Goal: Task Accomplishment & Management: Complete application form

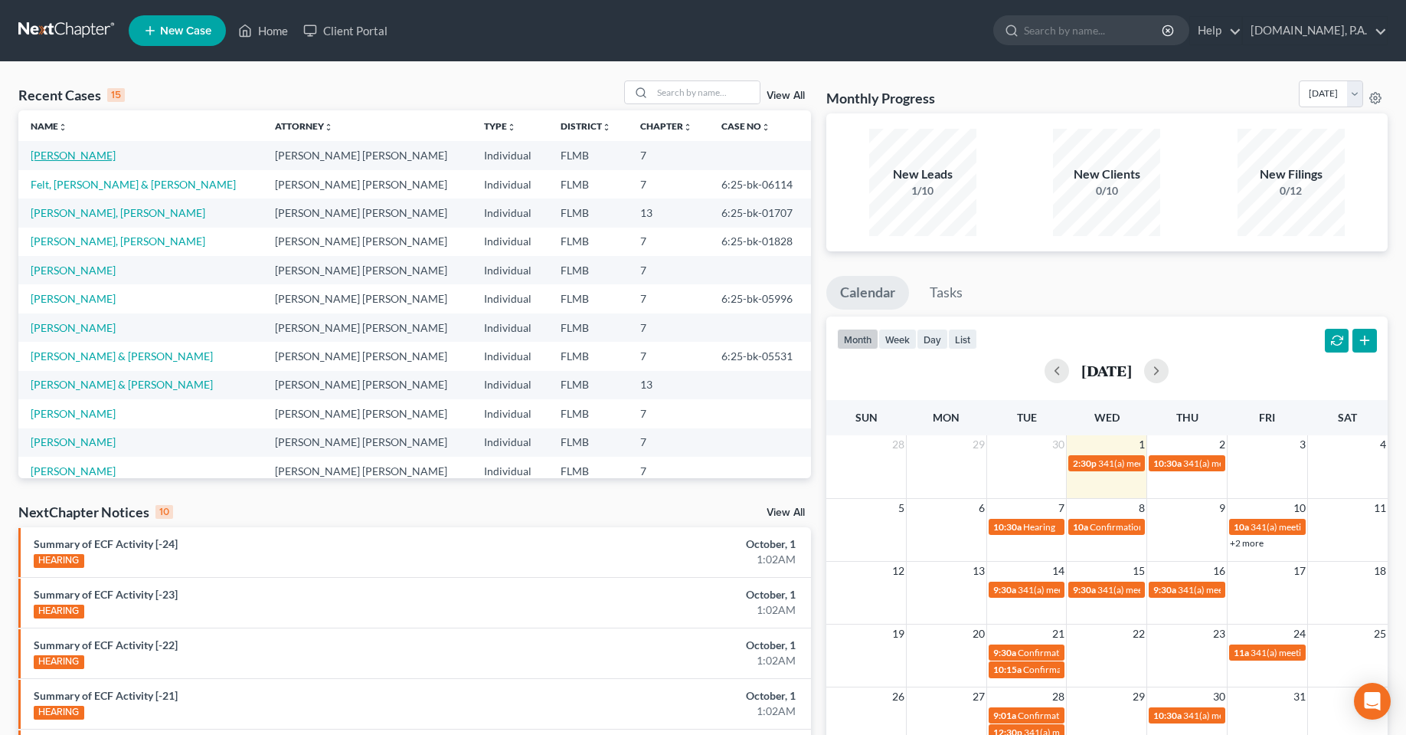
click at [77, 150] on link "[PERSON_NAME]" at bounding box center [73, 155] width 85 height 13
select select "3"
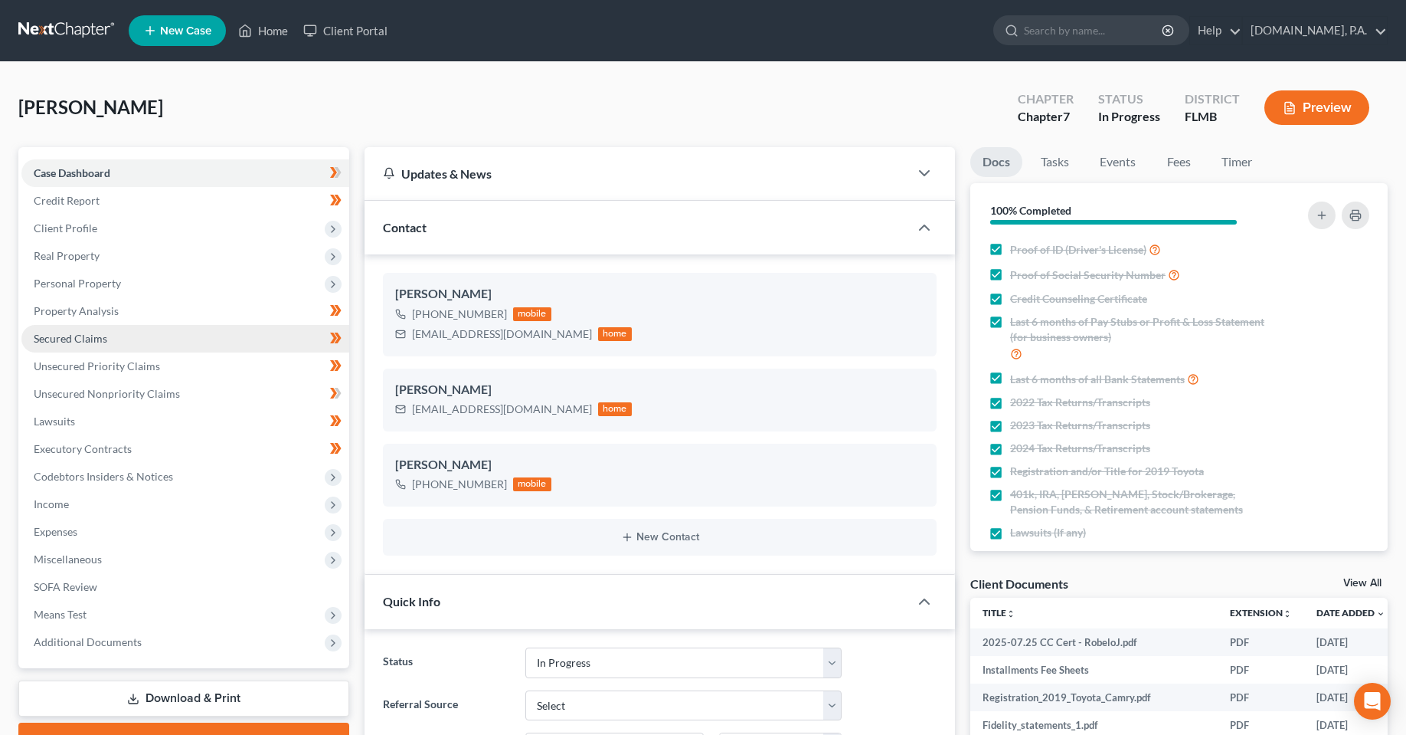
drag, startPoint x: 77, startPoint y: 225, endPoint x: 166, endPoint y: 330, distance: 138.0
click at [77, 225] on span "Client Profile" at bounding box center [66, 227] width 64 height 13
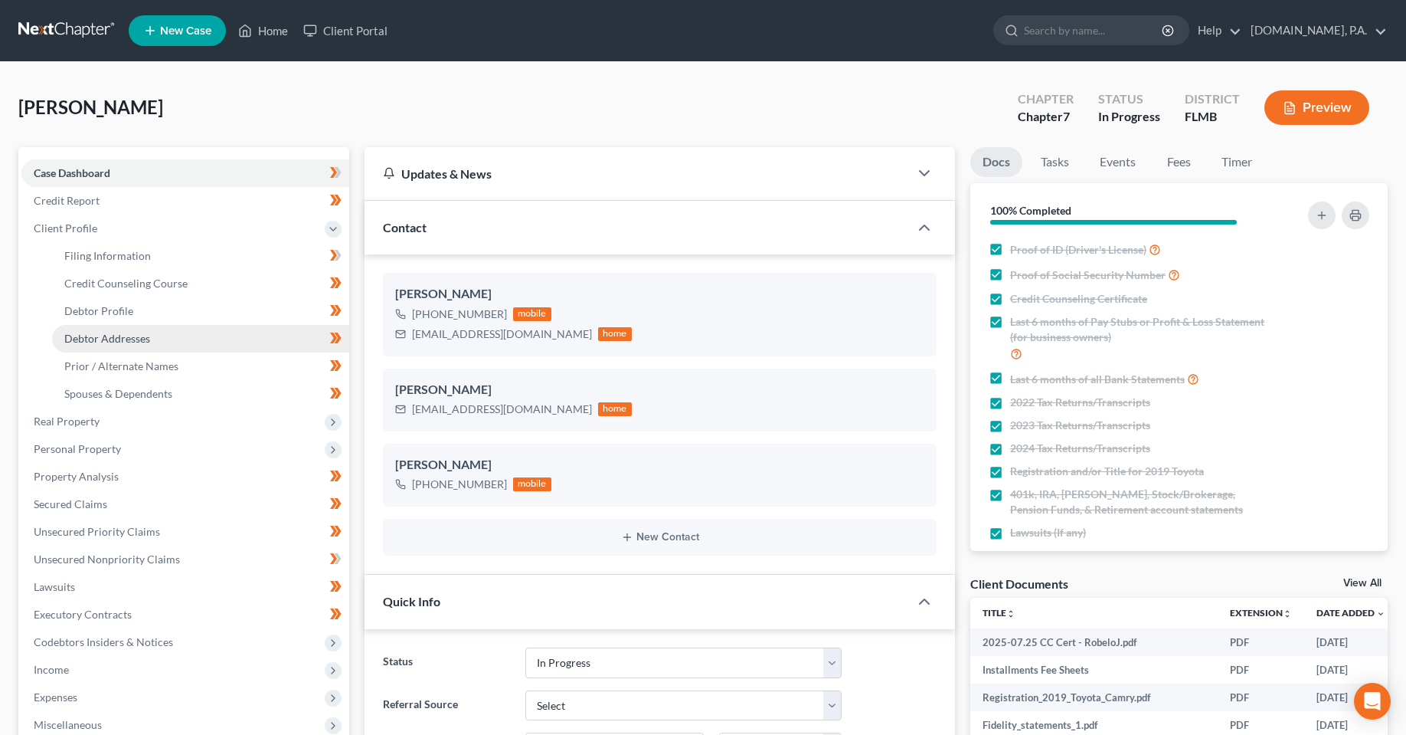
click at [131, 335] on span "Debtor Addresses" at bounding box center [107, 338] width 86 height 13
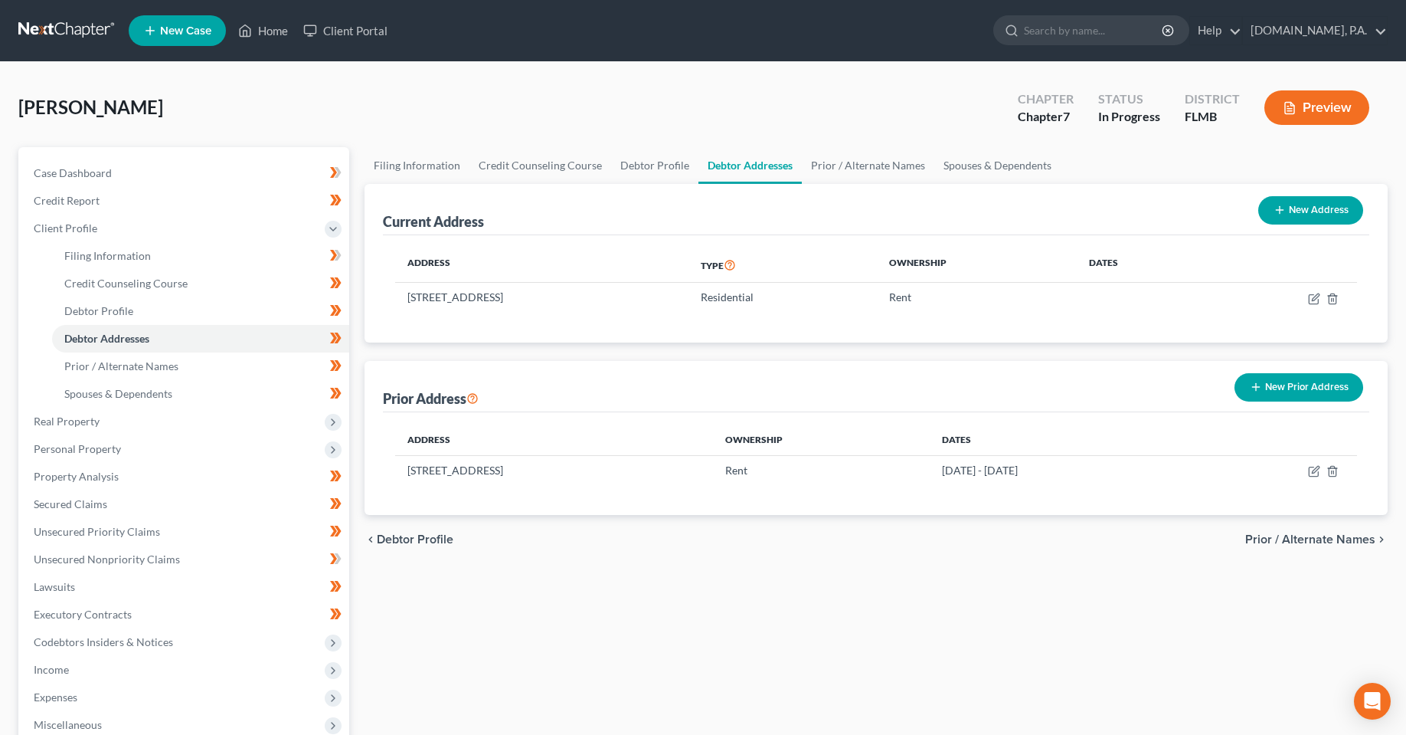
click at [796, 385] on div "Prior Address New Prior Address" at bounding box center [876, 386] width 987 height 51
click at [727, 561] on div "chevron_left Debtor Profile Prior / Alternate Names chevron_right" at bounding box center [876, 539] width 1023 height 49
drag, startPoint x: 726, startPoint y: 299, endPoint x: 401, endPoint y: 306, distance: 324.8
click at [401, 306] on td "[STREET_ADDRESS]" at bounding box center [541, 297] width 293 height 29
copy td "[STREET_ADDRESS]"
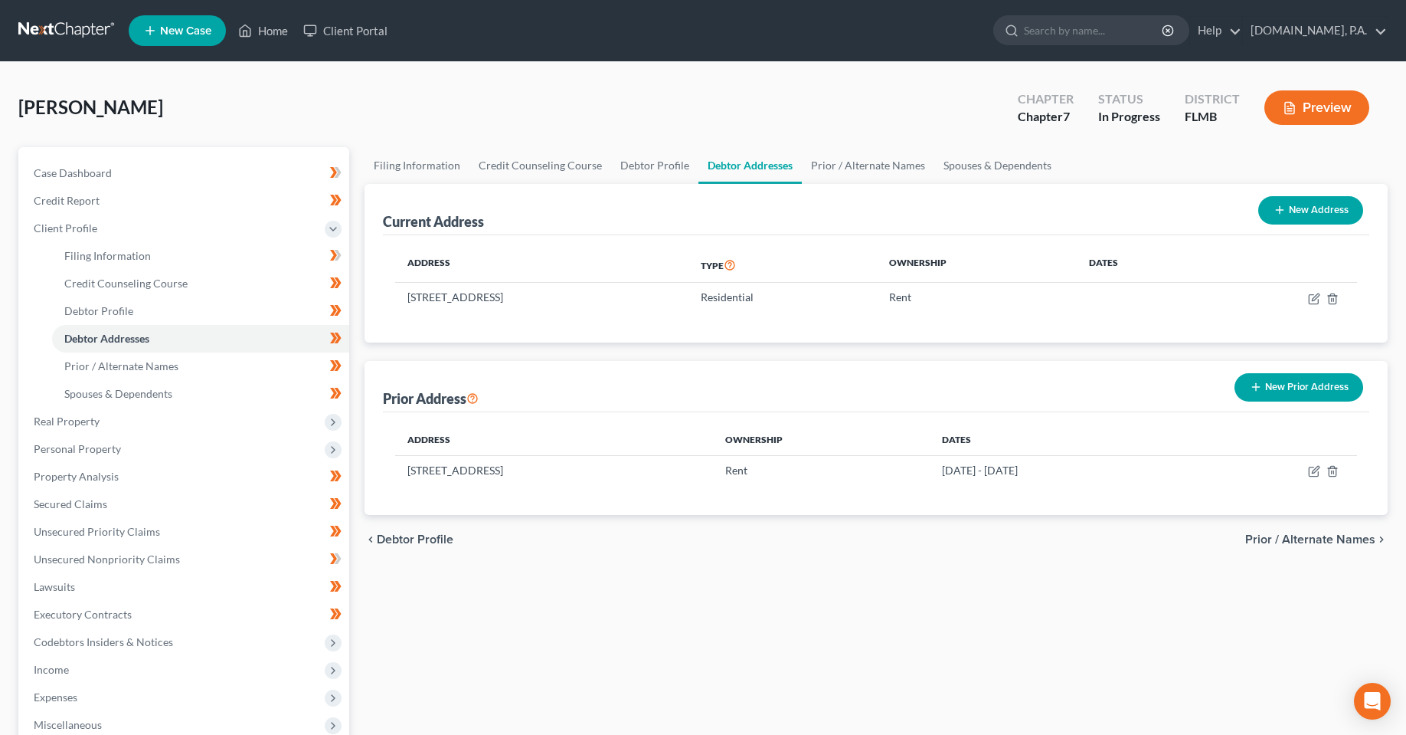
click at [933, 577] on div "Filing Information Credit Counseling Course Debtor Profile Debtor Addresses Pri…" at bounding box center [876, 534] width 1039 height 774
click at [1307, 394] on button "New Prior Address" at bounding box center [1299, 387] width 129 height 28
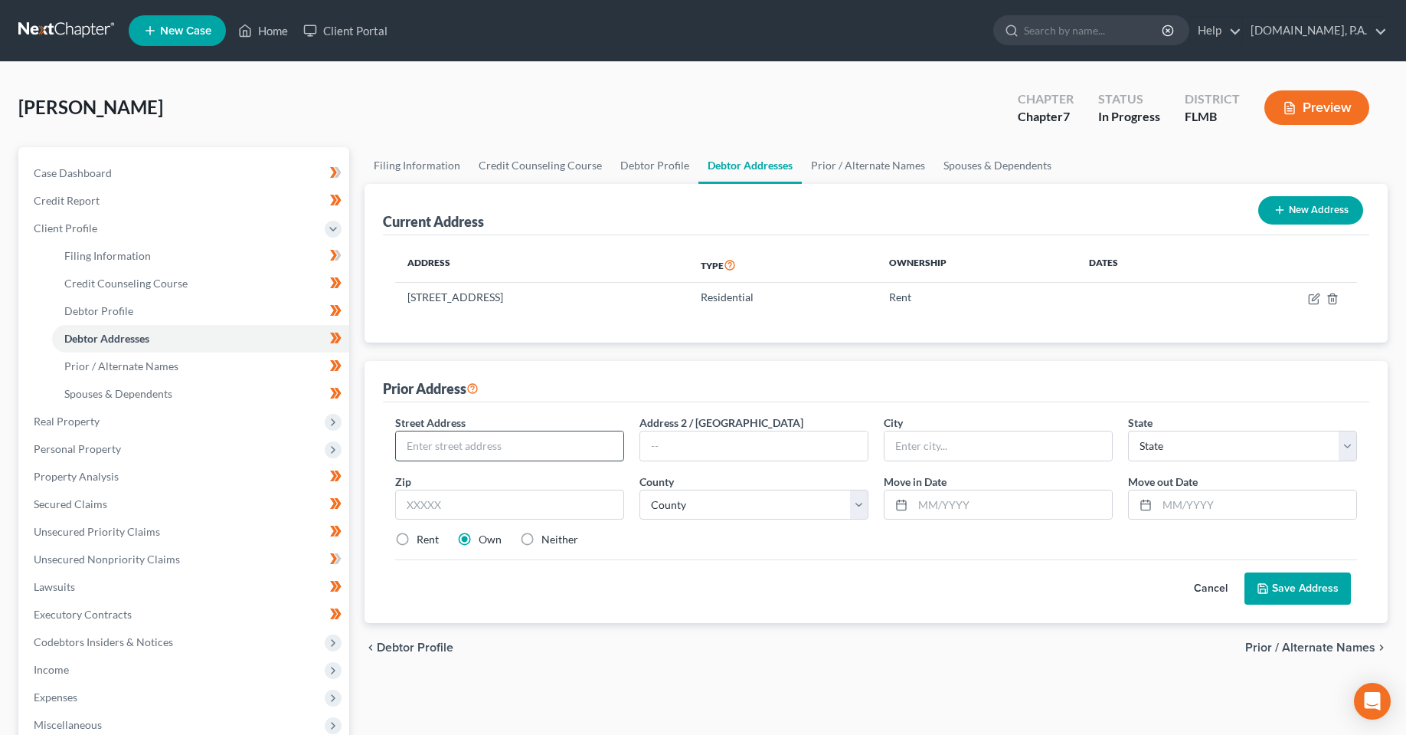
click at [510, 450] on input "text" at bounding box center [509, 445] width 227 height 29
drag, startPoint x: 411, startPoint y: 296, endPoint x: 537, endPoint y: 298, distance: 126.4
click at [537, 298] on td "[STREET_ADDRESS]" at bounding box center [541, 297] width 293 height 29
copy td "[STREET_ADDRESS]"
click at [458, 454] on input "text" at bounding box center [509, 445] width 227 height 29
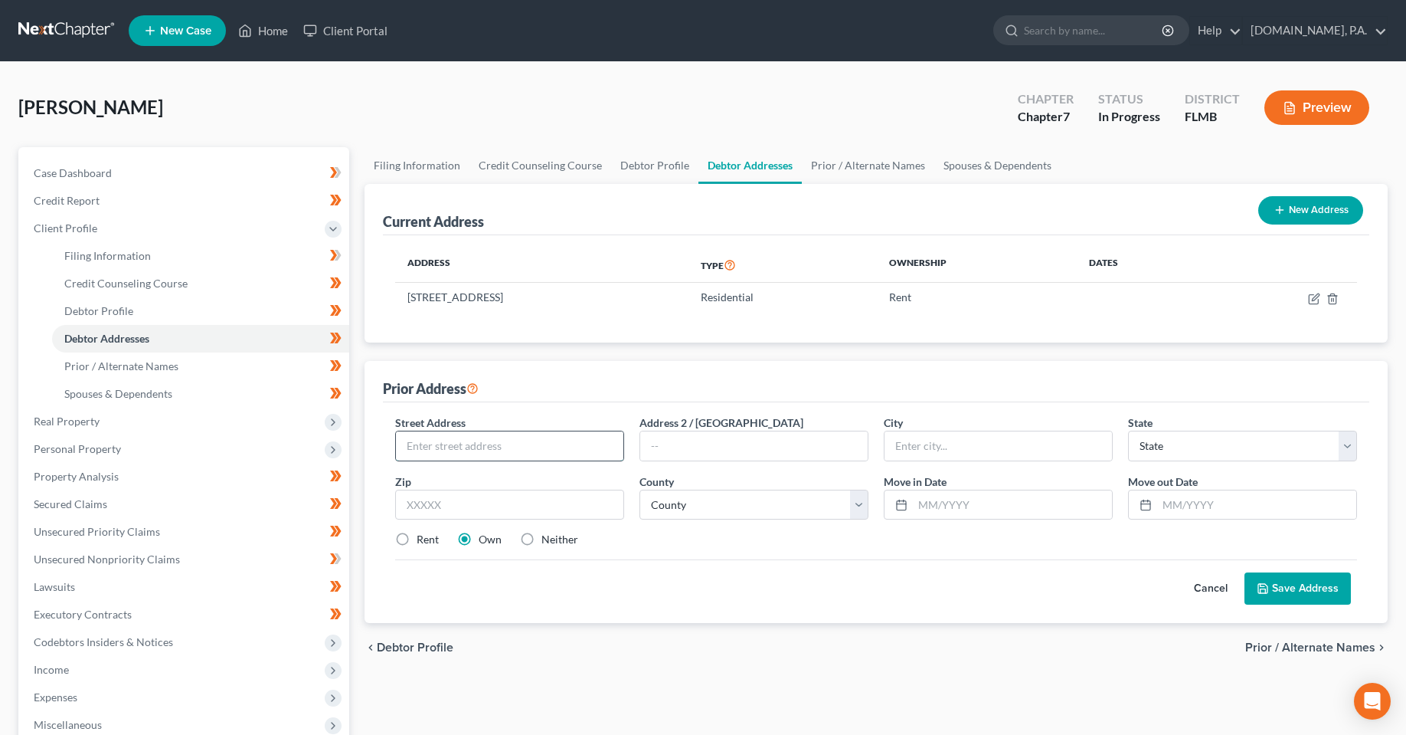
paste input "[STREET_ADDRESS]"
type input "[STREET_ADDRESS]"
click at [704, 453] on input "text" at bounding box center [753, 445] width 227 height 29
type input "Apt 203"
type input "32701"
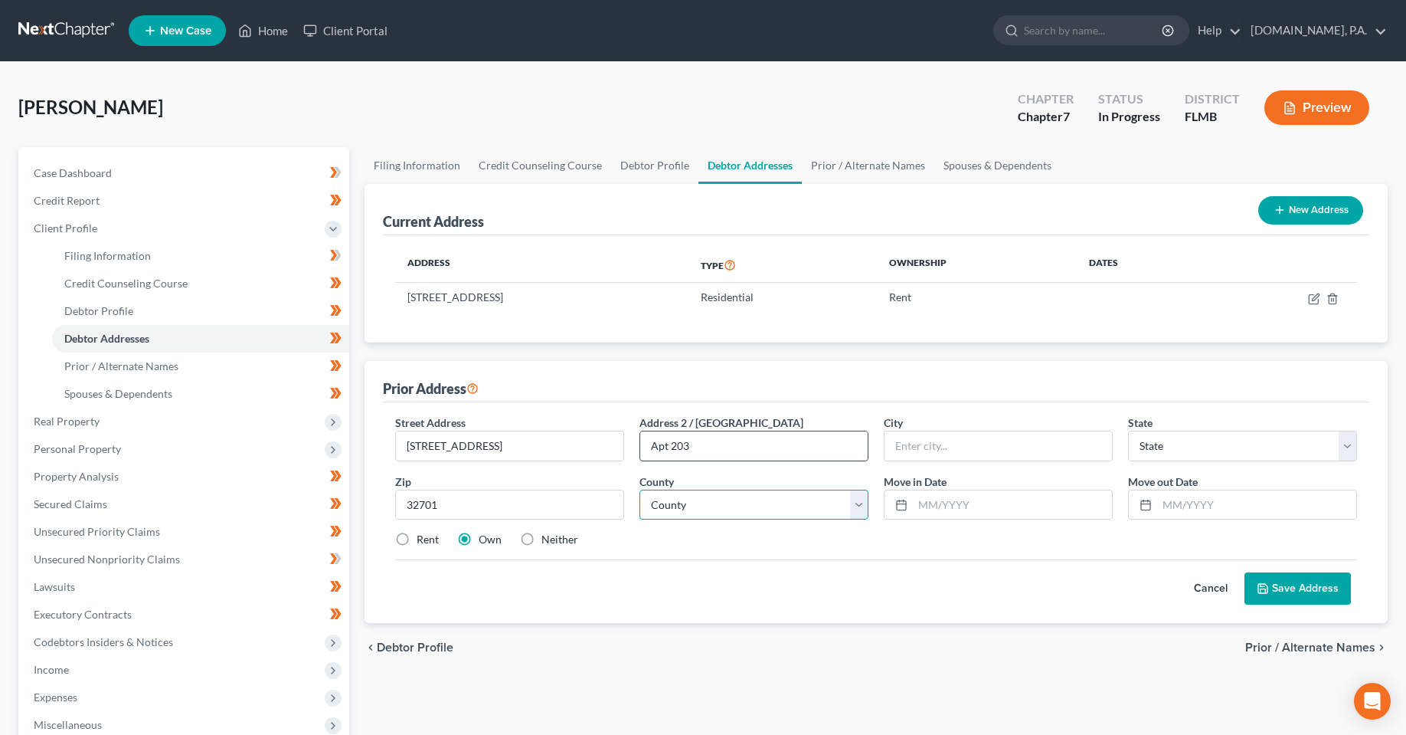
type input "[GEOGRAPHIC_DATA]"
select select "9"
click at [417, 542] on label "Rent" at bounding box center [428, 539] width 22 height 15
click at [423, 542] on input "Rent" at bounding box center [428, 537] width 10 height 10
radio input "true"
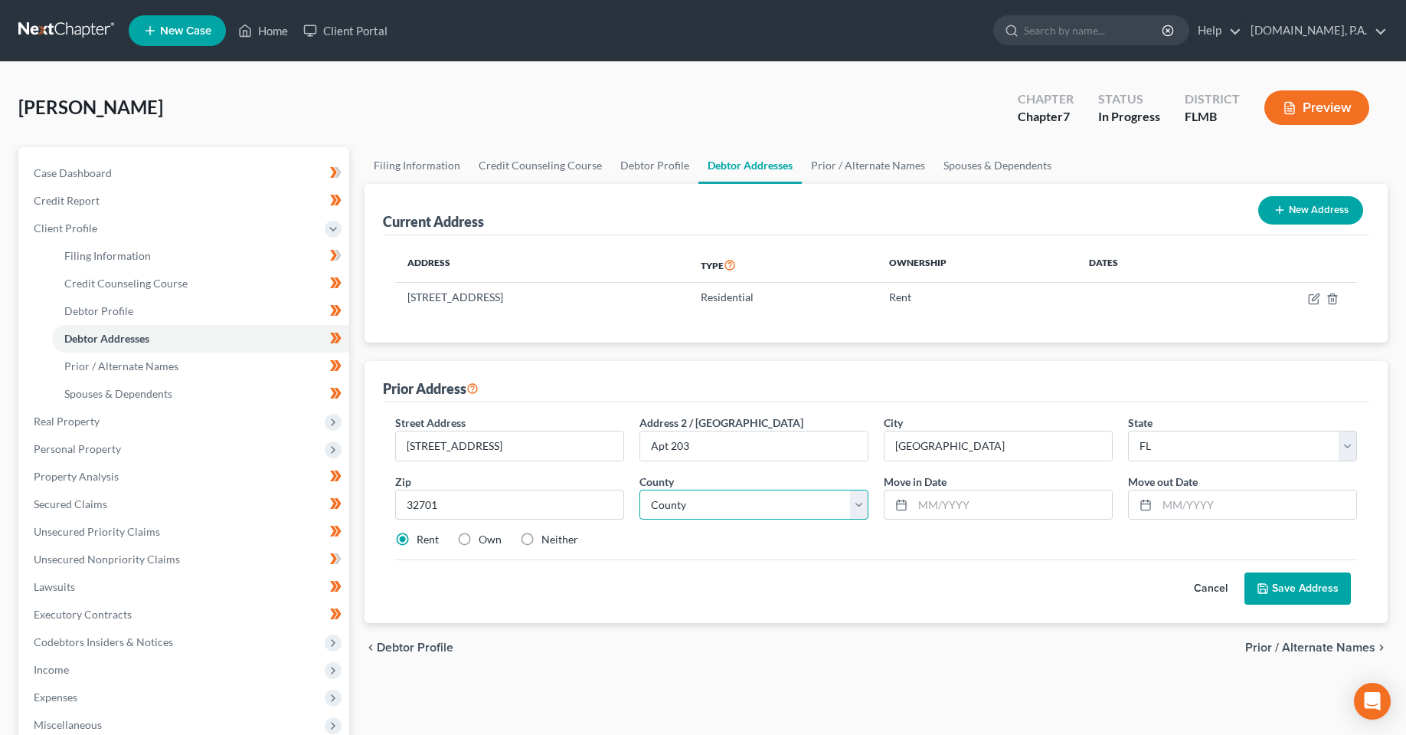
click at [776, 508] on select "County [GEOGRAPHIC_DATA] [GEOGRAPHIC_DATA] [GEOGRAPHIC_DATA] [GEOGRAPHIC_DATA] …" at bounding box center [754, 504] width 229 height 31
select select "56"
click at [640, 489] on select "County [GEOGRAPHIC_DATA] [GEOGRAPHIC_DATA] [GEOGRAPHIC_DATA] [GEOGRAPHIC_DATA] …" at bounding box center [754, 504] width 229 height 31
drag, startPoint x: 886, startPoint y: 581, endPoint x: 1012, endPoint y: 500, distance: 149.2
click at [887, 581] on div "Cancel Save Address" at bounding box center [876, 581] width 962 height 45
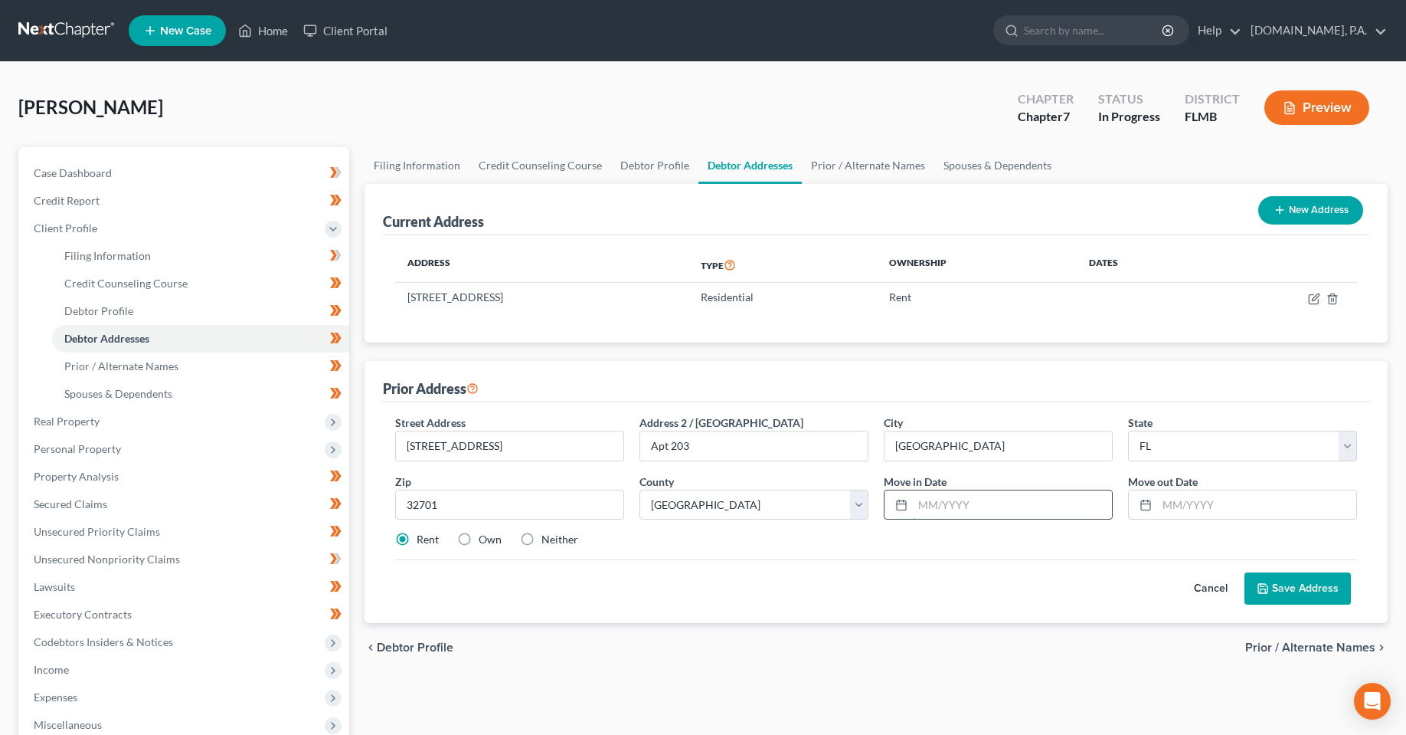
click at [1018, 491] on input "text" at bounding box center [1012, 504] width 199 height 29
click at [1279, 590] on button "Save Address" at bounding box center [1298, 588] width 106 height 32
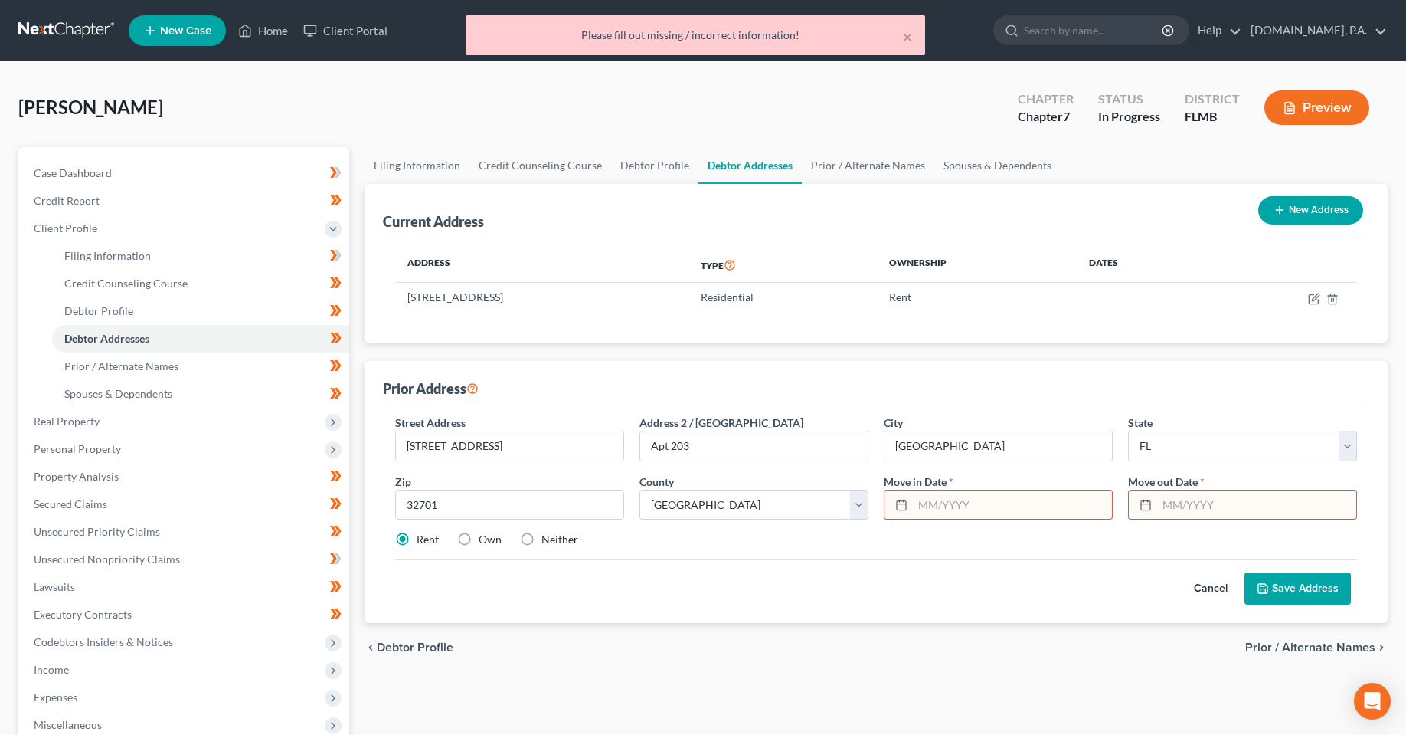
click at [1147, 514] on div at bounding box center [1143, 504] width 28 height 29
click at [1184, 505] on input "text" at bounding box center [1256, 504] width 199 height 29
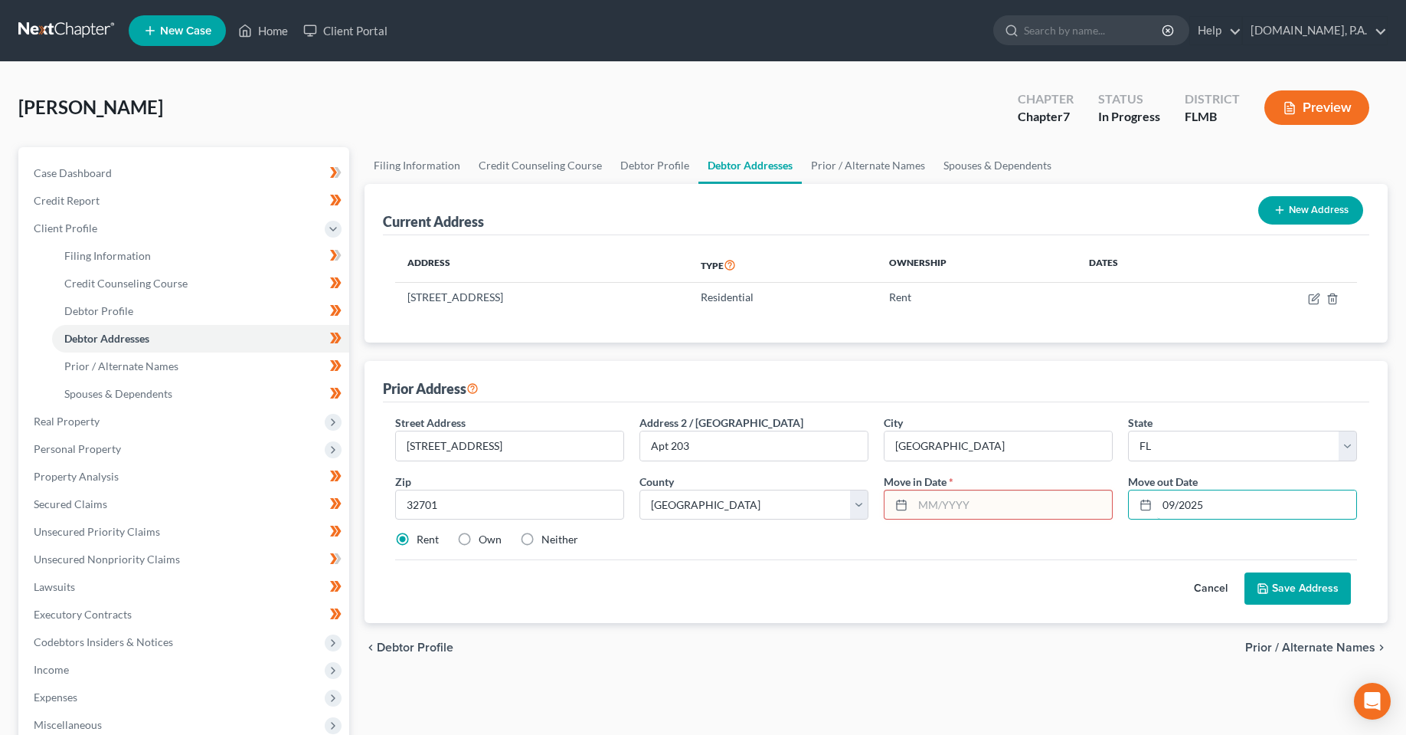
type input "09/2025"
click at [987, 509] on input "text" at bounding box center [1012, 504] width 199 height 29
type input "09/2024"
click at [1294, 579] on button "Save Address" at bounding box center [1298, 588] width 106 height 32
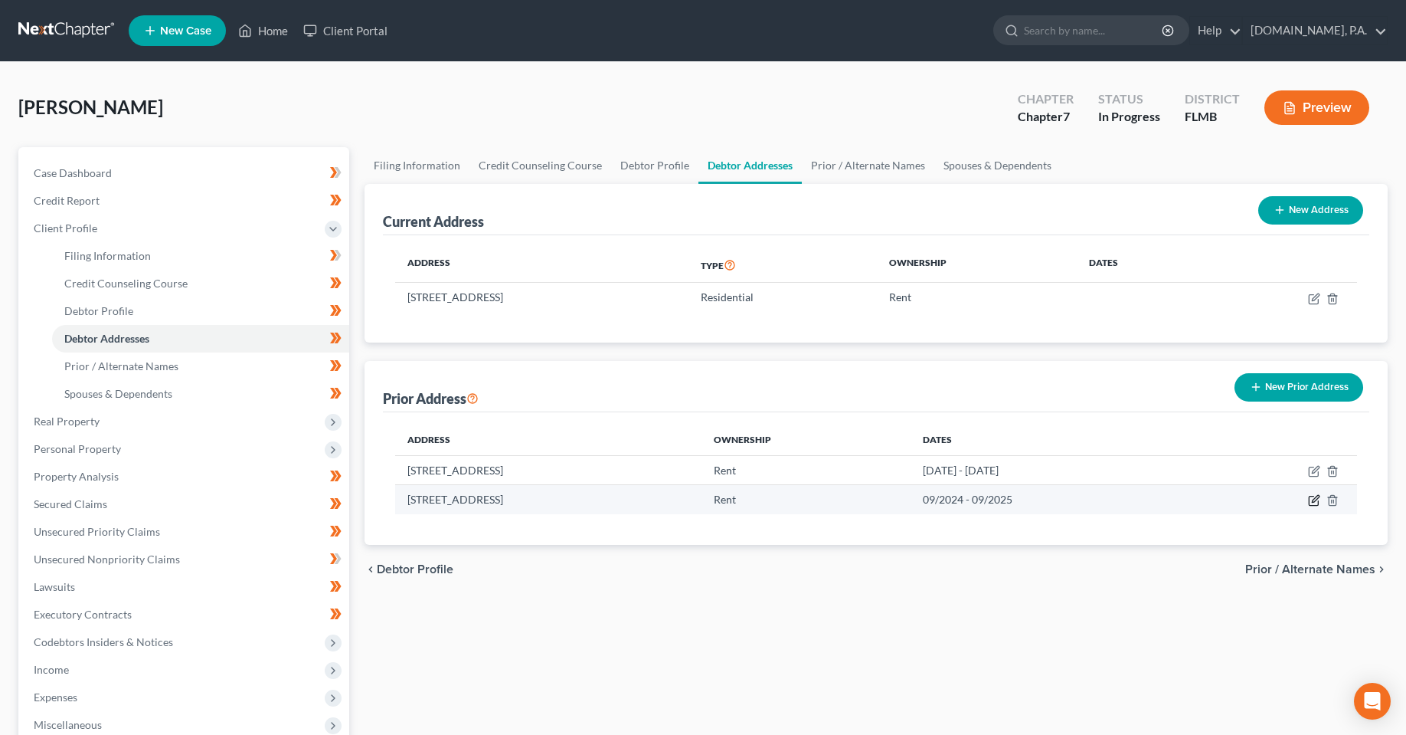
click at [1311, 498] on icon "button" at bounding box center [1314, 500] width 12 height 12
select select "9"
select select "56"
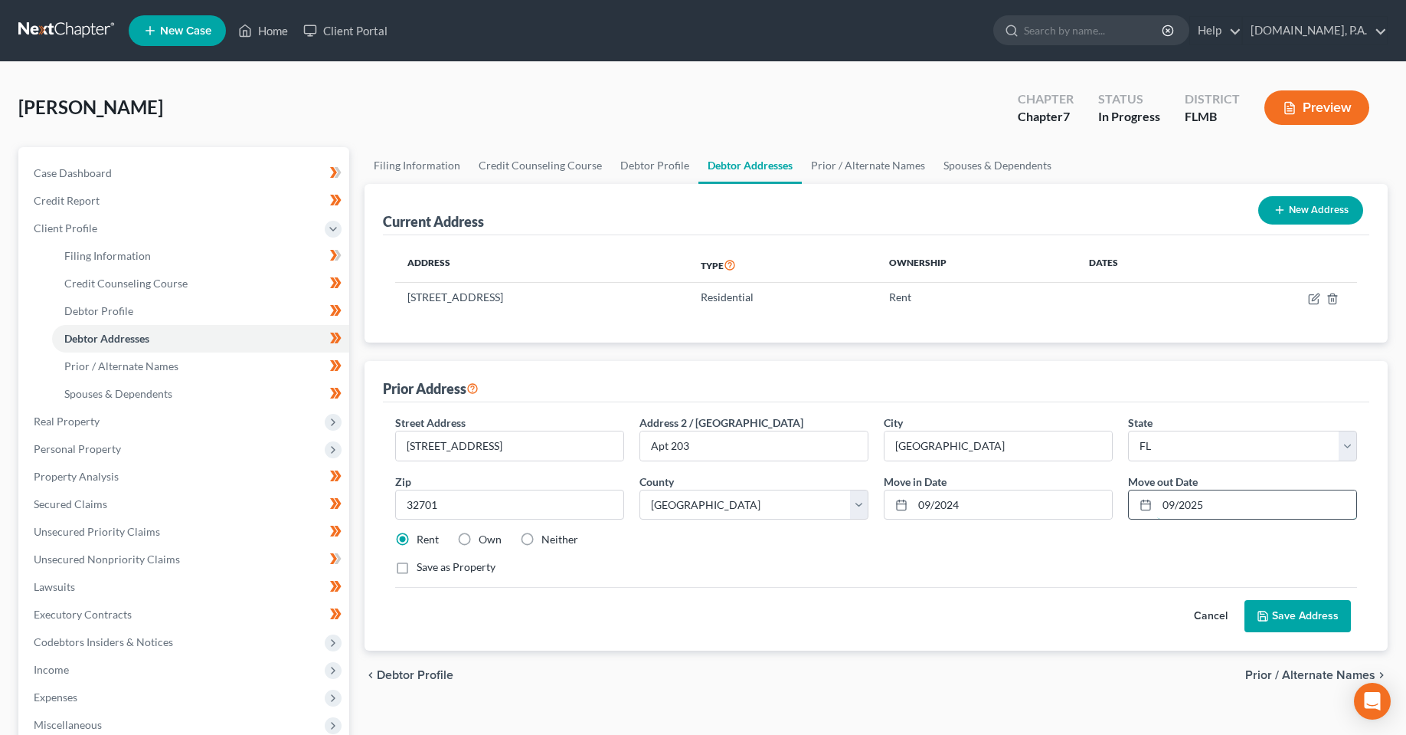
click at [1166, 509] on input "09/2025" at bounding box center [1256, 504] width 199 height 29
drag, startPoint x: 1009, startPoint y: 517, endPoint x: 817, endPoint y: 493, distance: 193.0
click at [833, 502] on div "Street Address * [STREET_ADDRESS] * [GEOGRAPHIC_DATA] * State [US_STATE] AK AR …" at bounding box center [876, 500] width 977 height 173
type input "[DATE]"
click at [1229, 496] on input "09/2025" at bounding box center [1256, 504] width 199 height 29
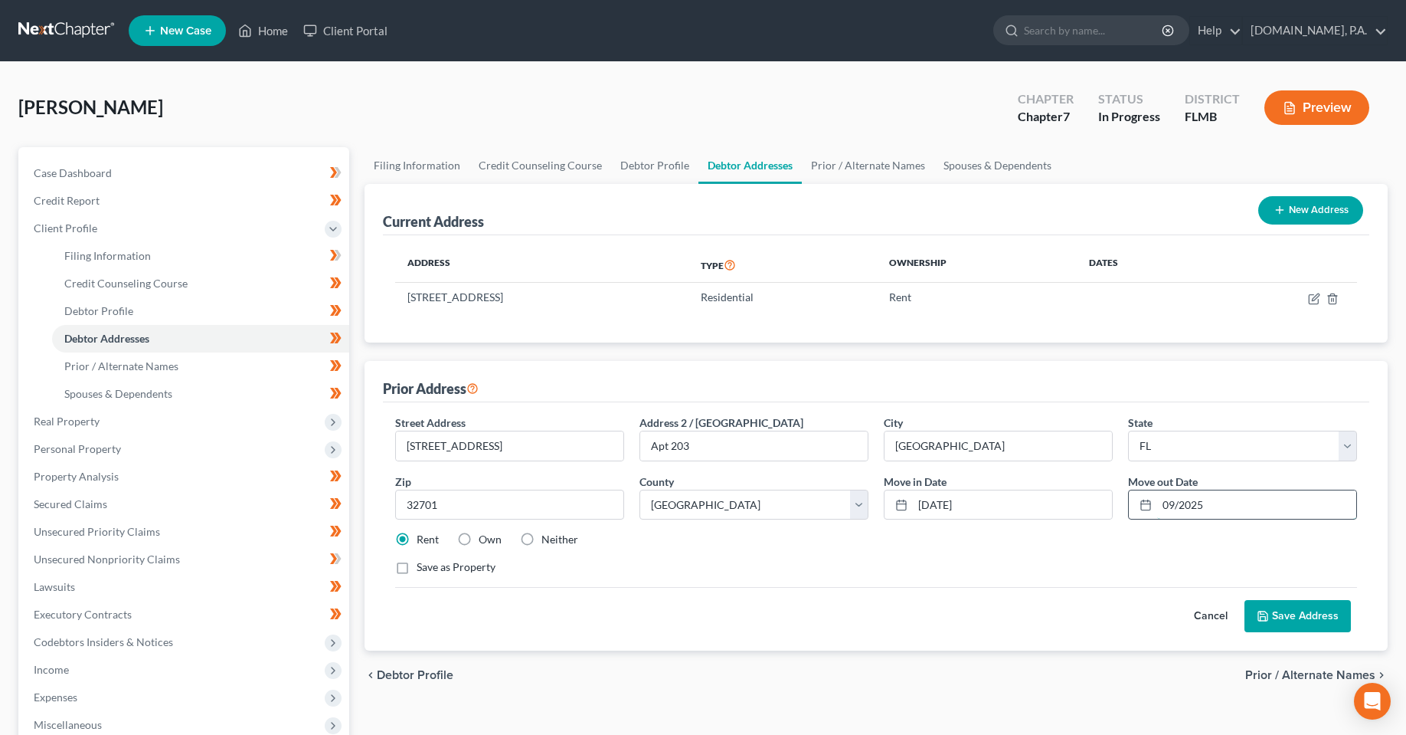
click at [1176, 506] on input "09/2025" at bounding box center [1256, 504] width 199 height 29
click at [1180, 505] on input "09/2025" at bounding box center [1256, 504] width 199 height 29
type input "[DATE]"
click at [1319, 617] on button "Save Address" at bounding box center [1298, 616] width 106 height 32
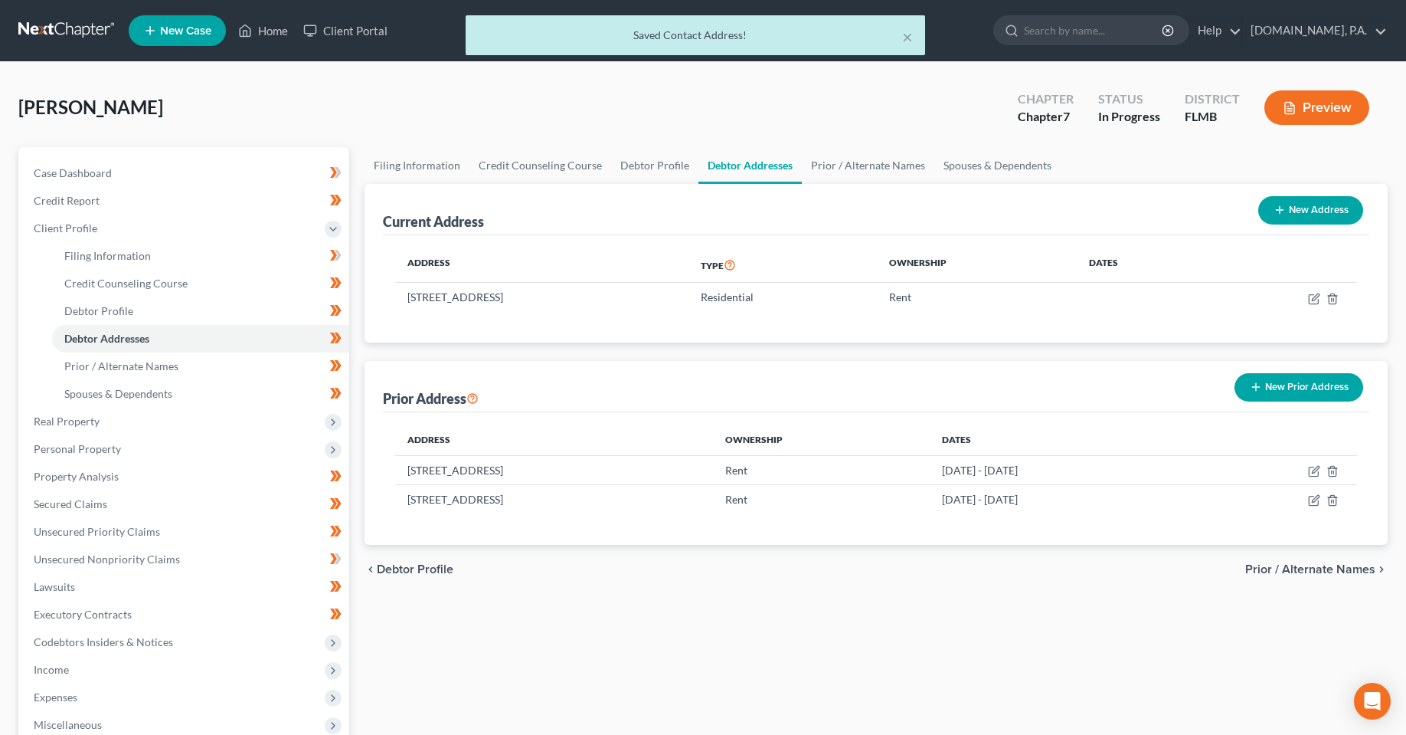
click at [1052, 613] on div "Filing Information Credit Counseling Course Debtor Profile Debtor Addresses Pri…" at bounding box center [876, 534] width 1039 height 774
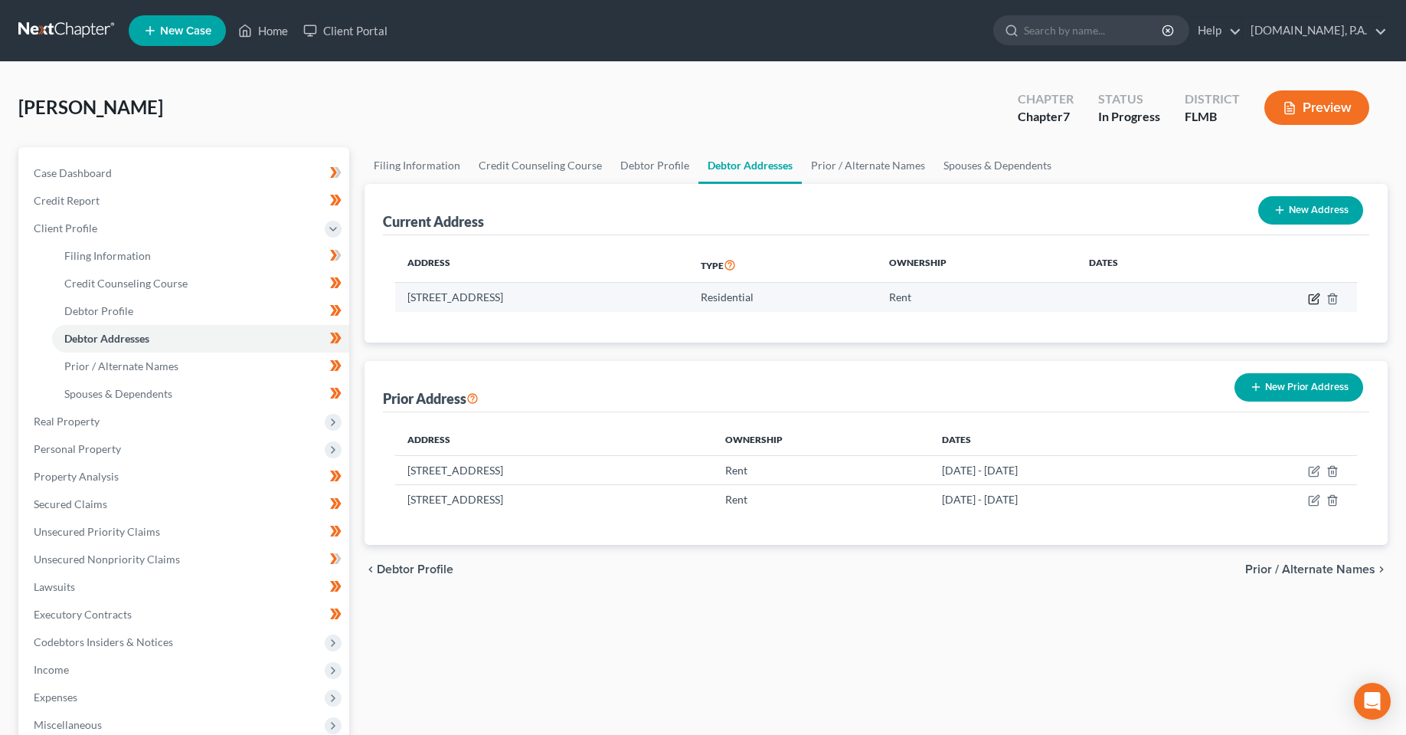
click at [1317, 299] on icon "button" at bounding box center [1314, 299] width 12 height 12
select select "9"
select select "56"
select select "0"
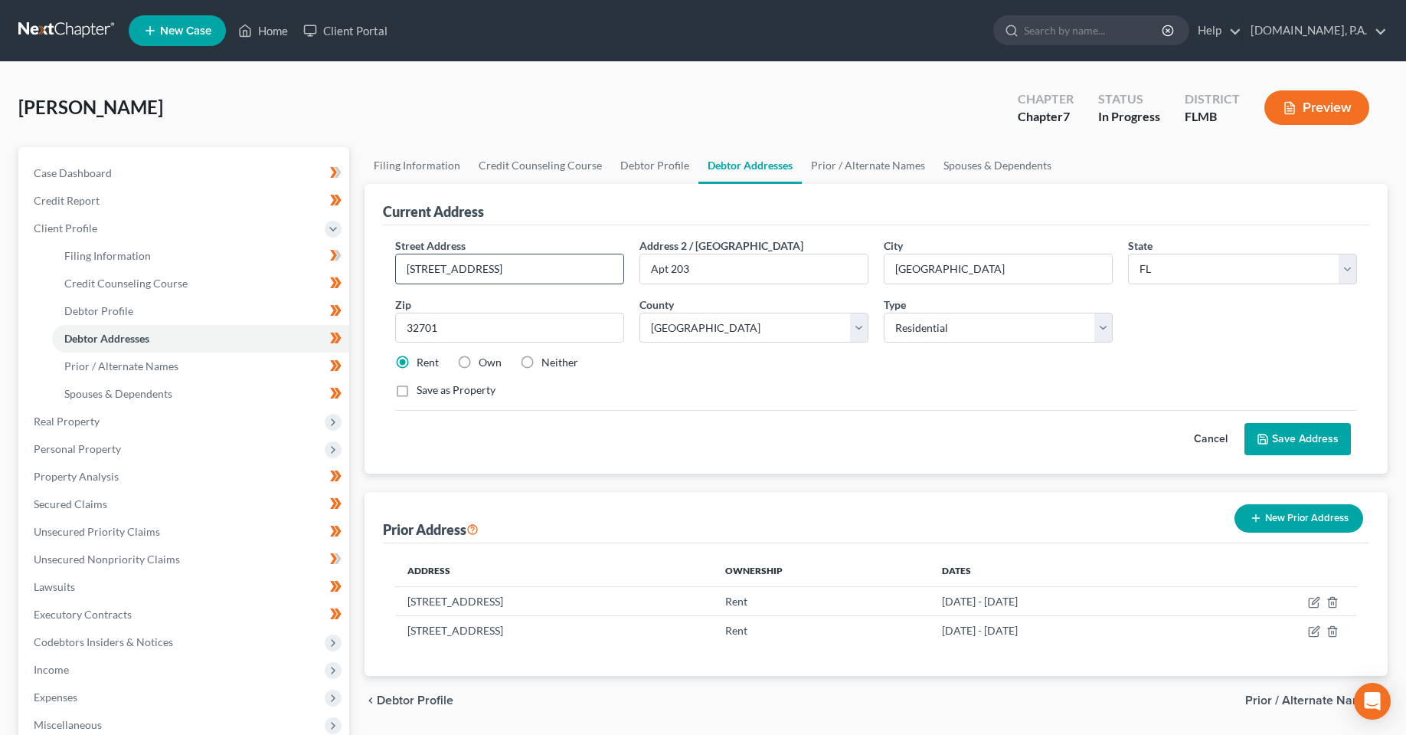
click at [532, 269] on input "[STREET_ADDRESS]" at bounding box center [509, 268] width 227 height 29
type input "[STREET_ADDRESS]"
type input "Apt 207"
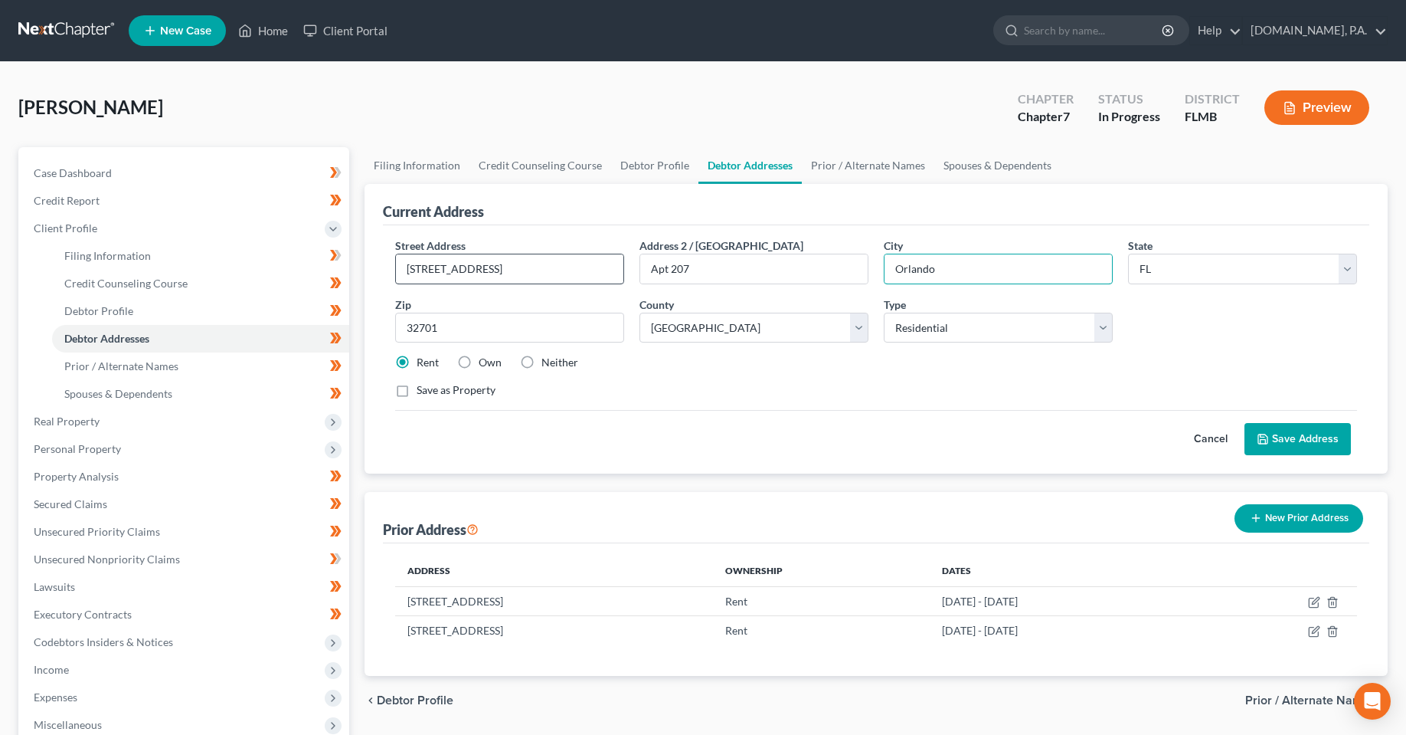
type input "Orlando"
type input "32810"
click at [744, 354] on div "Street Address * [STREET_ADDRESS] * [GEOGRAPHIC_DATA] * State [US_STATE] AK AR …" at bounding box center [876, 323] width 977 height 173
drag, startPoint x: 727, startPoint y: 345, endPoint x: 727, endPoint y: 331, distance: 13.8
click at [727, 345] on div "Street Address * [STREET_ADDRESS] * [GEOGRAPHIC_DATA] * State [US_STATE] AK AR …" at bounding box center [876, 323] width 977 height 173
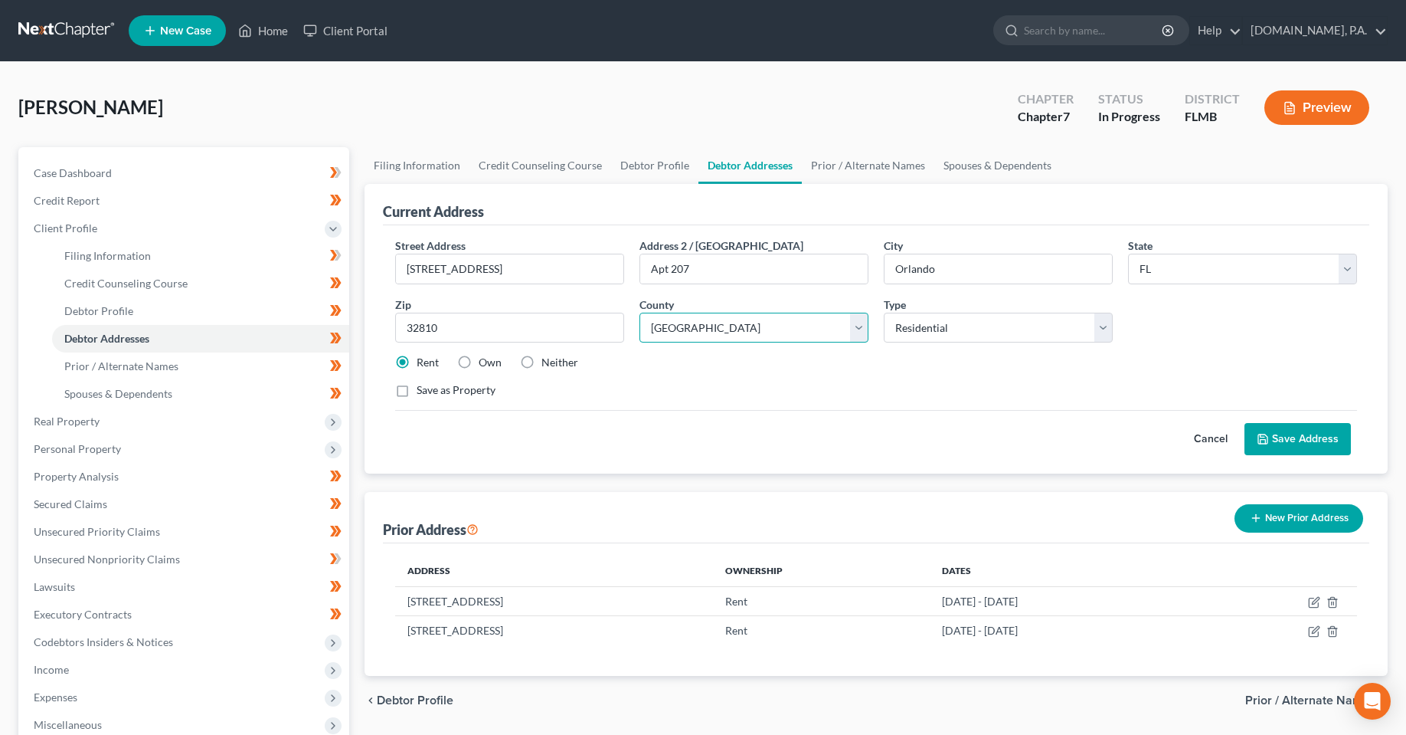
click at [727, 331] on select "County [GEOGRAPHIC_DATA] [GEOGRAPHIC_DATA] [GEOGRAPHIC_DATA] [GEOGRAPHIC_DATA] …" at bounding box center [754, 328] width 229 height 31
select select "47"
click at [640, 313] on select "County [GEOGRAPHIC_DATA] [GEOGRAPHIC_DATA] [GEOGRAPHIC_DATA] [GEOGRAPHIC_DATA] …" at bounding box center [754, 328] width 229 height 31
click at [962, 394] on div "Save as Property" at bounding box center [876, 389] width 962 height 15
click at [762, 410] on div "Cancel Save Address" at bounding box center [876, 432] width 962 height 45
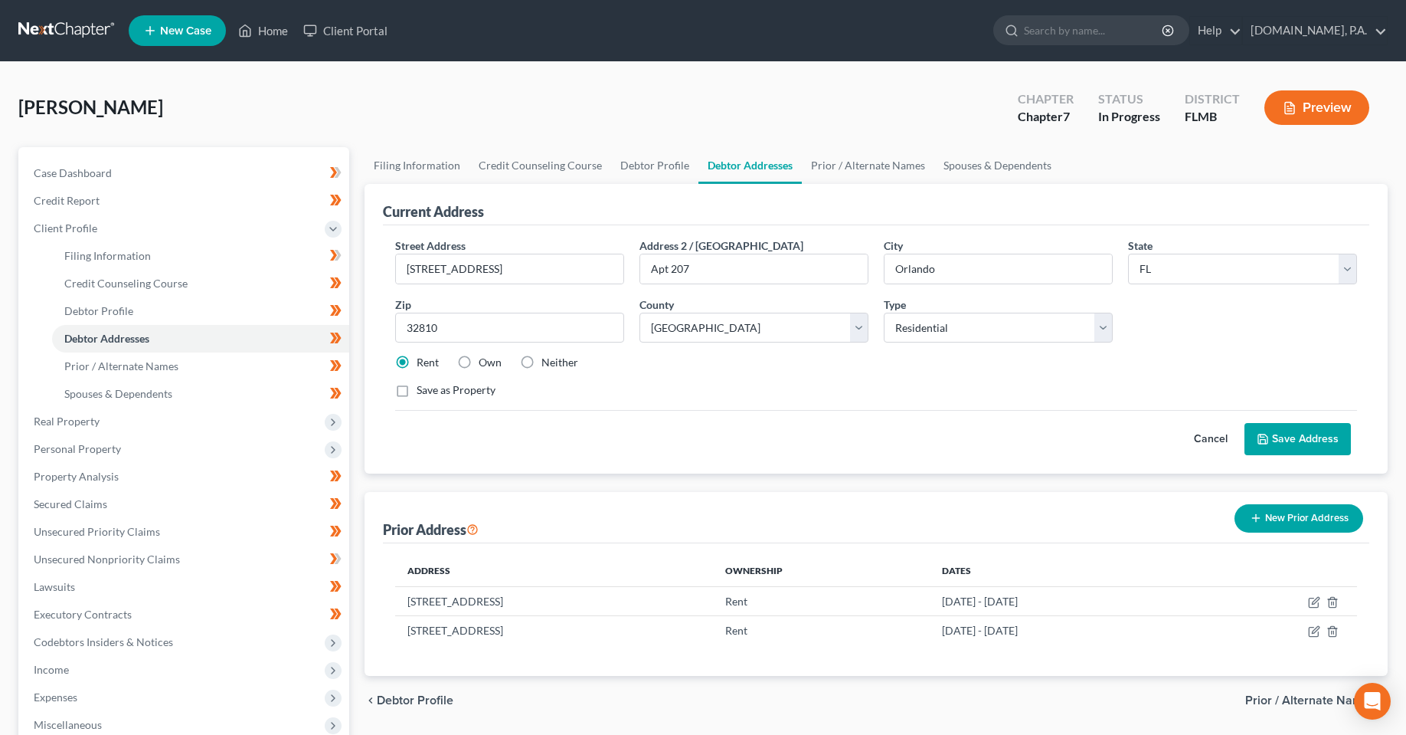
click at [1320, 437] on button "Save Address" at bounding box center [1298, 439] width 106 height 32
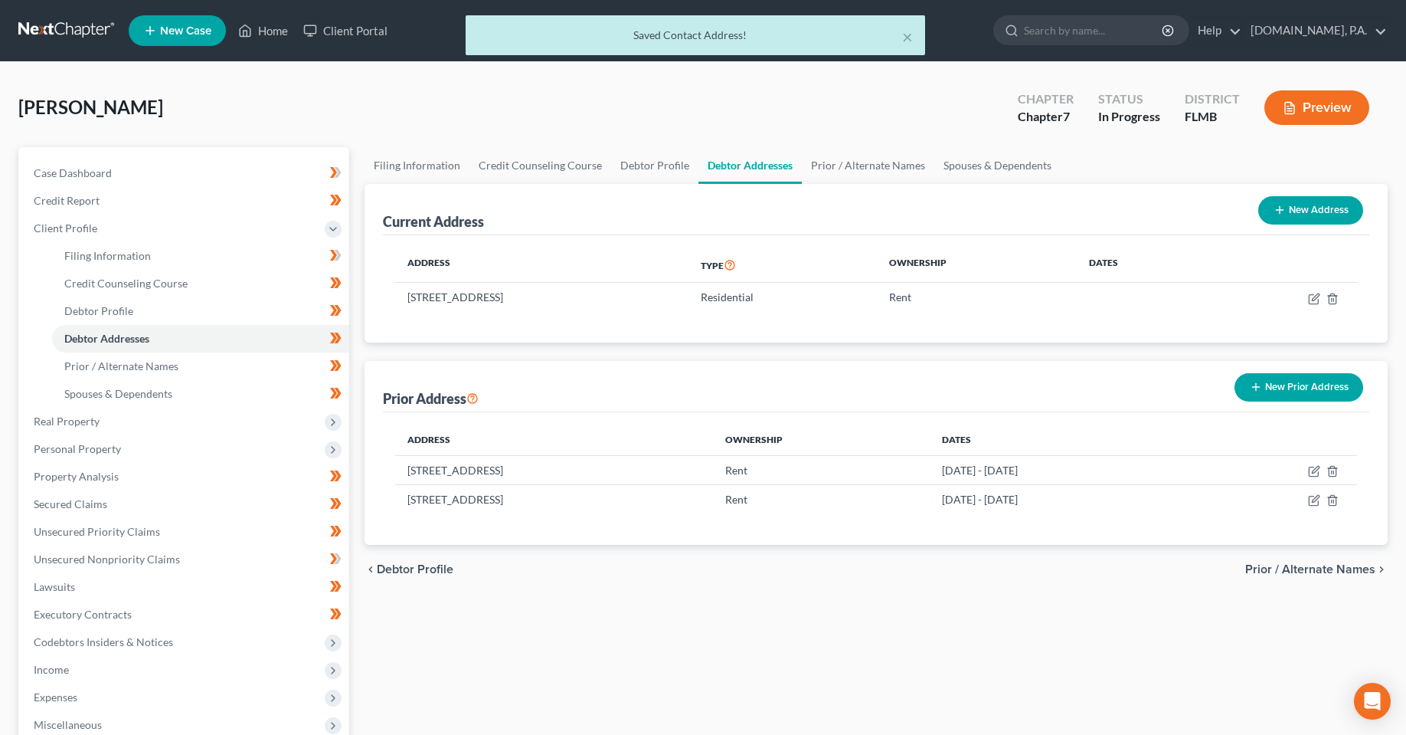
click at [680, 604] on div "Filing Information Credit Counseling Course Debtor Profile Debtor Addresses Pri…" at bounding box center [876, 534] width 1039 height 774
drag, startPoint x: 676, startPoint y: 637, endPoint x: 653, endPoint y: 614, distance: 32.5
click at [676, 636] on div "Filing Information Credit Counseling Course Debtor Profile Debtor Addresses Pri…" at bounding box center [876, 534] width 1039 height 774
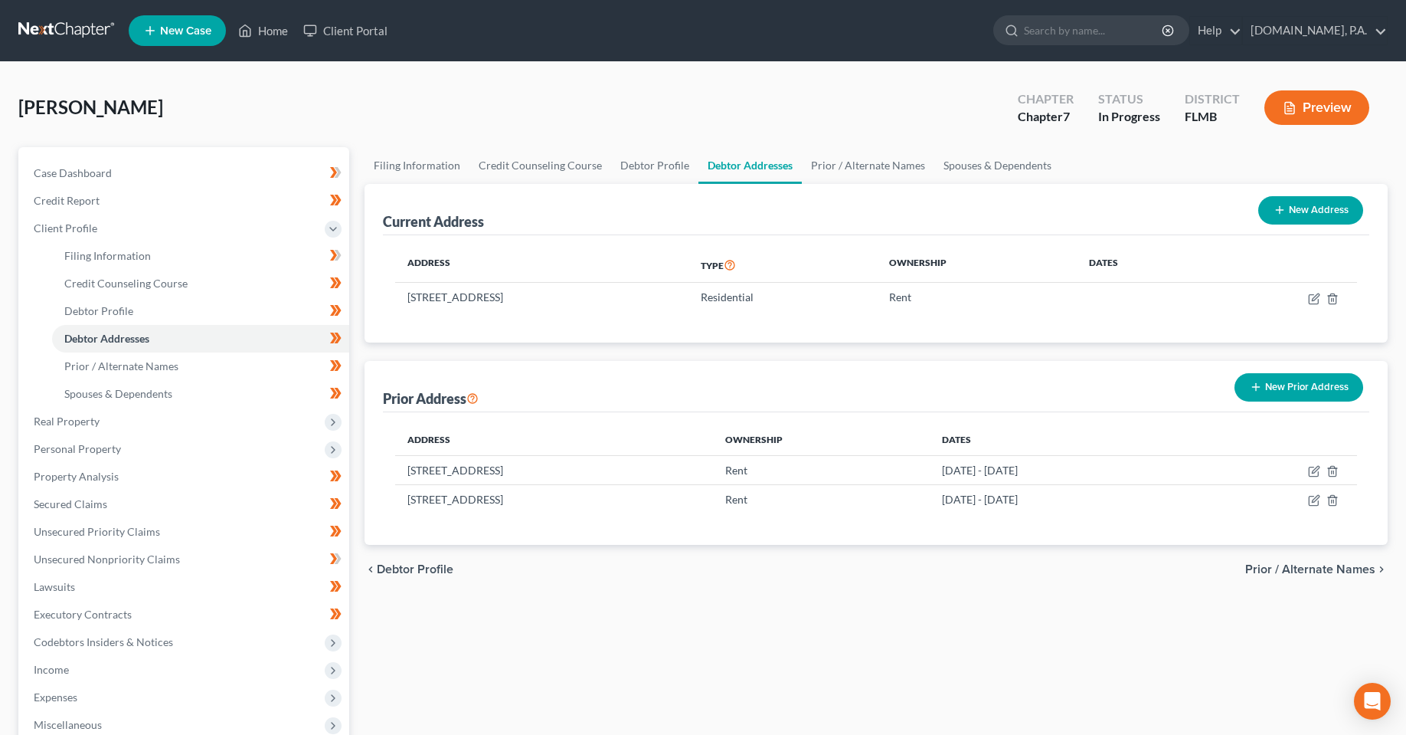
click at [545, 611] on div "Filing Information Credit Counseling Course Debtor Profile Debtor Addresses Pri…" at bounding box center [876, 534] width 1039 height 774
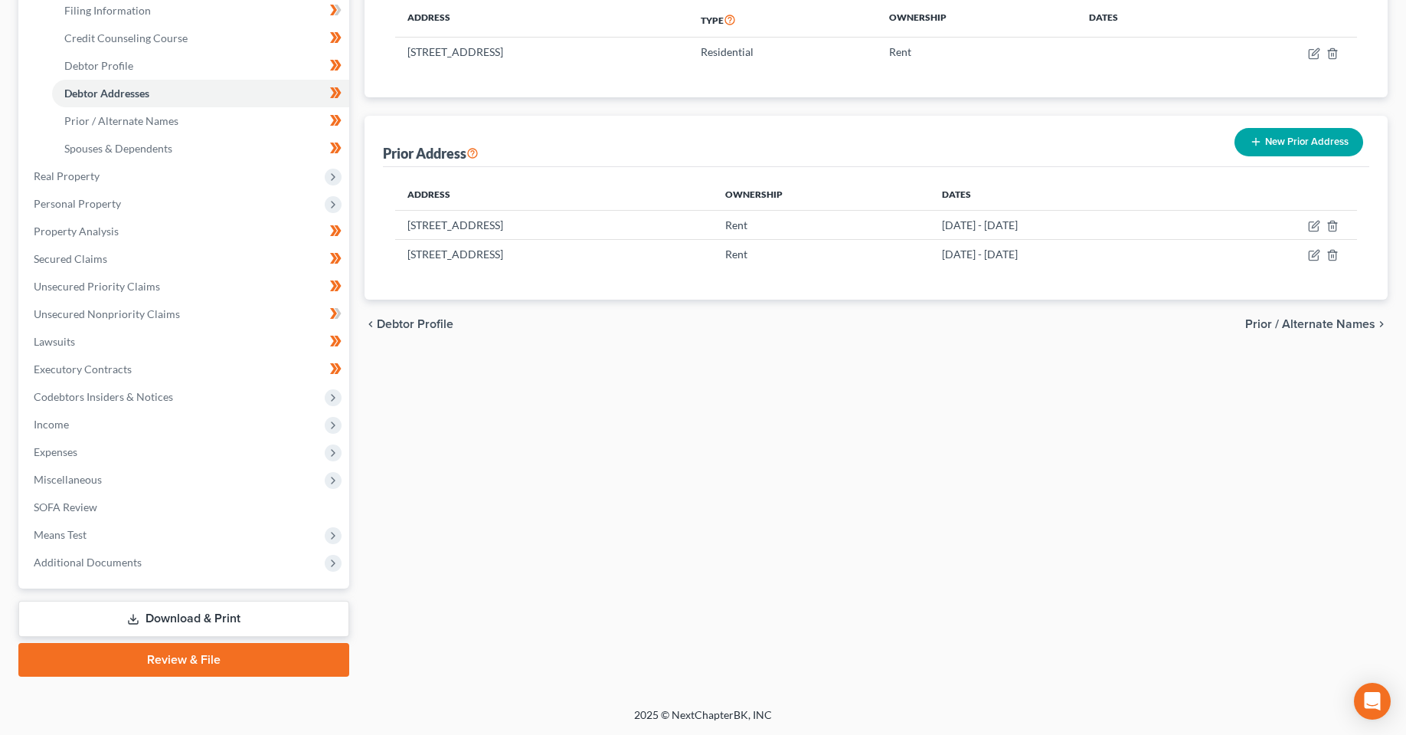
click at [179, 621] on link "Download & Print" at bounding box center [183, 619] width 331 height 36
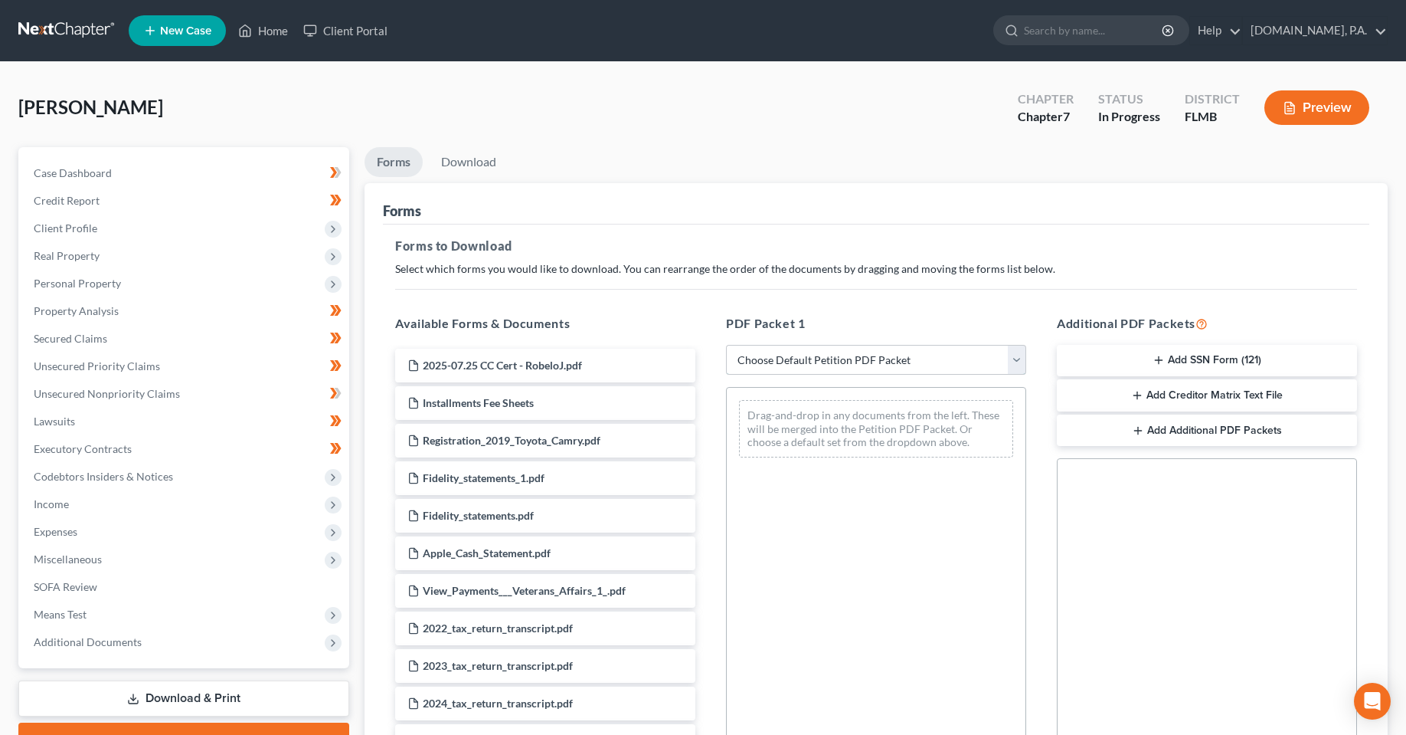
click at [817, 367] on select "Choose Default Petition PDF Packet Complete Bankruptcy Petition (all forms and …" at bounding box center [876, 360] width 300 height 31
select select "1"
click at [726, 345] on select "Choose Default Petition PDF Packet Complete Bankruptcy Petition (all forms and …" at bounding box center [876, 360] width 300 height 31
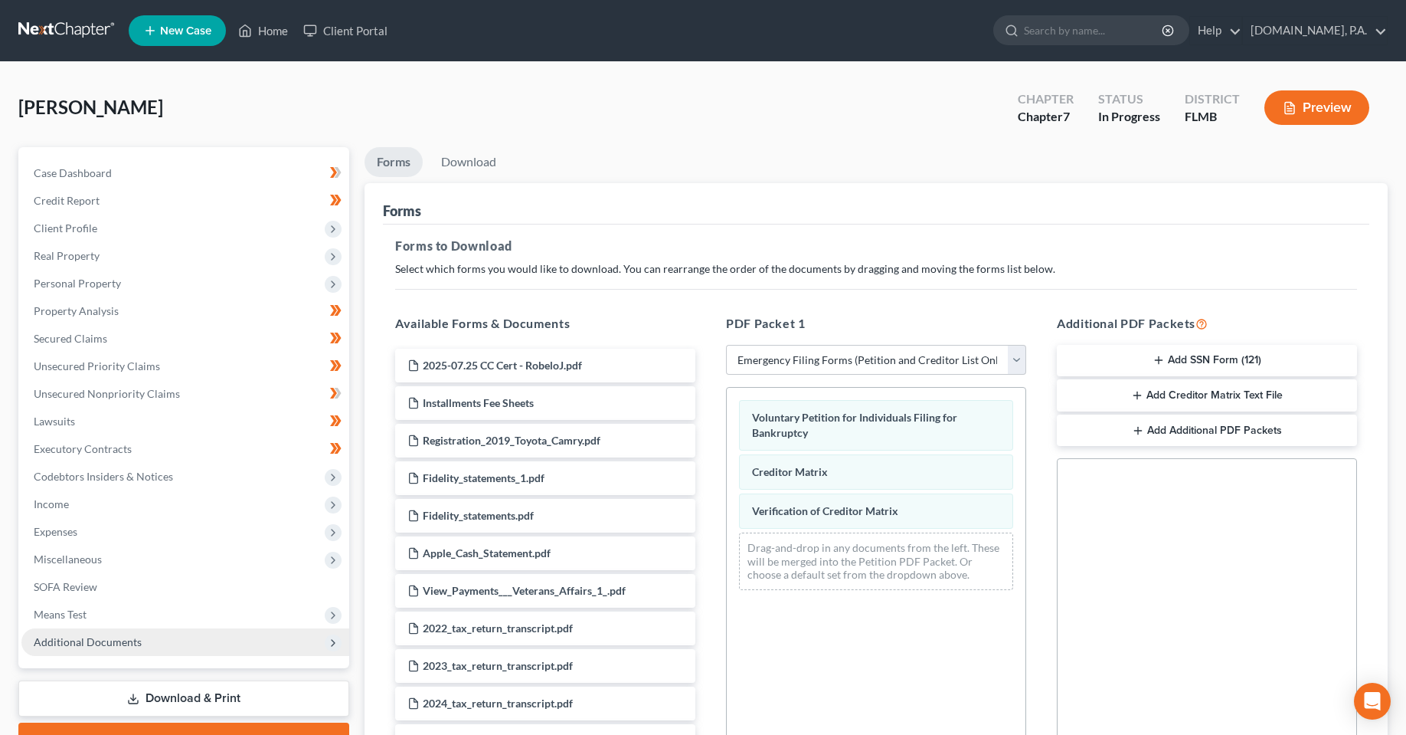
click at [102, 654] on span "Additional Documents" at bounding box center [185, 642] width 328 height 28
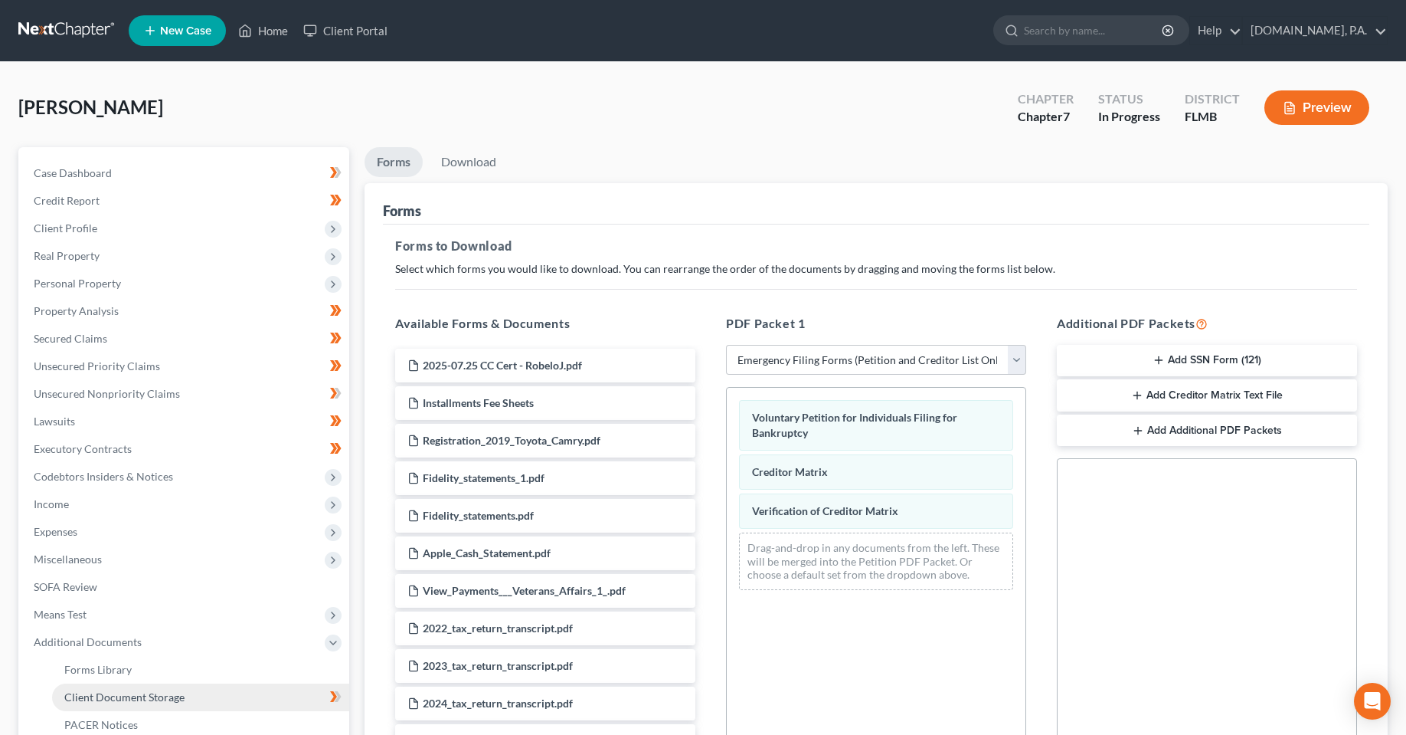
click at [114, 694] on span "Client Document Storage" at bounding box center [124, 696] width 120 height 13
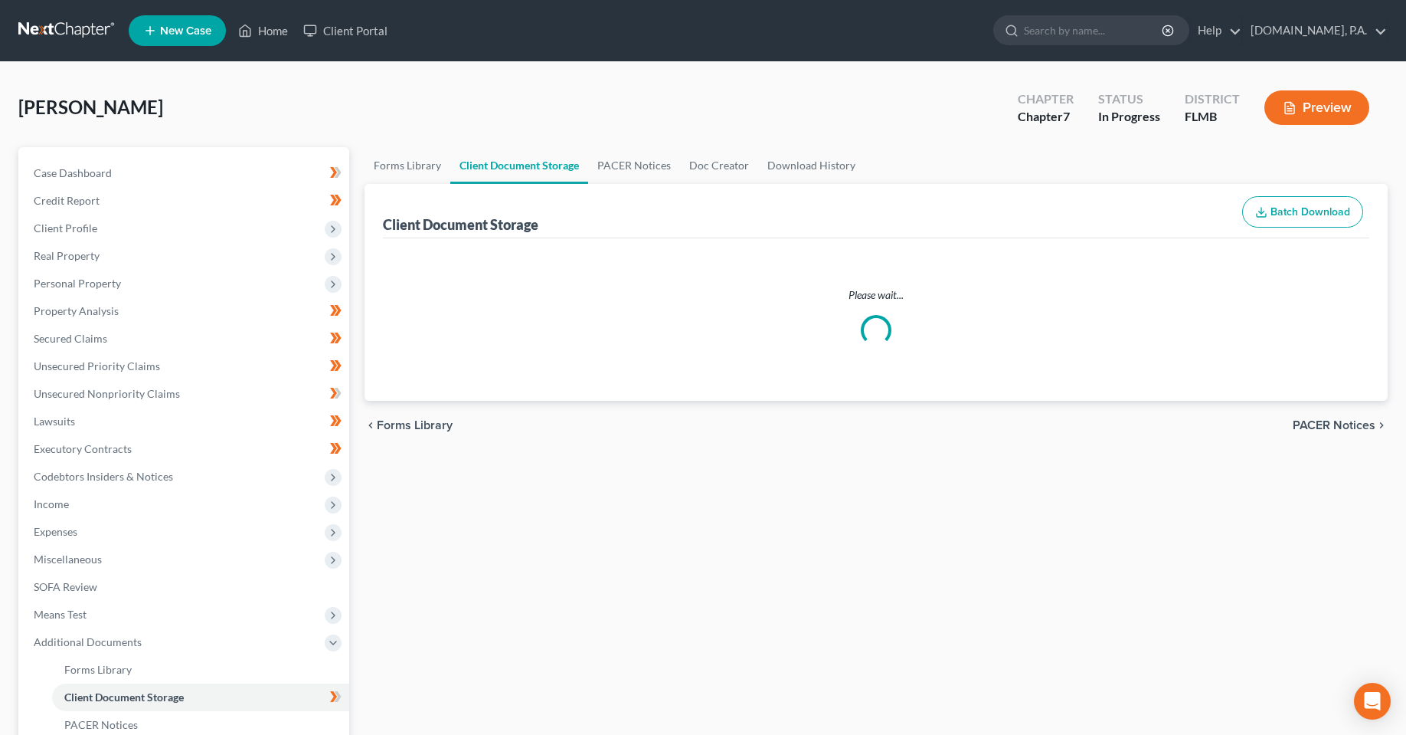
select select "4"
select select "9"
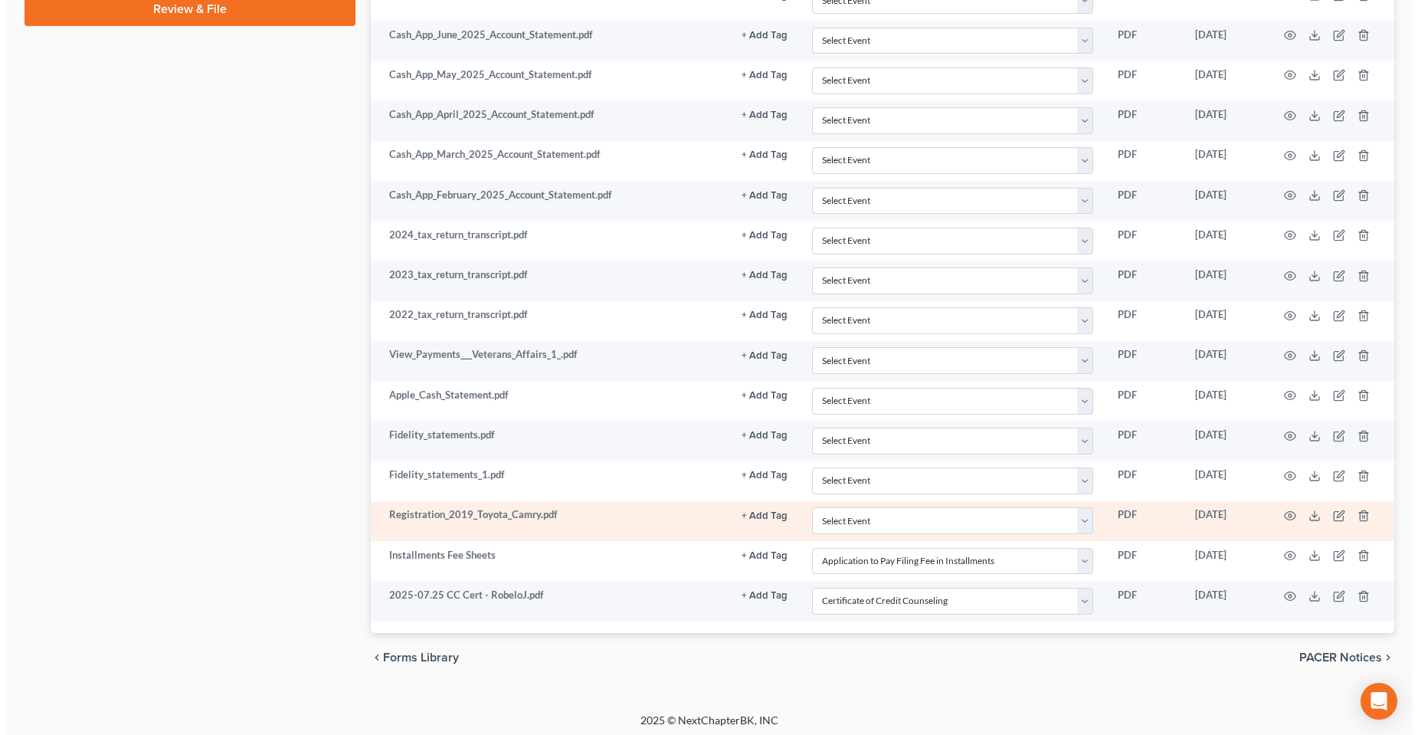
scroll to position [873, 0]
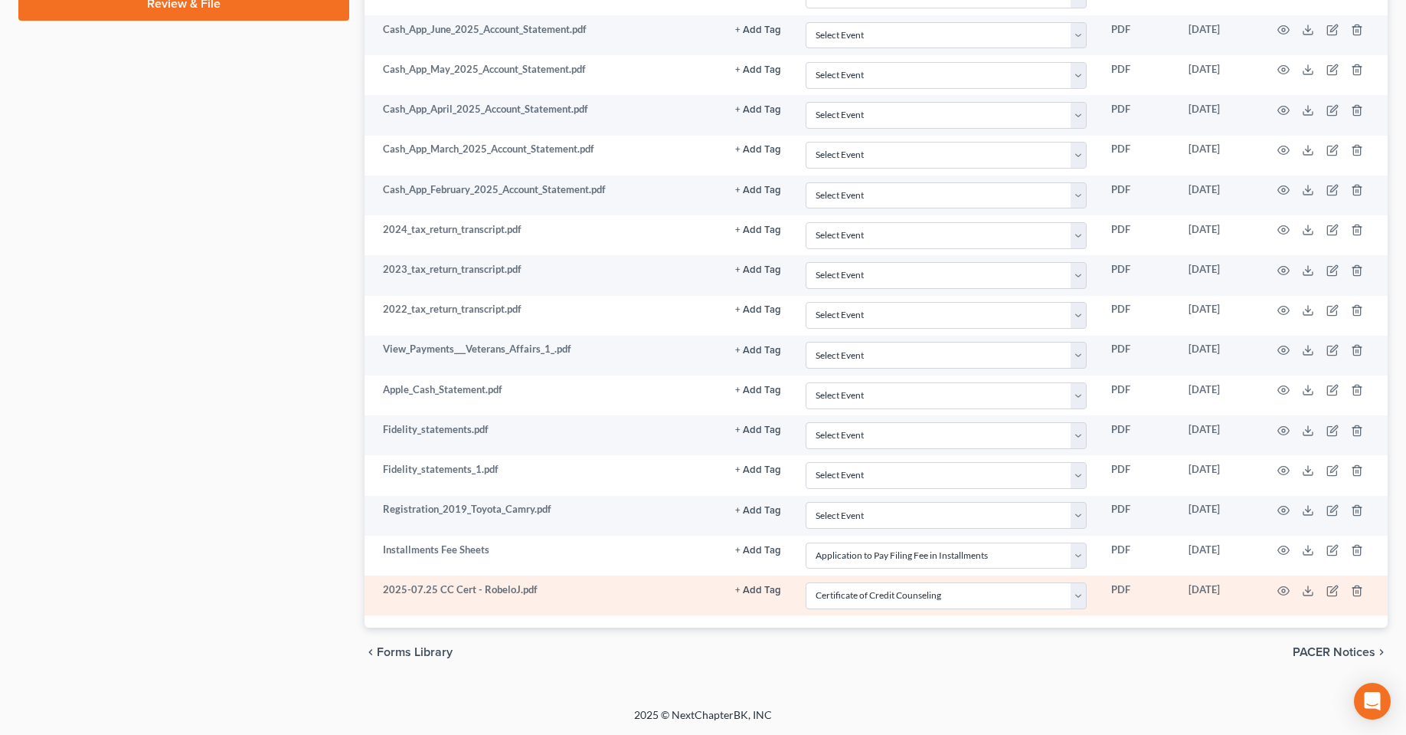
click at [1365, 594] on td at bounding box center [1323, 595] width 129 height 40
click at [1356, 588] on icon "button" at bounding box center [1357, 590] width 12 height 12
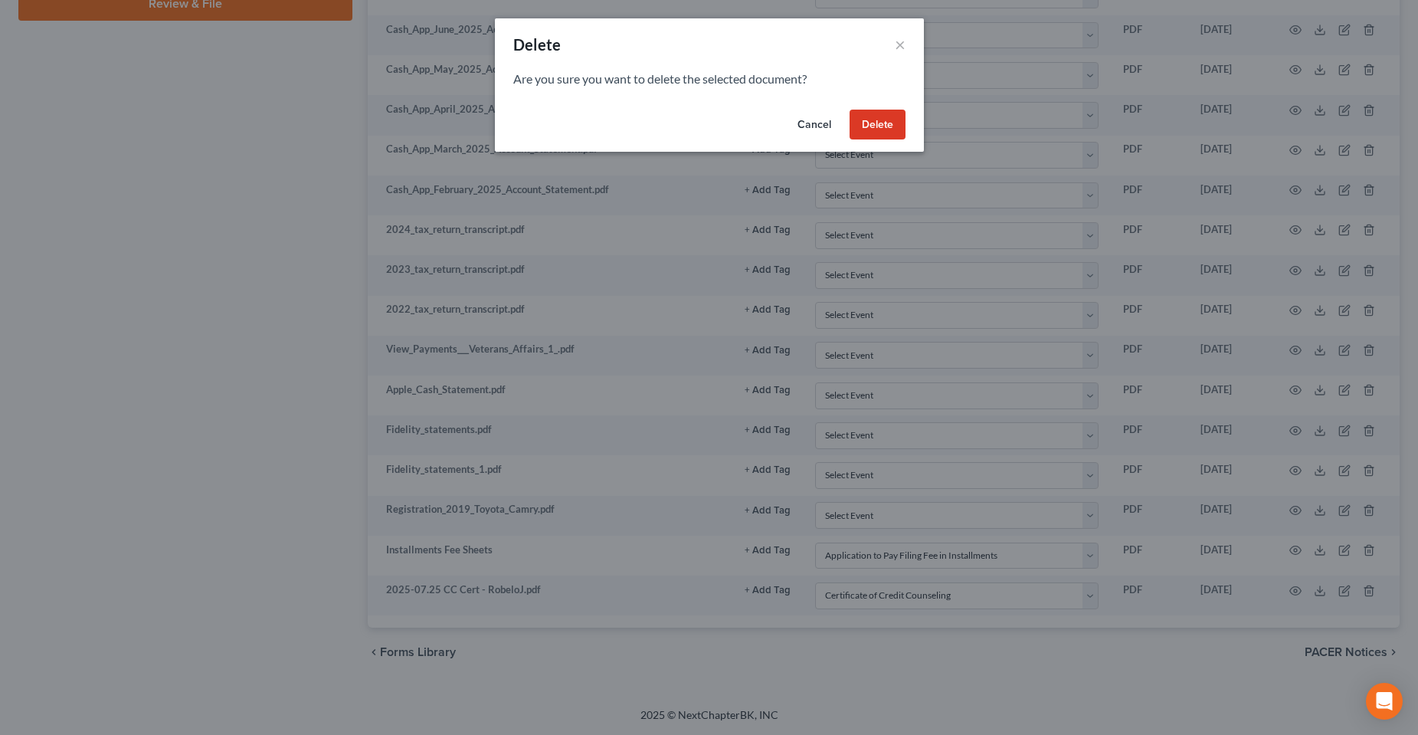
click at [869, 124] on button "Delete" at bounding box center [877, 125] width 56 height 31
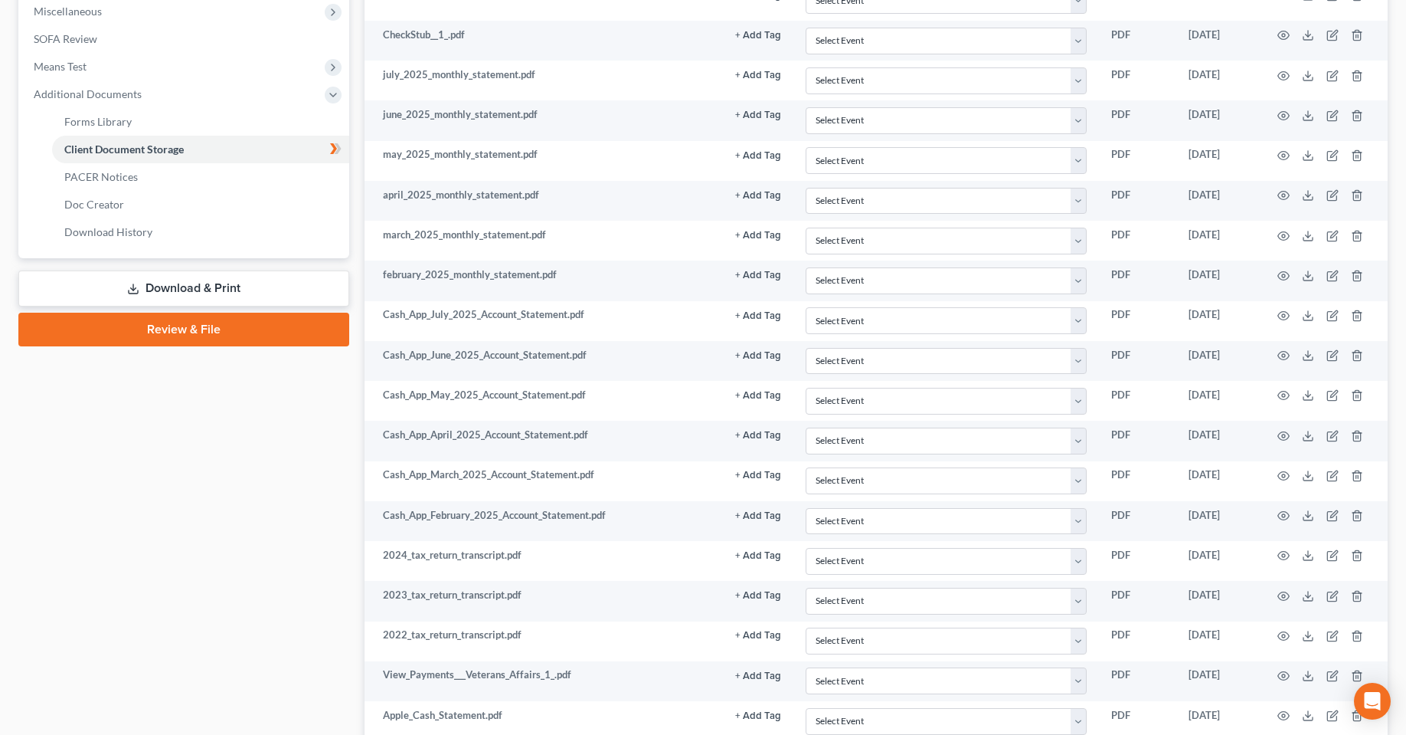
scroll to position [527, 0]
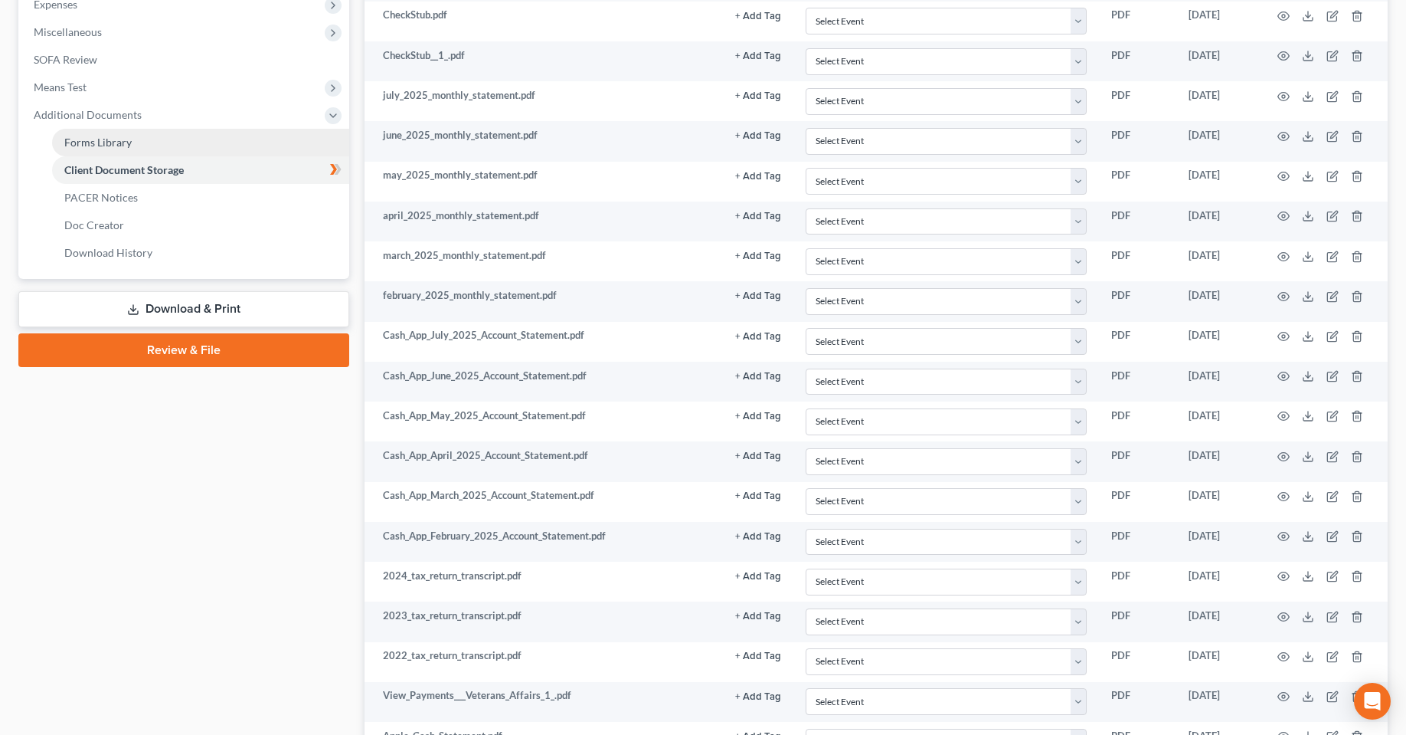
click at [129, 142] on span "Forms Library" at bounding box center [97, 142] width 67 height 13
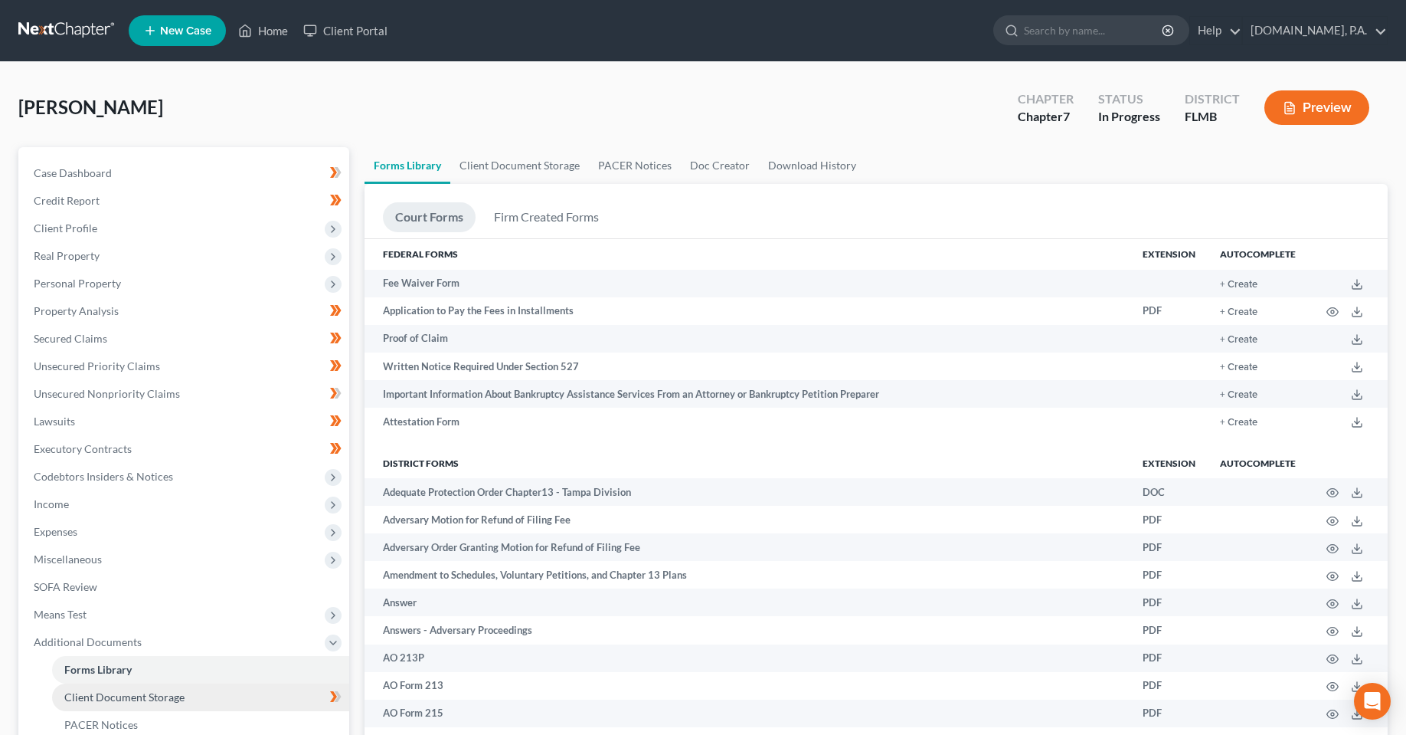
click at [100, 699] on span "Client Document Storage" at bounding box center [124, 696] width 120 height 13
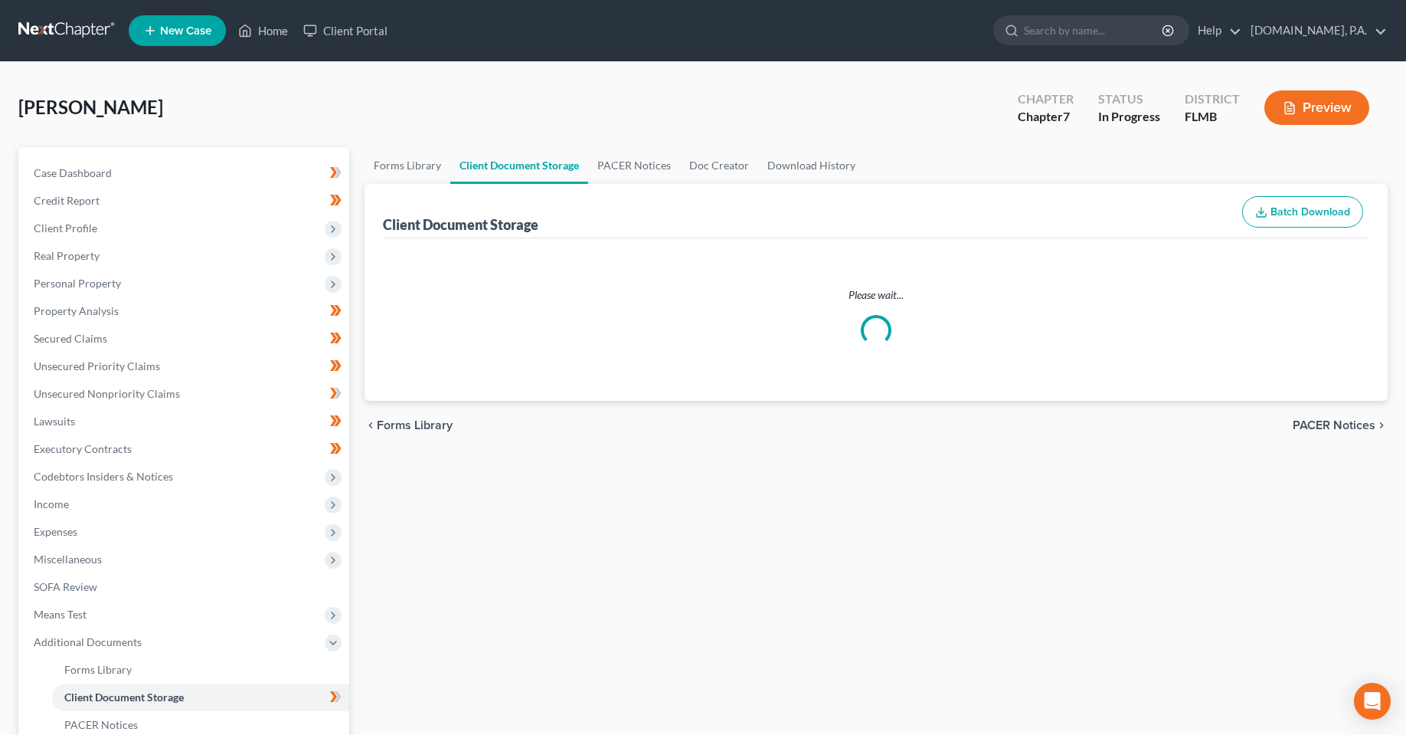
select select "4"
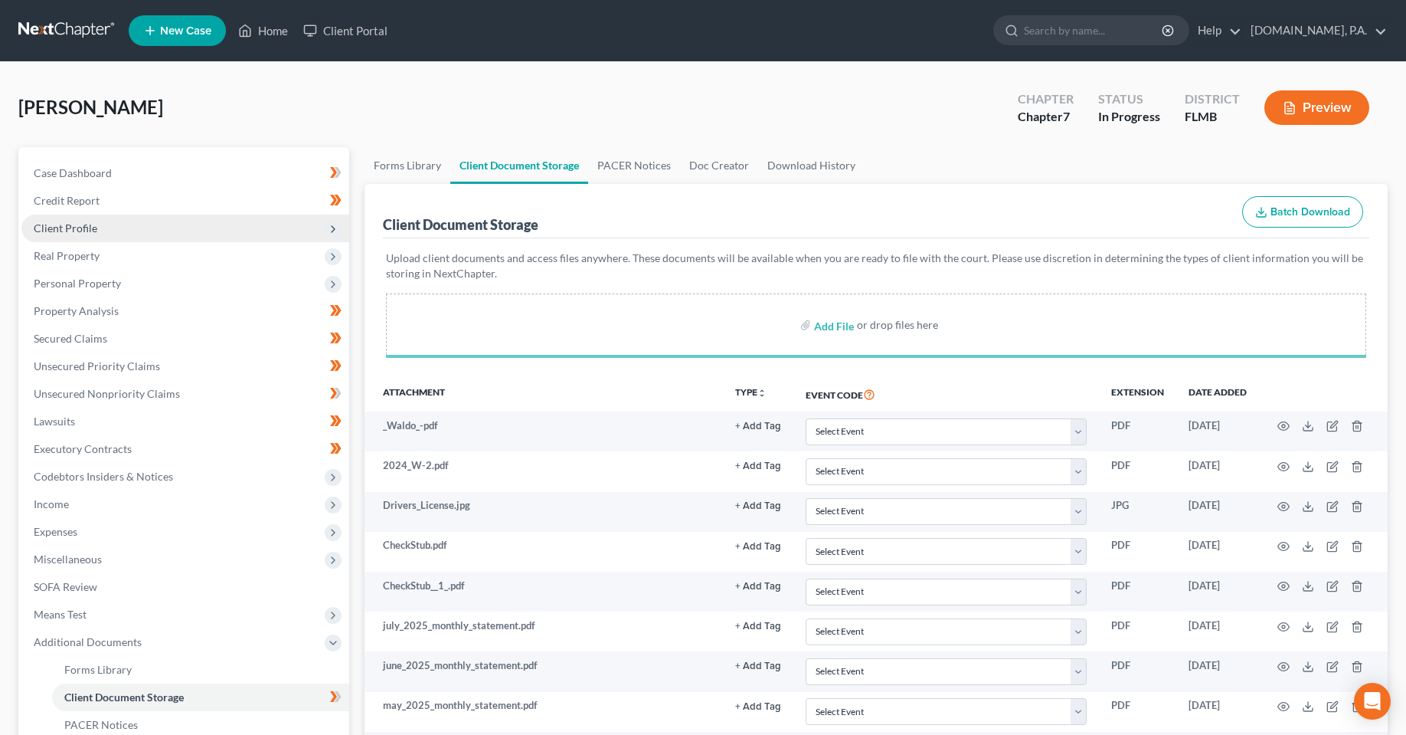
select select "4"
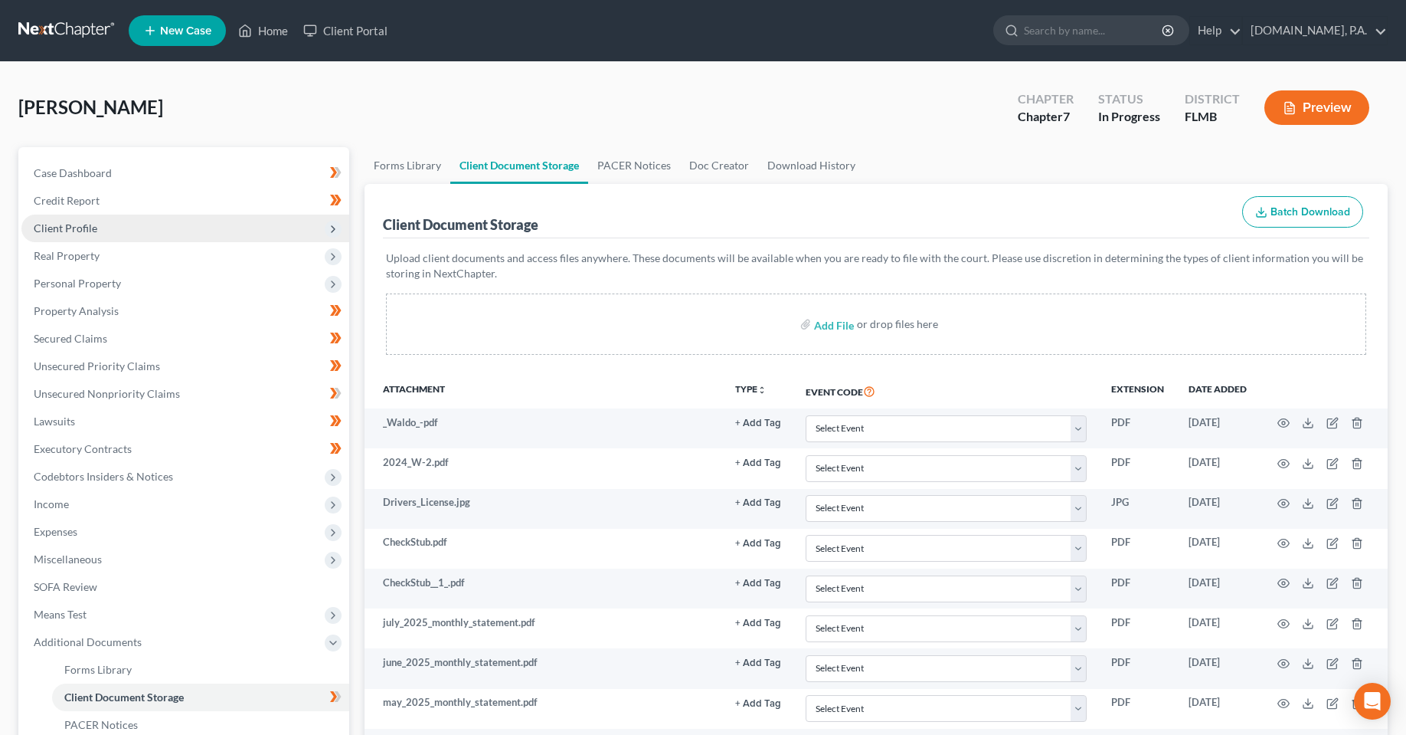
click at [70, 219] on span "Client Profile" at bounding box center [185, 228] width 328 height 28
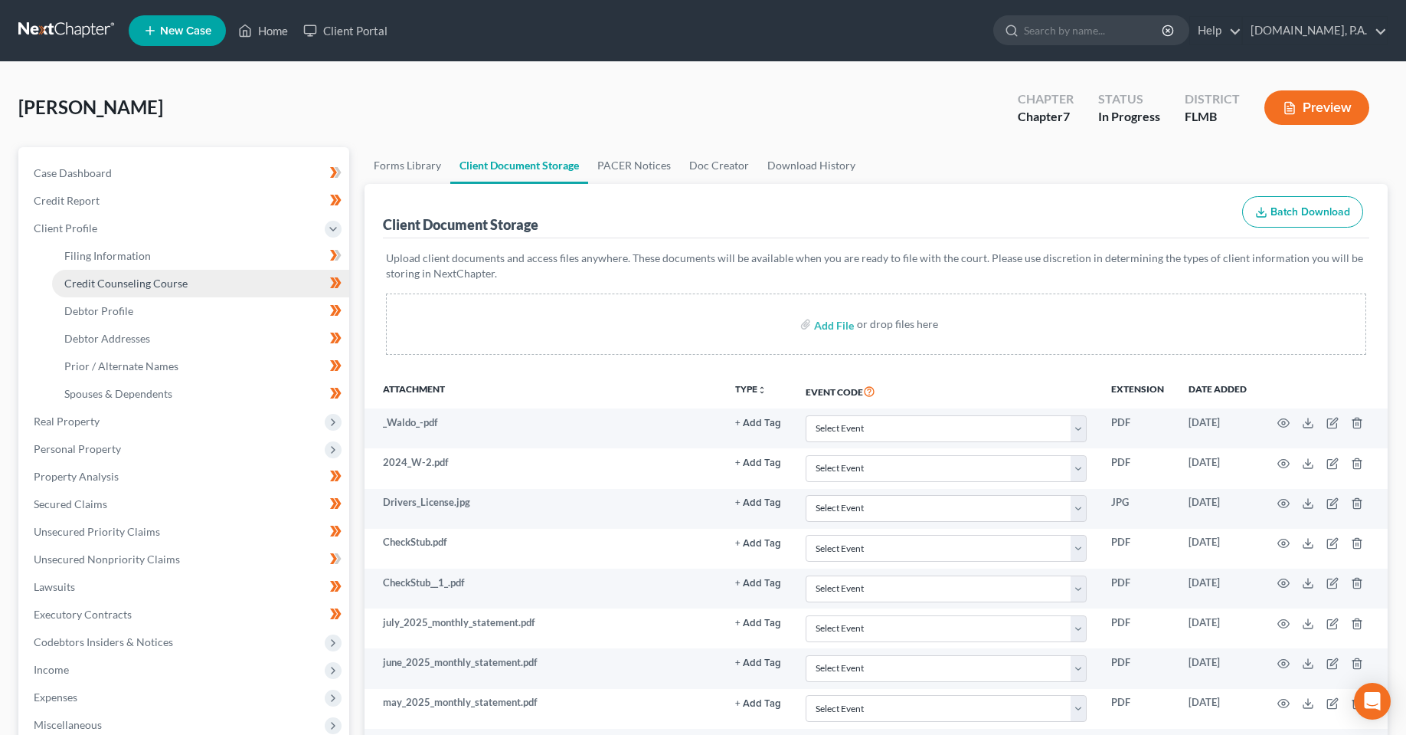
click at [114, 280] on span "Credit Counseling Course" at bounding box center [125, 283] width 123 height 13
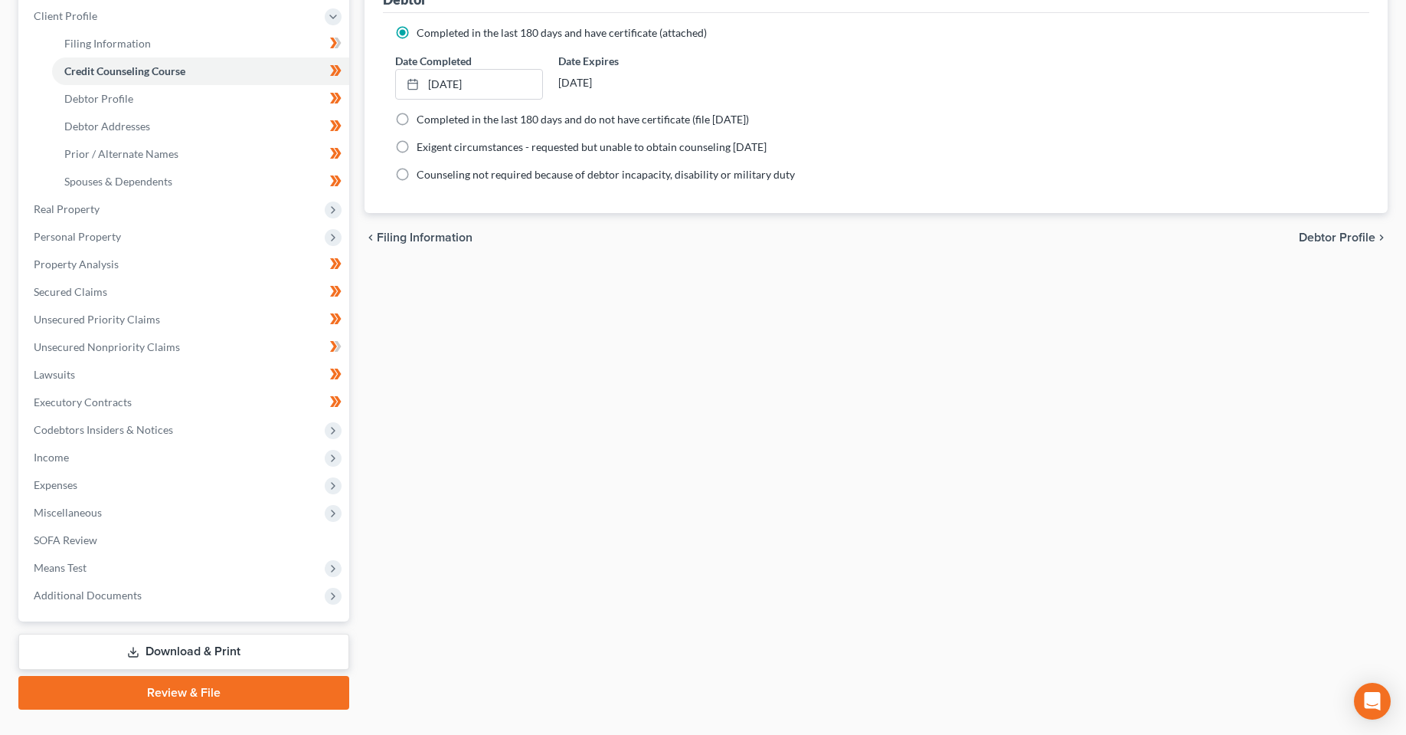
scroll to position [245, 0]
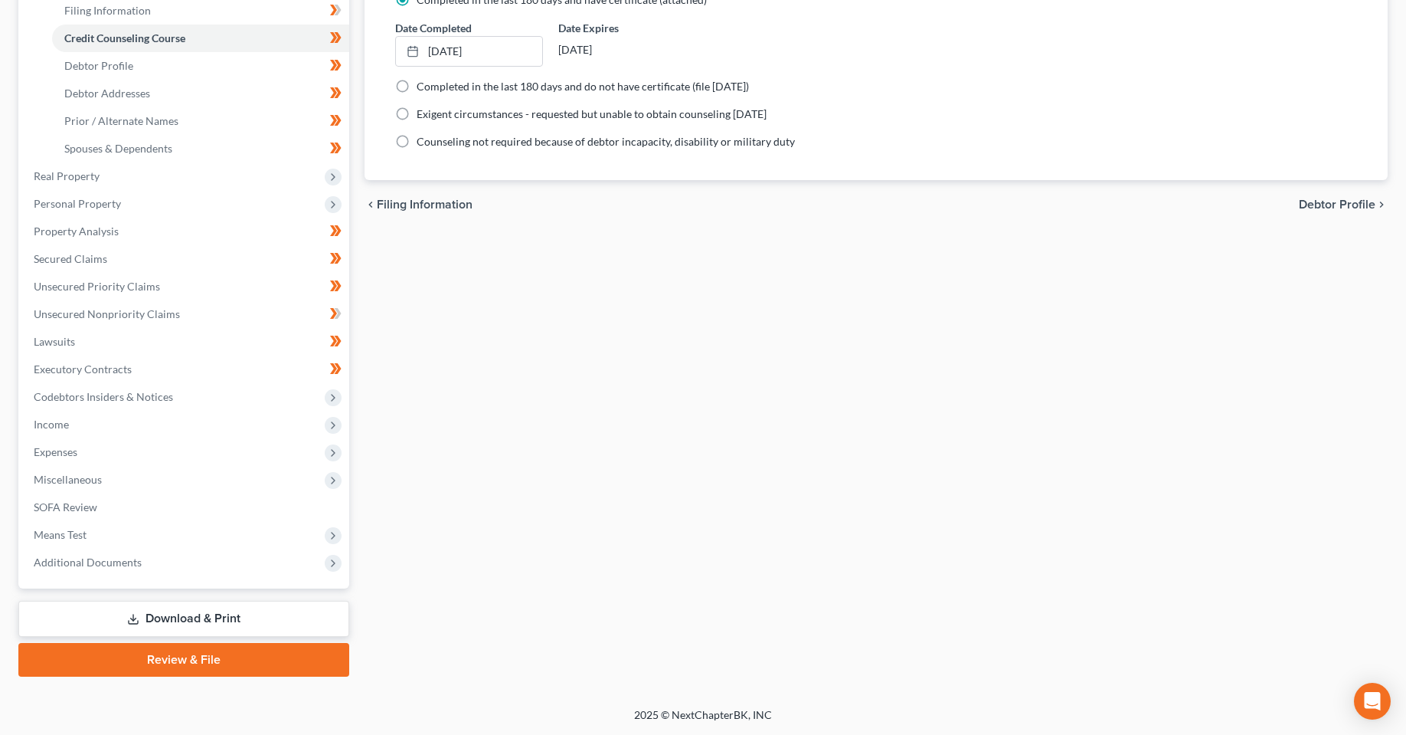
click at [153, 614] on link "Download & Print" at bounding box center [183, 619] width 331 height 36
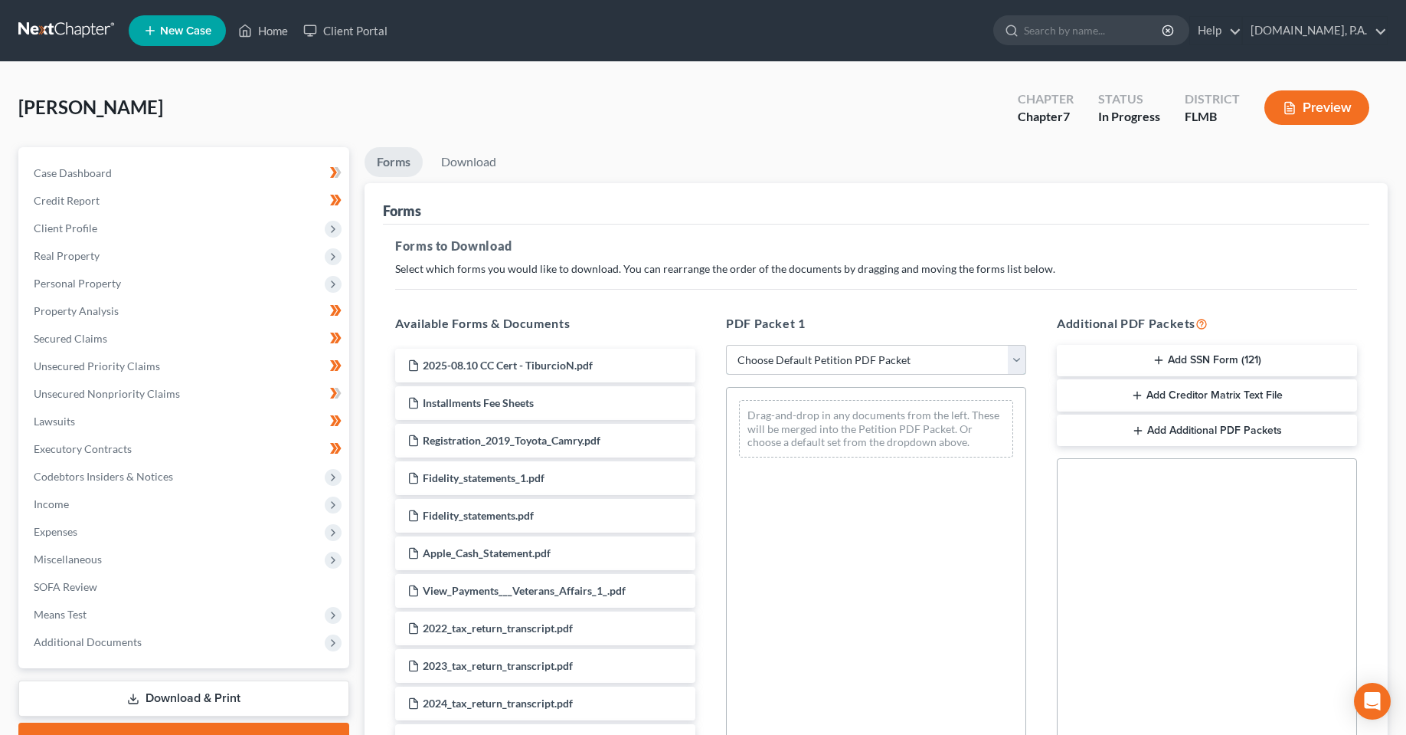
click at [967, 356] on select "Choose Default Petition PDF Packet Complete Bankruptcy Petition (all forms and …" at bounding box center [876, 360] width 300 height 31
click at [726, 345] on select "Choose Default Petition PDF Packet Complete Bankruptcy Petition (all forms and …" at bounding box center [876, 360] width 300 height 31
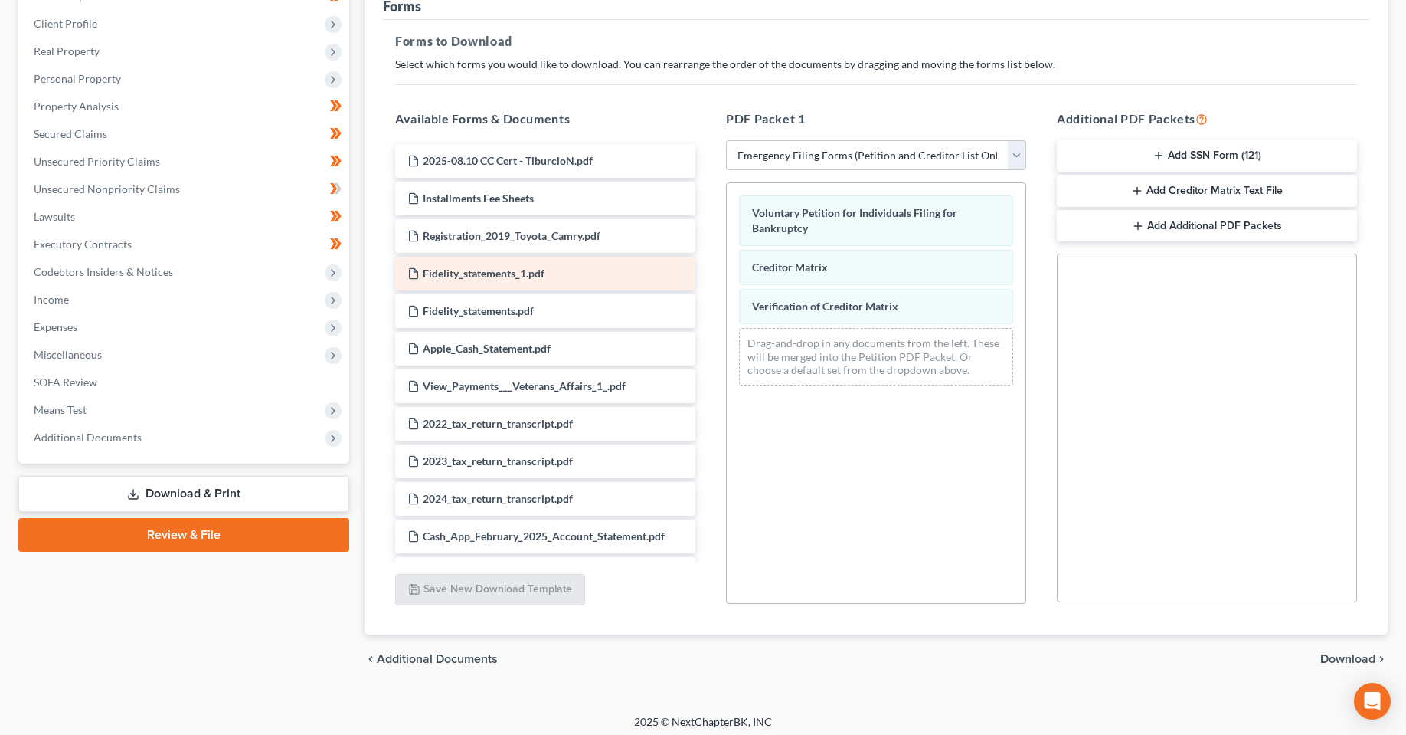
scroll to position [211, 0]
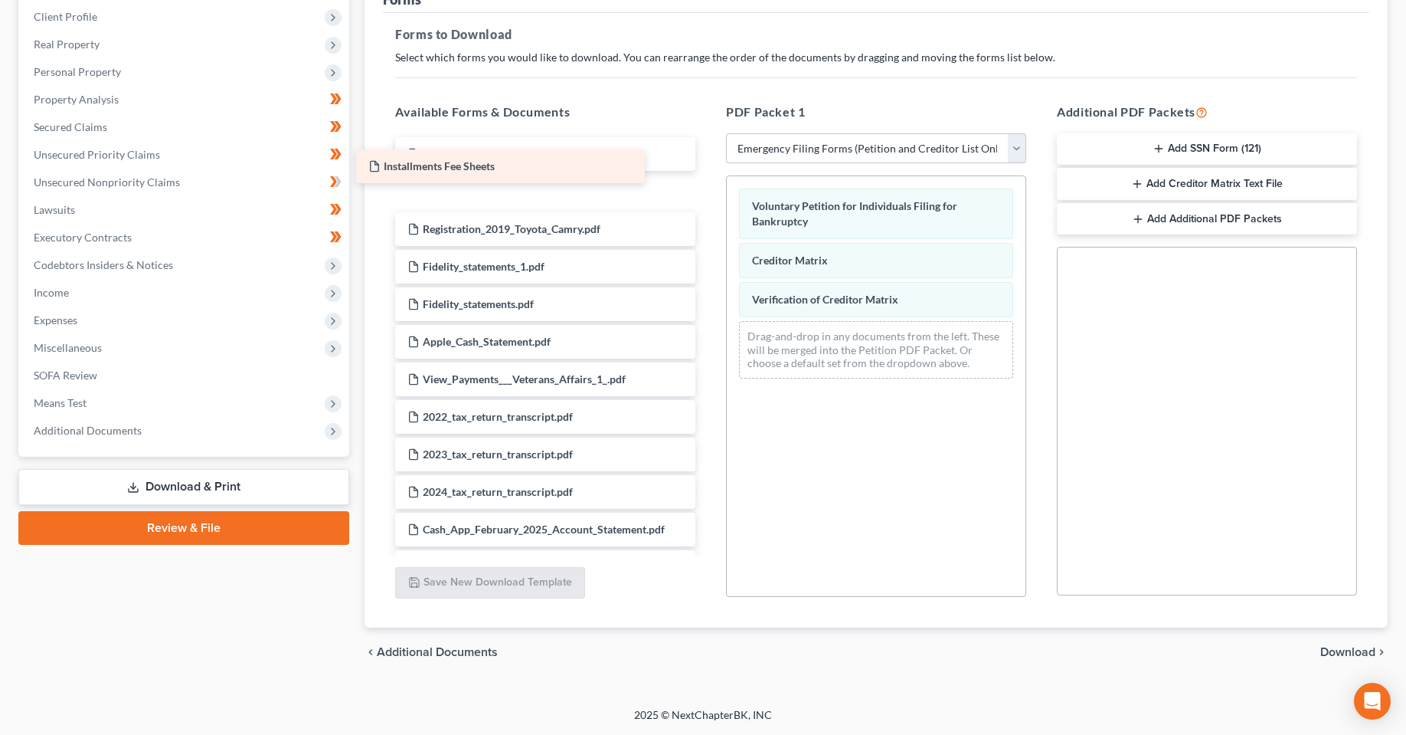
drag, startPoint x: 524, startPoint y: 191, endPoint x: 485, endPoint y: 165, distance: 46.5
click at [908, 479] on div "Voluntary Petition for Individuals Filing for Bankruptcy Creditor Matrix Verifi…" at bounding box center [876, 385] width 300 height 421
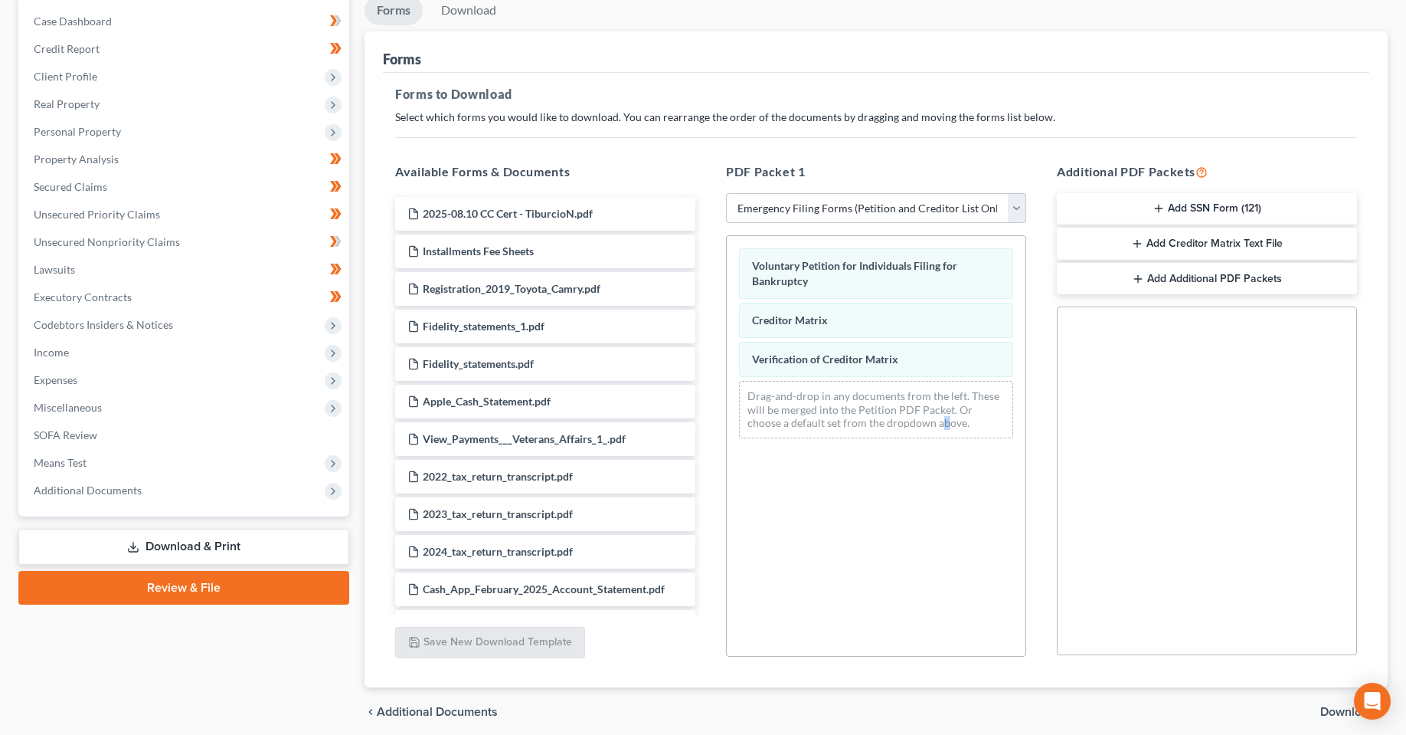
scroll to position [153, 0]
click at [893, 205] on select "Choose Default Petition PDF Packet Complete Bankruptcy Petition (all forms and …" at bounding box center [876, 206] width 300 height 31
click at [231, 542] on link "Download & Print" at bounding box center [183, 545] width 331 height 36
click at [787, 224] on div "PDF Packet 1 Choose Default Petition PDF Packet Complete Bankruptcy Petition (a…" at bounding box center [876, 408] width 331 height 519
click at [798, 207] on select "Choose Default Petition PDF Packet Complete Bankruptcy Petition (all forms and …" at bounding box center [876, 206] width 300 height 31
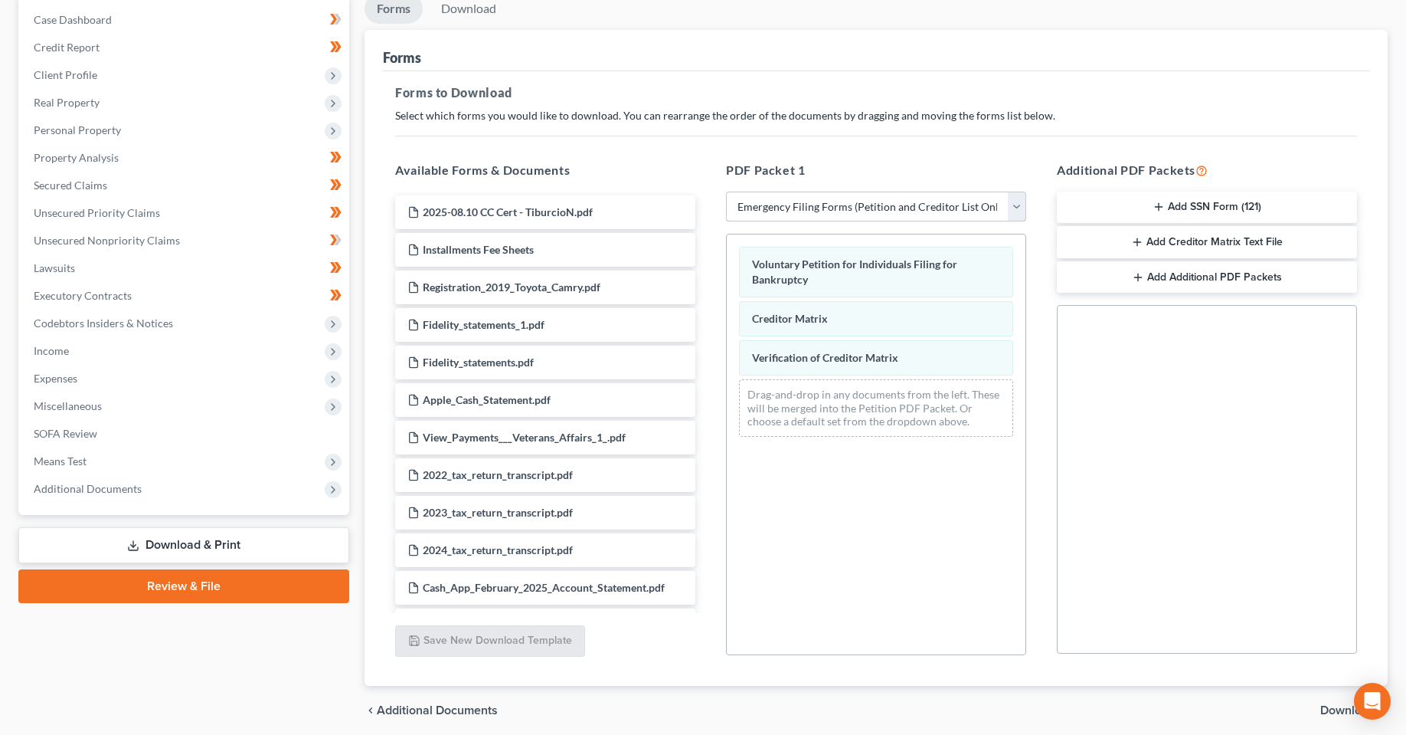
select select "5"
click at [726, 191] on select "Choose Default Petition PDF Packet Complete Bankruptcy Petition (all forms and …" at bounding box center [876, 206] width 300 height 31
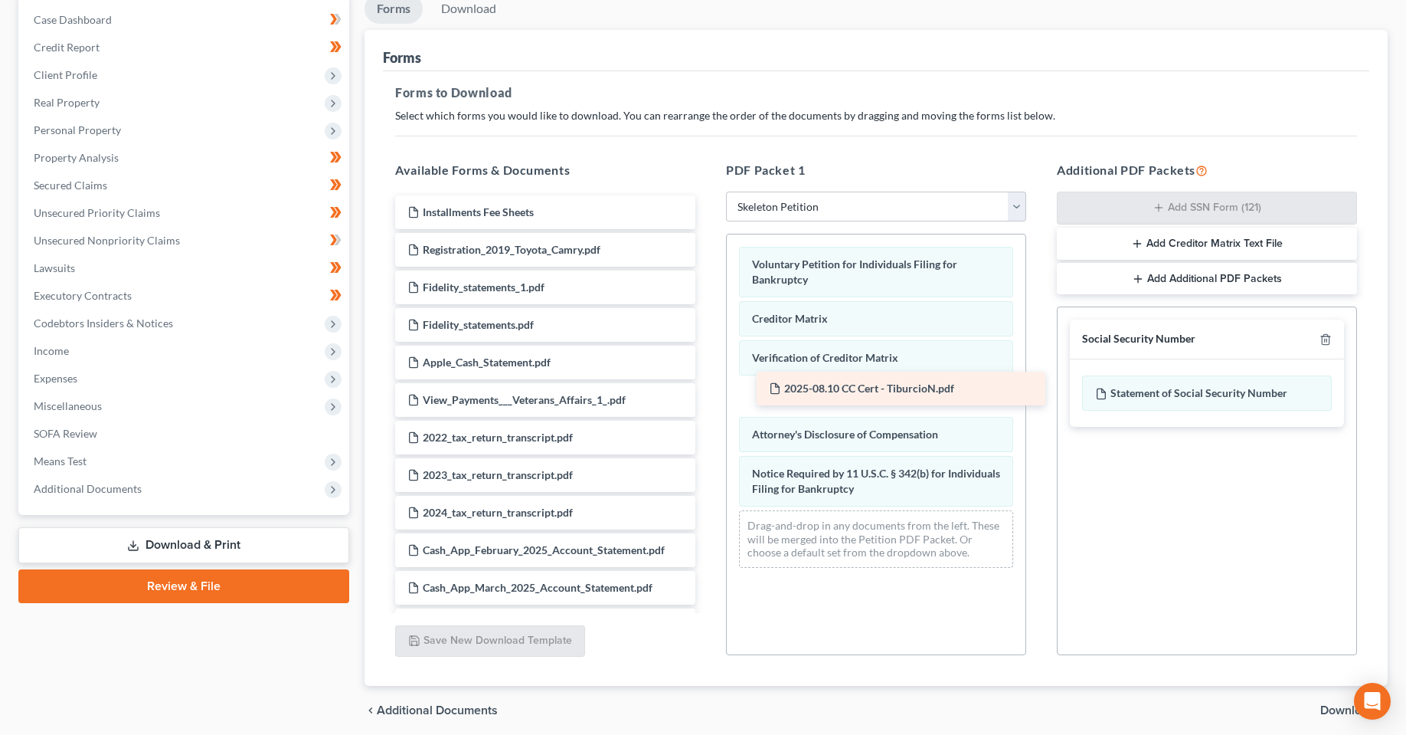
drag, startPoint x: 467, startPoint y: 212, endPoint x: 829, endPoint y: 388, distance: 402.2
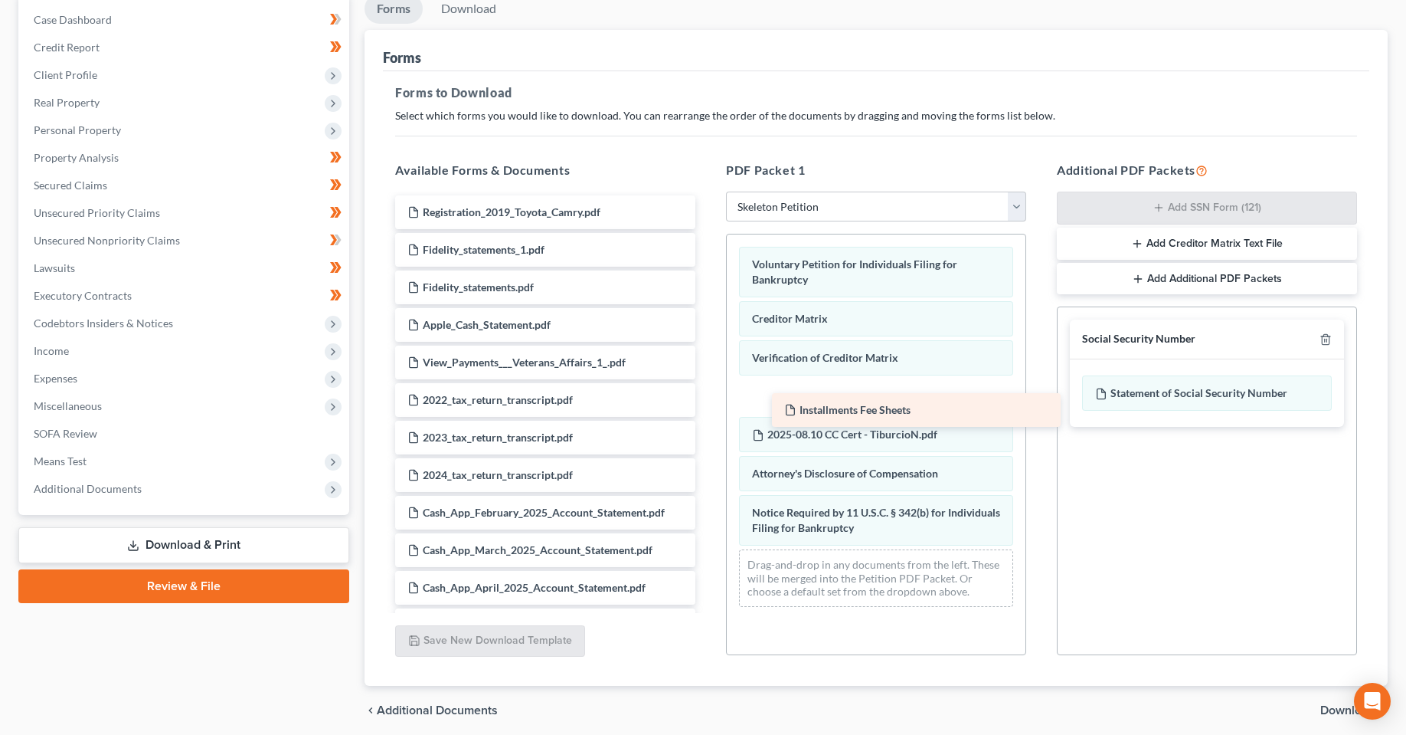
drag, startPoint x: 509, startPoint y: 208, endPoint x: 884, endPoint y: 402, distance: 422.7
drag, startPoint x: 1331, startPoint y: 709, endPoint x: 1278, endPoint y: 719, distance: 53.9
click at [1333, 709] on span "Download" at bounding box center [1347, 710] width 55 height 12
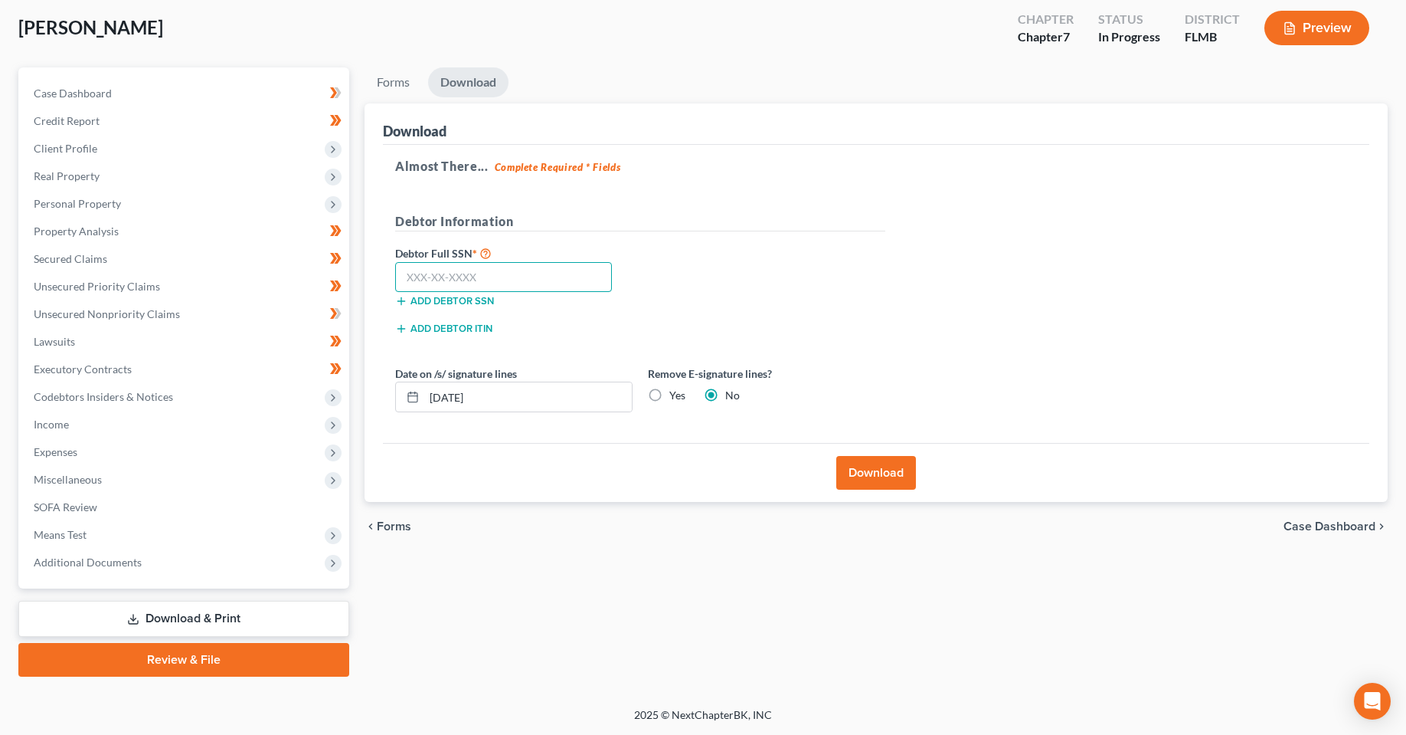
click at [506, 285] on input "text" at bounding box center [503, 277] width 217 height 31
type input "179-80-3092"
click at [901, 478] on button "Download" at bounding box center [876, 473] width 80 height 34
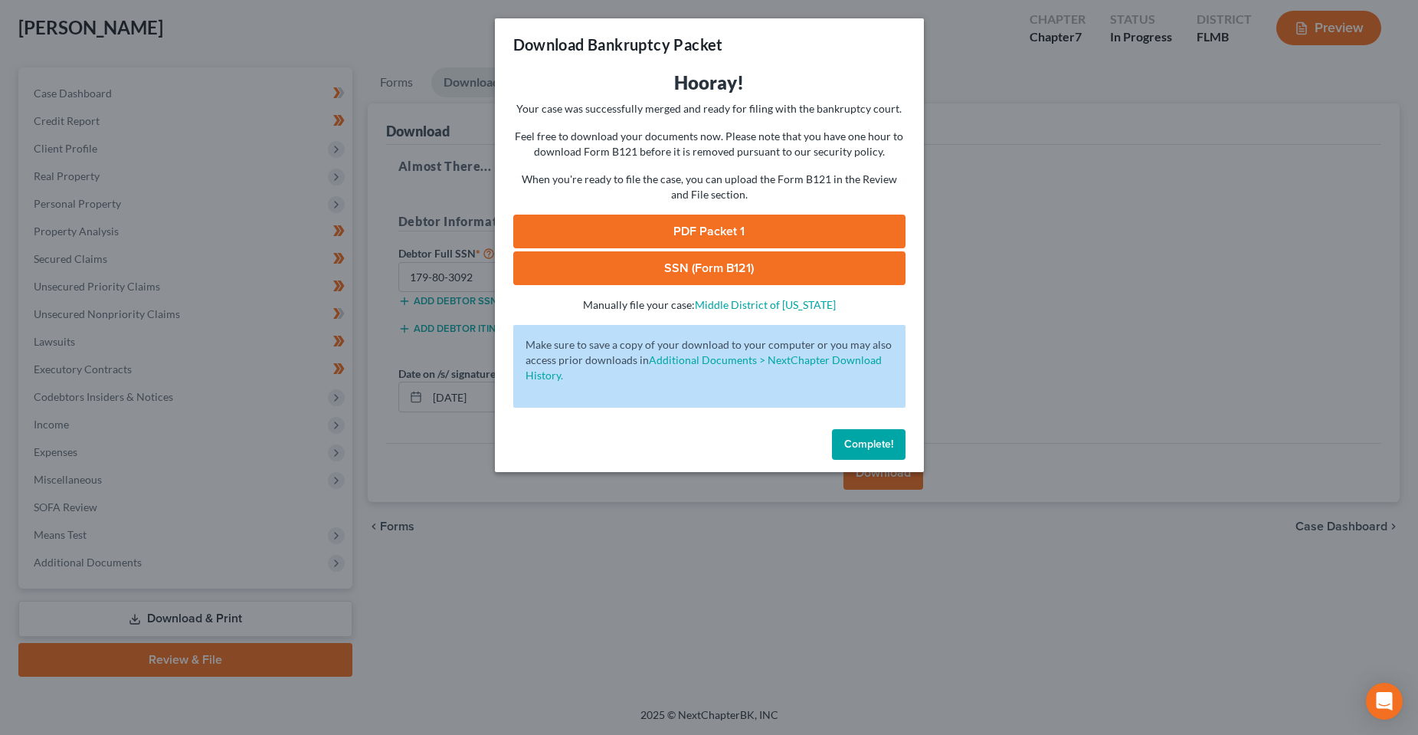
click at [754, 235] on link "PDF Packet 1" at bounding box center [709, 231] width 392 height 34
click at [890, 453] on button "Complete!" at bounding box center [869, 444] width 74 height 31
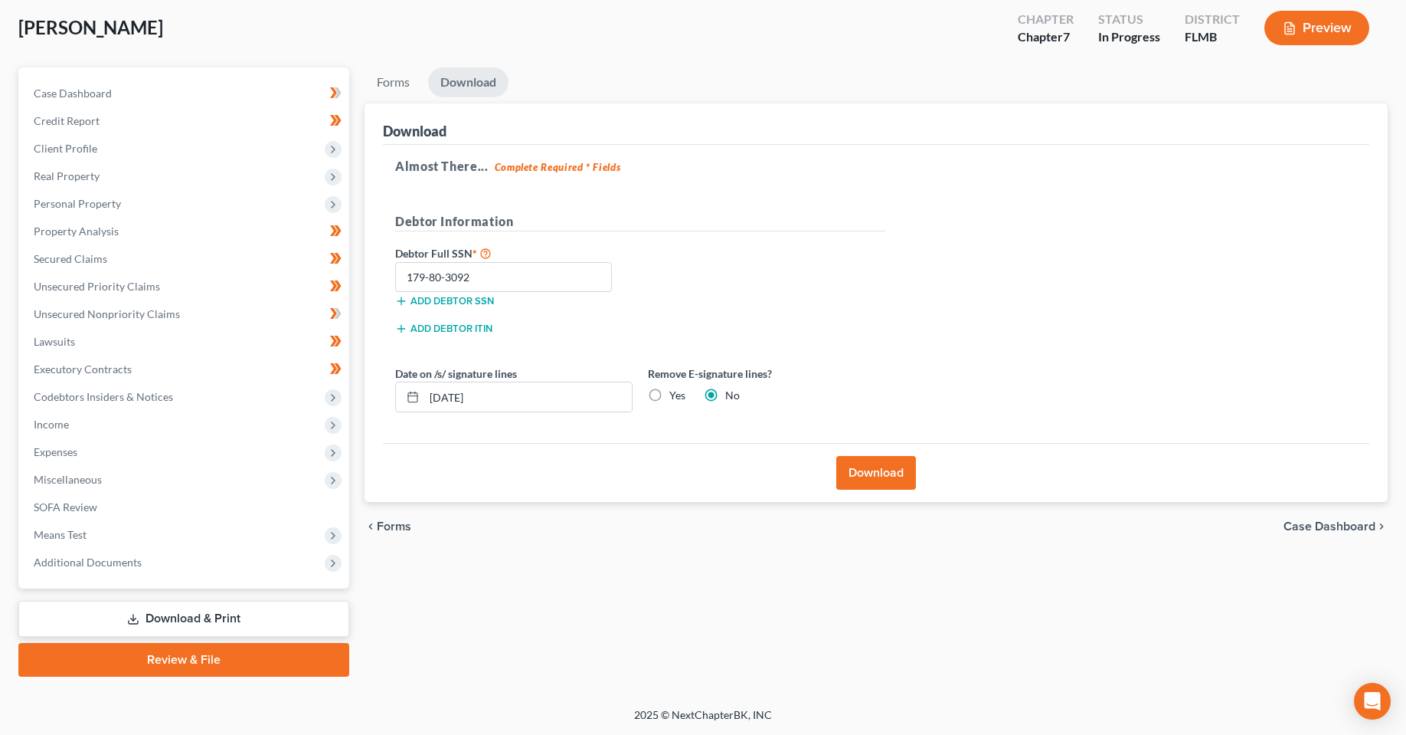
click at [731, 592] on div "Forms Download Forms Forms to Download Select which forms you would like to dow…" at bounding box center [876, 371] width 1039 height 609
click at [620, 627] on div "Forms Download Forms Forms to Download Select which forms you would like to dow…" at bounding box center [876, 371] width 1039 height 609
click at [148, 301] on link "Unsecured Nonpriority Claims" at bounding box center [185, 314] width 328 height 28
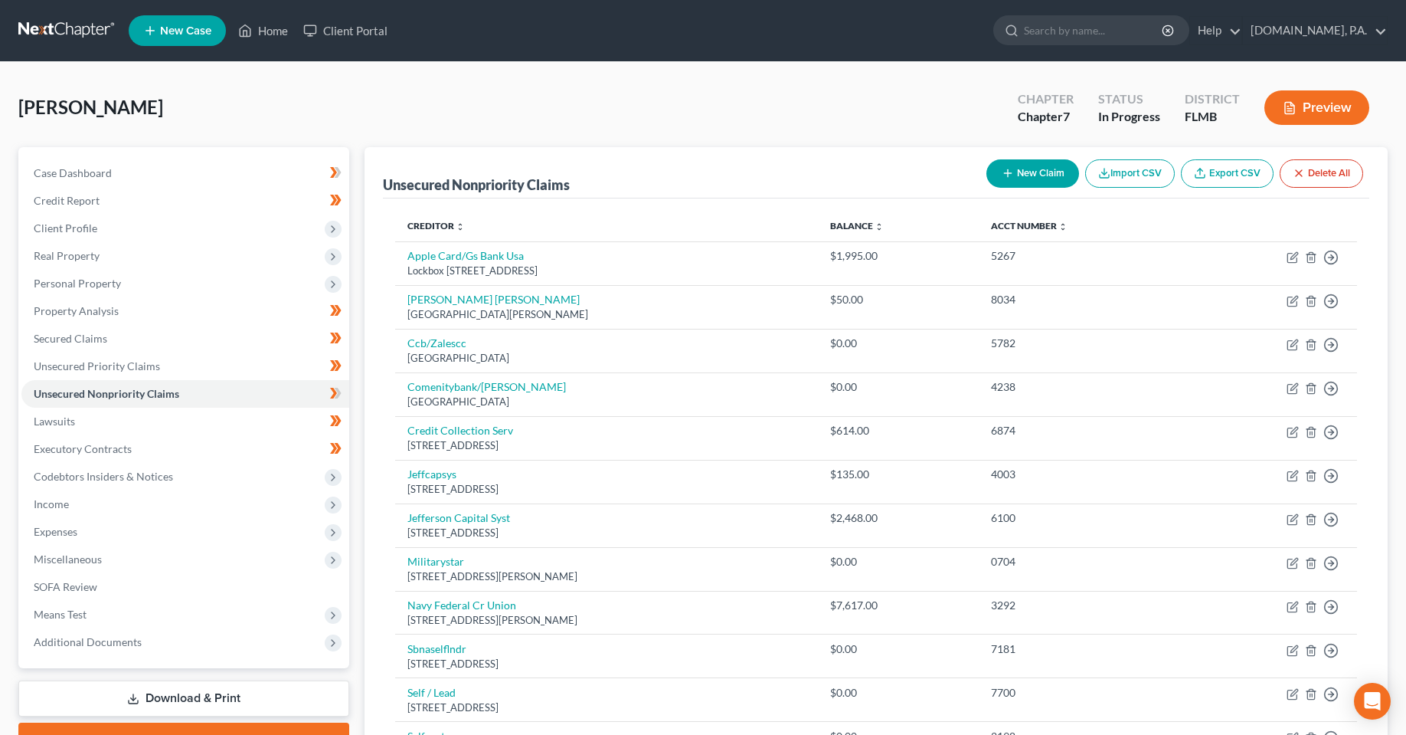
click at [1026, 184] on button "New Claim" at bounding box center [1033, 173] width 93 height 28
select select "0"
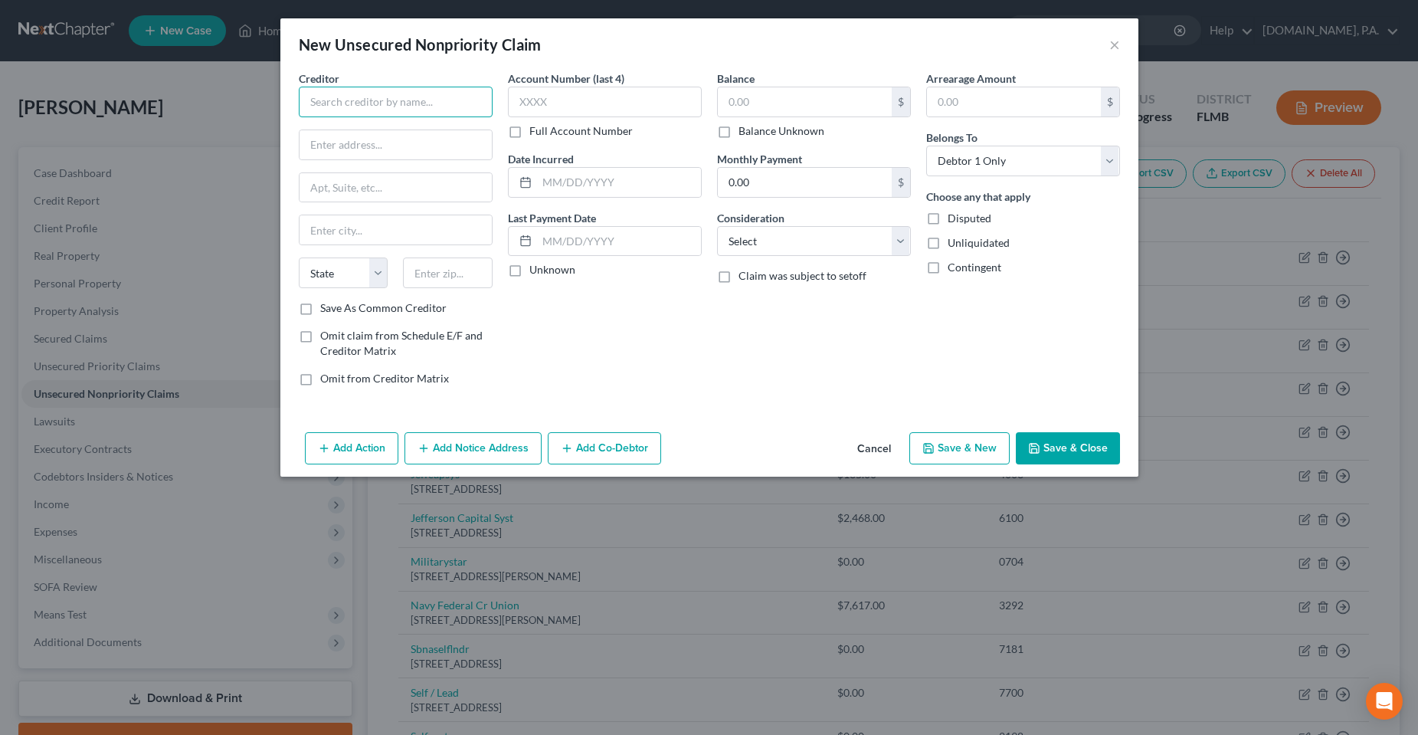
click at [368, 93] on input "text" at bounding box center [396, 102] width 194 height 31
type input "InDebted Mail Processing Center"
type input "PO Box 1201"
type input "63640"
type input "[GEOGRAPHIC_DATA]"
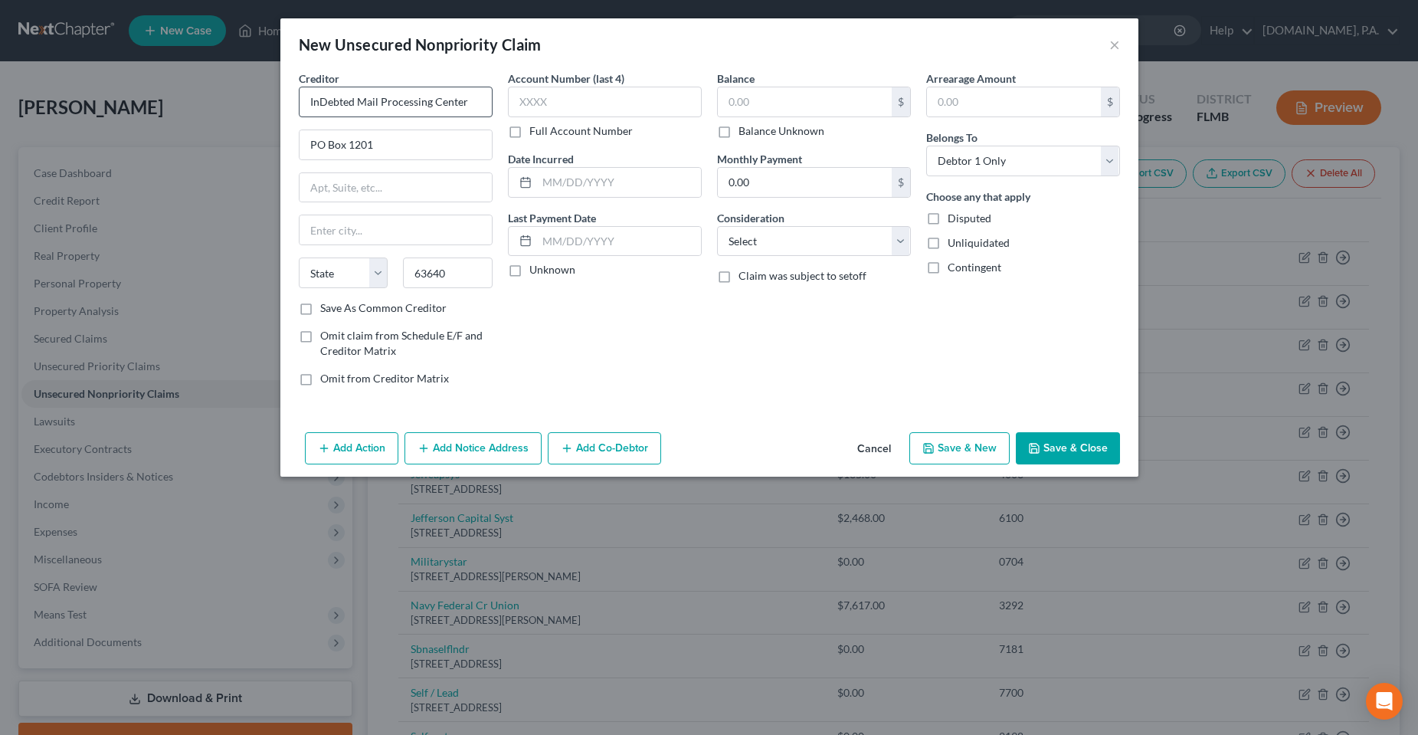
select select "26"
click at [326, 300] on input "Save As Common Creditor" at bounding box center [331, 305] width 10 height 10
checkbox input "true"
click at [578, 111] on input "text" at bounding box center [605, 102] width 194 height 31
click at [630, 108] on input "text" at bounding box center [605, 102] width 194 height 31
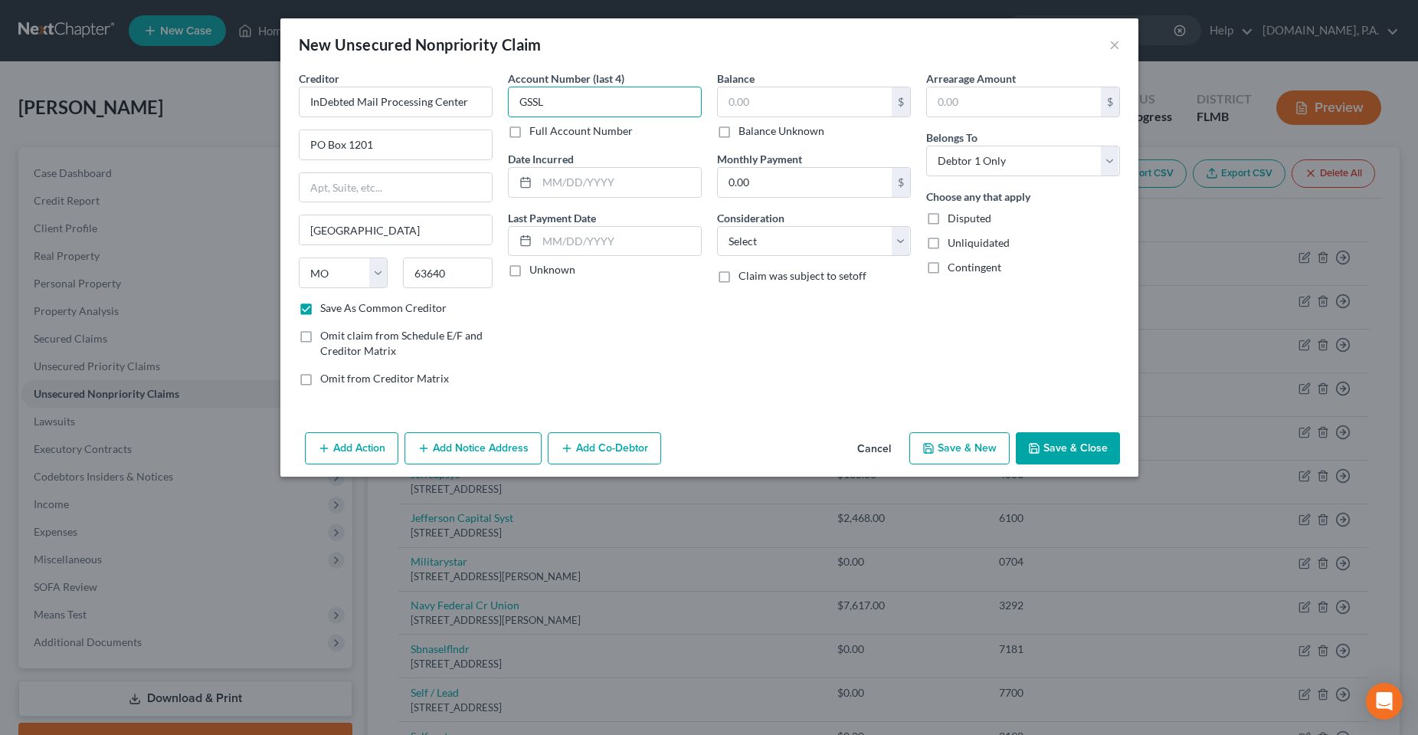
type input "GSSL"
click at [663, 300] on div "Account Number (last 4) GSSL Full Account Number Date Incurred Last Payment Dat…" at bounding box center [604, 234] width 209 height 328
click at [850, 96] on input "text" at bounding box center [805, 101] width 174 height 29
type input "201.46"
click at [789, 380] on div "Balance 201.46 $ Balance Unknown Balance Undetermined 201.46 $ Balance Unknown …" at bounding box center [813, 234] width 209 height 328
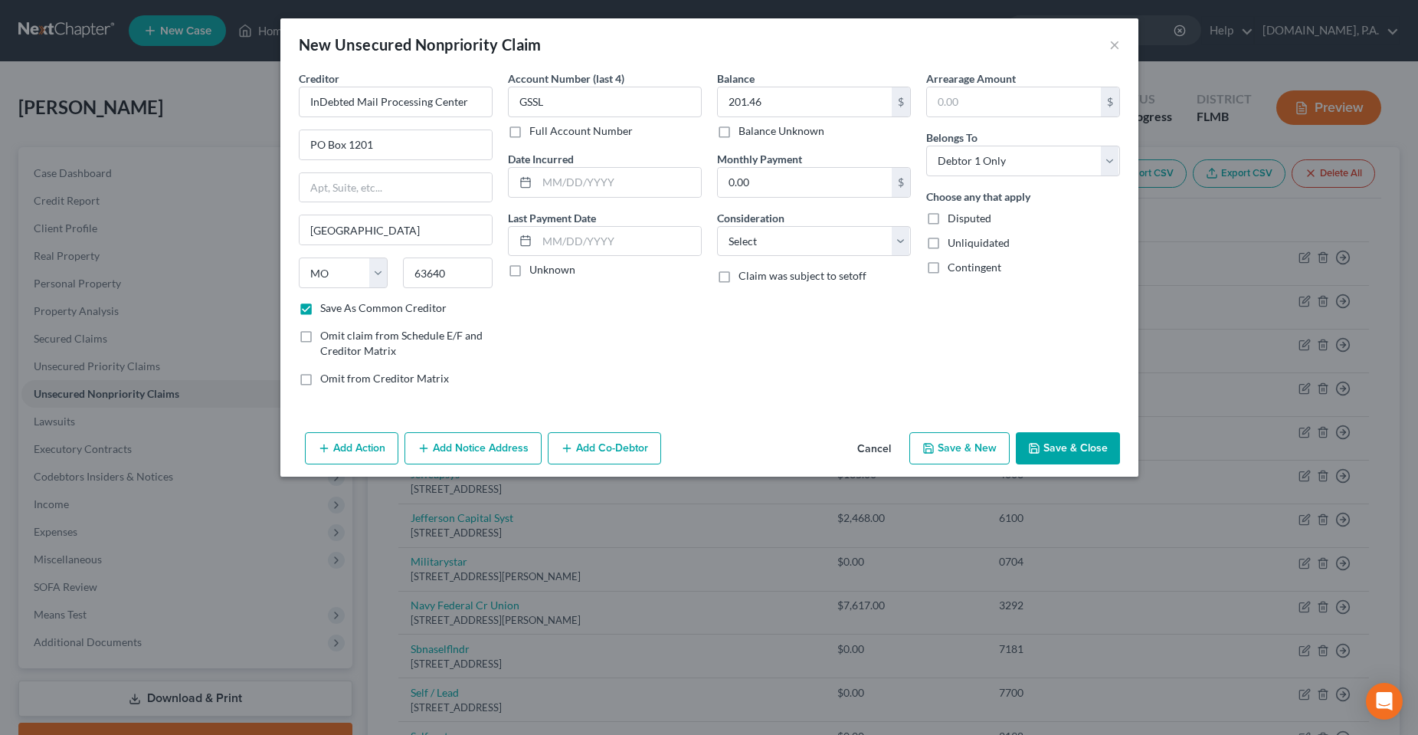
click at [1092, 441] on button "Save & Close" at bounding box center [1068, 448] width 104 height 32
checkbox input "false"
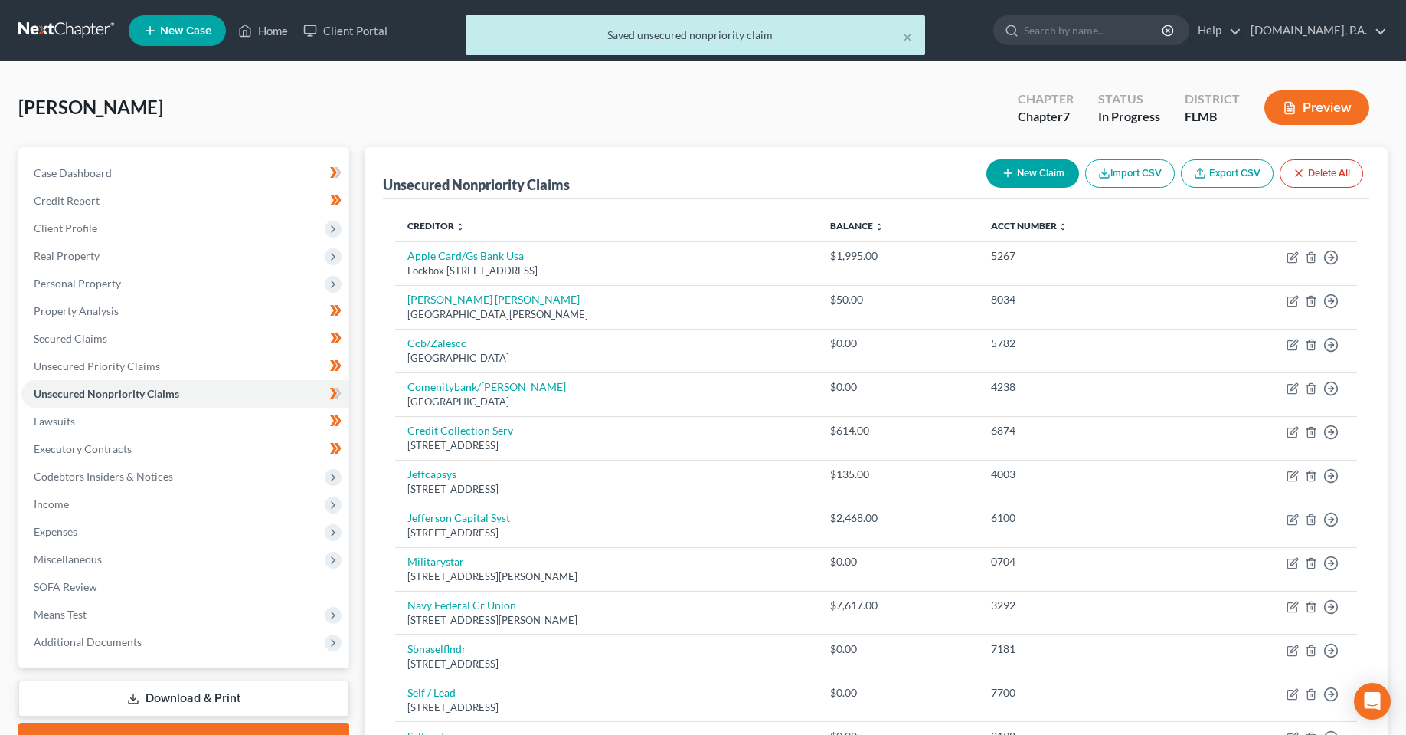
click at [484, 113] on div "[PERSON_NAME] Upgraded Chapter Chapter 7 Status In [GEOGRAPHIC_DATA] [GEOGRAPHI…" at bounding box center [703, 113] width 1370 height 67
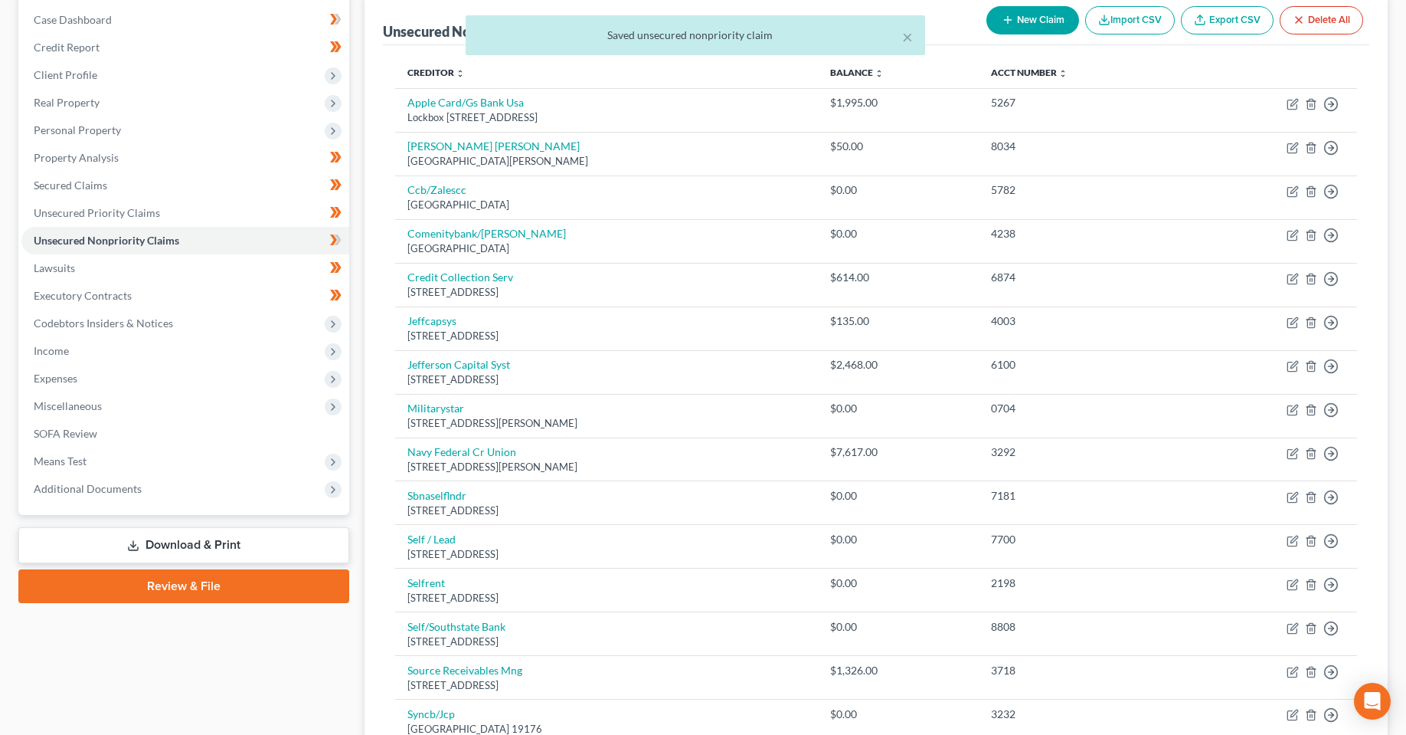
drag, startPoint x: 219, startPoint y: 551, endPoint x: 382, endPoint y: 519, distance: 166.1
click at [219, 551] on link "Download & Print" at bounding box center [183, 545] width 331 height 36
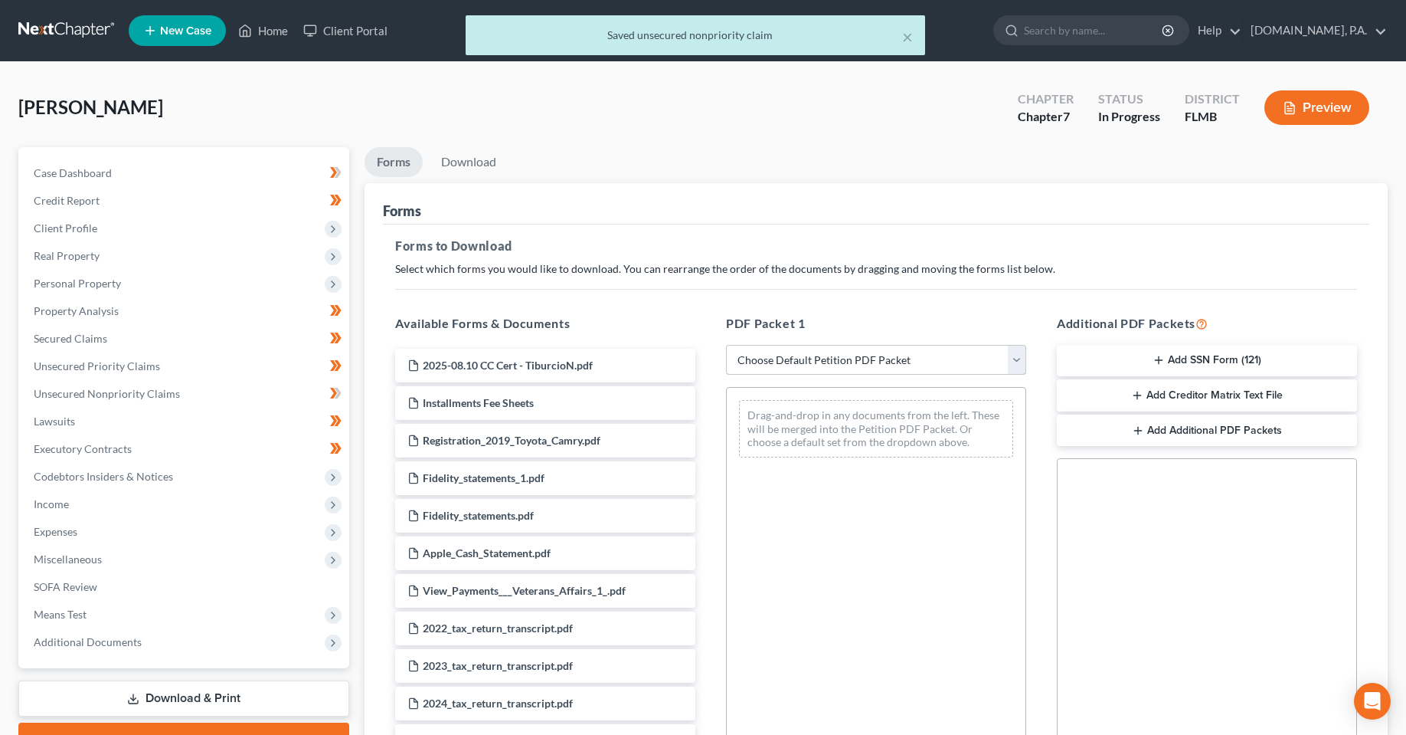
click at [896, 355] on select "Choose Default Petition PDF Packet Complete Bankruptcy Petition (all forms and …" at bounding box center [876, 360] width 300 height 31
select select "5"
click at [726, 345] on select "Choose Default Petition PDF Packet Complete Bankruptcy Petition (all forms and …" at bounding box center [876, 360] width 300 height 31
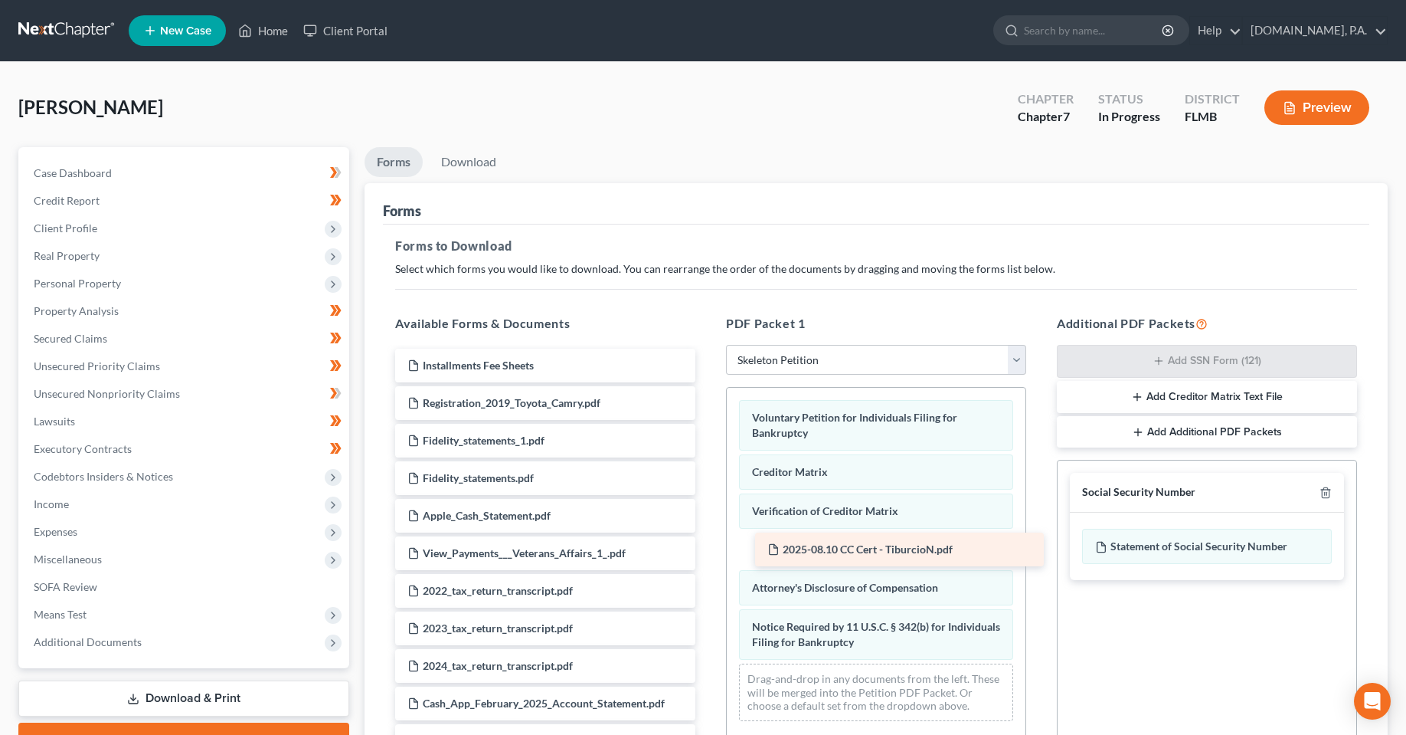
drag, startPoint x: 474, startPoint y: 366, endPoint x: 834, endPoint y: 550, distance: 404.2
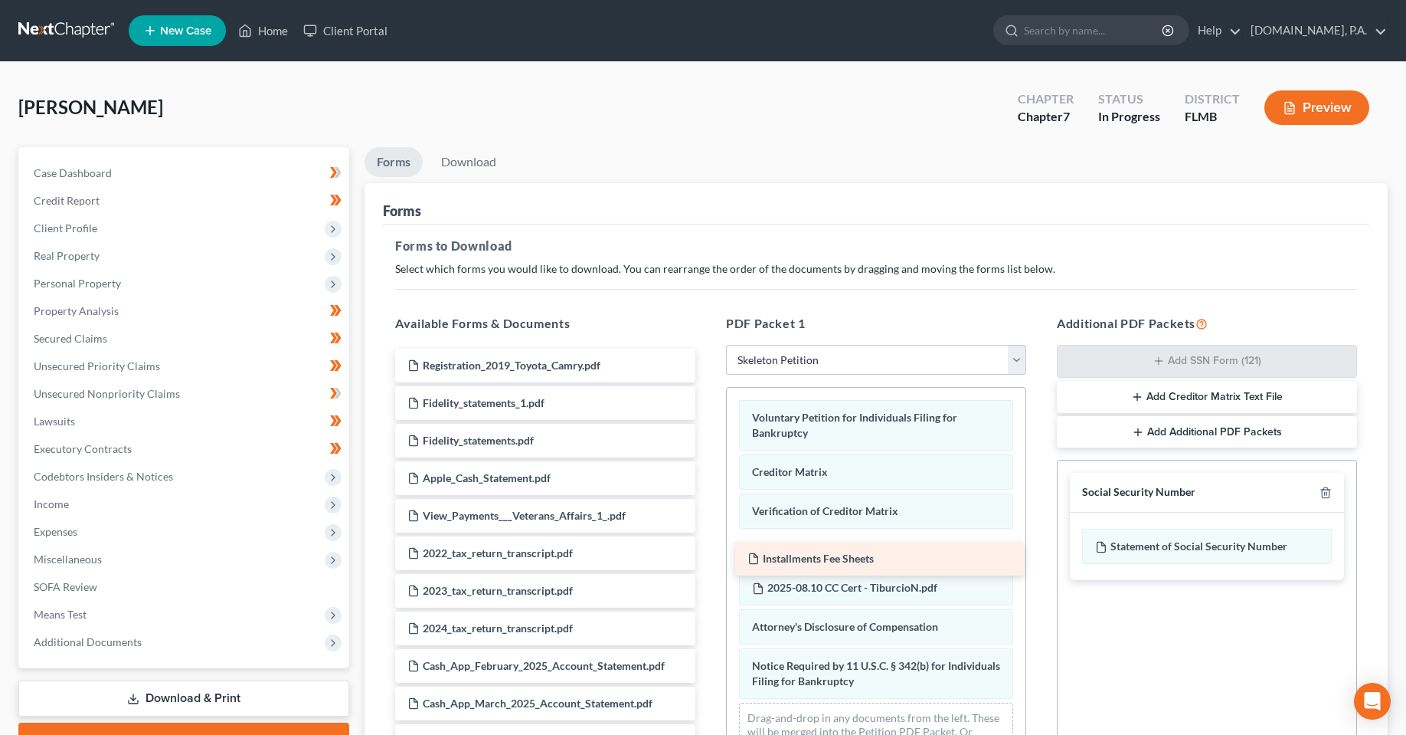
drag, startPoint x: 495, startPoint y: 363, endPoint x: 835, endPoint y: 556, distance: 391.0
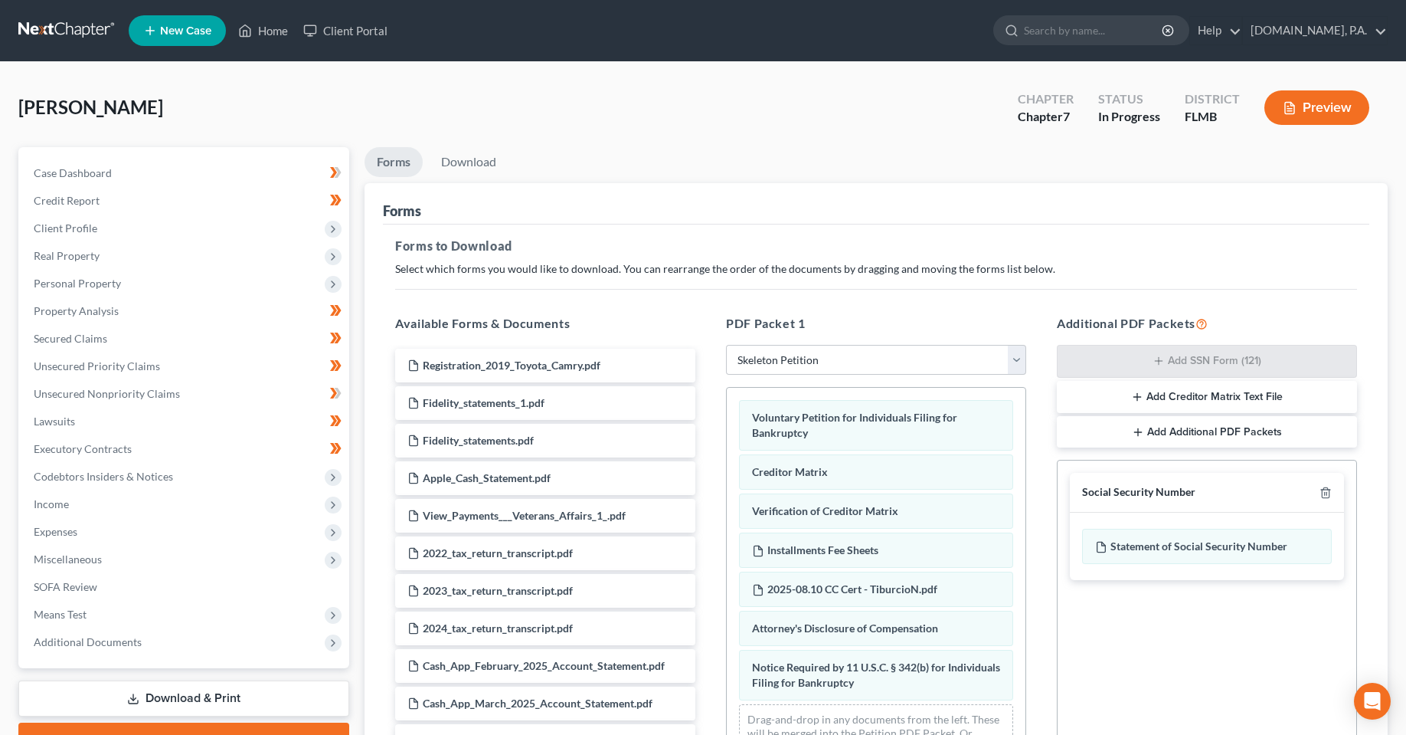
drag, startPoint x: 1203, startPoint y: 653, endPoint x: 1185, endPoint y: 628, distance: 30.8
click at [1203, 651] on div "Social Security Number Statement of Social Security Number Creditor Matrix Text…" at bounding box center [1207, 634] width 300 height 349
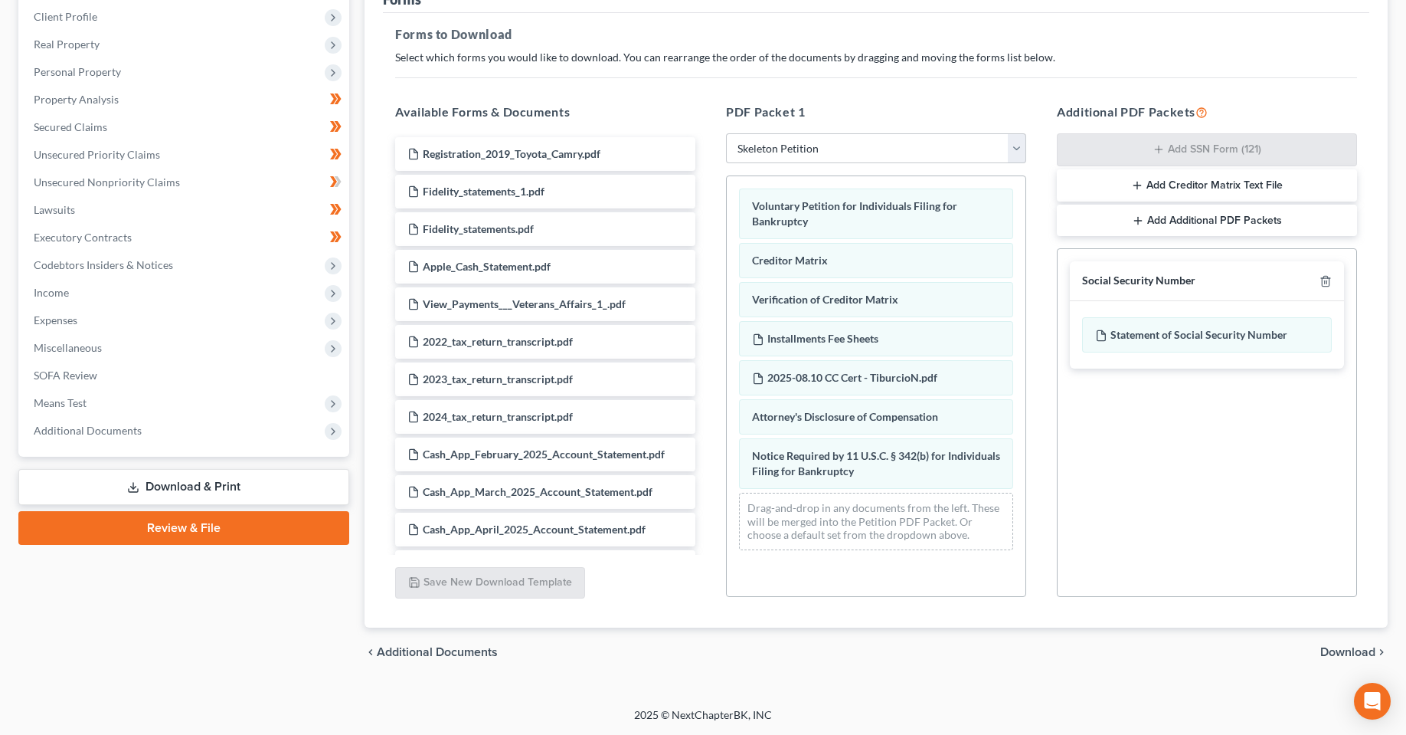
click at [1320, 653] on span "Download" at bounding box center [1347, 652] width 55 height 12
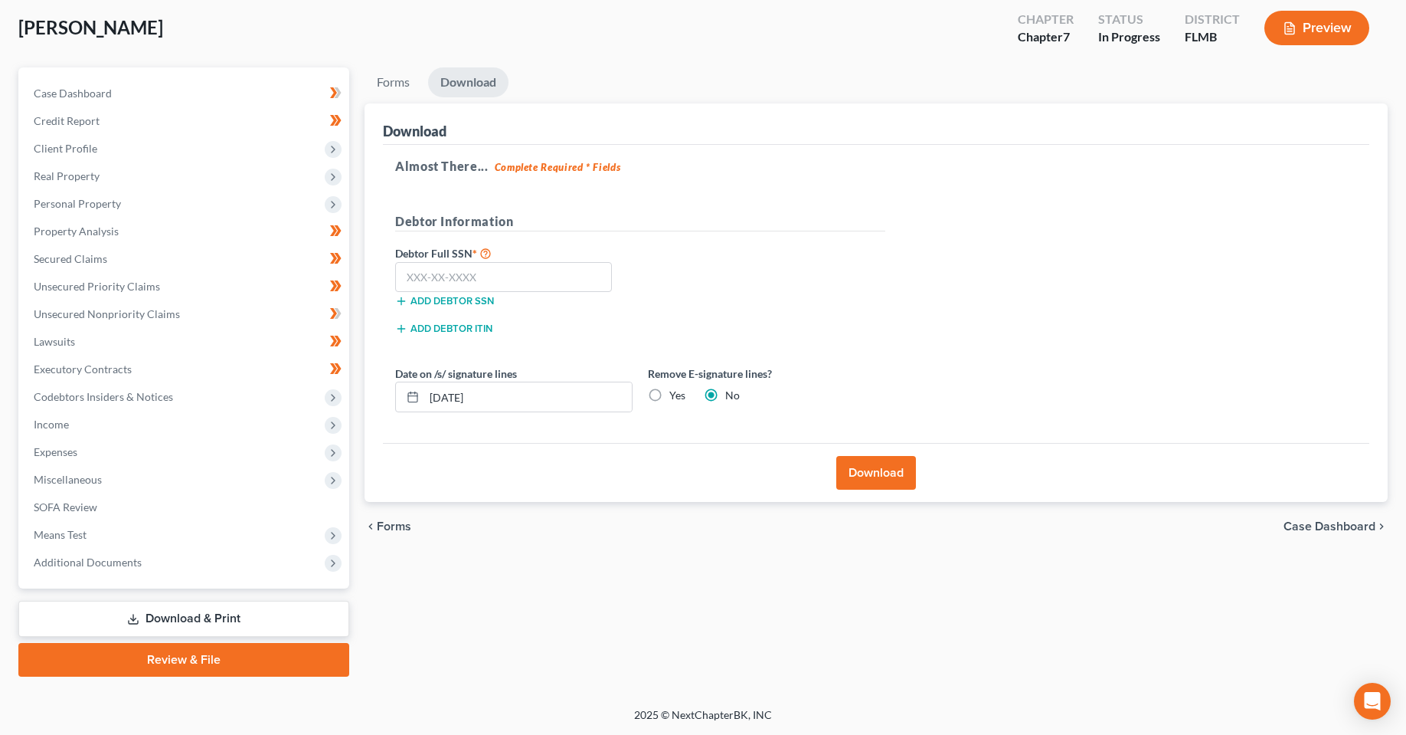
scroll to position [80, 0]
click at [470, 407] on input "[DATE]" at bounding box center [528, 396] width 208 height 29
click at [443, 289] on input "text" at bounding box center [503, 277] width 217 height 31
click at [488, 278] on input "text" at bounding box center [503, 277] width 217 height 31
type input "179-80-3092"
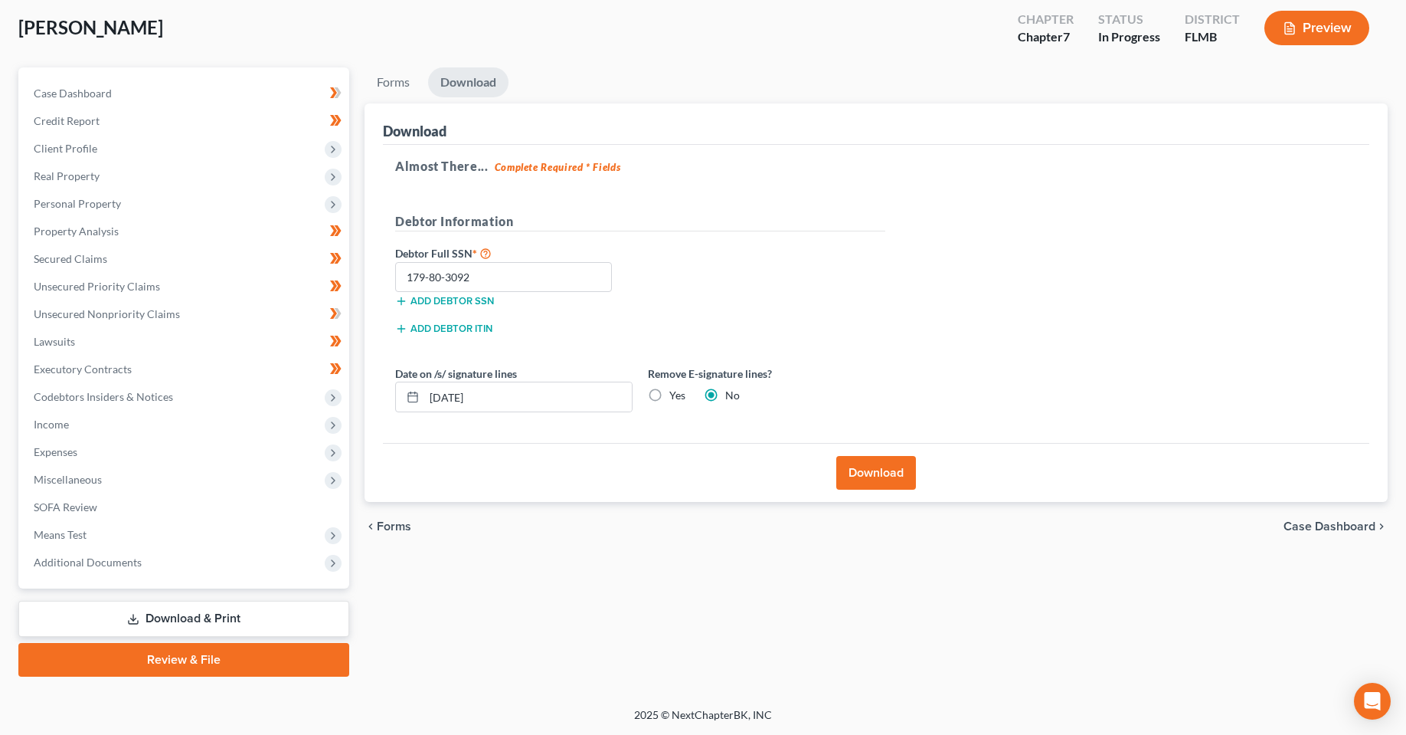
click at [863, 486] on button "Download" at bounding box center [876, 473] width 80 height 34
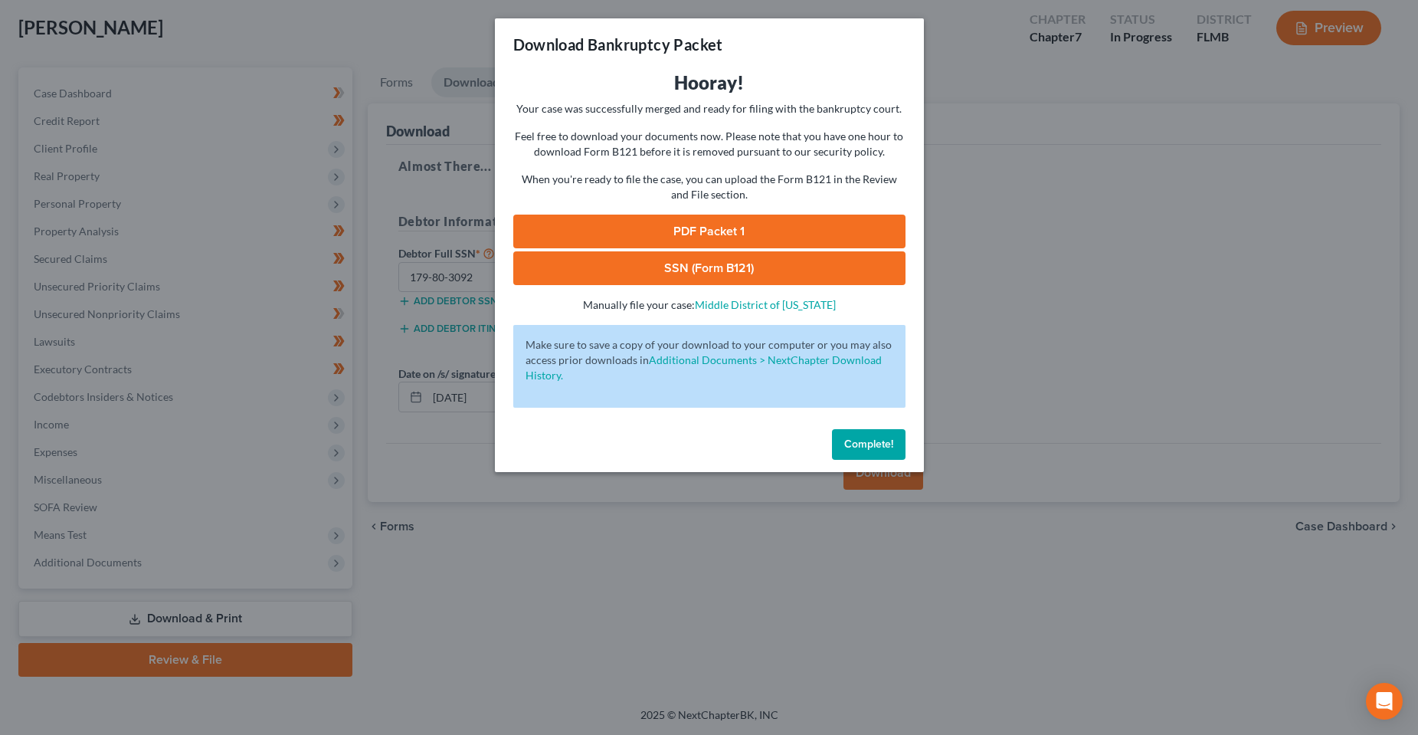
click at [738, 231] on link "PDF Packet 1" at bounding box center [709, 231] width 392 height 34
click at [855, 450] on span "Complete!" at bounding box center [868, 443] width 49 height 13
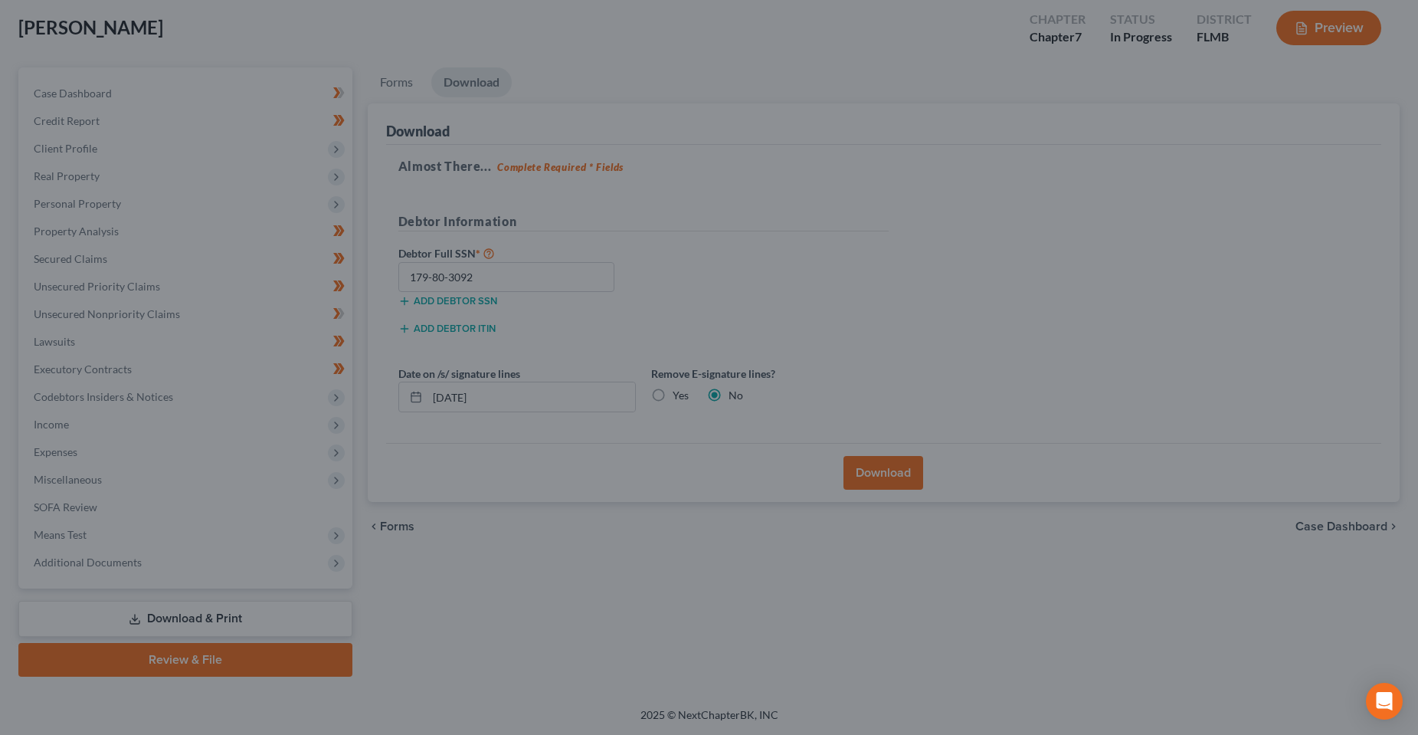
drag, startPoint x: 620, startPoint y: 577, endPoint x: 592, endPoint y: 578, distance: 28.4
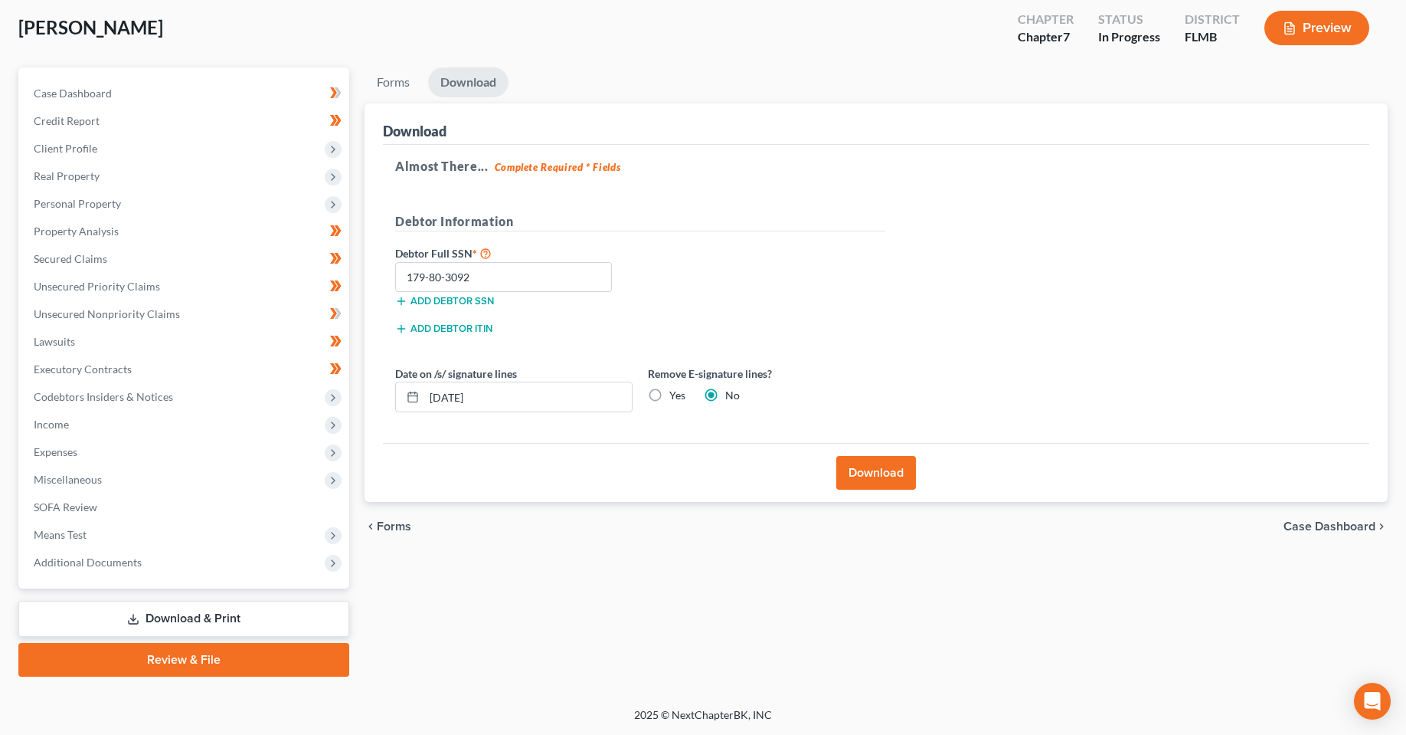
click at [586, 634] on div "Forms Download Forms Forms to Download Select which forms you would like to dow…" at bounding box center [876, 371] width 1039 height 609
click at [1121, 202] on div "Almost There... Complete Required * Fields Debtor Information Debtor Full SSN *…" at bounding box center [876, 294] width 987 height 299
click at [604, 573] on div "Forms Download Forms Forms to Download Select which forms you would like to dow…" at bounding box center [876, 371] width 1039 height 609
click at [629, 59] on div "[PERSON_NAME] Upgraded Chapter Chapter 7 Status In [GEOGRAPHIC_DATA] [GEOGRAPHI…" at bounding box center [703, 34] width 1370 height 67
click at [667, 21] on div "[PERSON_NAME] Upgraded Chapter Chapter 7 Status In [GEOGRAPHIC_DATA] [GEOGRAPHI…" at bounding box center [703, 34] width 1370 height 67
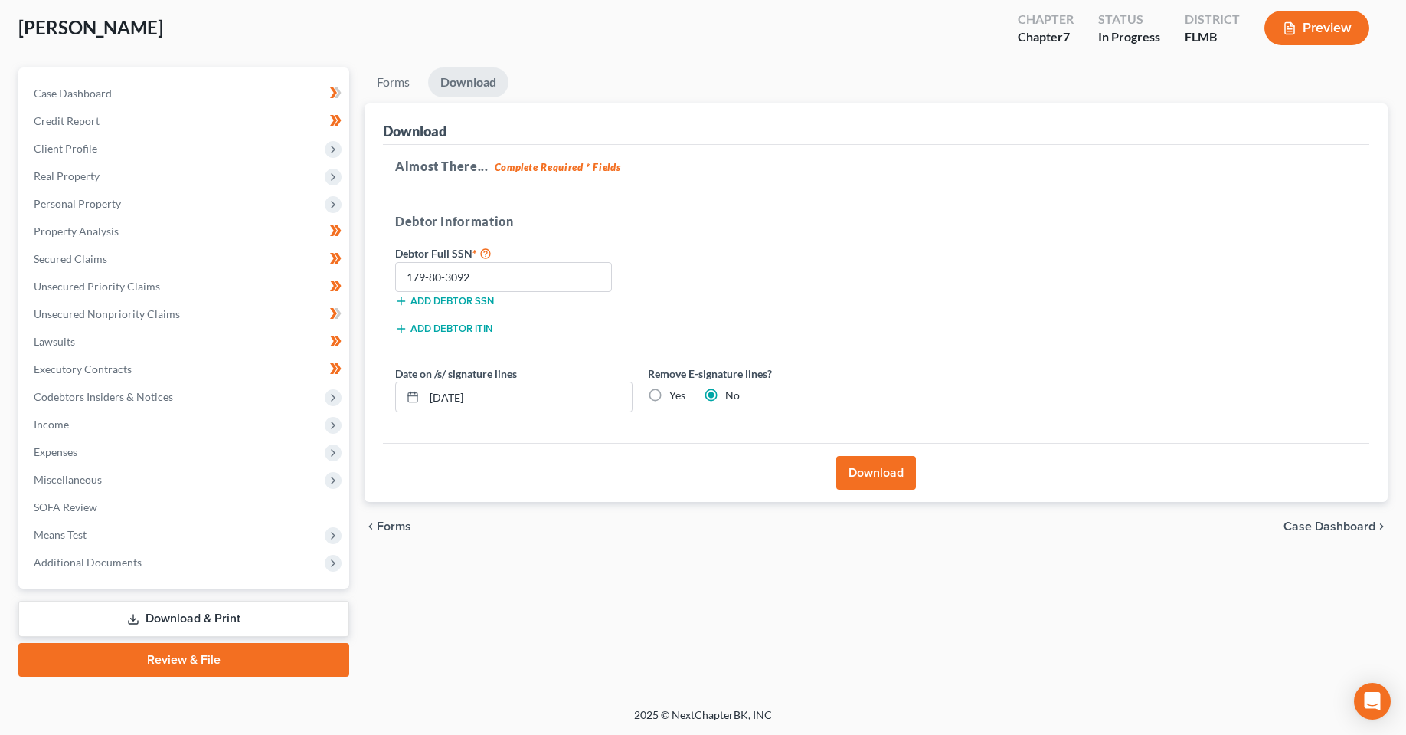
click at [638, 542] on div "chevron_left Forms Case Dashboard chevron_right" at bounding box center [876, 526] width 1023 height 49
click at [488, 603] on div "Forms Download Forms Forms to Download Select which forms you would like to dow…" at bounding box center [876, 371] width 1039 height 609
click at [73, 206] on span "Personal Property" at bounding box center [77, 203] width 87 height 13
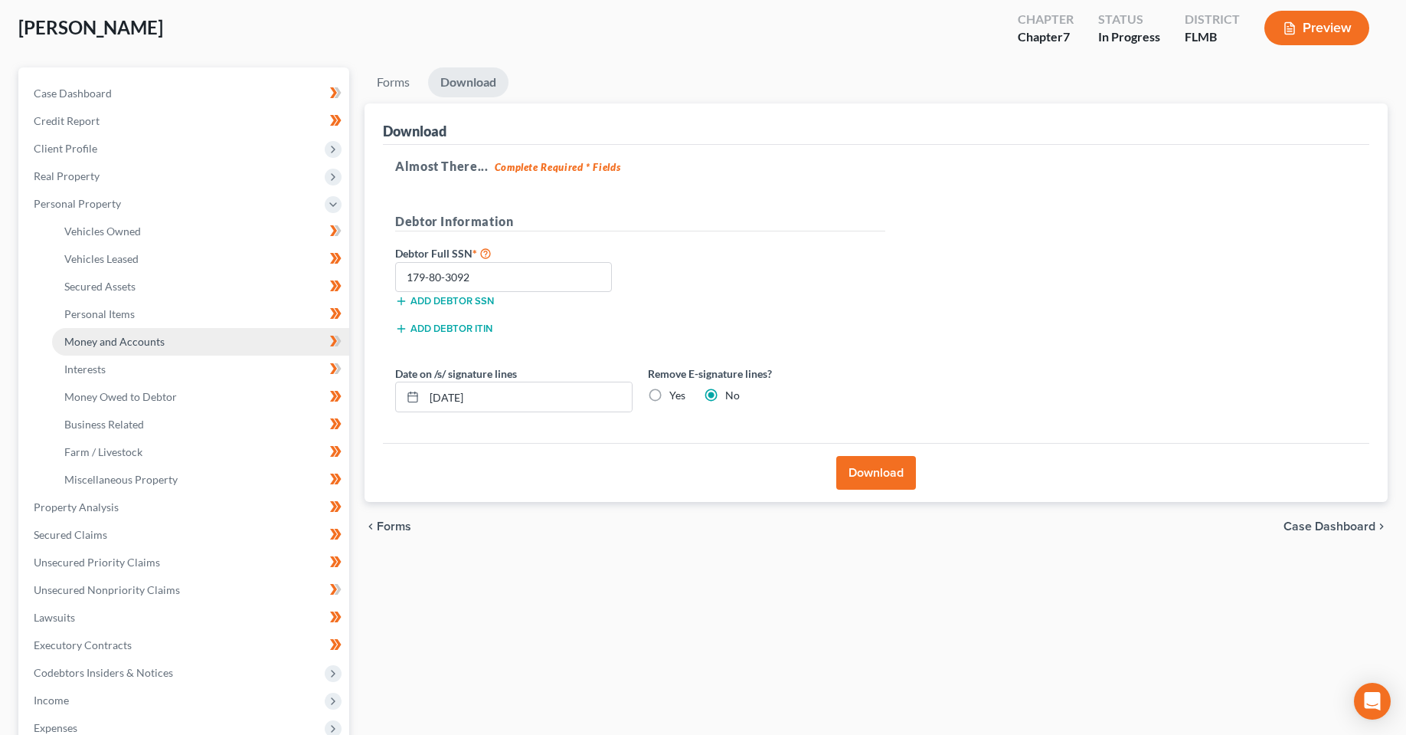
click at [123, 339] on span "Money and Accounts" at bounding box center [114, 341] width 100 height 13
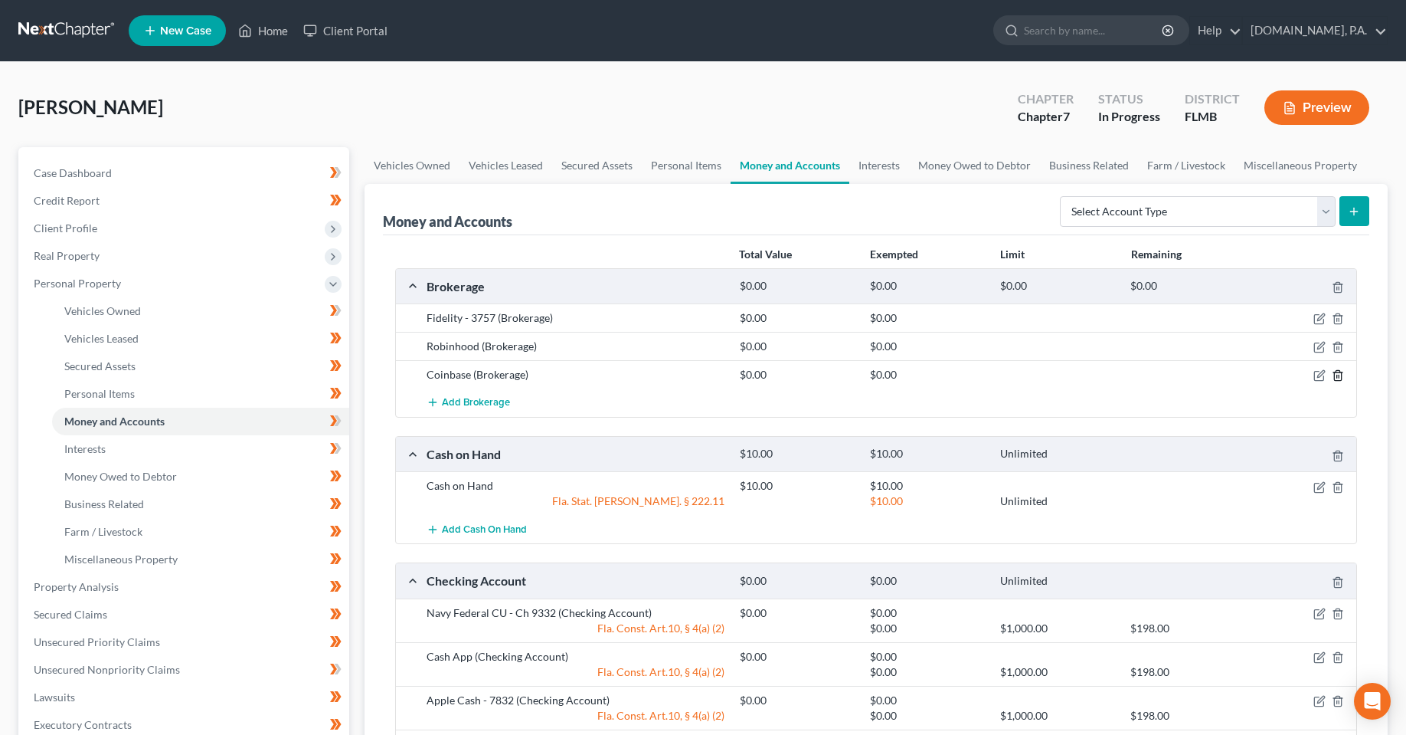
click at [1340, 377] on icon "button" at bounding box center [1338, 375] width 12 height 12
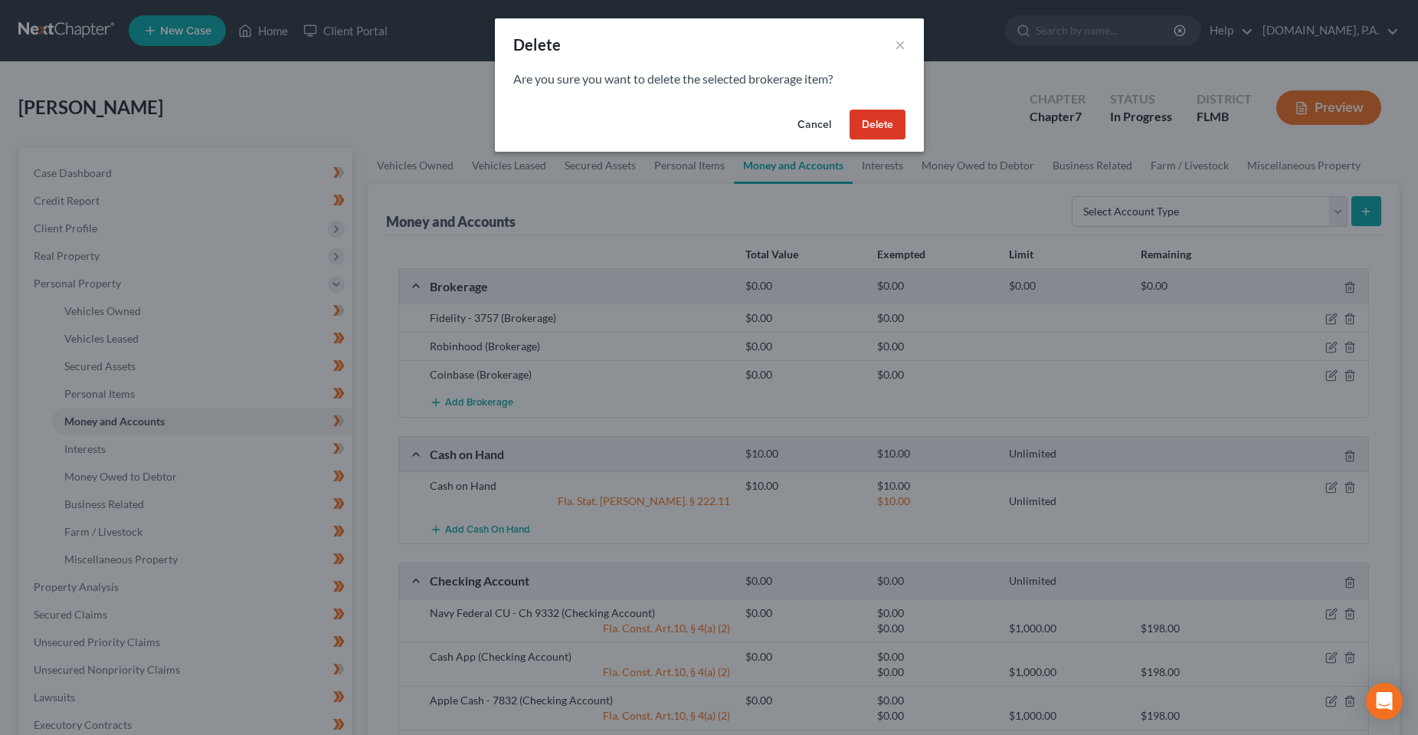
click at [880, 116] on button "Delete" at bounding box center [877, 125] width 56 height 31
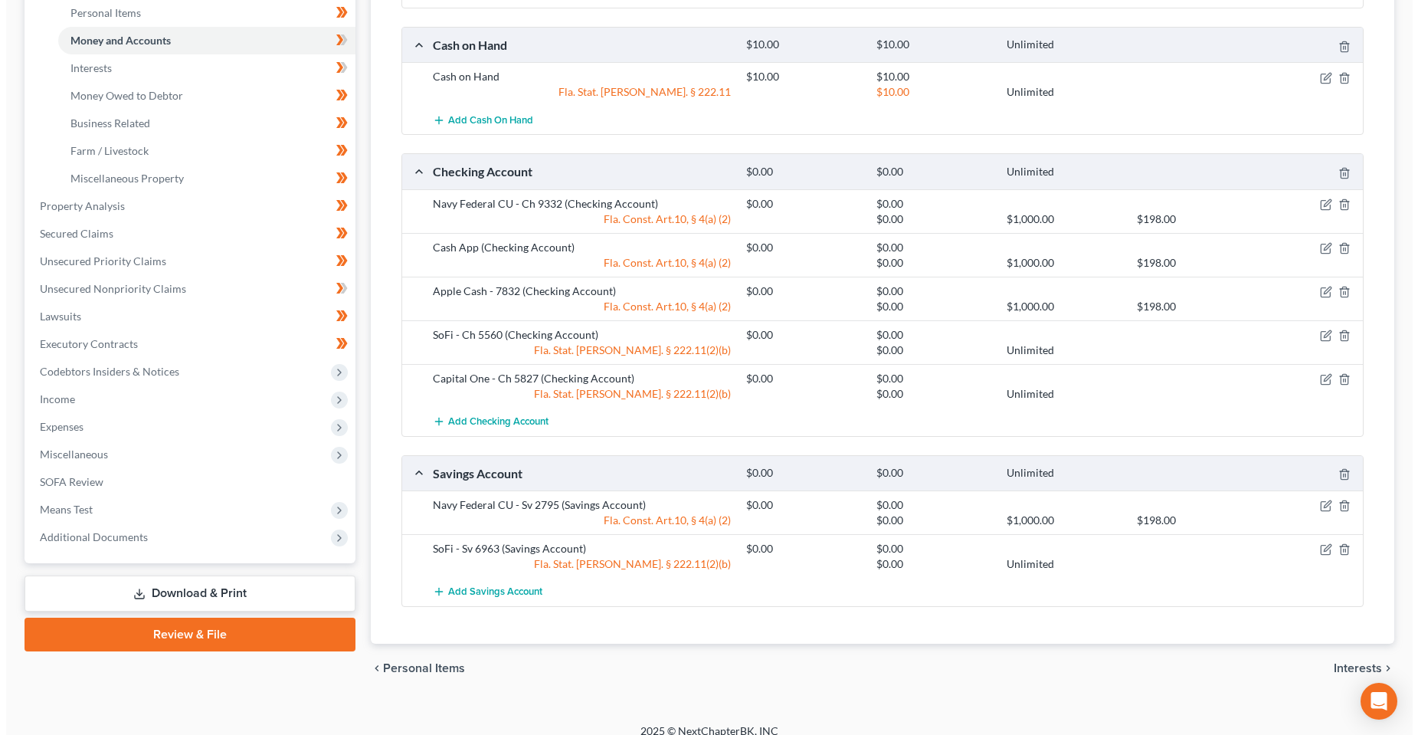
scroll to position [383, 0]
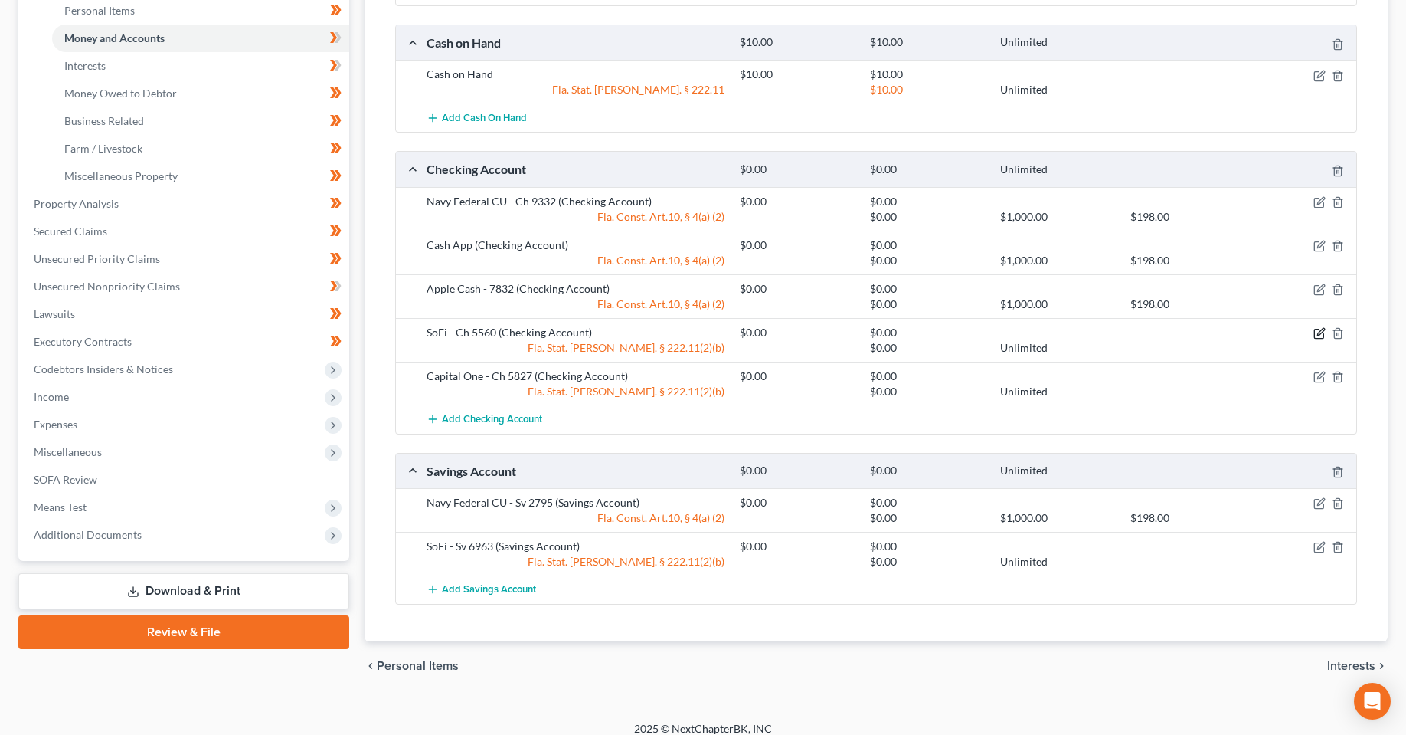
drag, startPoint x: 1322, startPoint y: 344, endPoint x: 1318, endPoint y: 336, distance: 8.6
click at [1319, 341] on div "$0.00 Unlimited" at bounding box center [1045, 347] width 626 height 15
click at [1318, 336] on icon "button" at bounding box center [1320, 333] width 12 height 12
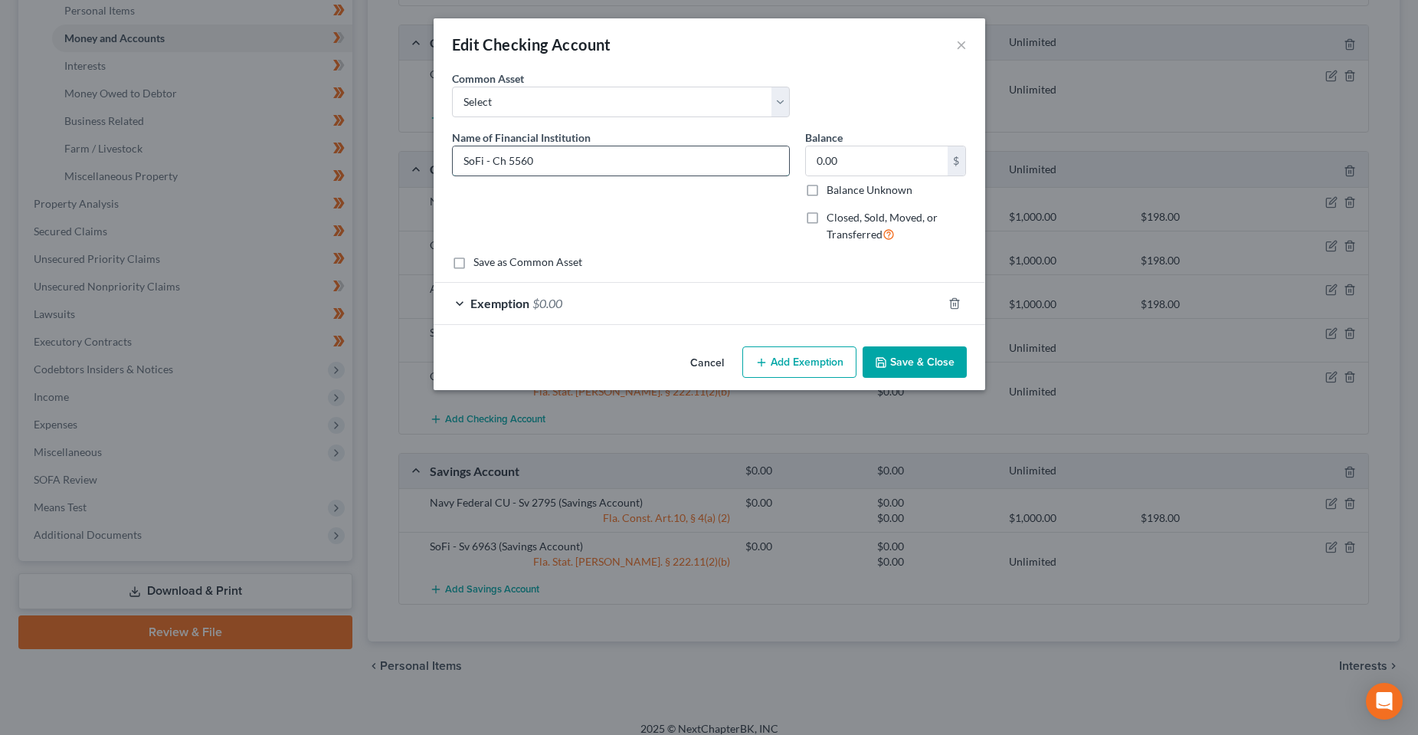
click at [503, 162] on input "SoFi - Ch 5560" at bounding box center [621, 160] width 336 height 29
type input "SoFi - 5560"
click at [940, 361] on button "Save & Close" at bounding box center [914, 362] width 104 height 32
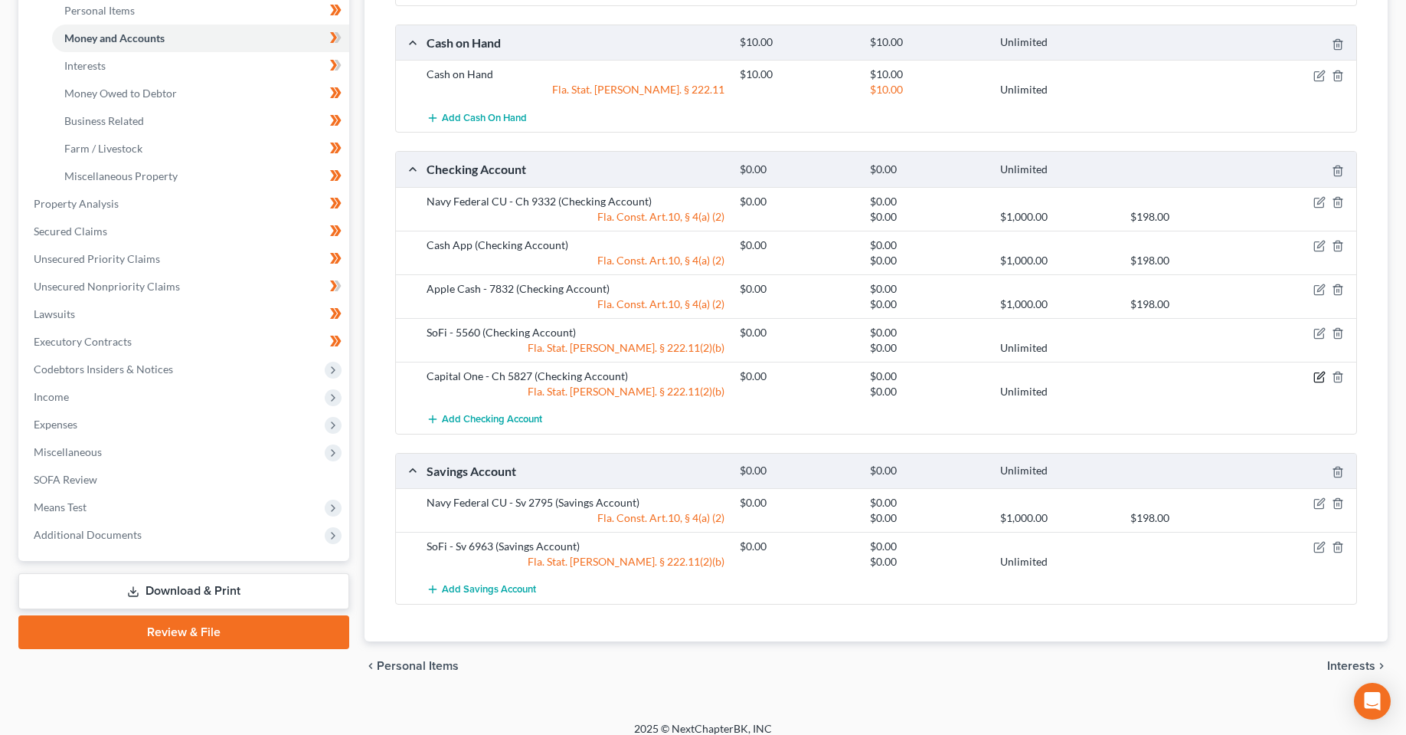
click at [1324, 379] on icon "button" at bounding box center [1318, 377] width 9 height 9
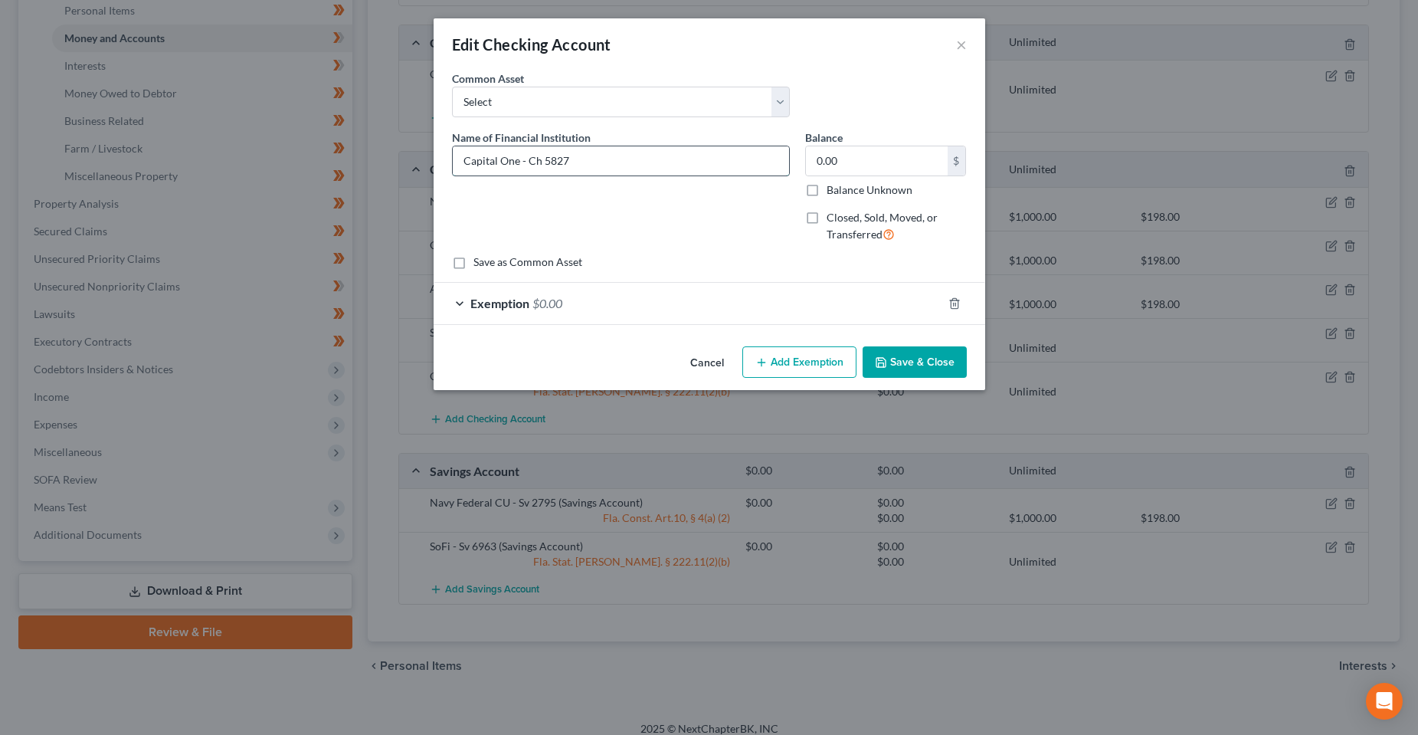
click at [543, 156] on input "Capital One - Ch 5827" at bounding box center [621, 160] width 336 height 29
type input "Capital One - 5827"
click at [942, 375] on button "Save & Close" at bounding box center [914, 362] width 104 height 32
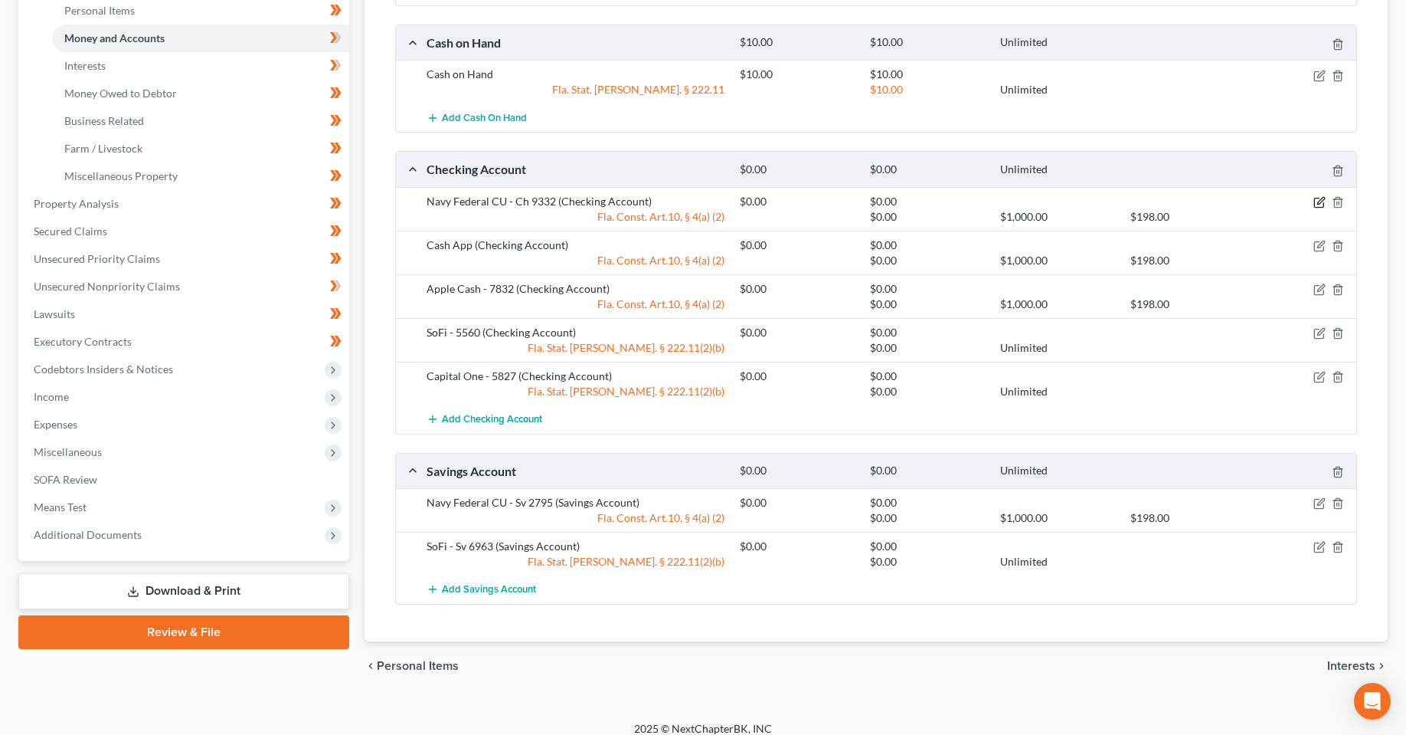
click at [1321, 208] on icon "button" at bounding box center [1318, 202] width 9 height 9
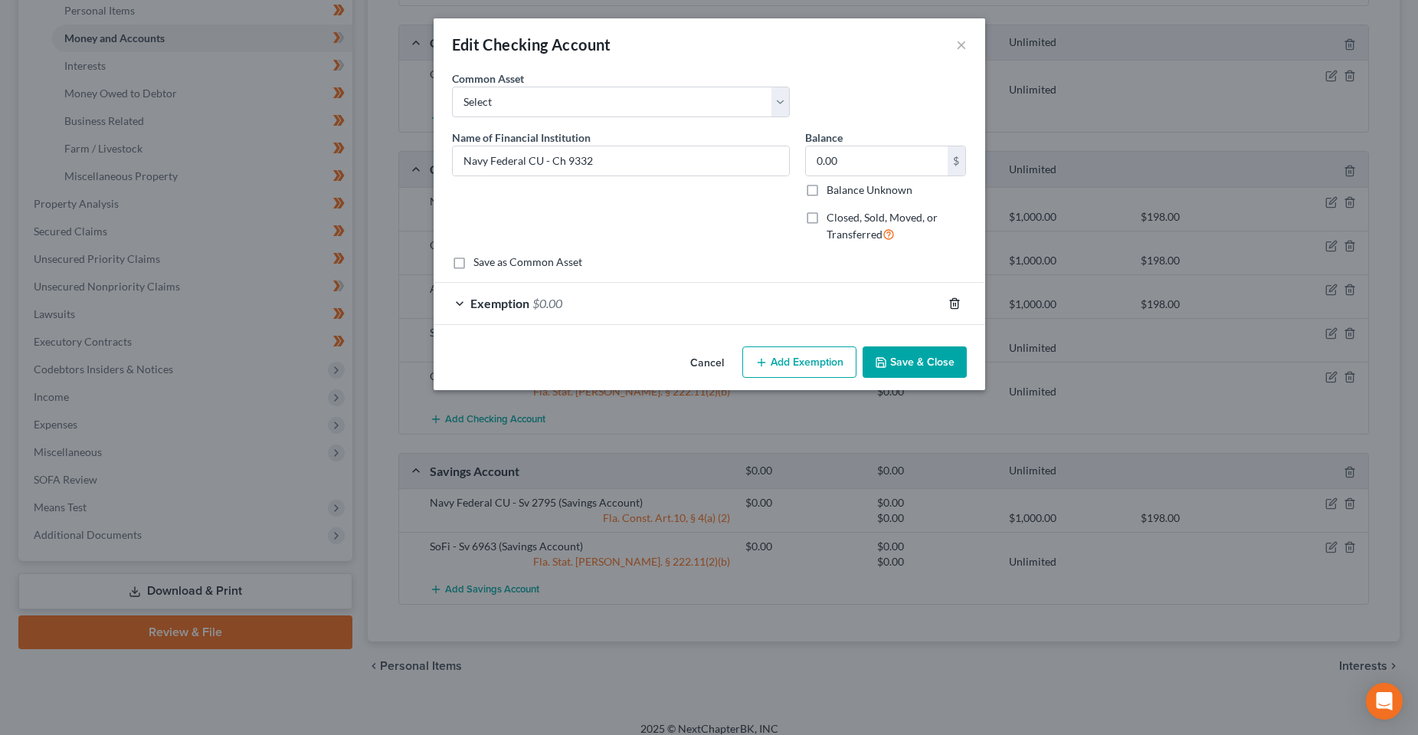
click at [953, 308] on icon "button" at bounding box center [954, 303] width 7 height 10
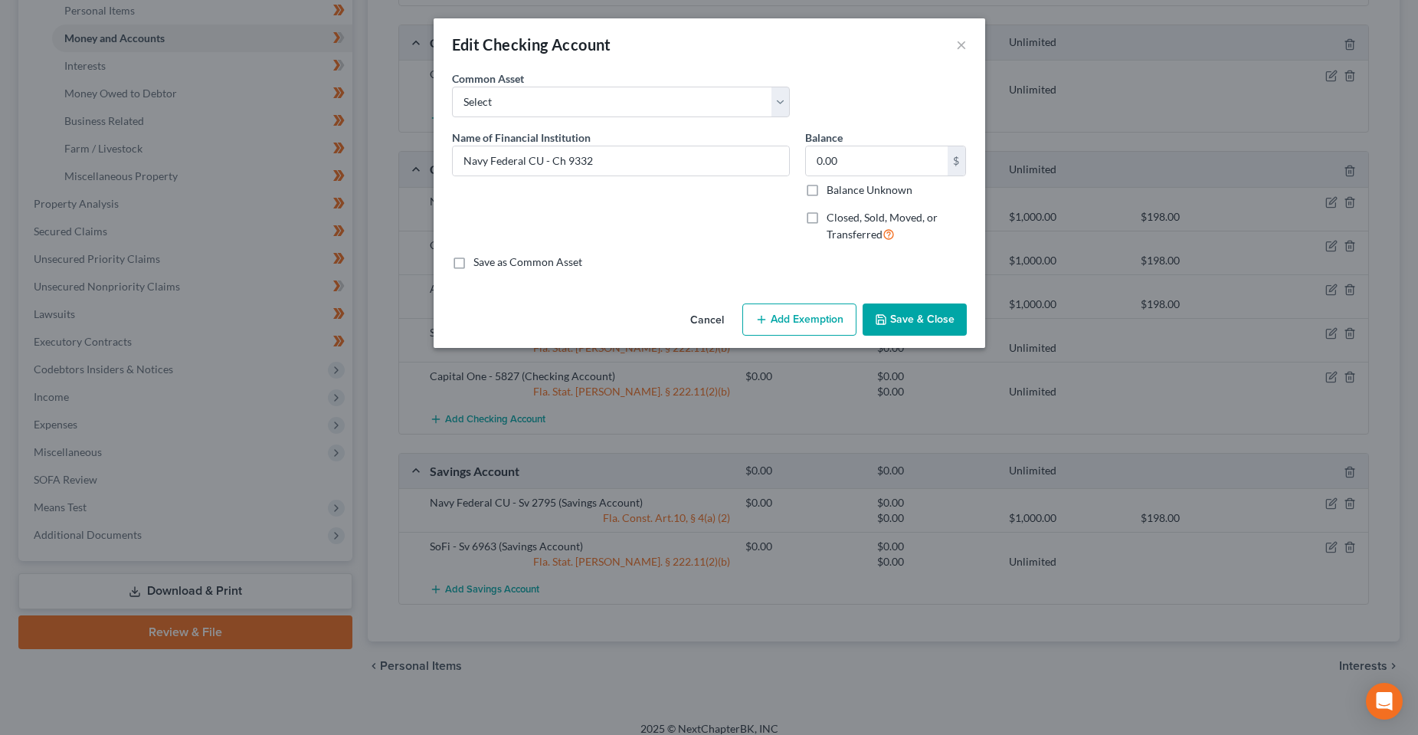
click at [930, 332] on button "Save & Close" at bounding box center [914, 319] width 104 height 32
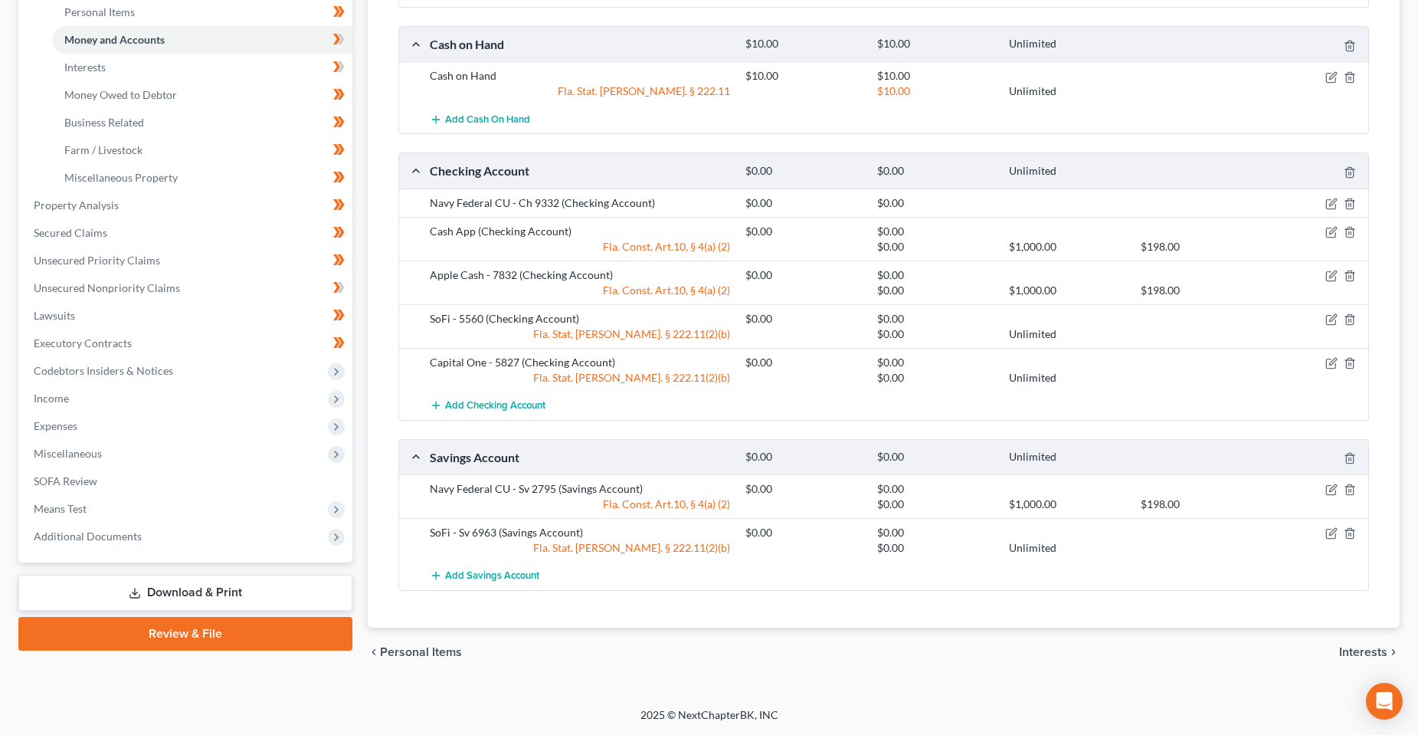
scroll to position [381, 0]
click at [1317, 232] on icon "button" at bounding box center [1320, 232] width 12 height 12
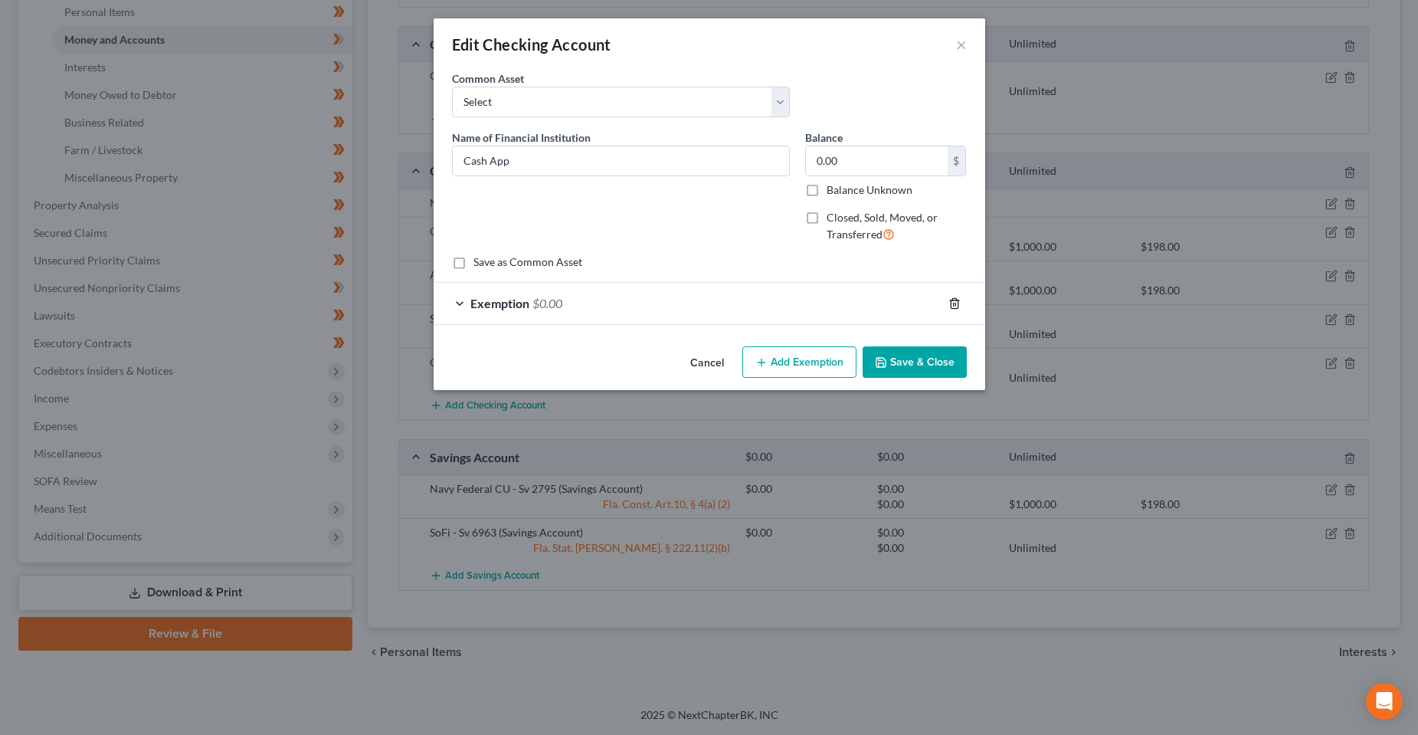
click at [959, 304] on icon "button" at bounding box center [954, 303] width 12 height 12
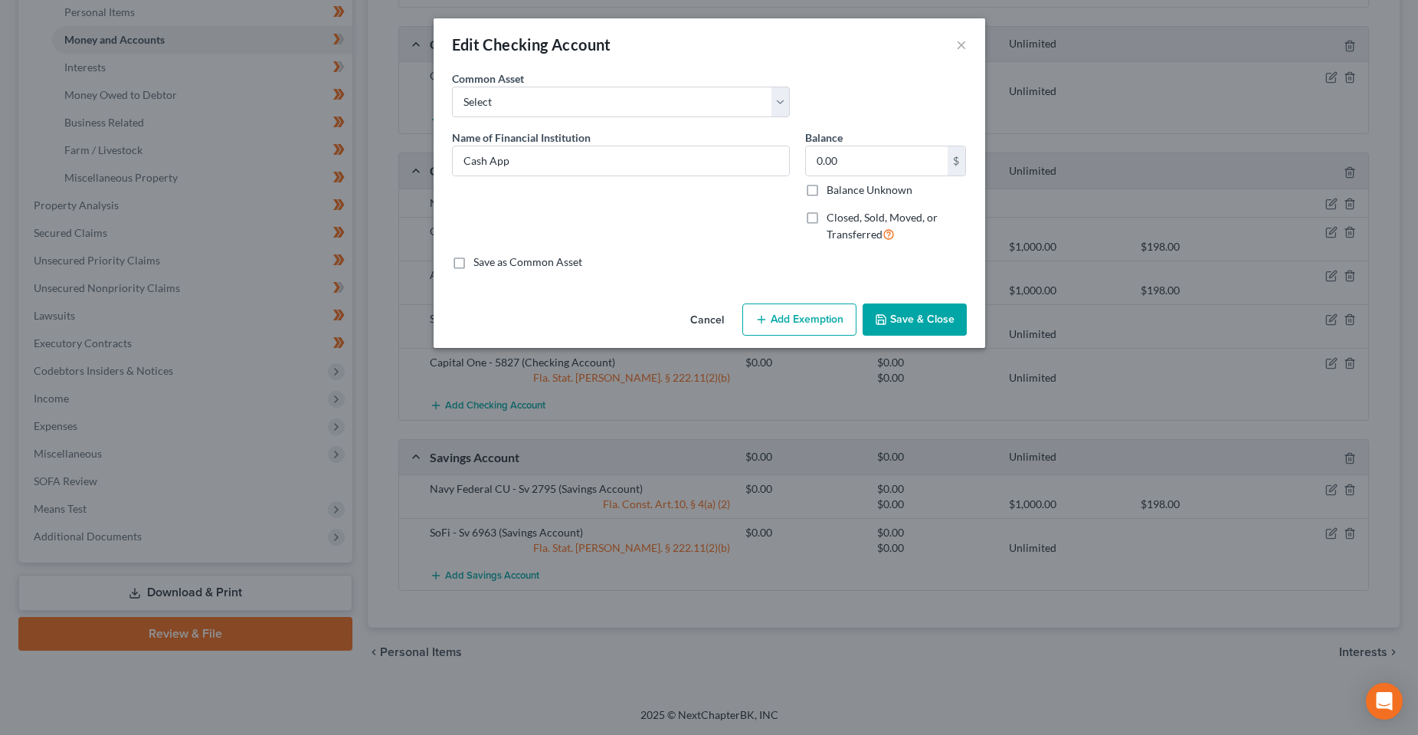
click at [932, 313] on button "Save & Close" at bounding box center [914, 319] width 104 height 32
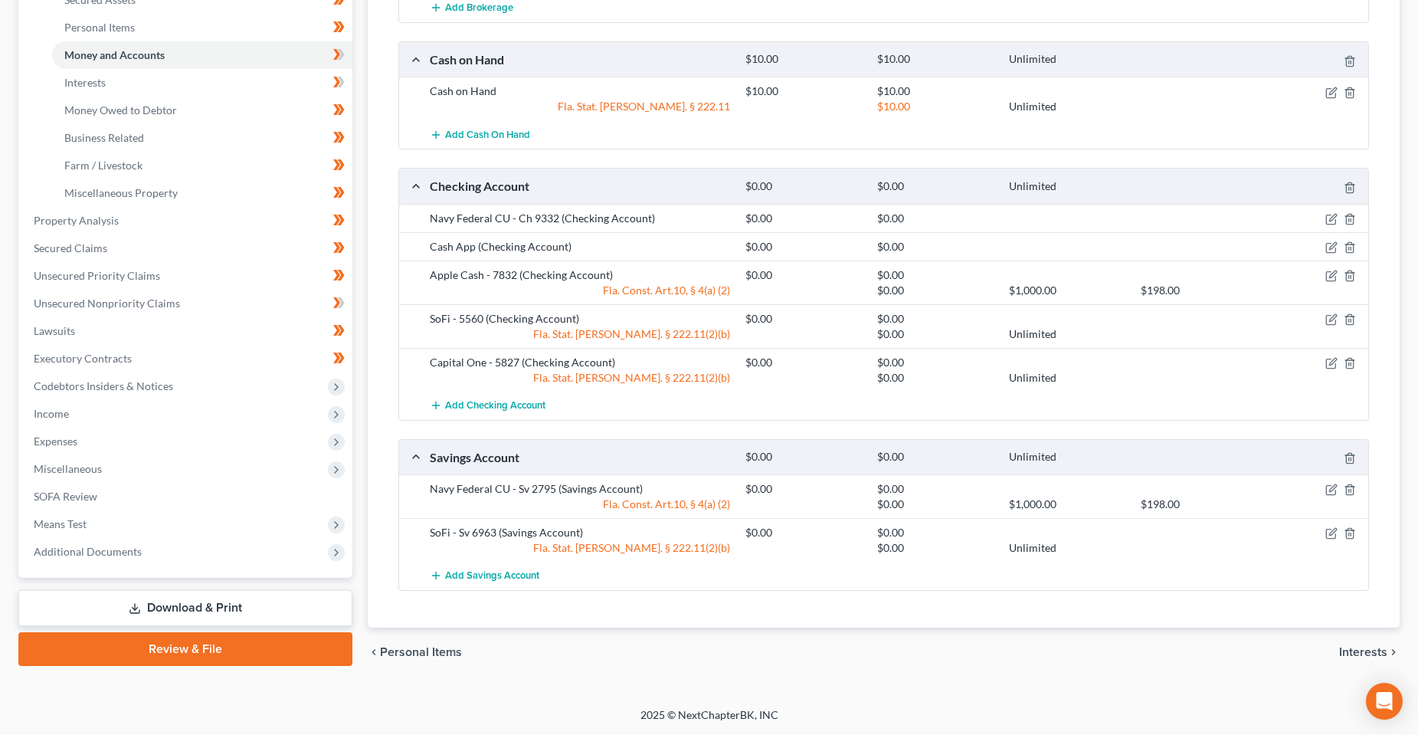
scroll to position [366, 0]
click at [1319, 279] on icon "button" at bounding box center [1320, 276] width 12 height 12
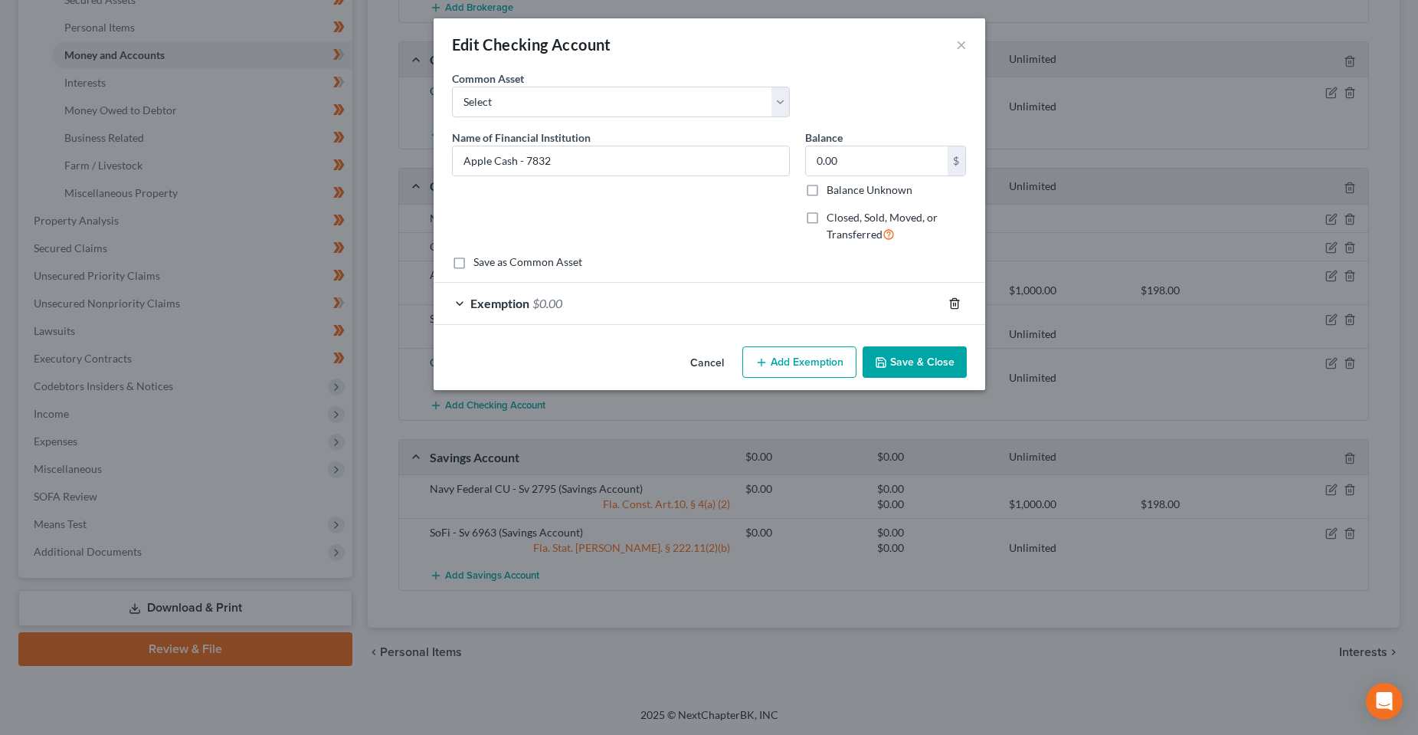
click at [954, 297] on icon "button" at bounding box center [954, 303] width 12 height 12
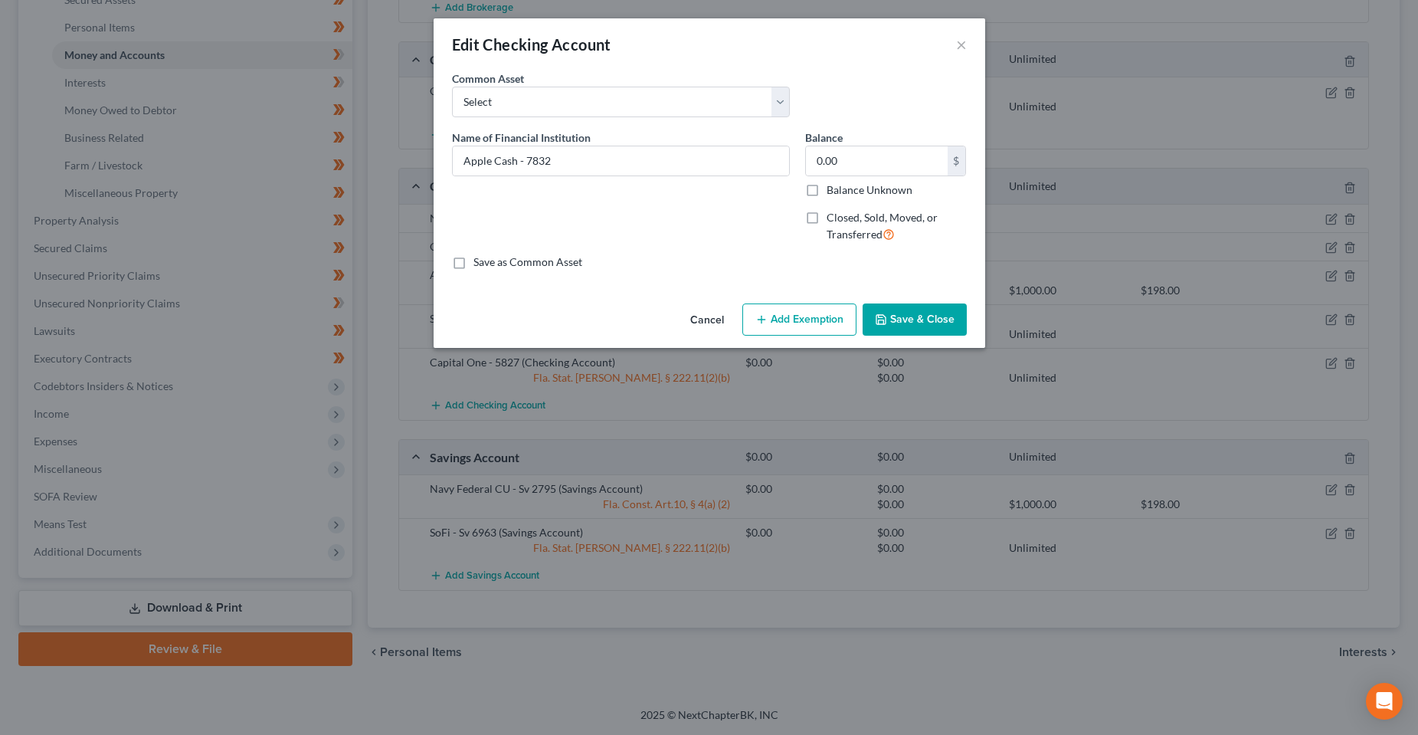
click at [947, 325] on button "Save & Close" at bounding box center [914, 319] width 104 height 32
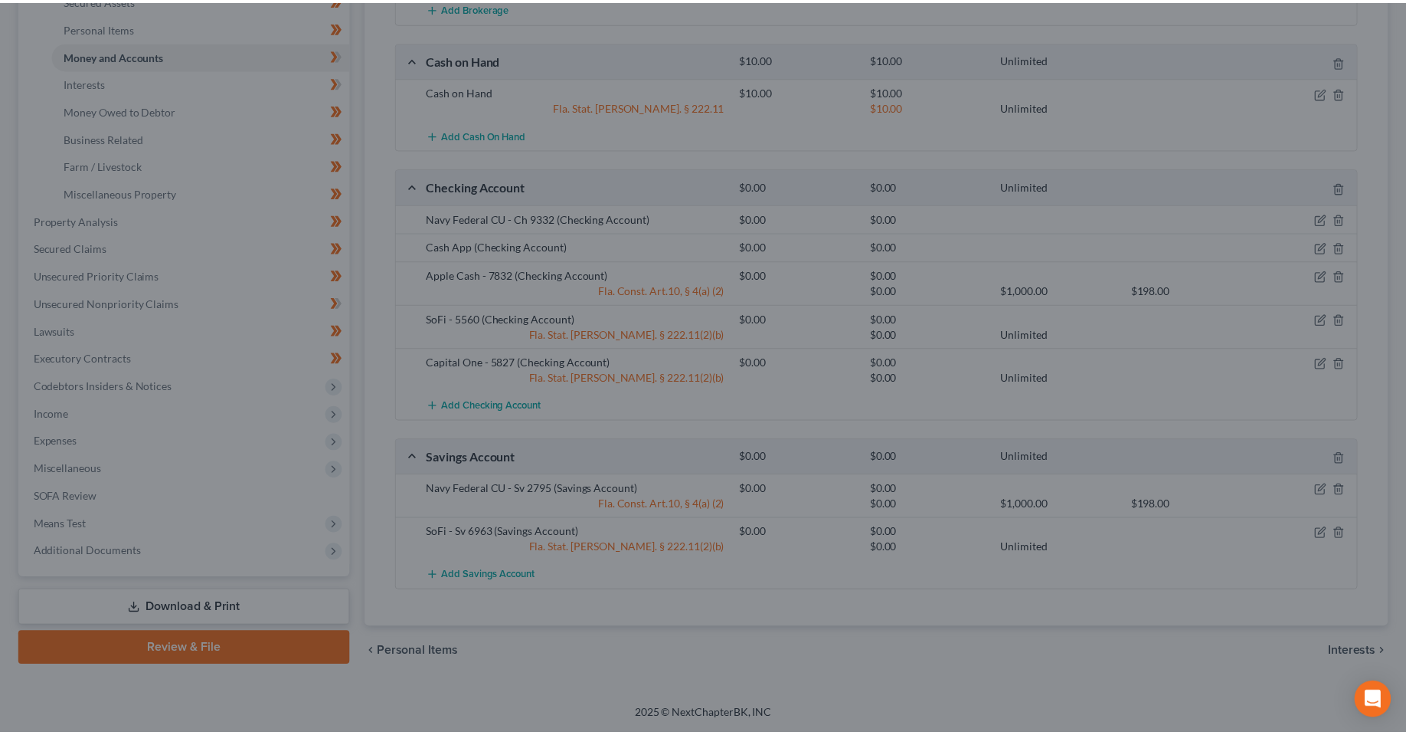
scroll to position [355, 0]
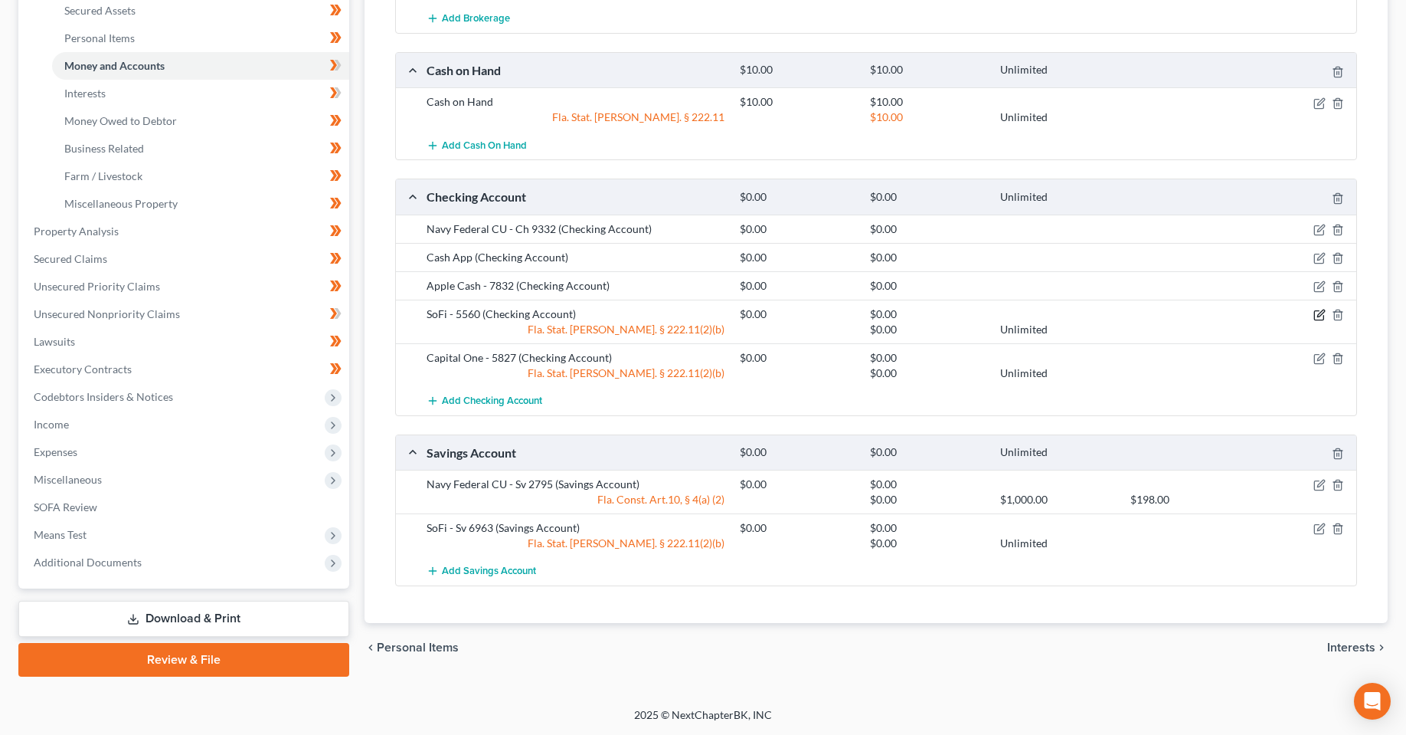
click at [1320, 320] on icon "button" at bounding box center [1318, 315] width 9 height 9
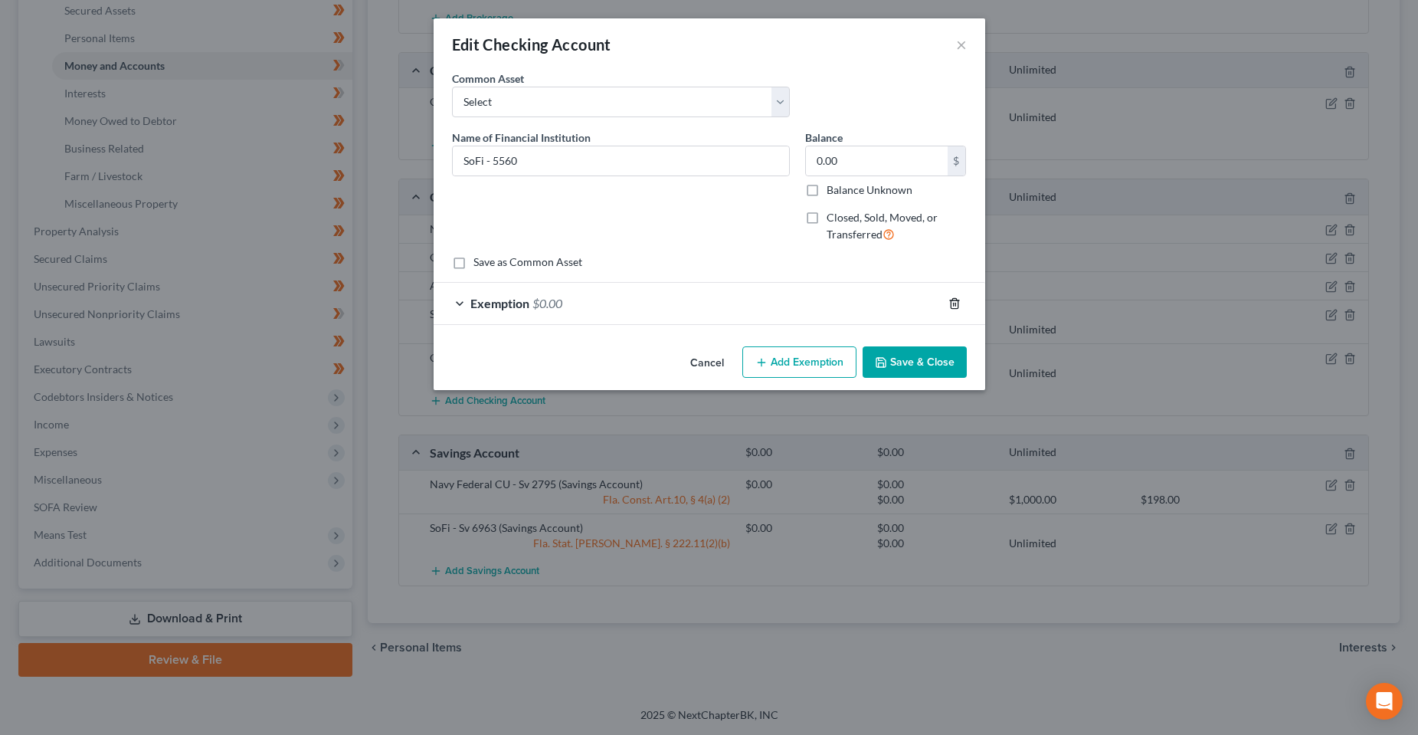
click at [955, 299] on icon "button" at bounding box center [954, 303] width 12 height 12
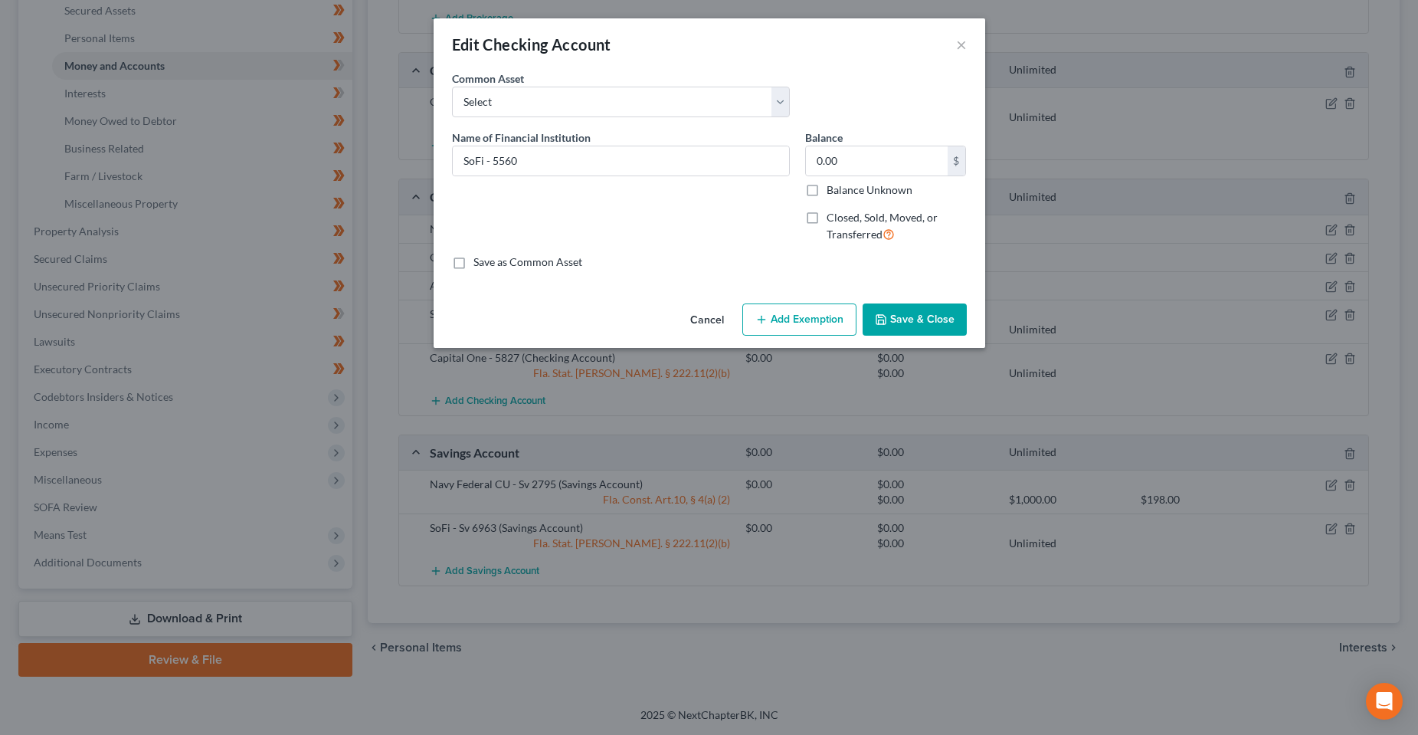
click at [956, 308] on button "Save & Close" at bounding box center [914, 319] width 104 height 32
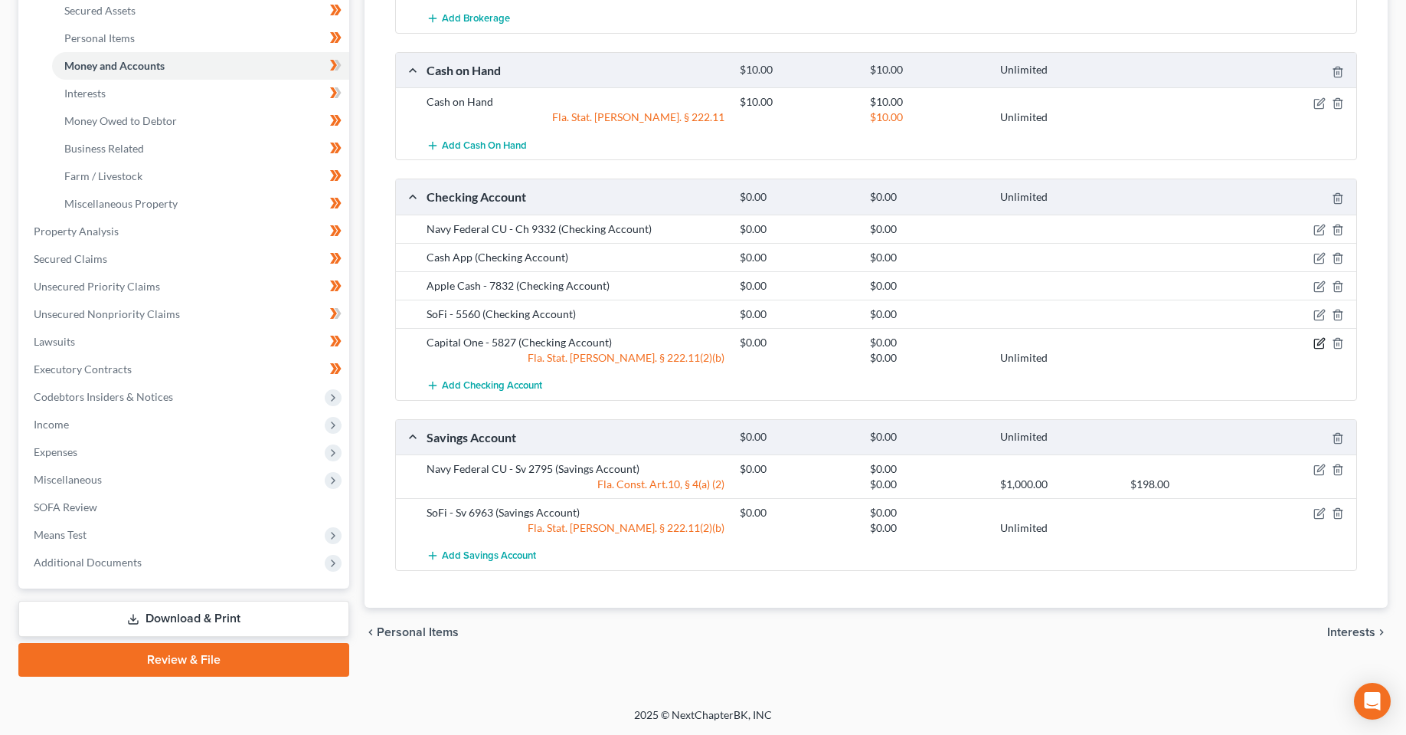
click at [1319, 345] on icon "button" at bounding box center [1320, 343] width 12 height 12
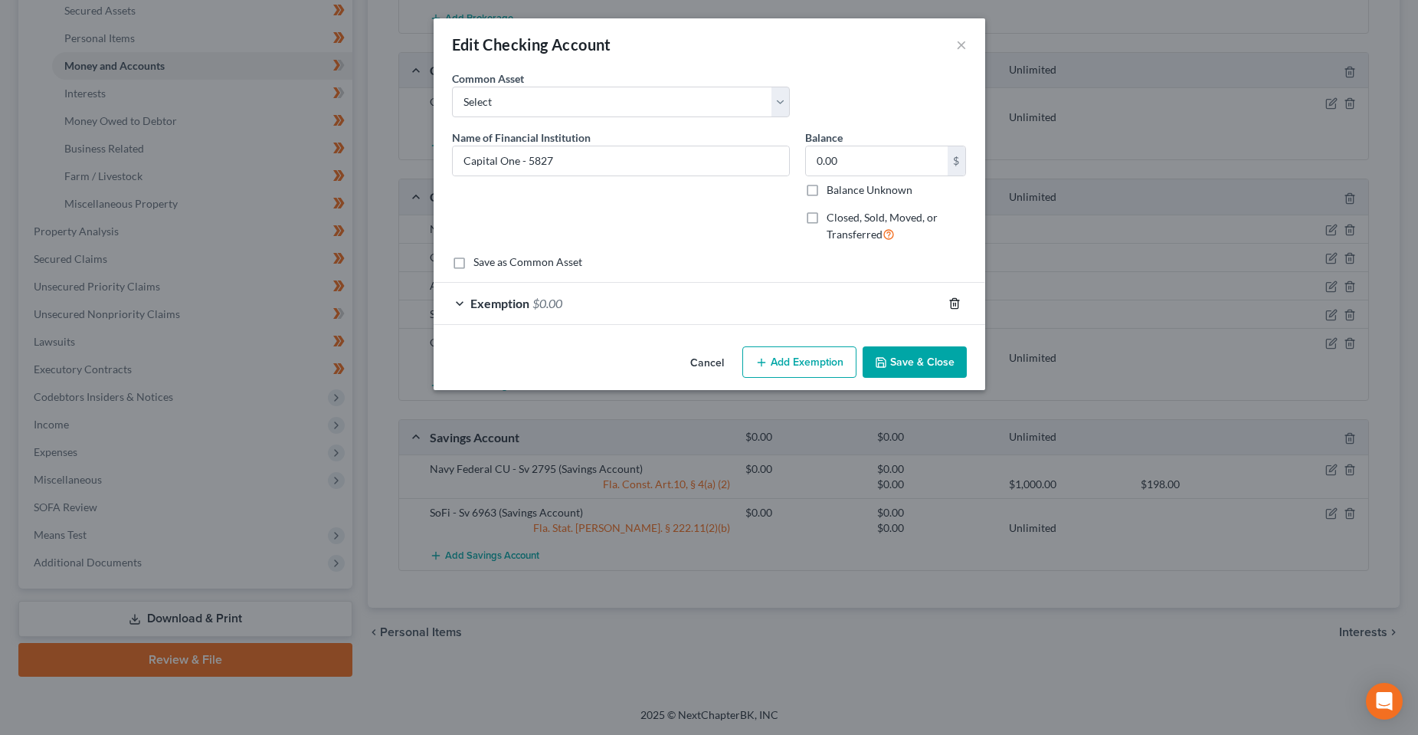
click at [952, 298] on icon "button" at bounding box center [954, 303] width 7 height 10
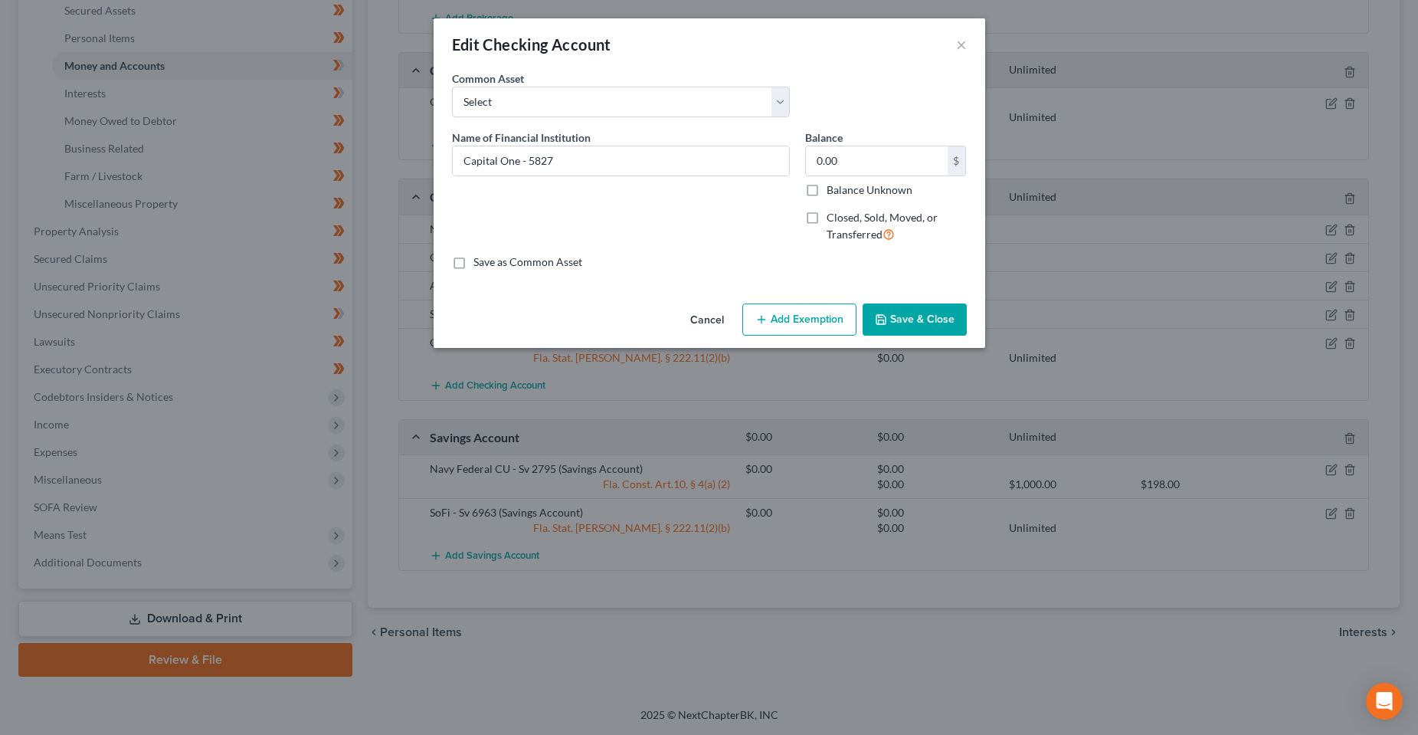
click at [942, 322] on button "Save & Close" at bounding box center [914, 319] width 104 height 32
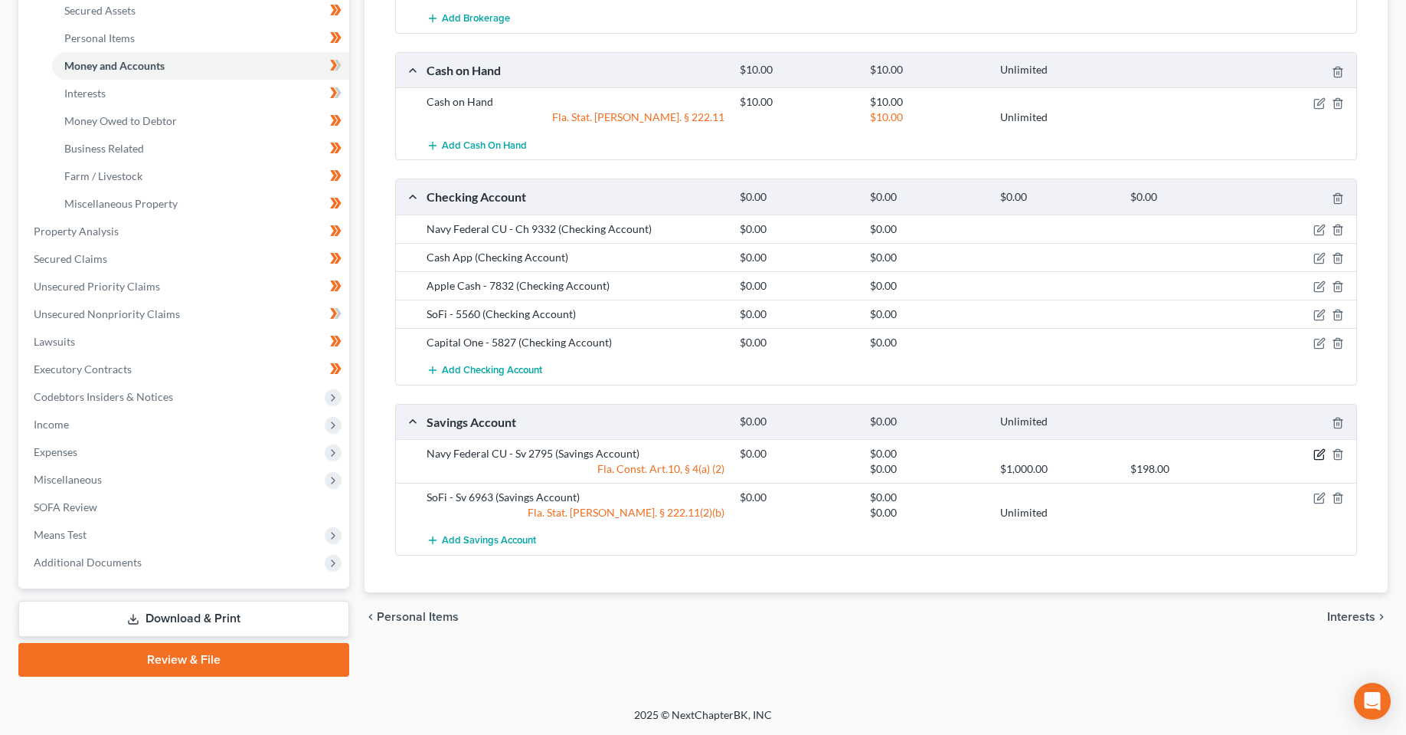
click at [1317, 455] on icon "button" at bounding box center [1320, 454] width 12 height 12
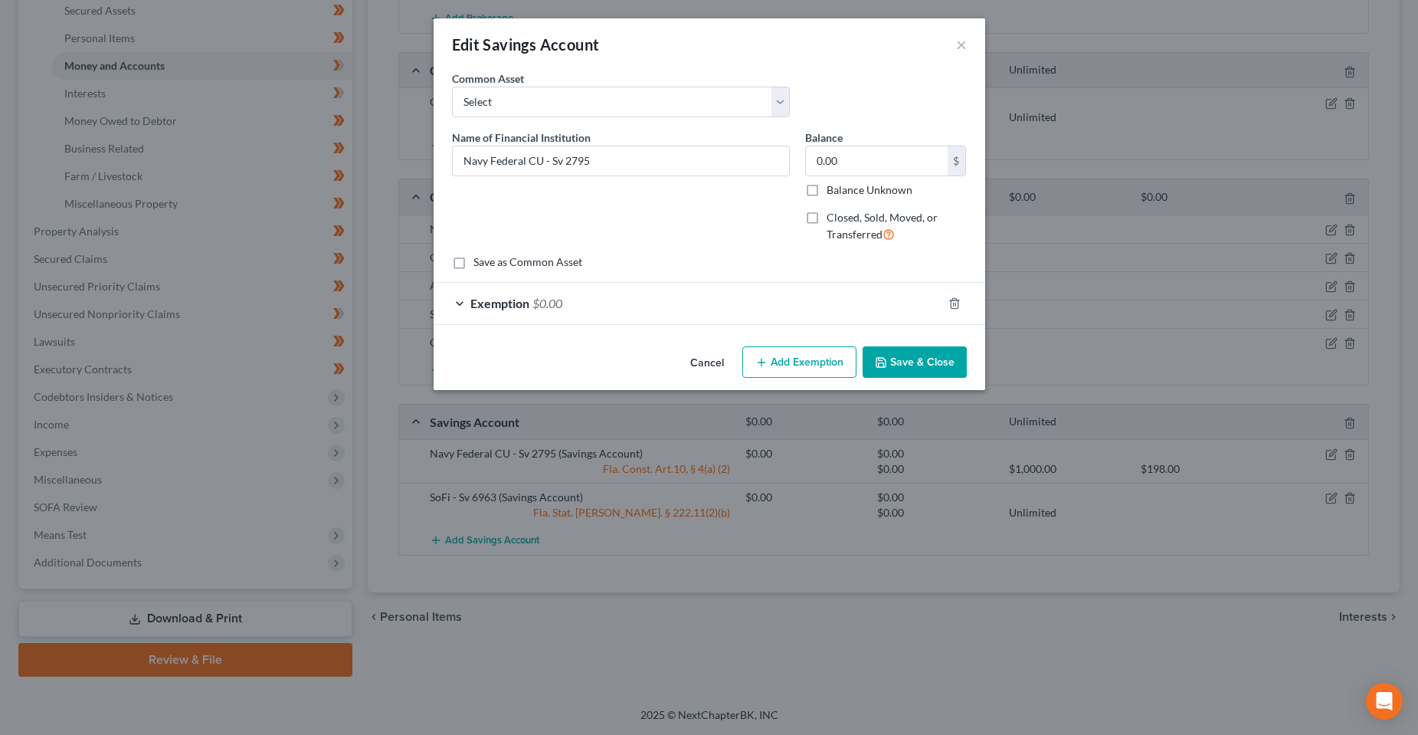
click at [824, 317] on div "Exemption $0.00" at bounding box center [688, 303] width 509 height 41
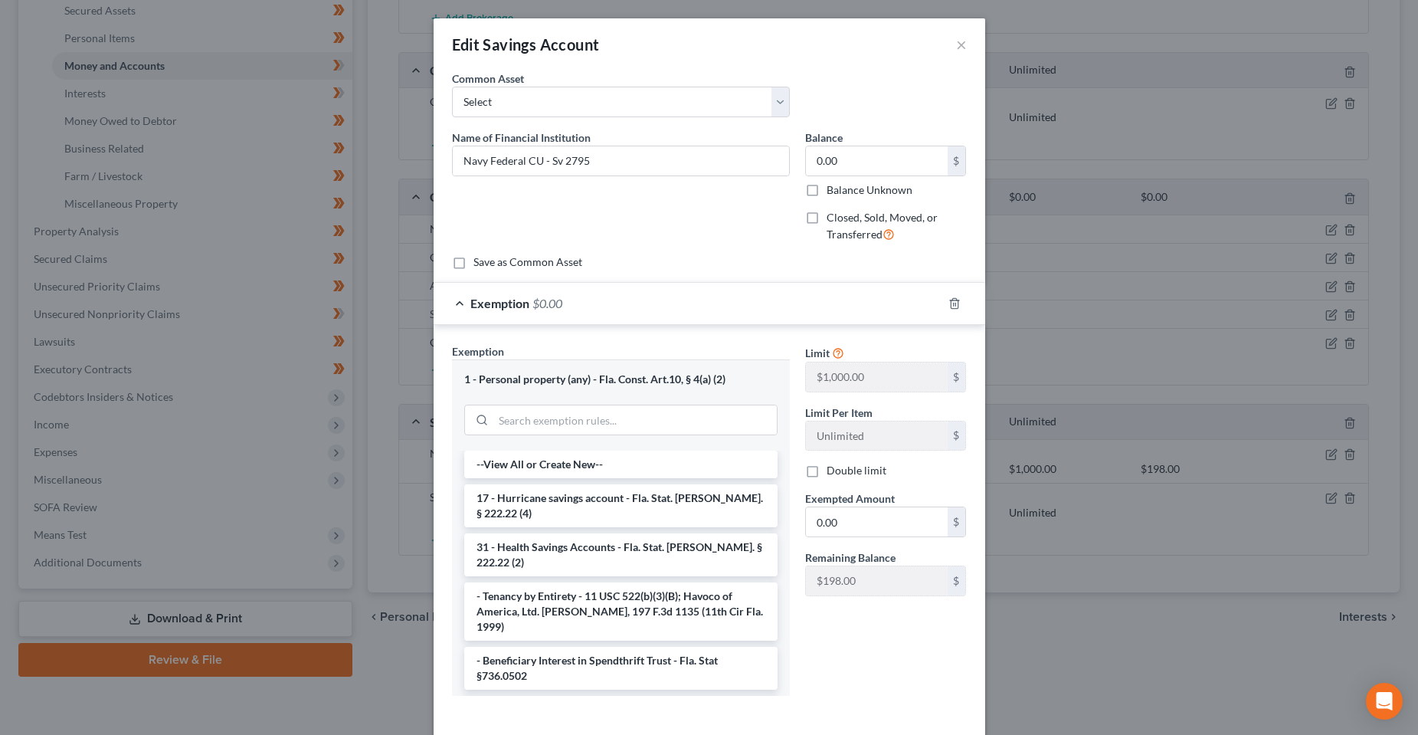
click at [942, 309] on div at bounding box center [963, 303] width 43 height 25
click at [948, 306] on icon "button" at bounding box center [954, 303] width 12 height 12
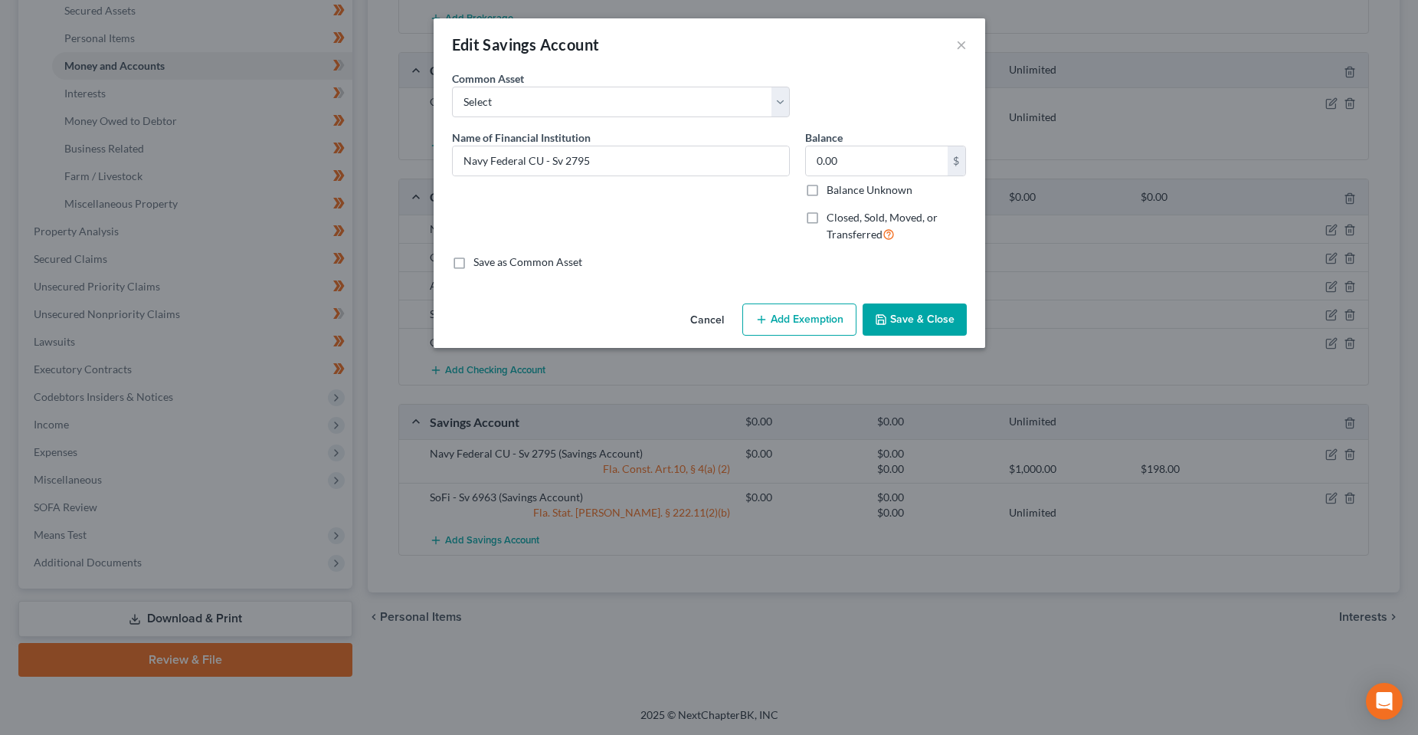
click at [941, 322] on button "Save & Close" at bounding box center [914, 319] width 104 height 32
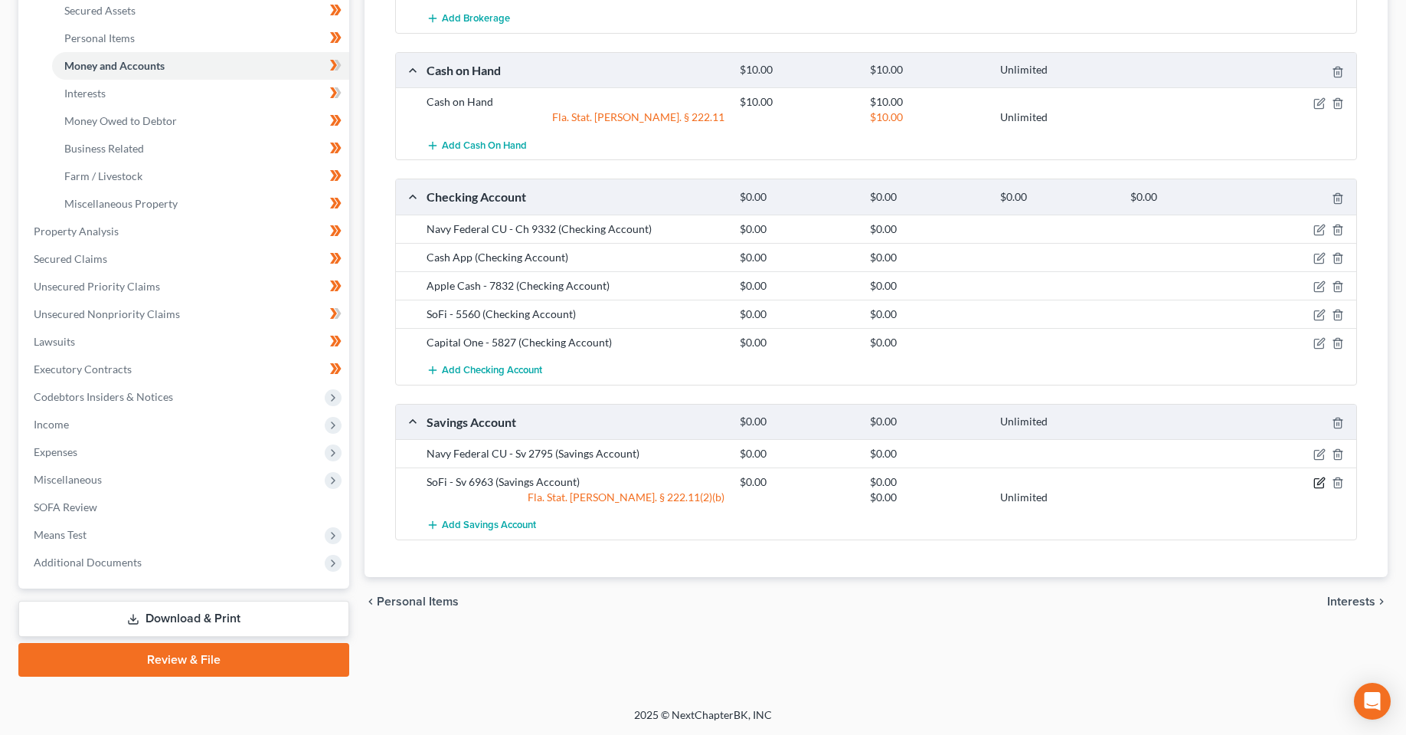
click at [1316, 483] on icon "button" at bounding box center [1320, 482] width 12 height 12
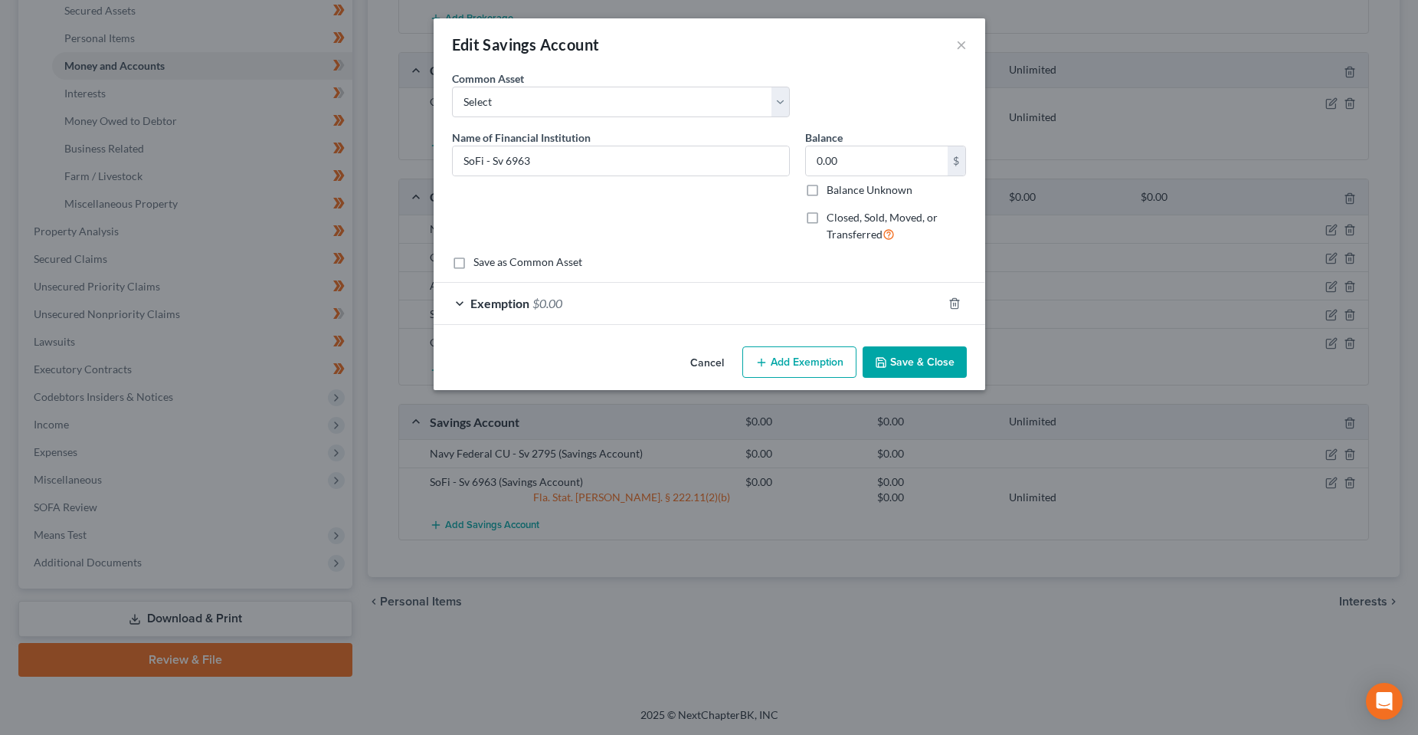
click at [944, 313] on div at bounding box center [963, 303] width 43 height 25
click at [946, 312] on div at bounding box center [963, 303] width 43 height 25
click at [949, 307] on icon "button" at bounding box center [954, 303] width 12 height 12
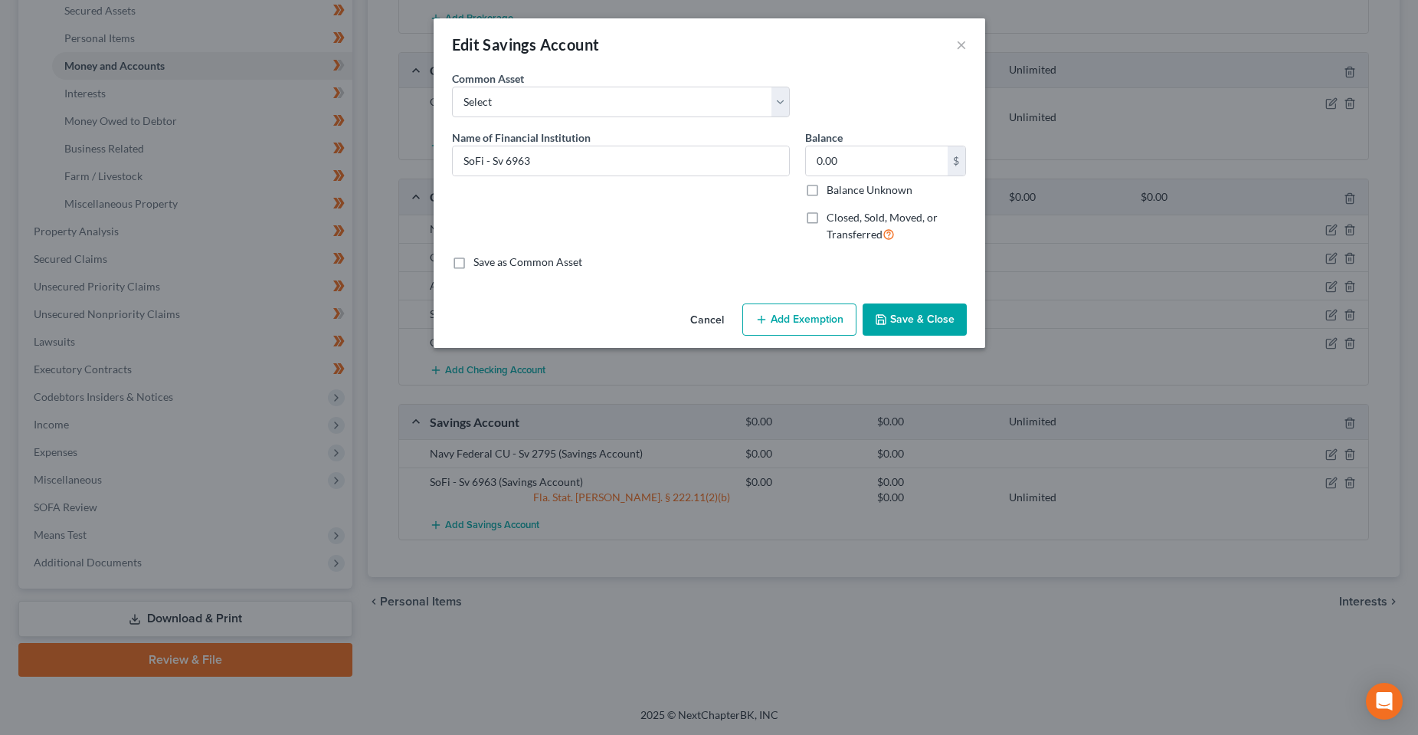
click at [941, 331] on button "Save & Close" at bounding box center [914, 319] width 104 height 32
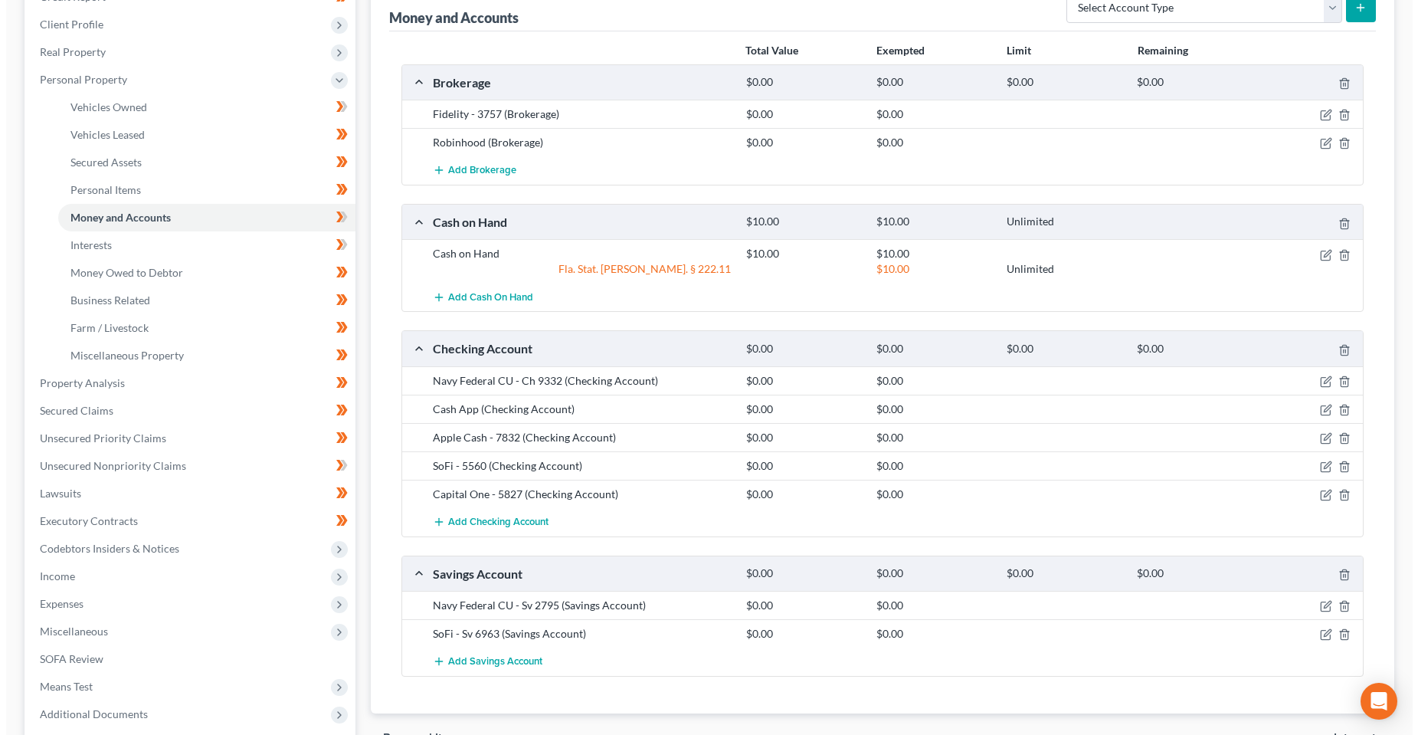
scroll to position [202, 0]
click at [1317, 113] on icon "button" at bounding box center [1320, 116] width 12 height 12
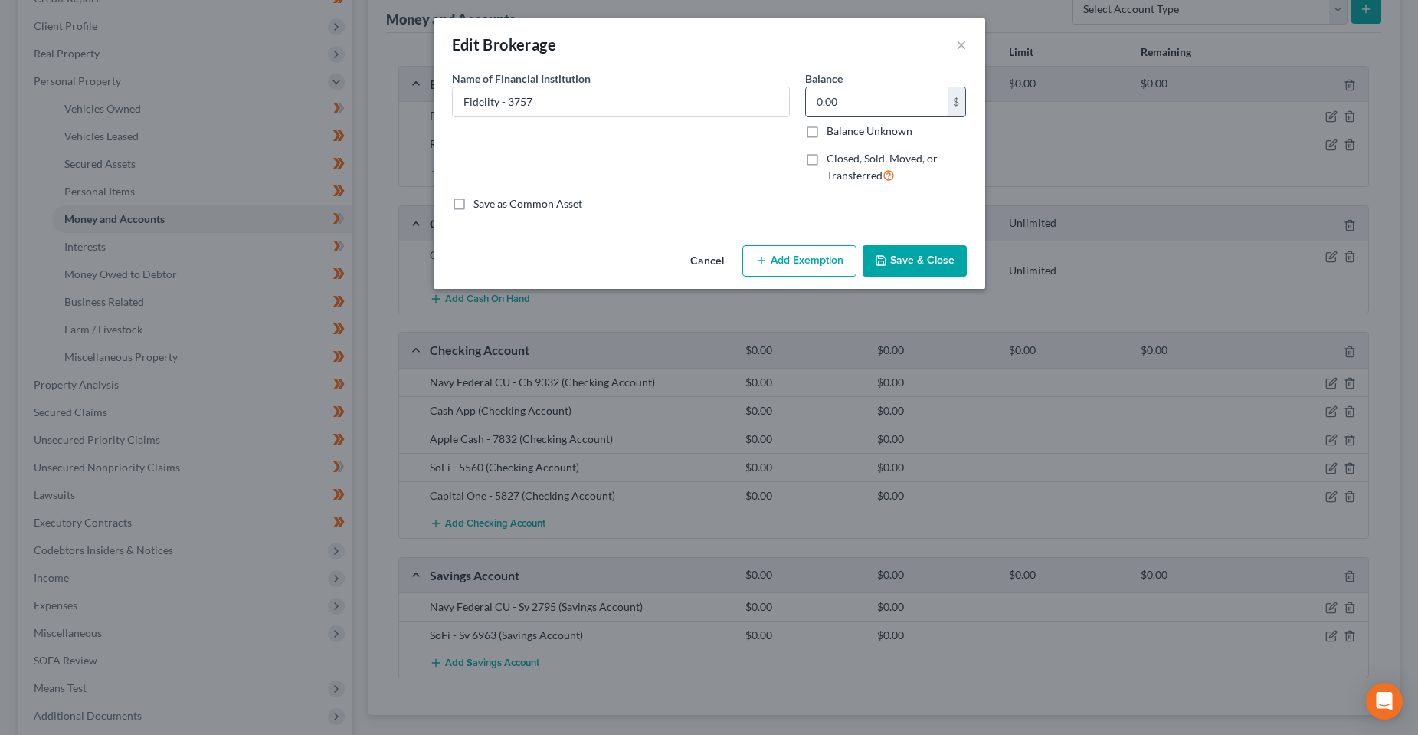
click at [880, 102] on input "0.00" at bounding box center [877, 101] width 142 height 29
type input "320.40"
click at [677, 224] on div "An exemption set must first be selected from the Filing Information section. Co…" at bounding box center [709, 154] width 551 height 169
click at [773, 273] on button "Add Exemption" at bounding box center [799, 261] width 114 height 32
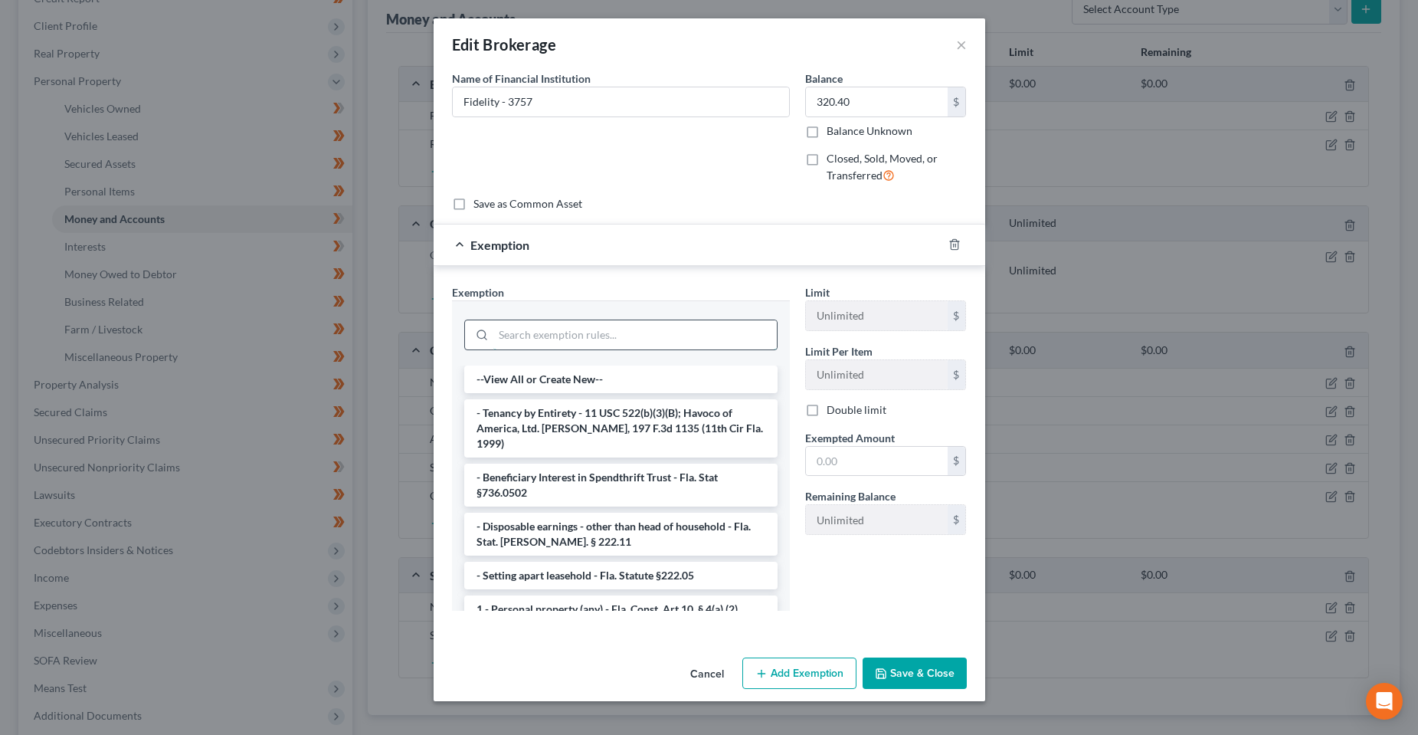
click at [579, 330] on input "search" at bounding box center [634, 334] width 283 height 29
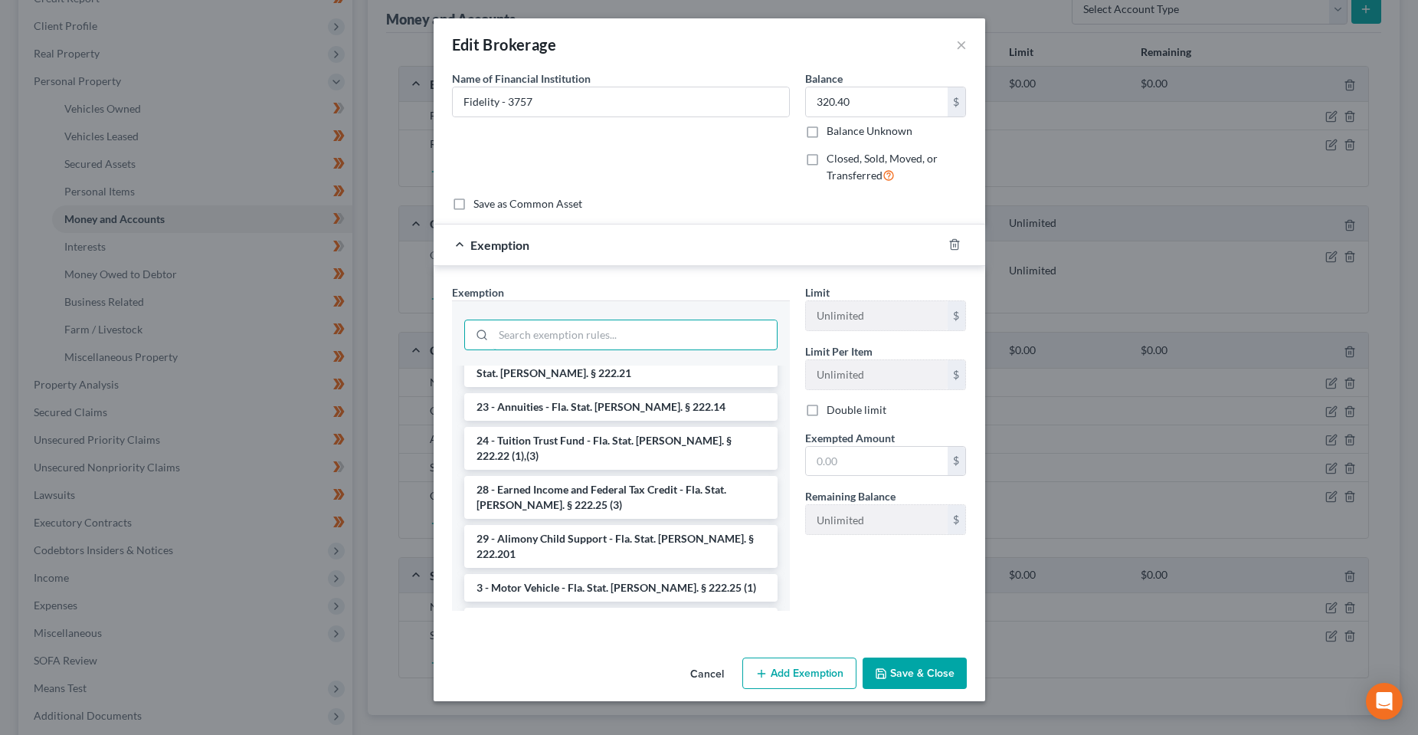
scroll to position [919, 0]
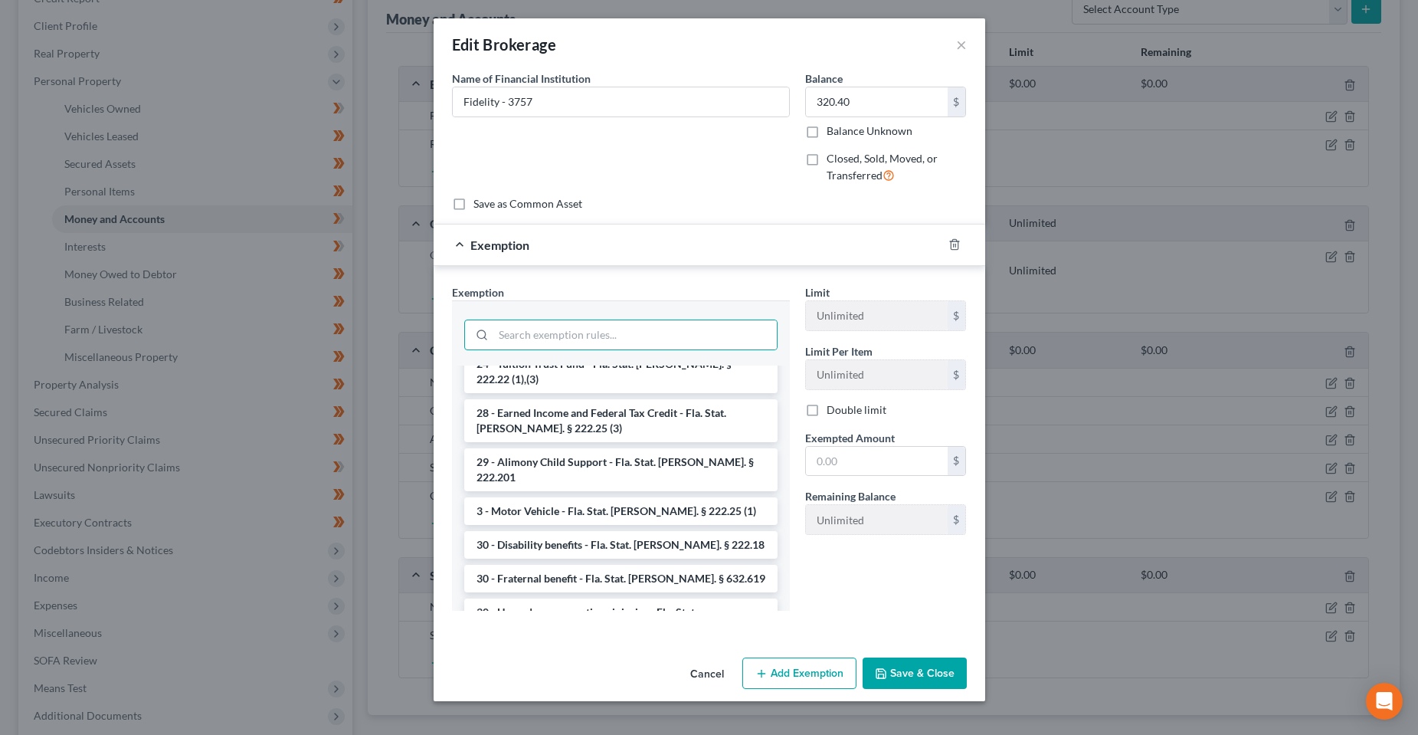
drag, startPoint x: 905, startPoint y: 673, endPoint x: 999, endPoint y: 541, distance: 162.6
click at [904, 673] on button "Save & Close" at bounding box center [914, 673] width 104 height 32
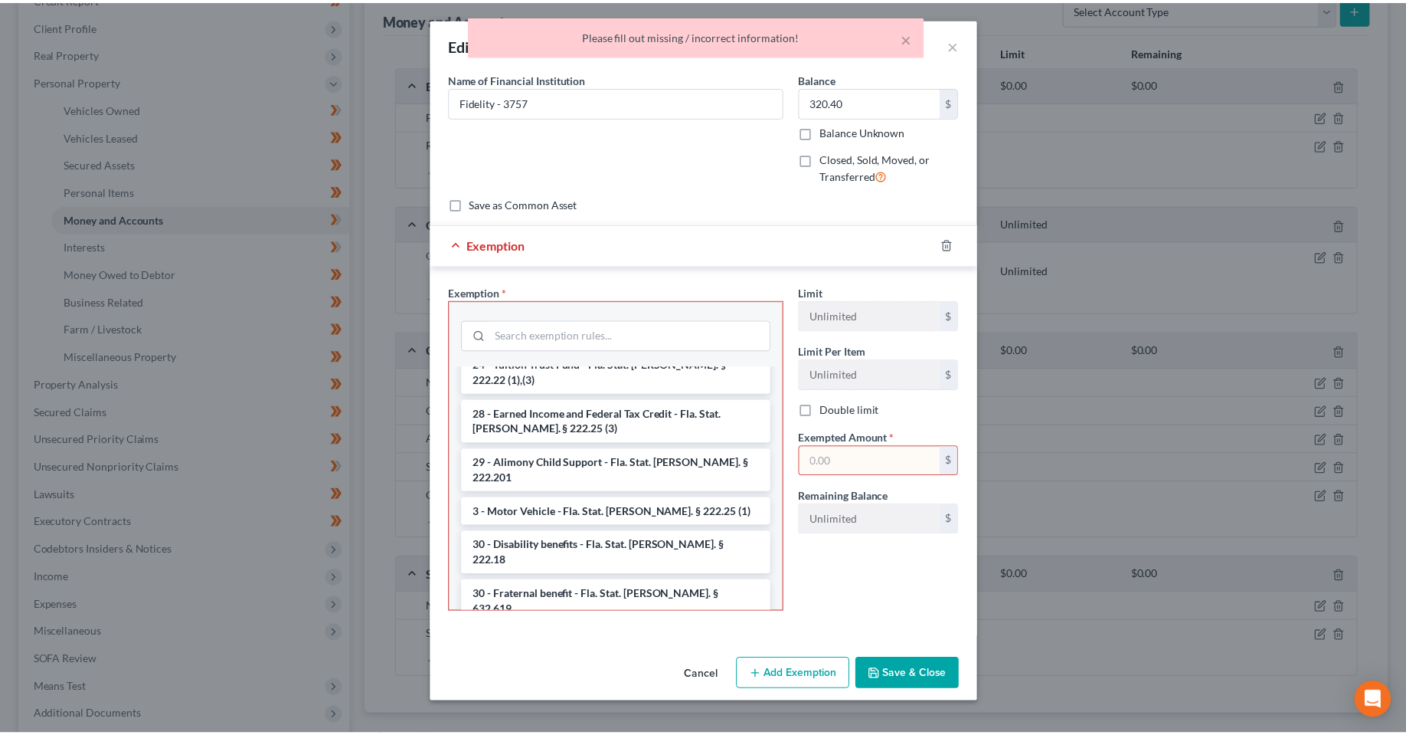
scroll to position [950, 0]
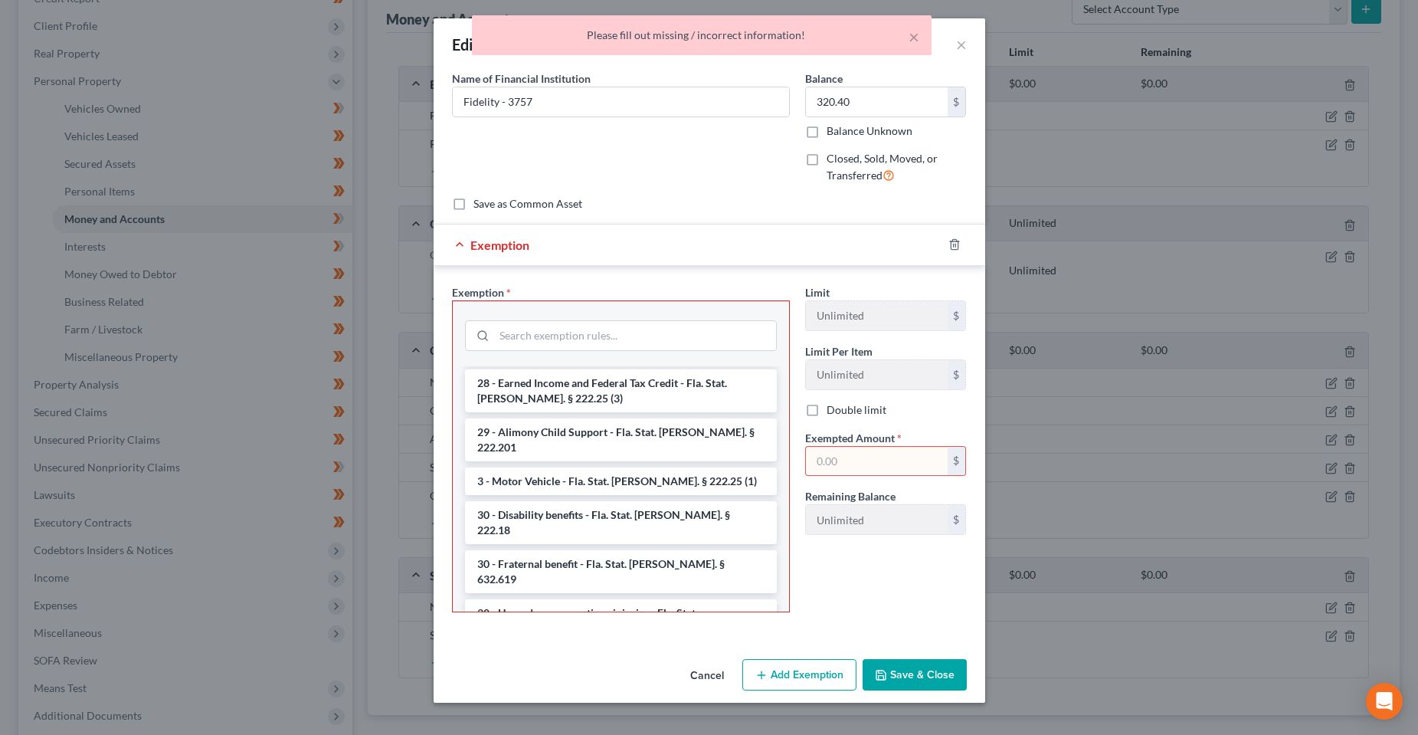
click at [944, 240] on div at bounding box center [963, 244] width 43 height 25
click at [950, 240] on icon "button" at bounding box center [954, 244] width 12 height 12
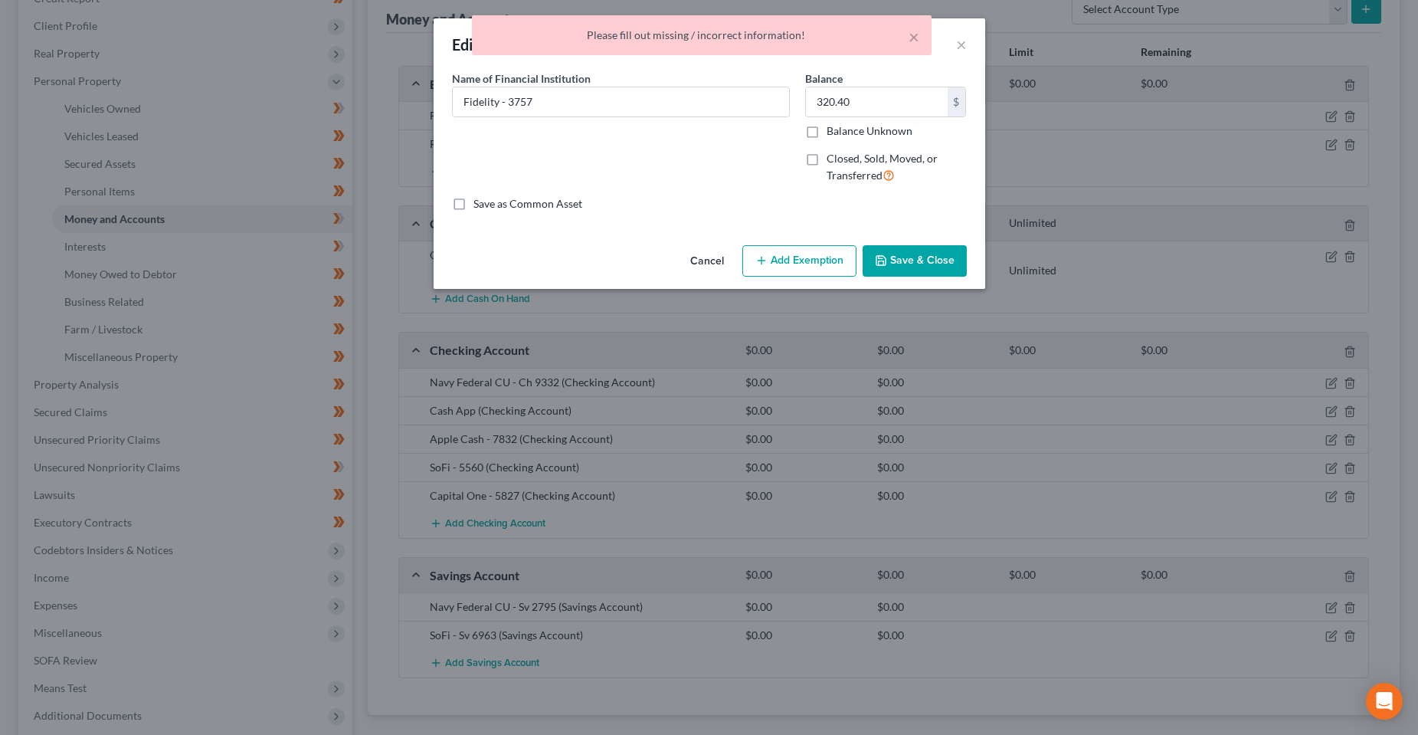
click at [938, 270] on button "Save & Close" at bounding box center [914, 261] width 104 height 32
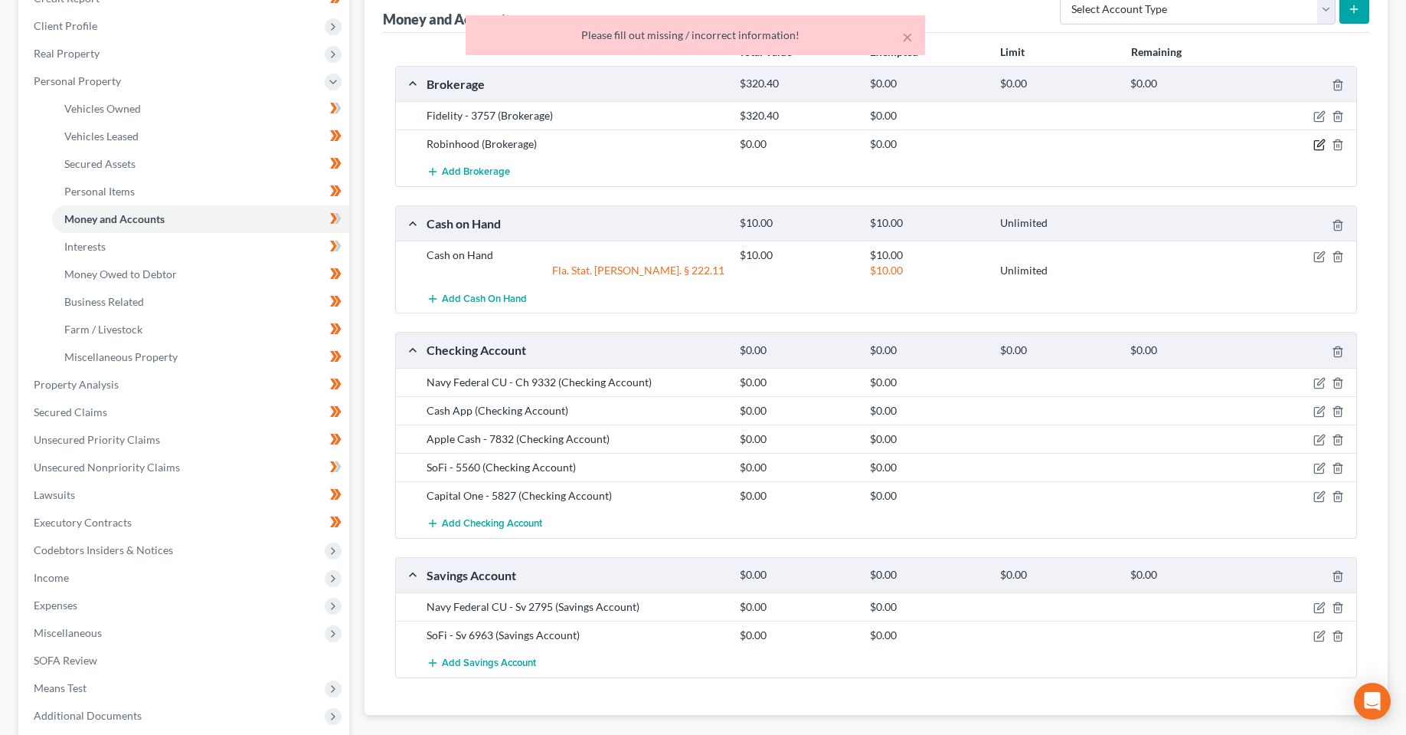
click at [1314, 142] on icon "button" at bounding box center [1318, 145] width 9 height 9
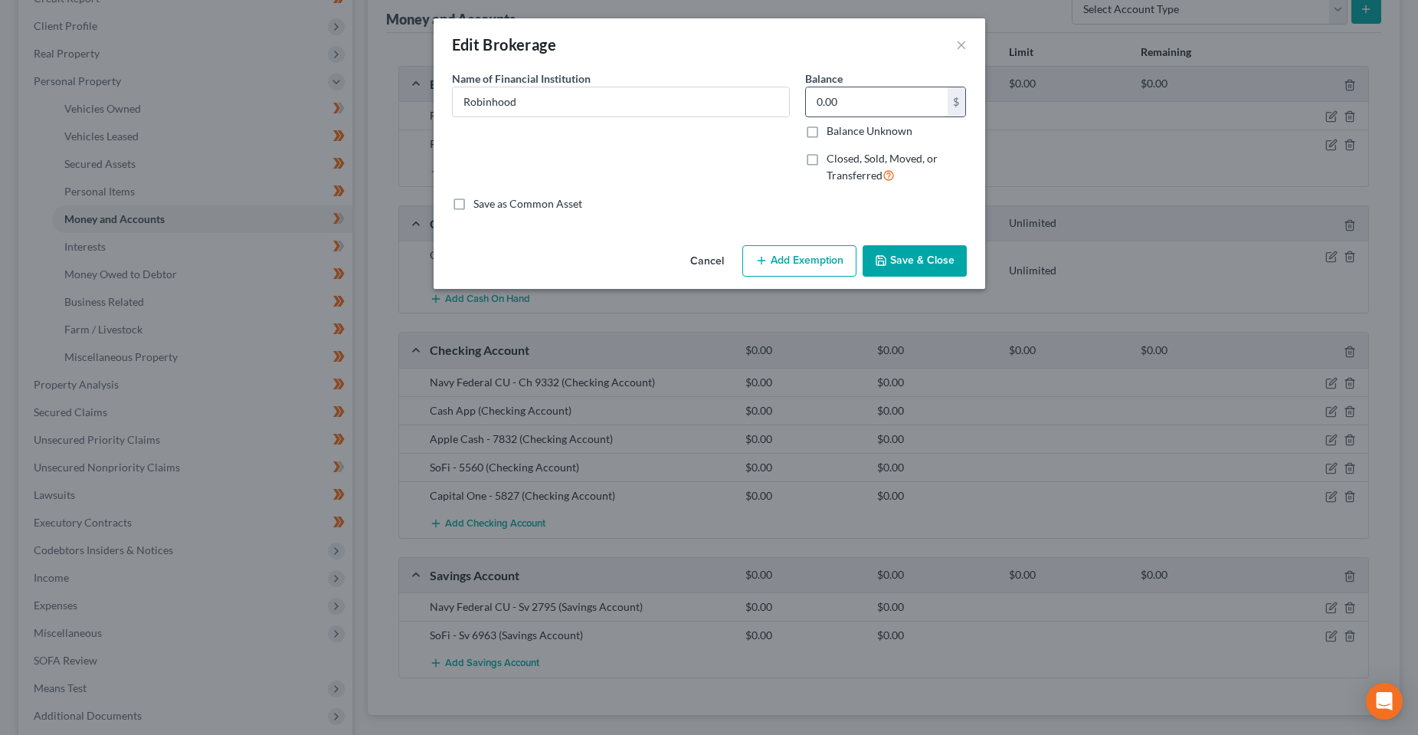
click at [845, 106] on input "0.00" at bounding box center [877, 101] width 142 height 29
type input "7.02"
click at [827, 263] on button "Add Exemption" at bounding box center [799, 261] width 114 height 32
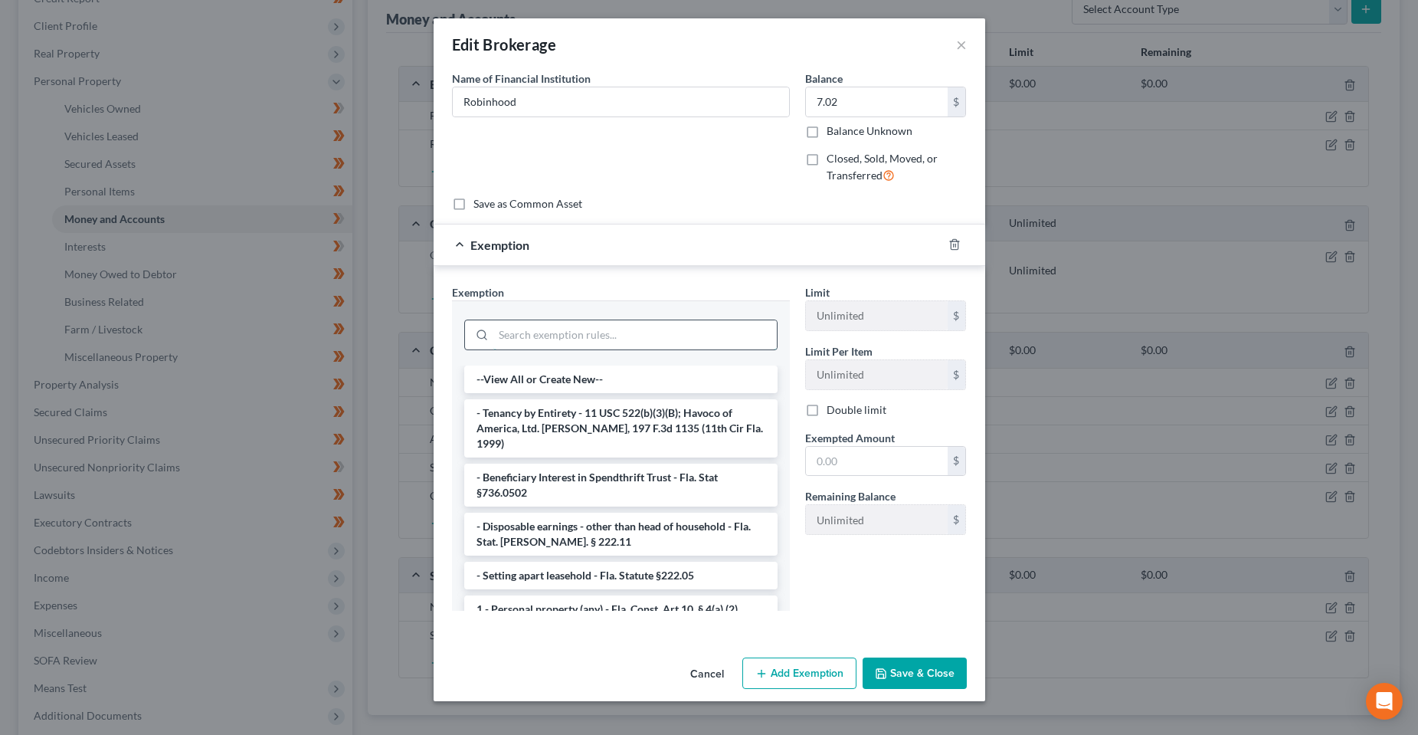
click at [622, 344] on input "search" at bounding box center [634, 334] width 283 height 29
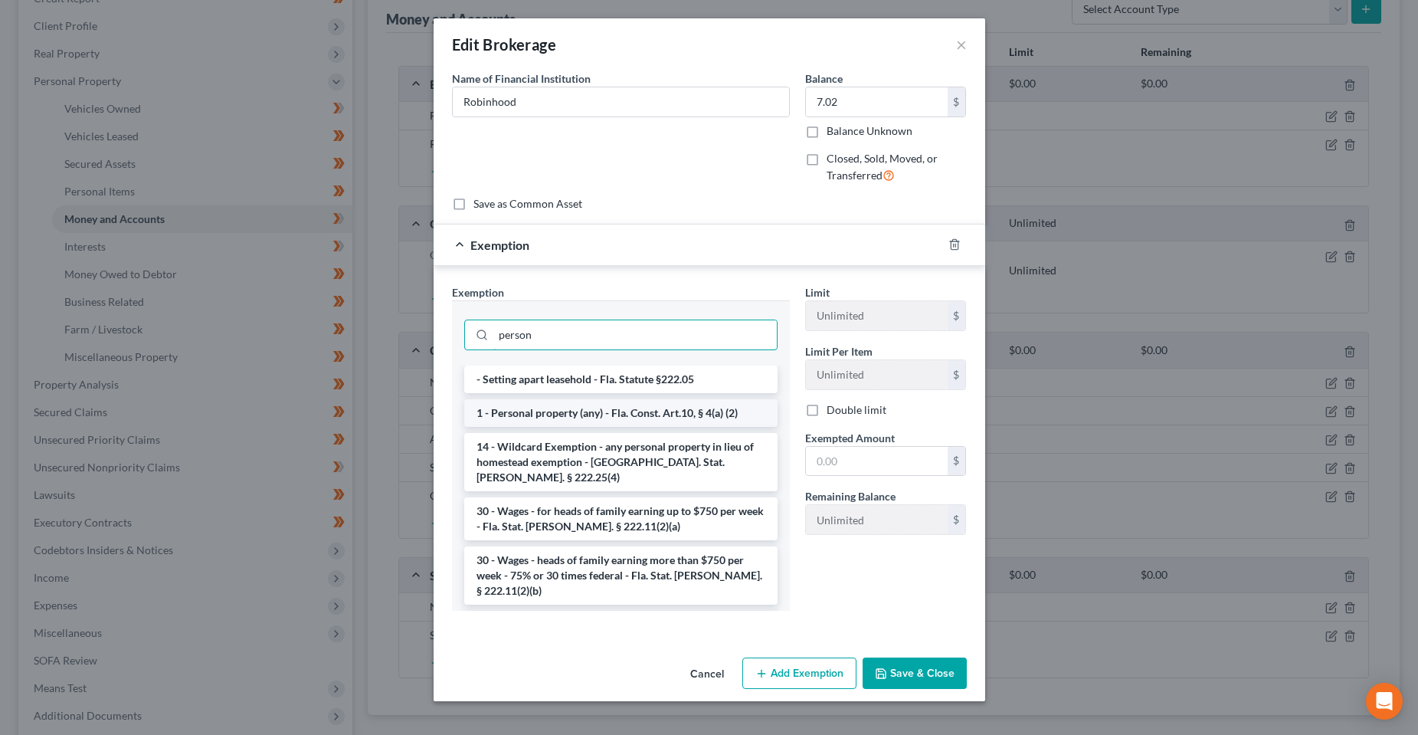
type input "person"
click at [623, 407] on li "1 - Personal property (any) - Fla. Const. Art.10, § 4(a) (2)" at bounding box center [620, 413] width 313 height 28
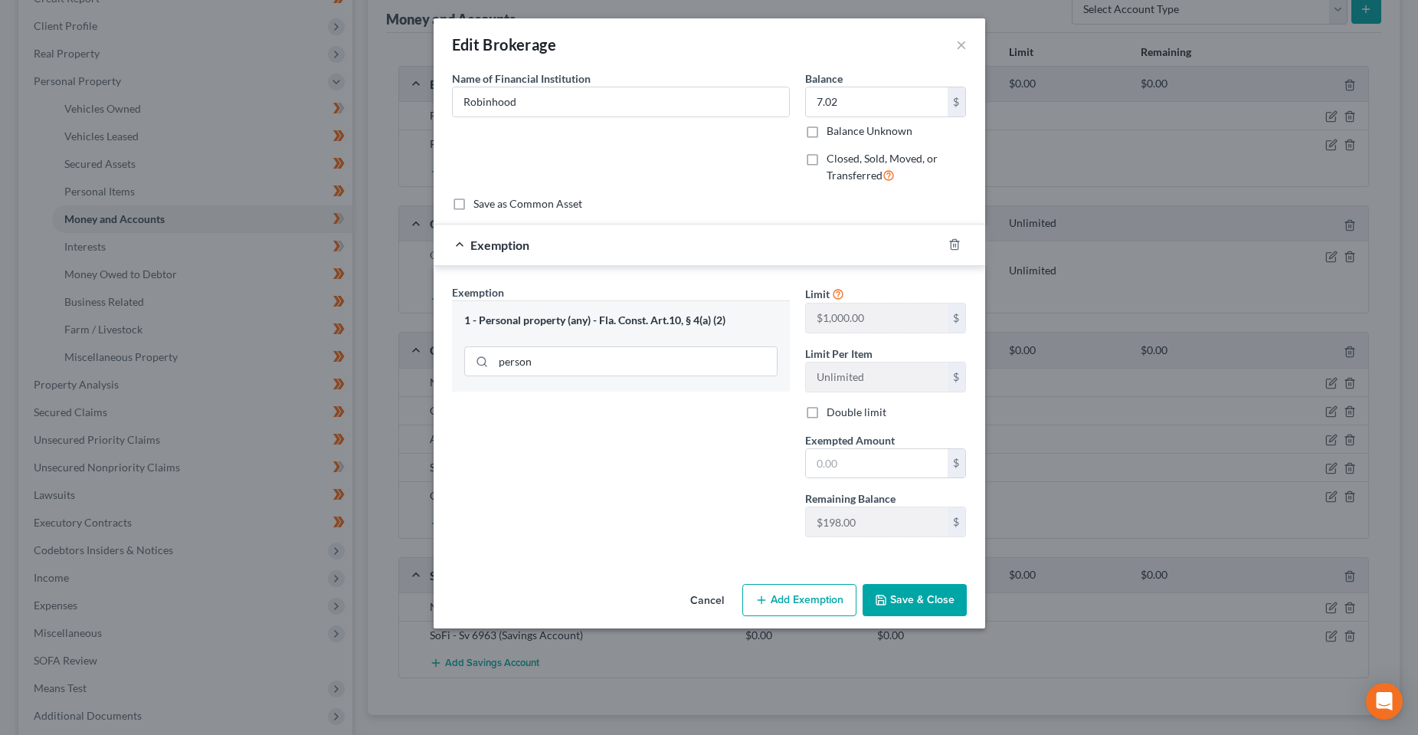
click at [893, 444] on span "Exempted Amount" at bounding box center [850, 440] width 90 height 13
click at [893, 461] on input "text" at bounding box center [877, 463] width 142 height 29
type input "7.02"
click at [912, 588] on button "Save & Close" at bounding box center [914, 600] width 104 height 32
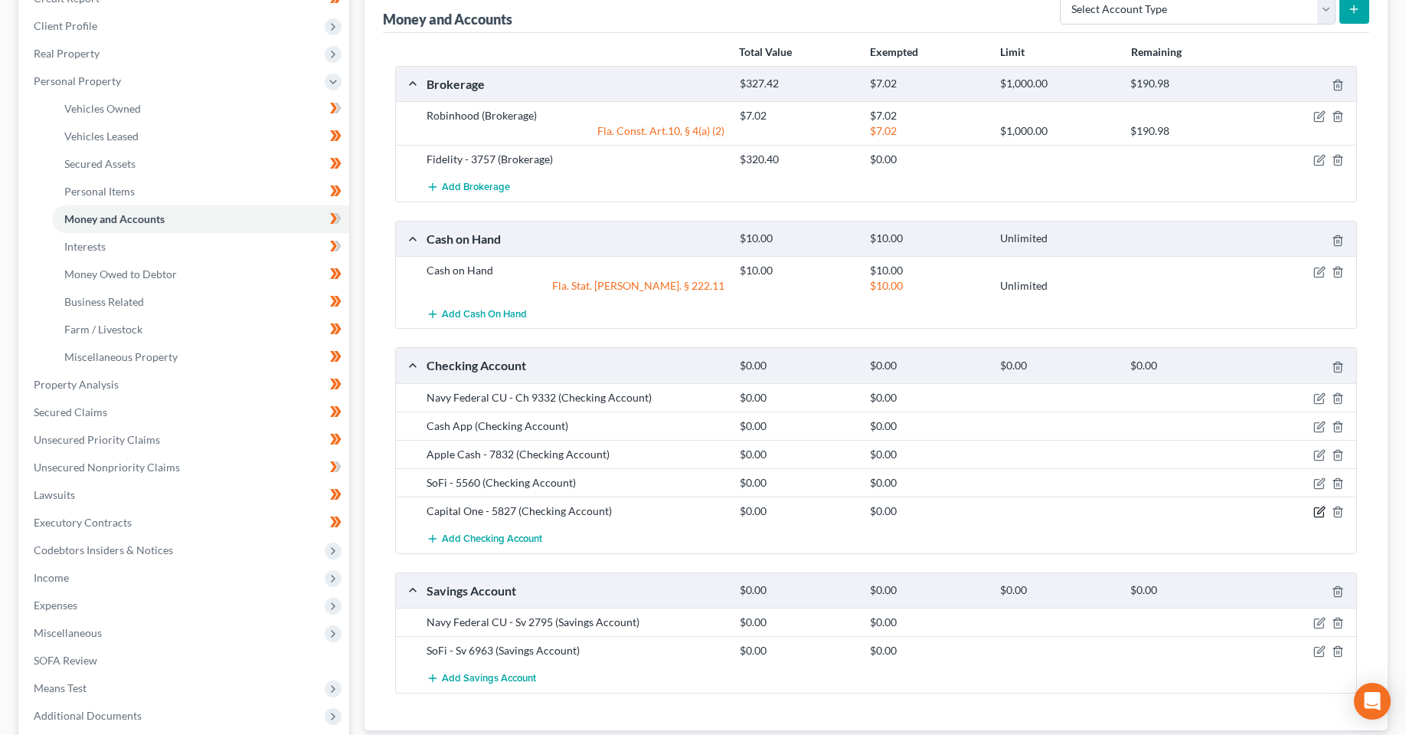
click at [1320, 512] on icon "button" at bounding box center [1320, 512] width 12 height 12
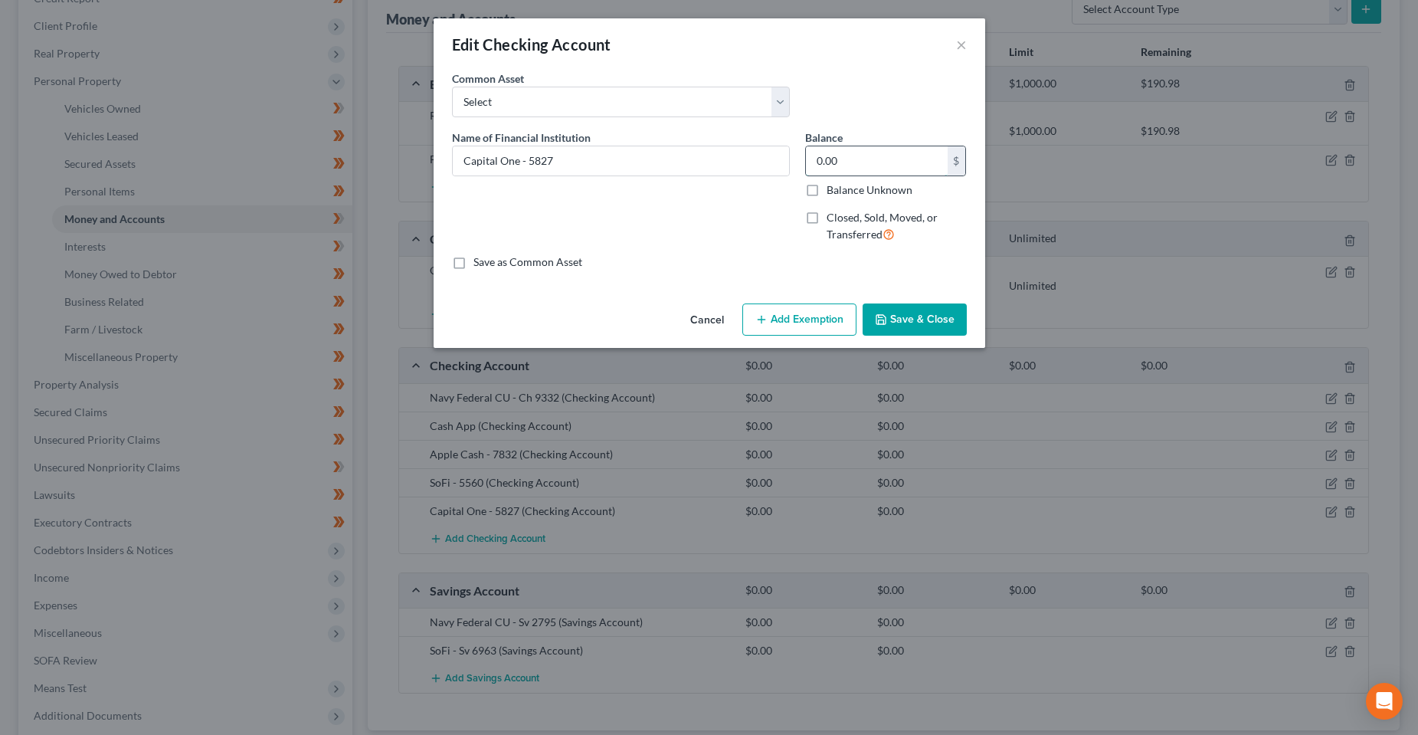
click at [856, 168] on input "0.00" at bounding box center [877, 160] width 142 height 29
type input "1,615.02"
click at [797, 314] on button "Add Exemption" at bounding box center [799, 319] width 114 height 32
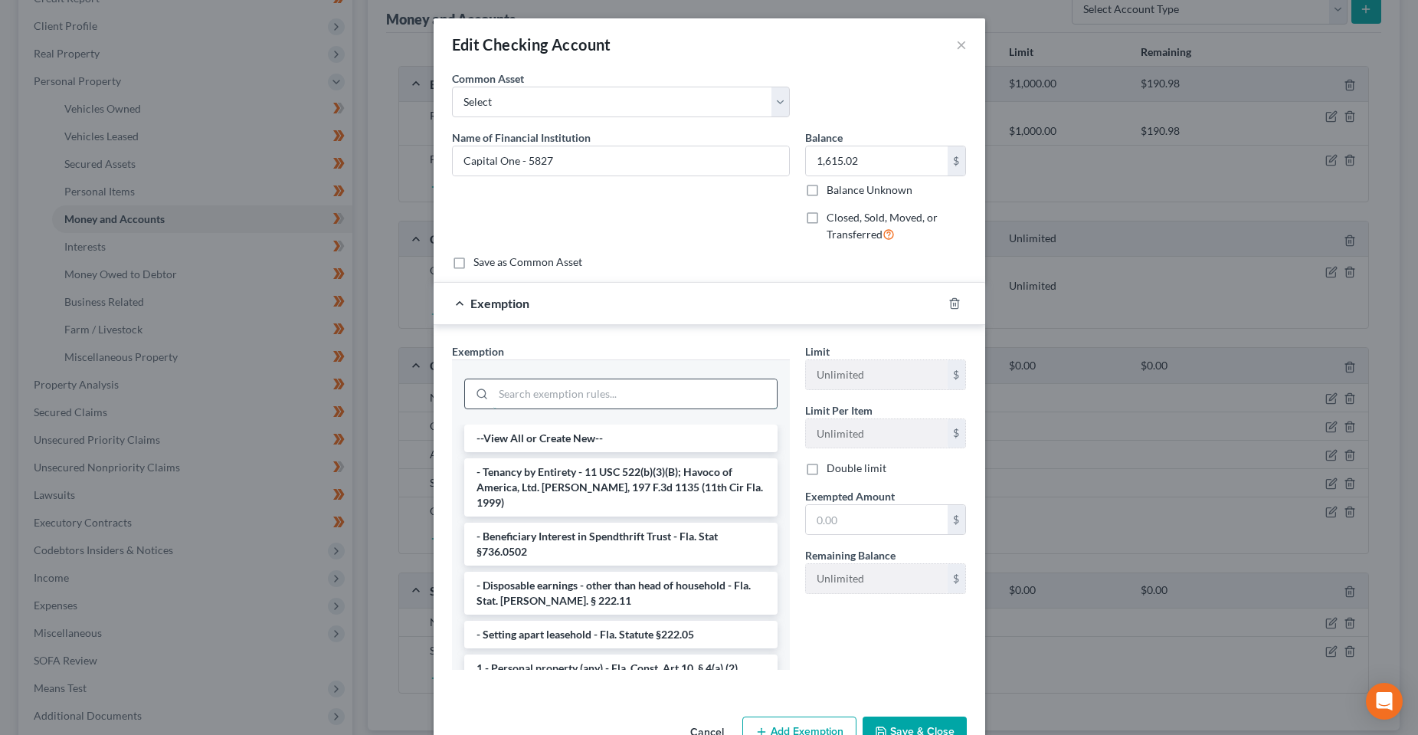
click at [651, 400] on input "search" at bounding box center [634, 393] width 283 height 29
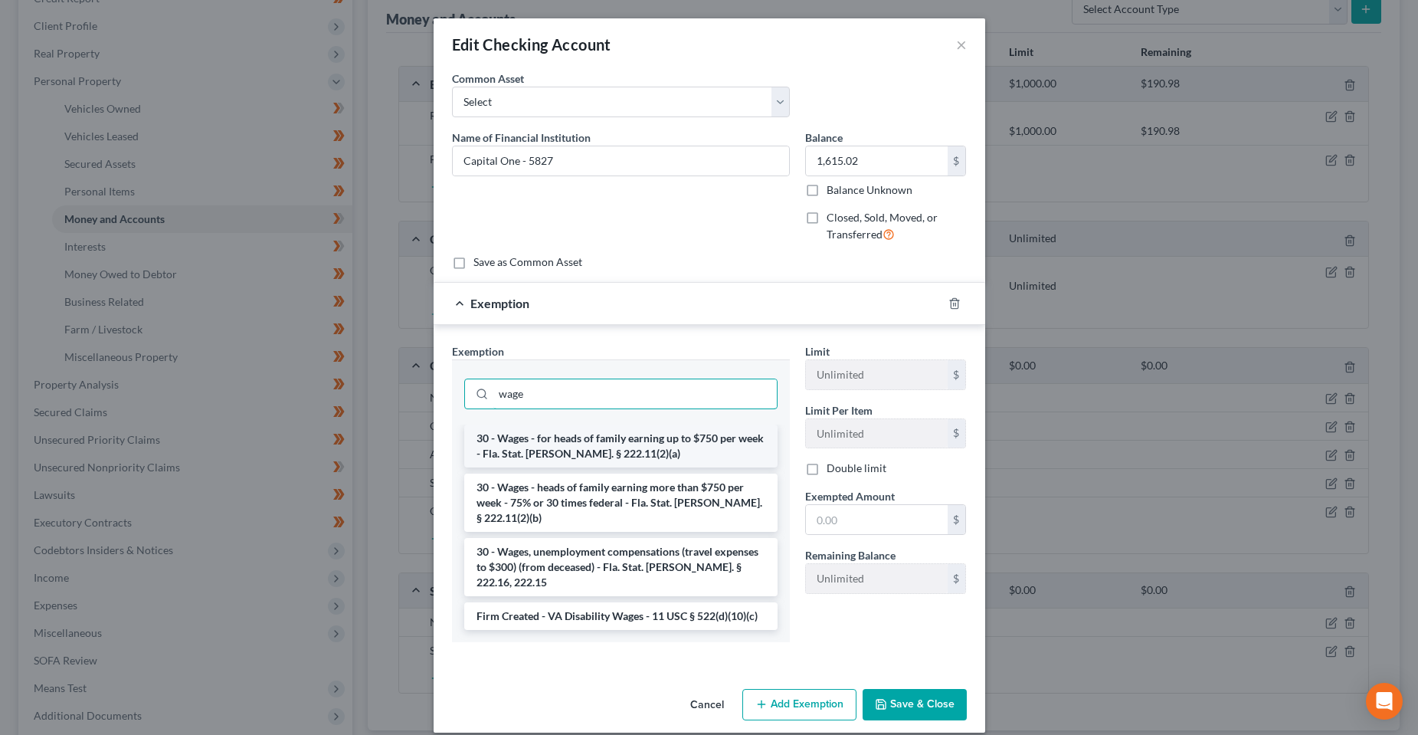
type input "wage"
click at [702, 447] on li "30 - Wages - for heads of family earning up to $750 per week - Fla. Stat. [PERS…" at bounding box center [620, 445] width 313 height 43
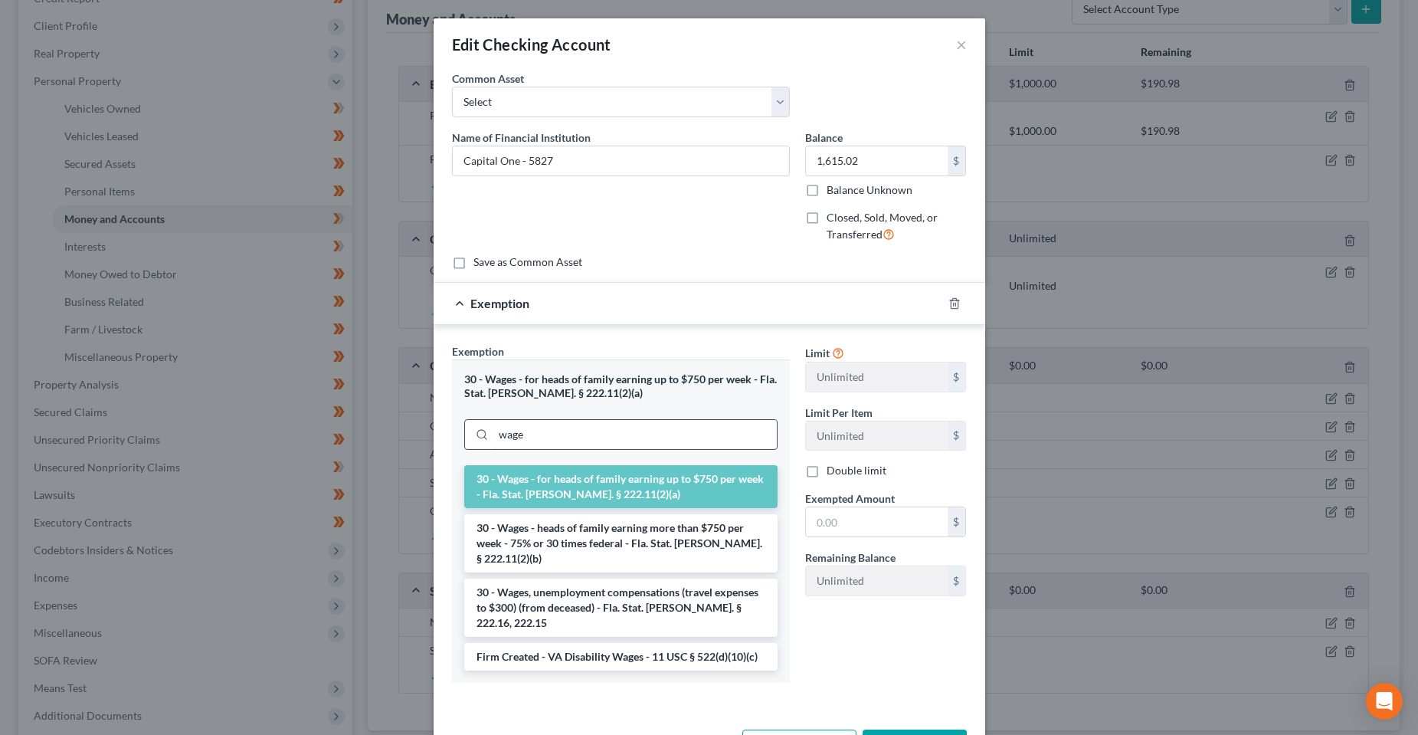
click at [578, 435] on input "wage" at bounding box center [634, 434] width 283 height 29
click at [629, 538] on li "30 - Wages - heads of family earning more than $750 per week - 75% or 30 times …" at bounding box center [620, 543] width 313 height 58
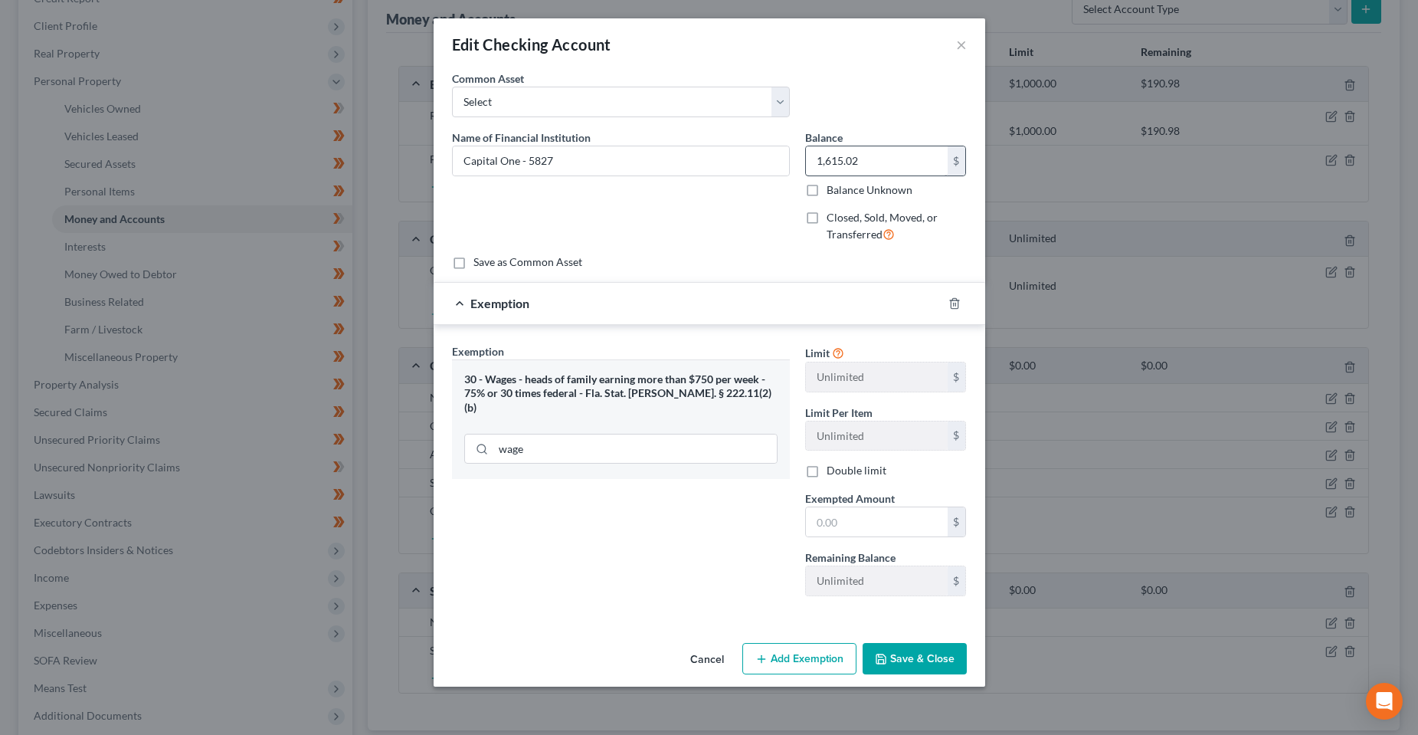
drag, startPoint x: 870, startPoint y: 135, endPoint x: 882, endPoint y: 164, distance: 31.6
click at [870, 135] on div "Balance 1,615.02 $ Balance Unknown Balance Undetermined 1,615.02 $ Balance Unkn…" at bounding box center [886, 163] width 162 height 68
click at [882, 165] on input "1,615.02" at bounding box center [877, 160] width 142 height 29
click at [856, 512] on input "text" at bounding box center [877, 521] width 142 height 29
paste input "1,615.02"
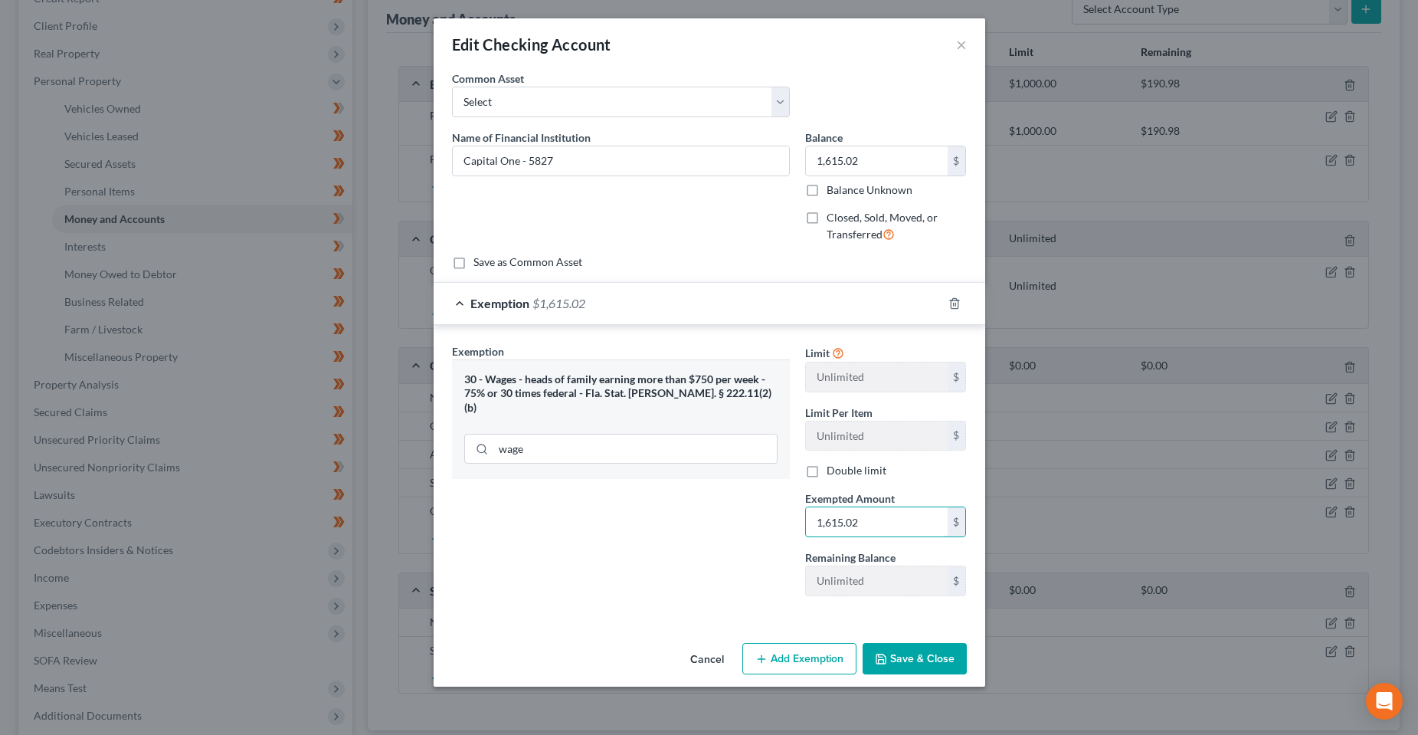
type input "1,615.02"
click at [718, 568] on div "Exemption Set must be selected for CA. Exemption * 30 - Wages - heads of family…" at bounding box center [620, 475] width 353 height 265
click at [923, 659] on button "Save & Close" at bounding box center [914, 659] width 104 height 32
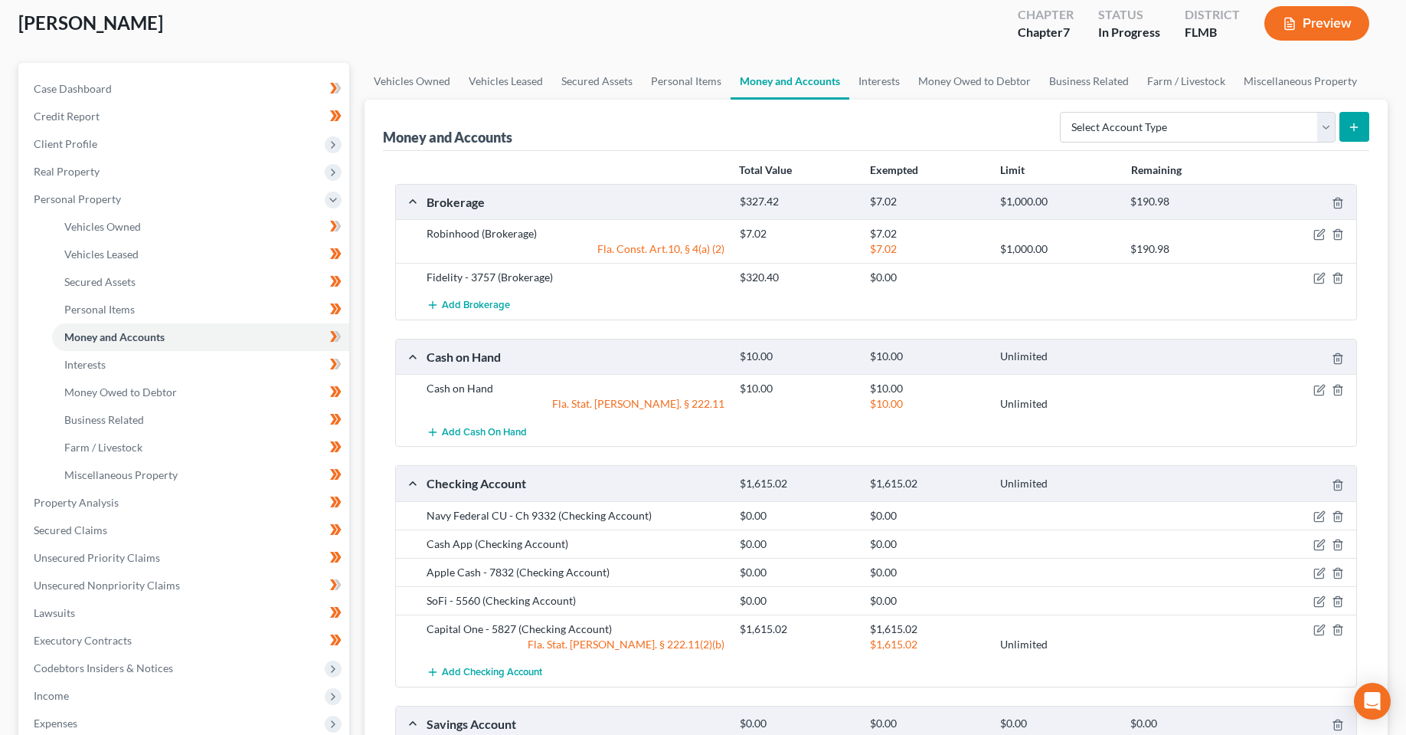
scroll to position [49, 0]
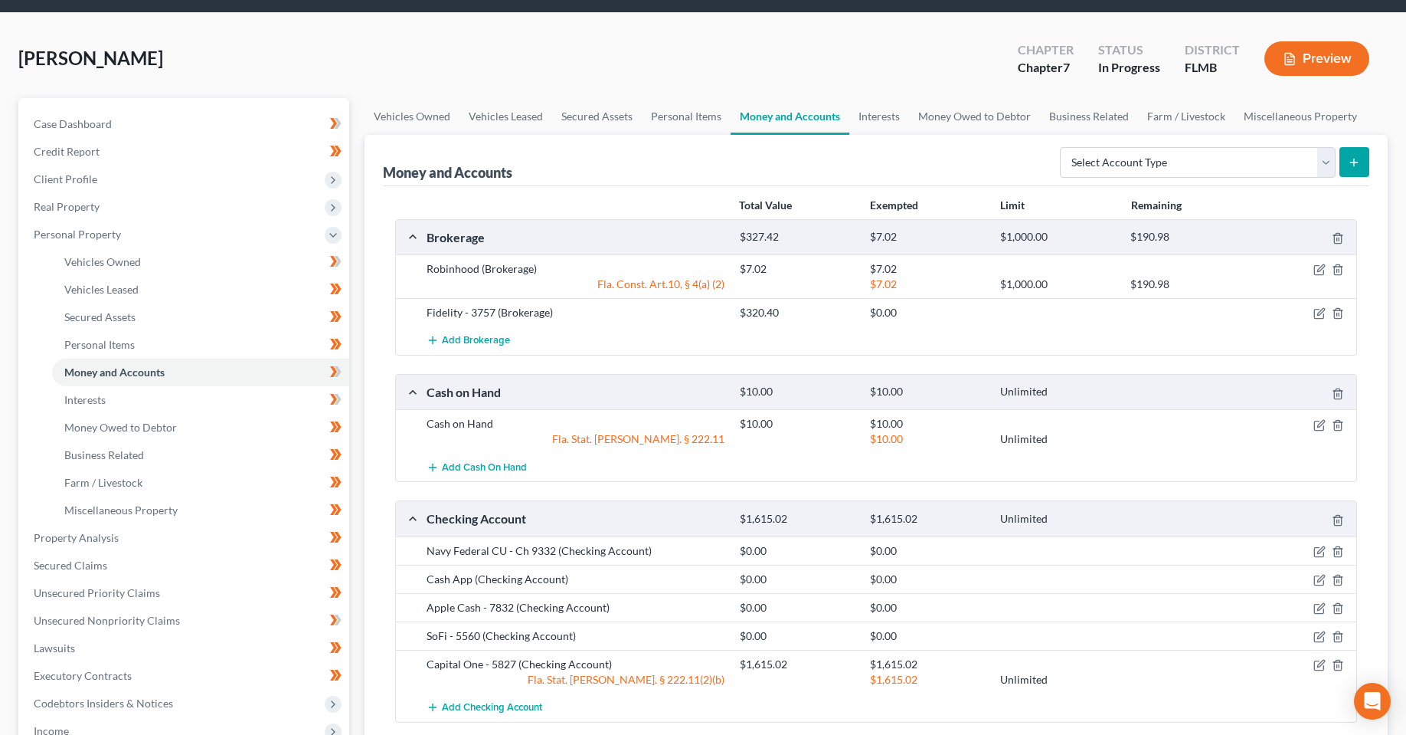
click at [1012, 316] on div at bounding box center [1058, 312] width 130 height 15
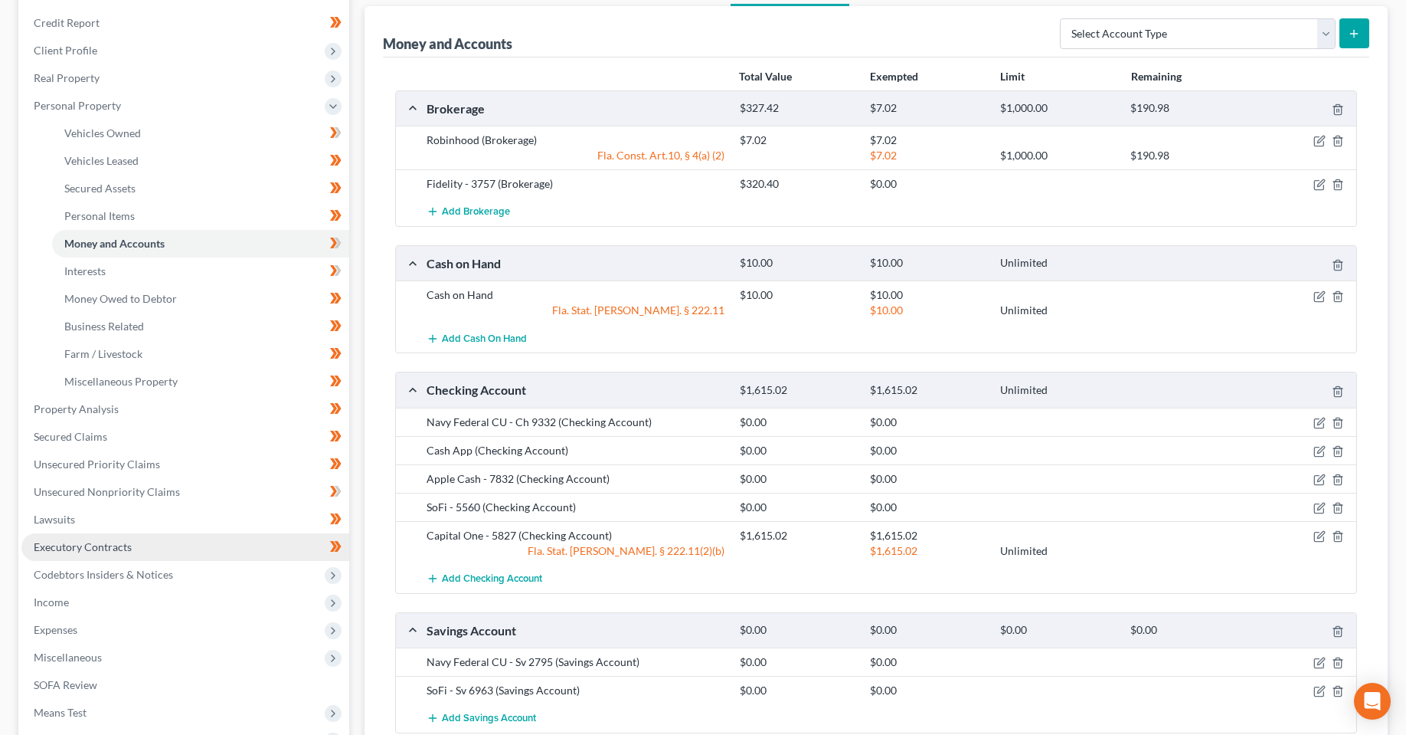
scroll to position [279, 0]
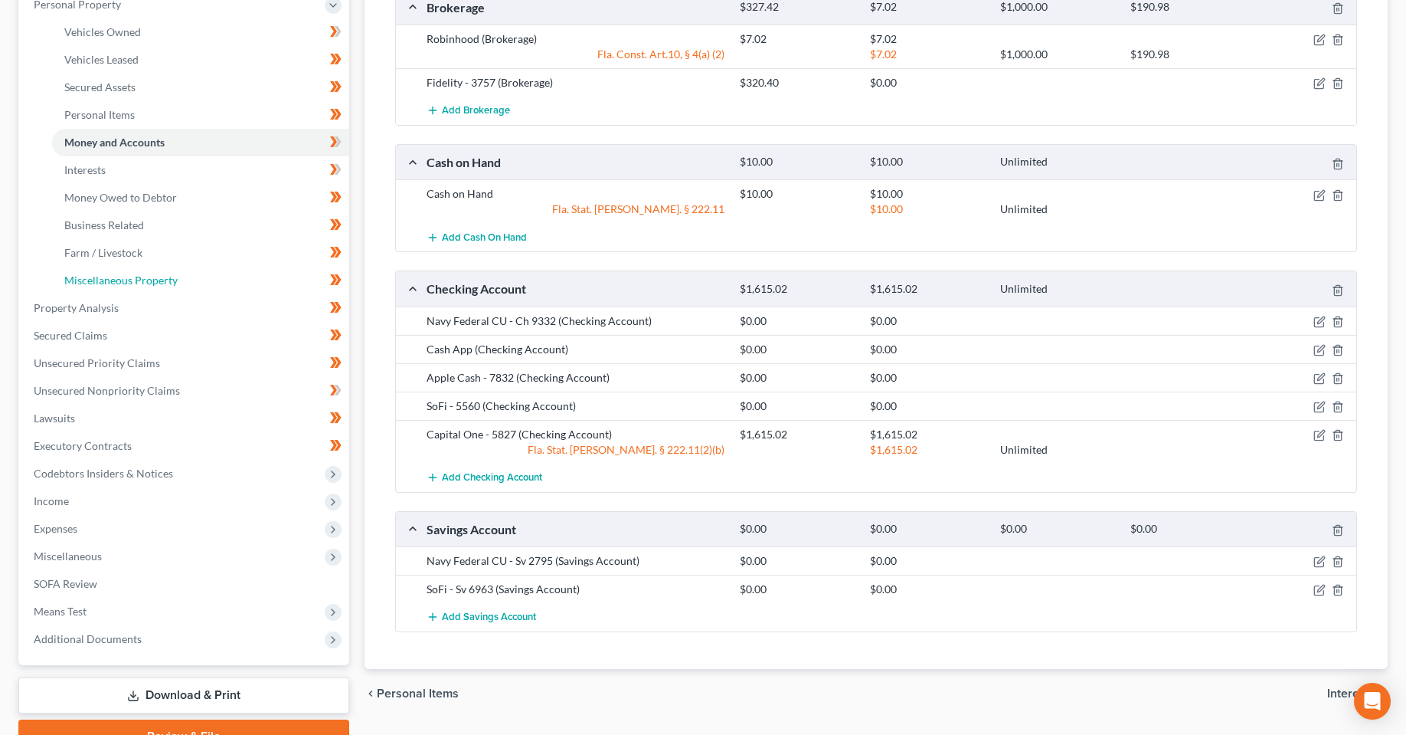
drag, startPoint x: 124, startPoint y: 286, endPoint x: 594, endPoint y: 320, distance: 471.5
click at [124, 286] on link "Miscellaneous Property" at bounding box center [200, 281] width 297 height 28
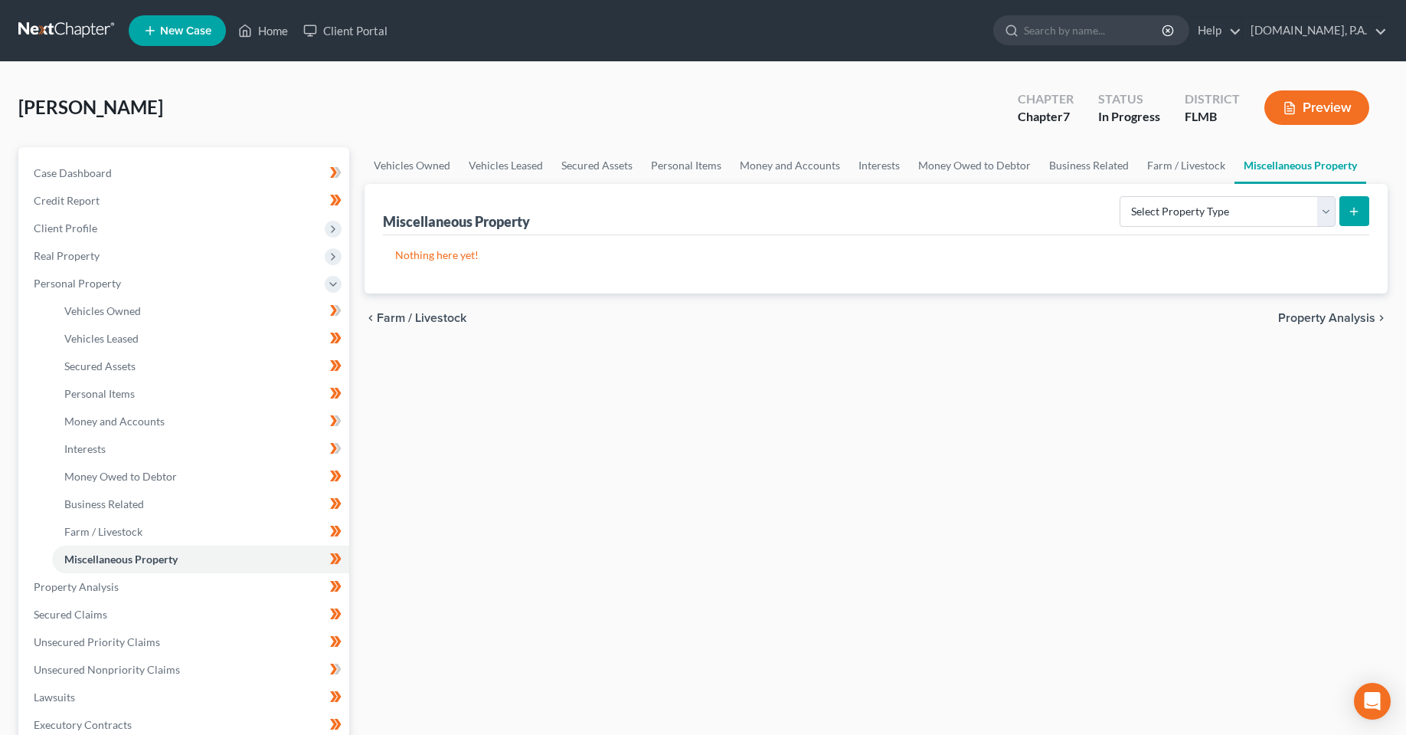
drag, startPoint x: 737, startPoint y: 422, endPoint x: 587, endPoint y: 437, distance: 150.8
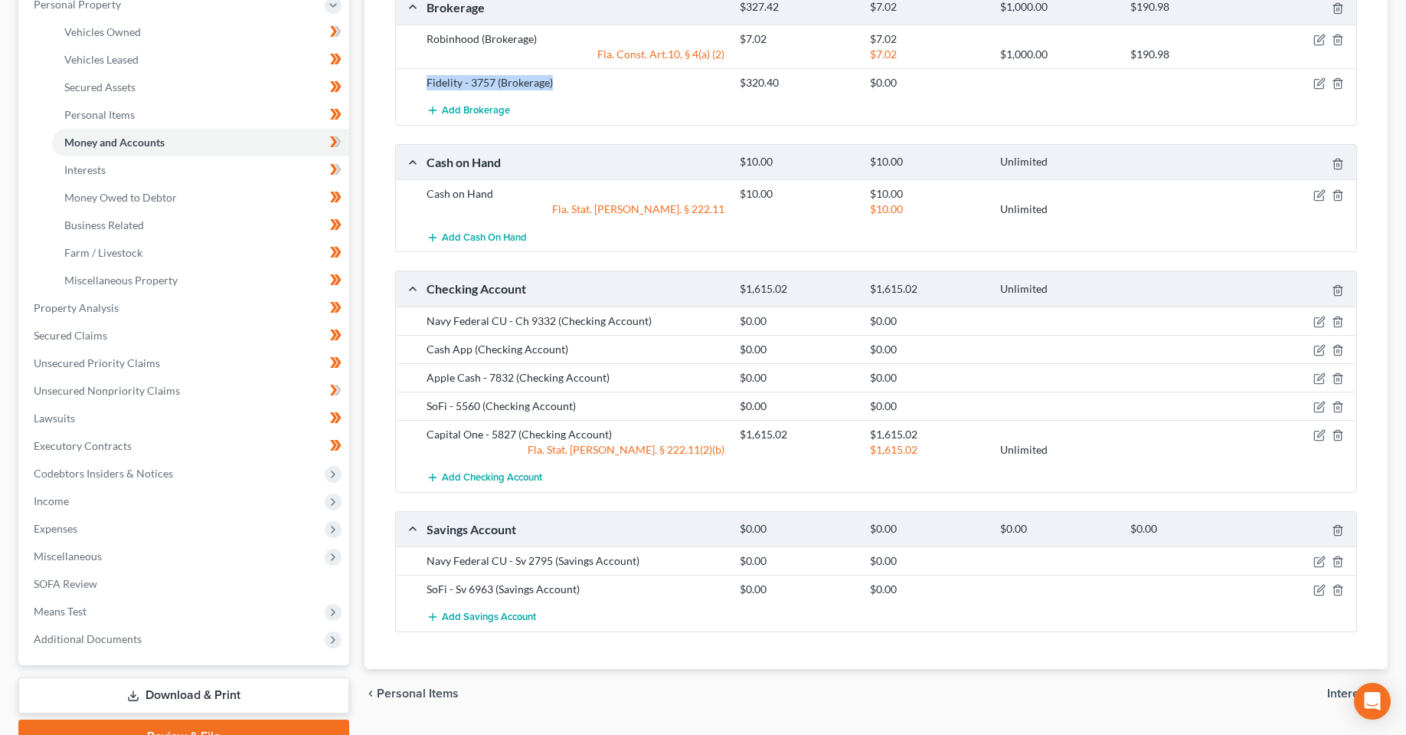
drag, startPoint x: 569, startPoint y: 87, endPoint x: 422, endPoint y: 84, distance: 147.1
click at [422, 84] on div "Fidelity - 3757 (Brokerage)" at bounding box center [575, 82] width 313 height 15
copy div "Fidelity - 3757 (Brokerage)"
click at [127, 283] on span "Miscellaneous Property" at bounding box center [120, 279] width 113 height 13
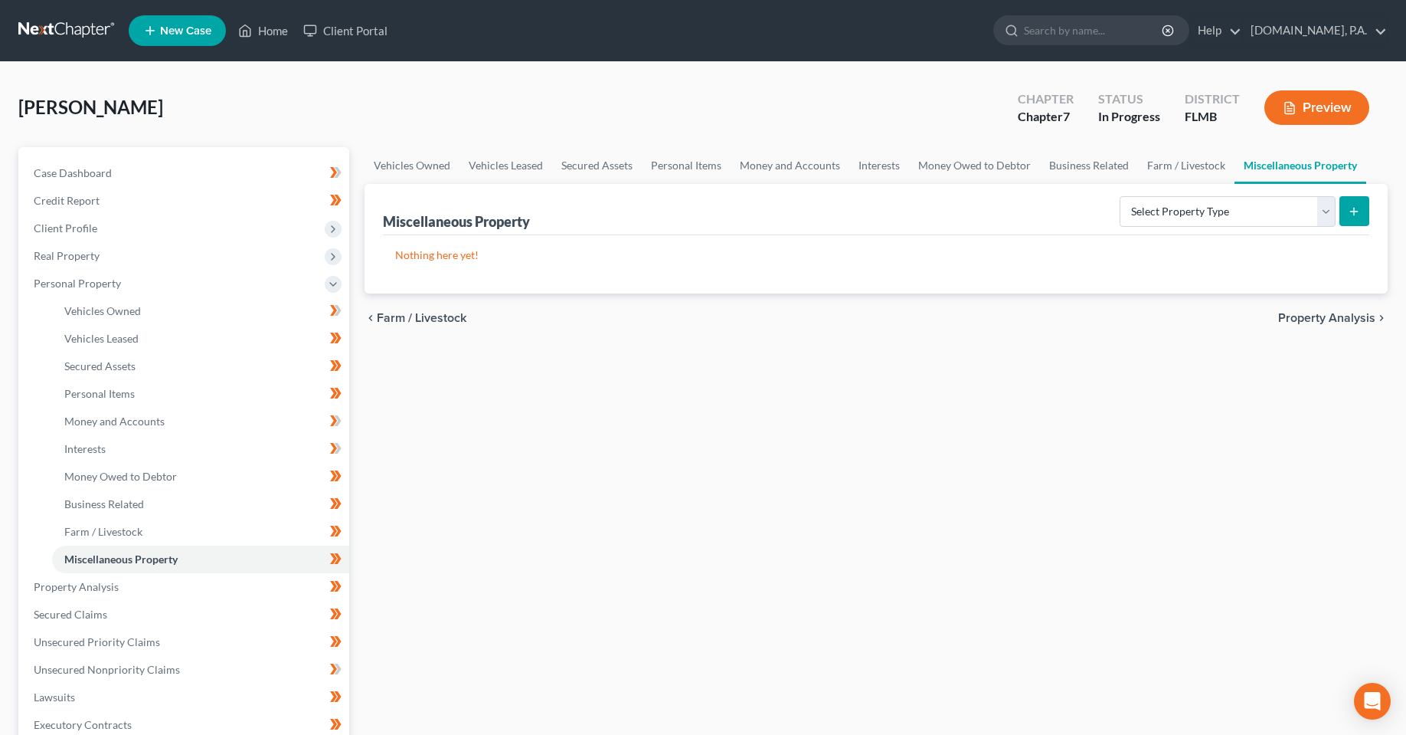
click at [1205, 227] on form "Select Property Type Assigned for Creditor Benefit [DATE] Holding for Another N…" at bounding box center [1245, 211] width 250 height 31
click at [1208, 200] on select "Select Property Type Assigned for Creditor Benefit [DATE] Holding for Another N…" at bounding box center [1228, 211] width 216 height 31
select select "holding_for_another"
click at [1120, 196] on select "Select Property Type Assigned for Creditor Benefit [DATE] Holding for Another N…" at bounding box center [1228, 211] width 216 height 31
click at [1363, 210] on button "submit" at bounding box center [1355, 211] width 30 height 30
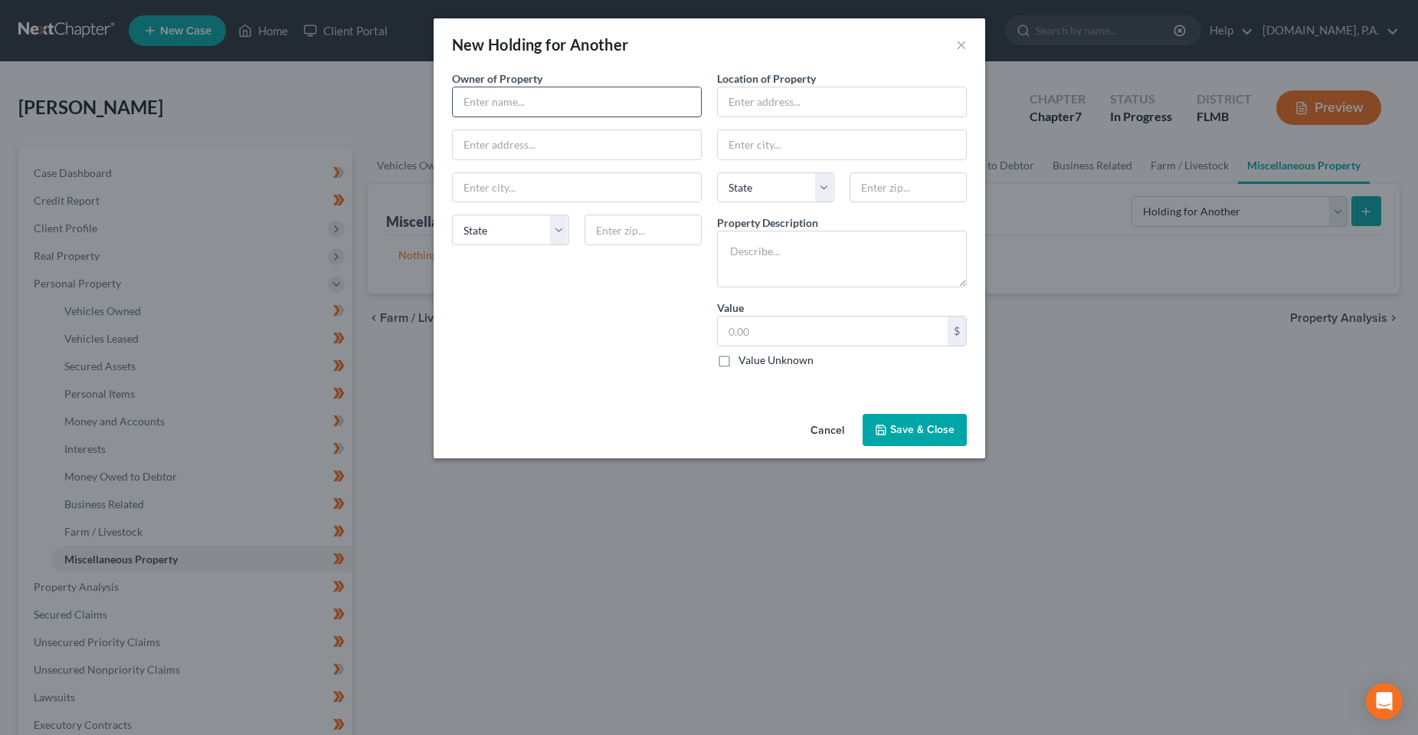
click at [519, 106] on input "text" at bounding box center [577, 101] width 248 height 29
click at [804, 106] on input "text" at bounding box center [842, 101] width 248 height 29
click at [598, 303] on div "Owner of Property * State [US_STATE] AK AR AZ CA CO CT DE DC [GEOGRAPHIC_DATA] …" at bounding box center [576, 224] width 265 height 309
click at [868, 254] on textarea at bounding box center [842, 259] width 250 height 57
paste textarea "Fidelity - 3757 (Brokerage)"
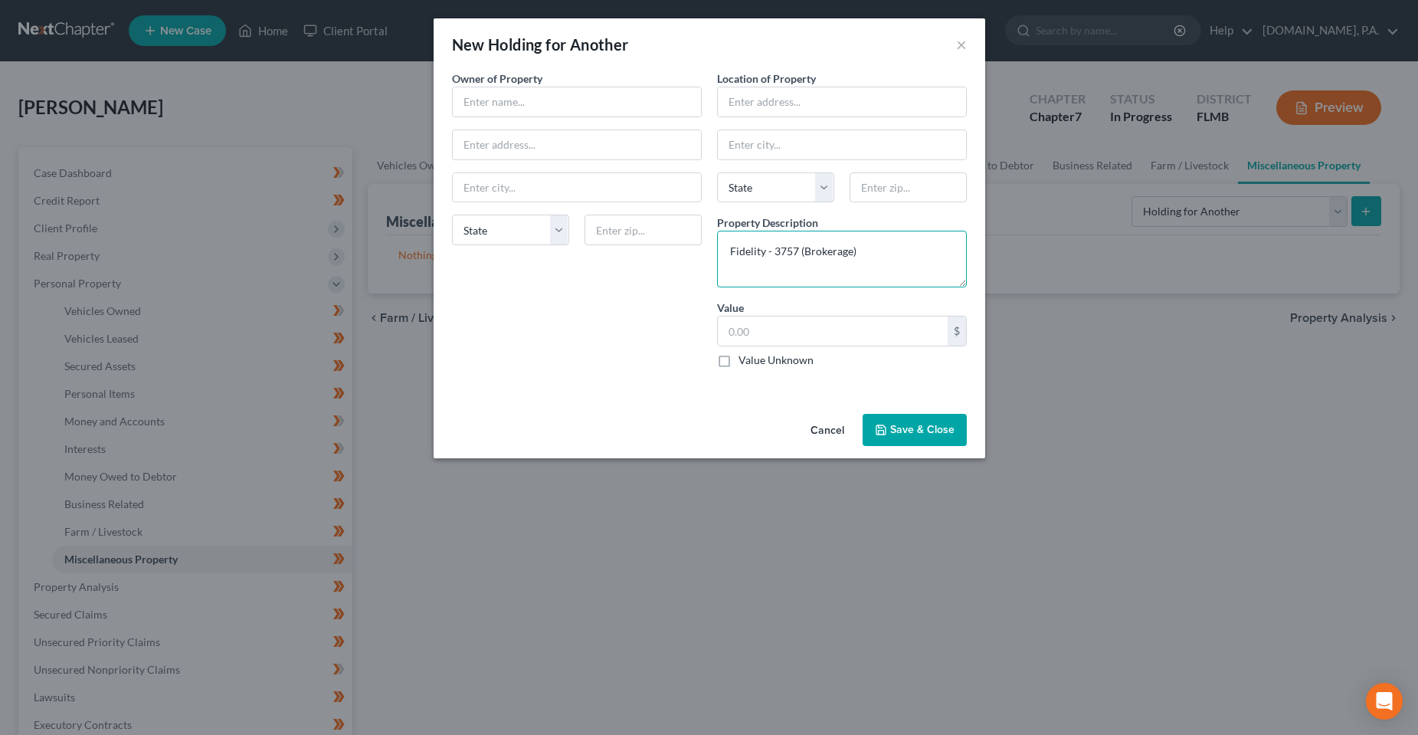
click at [805, 249] on textarea "Fidelity - 3757 (Brokerage)" at bounding box center [842, 259] width 250 height 57
type textarea "Fidelity - 3757 (UTMA Brokerage)"
click at [823, 96] on input "text" at bounding box center [842, 101] width 248 height 29
click at [653, 390] on div "An exemption set must first be selected from the Filing Information section. Ow…" at bounding box center [709, 238] width 551 height 337
click at [618, 110] on input "text" at bounding box center [577, 101] width 248 height 29
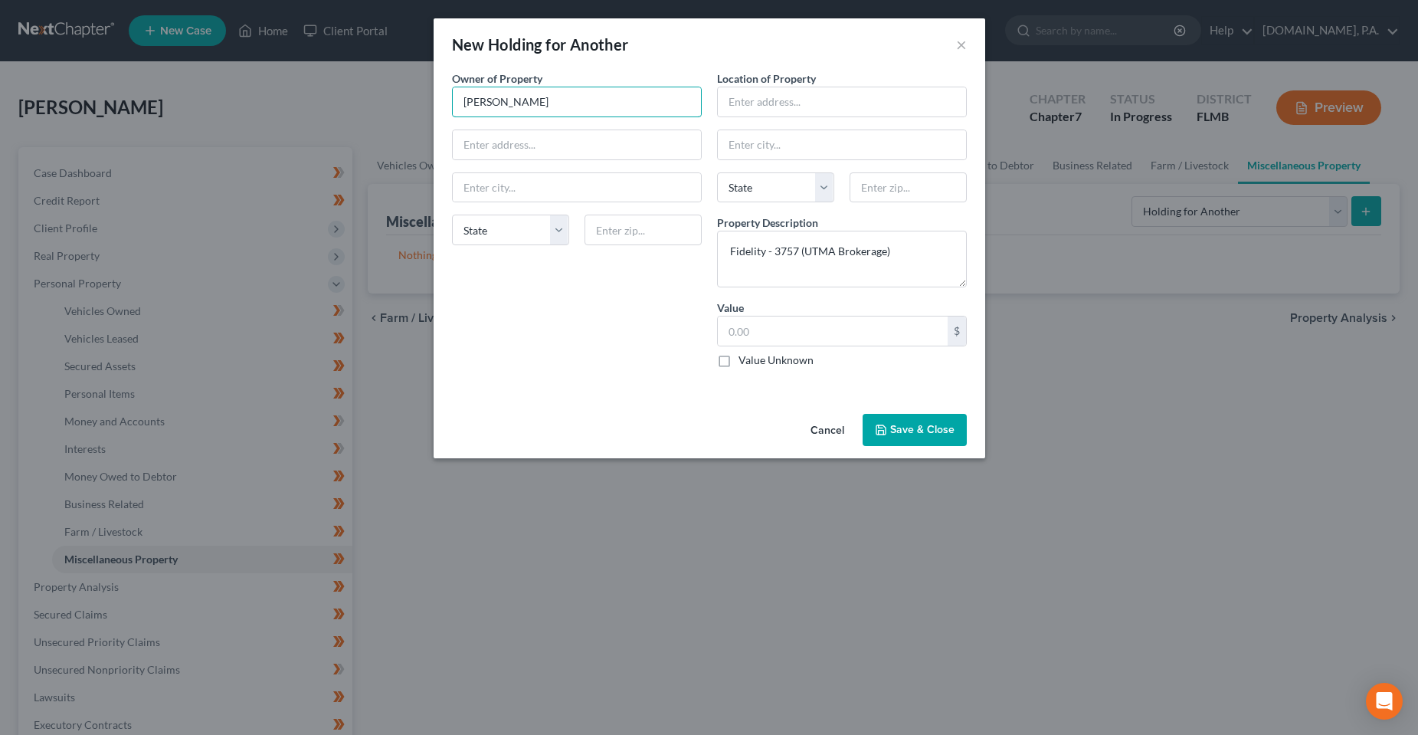
type input "[PERSON_NAME]"
click at [624, 397] on div "An exemption set must first be selected from the Filing Information section. Ow…" at bounding box center [709, 238] width 551 height 337
click at [752, 342] on input "text" at bounding box center [833, 330] width 230 height 29
click at [786, 339] on input "text" at bounding box center [833, 330] width 230 height 29
type input "320.40"
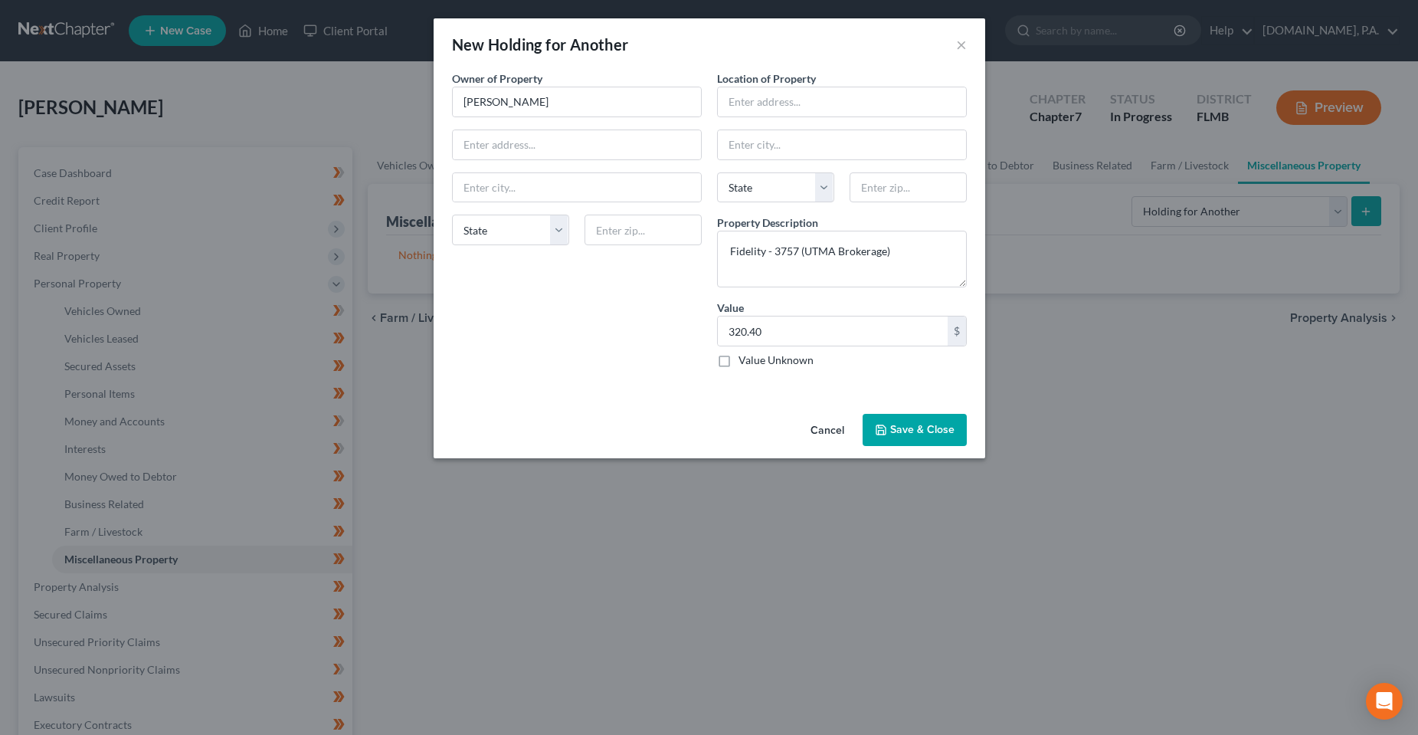
click at [570, 327] on div "Owner of Property * [PERSON_NAME] State [US_STATE] AK AR AZ CA CO CT DE DC [GEO…" at bounding box center [576, 224] width 265 height 309
click at [573, 139] on input "text" at bounding box center [577, 144] width 248 height 29
click at [490, 414] on div "Cancel Save & Close" at bounding box center [709, 432] width 551 height 51
click at [614, 142] on input "text" at bounding box center [577, 144] width 248 height 29
type input "[STREET_ADDRESS]"
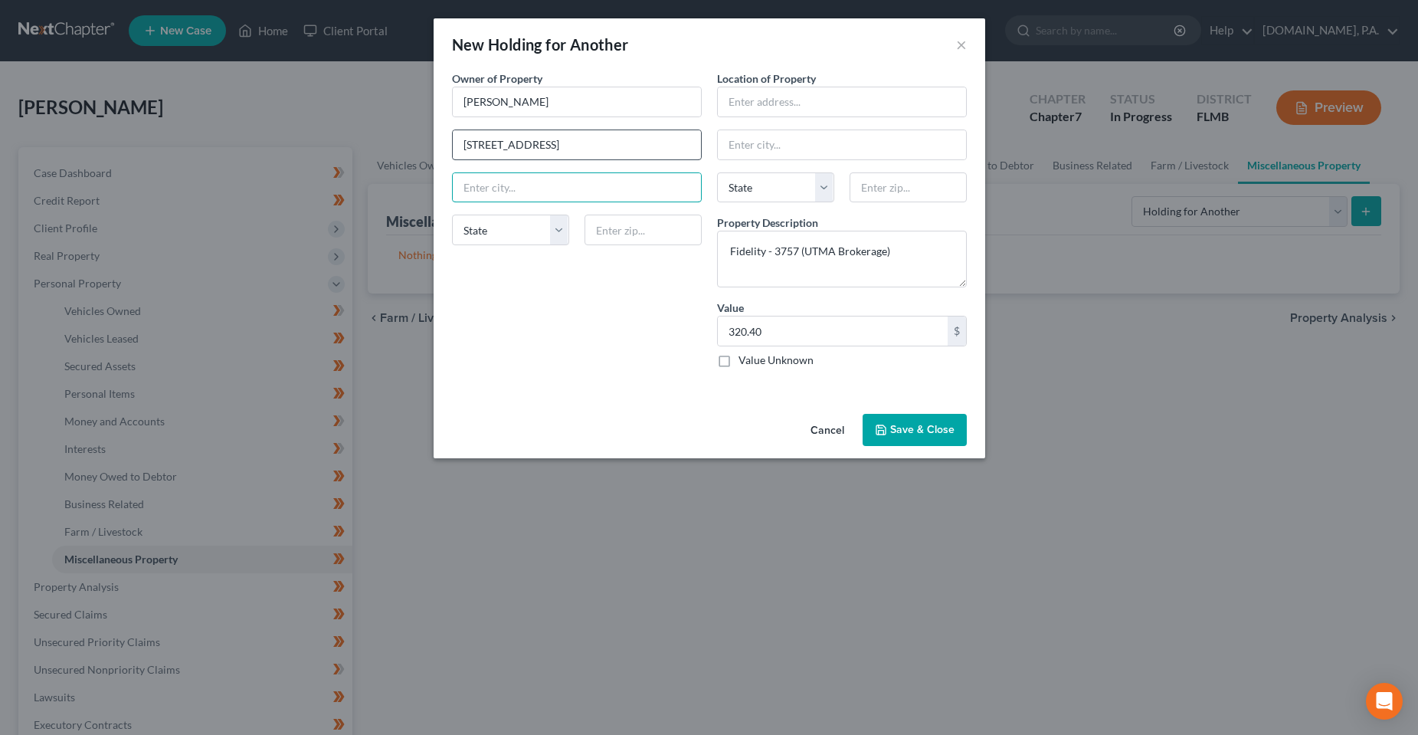
type input "A"
type input "[STREET_ADDRESS]"
type input "32810"
type input "Orlando"
select select "9"
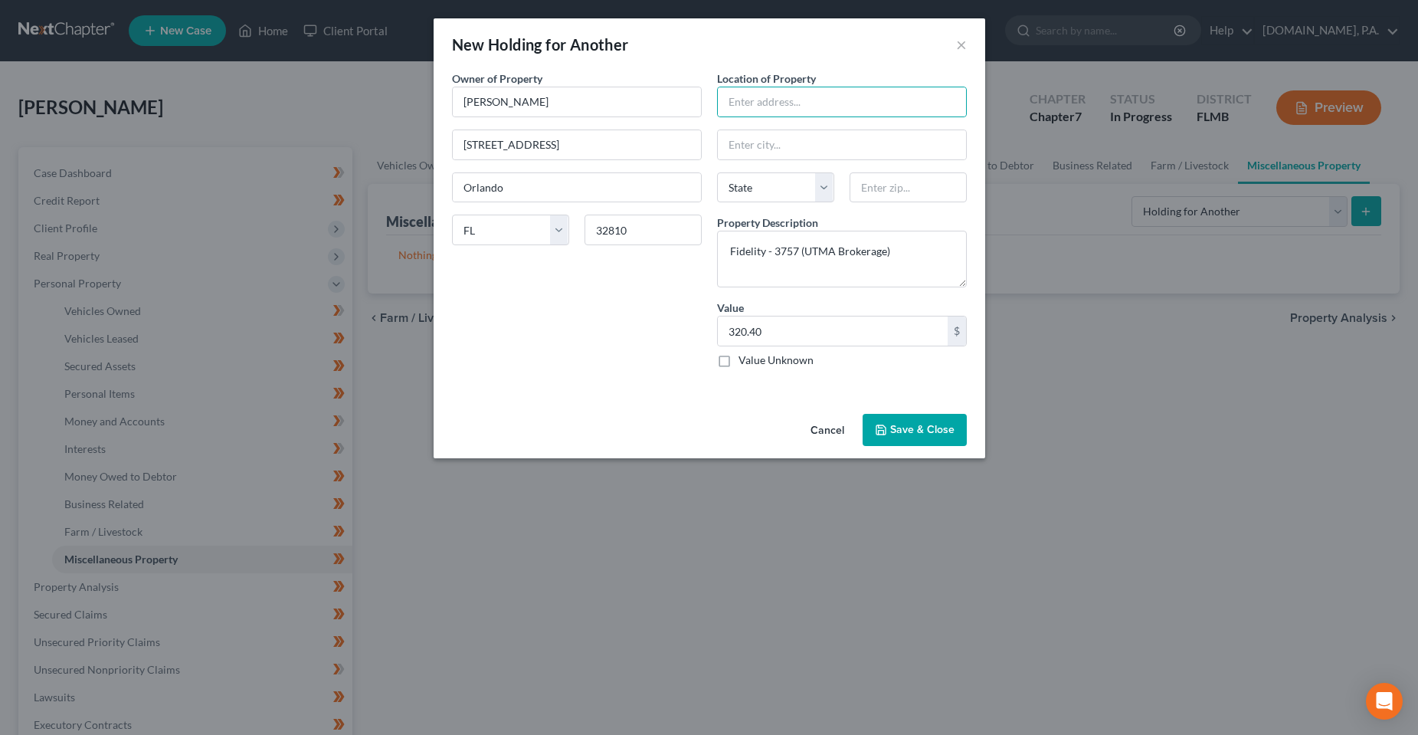
click at [631, 361] on div "Owner of Property * [PERSON_NAME] [STREET_ADDRESS][GEOGRAPHIC_DATA] [US_STATE] …" at bounding box center [576, 224] width 265 height 309
click at [822, 253] on textarea "Fidelity - 3757 (UTMA Brokerage)" at bounding box center [842, 259] width 250 height 57
click at [895, 251] on textarea "Fidelity - 3757 (UTMA Brokerage)" at bounding box center [842, 259] width 250 height 57
click at [724, 254] on textarea "Fidelity - 3757 (UTMA Brokerage)" at bounding box center [842, 259] width 250 height 57
drag, startPoint x: 934, startPoint y: 270, endPoint x: 839, endPoint y: 273, distance: 95.0
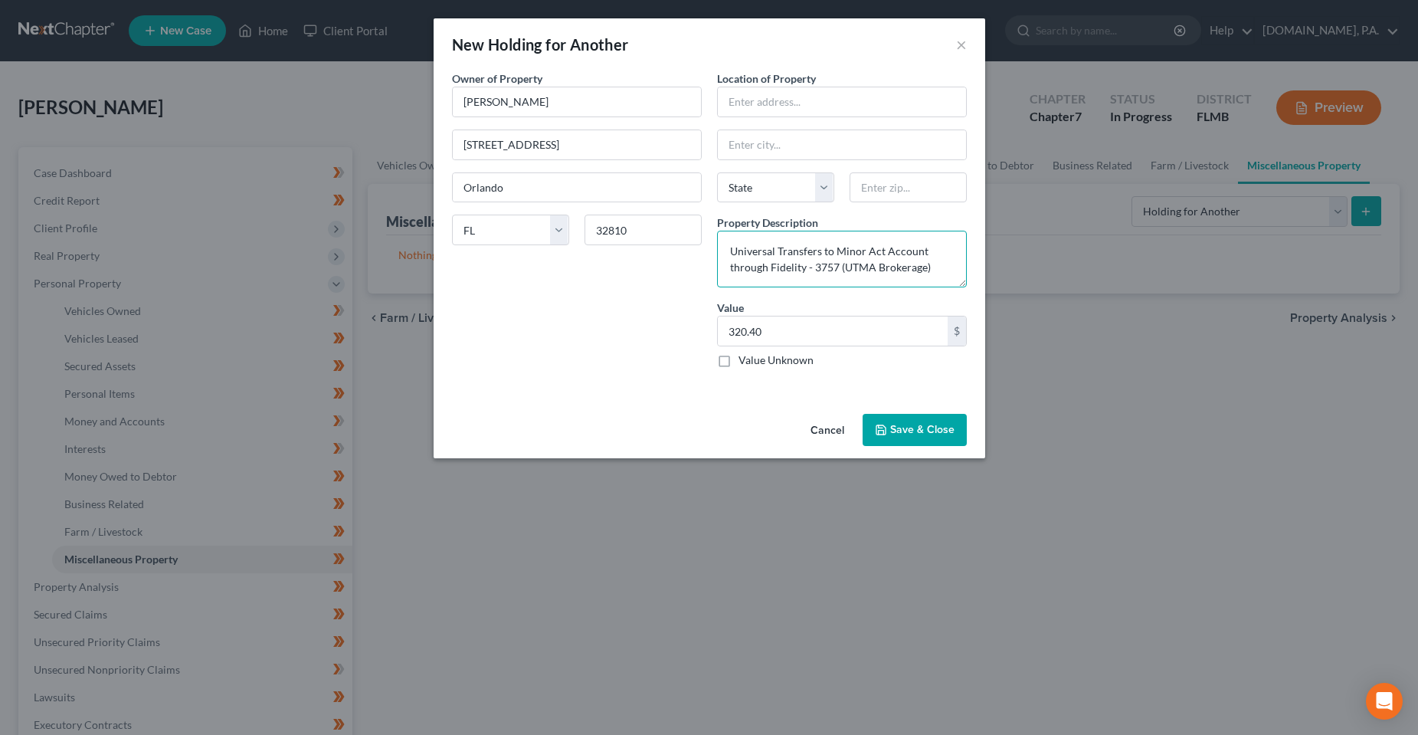
click at [839, 273] on textarea "Universal Transfers to Minor Act Account through Fidelity - 3757 (UTMA Brokerag…" at bounding box center [842, 259] width 250 height 57
type textarea "Universal Transfers to Minor Act Account through Fidelity - 3757. Funds held in…"
click at [570, 355] on div "Owner of Property * [PERSON_NAME] [STREET_ADDRESS][GEOGRAPHIC_DATA] [US_STATE] …" at bounding box center [576, 224] width 265 height 309
click at [597, 354] on div "Owner of Property * [PERSON_NAME] [STREET_ADDRESS][GEOGRAPHIC_DATA] [US_STATE] …" at bounding box center [576, 224] width 265 height 309
click at [665, 391] on div "An exemption set must first be selected from the Filing Information section. Ow…" at bounding box center [709, 238] width 551 height 337
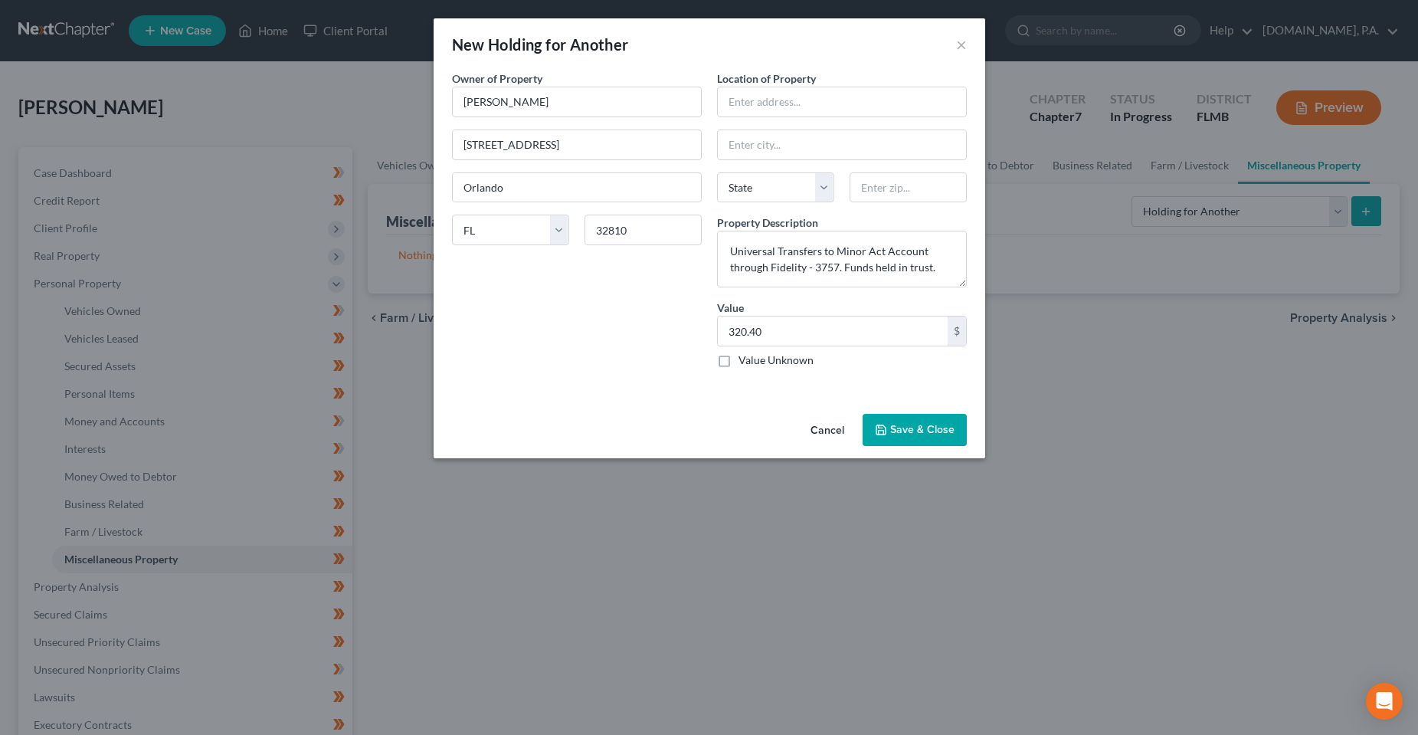
click at [900, 436] on button "Save & Close" at bounding box center [914, 430] width 104 height 32
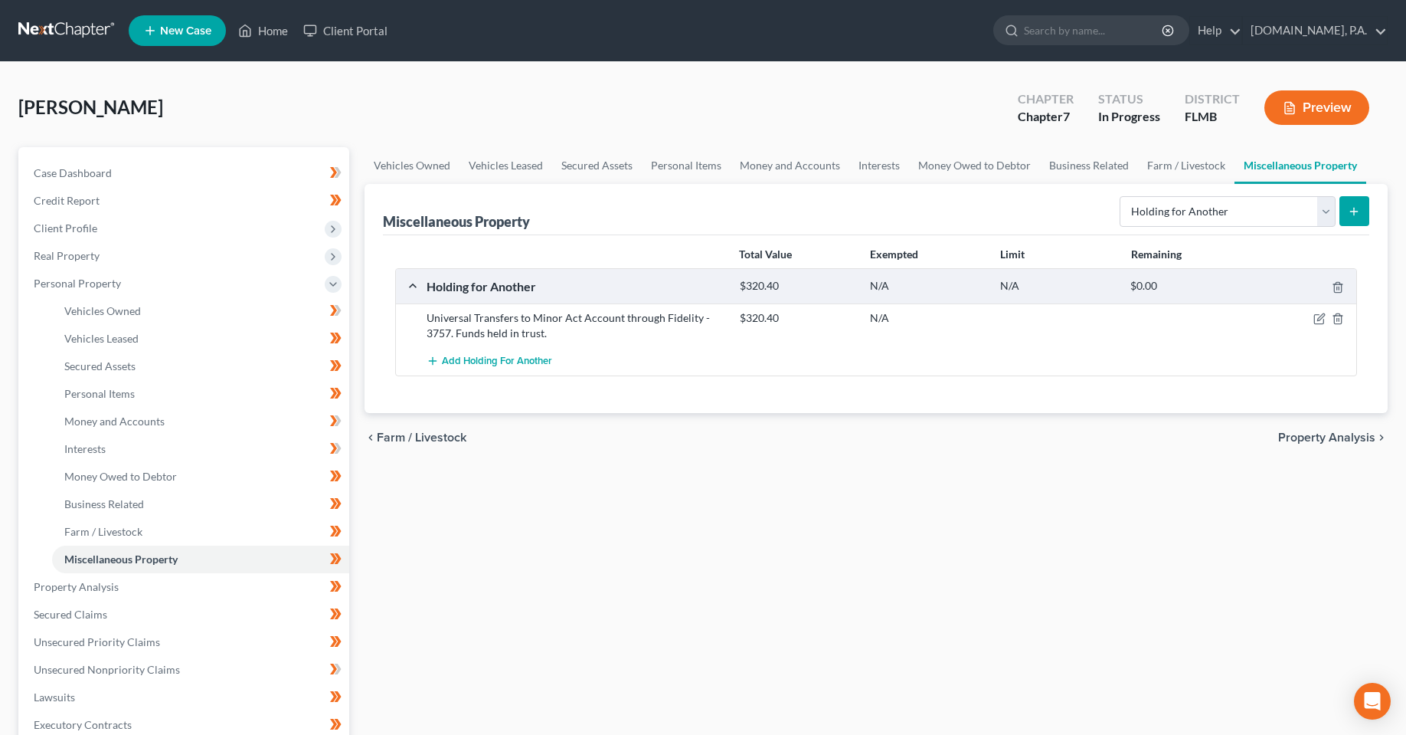
click at [906, 523] on div "Vehicles Owned Vehicles Leased Secured Assets Personal Items Money and Accounts…" at bounding box center [876, 589] width 1039 height 885
click at [339, 561] on icon at bounding box center [335, 558] width 11 height 19
click at [339, 557] on icon at bounding box center [338, 558] width 7 height 11
drag, startPoint x: 159, startPoint y: 433, endPoint x: 212, endPoint y: 433, distance: 53.6
click at [159, 434] on link "Money and Accounts" at bounding box center [200, 421] width 297 height 28
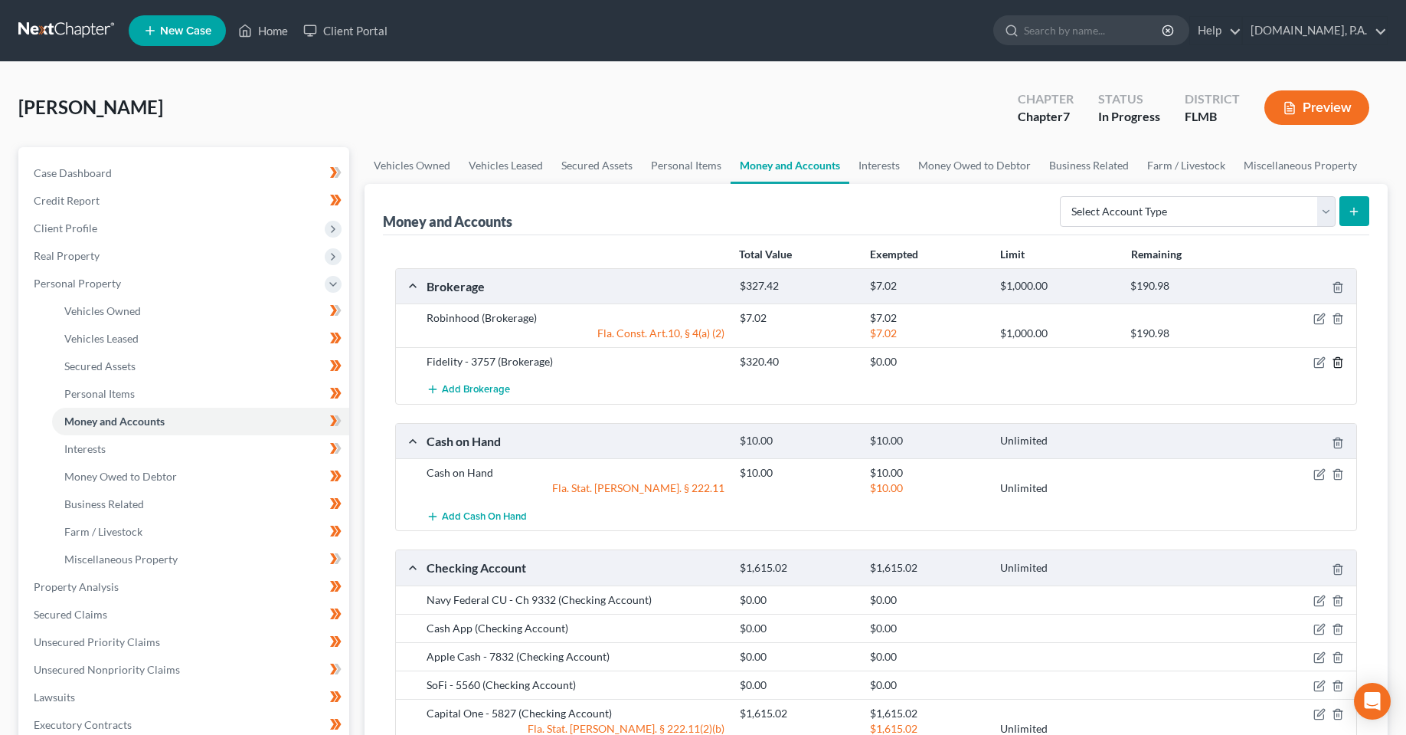
click at [1341, 361] on icon "button" at bounding box center [1337, 363] width 7 height 10
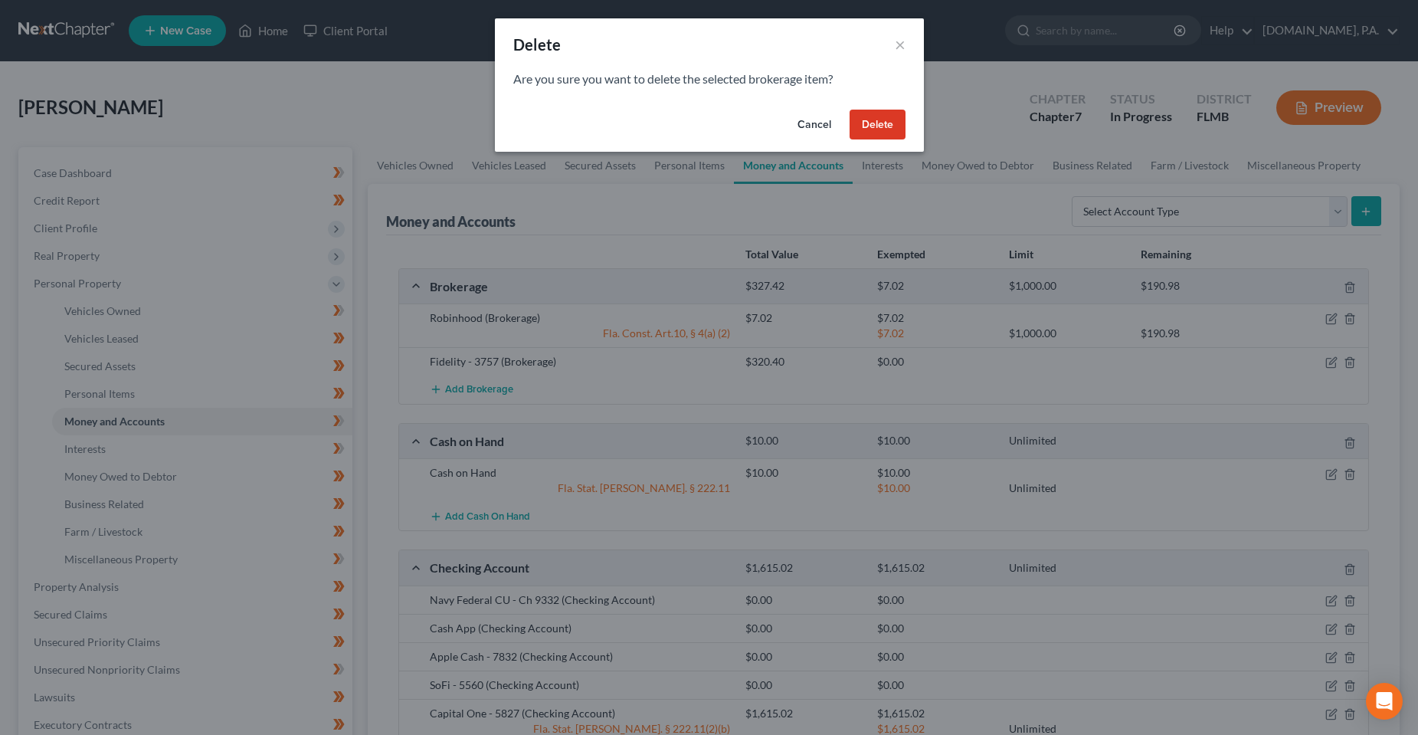
click at [870, 120] on button "Delete" at bounding box center [877, 125] width 56 height 31
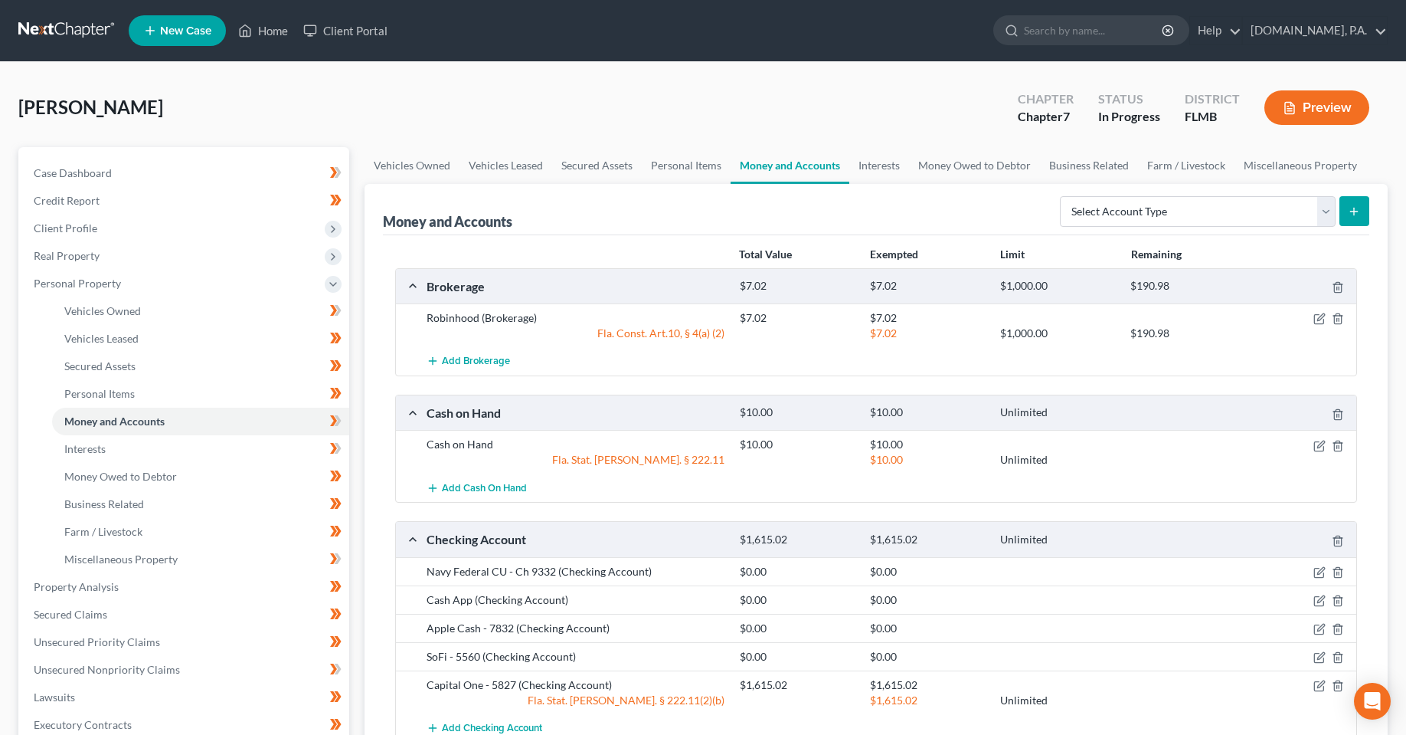
click at [571, 119] on div "[PERSON_NAME] Upgraded Chapter Chapter 7 Status In [GEOGRAPHIC_DATA] [GEOGRAPHI…" at bounding box center [703, 113] width 1370 height 67
click at [100, 590] on span "Property Analysis" at bounding box center [76, 586] width 85 height 13
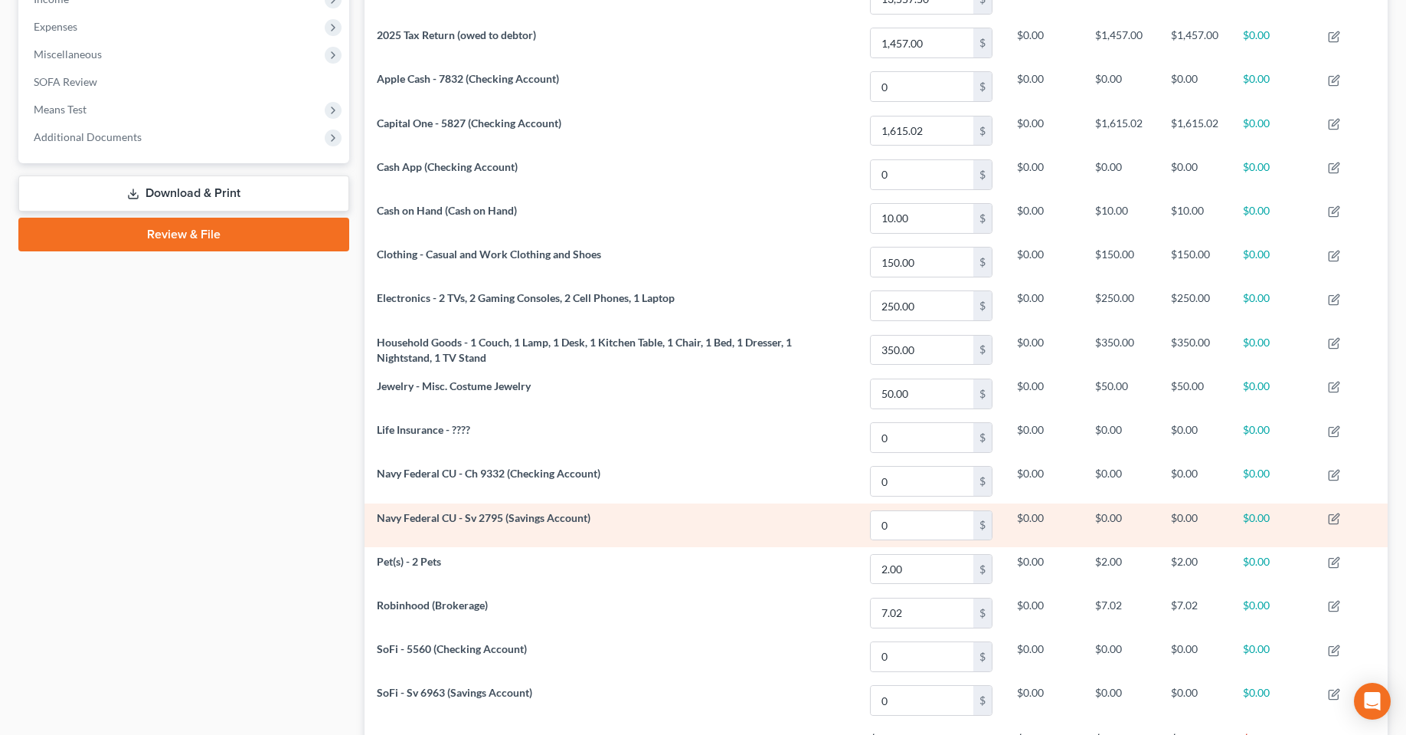
scroll to position [489, 0]
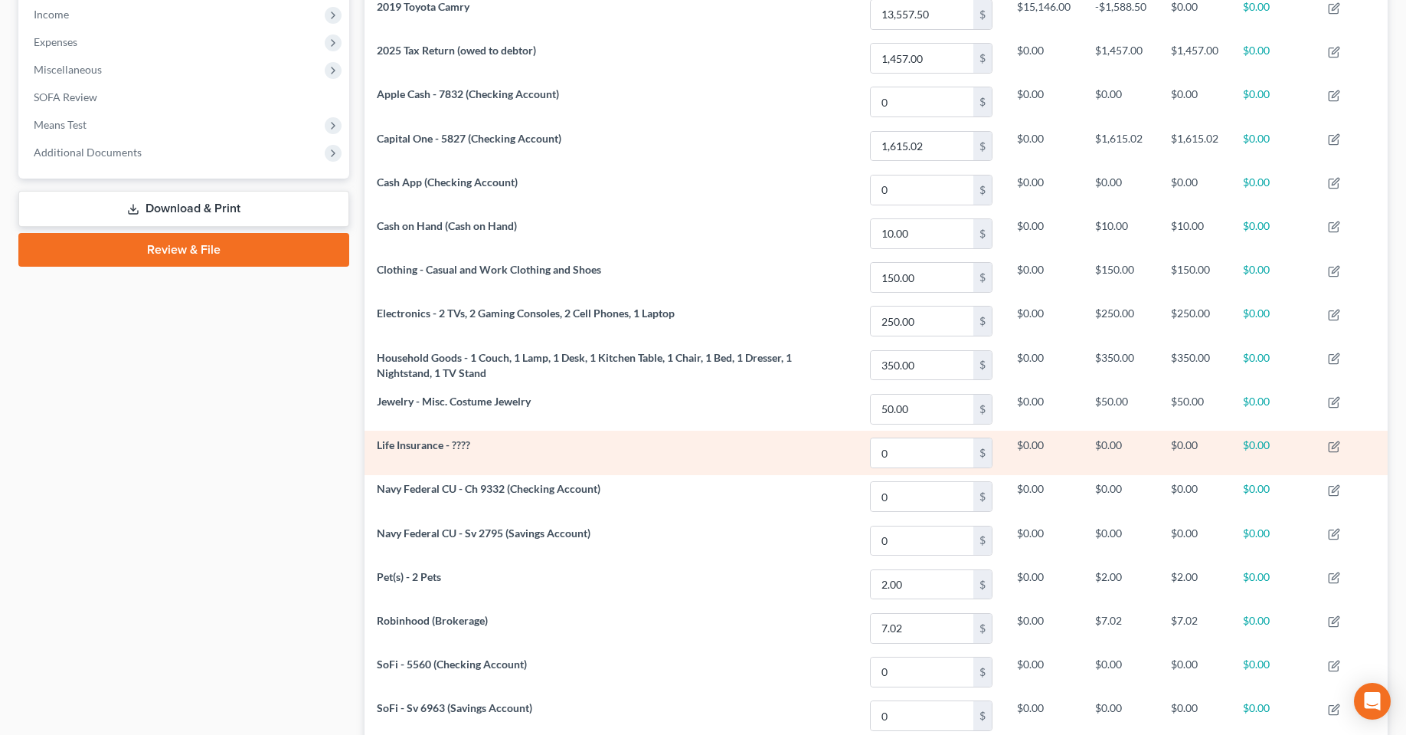
click at [401, 455] on td "Life Insurance - ????" at bounding box center [611, 452] width 493 height 44
click at [400, 447] on span "Life Insurance - ????" at bounding box center [423, 444] width 93 height 13
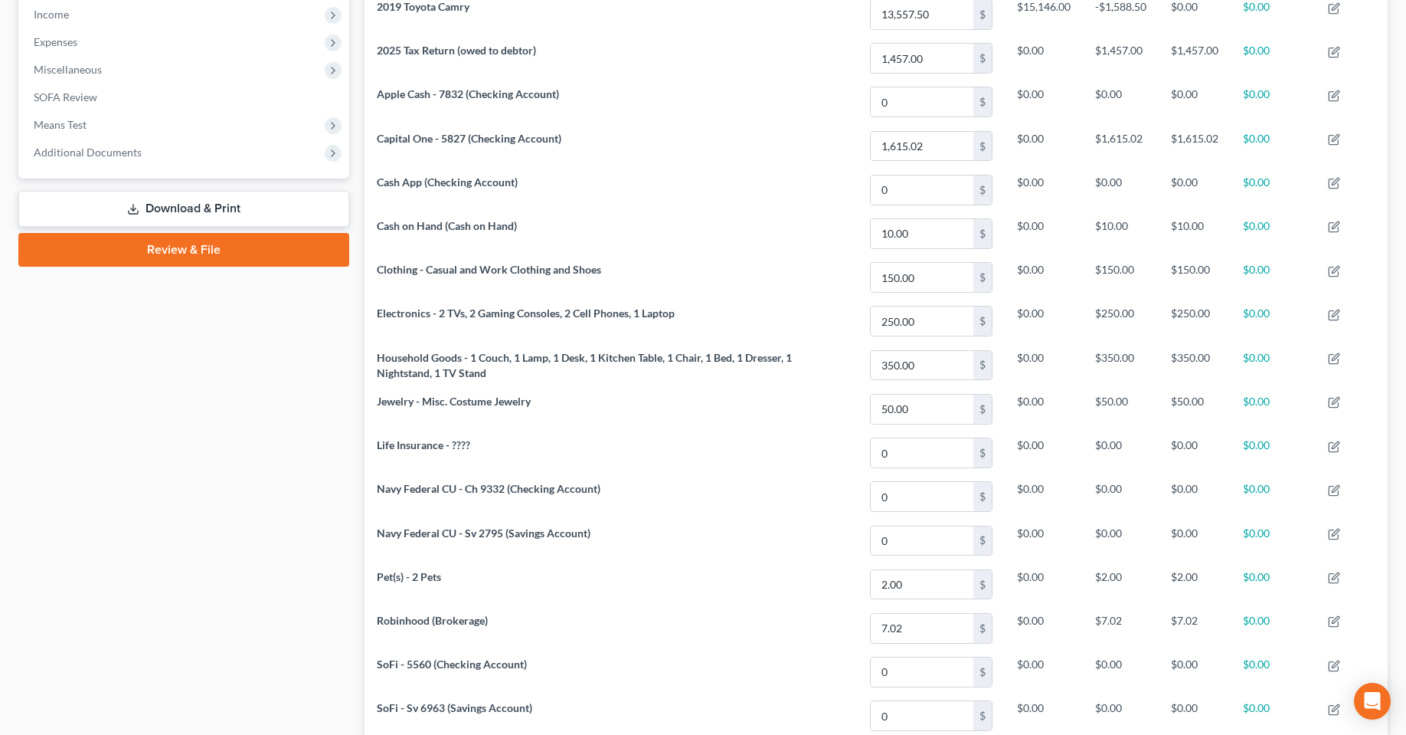
click at [197, 463] on div "Case Dashboard Payments Invoices Payments Payments Credit Report Client Profile" at bounding box center [184, 244] width 346 height 1172
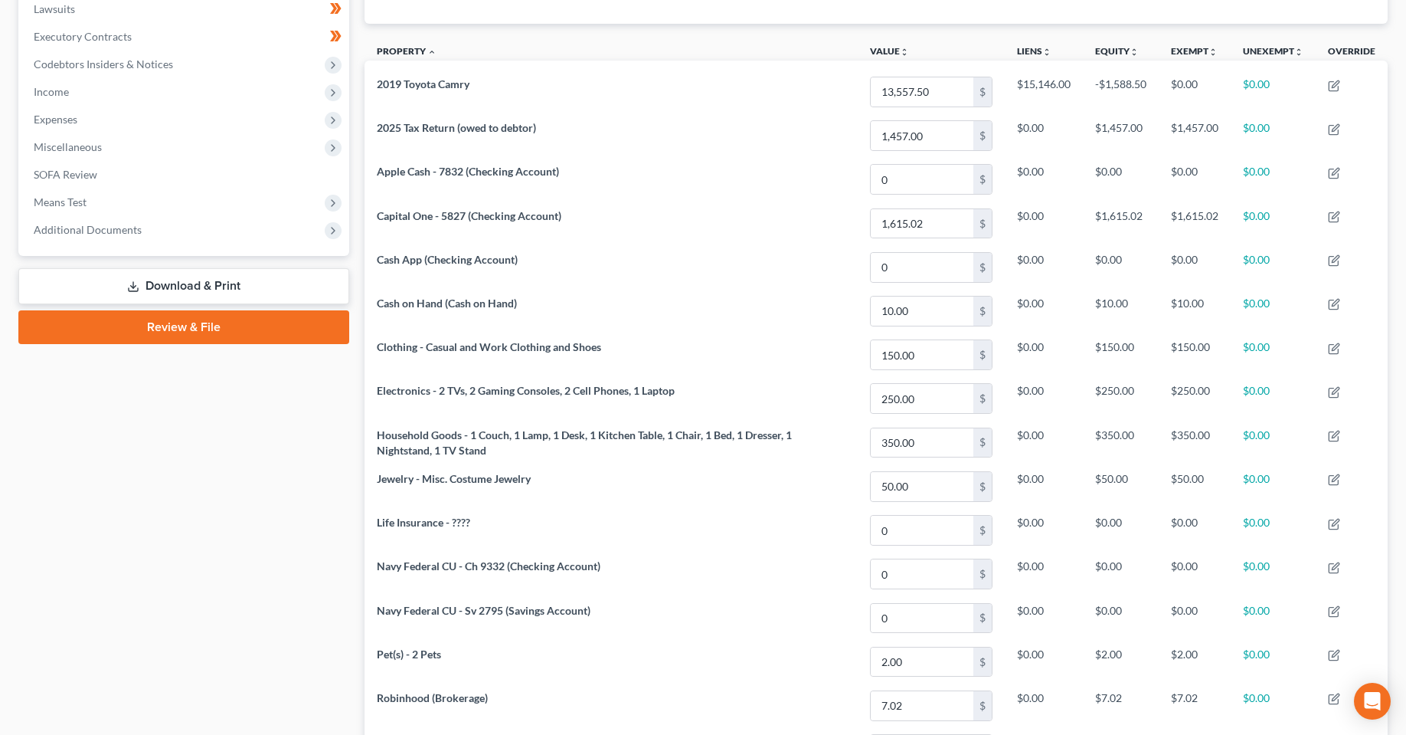
scroll to position [183, 0]
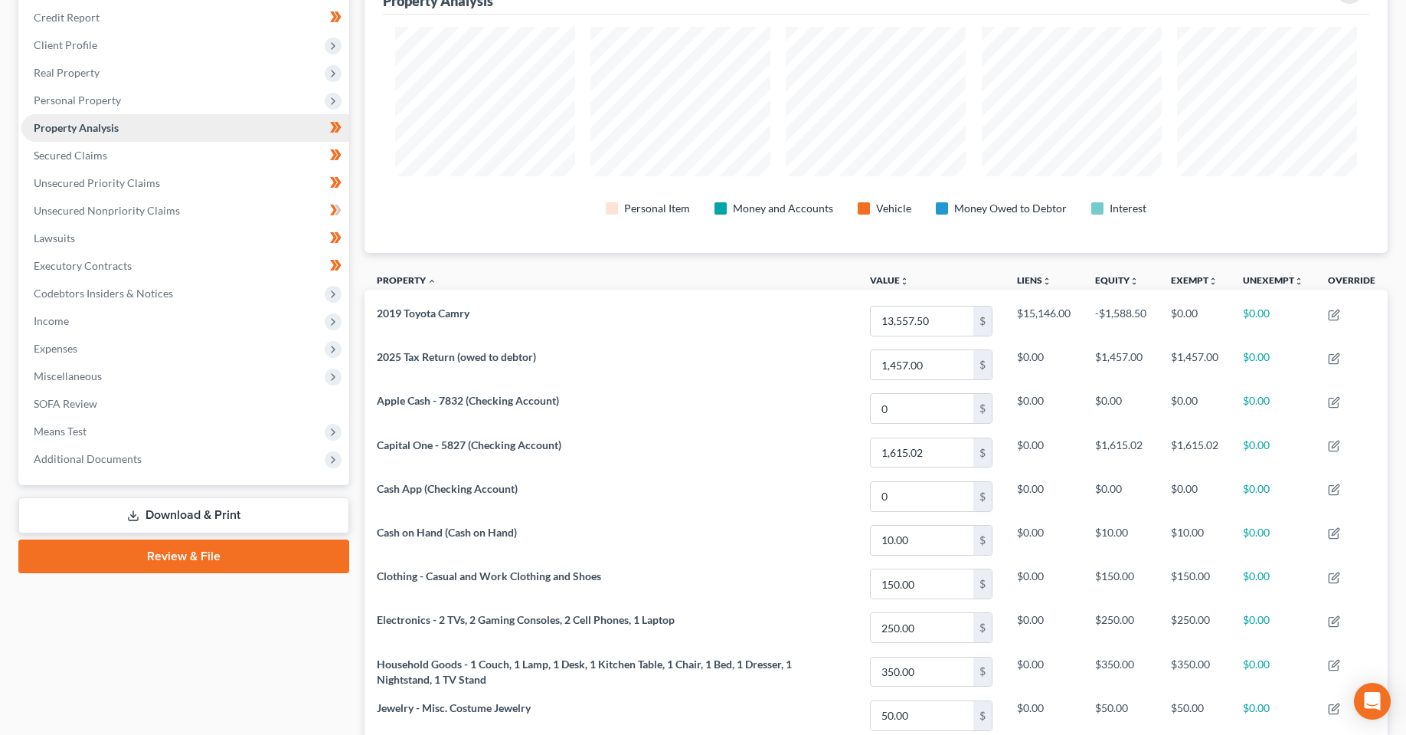
click at [93, 121] on span "Property Analysis" at bounding box center [76, 127] width 85 height 13
click at [117, 110] on span "Personal Property" at bounding box center [185, 101] width 328 height 28
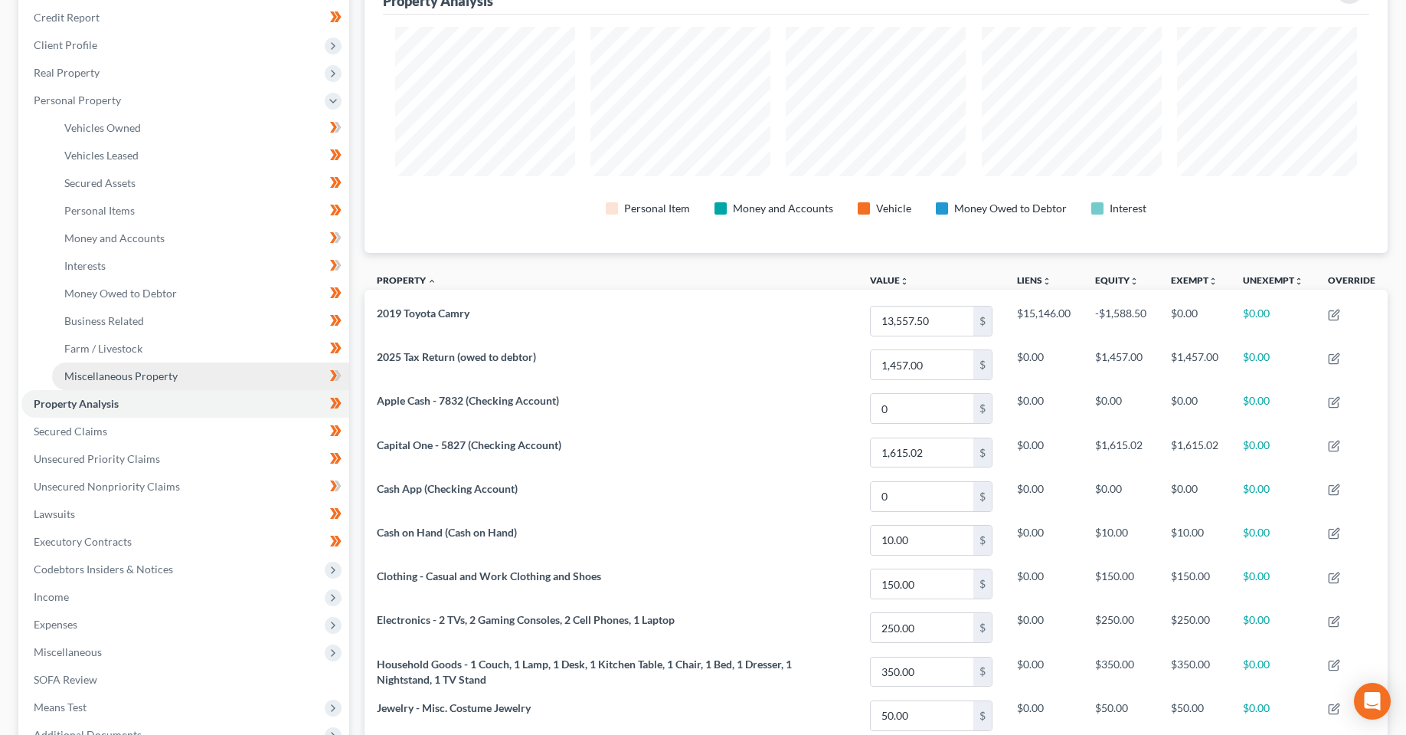
click at [123, 369] on span "Miscellaneous Property" at bounding box center [120, 375] width 113 height 13
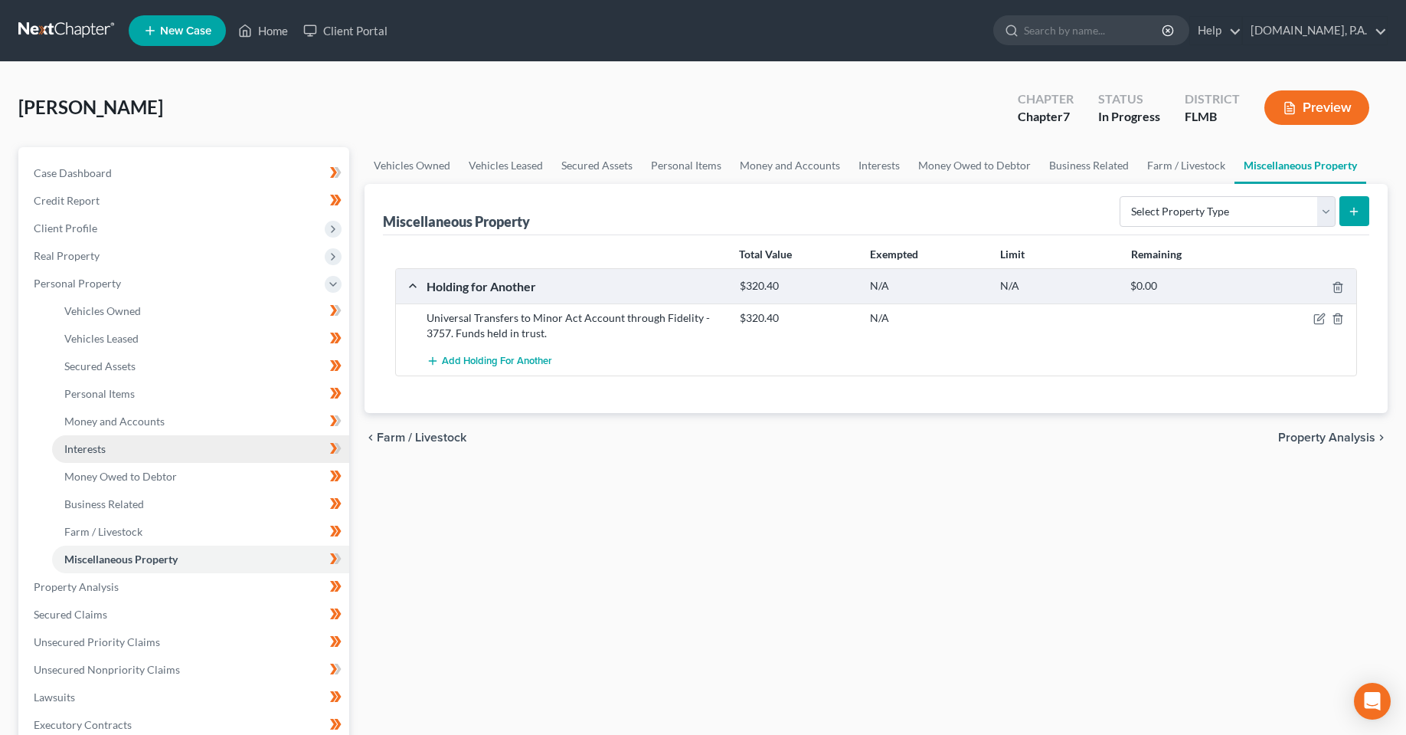
click at [106, 445] on link "Interests" at bounding box center [200, 449] width 297 height 28
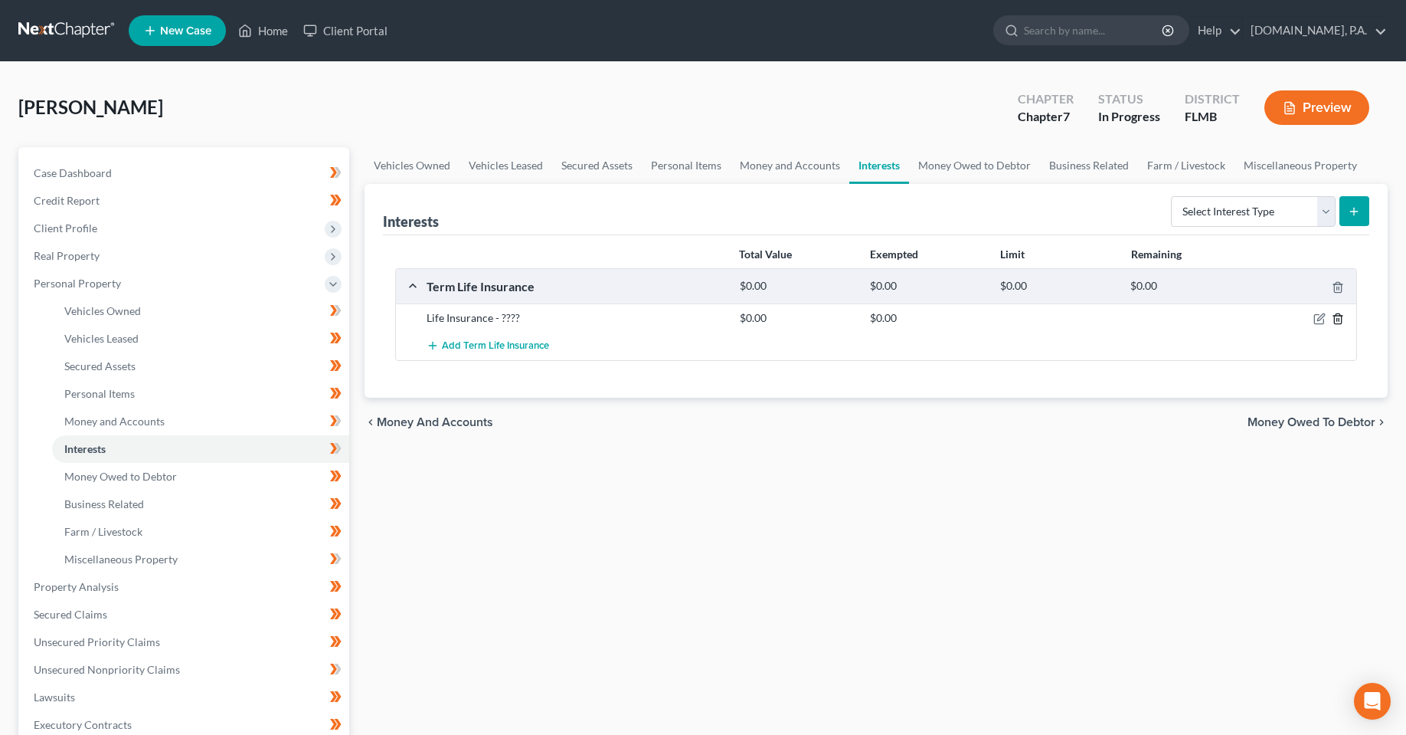
click at [1337, 318] on icon "button" at bounding box center [1338, 319] width 12 height 12
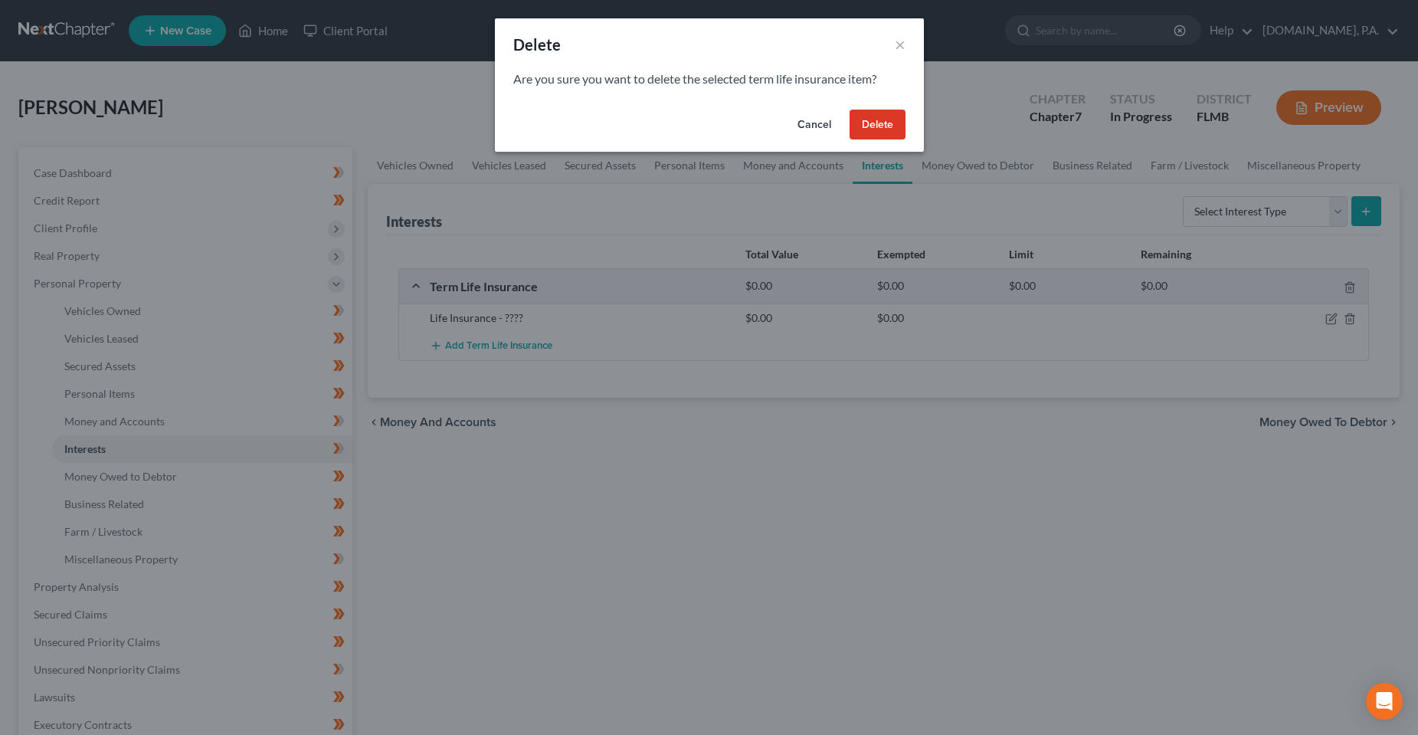
click at [882, 126] on button "Delete" at bounding box center [877, 125] width 56 height 31
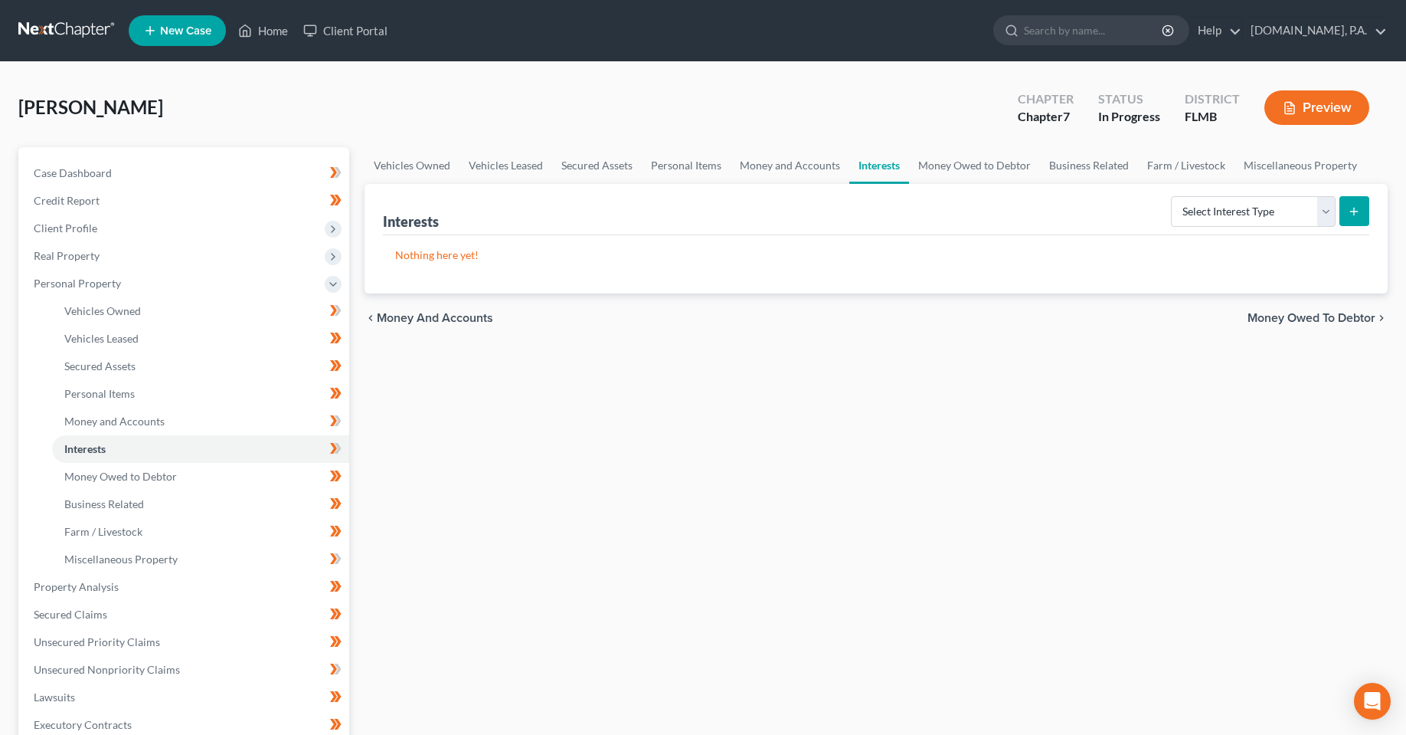
click at [593, 571] on div "Vehicles Owned Vehicles Leased Secured Assets Personal Items Money and Accounts…" at bounding box center [876, 589] width 1039 height 885
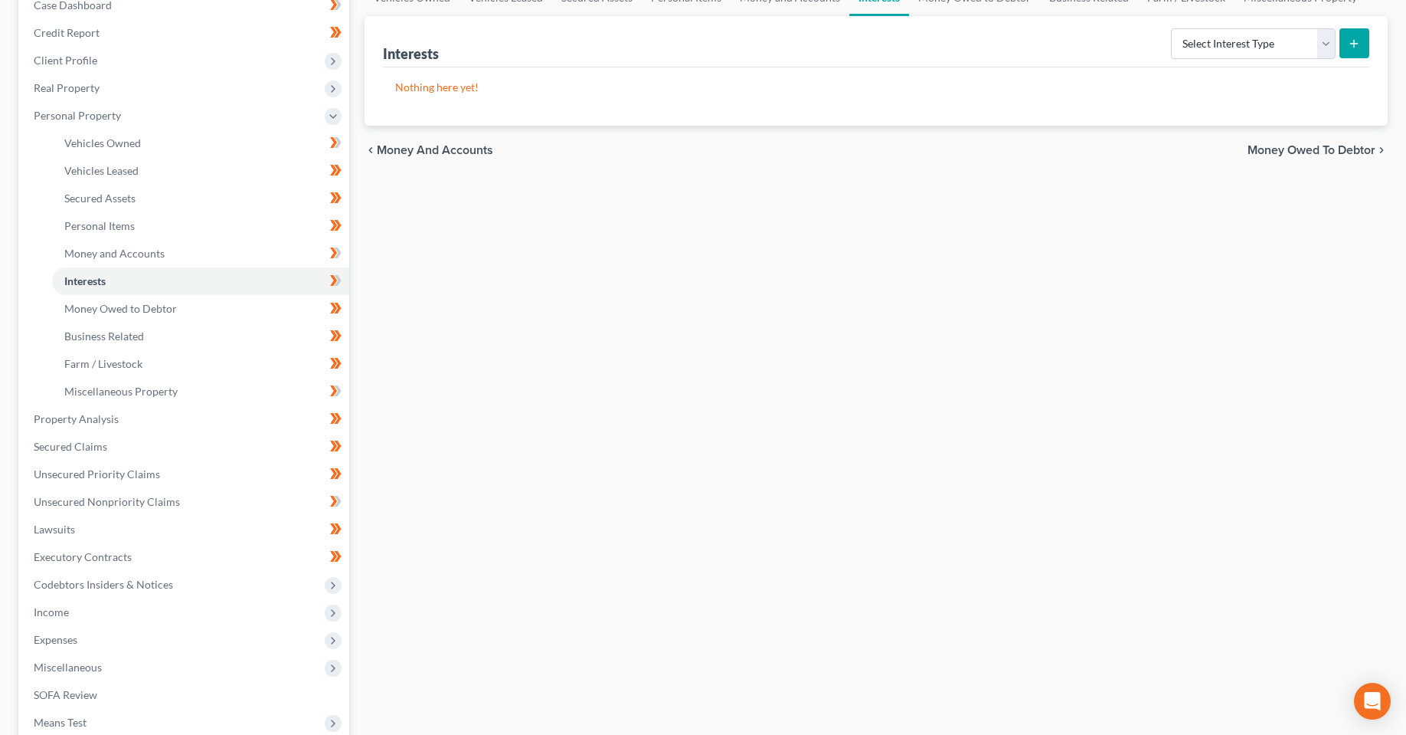
scroll to position [306, 0]
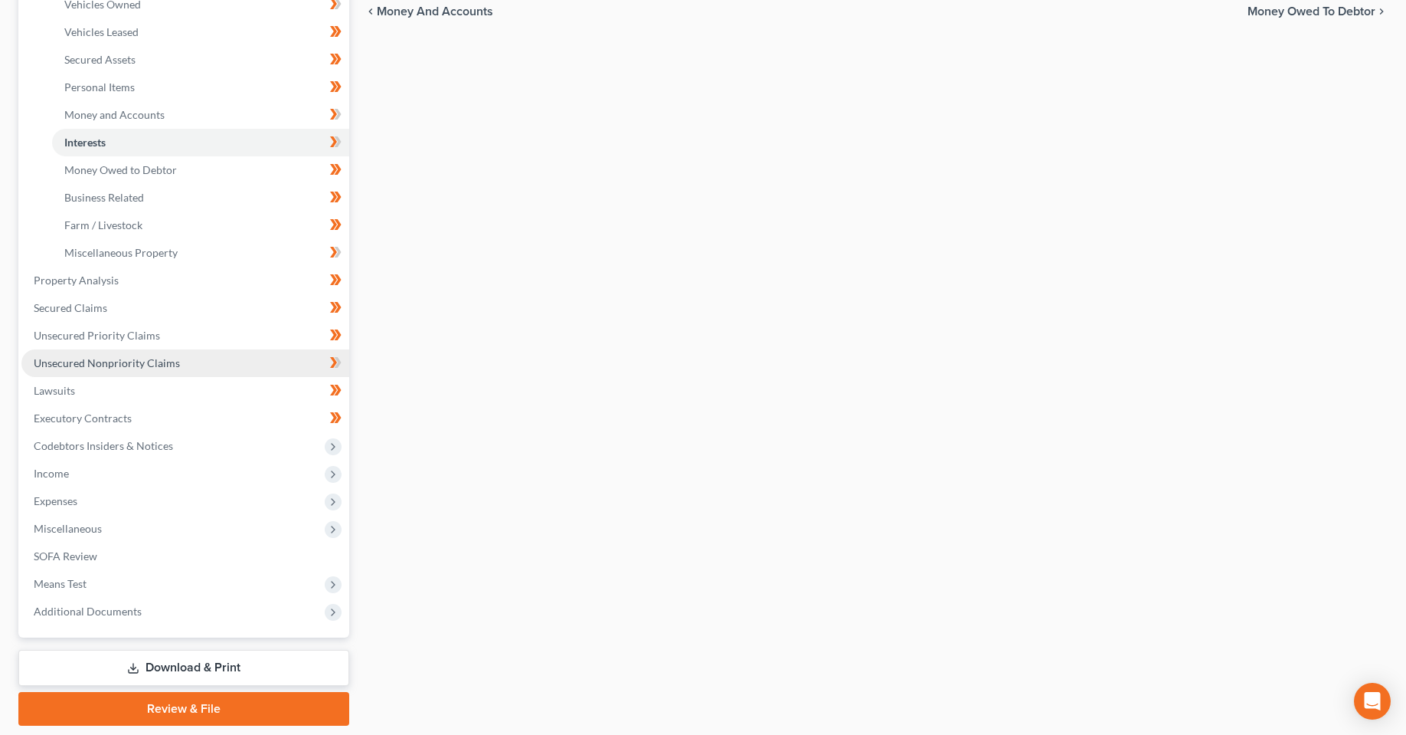
click at [201, 362] on link "Unsecured Nonpriority Claims" at bounding box center [185, 363] width 328 height 28
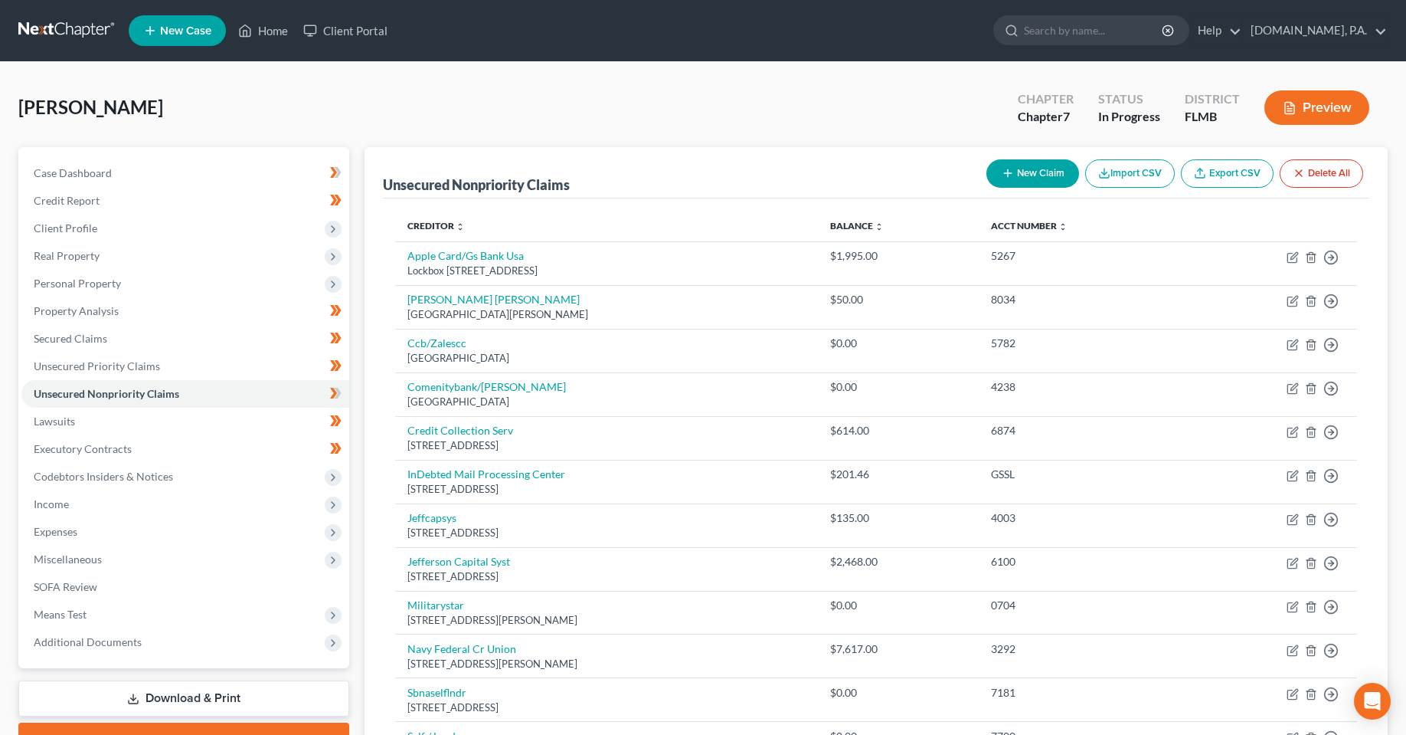
click at [513, 133] on div "[PERSON_NAME] Upgraded Chapter Chapter 7 Status In [GEOGRAPHIC_DATA] [GEOGRAPHI…" at bounding box center [703, 113] width 1370 height 67
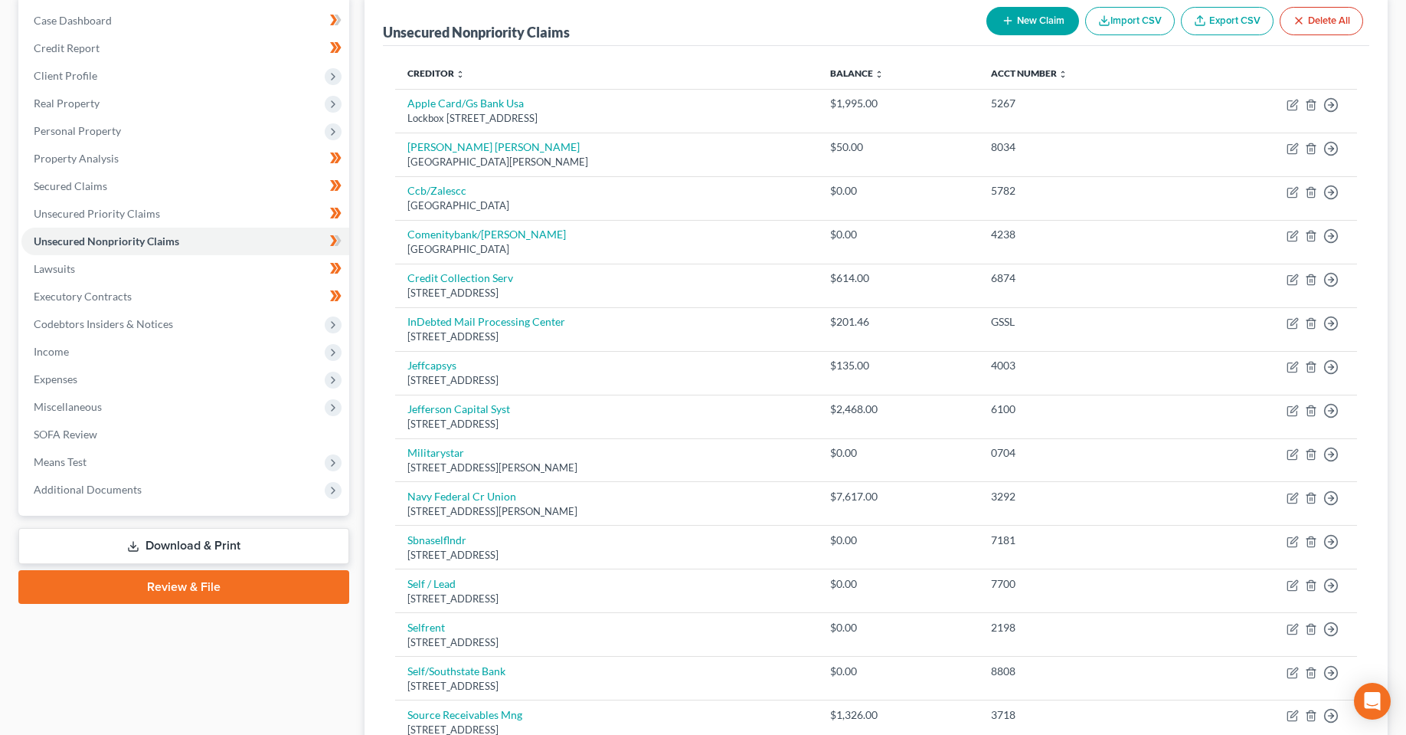
scroll to position [153, 0]
click at [172, 591] on link "Review & File" at bounding box center [183, 586] width 331 height 34
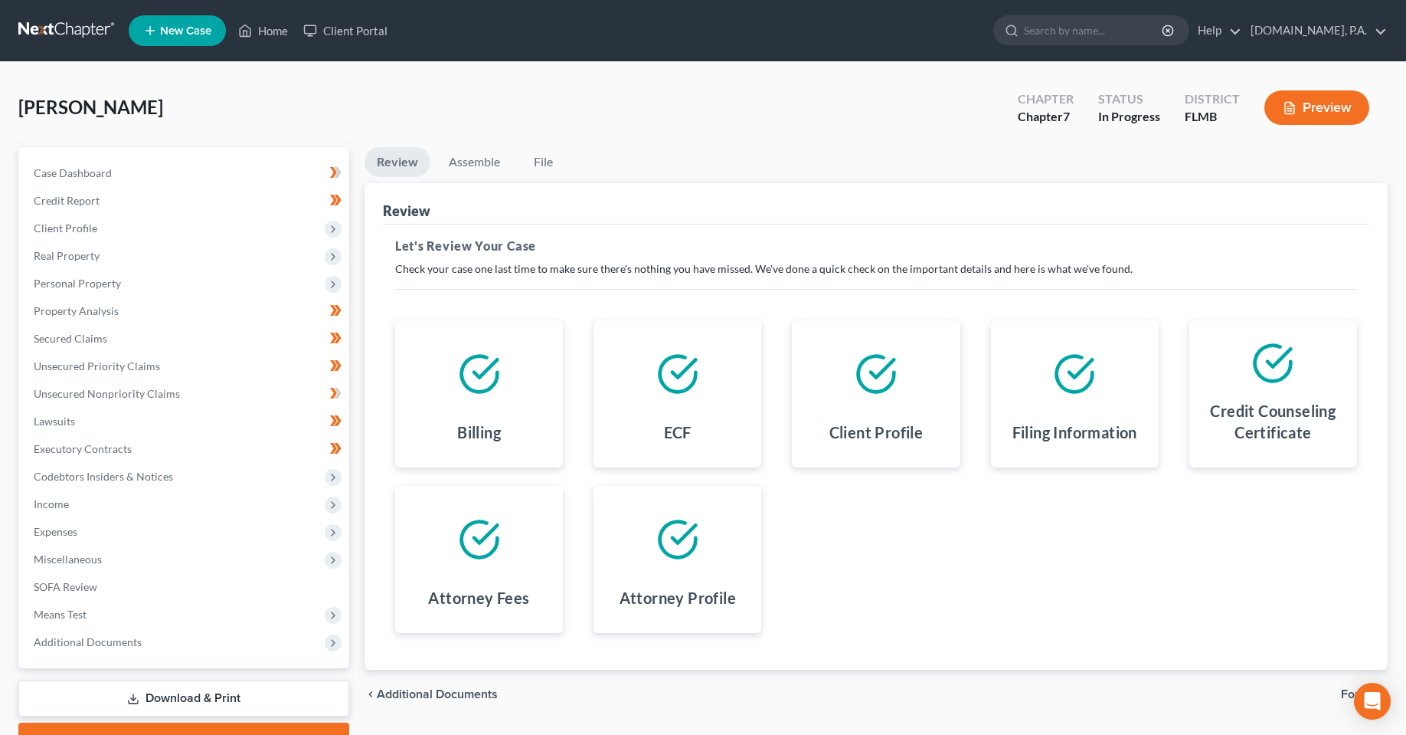
scroll to position [80, 0]
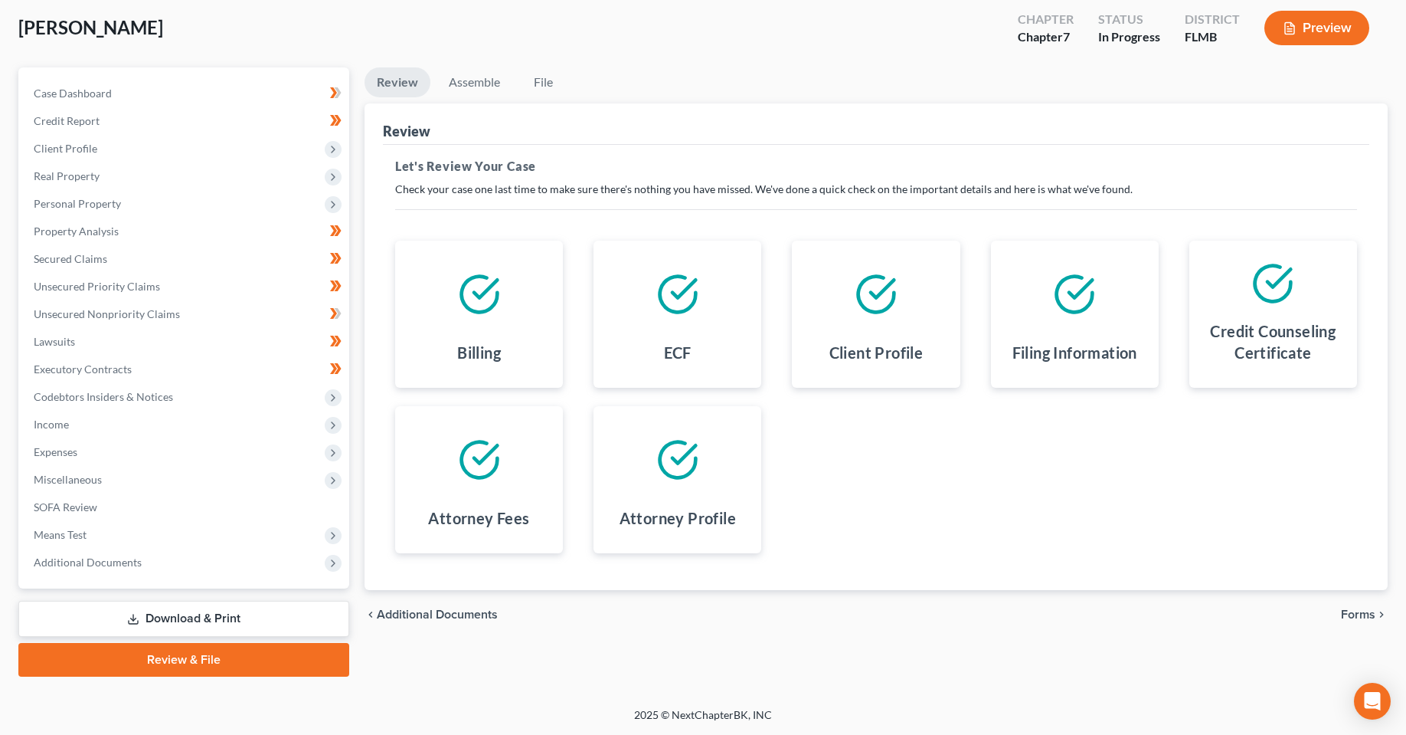
click at [1359, 617] on span "Forms" at bounding box center [1358, 614] width 34 height 12
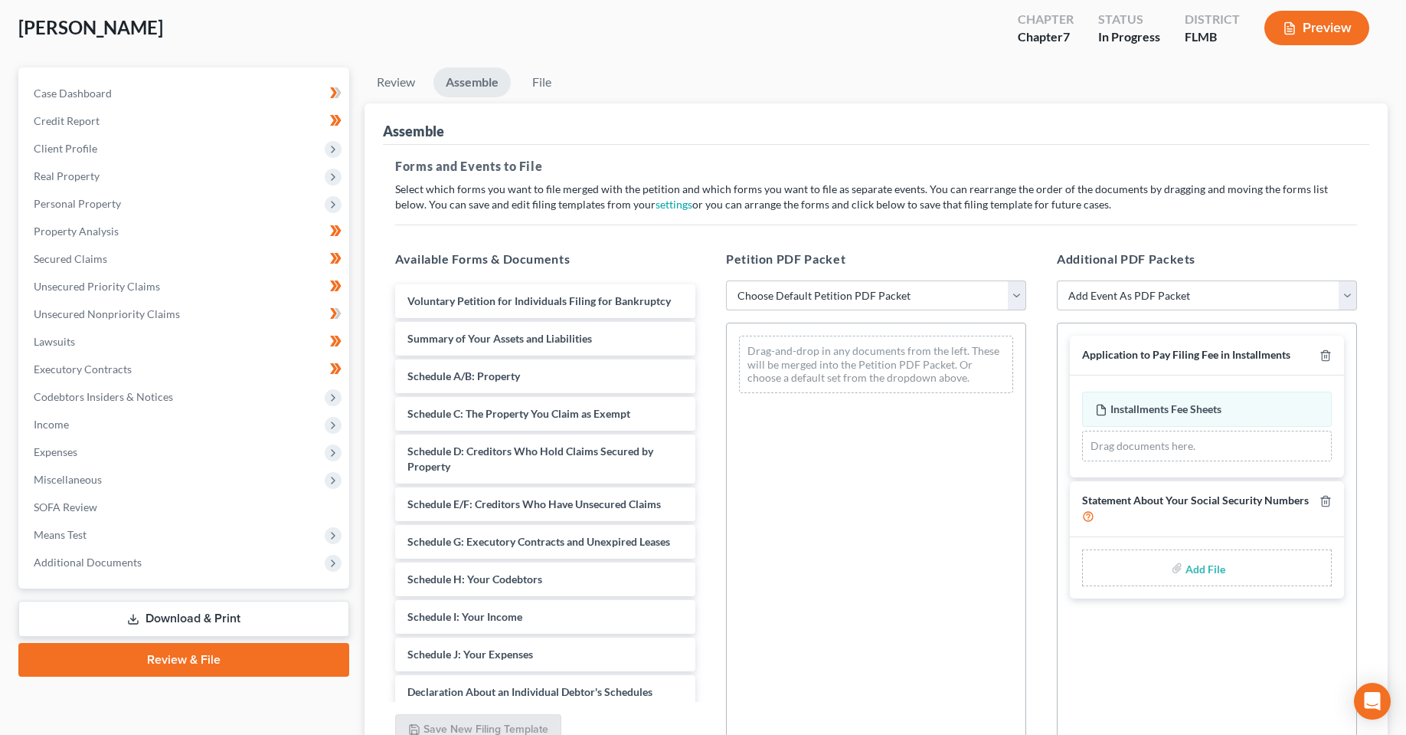
click at [945, 304] on select "Choose Default Petition PDF Packet Complete Bankruptcy Petition (all forms and …" at bounding box center [876, 295] width 300 height 31
click at [868, 201] on p "Select which forms you want to file merged with the petition and which forms yo…" at bounding box center [876, 197] width 962 height 31
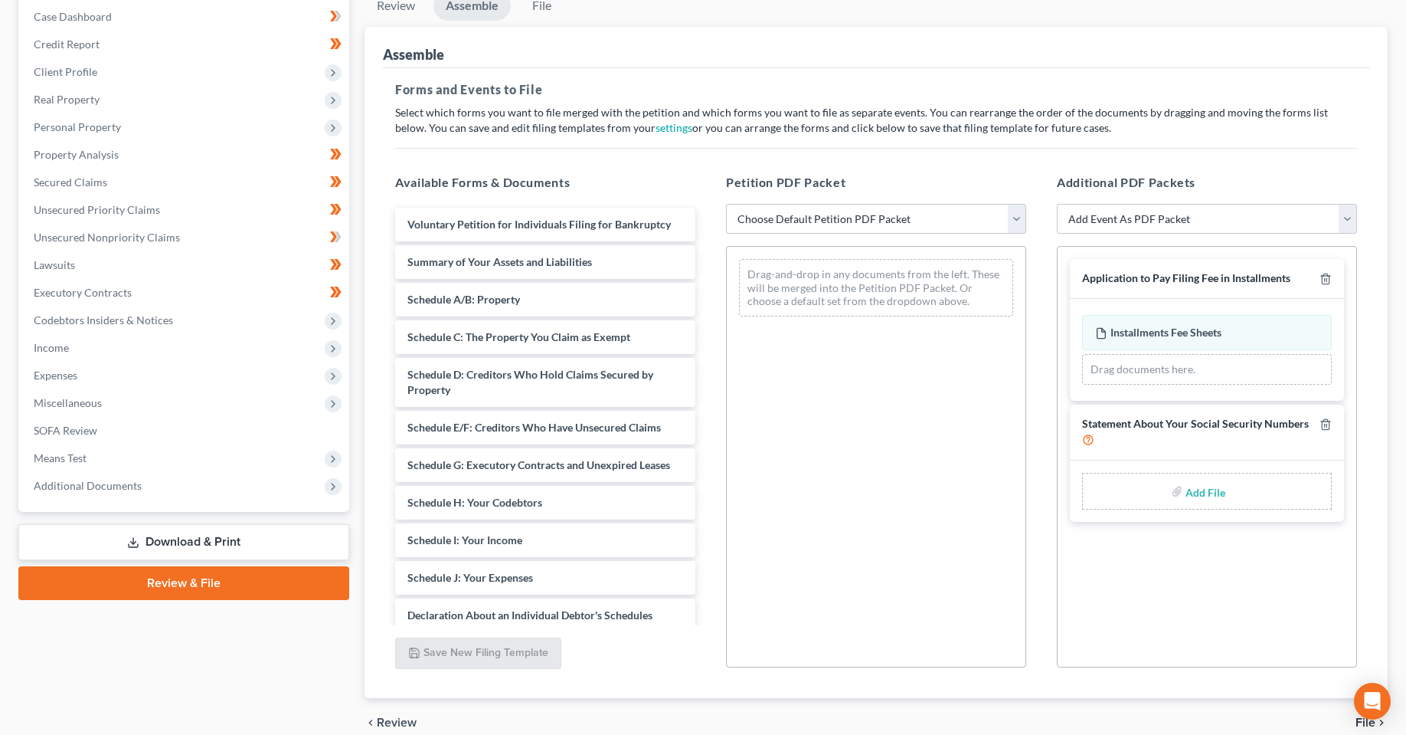
scroll to position [227, 0]
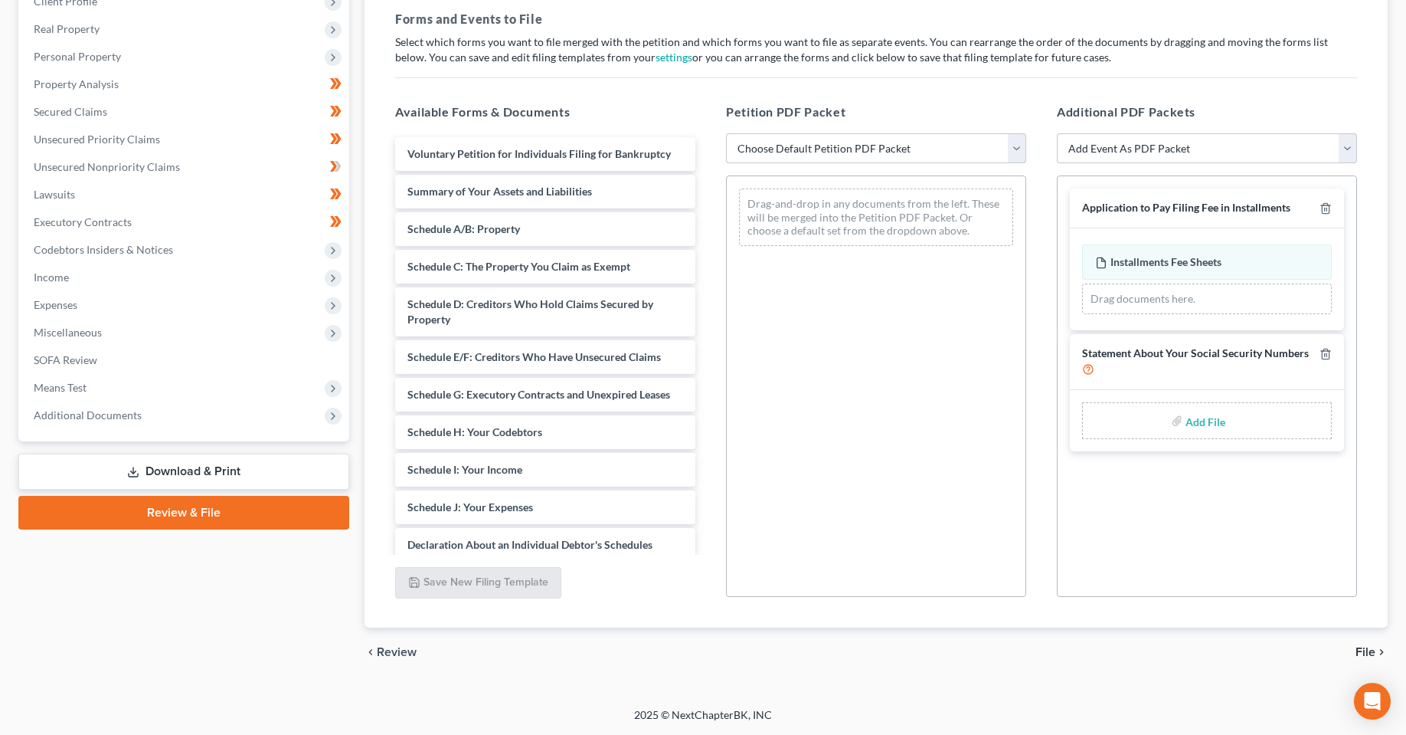
click at [839, 133] on select "Choose Default Petition PDF Packet Complete Bankruptcy Petition (all forms and …" at bounding box center [876, 148] width 300 height 31
click at [839, 151] on select "Choose Default Petition PDF Packet Complete Bankruptcy Petition (all forms and …" at bounding box center [876, 148] width 300 height 31
select select "1"
click at [726, 133] on select "Choose Default Petition PDF Packet Complete Bankruptcy Petition (all forms and …" at bounding box center [876, 148] width 300 height 31
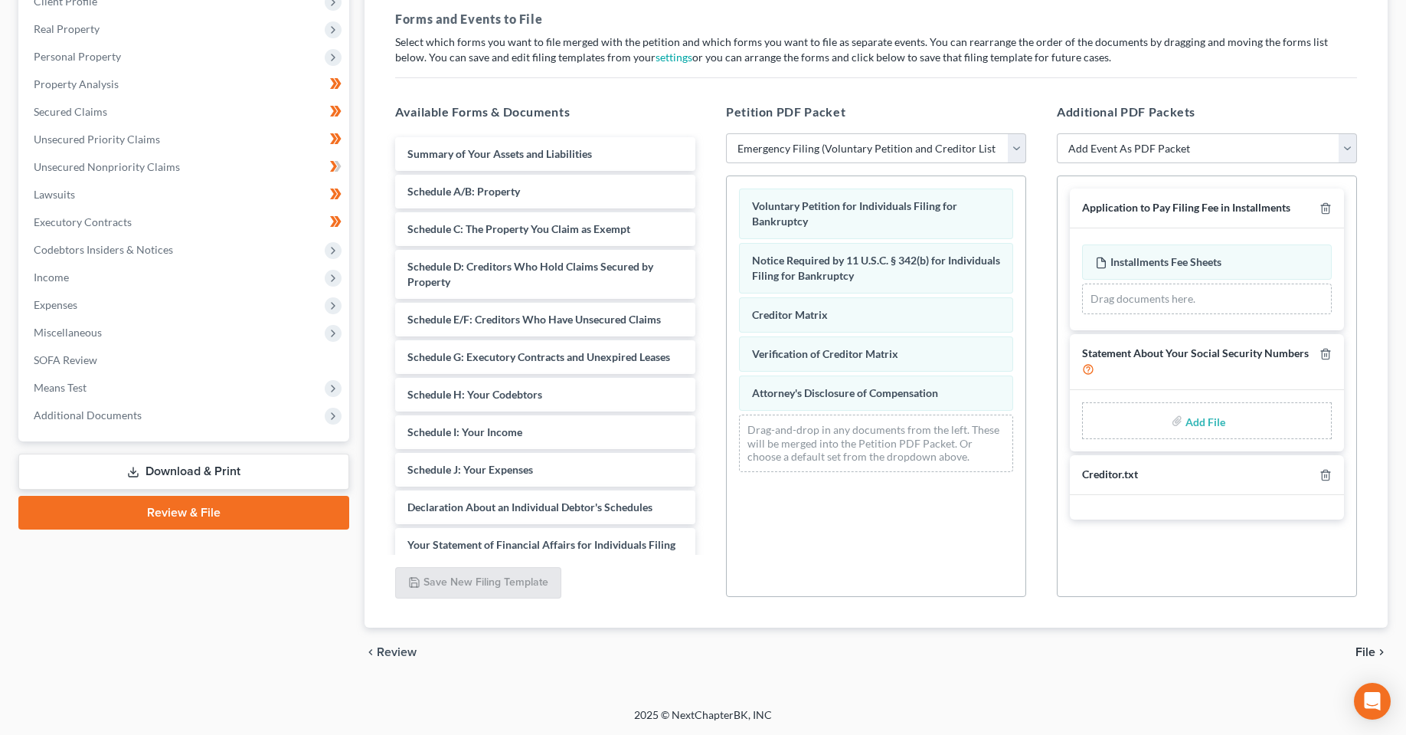
click at [1165, 289] on div "Drag documents here." at bounding box center [1207, 298] width 250 height 31
click at [1165, 300] on div "Drag documents here." at bounding box center [1207, 298] width 250 height 31
drag, startPoint x: 938, startPoint y: 583, endPoint x: 853, endPoint y: 525, distance: 103.0
click at [936, 583] on div "Voluntary Petition for Individuals Filing for Bankruptcy Notice Required by 11 …" at bounding box center [876, 385] width 300 height 421
click at [146, 424] on span "Additional Documents" at bounding box center [185, 415] width 328 height 28
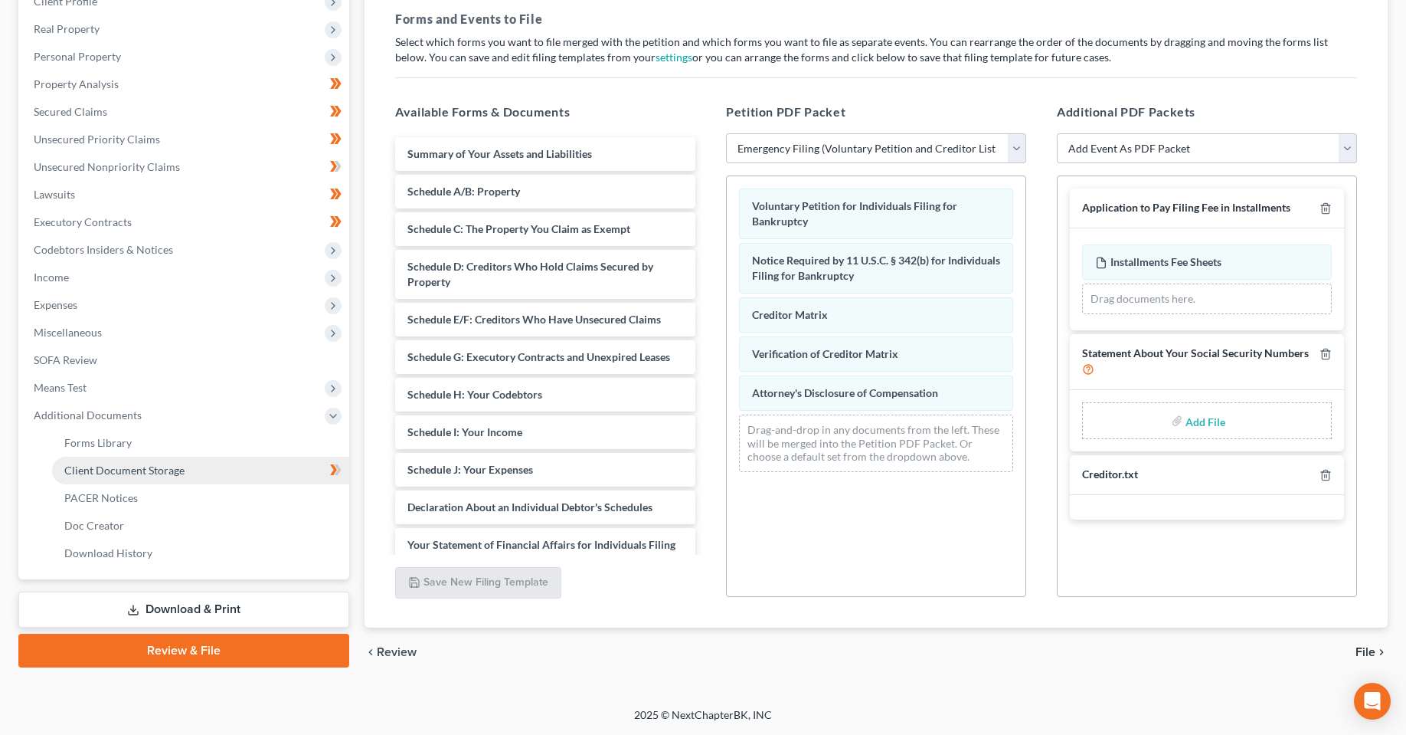
click at [165, 473] on span "Client Document Storage" at bounding box center [124, 469] width 120 height 13
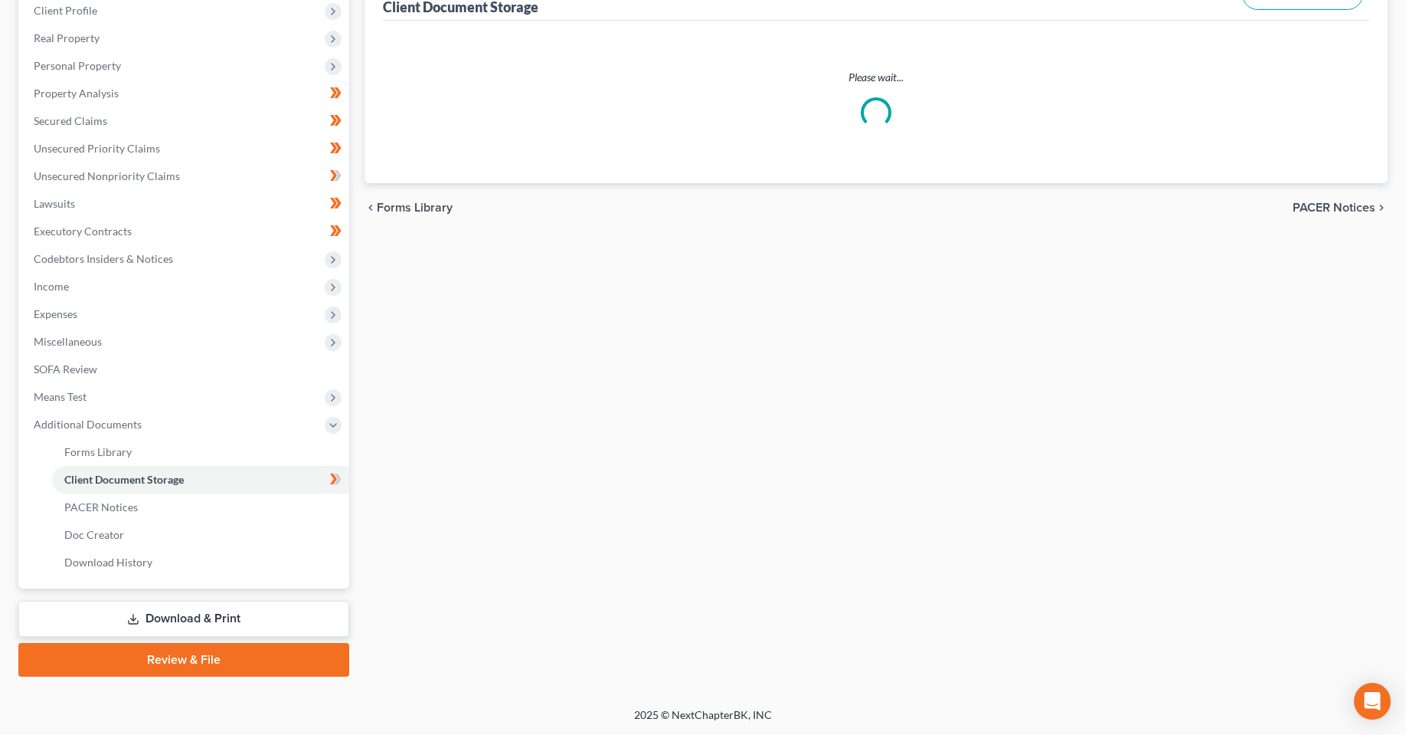
select select "4"
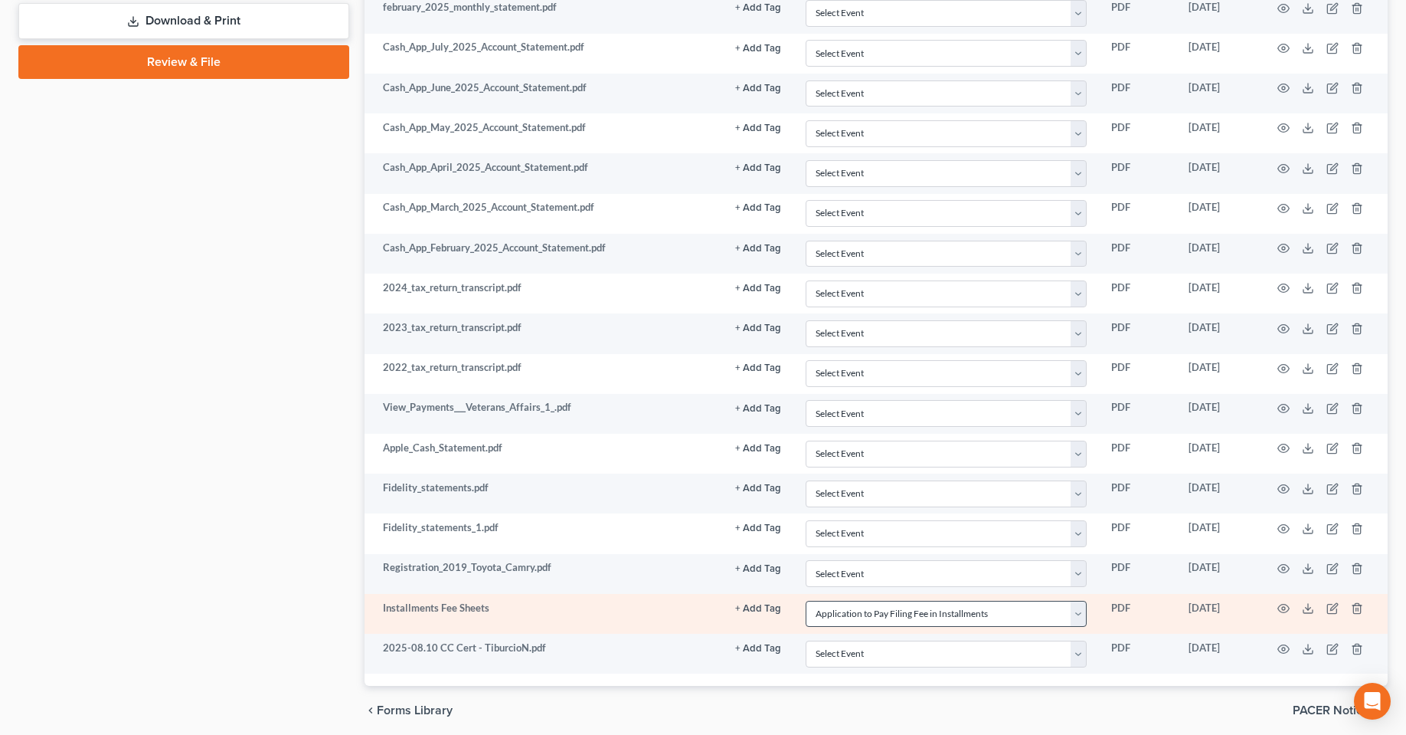
scroll to position [873, 0]
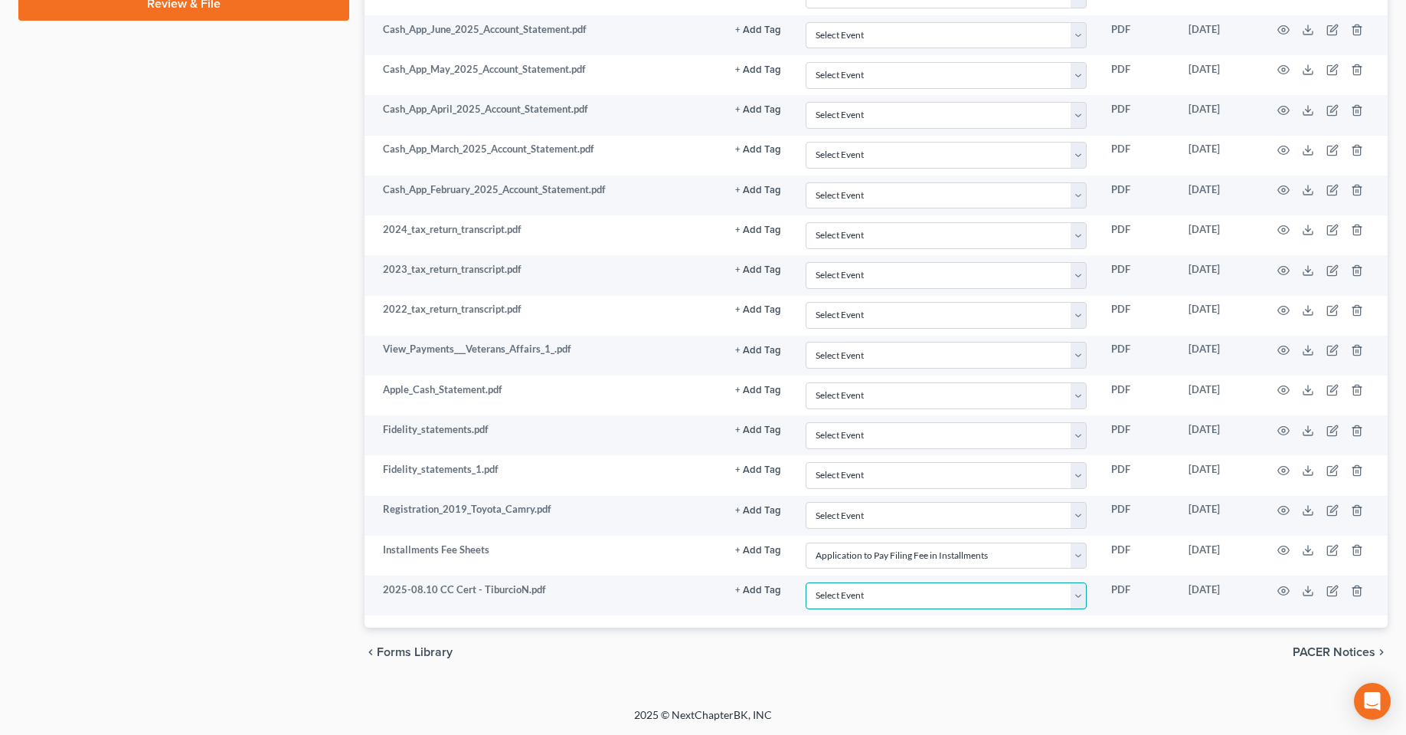
drag, startPoint x: 873, startPoint y: 595, endPoint x: 875, endPoint y: 640, distance: 44.5
click at [873, 595] on select "Select Event 20 Largest Unsecured Creditors Amended Chapter 13 Plan Amended Cre…" at bounding box center [946, 595] width 281 height 27
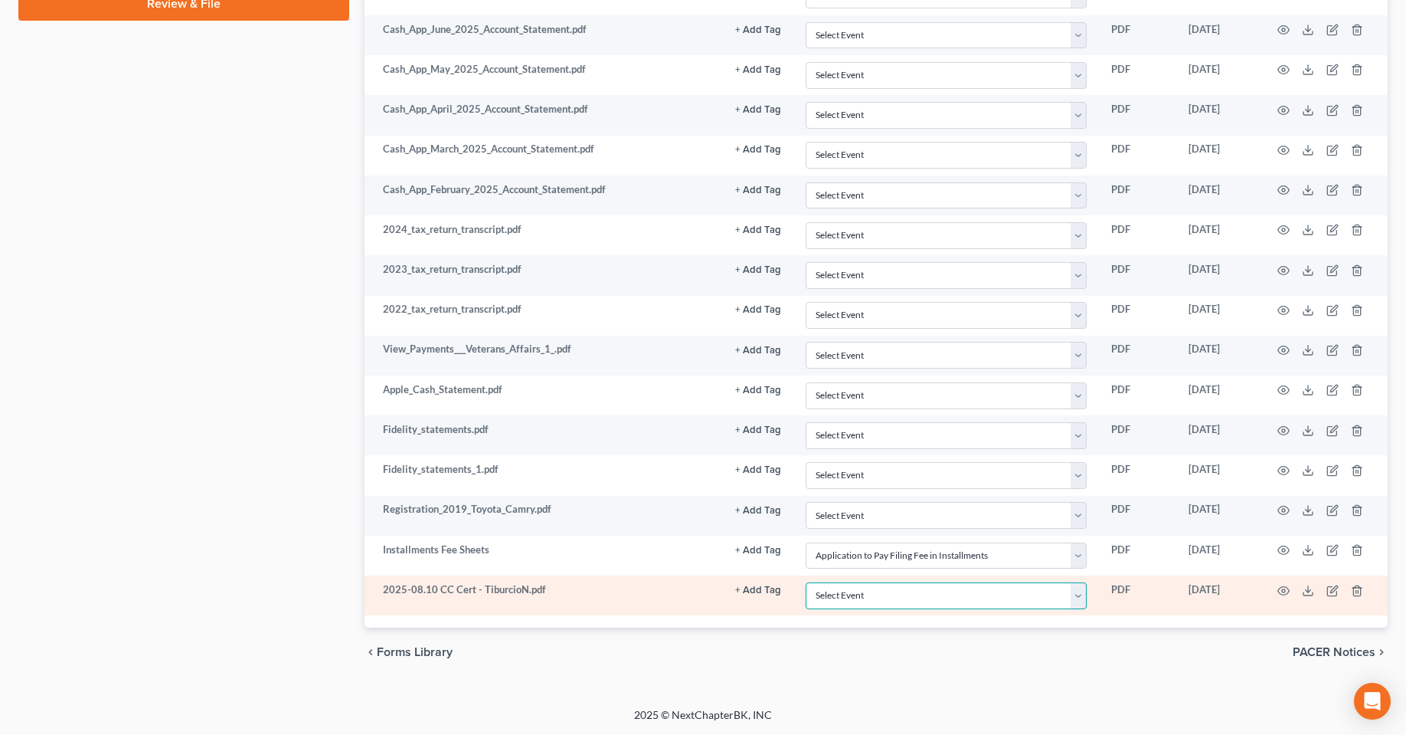
select select "9"
click at [806, 582] on select "Select Event 20 Largest Unsecured Creditors Amended Chapter 13 Plan Amended Cre…" at bounding box center [946, 595] width 281 height 27
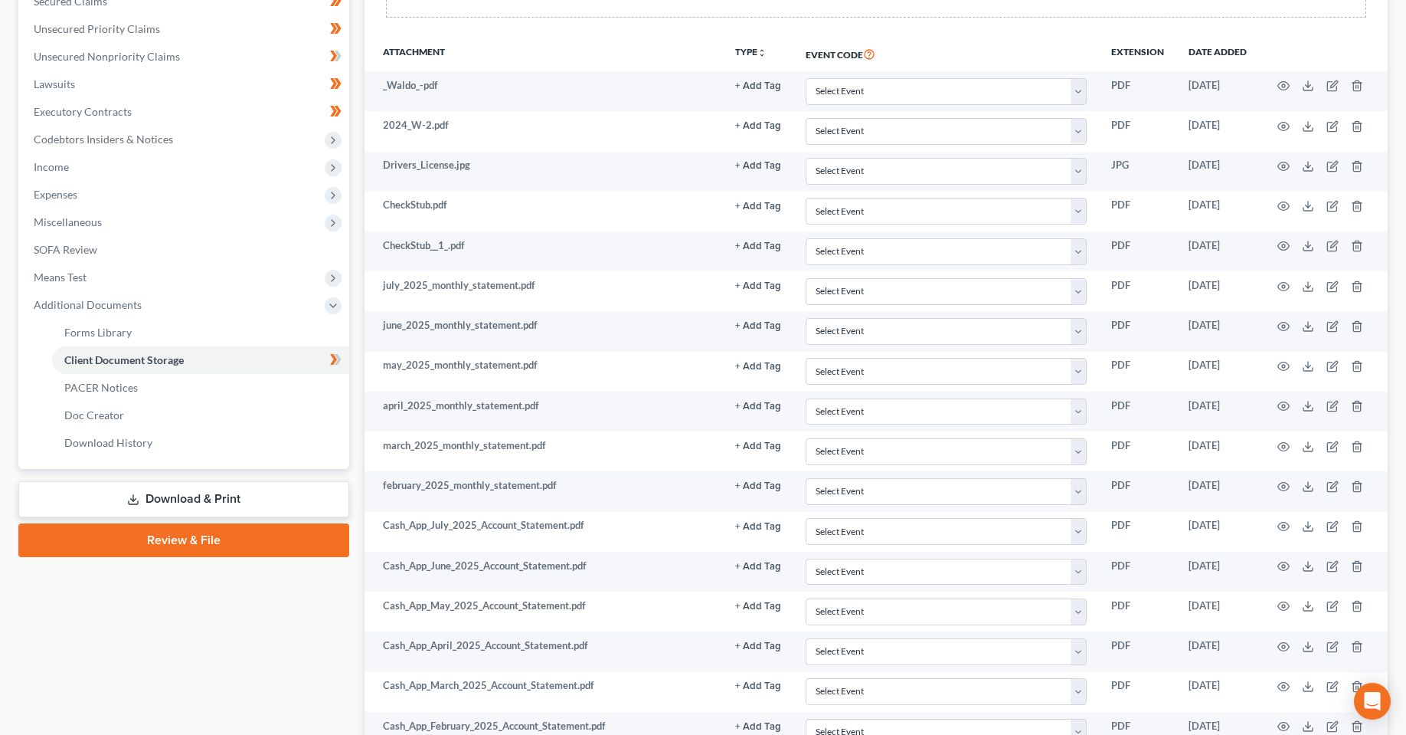
click at [207, 495] on link "Download & Print" at bounding box center [183, 499] width 331 height 36
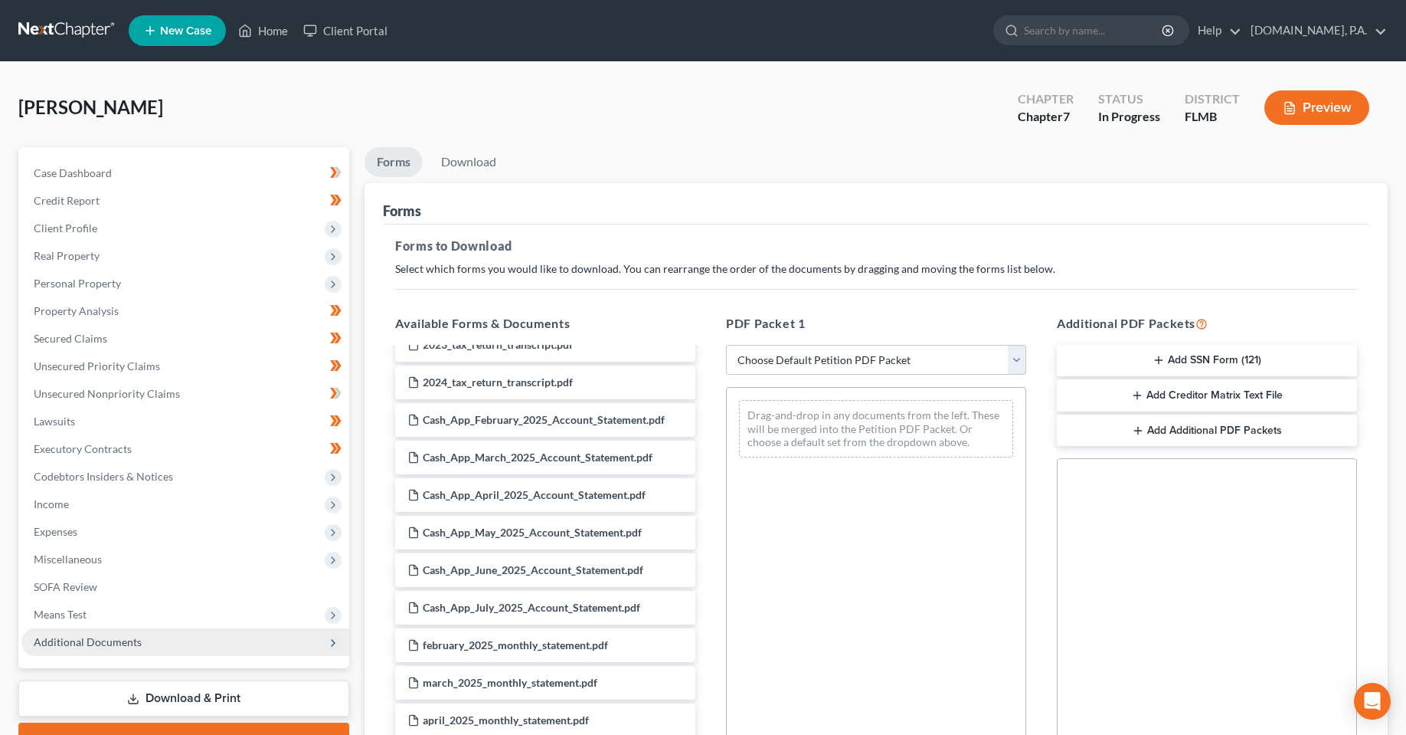
scroll to position [460, 0]
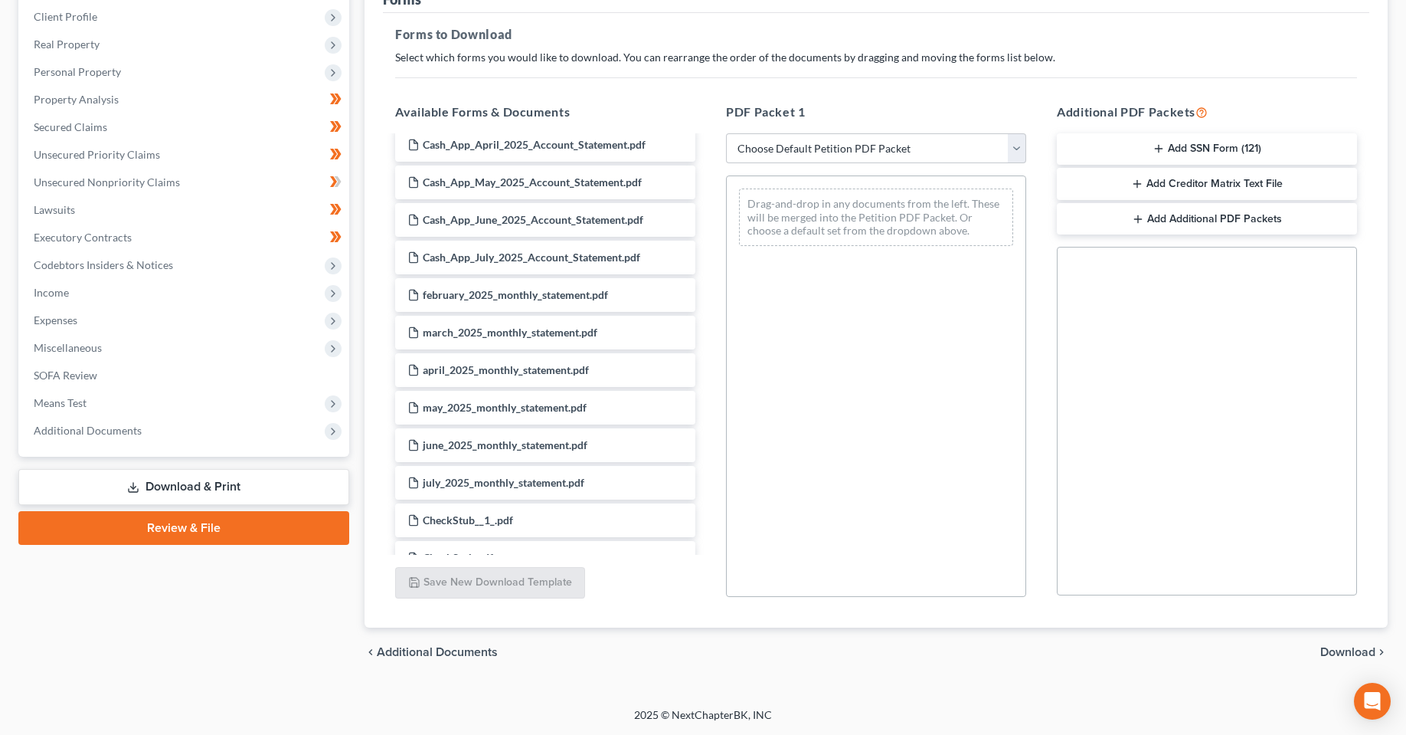
click at [186, 527] on link "Review & File" at bounding box center [183, 528] width 331 height 34
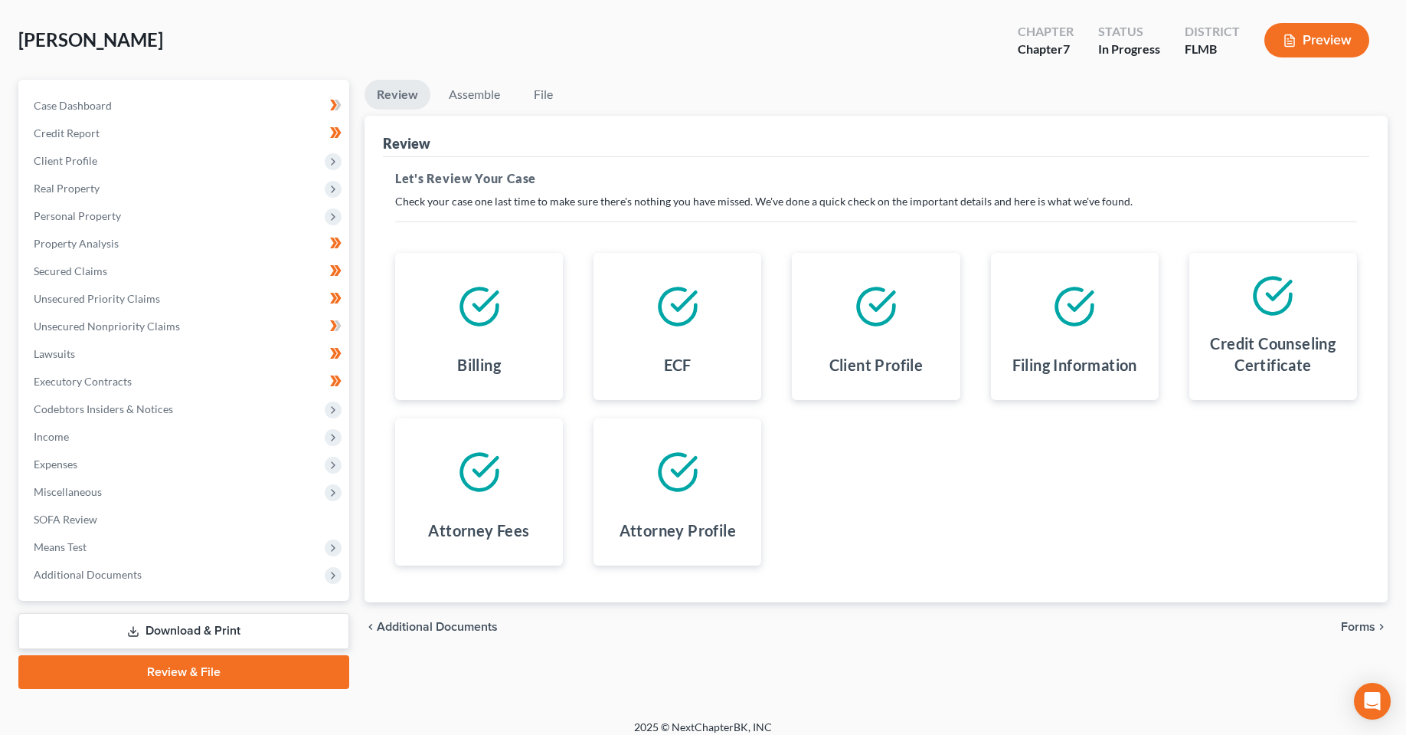
scroll to position [80, 0]
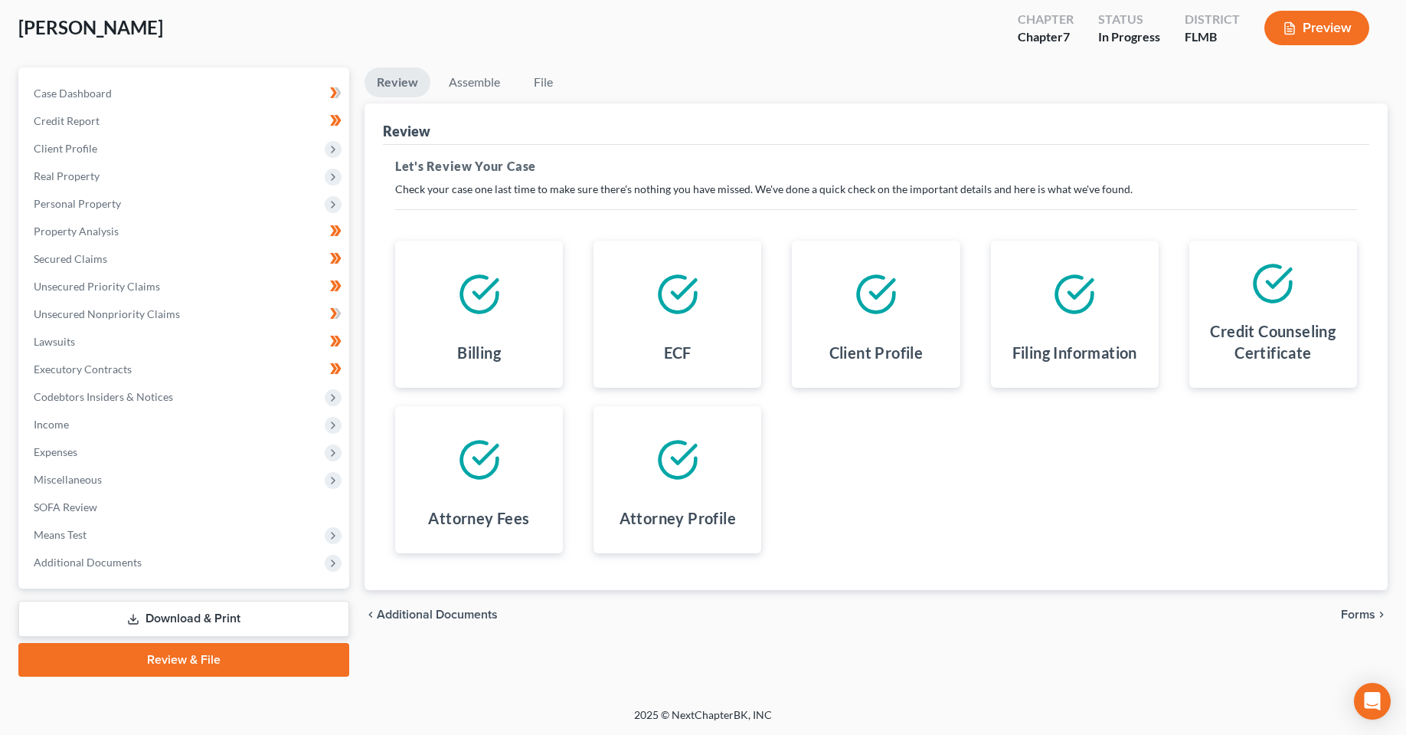
click at [1339, 631] on div "chevron_left Additional Documents Forms chevron_right" at bounding box center [876, 614] width 1023 height 49
click at [1356, 620] on span "Forms" at bounding box center [1358, 614] width 34 height 12
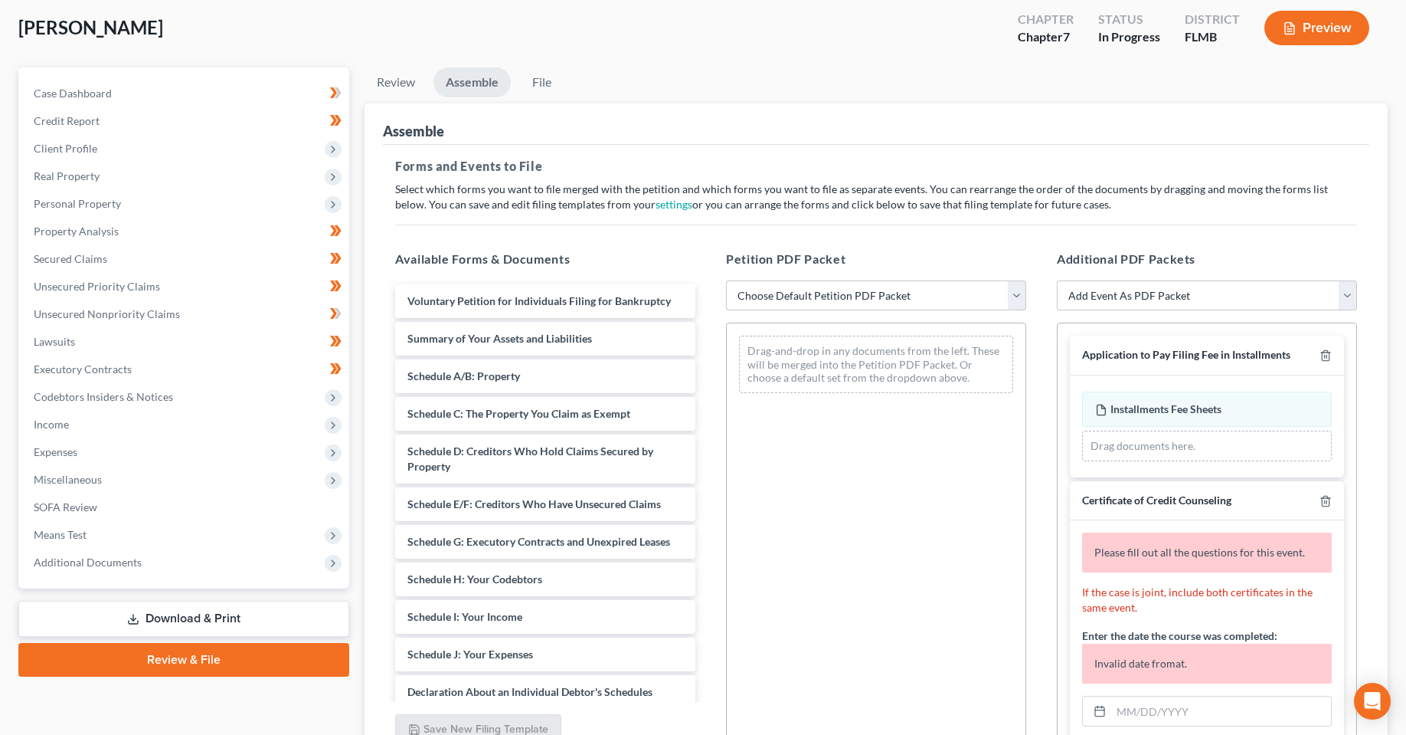
click at [841, 304] on select "Choose Default Petition PDF Packet Complete Bankruptcy Petition (all forms and …" at bounding box center [876, 295] width 300 height 31
select select "1"
click at [726, 280] on select "Choose Default Petition PDF Packet Complete Bankruptcy Petition (all forms and …" at bounding box center [876, 295] width 300 height 31
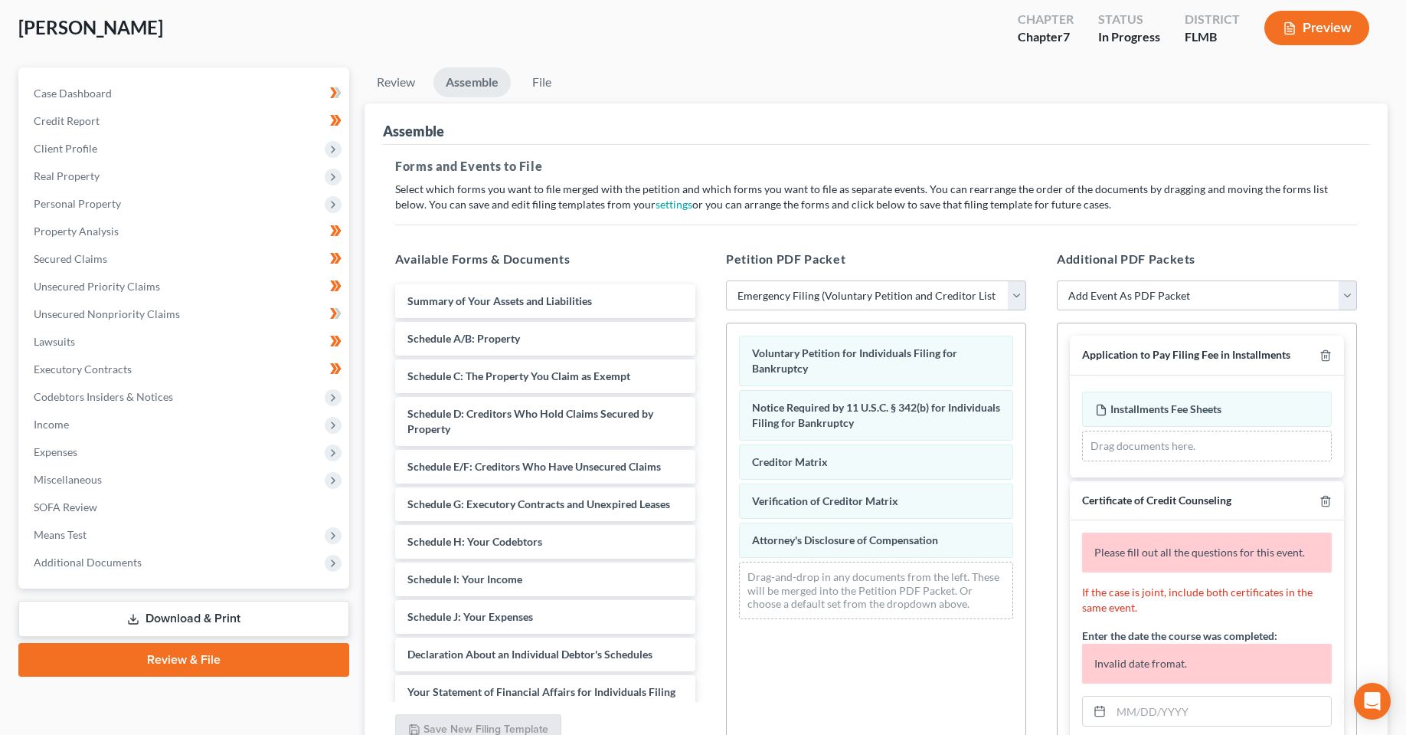
click at [1182, 447] on div "Drag documents here." at bounding box center [1207, 445] width 250 height 31
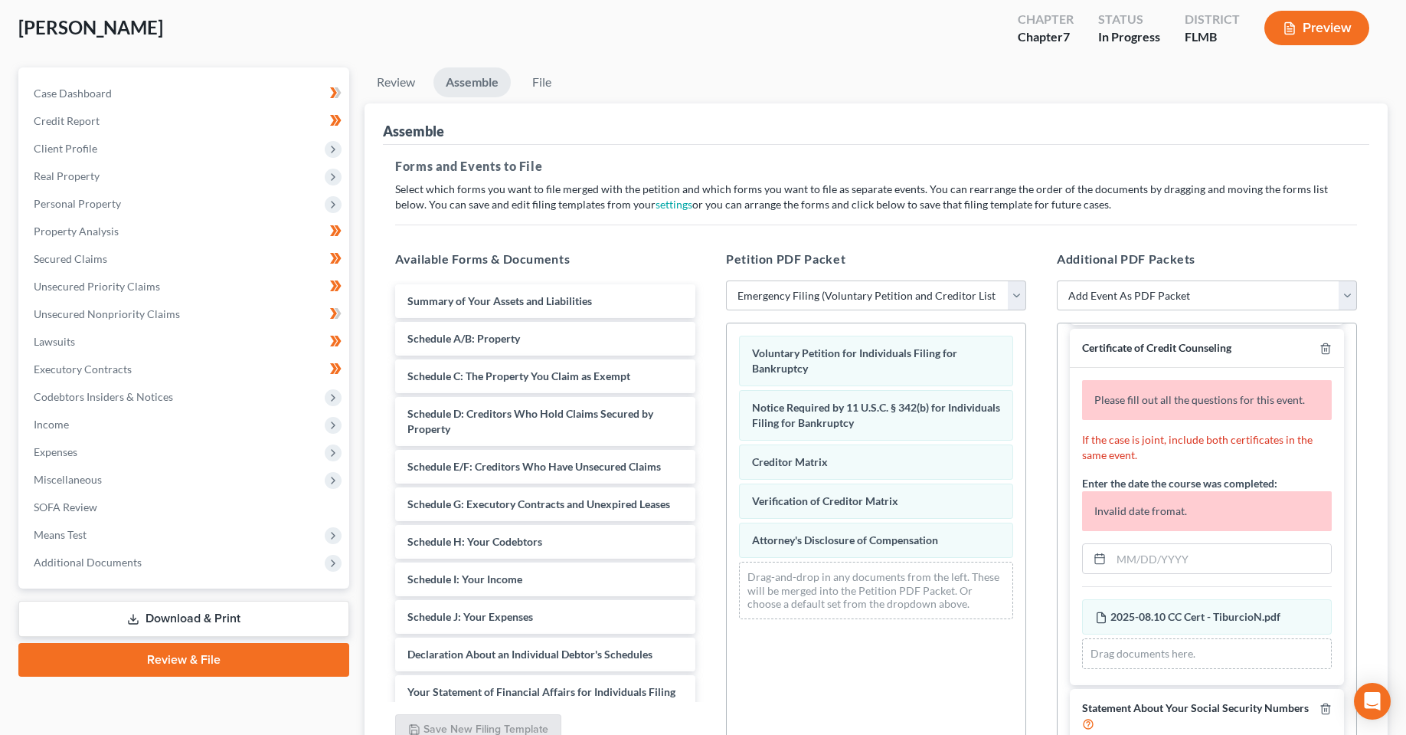
scroll to position [153, 0]
click at [1180, 557] on input "text" at bounding box center [1221, 557] width 220 height 29
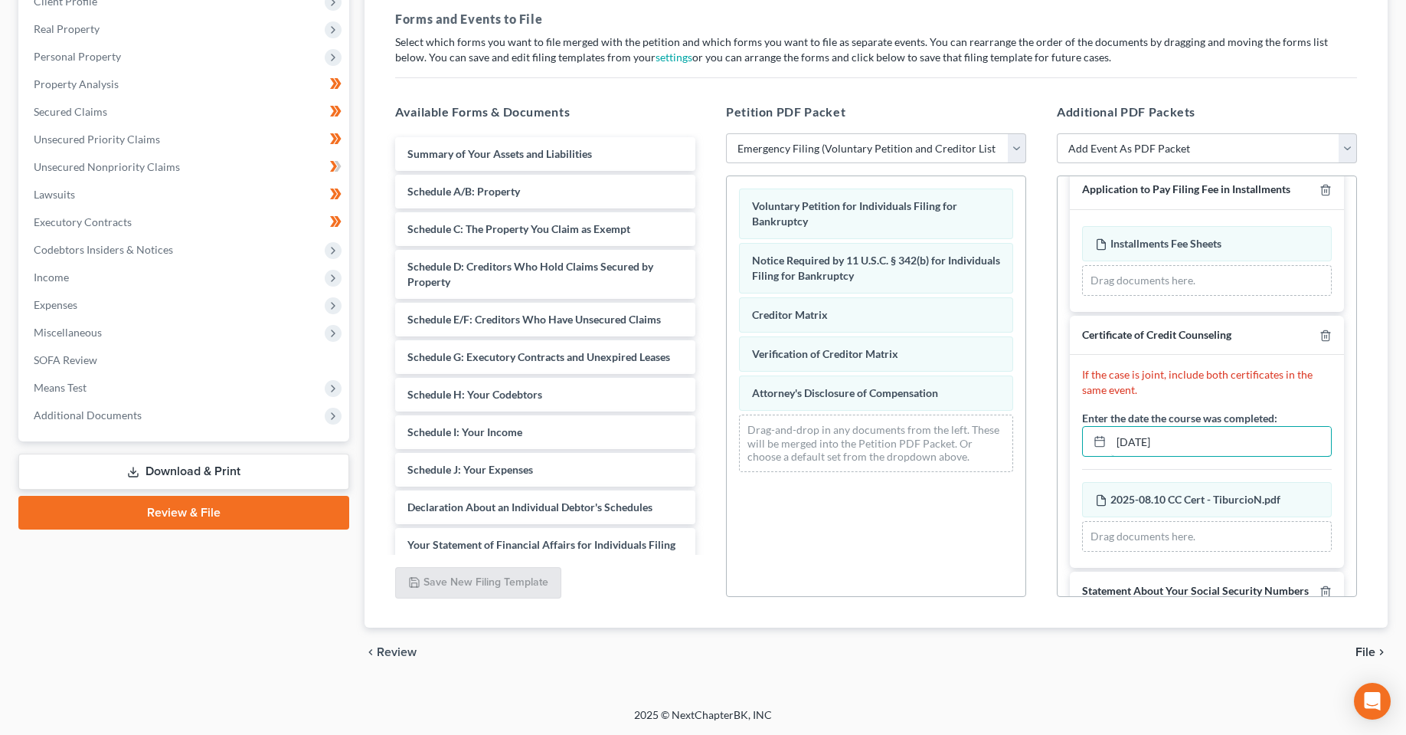
scroll to position [0, 0]
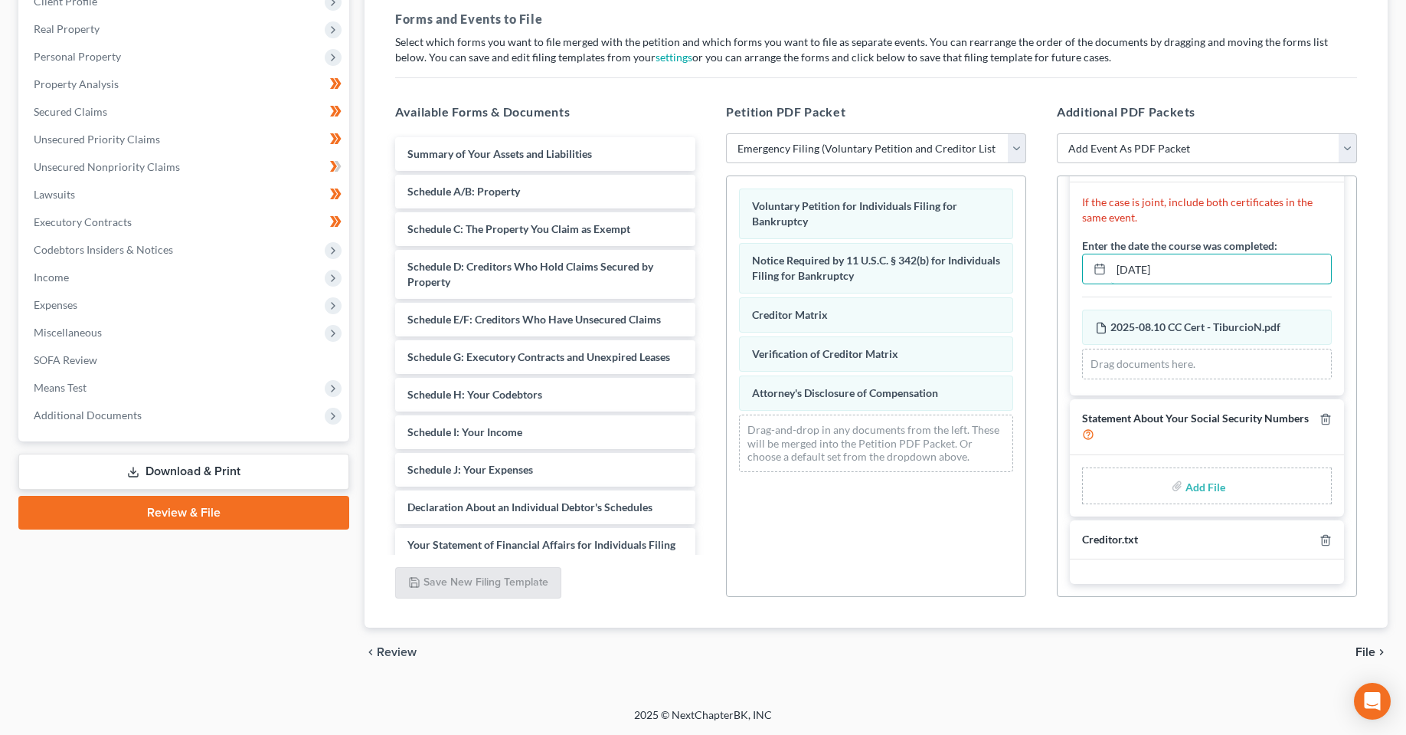
type input "[DATE]"
type input "C:\fakepath\Form 121 - TiburcioN.pdf"
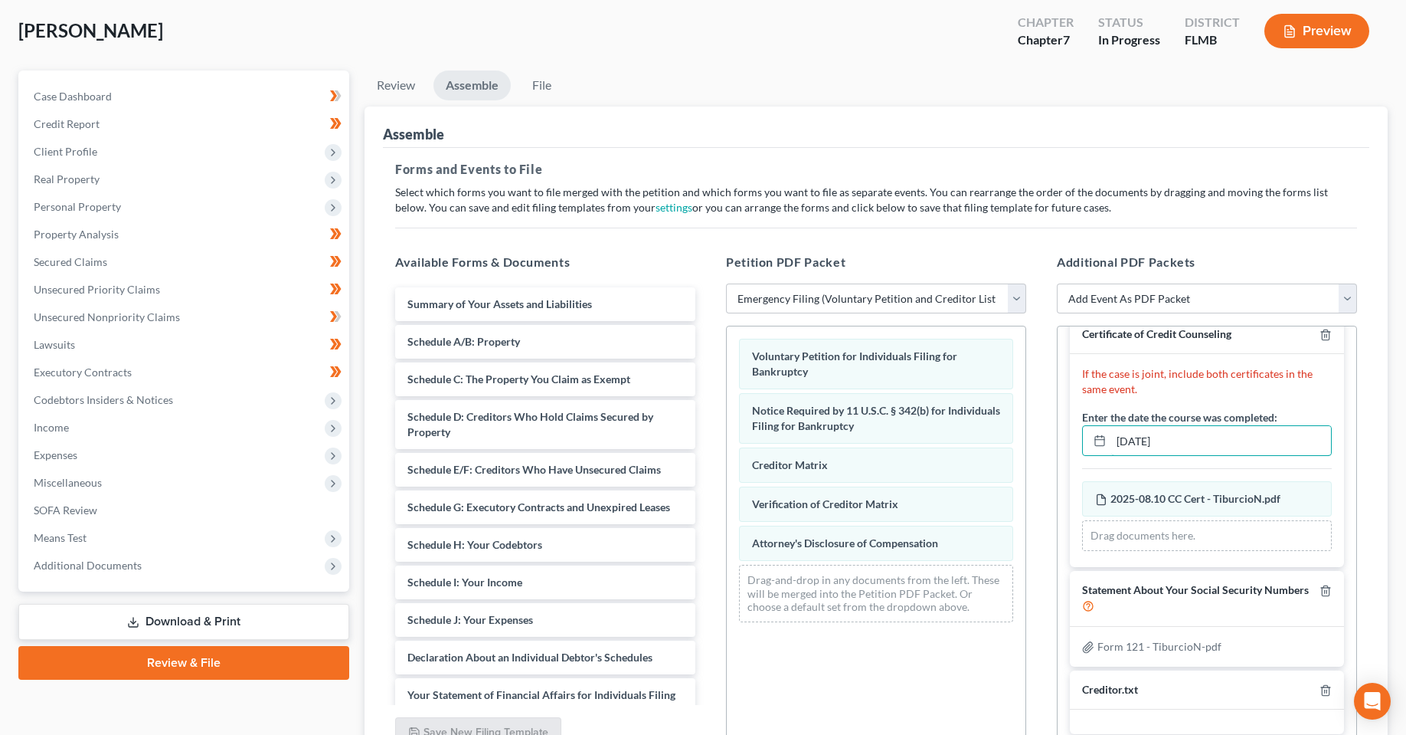
scroll to position [227, 0]
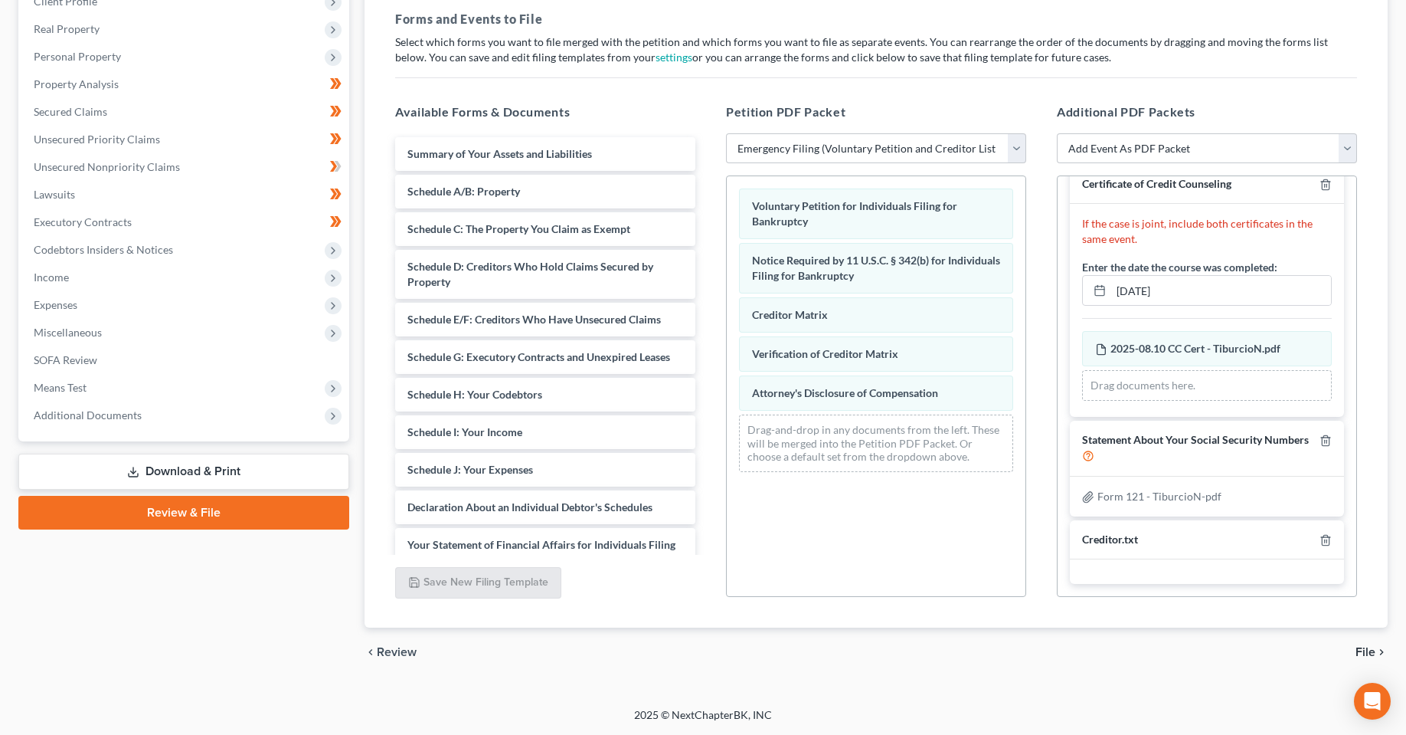
drag, startPoint x: 1002, startPoint y: 687, endPoint x: 1000, endPoint y: 652, distance: 35.3
click at [1000, 689] on div "Petition Navigation Case Dashboard Payments Invoices Payments Payments Credit R…" at bounding box center [703, 304] width 1370 height 769
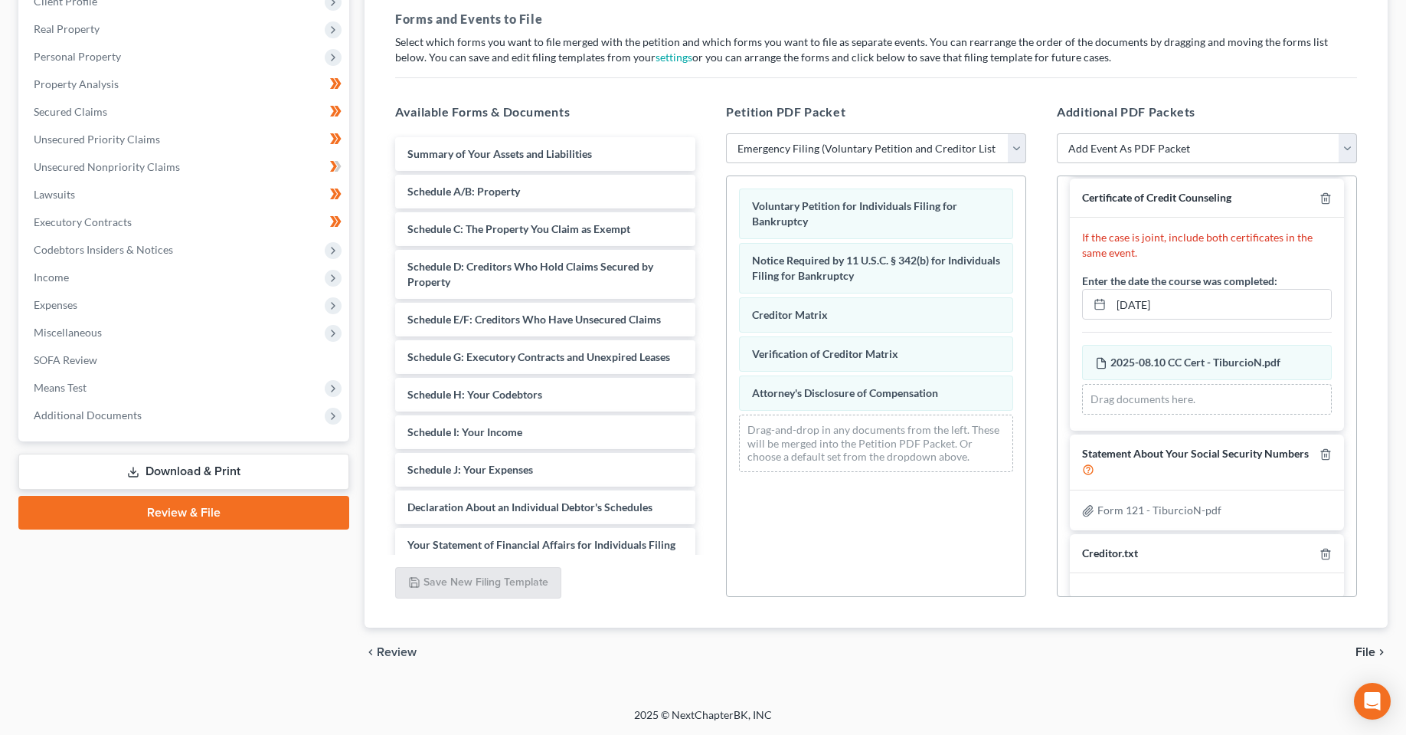
scroll to position [169, 0]
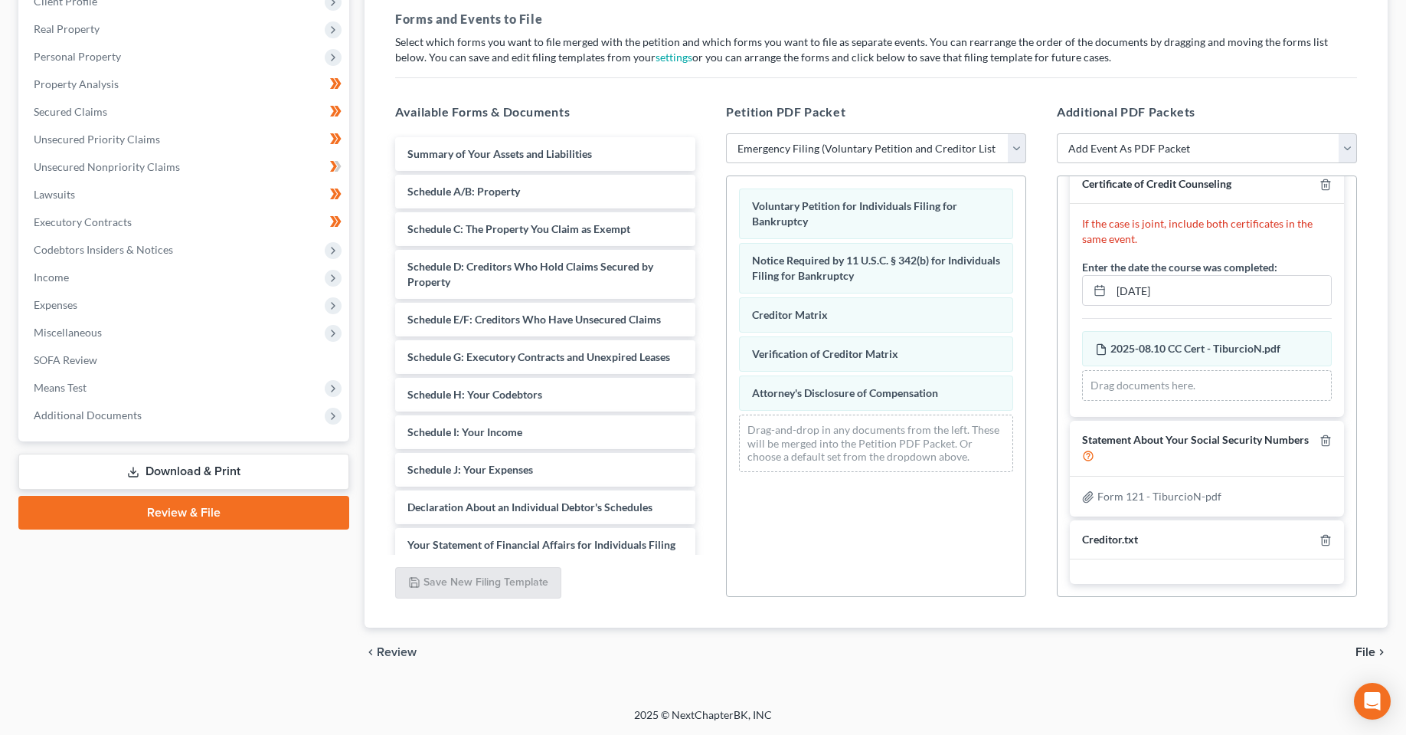
click at [1216, 684] on div "Petition Navigation Case Dashboard Payments Invoices Payments Payments Credit R…" at bounding box center [703, 304] width 1370 height 769
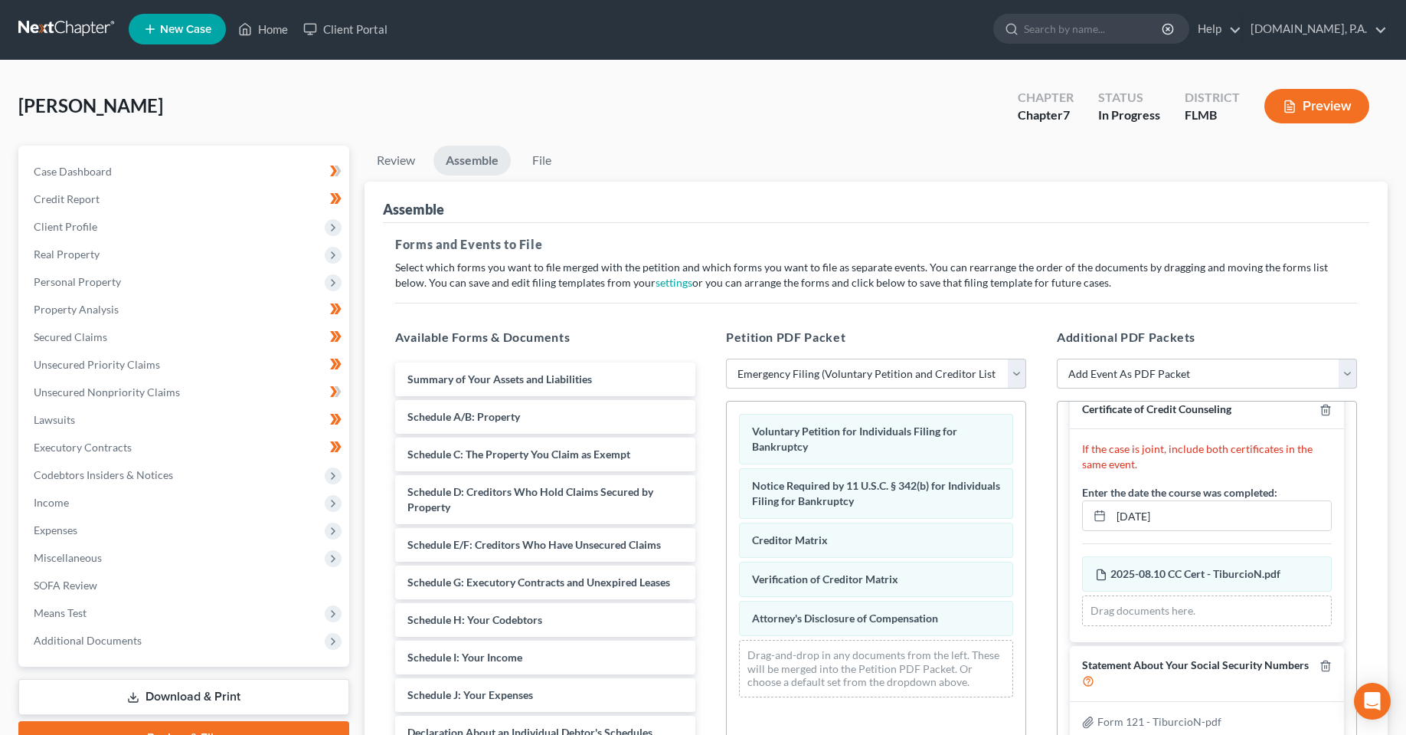
scroll to position [0, 0]
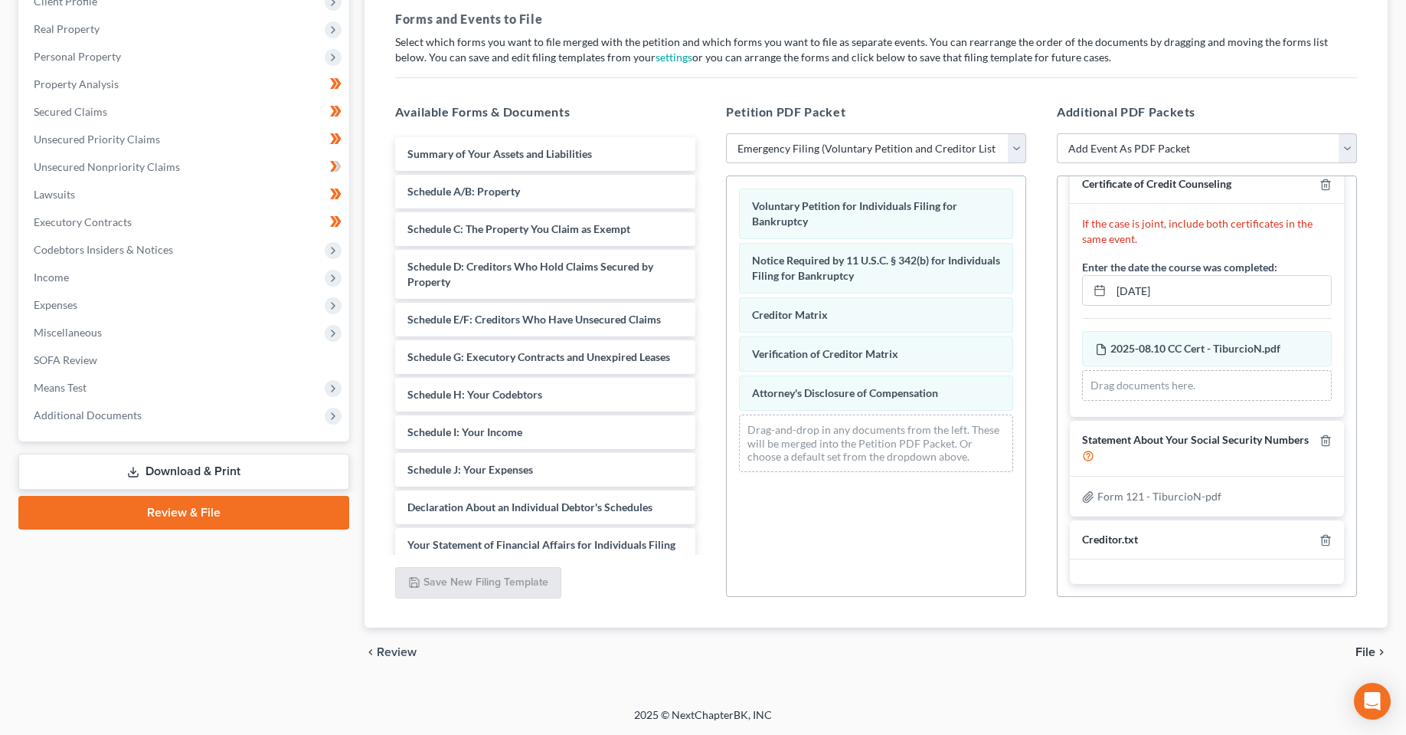
click at [895, 567] on div "Voluntary Petition for Individuals Filing for Bankruptcy Notice Required by 11 …" at bounding box center [876, 385] width 300 height 421
click at [953, 682] on div "Petition Navigation Case Dashboard Payments Invoices Payments Payments Credit R…" at bounding box center [703, 304] width 1370 height 769
drag, startPoint x: 788, startPoint y: 713, endPoint x: 652, endPoint y: 708, distance: 136.4
click at [627, 703] on div "Home New Case Client Portal [DOMAIN_NAME], P.A. [PERSON_NAME][EMAIL_ADDRESS][DO…" at bounding box center [703, 253] width 1406 height 961
click at [858, 708] on div "2025 © NextChapterBK, INC" at bounding box center [703, 721] width 873 height 28
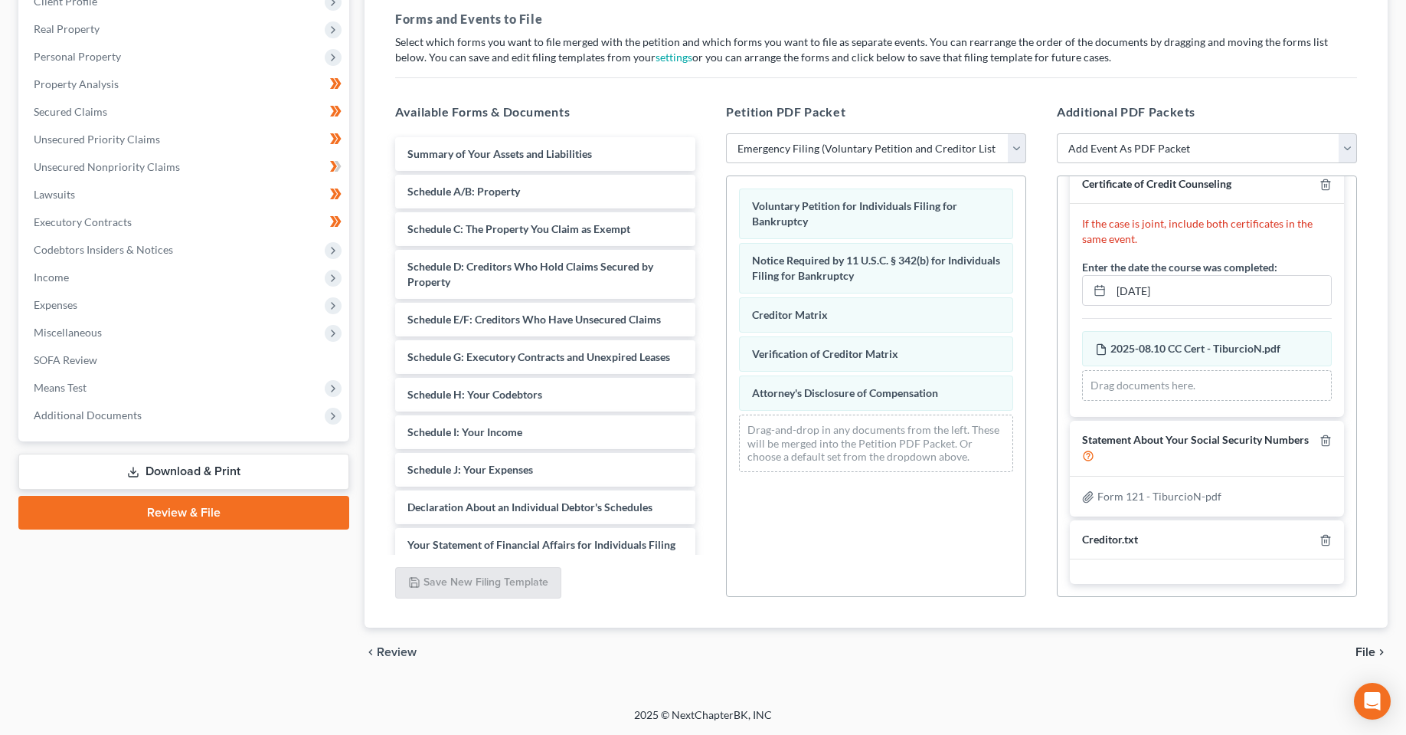
click at [1039, 640] on div "chevron_left Review File chevron_right" at bounding box center [876, 651] width 1023 height 49
drag, startPoint x: 956, startPoint y: 672, endPoint x: 951, endPoint y: 689, distance: 17.7
click at [951, 680] on div "Petition Navigation Case Dashboard Payments Invoices Payments Payments Credit R…" at bounding box center [703, 304] width 1370 height 769
click at [802, 649] on div "chevron_left Review File chevron_right" at bounding box center [876, 651] width 1023 height 49
click at [1091, 665] on div "chevron_left Review File chevron_right" at bounding box center [876, 651] width 1023 height 49
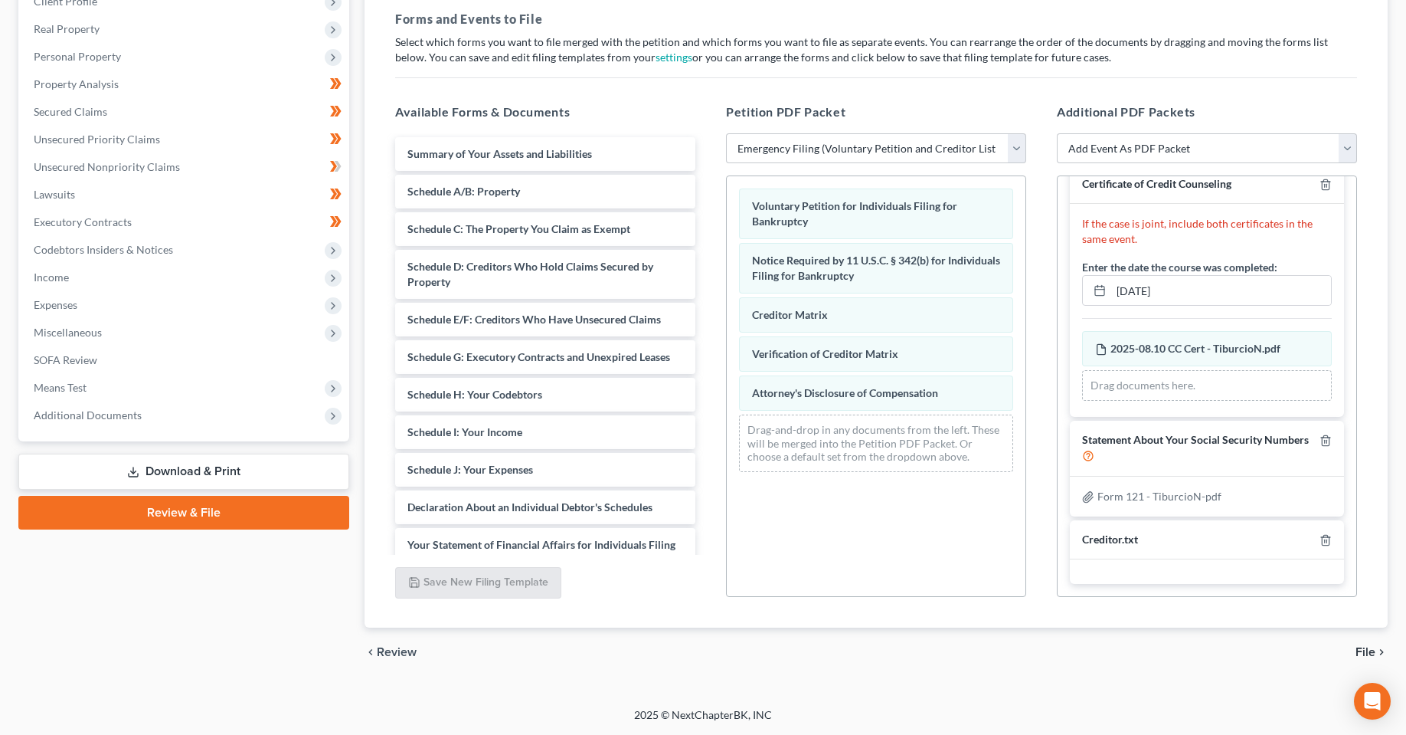
click at [911, 722] on div "2025 © NextChapterBK, INC" at bounding box center [703, 721] width 873 height 28
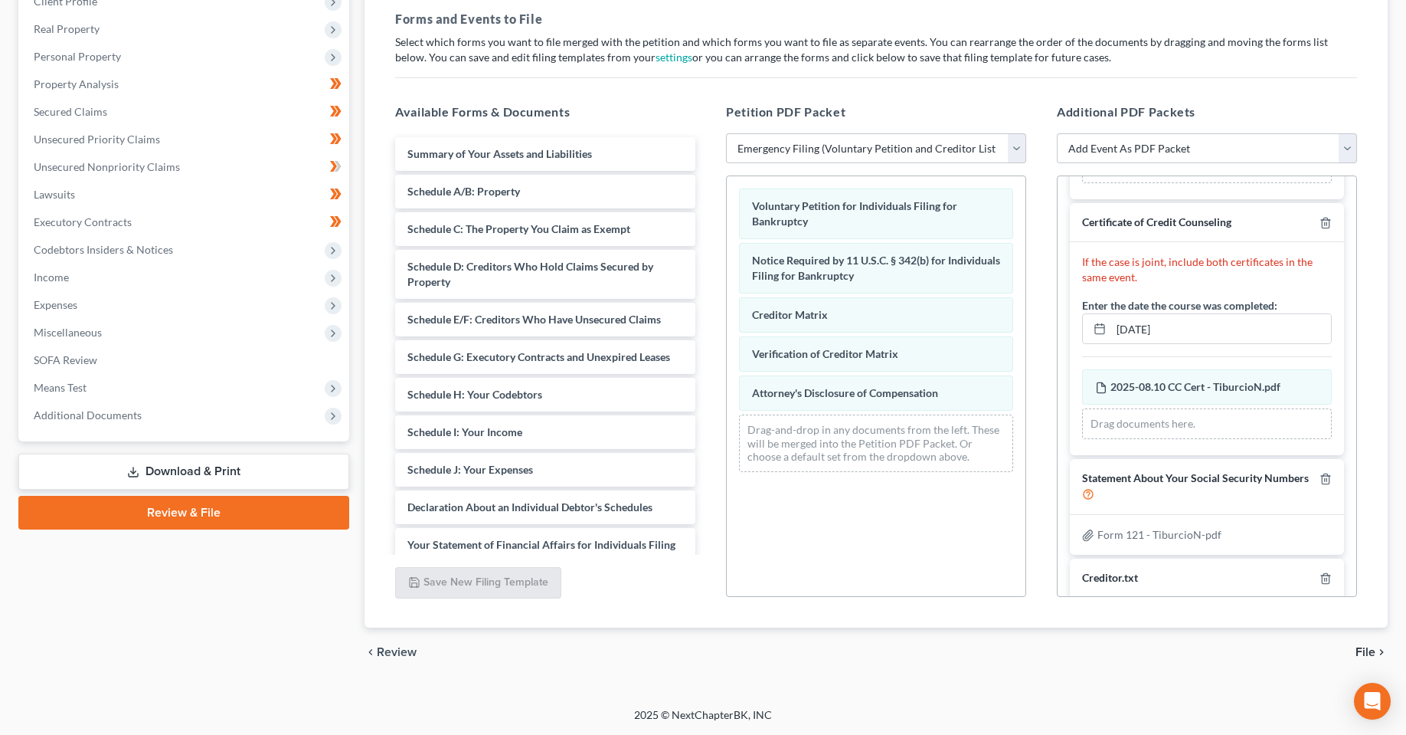
scroll to position [169, 0]
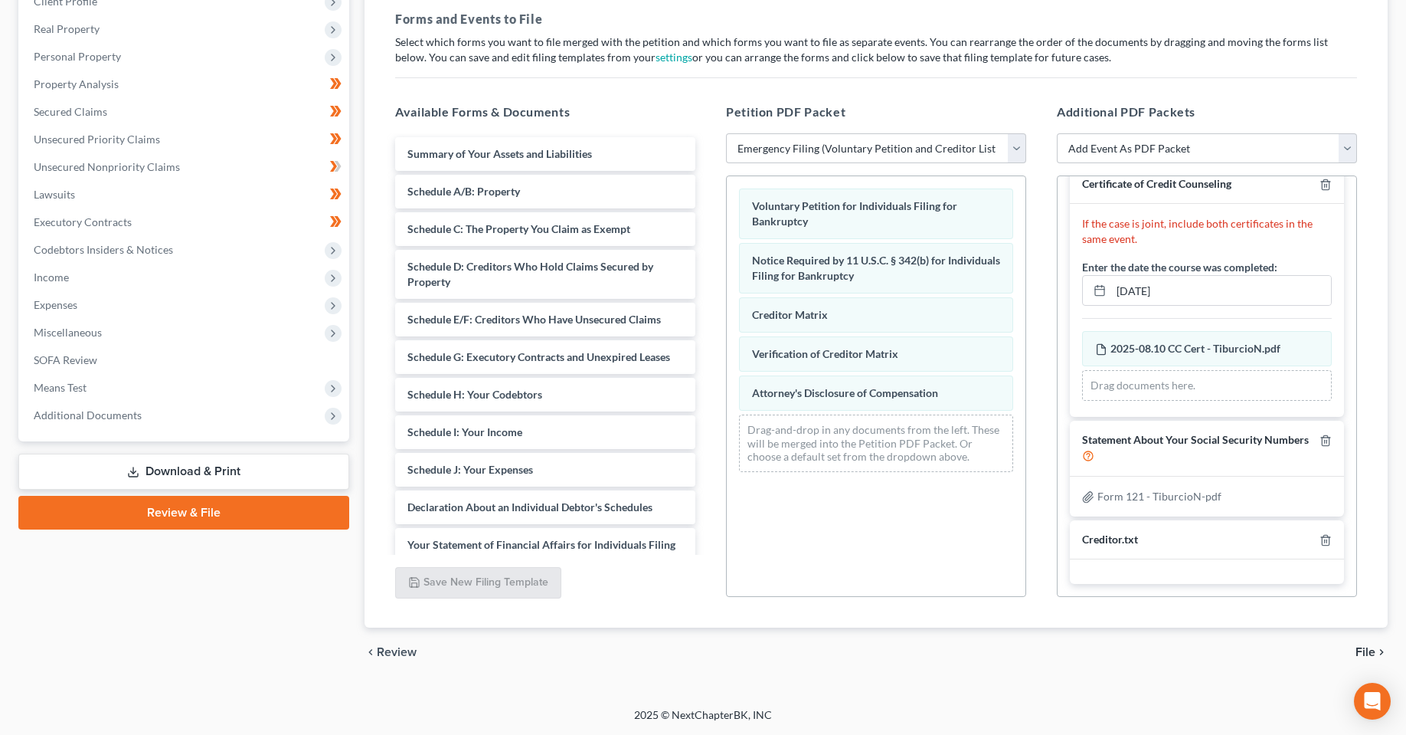
click at [1183, 694] on div "[PERSON_NAME] Upgraded Chapter Chapter 7 Status In [GEOGRAPHIC_DATA] [GEOGRAPHI…" at bounding box center [703, 271] width 1406 height 872
drag, startPoint x: 946, startPoint y: 688, endPoint x: 956, endPoint y: 688, distance: 10.0
click at [947, 688] on div "Petition Navigation Case Dashboard Payments Invoices Payments Payments Credit R…" at bounding box center [703, 304] width 1370 height 769
click at [957, 701] on div "[PERSON_NAME] Upgraded Chapter Chapter 7 Status In [GEOGRAPHIC_DATA] [GEOGRAPHI…" at bounding box center [703, 271] width 1406 height 872
click at [1053, 669] on div "chevron_left Review File chevron_right" at bounding box center [876, 651] width 1023 height 49
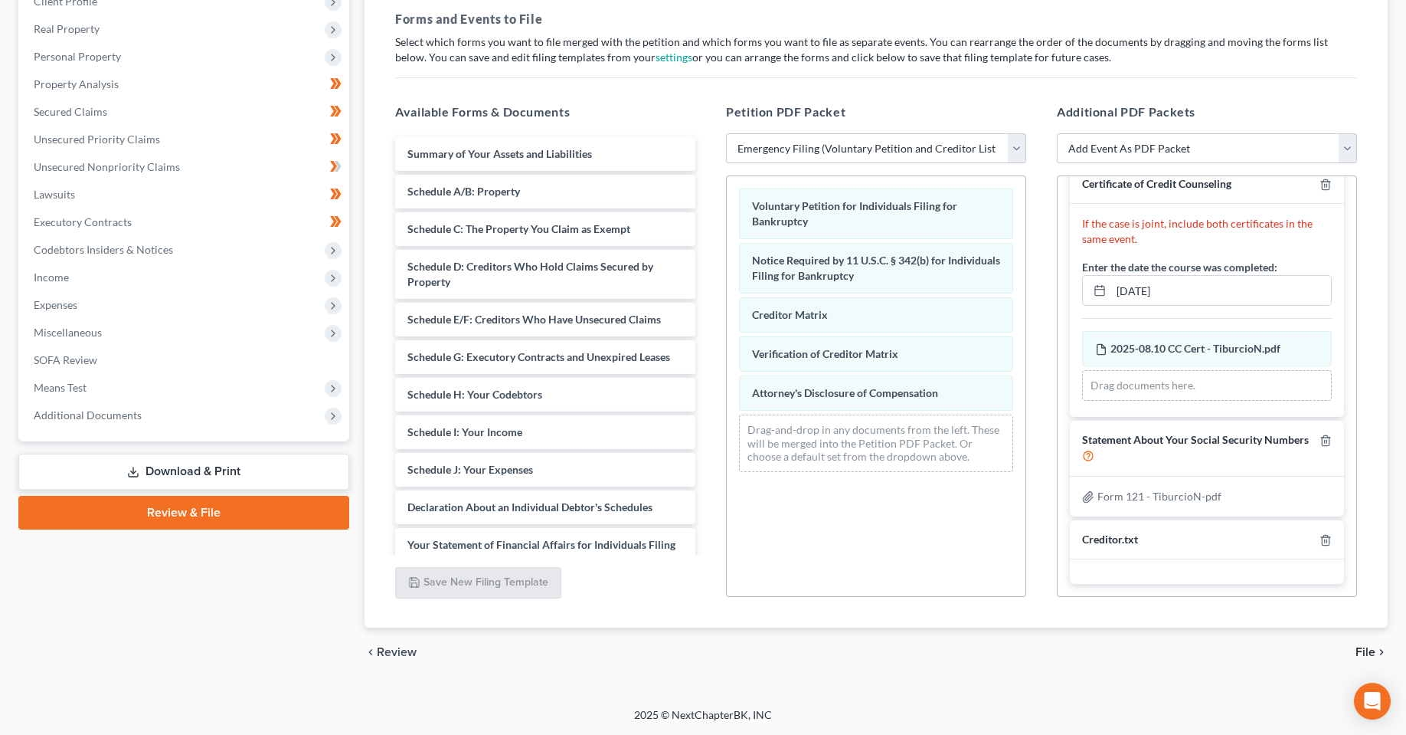
click at [1062, 666] on div "chevron_left Review File chevron_right" at bounding box center [876, 651] width 1023 height 49
click at [1052, 659] on div "chevron_left Review File chevron_right" at bounding box center [876, 651] width 1023 height 49
click at [971, 692] on div "[PERSON_NAME] Upgraded Chapter Chapter 7 Status In [GEOGRAPHIC_DATA] [GEOGRAPHI…" at bounding box center [703, 271] width 1406 height 872
click at [158, 623] on div "Case Dashboard Payments Invoices Payments Payments Credit Report Client Profile" at bounding box center [184, 298] width 346 height 757
click at [269, 607] on div "Case Dashboard Payments Invoices Payments Payments Credit Report Client Profile" at bounding box center [184, 298] width 346 height 757
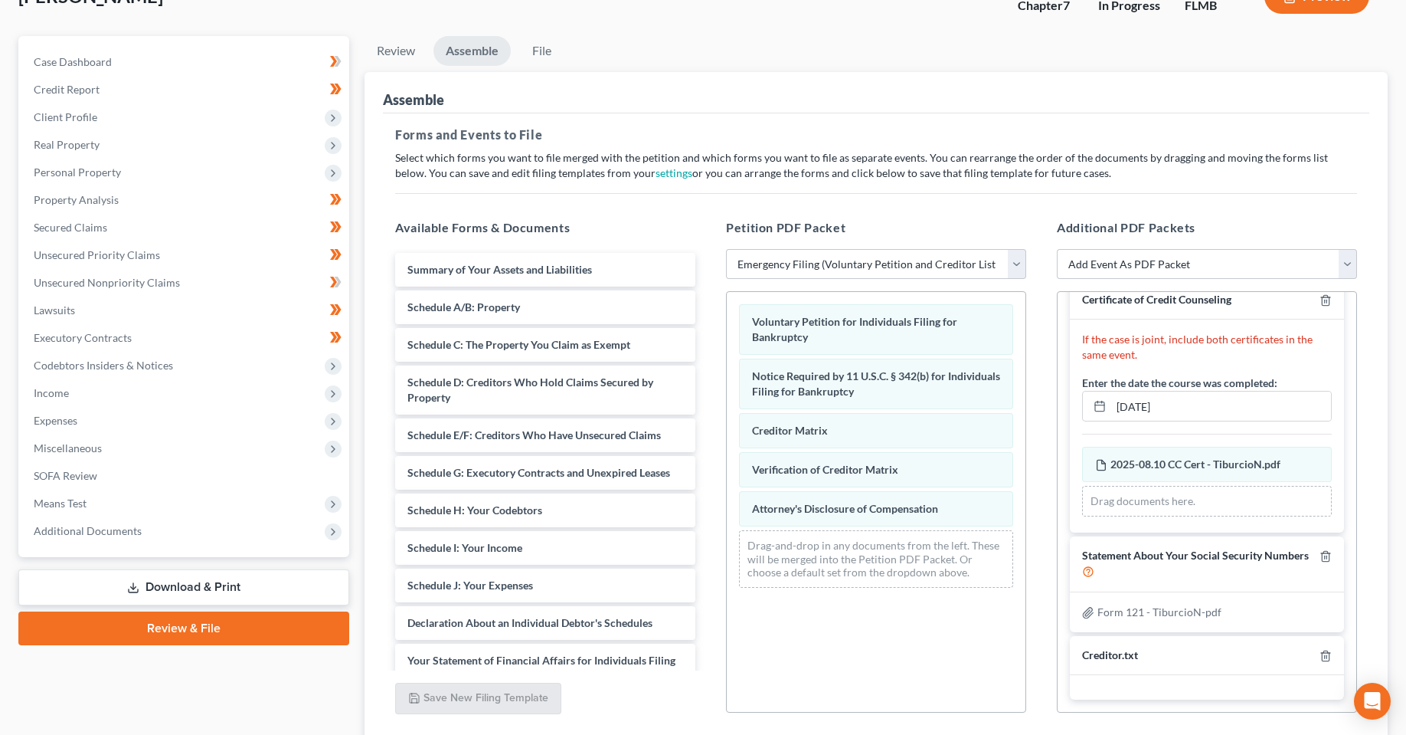
scroll to position [227, 0]
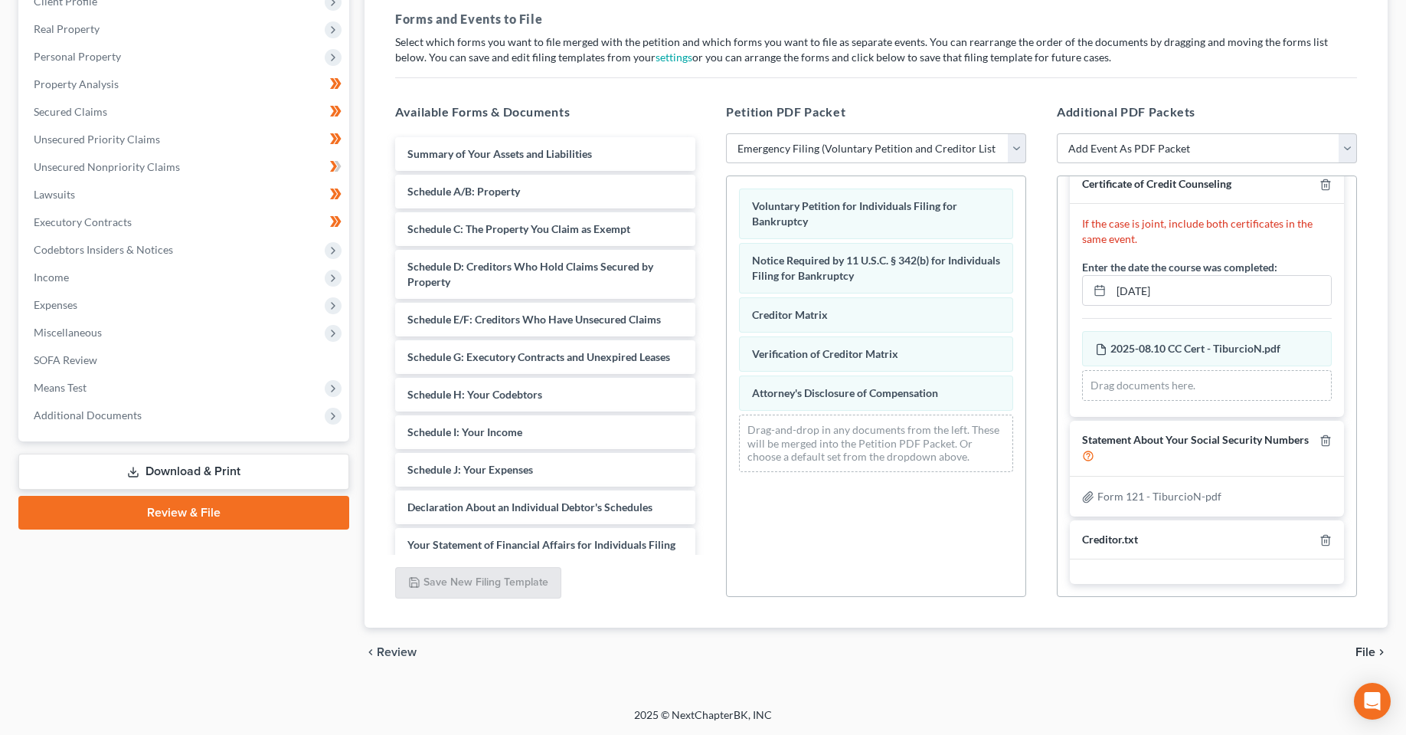
drag, startPoint x: 119, startPoint y: 550, endPoint x: 123, endPoint y: 582, distance: 32.5
click at [123, 582] on div "Case Dashboard Payments Invoices Payments Payments Credit Report Client Profile" at bounding box center [184, 298] width 346 height 757
click at [90, 651] on div "Case Dashboard Payments Invoices Payments Payments Credit Report Client Profile" at bounding box center [184, 298] width 346 height 757
drag, startPoint x: 490, startPoint y: 699, endPoint x: 733, endPoint y: 706, distance: 242.9
click at [504, 696] on div "[PERSON_NAME] Upgraded Chapter Chapter 7 Status In [GEOGRAPHIC_DATA] [GEOGRAPHI…" at bounding box center [703, 271] width 1406 height 872
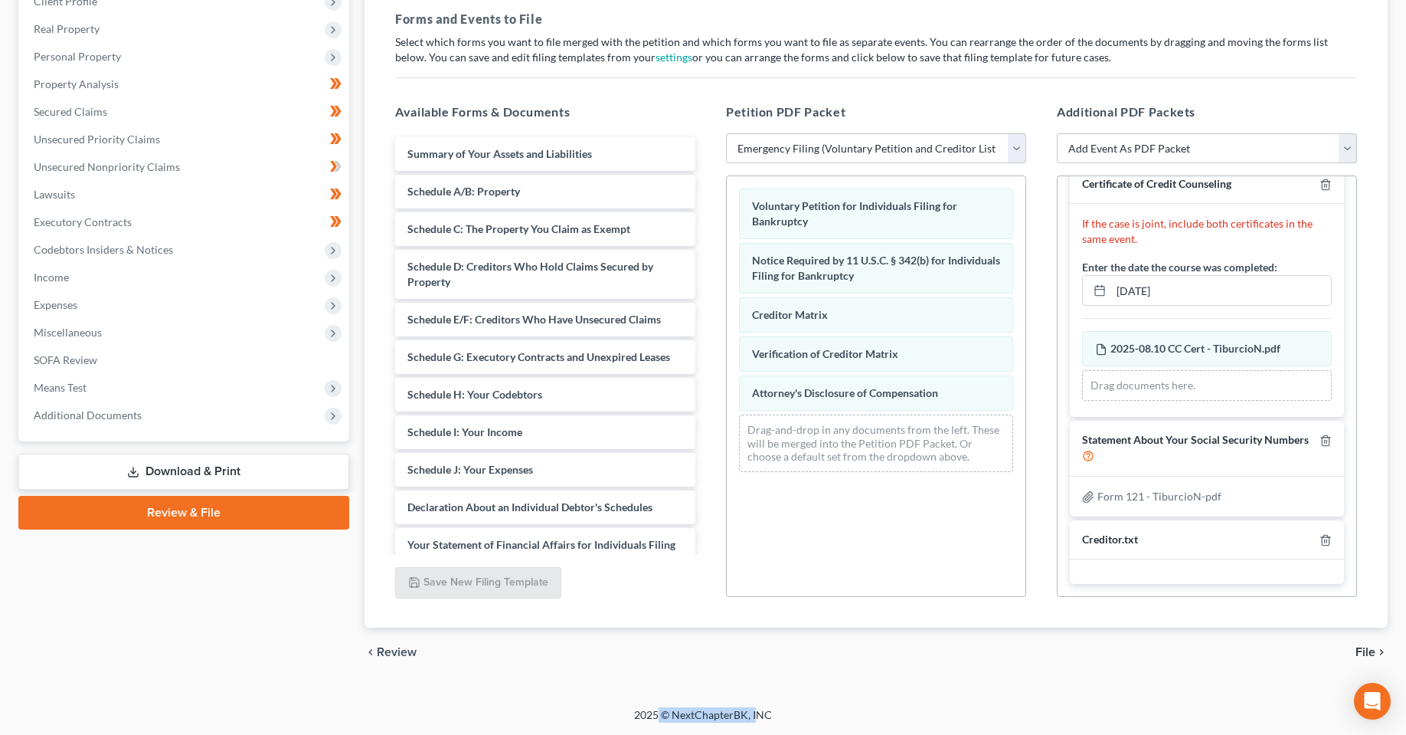
drag, startPoint x: 758, startPoint y: 715, endPoint x: 383, endPoint y: 730, distance: 375.6
click at [649, 715] on div "2025 © NextChapterBK, INC" at bounding box center [703, 721] width 873 height 28
click at [349, 722] on div "2025 © NextChapterBK, INC" at bounding box center [703, 721] width 873 height 28
click at [870, 695] on div "[PERSON_NAME] Upgraded Chapter Chapter 7 Status In [GEOGRAPHIC_DATA] [GEOGRAPHI…" at bounding box center [703, 271] width 1406 height 872
drag, startPoint x: 997, startPoint y: 670, endPoint x: 1039, endPoint y: 676, distance: 42.5
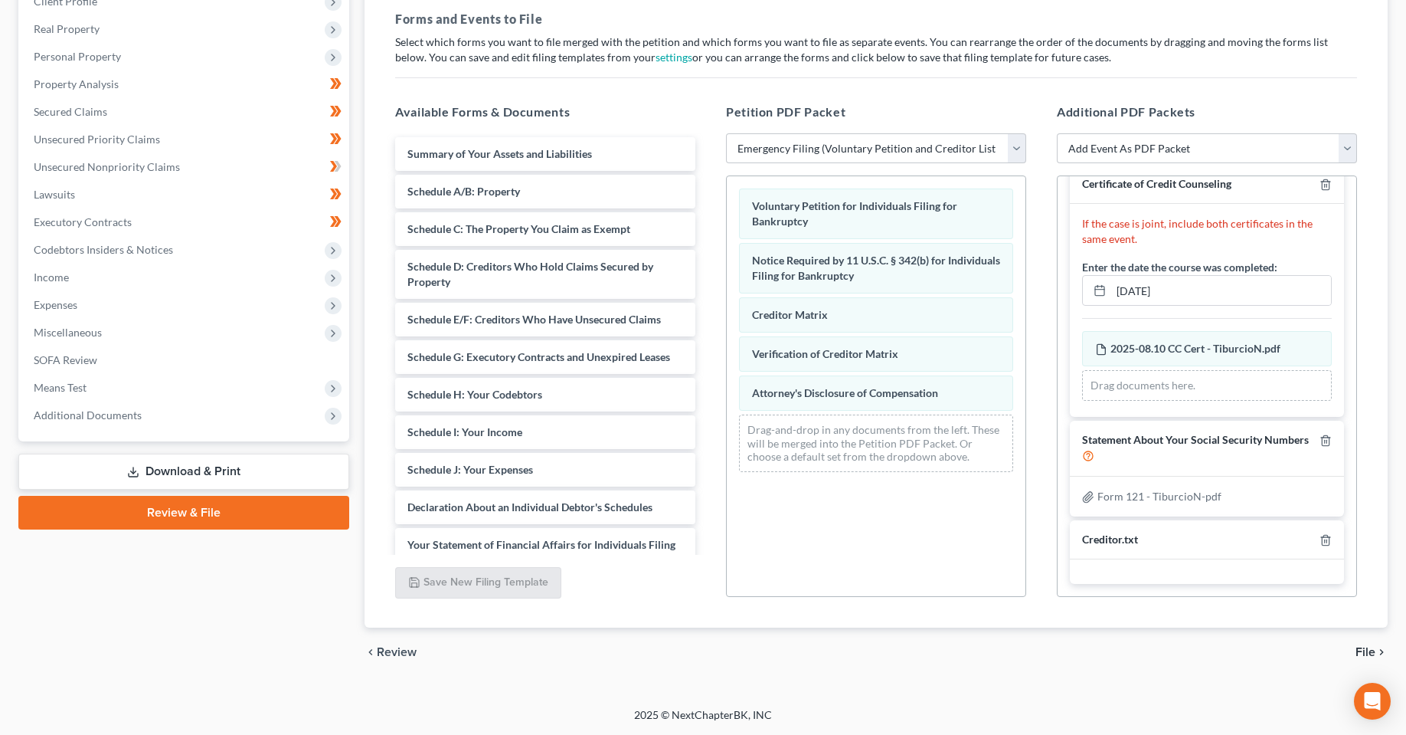
click at [997, 672] on div "chevron_left Review File chevron_right" at bounding box center [876, 651] width 1023 height 49
click at [754, 687] on div "Petition Navigation Case Dashboard Payments Invoices Payments Payments Credit R…" at bounding box center [703, 304] width 1370 height 769
click at [781, 664] on div "chevron_left Review File chevron_right" at bounding box center [876, 651] width 1023 height 49
click at [219, 602] on div "Case Dashboard Payments Invoices Payments Payments Credit Report Client Profile" at bounding box center [184, 298] width 346 height 757
click at [723, 707] on div "2025 © NextChapterBK, INC" at bounding box center [703, 721] width 873 height 28
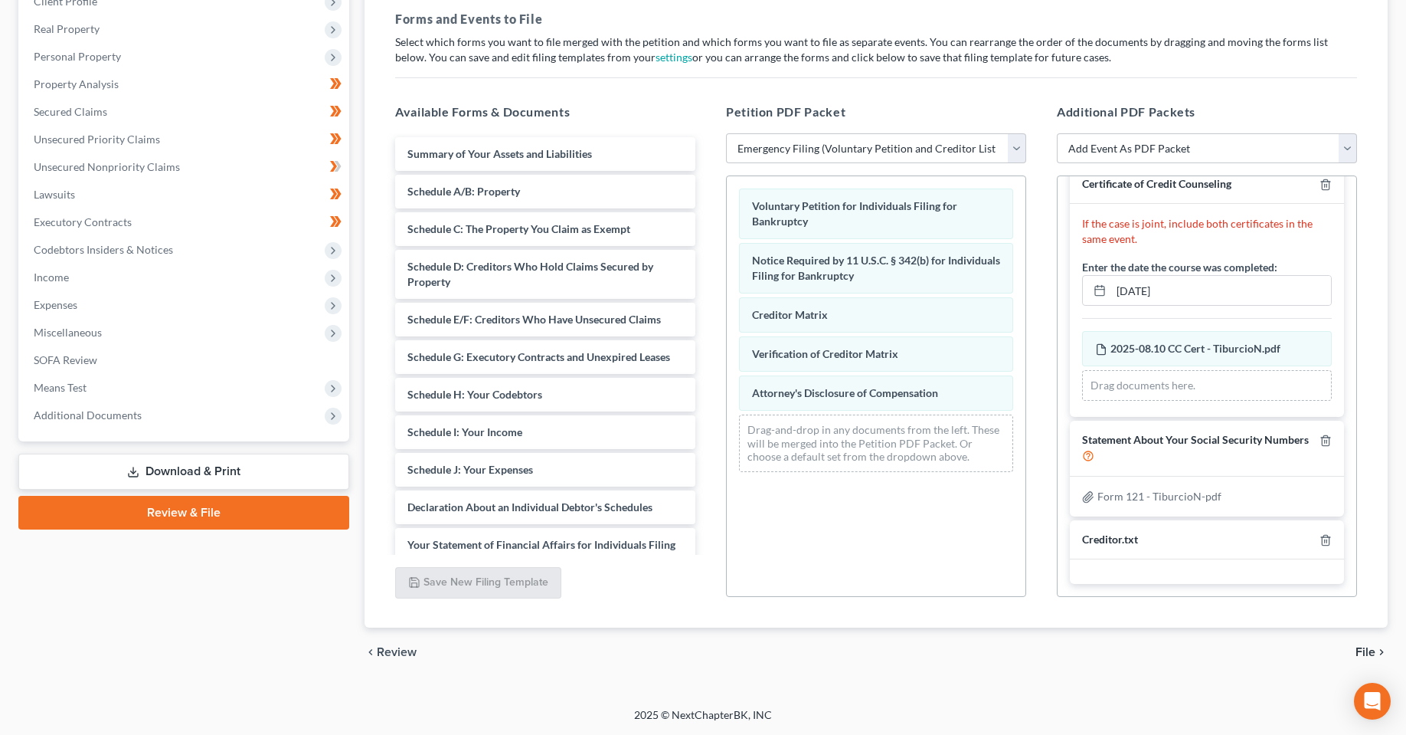
click at [812, 689] on div "[PERSON_NAME] Upgraded Chapter Chapter 7 Status In [GEOGRAPHIC_DATA] [GEOGRAPHI…" at bounding box center [703, 271] width 1406 height 872
click at [702, 693] on div "[PERSON_NAME] Upgraded Chapter Chapter 7 Status In [GEOGRAPHIC_DATA] [GEOGRAPHI…" at bounding box center [703, 271] width 1406 height 872
click at [203, 665] on div "Case Dashboard Payments Invoices Payments Payments Credit Report Client Profile" at bounding box center [184, 298] width 346 height 757
click at [200, 626] on div "Case Dashboard Payments Invoices Payments Payments Credit Report Client Profile" at bounding box center [184, 298] width 346 height 757
click at [178, 611] on div "Case Dashboard Payments Invoices Payments Payments Credit Report Client Profile" at bounding box center [184, 298] width 346 height 757
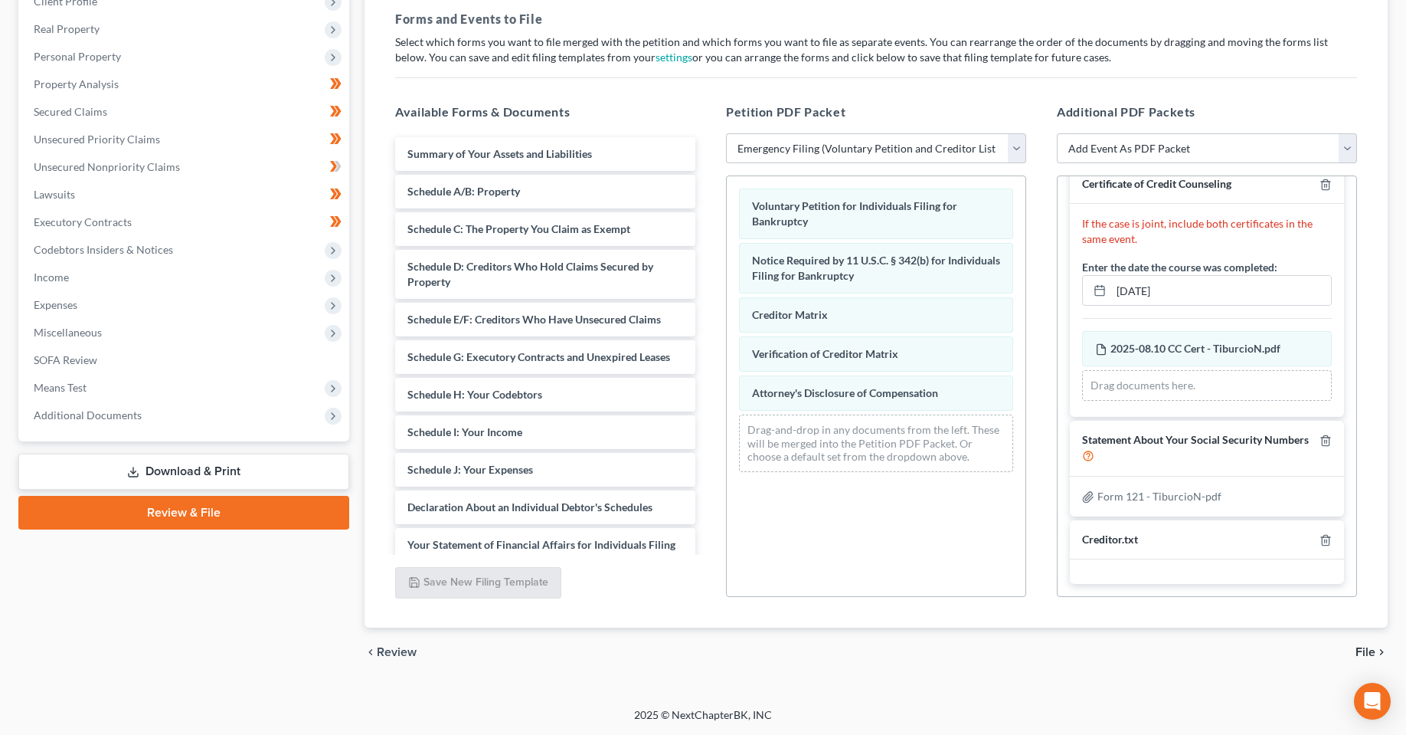
drag, startPoint x: 552, startPoint y: 715, endPoint x: 827, endPoint y: 666, distance: 279.2
click at [563, 714] on div "2025 © NextChapterBK, INC" at bounding box center [703, 721] width 873 height 28
drag, startPoint x: 758, startPoint y: 712, endPoint x: 539, endPoint y: 724, distance: 219.4
click at [628, 712] on div "2025 © NextChapterBK, INC" at bounding box center [703, 721] width 873 height 28
click at [623, 722] on div "2025 © NextChapterBK, INC" at bounding box center [703, 721] width 873 height 28
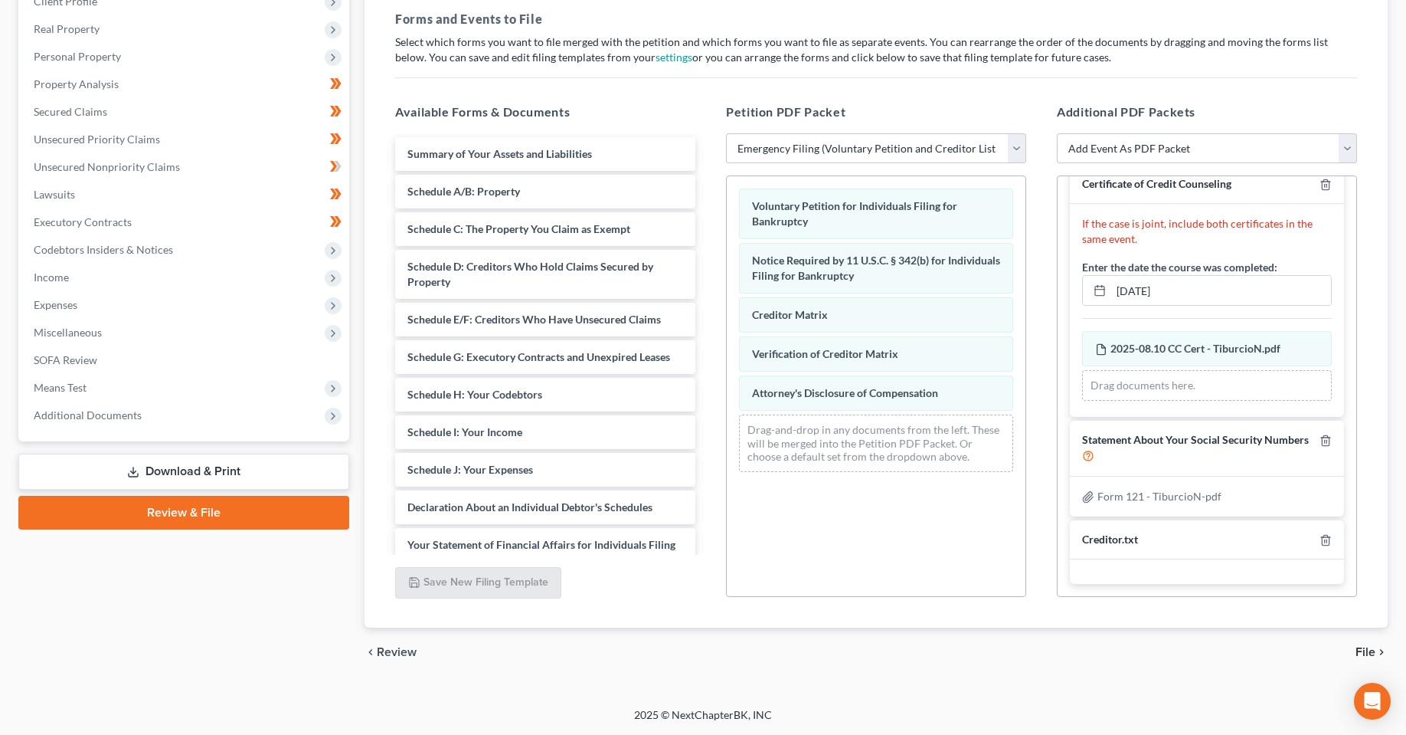
click at [791, 718] on div "2025 © NextChapterBK, INC" at bounding box center [703, 721] width 873 height 28
drag, startPoint x: 780, startPoint y: 718, endPoint x: 548, endPoint y: 724, distance: 232.2
click at [583, 727] on div "2025 © NextChapterBK, INC" at bounding box center [703, 721] width 873 height 28
click at [464, 707] on div "2025 © NextChapterBK, INC" at bounding box center [703, 721] width 873 height 28
click at [498, 702] on div "[PERSON_NAME] Upgraded Chapter Chapter 7 Status In [GEOGRAPHIC_DATA] [GEOGRAPHI…" at bounding box center [703, 271] width 1406 height 872
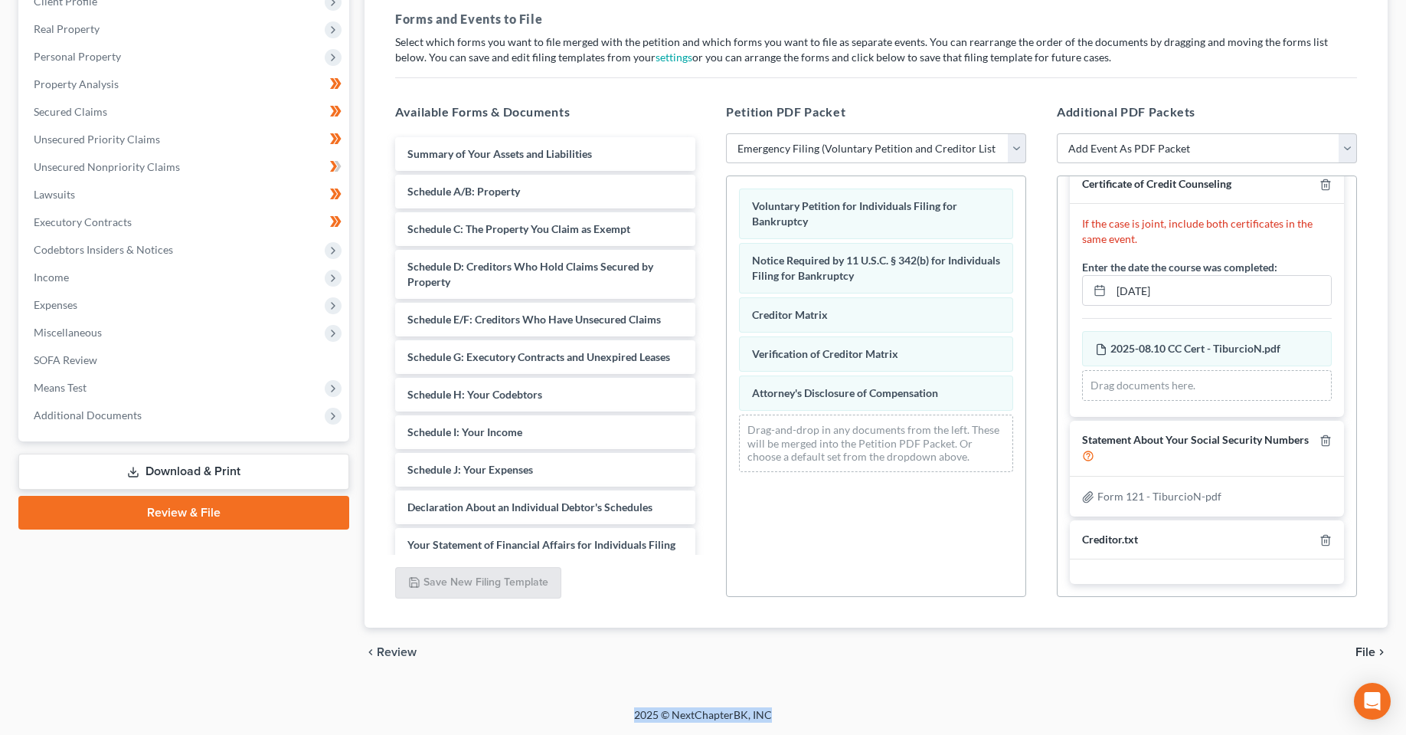
drag, startPoint x: 566, startPoint y: 688, endPoint x: 822, endPoint y: 698, distance: 256.0
click at [786, 709] on div "Home New Case Client Portal [DOMAIN_NAME], P.A. [PERSON_NAME][EMAIL_ADDRESS][DO…" at bounding box center [703, 253] width 1406 height 961
click at [822, 698] on div "[PERSON_NAME] Upgraded Chapter Chapter 7 Status In [GEOGRAPHIC_DATA] [GEOGRAPHI…" at bounding box center [703, 271] width 1406 height 872
drag, startPoint x: 780, startPoint y: 718, endPoint x: 565, endPoint y: 732, distance: 215.0
click at [566, 732] on div "2025 © NextChapterBK, INC" at bounding box center [703, 721] width 873 height 28
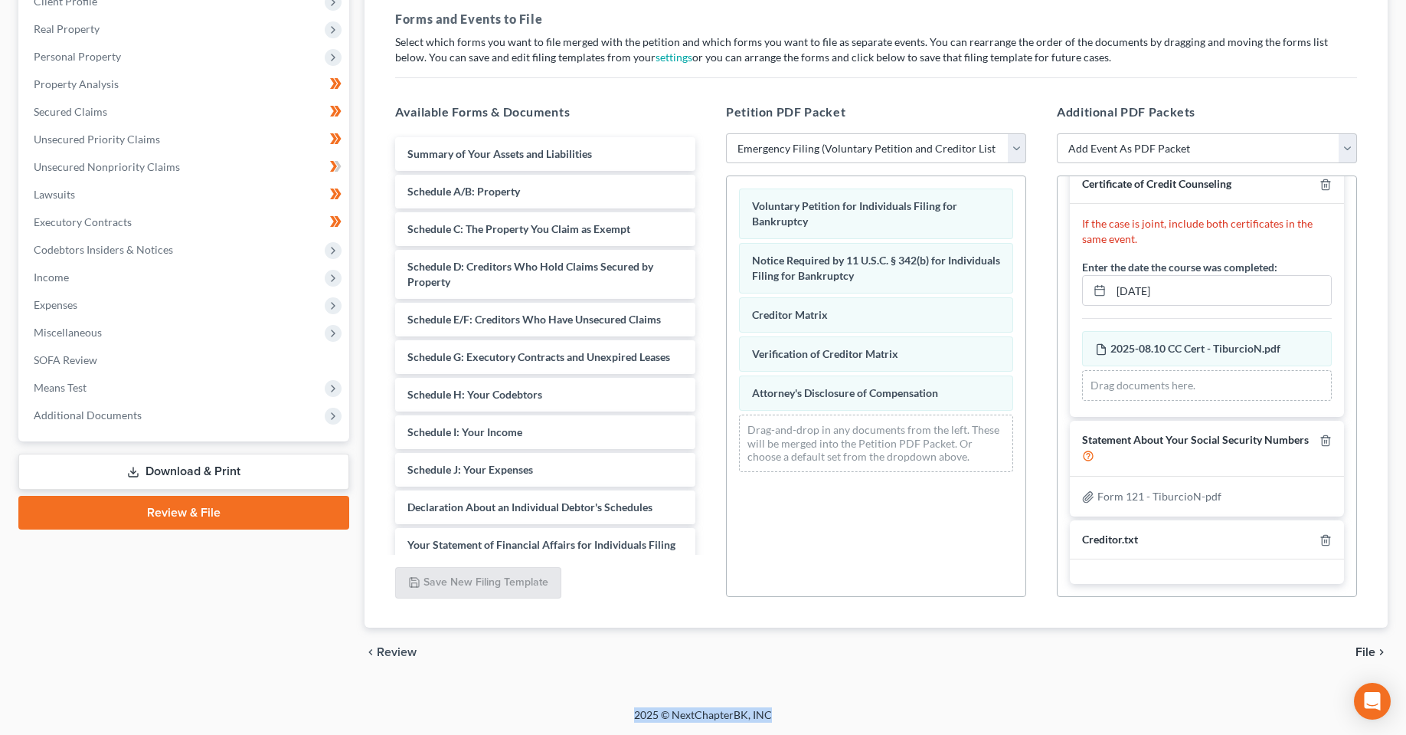
drag, startPoint x: 555, startPoint y: 727, endPoint x: 565, endPoint y: 719, distance: 13.2
click at [554, 727] on div "2025 © NextChapterBK, INC" at bounding box center [703, 721] width 873 height 28
click at [569, 709] on div "2025 © NextChapterBK, INC" at bounding box center [703, 721] width 873 height 28
drag, startPoint x: 653, startPoint y: 712, endPoint x: 826, endPoint y: 696, distance: 173.8
click at [747, 708] on div "2025 © NextChapterBK, INC" at bounding box center [703, 721] width 873 height 28
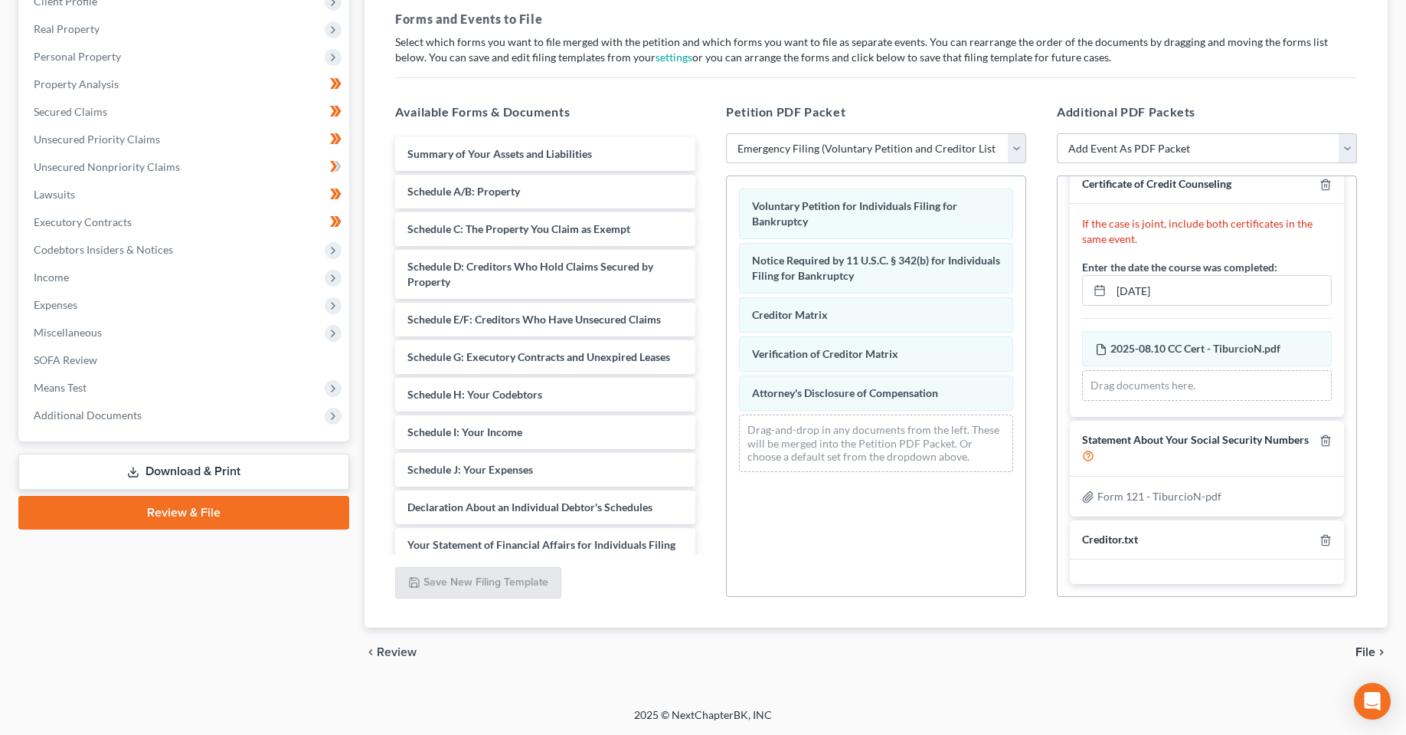
drag, startPoint x: 819, startPoint y: 700, endPoint x: 773, endPoint y: 705, distance: 46.3
click at [818, 700] on div "[PERSON_NAME] Upgraded Chapter Chapter 7 Status In [GEOGRAPHIC_DATA] [GEOGRAPHI…" at bounding box center [703, 271] width 1406 height 872
drag, startPoint x: 742, startPoint y: 713, endPoint x: 657, endPoint y: 722, distance: 85.4
click at [659, 722] on div "2025 © NextChapterBK, INC" at bounding box center [703, 721] width 873 height 28
click at [799, 695] on div "[PERSON_NAME] Upgraded Chapter Chapter 7 Status In [GEOGRAPHIC_DATA] [GEOGRAPHI…" at bounding box center [703, 271] width 1406 height 872
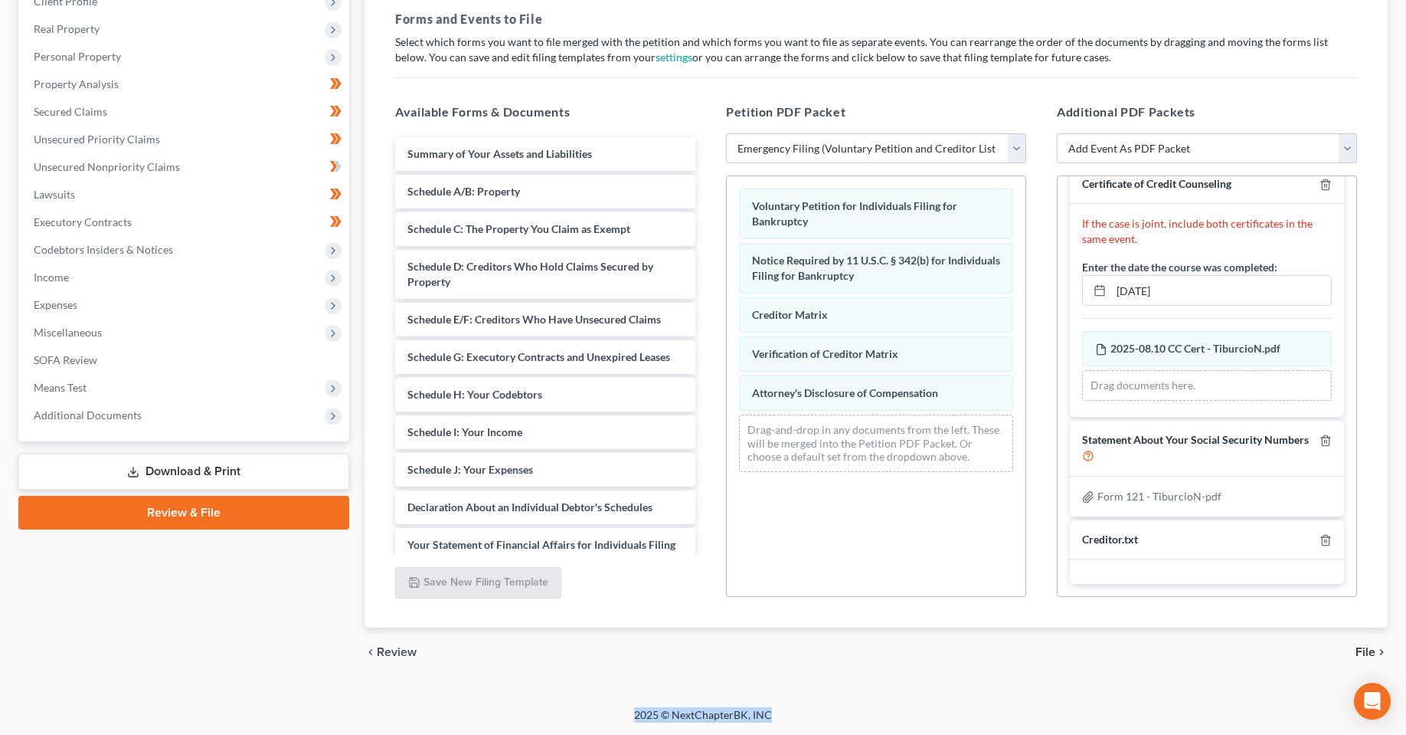
drag, startPoint x: 610, startPoint y: 709, endPoint x: 806, endPoint y: 718, distance: 195.5
click at [790, 716] on div "2025 © NextChapterBK, INC" at bounding box center [703, 721] width 873 height 28
click at [807, 718] on div "2025 © NextChapterBK, INC" at bounding box center [703, 721] width 873 height 28
drag, startPoint x: 759, startPoint y: 718, endPoint x: 702, endPoint y: 725, distance: 57.9
click at [731, 720] on div "2025 © NextChapterBK, INC" at bounding box center [703, 721] width 873 height 28
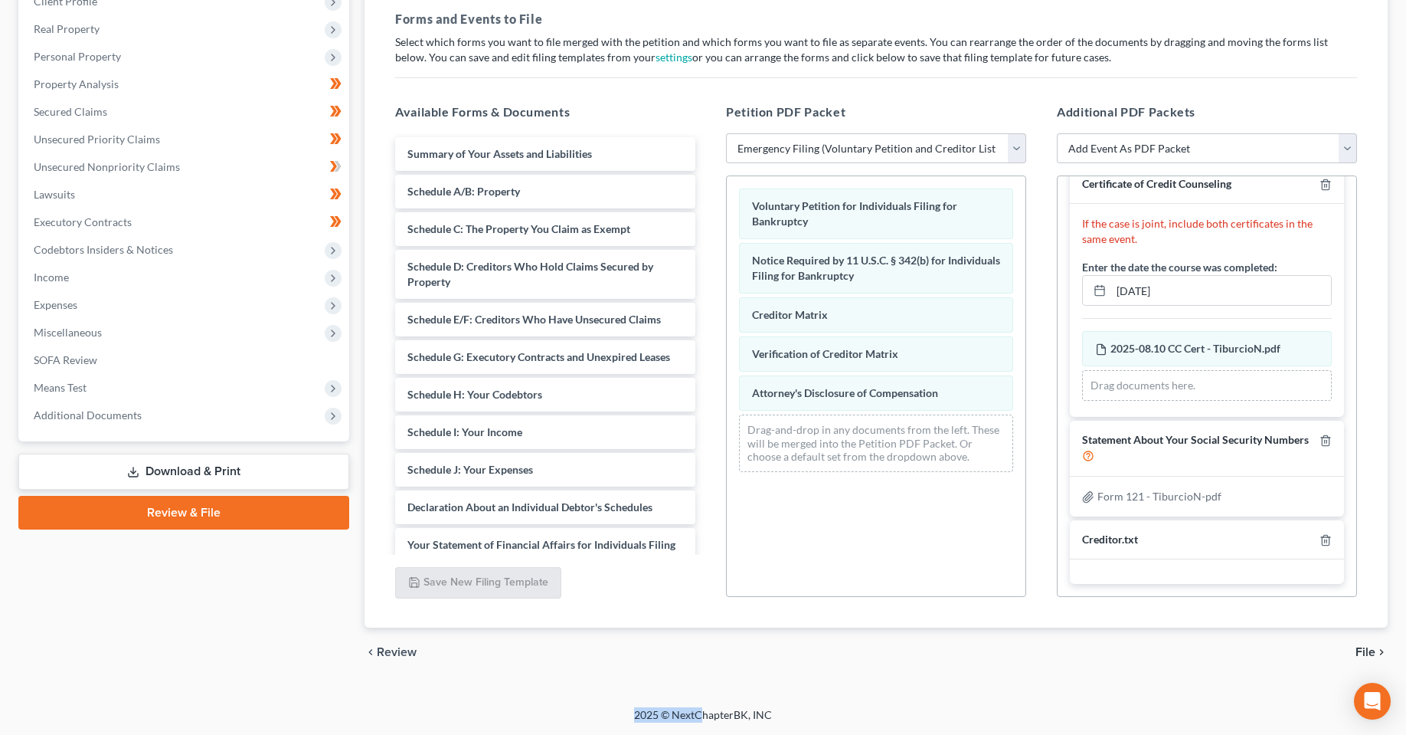
drag, startPoint x: 702, startPoint y: 725, endPoint x: 589, endPoint y: 730, distance: 112.7
click at [604, 730] on div "2025 © NextChapterBK, INC" at bounding box center [703, 721] width 873 height 28
click at [581, 727] on div "2025 © NextChapterBK, INC" at bounding box center [703, 721] width 873 height 28
drag, startPoint x: 613, startPoint y: 723, endPoint x: 819, endPoint y: 709, distance: 206.5
click at [738, 723] on div "2025 © NextChapterBK, INC" at bounding box center [703, 721] width 873 height 28
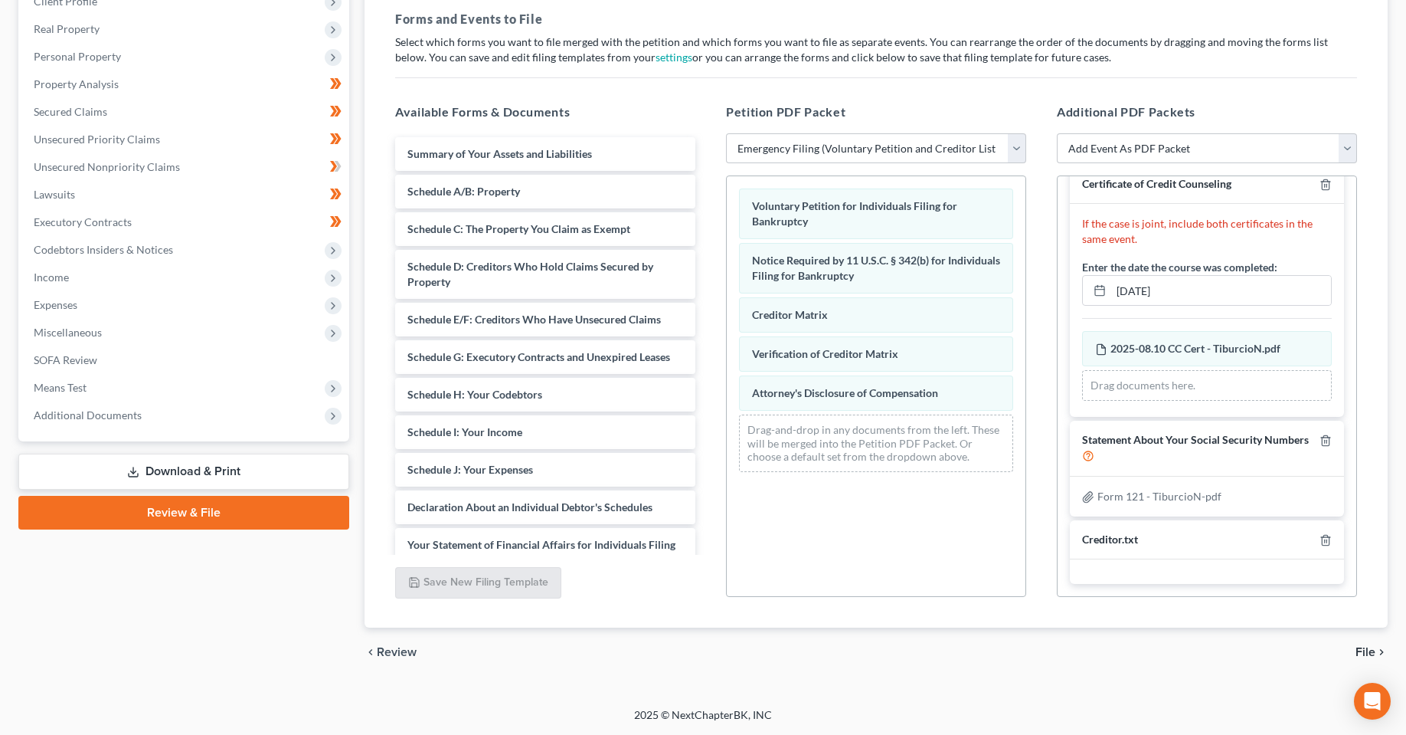
drag, startPoint x: 819, startPoint y: 709, endPoint x: 483, endPoint y: 734, distance: 336.4
click at [794, 715] on div "2025 © NextChapterBK, INC" at bounding box center [703, 721] width 873 height 28
click at [283, 648] on div "Case Dashboard Payments Invoices Payments Payments Credit Report Client Profile" at bounding box center [184, 298] width 346 height 757
click at [912, 734] on div "2025 © NextChapterBK, INC" at bounding box center [703, 721] width 873 height 28
click at [925, 705] on div "[PERSON_NAME] Upgraded Chapter Chapter 7 Status In [GEOGRAPHIC_DATA] [GEOGRAPHI…" at bounding box center [703, 271] width 1406 height 872
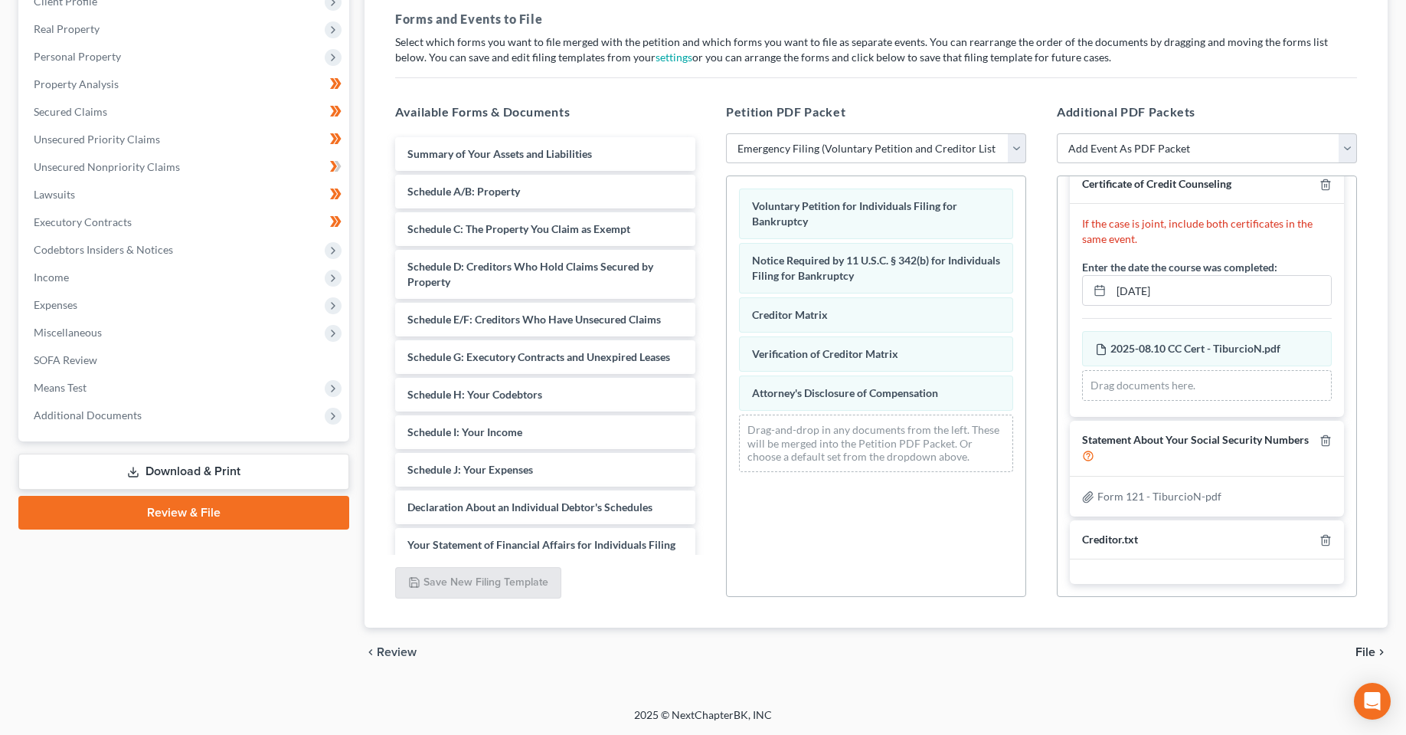
drag, startPoint x: 911, startPoint y: 671, endPoint x: 942, endPoint y: 557, distance: 118.4
click at [911, 672] on div "chevron_left Review File chevron_right" at bounding box center [876, 651] width 1023 height 49
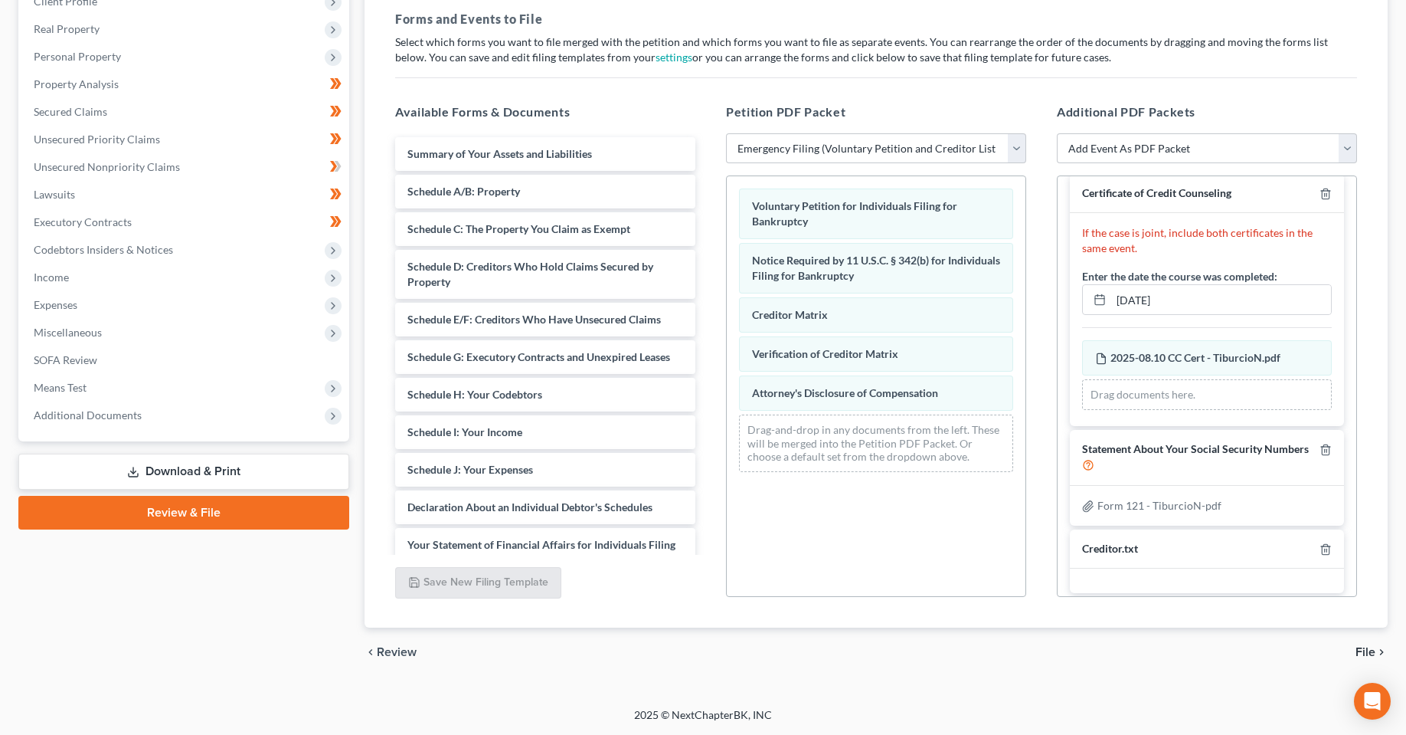
scroll to position [169, 0]
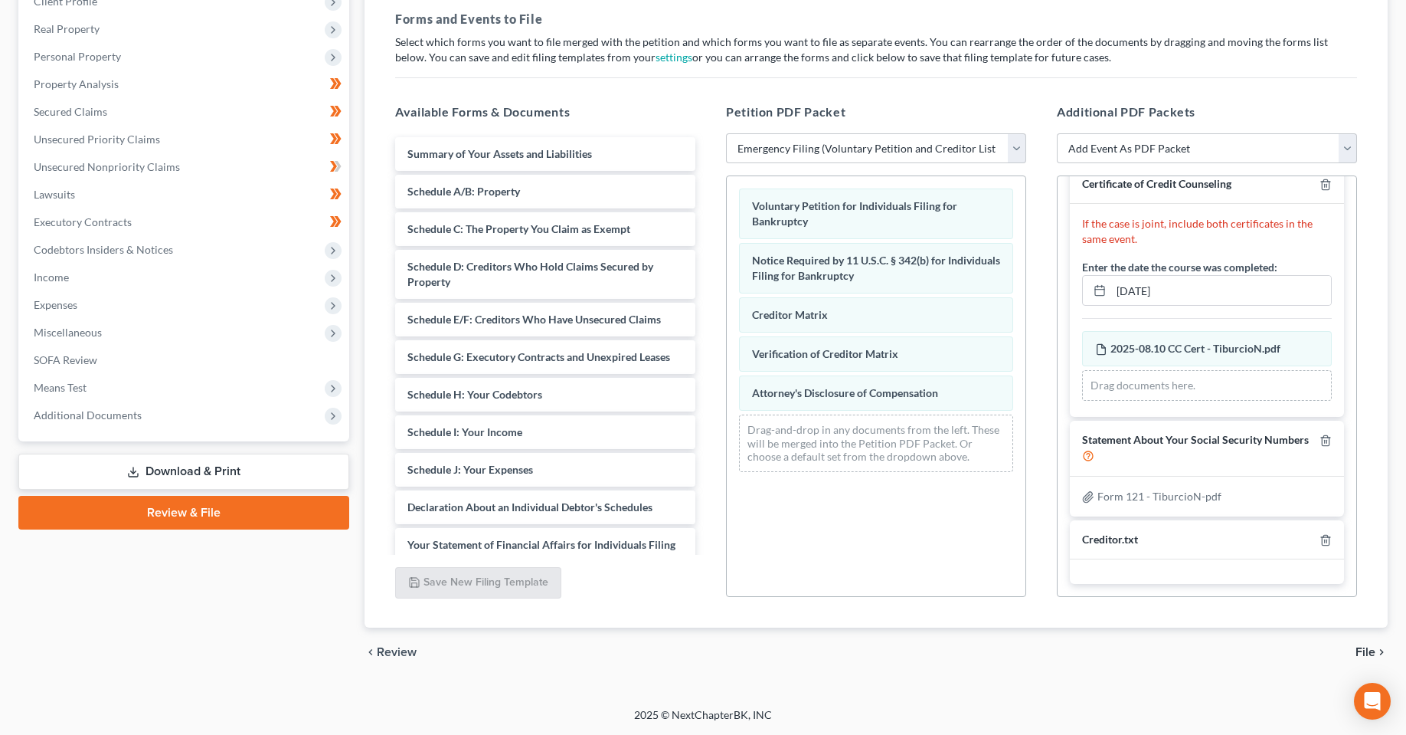
click at [832, 721] on div "2025 © NextChapterBK, INC" at bounding box center [703, 721] width 873 height 28
click at [835, 709] on div "Home New Case Client Portal [DOMAIN_NAME], P.A. [PERSON_NAME][EMAIL_ADDRESS][DO…" at bounding box center [703, 253] width 1406 height 961
click at [856, 696] on div "[PERSON_NAME] Upgraded Chapter Chapter 7 Status In [GEOGRAPHIC_DATA] [GEOGRAPHI…" at bounding box center [703, 271] width 1406 height 872
click at [1262, 718] on footer "2025 © NextChapterBK, INC" at bounding box center [703, 721] width 1406 height 28
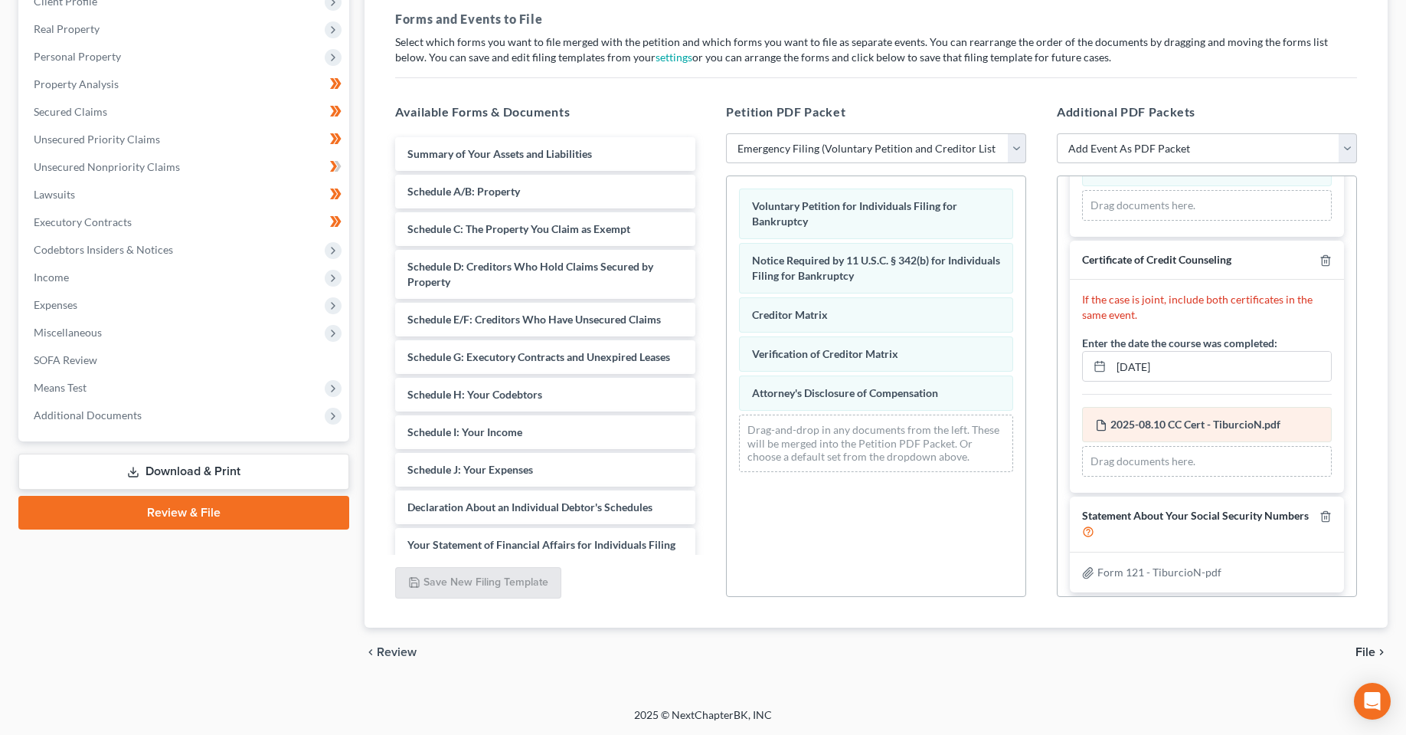
scroll to position [93, 0]
click at [257, 601] on div "Case Dashboard Payments Invoices Payments Payments Credit Report Client Profile" at bounding box center [184, 298] width 346 height 757
click at [967, 669] on div "chevron_left Review File chevron_right" at bounding box center [876, 651] width 1023 height 49
click at [981, 664] on div "chevron_left Review File chevron_right" at bounding box center [876, 651] width 1023 height 49
click at [1361, 653] on span "File" at bounding box center [1366, 652] width 20 height 12
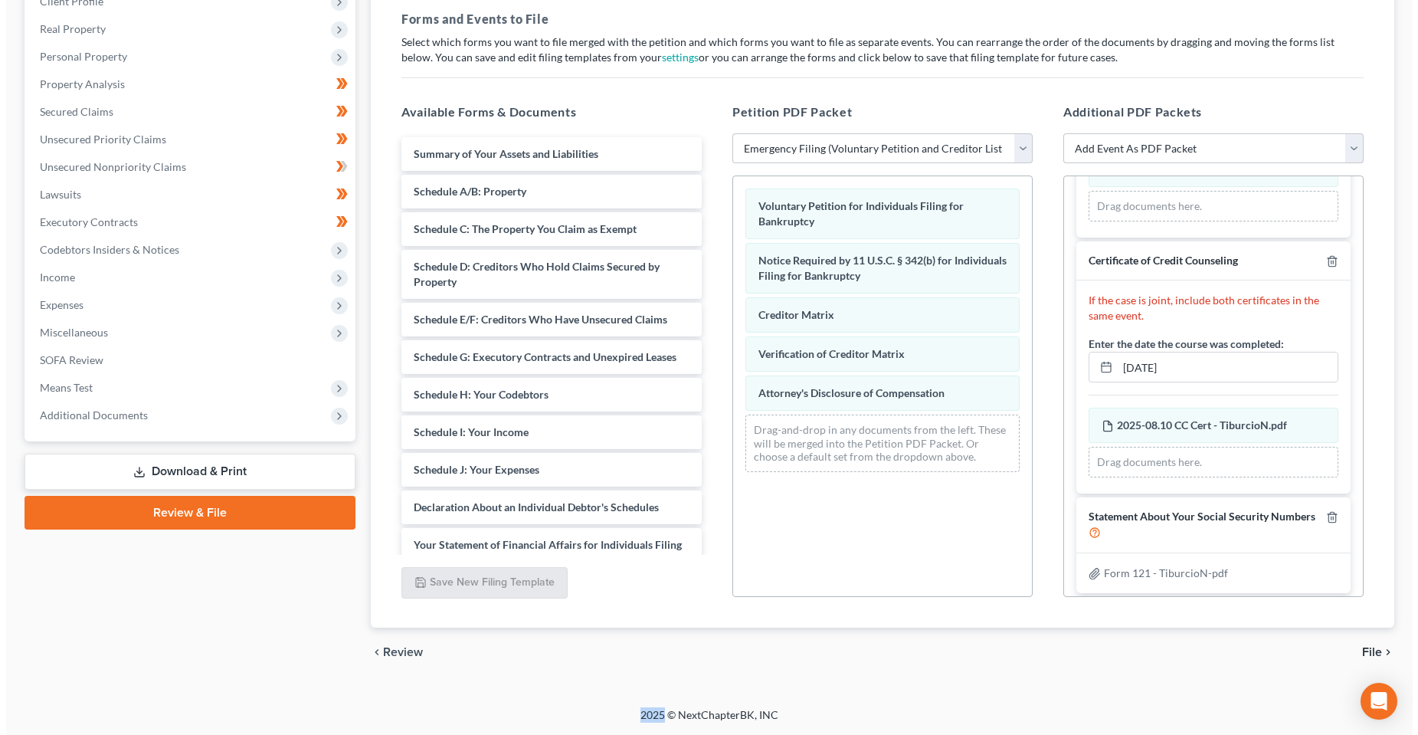
scroll to position [80, 0]
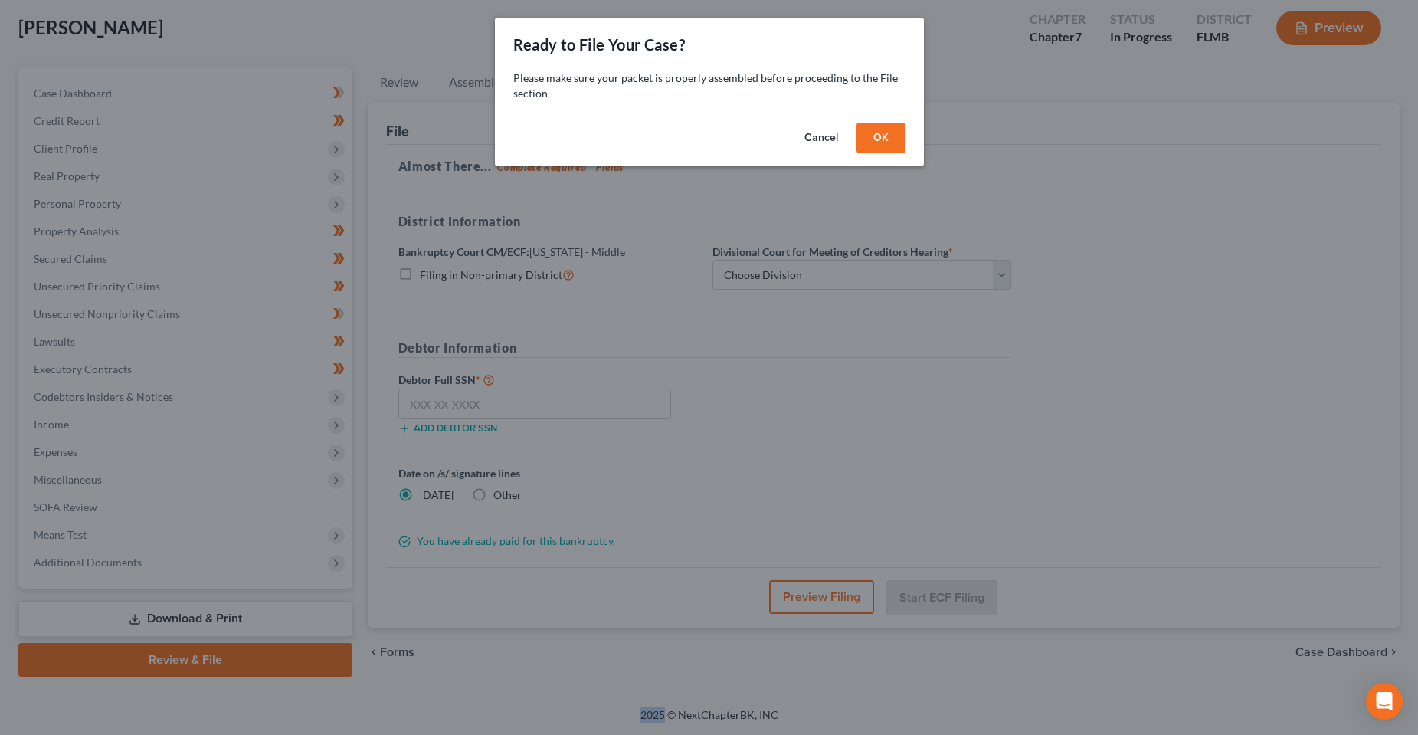
click button "OK"
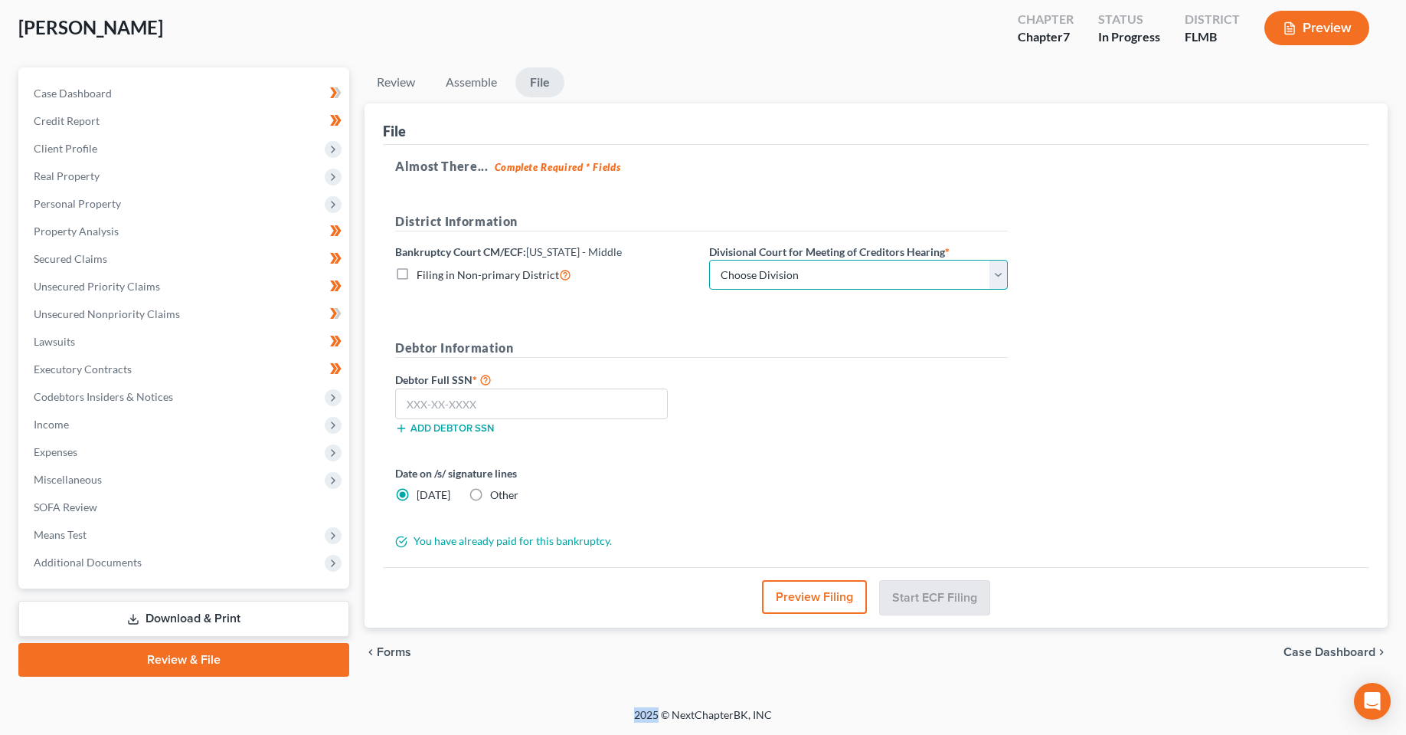
click select "Choose Division [GEOGRAPHIC_DATA][PERSON_NAME] [GEOGRAPHIC_DATA] [GEOGRAPHIC_DA…"
select select "2"
click select "Choose Division [GEOGRAPHIC_DATA][PERSON_NAME] [GEOGRAPHIC_DATA] [GEOGRAPHIC_DA…"
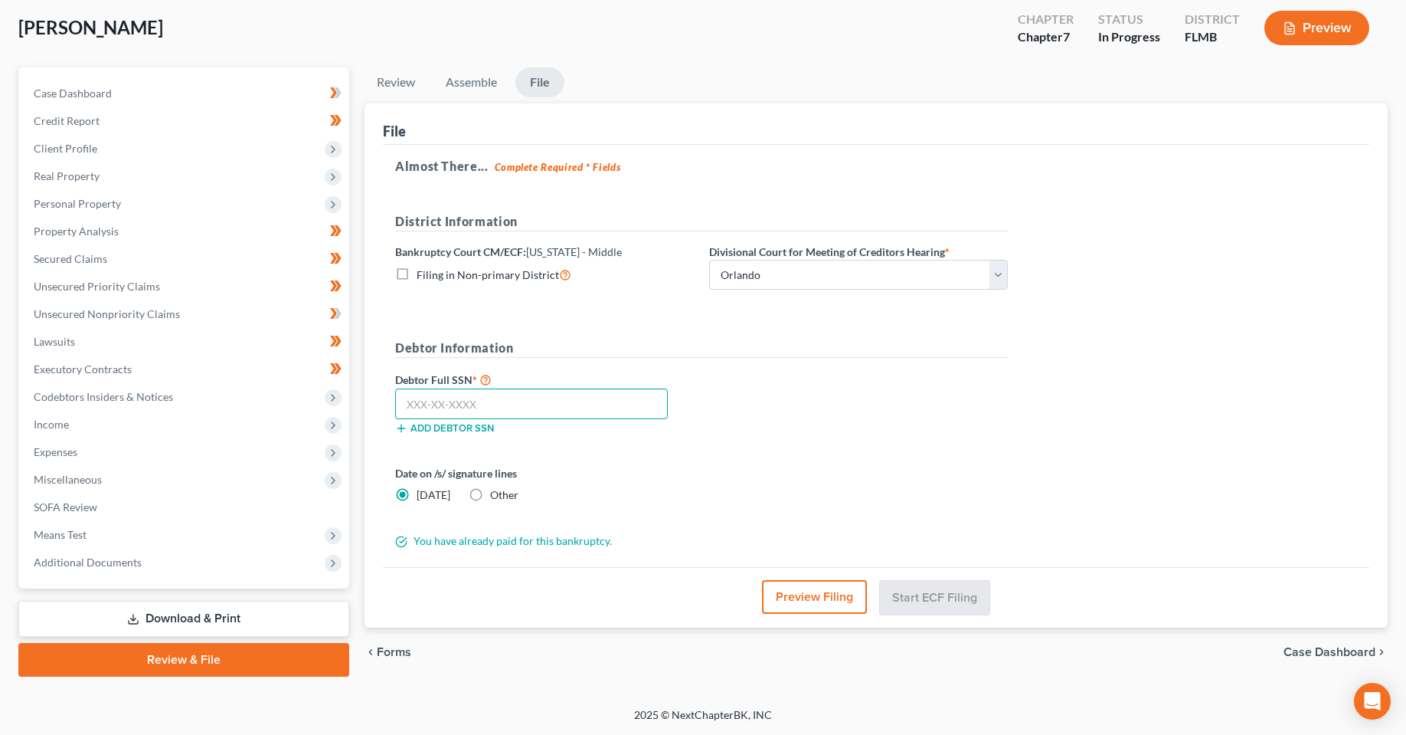
click input "text"
click button "Add debtor SSN"
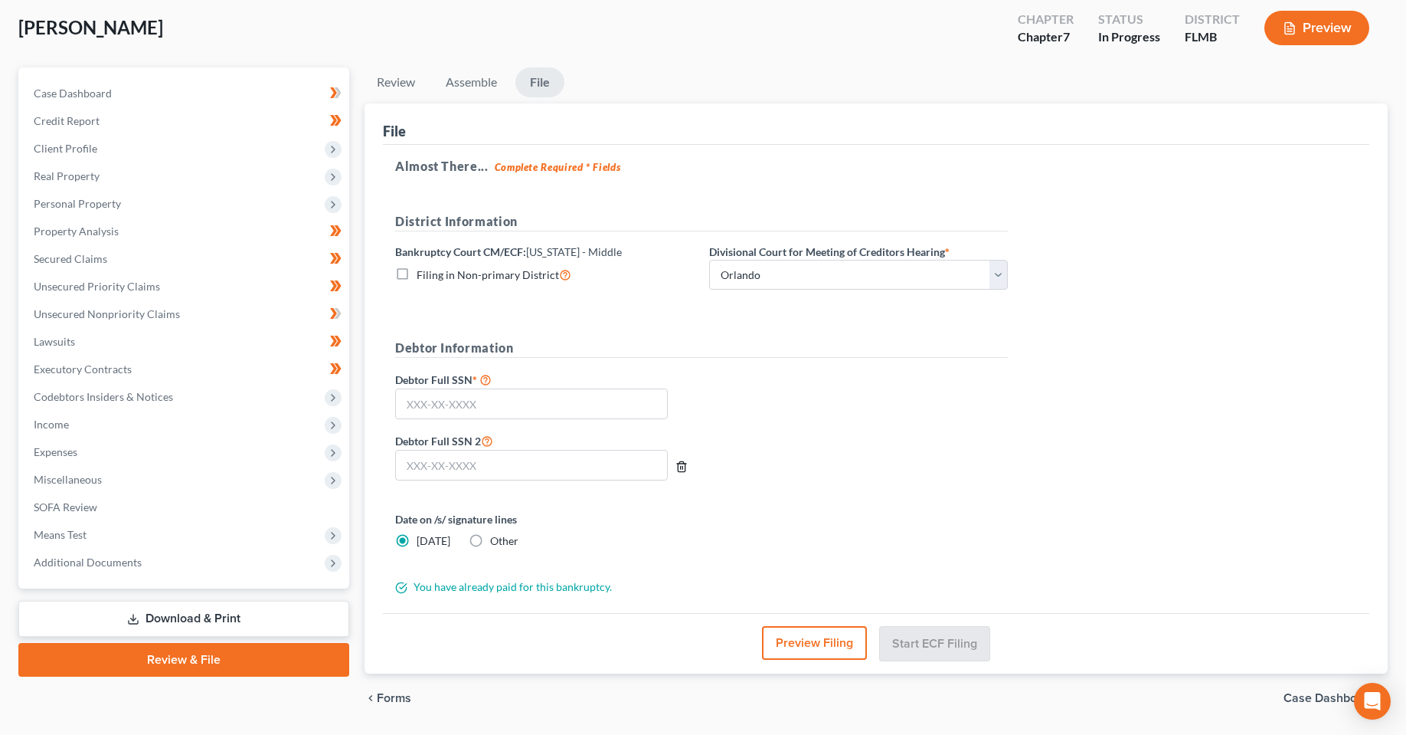
click icon "button"
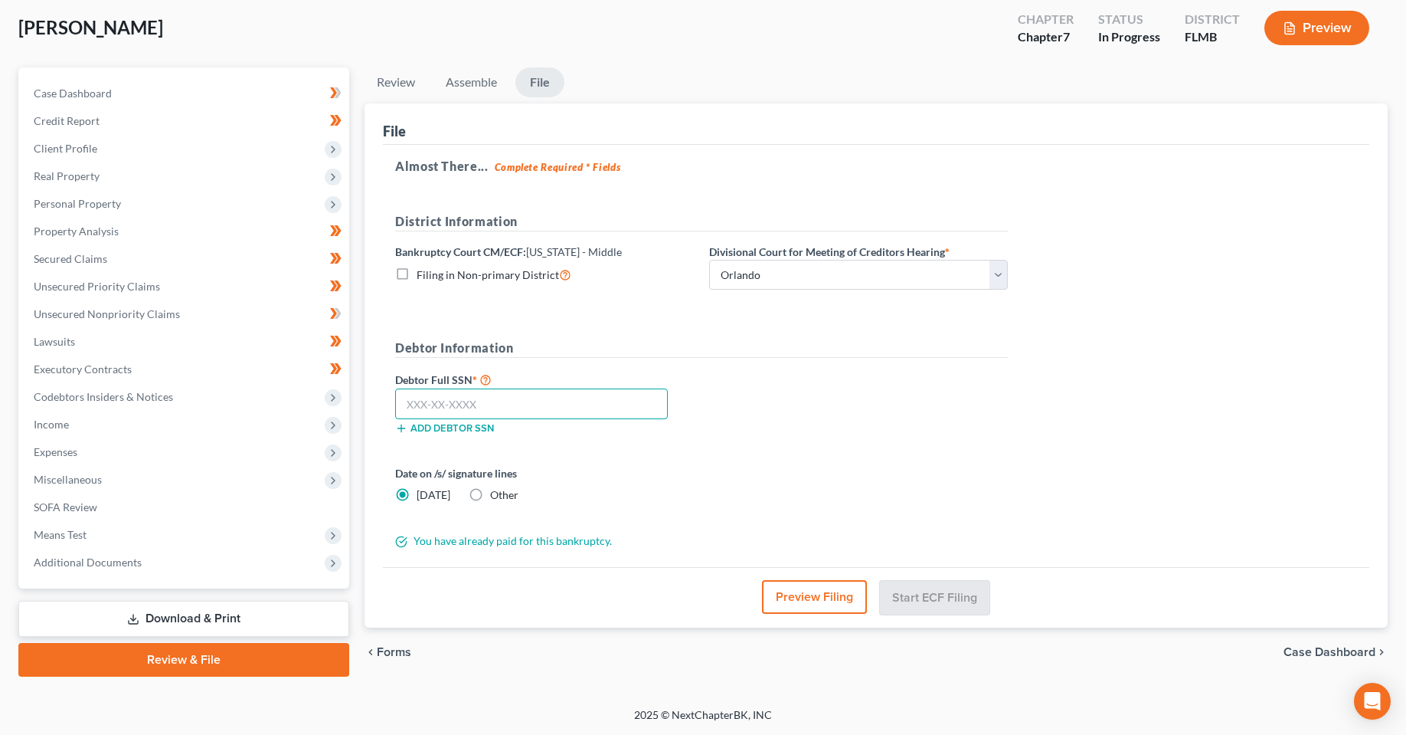
click input "text"
type input "179-80-3092"
click form "District Information Bankruptcy Court CM/ECF: [US_STATE] - Middle Filing in Non…"
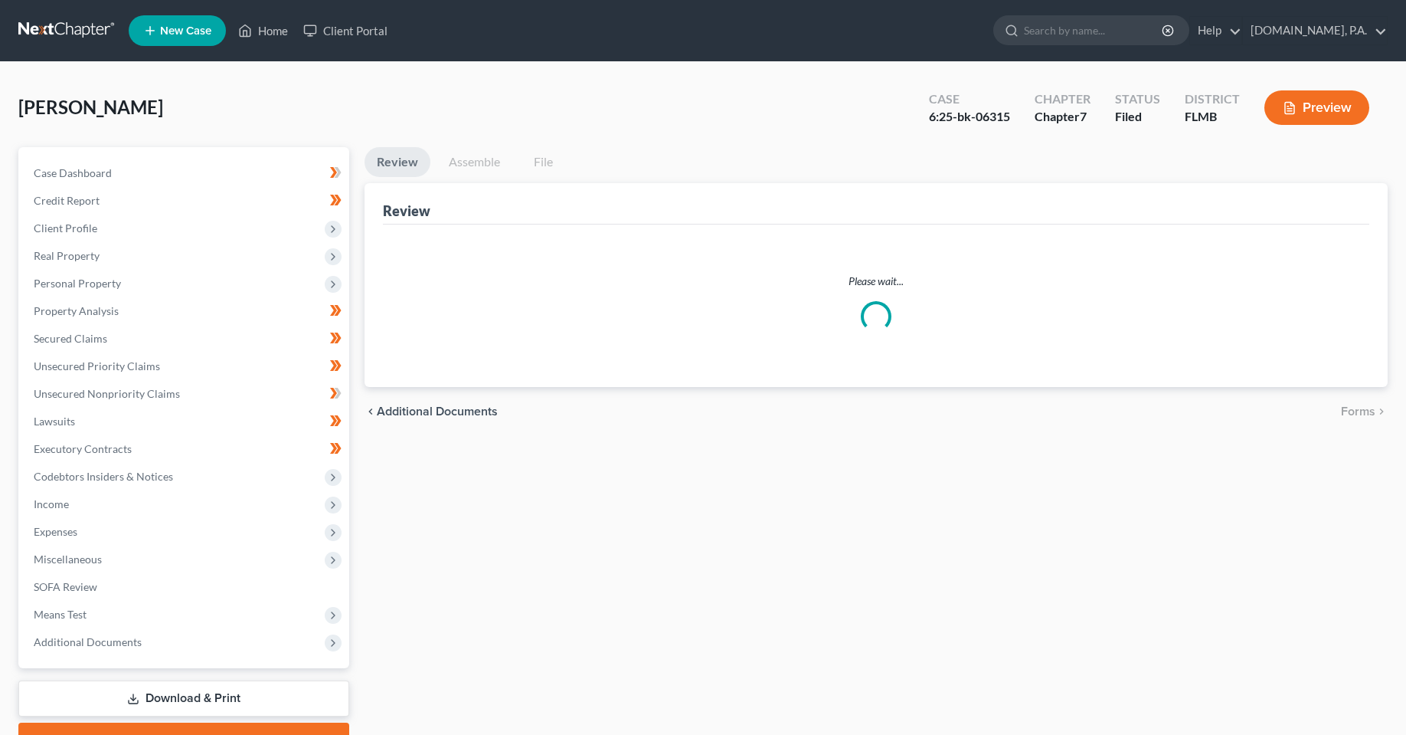
scroll to position [80, 0]
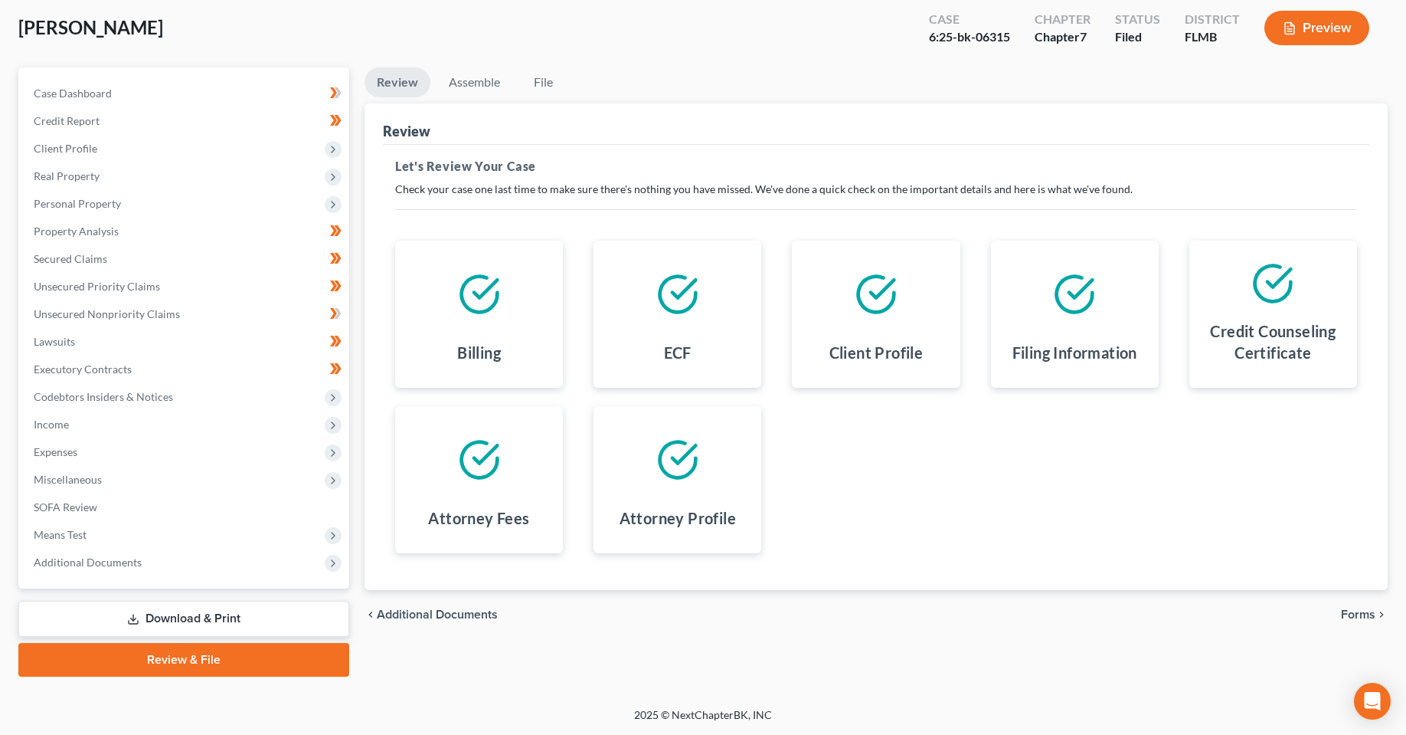
drag, startPoint x: 680, startPoint y: 646, endPoint x: 675, endPoint y: 635, distance: 12.7
click at [680, 646] on div "Review Assemble File Review This court does not allow electronic filing for cas…" at bounding box center [876, 371] width 1039 height 609
drag, startPoint x: 205, startPoint y: 623, endPoint x: 214, endPoint y: 621, distance: 8.7
click at [205, 623] on link "Download & Print" at bounding box center [183, 619] width 331 height 36
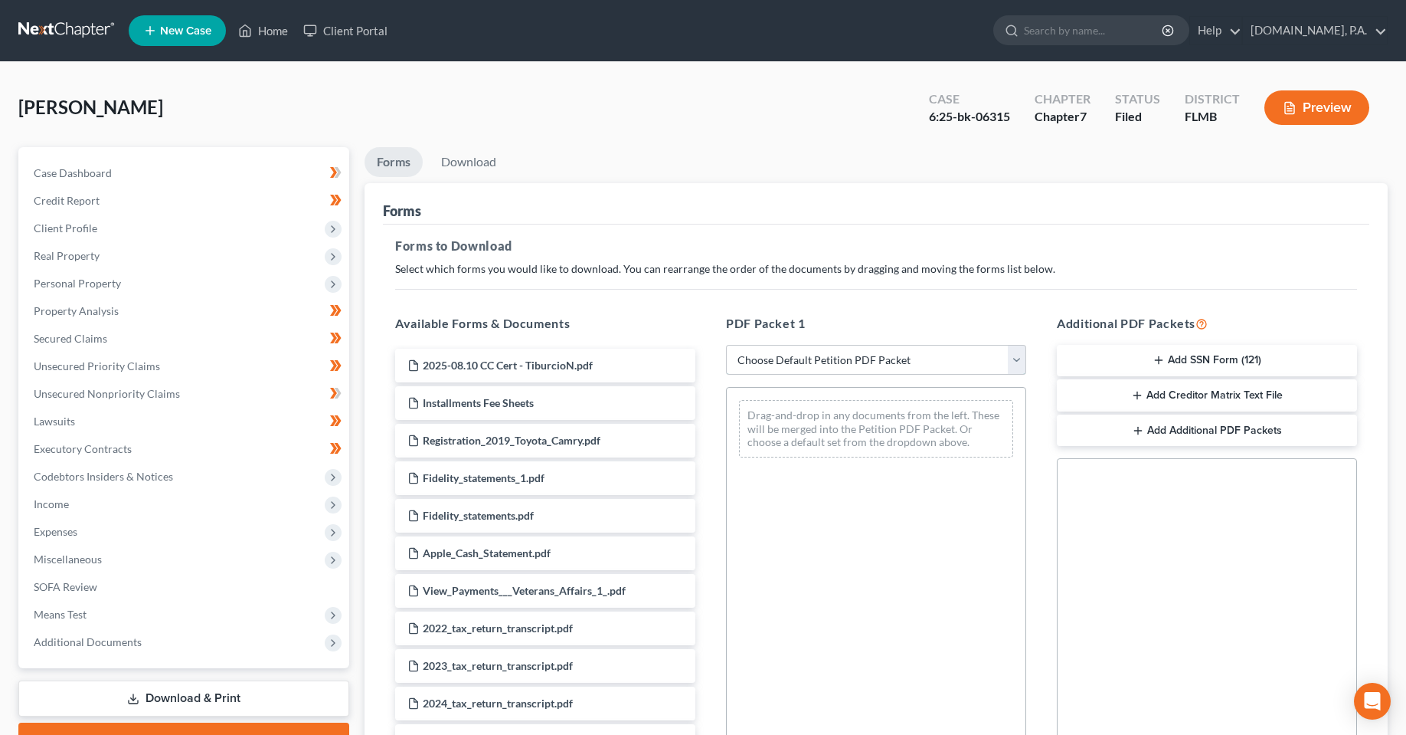
click at [885, 353] on select "Choose Default Petition PDF Packet Complete Bankruptcy Petition (all forms and …" at bounding box center [876, 360] width 300 height 31
click at [800, 581] on div "Drag-and-drop in any documents from the left. These will be merged into the Pet…" at bounding box center [876, 597] width 300 height 421
click at [1190, 434] on button "Add Additional PDF Packets" at bounding box center [1207, 430] width 300 height 32
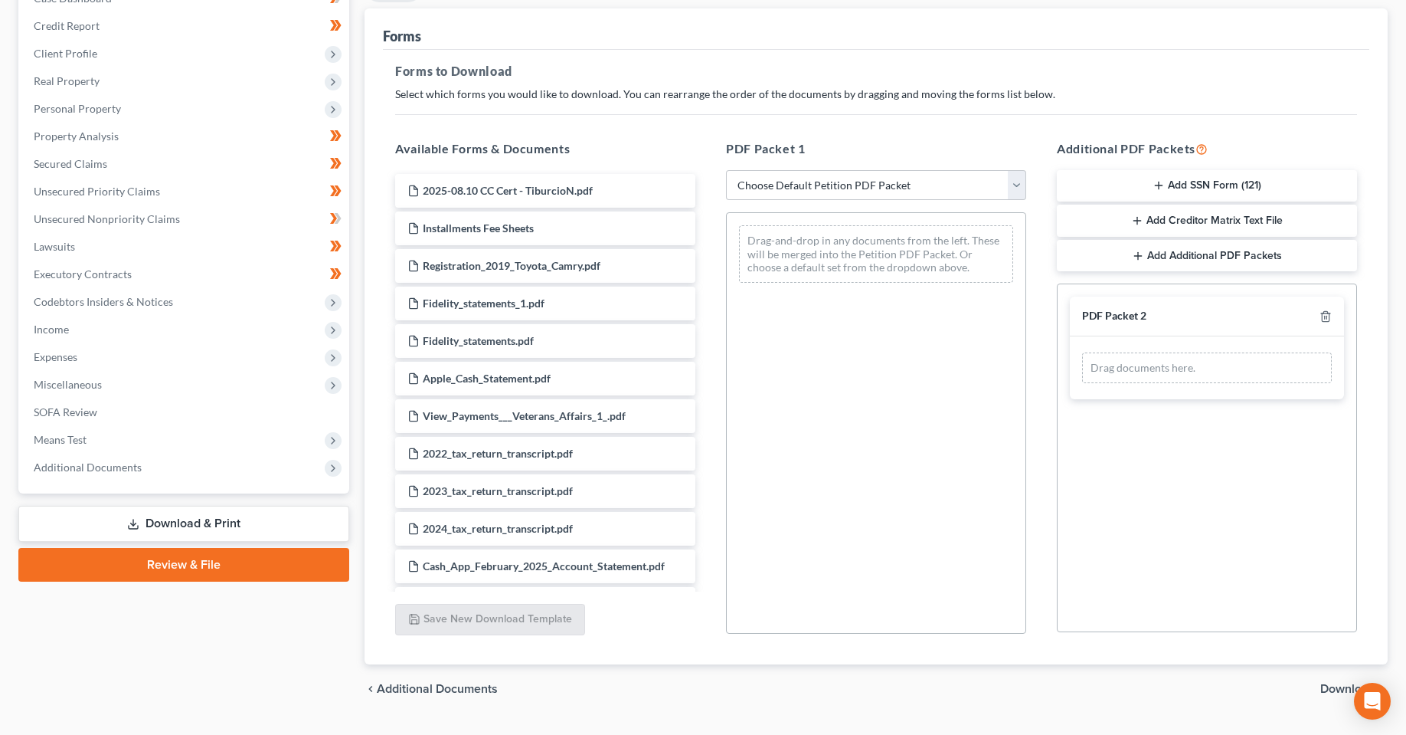
scroll to position [211, 0]
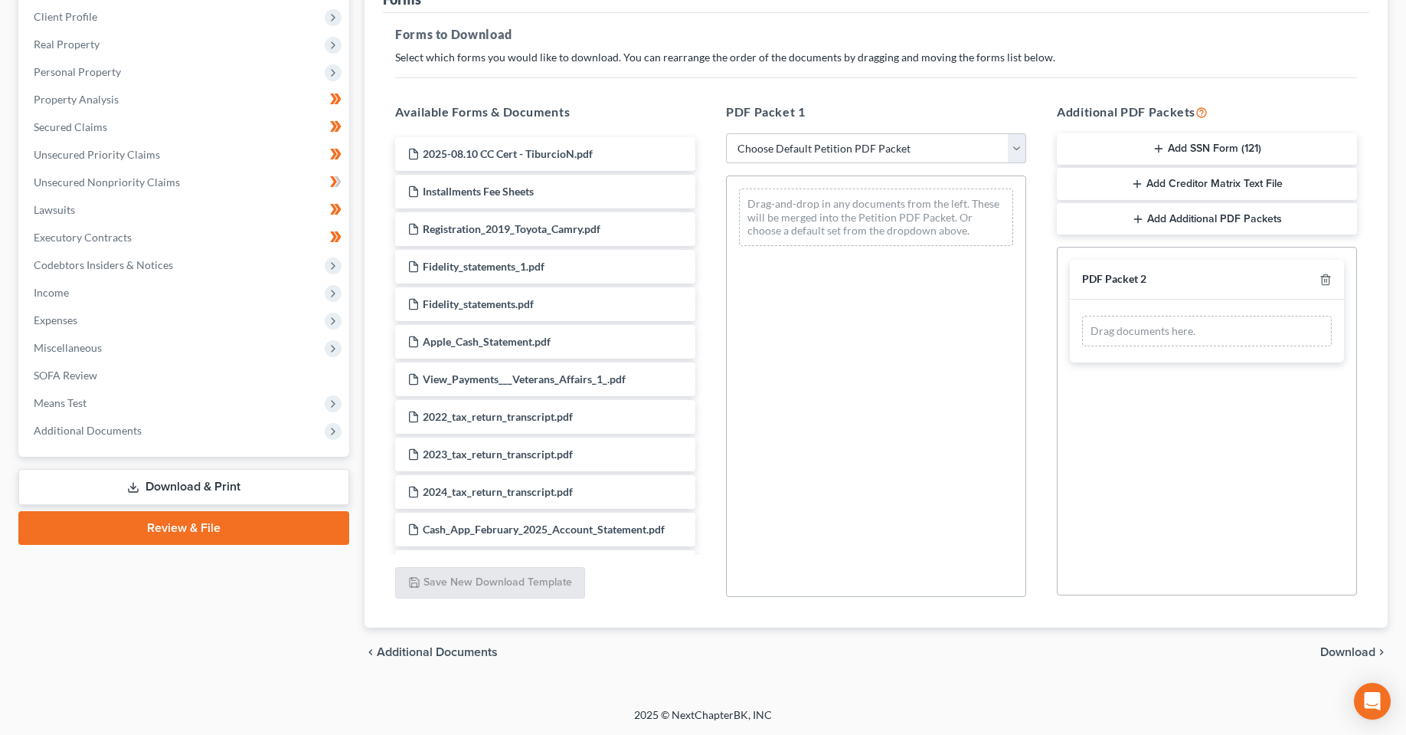
click at [202, 534] on link "Review & File" at bounding box center [183, 528] width 331 height 34
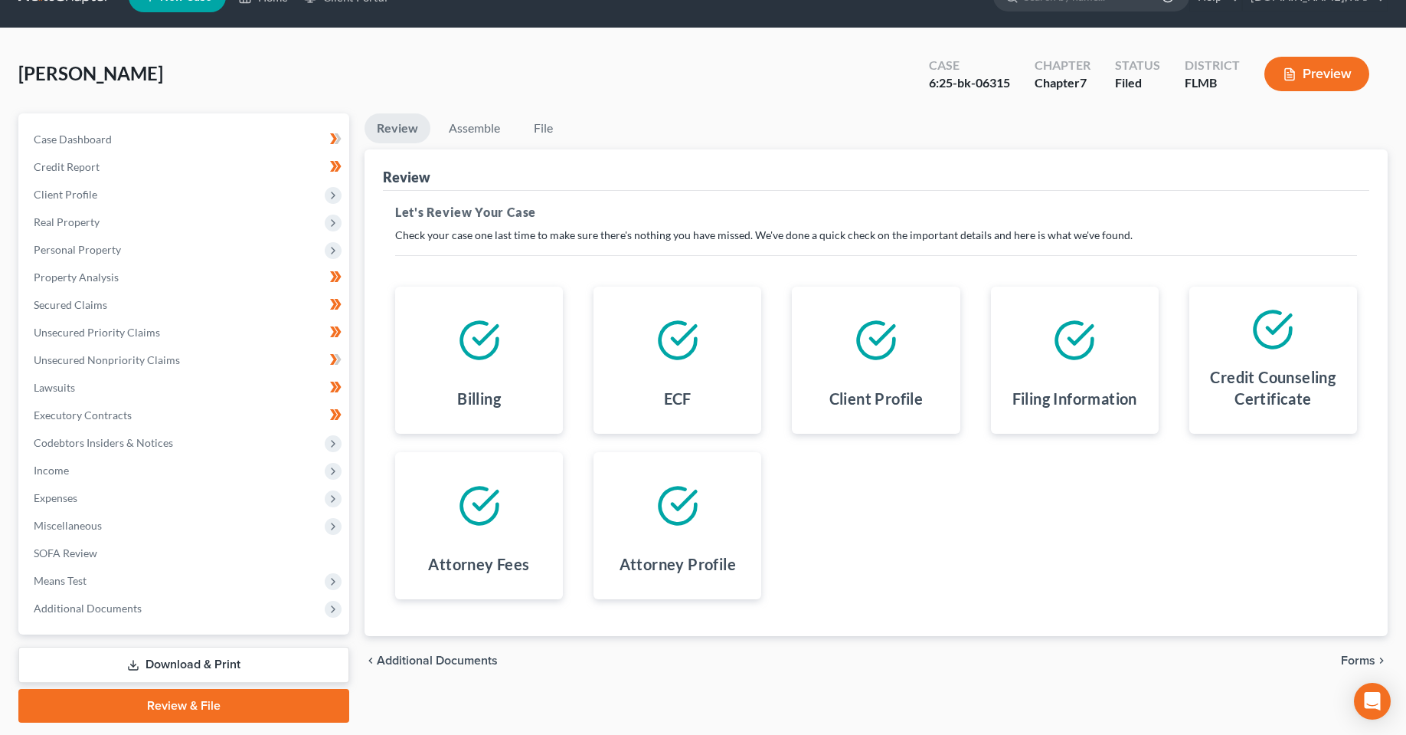
scroll to position [80, 0]
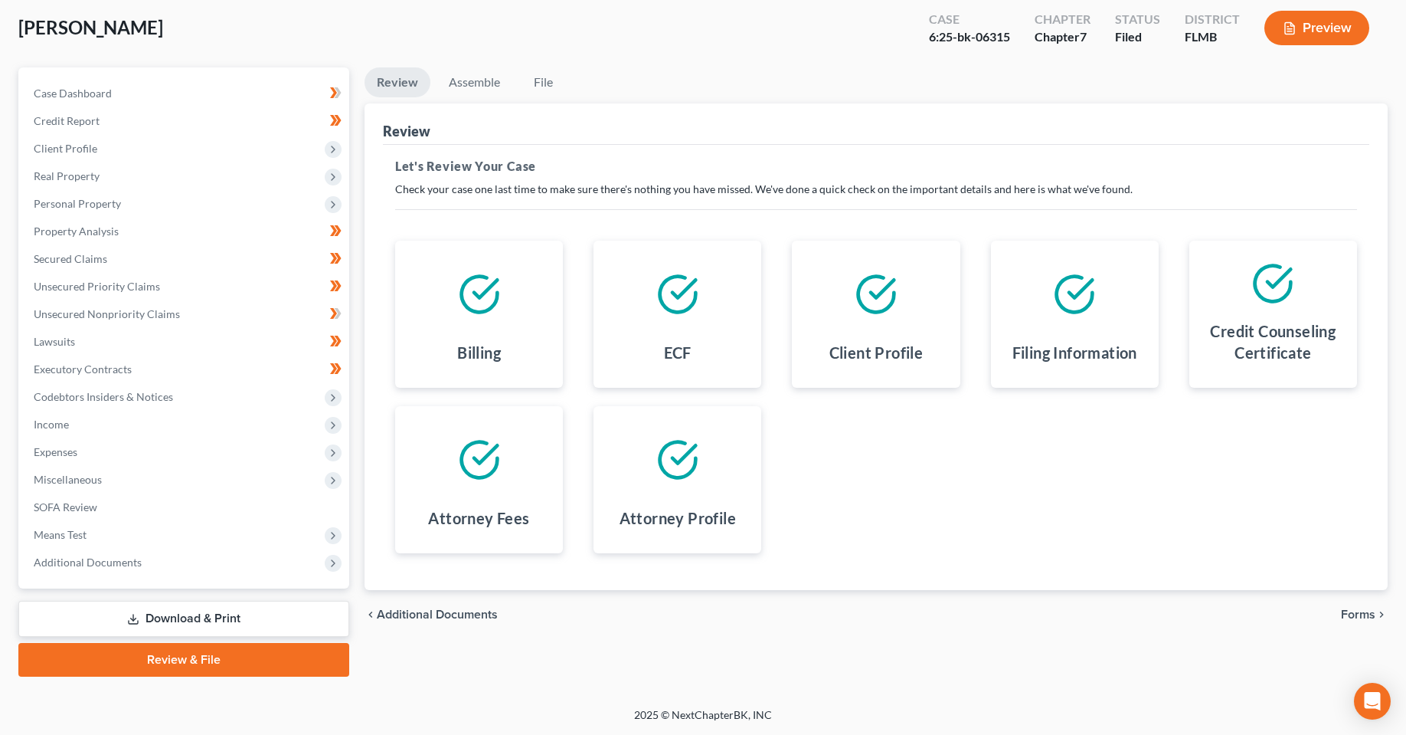
click at [1340, 620] on div "chevron_left Additional Documents Forms chevron_right" at bounding box center [876, 614] width 1023 height 49
click at [1351, 612] on span "Forms" at bounding box center [1358, 614] width 34 height 12
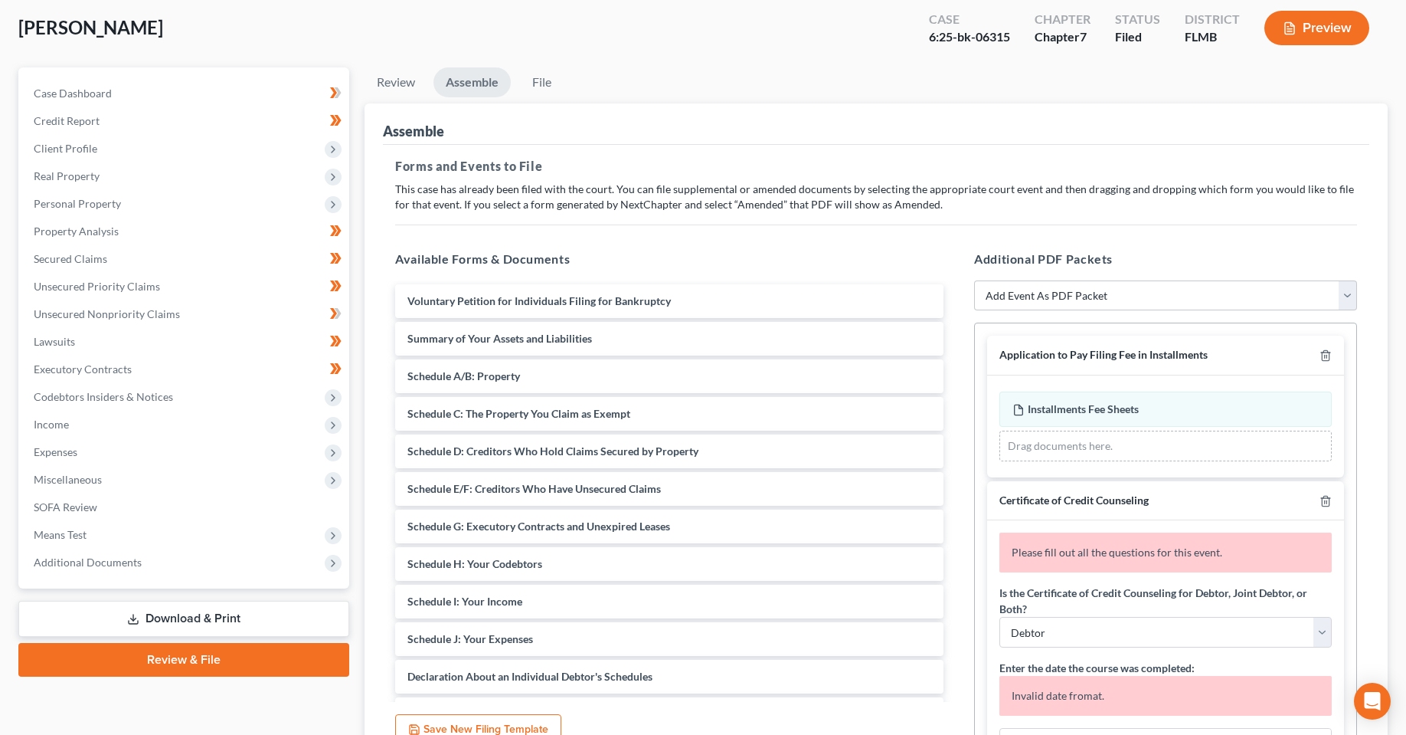
click at [1124, 211] on p "This case has already been filed with the court. You can file supplemental or a…" at bounding box center [876, 197] width 962 height 31
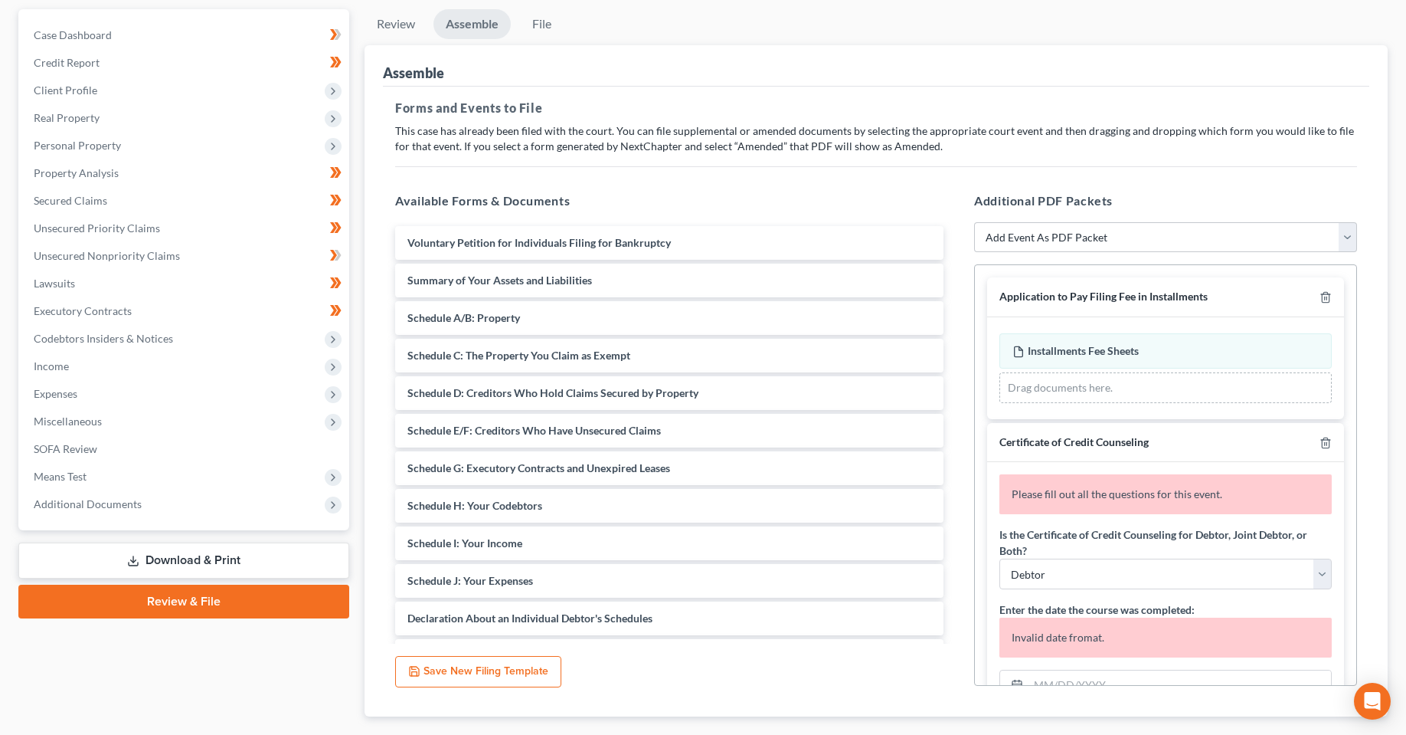
scroll to position [227, 0]
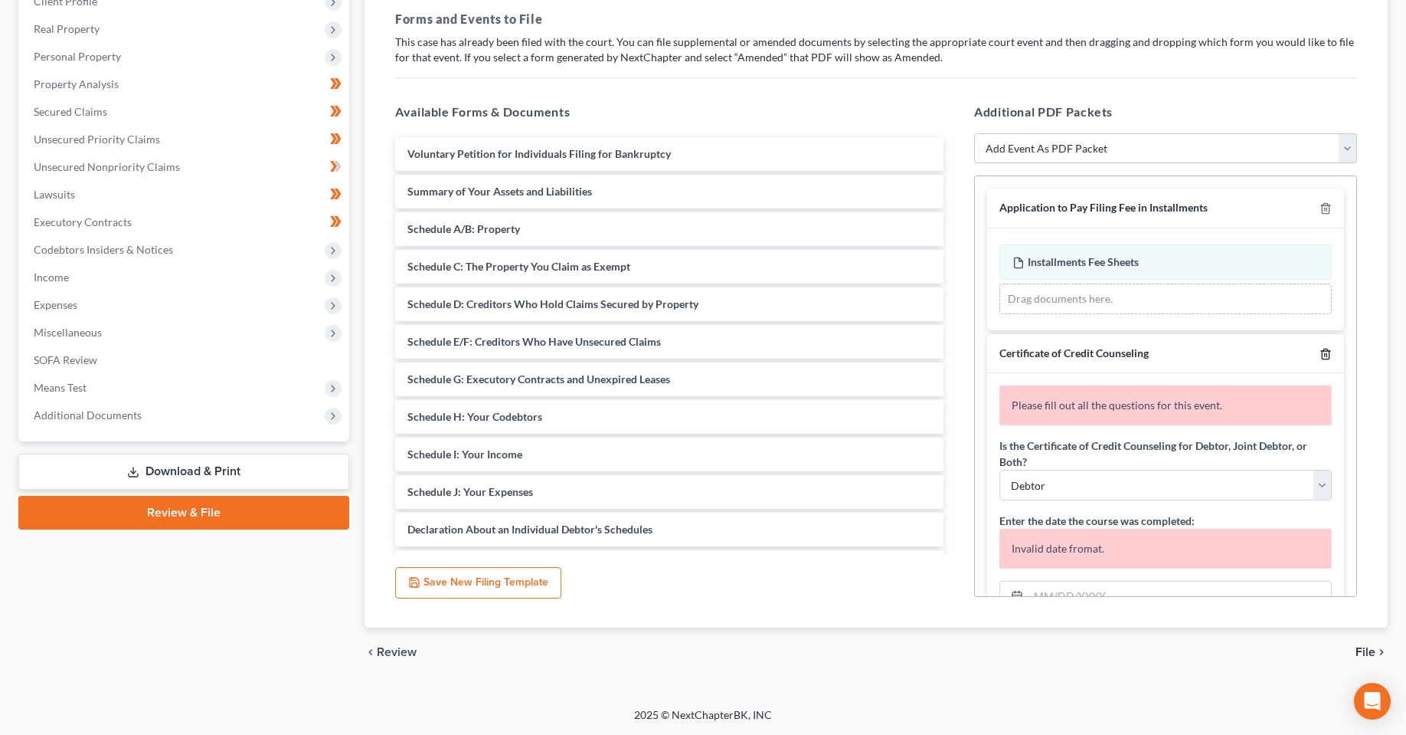
click at [1322, 357] on icon "button" at bounding box center [1325, 354] width 7 height 10
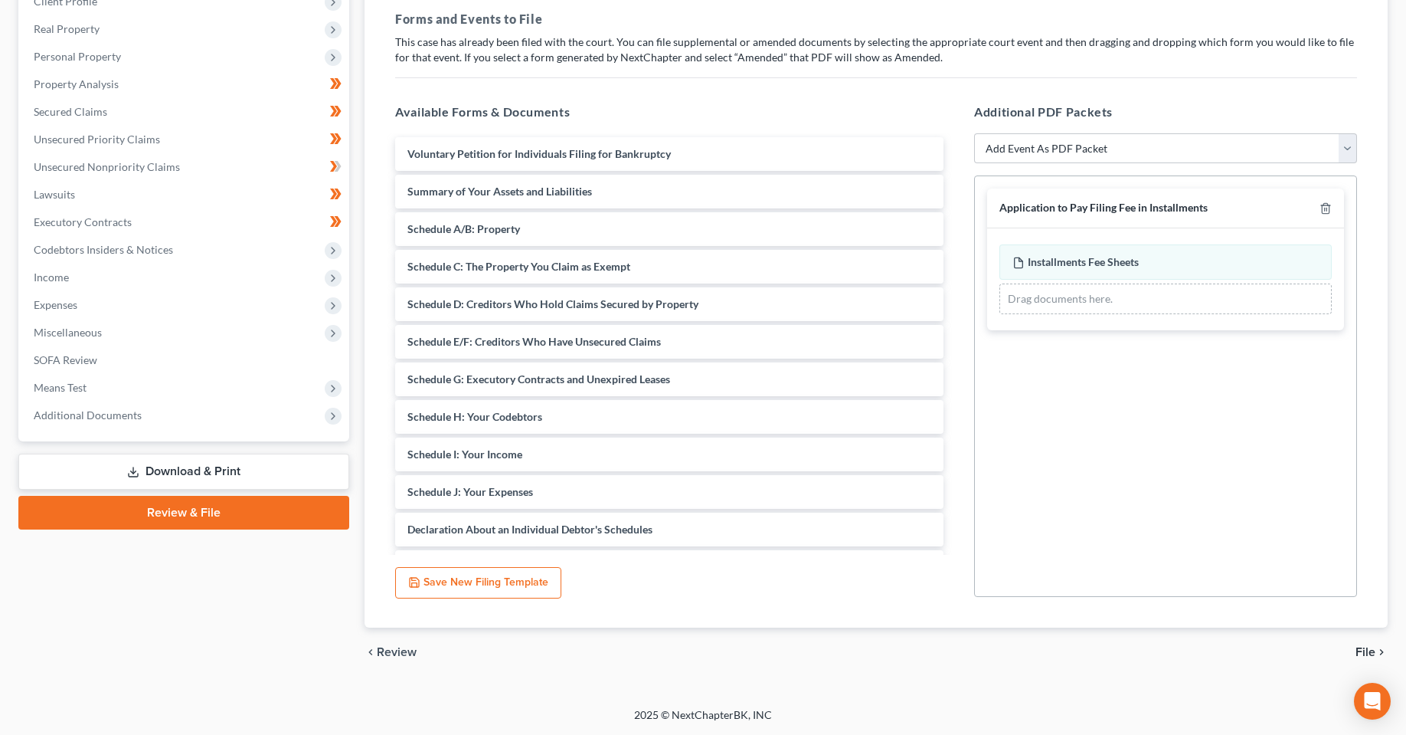
click at [1378, 659] on div "chevron_left Review File chevron_right" at bounding box center [876, 651] width 1023 height 49
click at [1366, 650] on span "File" at bounding box center [1366, 652] width 20 height 12
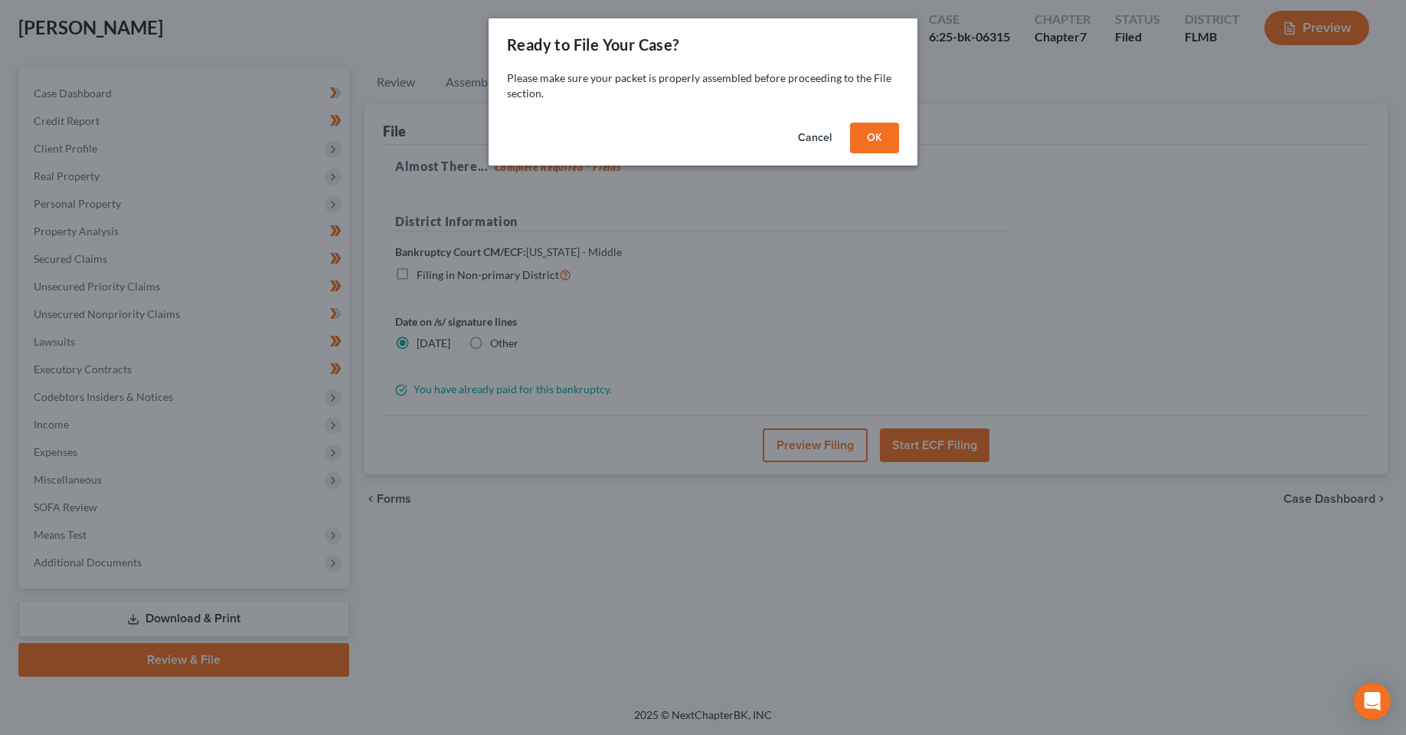
scroll to position [80, 0]
click at [873, 134] on button "OK" at bounding box center [880, 138] width 49 height 31
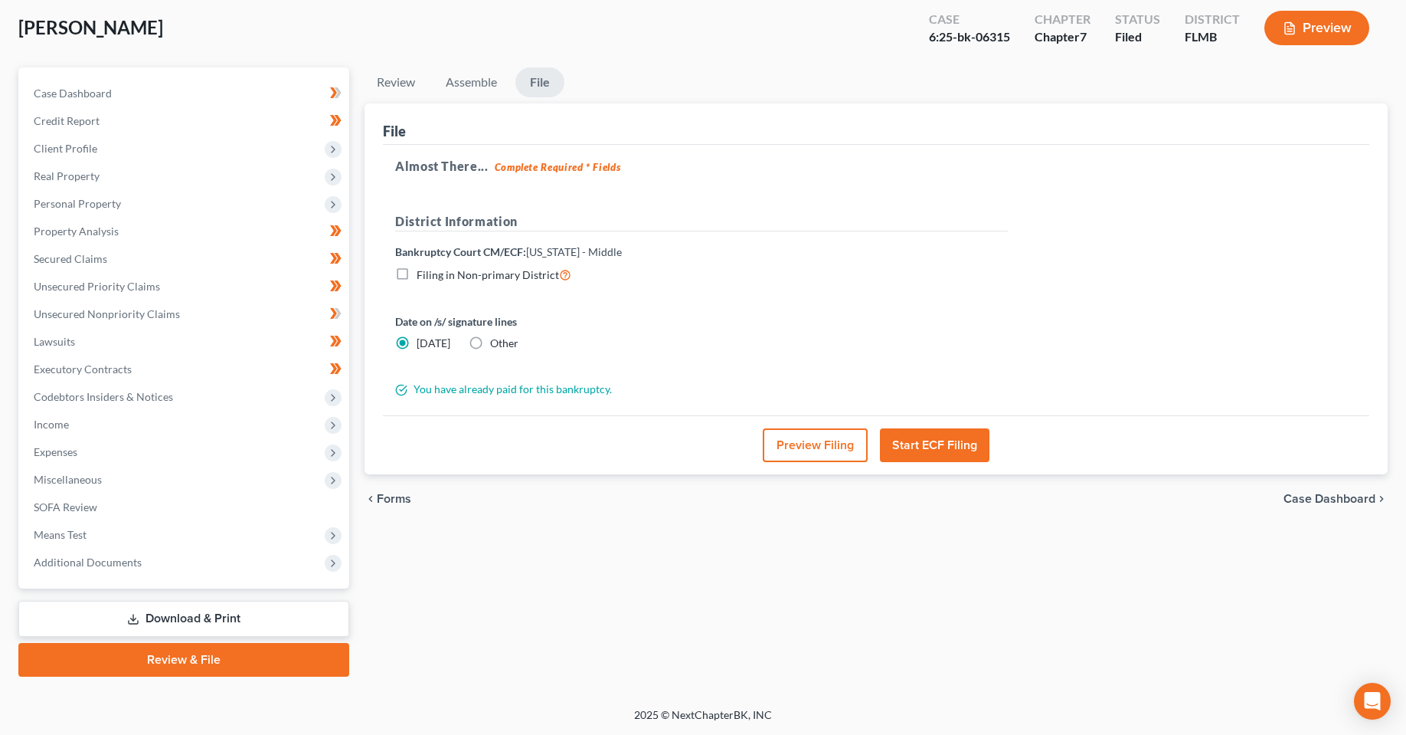
click at [941, 445] on button "Start ECF Filing" at bounding box center [935, 445] width 110 height 34
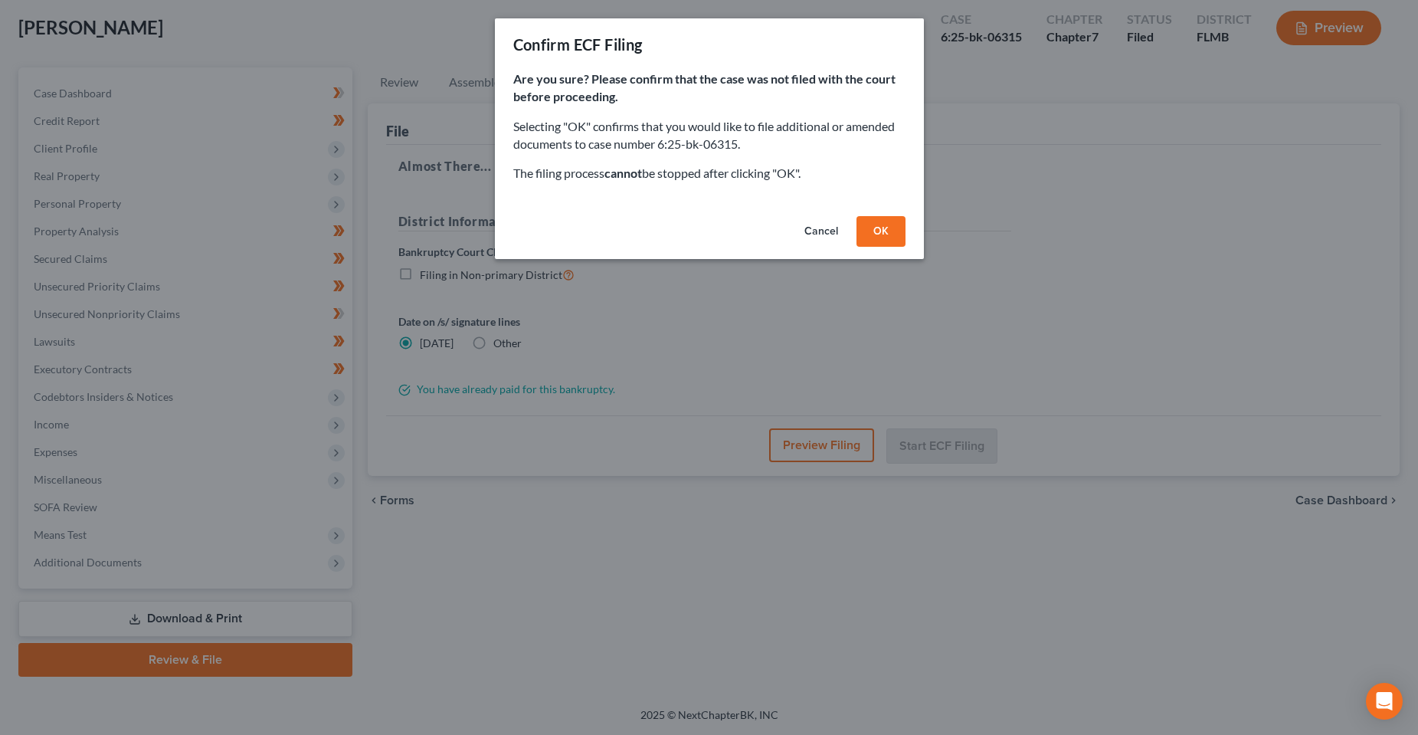
click at [866, 232] on button "OK" at bounding box center [880, 231] width 49 height 31
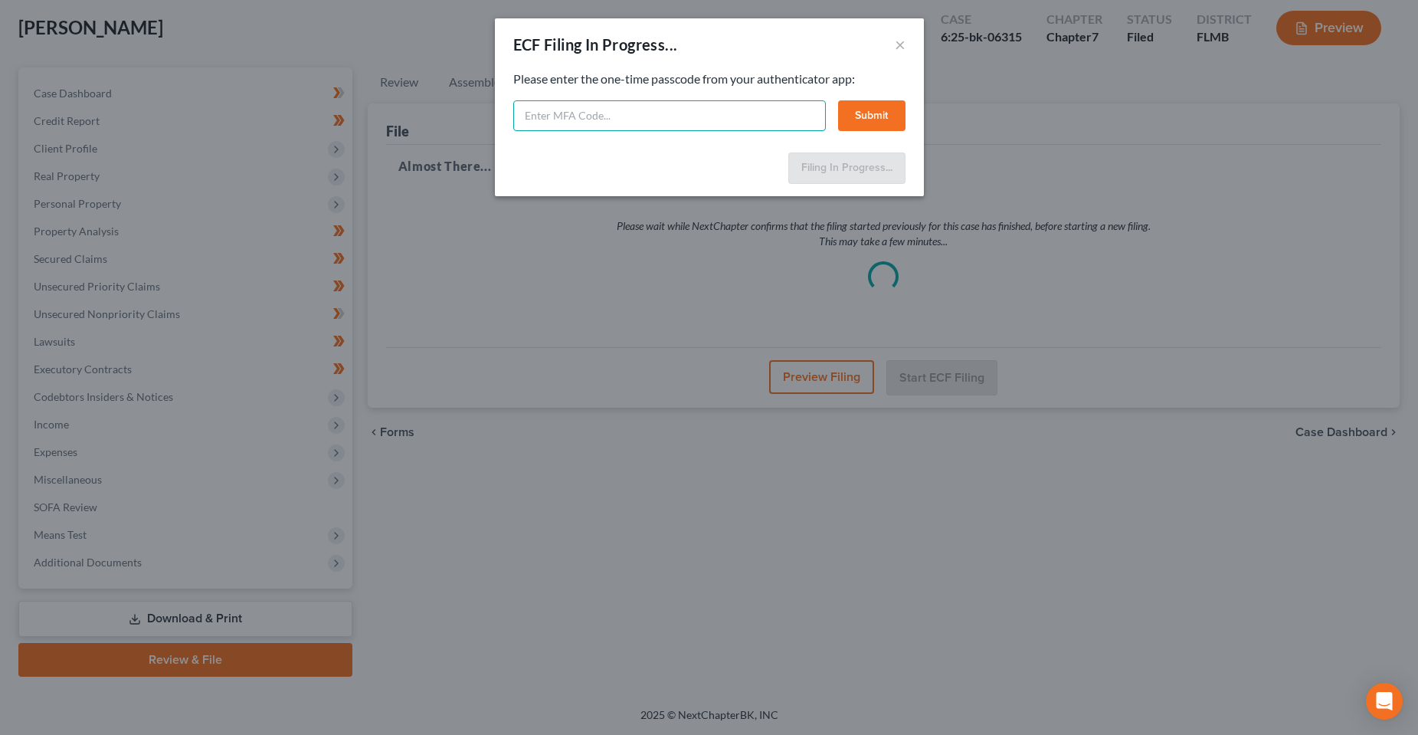
click at [791, 122] on input "text" at bounding box center [669, 115] width 313 height 31
type input "930794"
click at [886, 119] on button "Submit" at bounding box center [871, 115] width 67 height 31
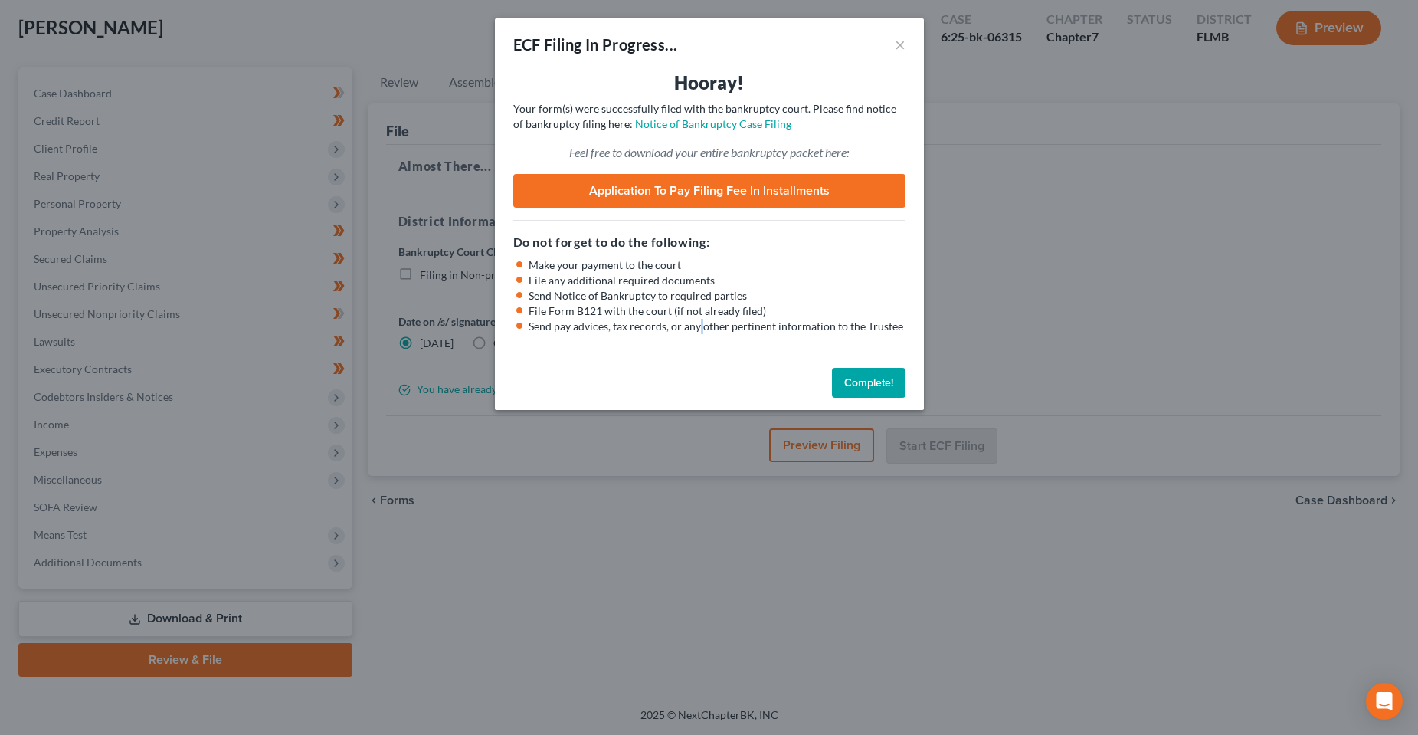
click at [699, 348] on div "Hooray! Your case was successfully filed with the bankruptcy court. Please find…" at bounding box center [709, 215] width 429 height 291
click at [677, 189] on link "Application to Pay Filing Fee in Installments" at bounding box center [709, 191] width 392 height 34
click at [879, 387] on button "Complete!" at bounding box center [869, 383] width 74 height 31
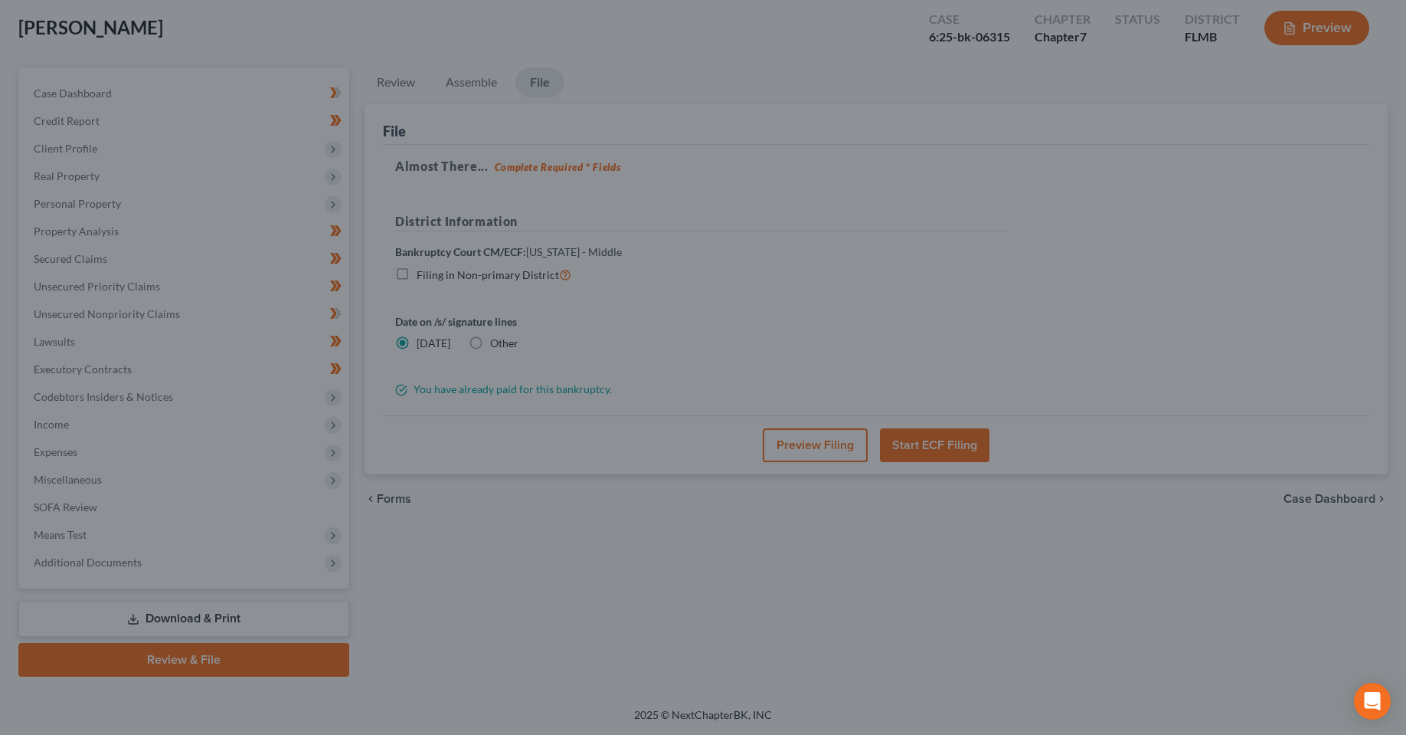
click at [554, 630] on div at bounding box center [703, 367] width 1406 height 735
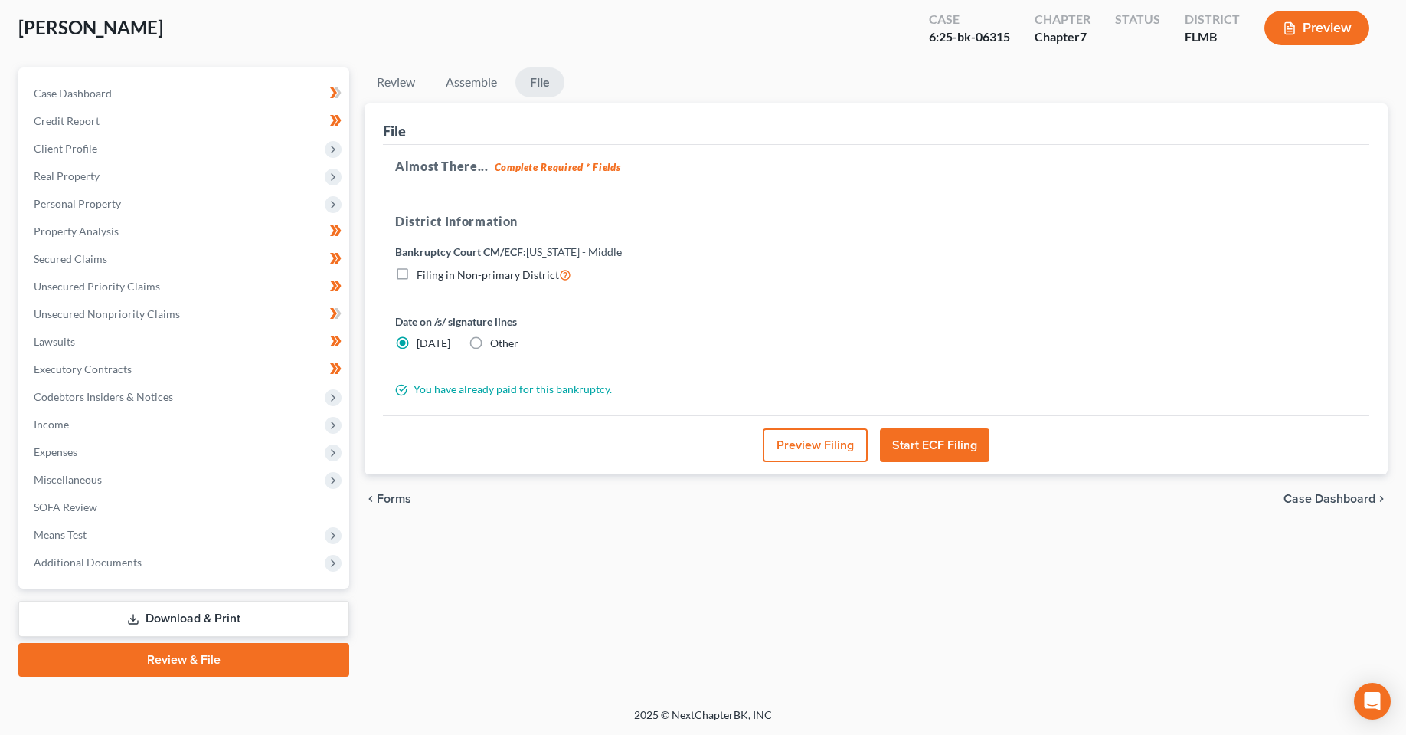
click at [1048, 263] on div "Almost There... Complete Required * Fields District Information Bankruptcy Cour…" at bounding box center [876, 280] width 987 height 271
click at [640, 628] on div "Review Assemble File Review This court does not allow electronic filing for cas…" at bounding box center [876, 371] width 1039 height 609
click at [643, 570] on div "Review Assemble File Review This court does not allow electronic filing for cas…" at bounding box center [876, 371] width 1039 height 609
click at [588, 572] on div "Review Assemble File Review This court does not allow electronic filing for cas…" at bounding box center [876, 371] width 1039 height 609
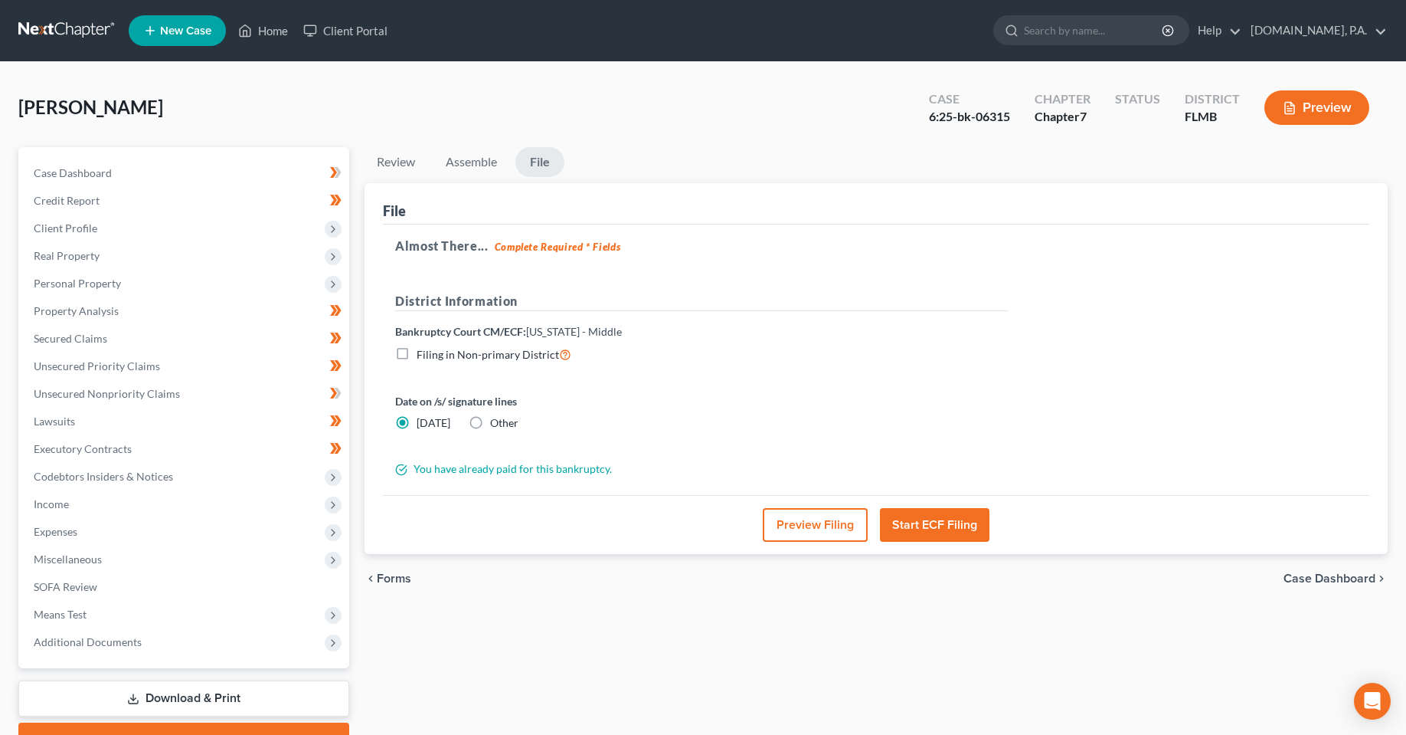
click at [669, 108] on div "Tiburcio, Norberto Upgraded Case 6:25-bk-06315 Chapter Chapter 7 Status Distric…" at bounding box center [703, 113] width 1370 height 67
click at [646, 104] on div "Tiburcio, Norberto Upgraded Case 6:25-bk-06315 Chapter Chapter 7 Status Distric…" at bounding box center [703, 113] width 1370 height 67
click at [321, 25] on link "Client Portal" at bounding box center [346, 31] width 100 height 28
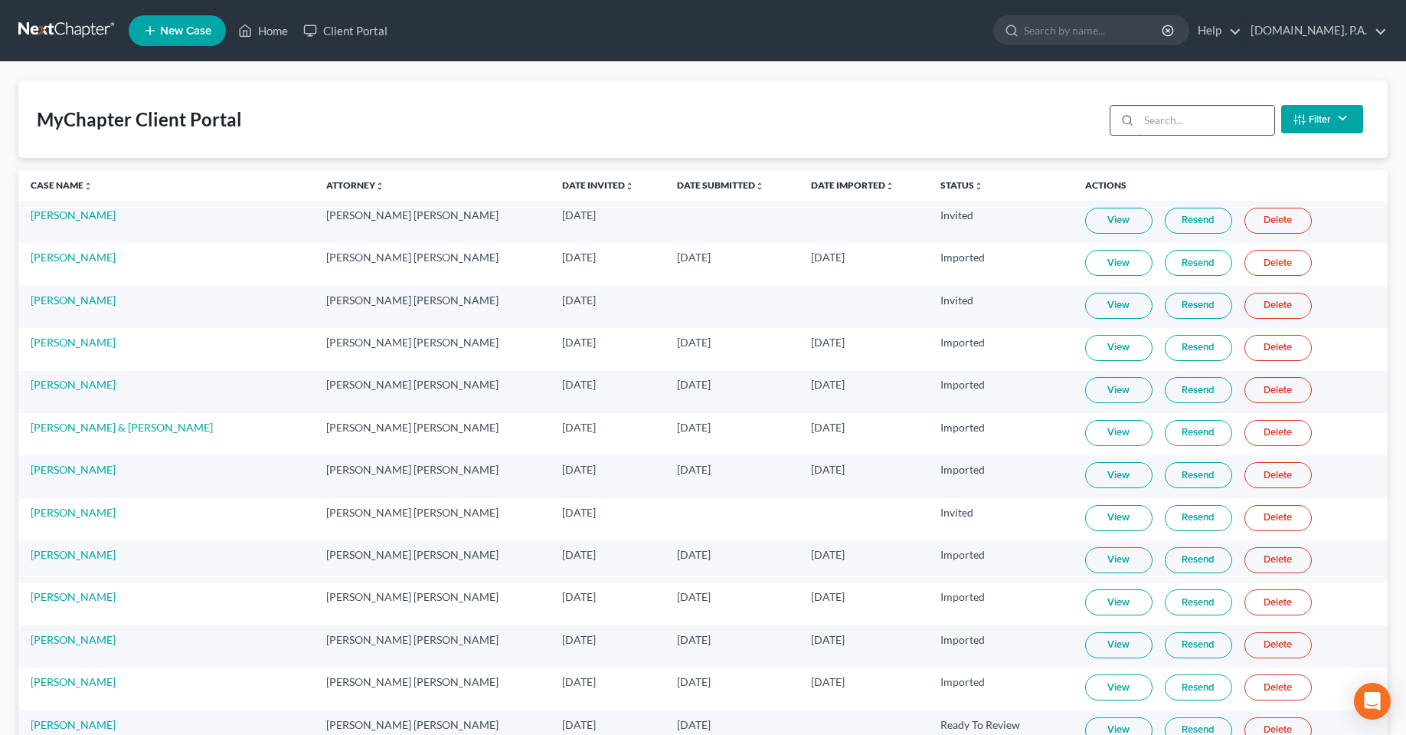
click at [1201, 128] on input "search" at bounding box center [1207, 120] width 136 height 29
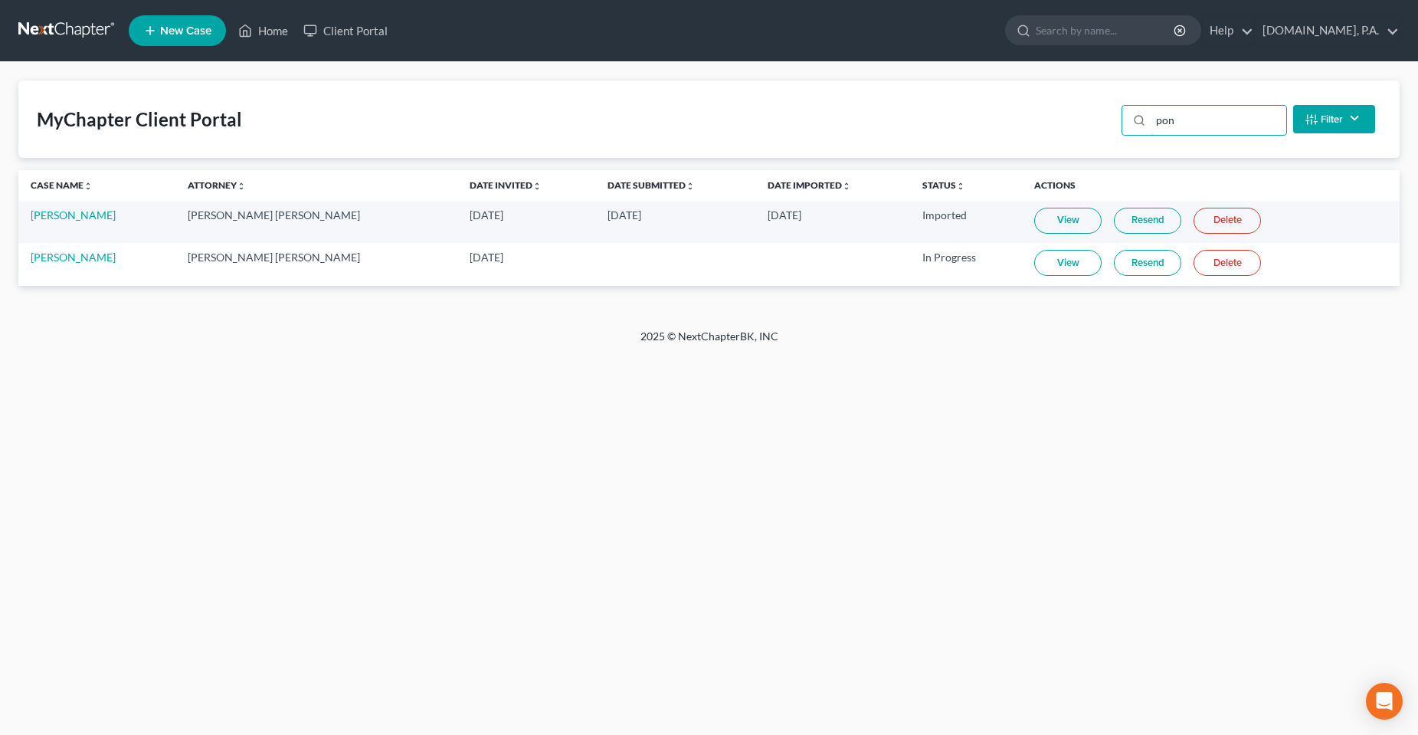
type input "pon"
click at [1123, 264] on link "Resend" at bounding box center [1147, 263] width 67 height 26
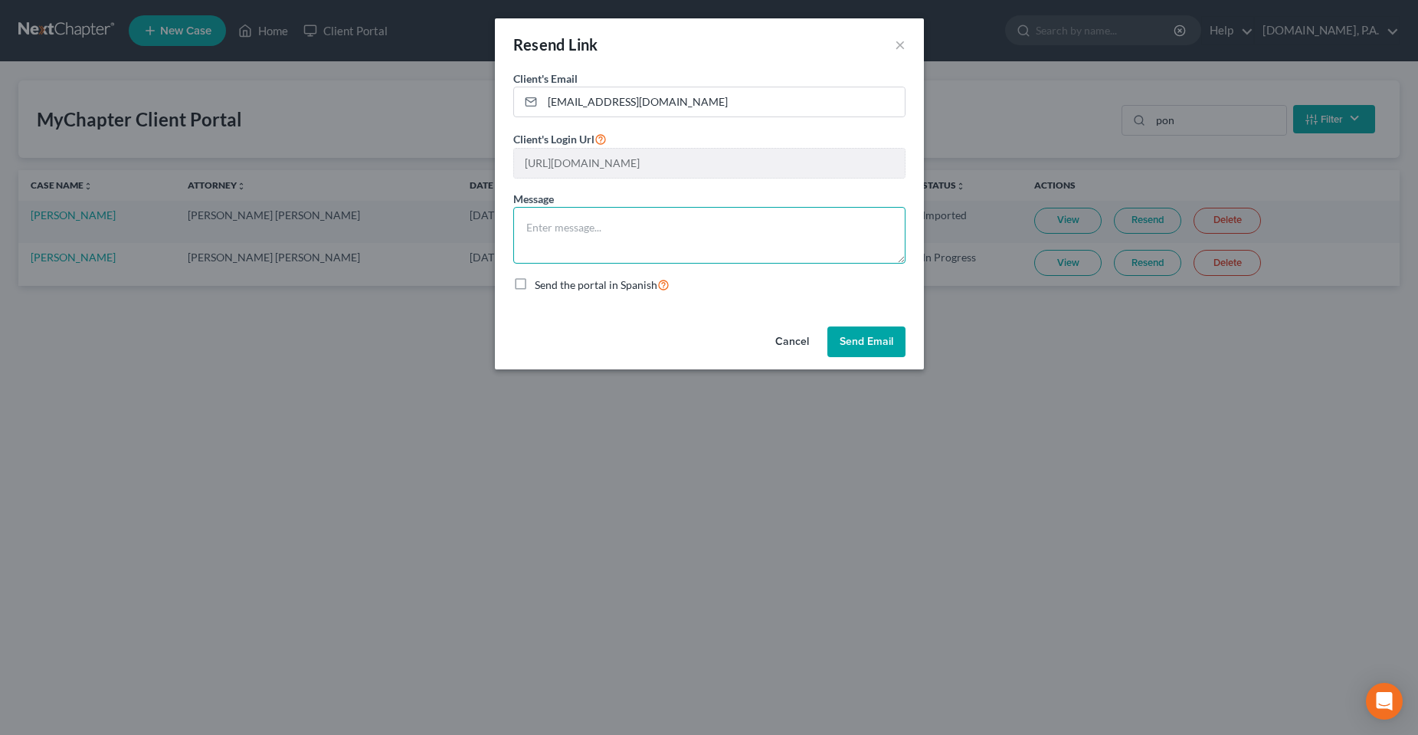
click at [639, 223] on textarea at bounding box center [709, 235] width 392 height 57
type textarea "Try this."
click at [869, 336] on button "Send Email" at bounding box center [866, 341] width 78 height 31
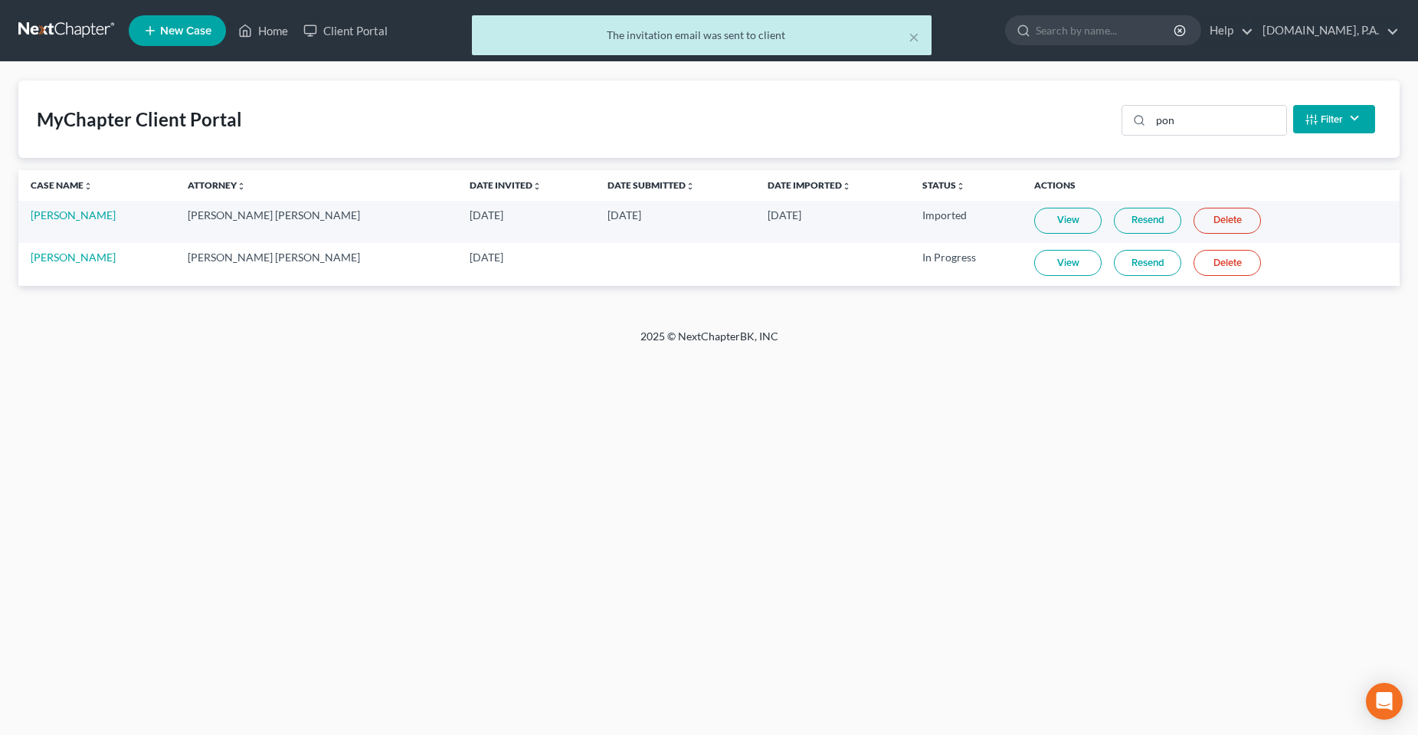
click at [342, 417] on div "Home New Case Client Portal Fresh-Start.Law, P.A. chas@fresh-start.law My Accou…" at bounding box center [709, 367] width 1418 height 735
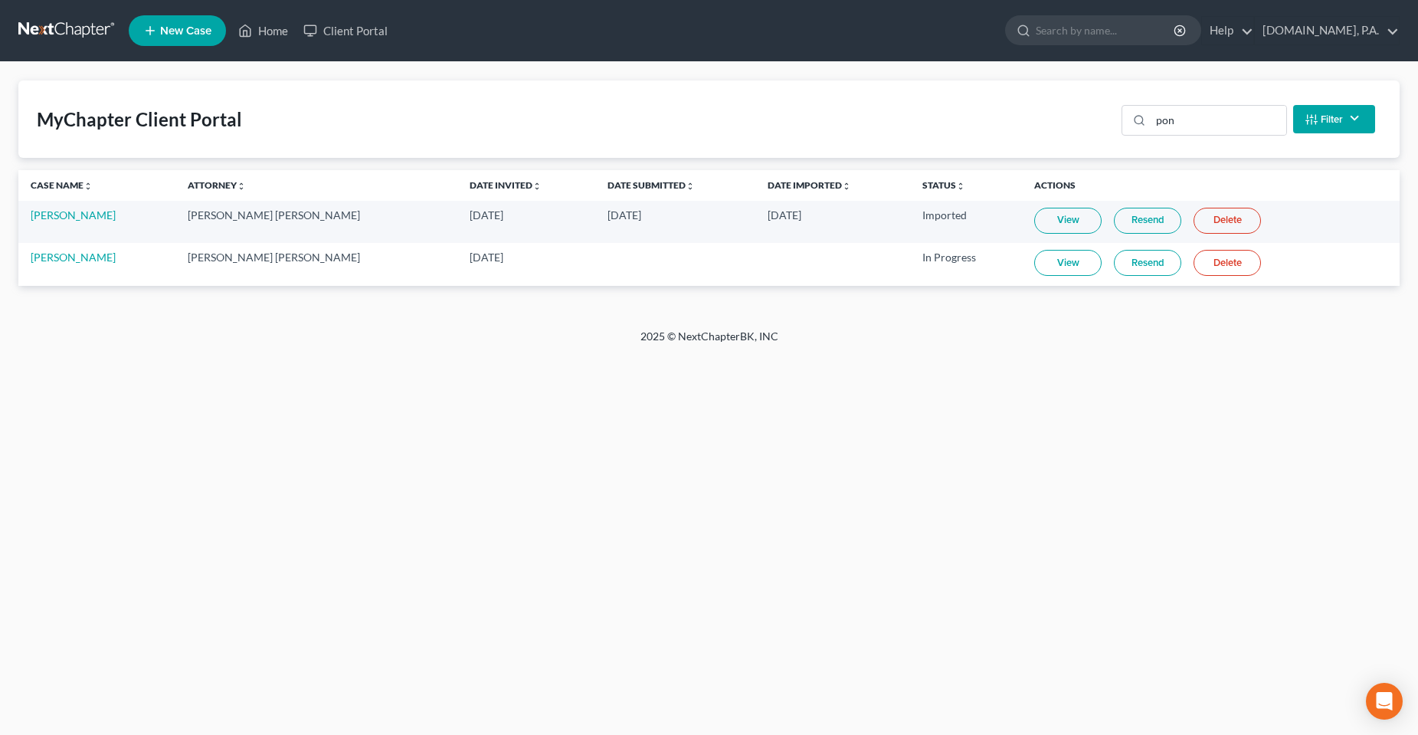
click at [1034, 260] on link "View" at bounding box center [1067, 263] width 67 height 26
click at [1117, 263] on link "Resend" at bounding box center [1147, 263] width 67 height 26
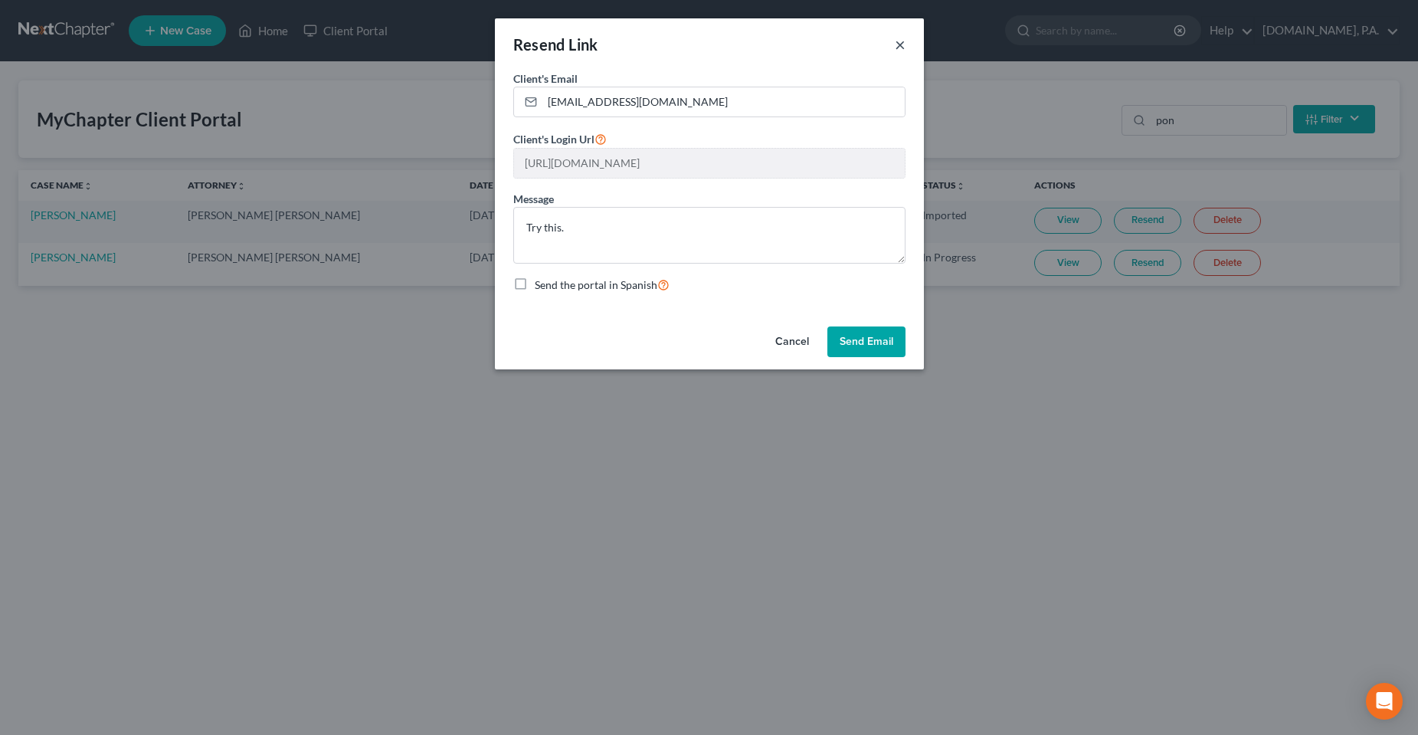
click at [896, 42] on button "×" at bounding box center [900, 44] width 11 height 18
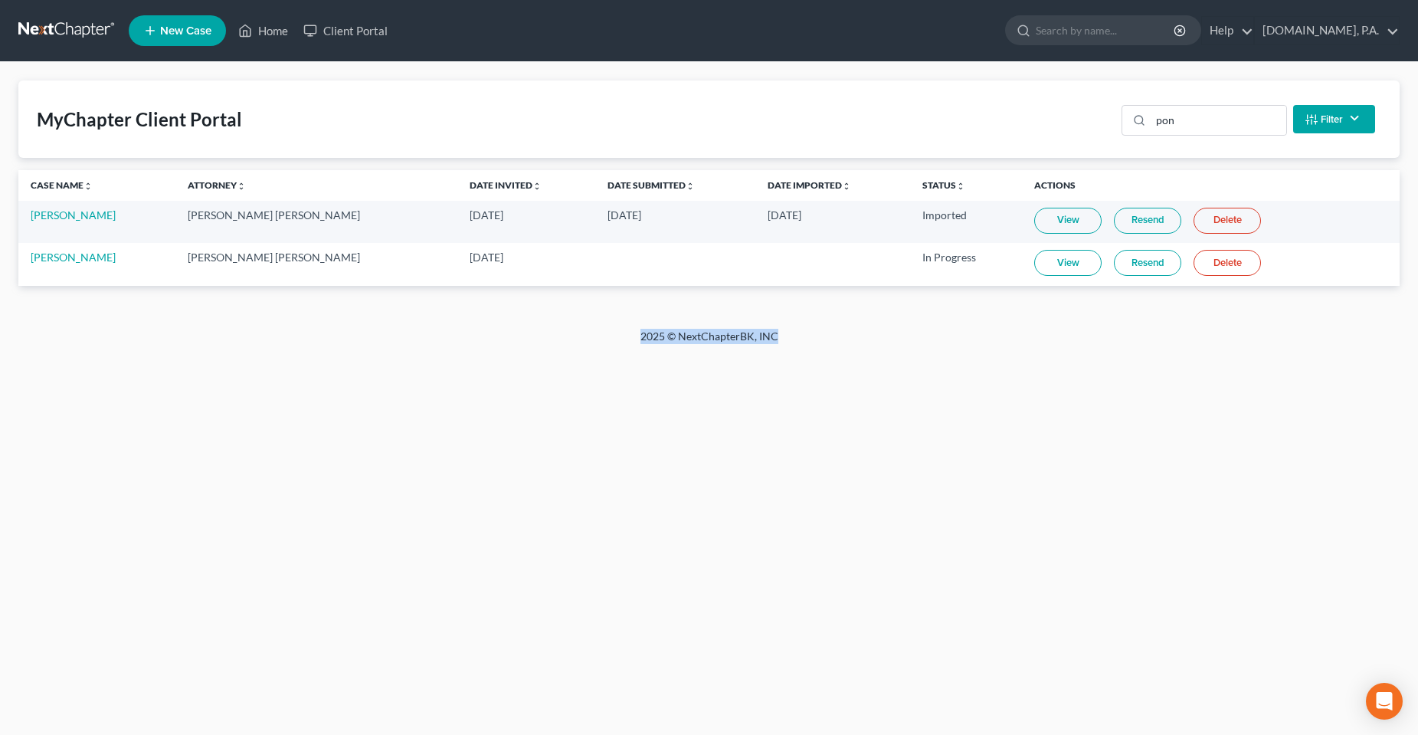
drag, startPoint x: 784, startPoint y: 359, endPoint x: 617, endPoint y: 347, distance: 167.4
click at [617, 347] on div "Home New Case Client Portal Fresh-Start.Law, P.A. chas@fresh-start.law My Accou…" at bounding box center [709, 367] width 1418 height 735
drag, startPoint x: 625, startPoint y: 440, endPoint x: 474, endPoint y: 440, distance: 150.9
click at [625, 440] on div "Home New Case Client Portal Fresh-Start.Law, P.A. chas@fresh-start.law My Accou…" at bounding box center [709, 367] width 1418 height 735
click at [666, 437] on div "Home New Case Client Portal Fresh-Start.Law, P.A. chas@fresh-start.law My Accou…" at bounding box center [709, 367] width 1418 height 735
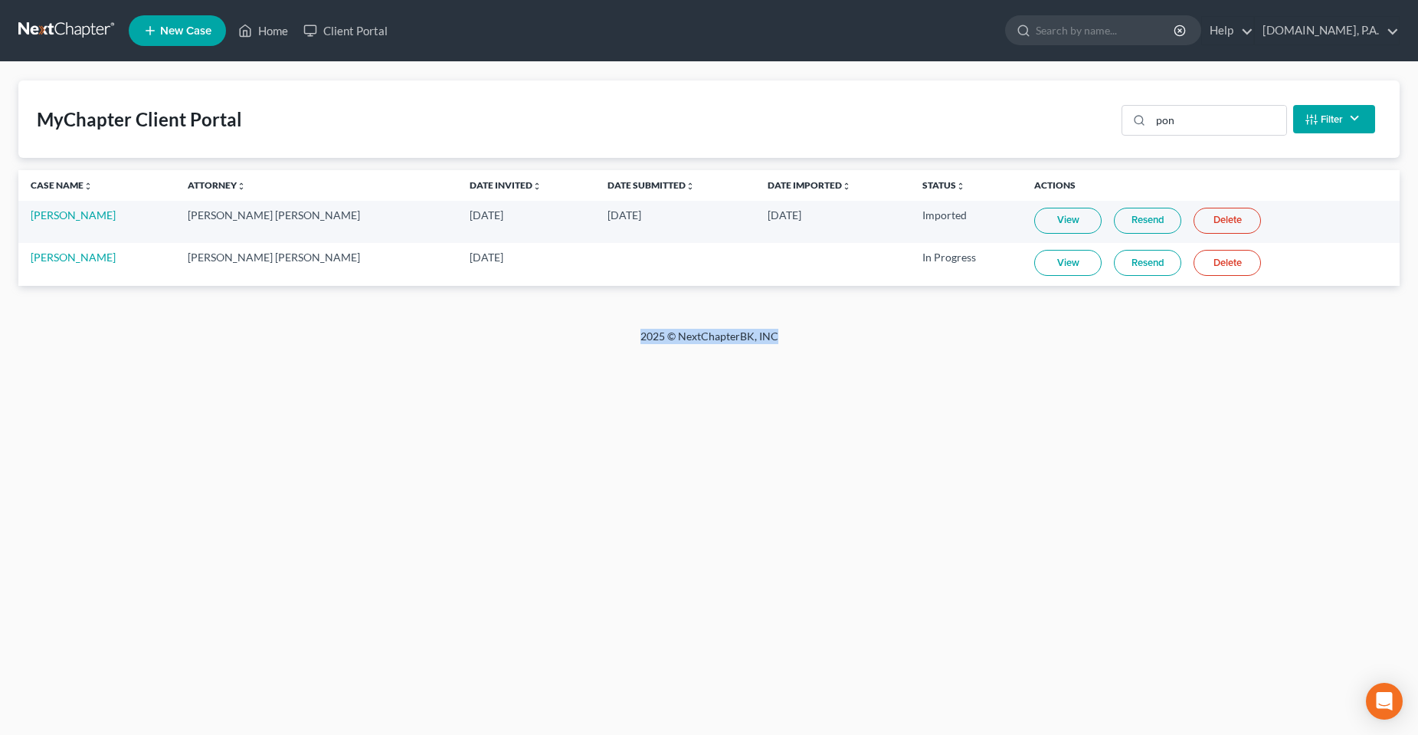
drag, startPoint x: 476, startPoint y: 407, endPoint x: 427, endPoint y: 417, distance: 50.9
click at [475, 407] on div "Home New Case Client Portal Fresh-Start.Law, P.A. chas@fresh-start.law My Accou…" at bounding box center [709, 367] width 1418 height 735
click at [696, 444] on div "Home New Case Client Portal Fresh-Start.Law, P.A. chas@fresh-start.law My Accou…" at bounding box center [709, 367] width 1418 height 735
drag, startPoint x: 922, startPoint y: 375, endPoint x: 913, endPoint y: 378, distance: 9.7
click at [923, 377] on div "Home New Case Client Portal Fresh-Start.Law, P.A. chas@fresh-start.law My Accou…" at bounding box center [709, 367] width 1418 height 735
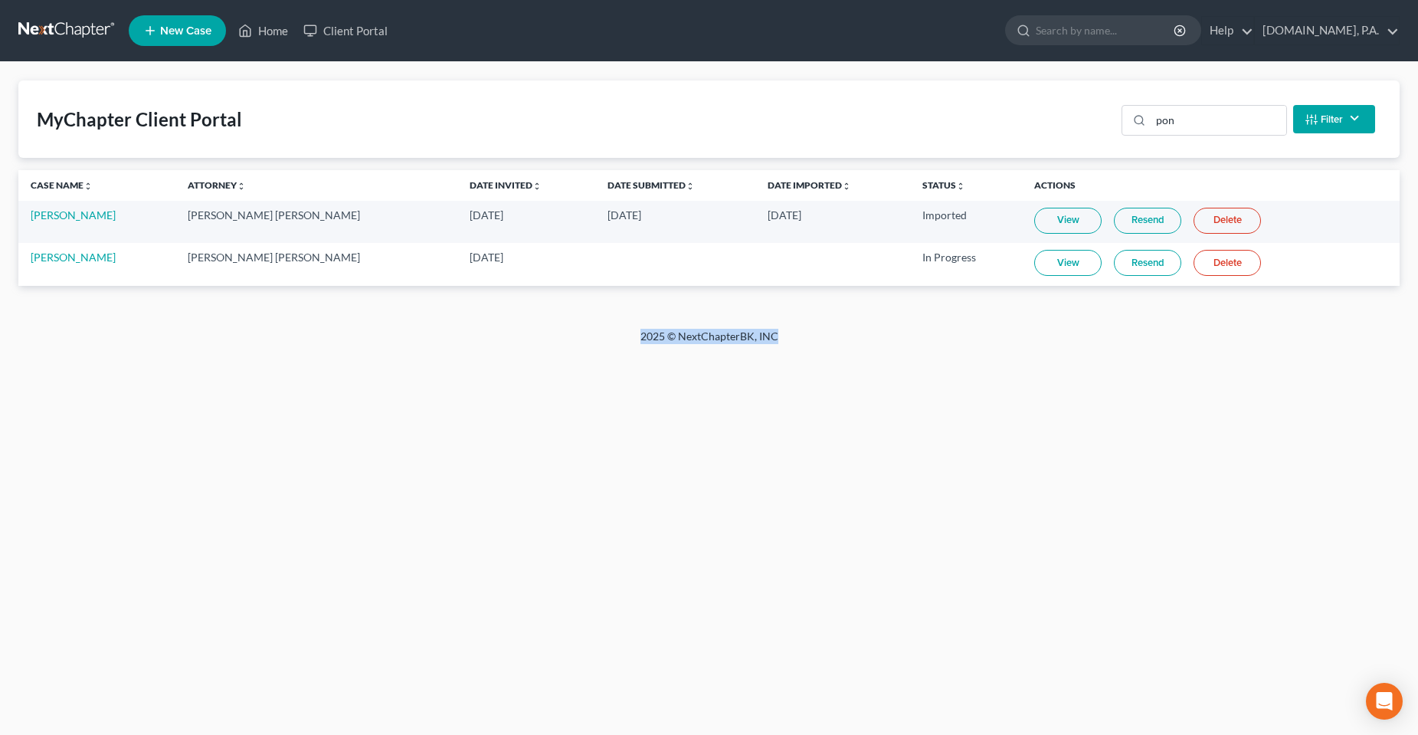
click at [453, 472] on div "Home New Case Client Portal Fresh-Start.Law, P.A. chas@fresh-start.law My Accou…" at bounding box center [709, 367] width 1418 height 735
drag, startPoint x: 476, startPoint y: 519, endPoint x: 510, endPoint y: 512, distance: 34.4
click at [476, 519] on div "Home New Case Client Portal Fresh-Start.Law, P.A. chas@fresh-start.law My Accou…" at bounding box center [709, 367] width 1418 height 735
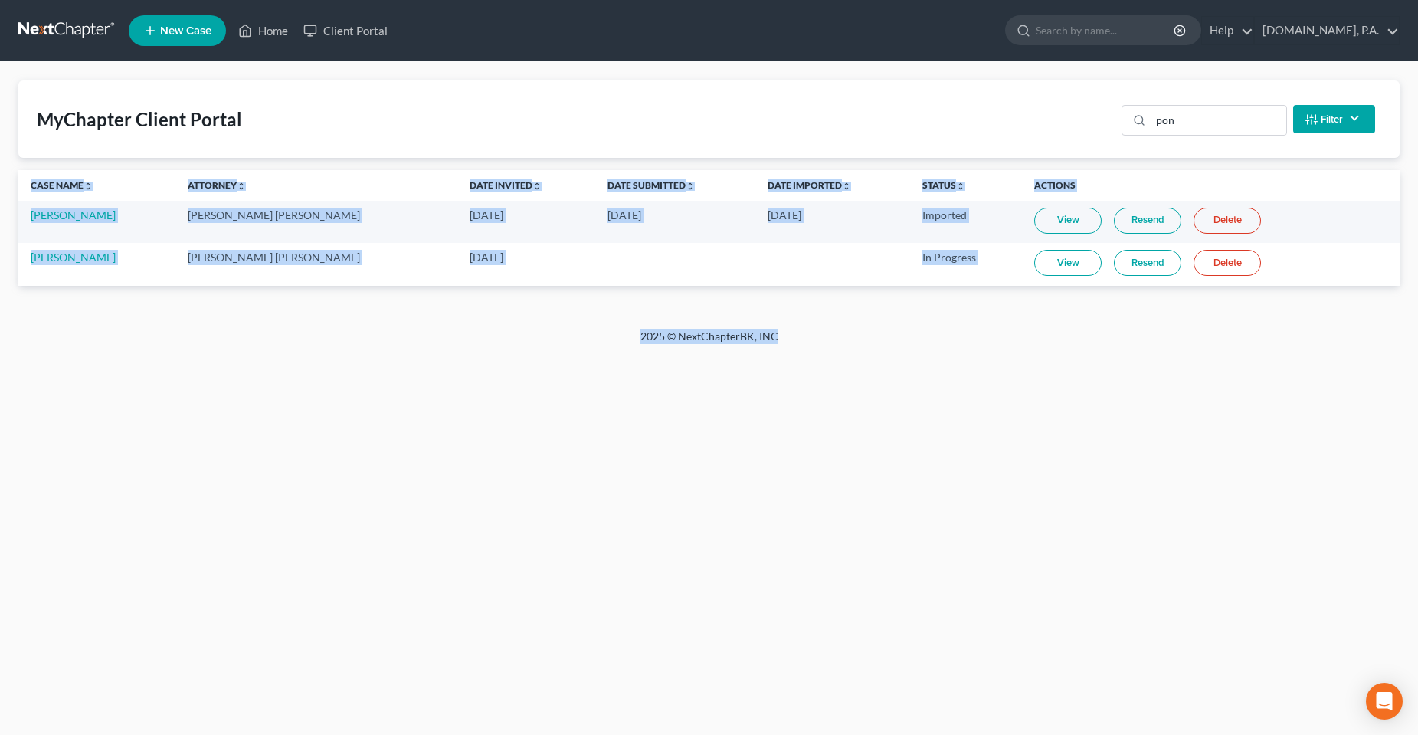
drag, startPoint x: 806, startPoint y: 329, endPoint x: 644, endPoint y: 371, distance: 167.0
click at [587, 321] on div "Home New Case Client Portal Fresh-Start.Law, P.A. chas@fresh-start.law My Accou…" at bounding box center [709, 367] width 1418 height 735
click at [606, 441] on div "Home New Case Client Portal Fresh-Start.Law, P.A. chas@fresh-start.law My Accou…" at bounding box center [709, 367] width 1418 height 735
click at [525, 473] on div "Home New Case Client Portal Fresh-Start.Law, P.A. chas@fresh-start.law My Accou…" at bounding box center [709, 367] width 1418 height 735
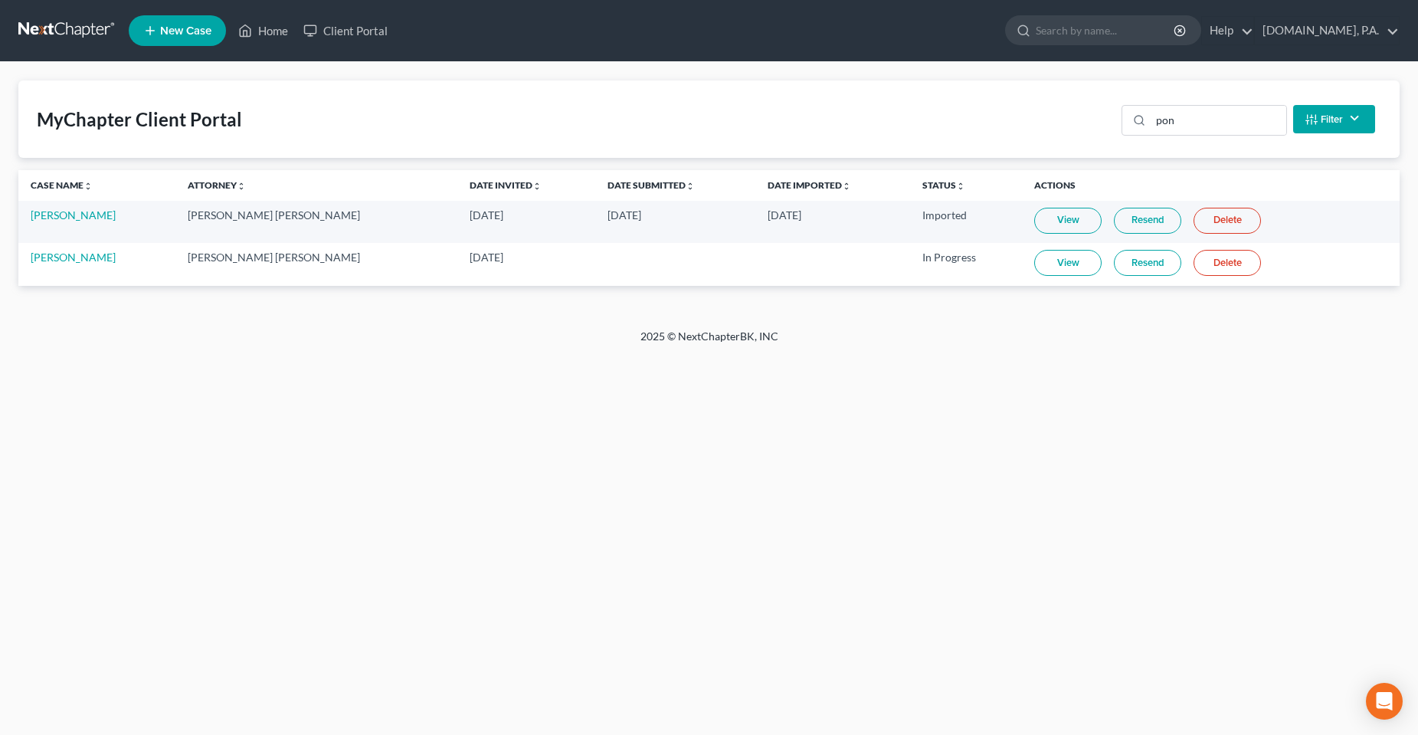
click at [481, 477] on div "Home New Case Client Portal Fresh-Start.Law, P.A. chas@fresh-start.law My Accou…" at bounding box center [709, 367] width 1418 height 735
drag, startPoint x: 254, startPoint y: 120, endPoint x: -21, endPoint y: 97, distance: 276.0
click at [0, 97] on html "Home New Case Client Portal Fresh-Start.Law, P.A. chas@fresh-start.law My Accou…" at bounding box center [709, 367] width 1418 height 735
click at [234, 409] on div "Home New Case Client Portal Fresh-Start.Law, P.A. chas@fresh-start.law My Accou…" at bounding box center [709, 367] width 1418 height 735
drag, startPoint x: 781, startPoint y: 342, endPoint x: 573, endPoint y: 368, distance: 210.0
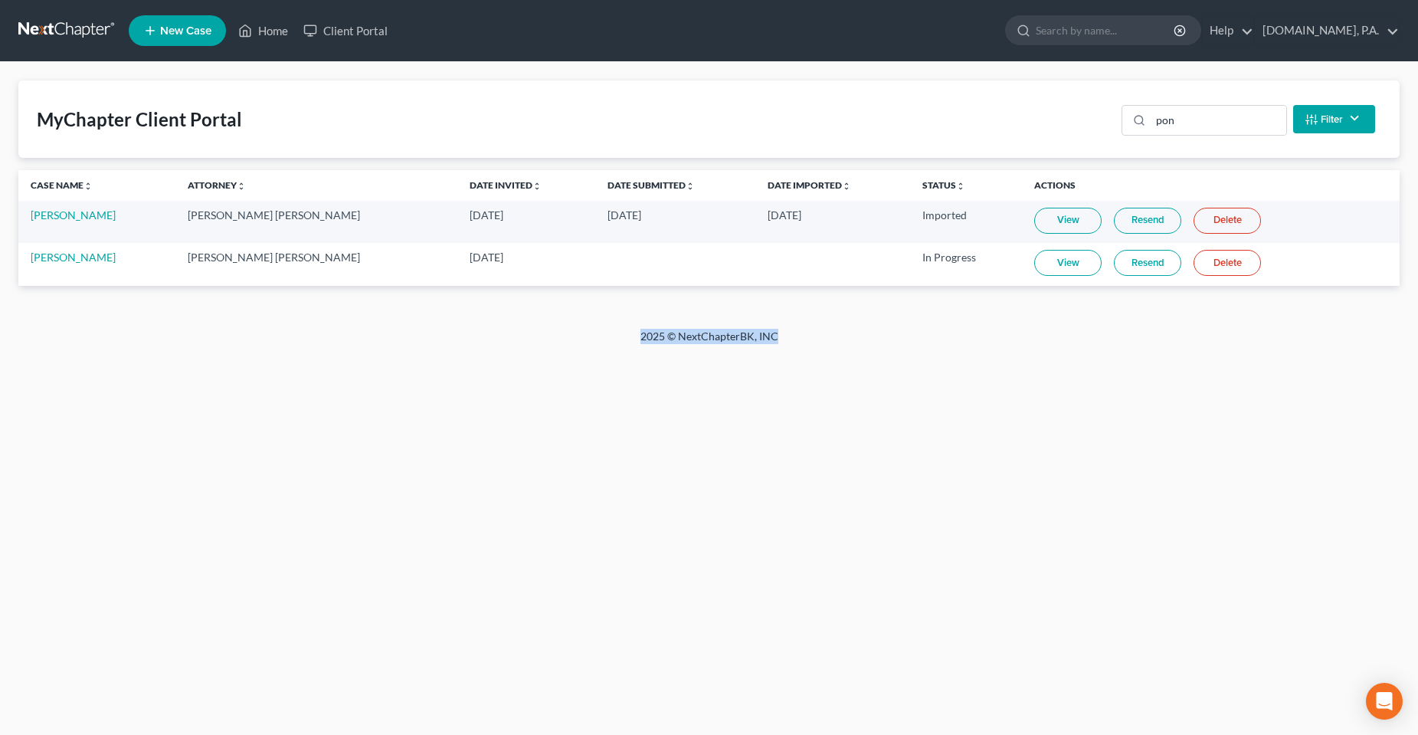
click at [575, 368] on div "Home New Case Client Portal Fresh-Start.Law, P.A. chas@fresh-start.law My Accou…" at bounding box center [709, 367] width 1418 height 735
click at [604, 471] on div "Home New Case Client Portal Fresh-Start.Law, P.A. chas@fresh-start.law My Accou…" at bounding box center [709, 367] width 1418 height 735
click at [443, 467] on div "Home New Case Client Portal Fresh-Start.Law, P.A. chas@fresh-start.law My Accou…" at bounding box center [709, 367] width 1418 height 735
click at [466, 447] on div "Home New Case Client Portal Fresh-Start.Law, P.A. chas@fresh-start.law My Accou…" at bounding box center [709, 367] width 1418 height 735
click at [254, 35] on link "Home" at bounding box center [263, 31] width 65 height 28
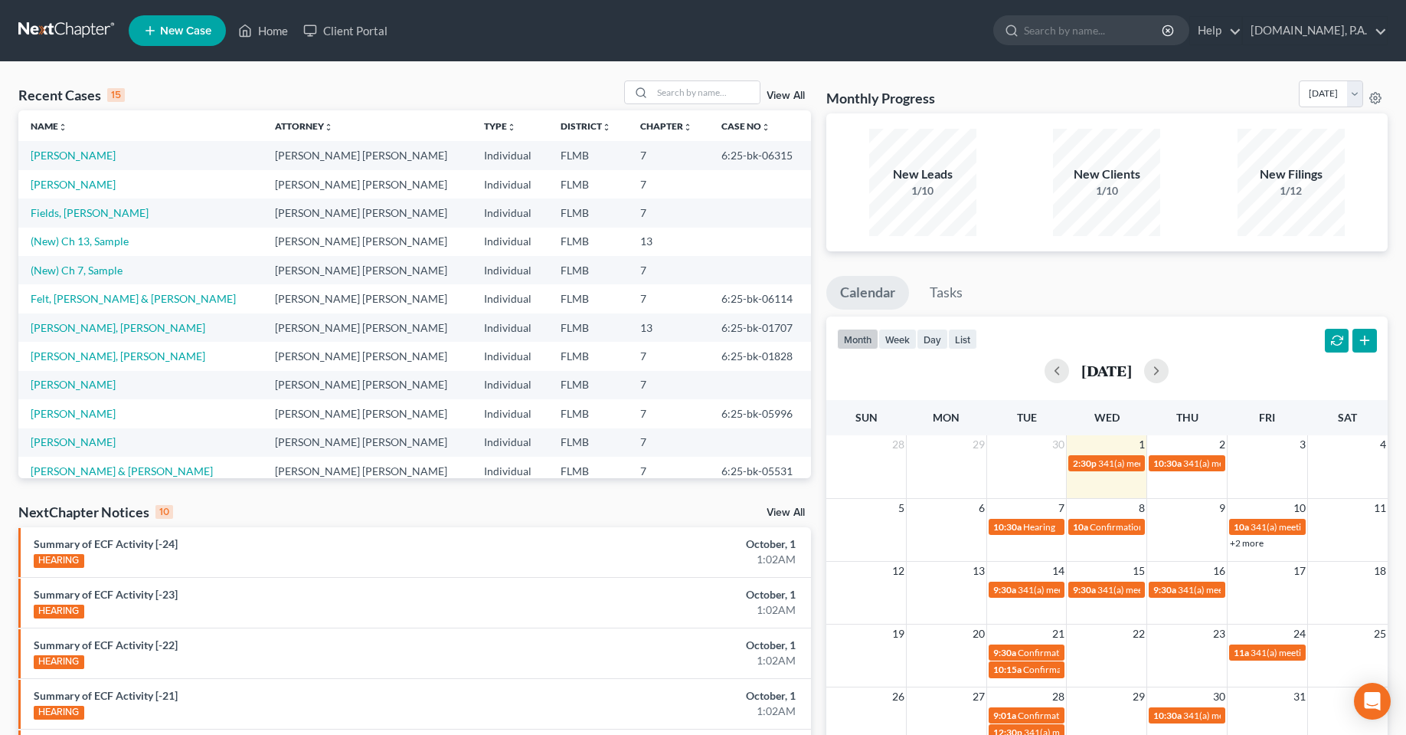
click at [434, 70] on div "Recent Cases 15 View All Name unfold_more expand_more expand_less Attorney unfo…" at bounding box center [703, 568] width 1406 height 1013
click at [262, 103] on div "Recent Cases 15 View All" at bounding box center [414, 95] width 793 height 30
click at [1161, 285] on ul "Calendar Tasks" at bounding box center [1106, 296] width 561 height 41
click at [479, 103] on div "Recent Cases 15 View All" at bounding box center [414, 95] width 793 height 30
click at [700, 103] on input "search" at bounding box center [706, 92] width 107 height 22
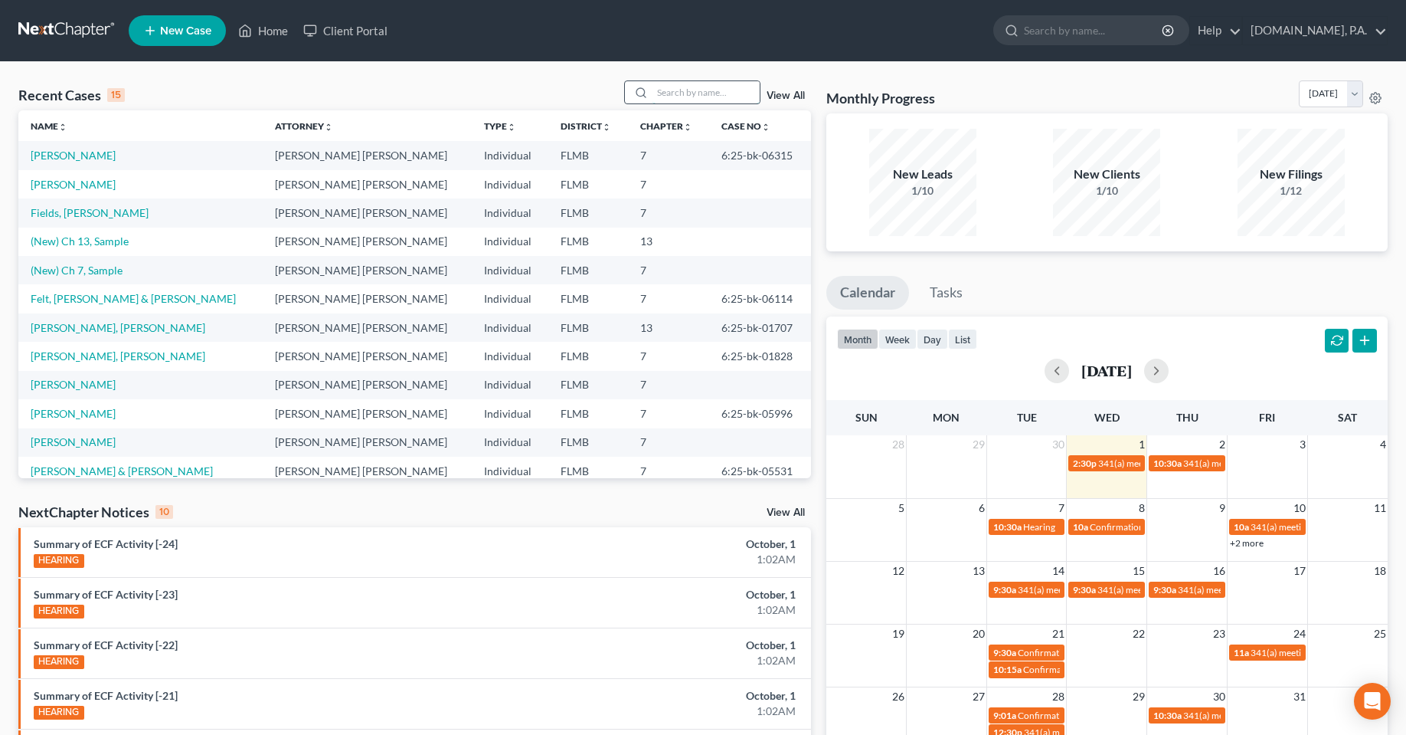
type input "m"
type input "pope"
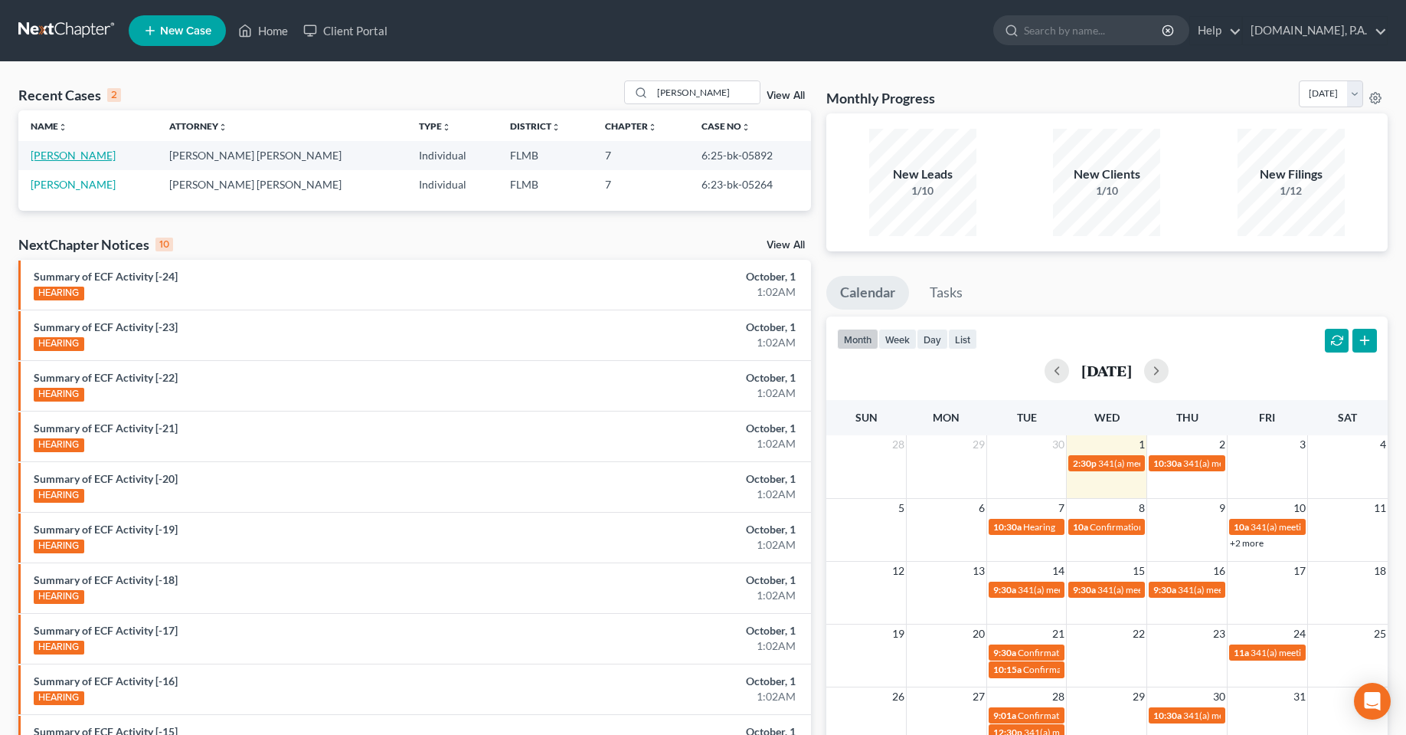
click at [51, 152] on link "Pope, Ann" at bounding box center [73, 155] width 85 height 13
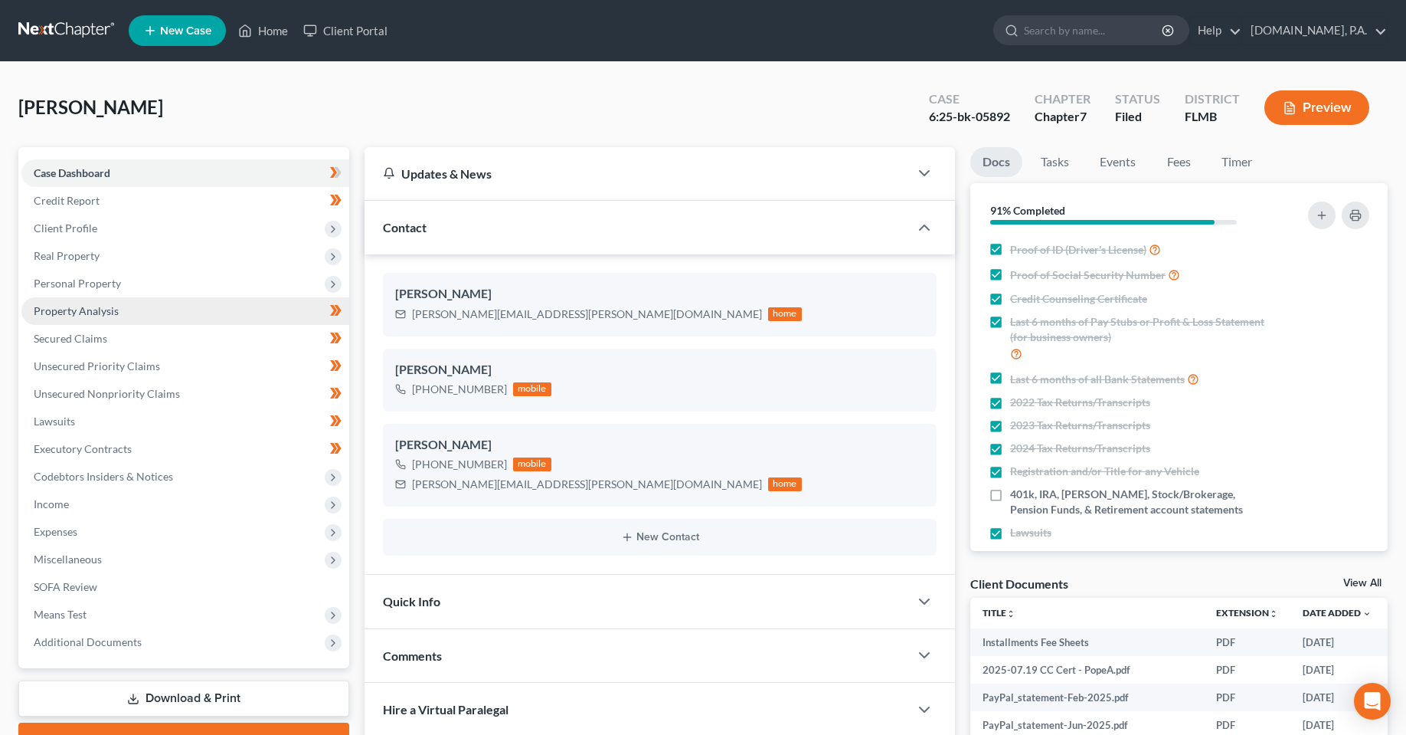
click at [80, 306] on span "Property Analysis" at bounding box center [76, 310] width 85 height 13
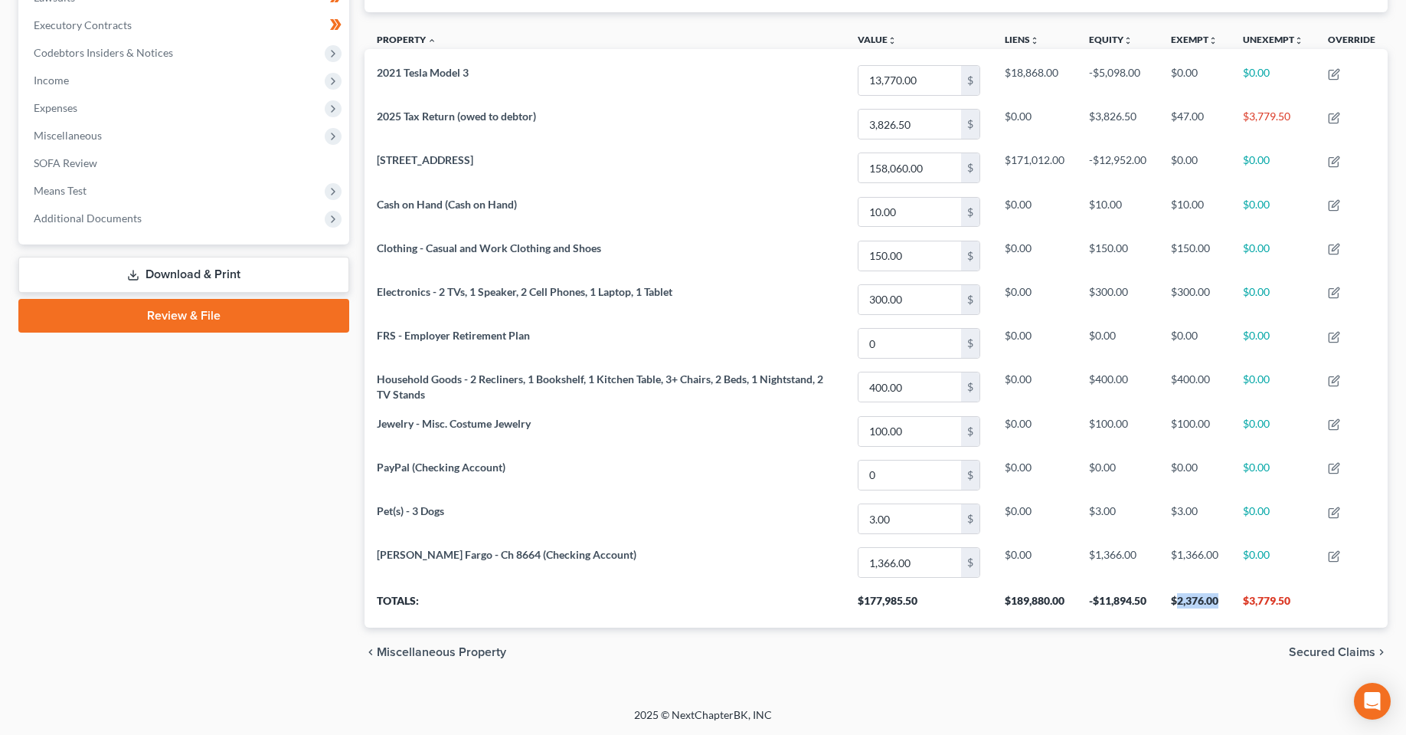
drag, startPoint x: 1219, startPoint y: 600, endPoint x: 1174, endPoint y: 604, distance: 44.7
click at [1174, 604] on th "$2,376.00" at bounding box center [1195, 605] width 72 height 43
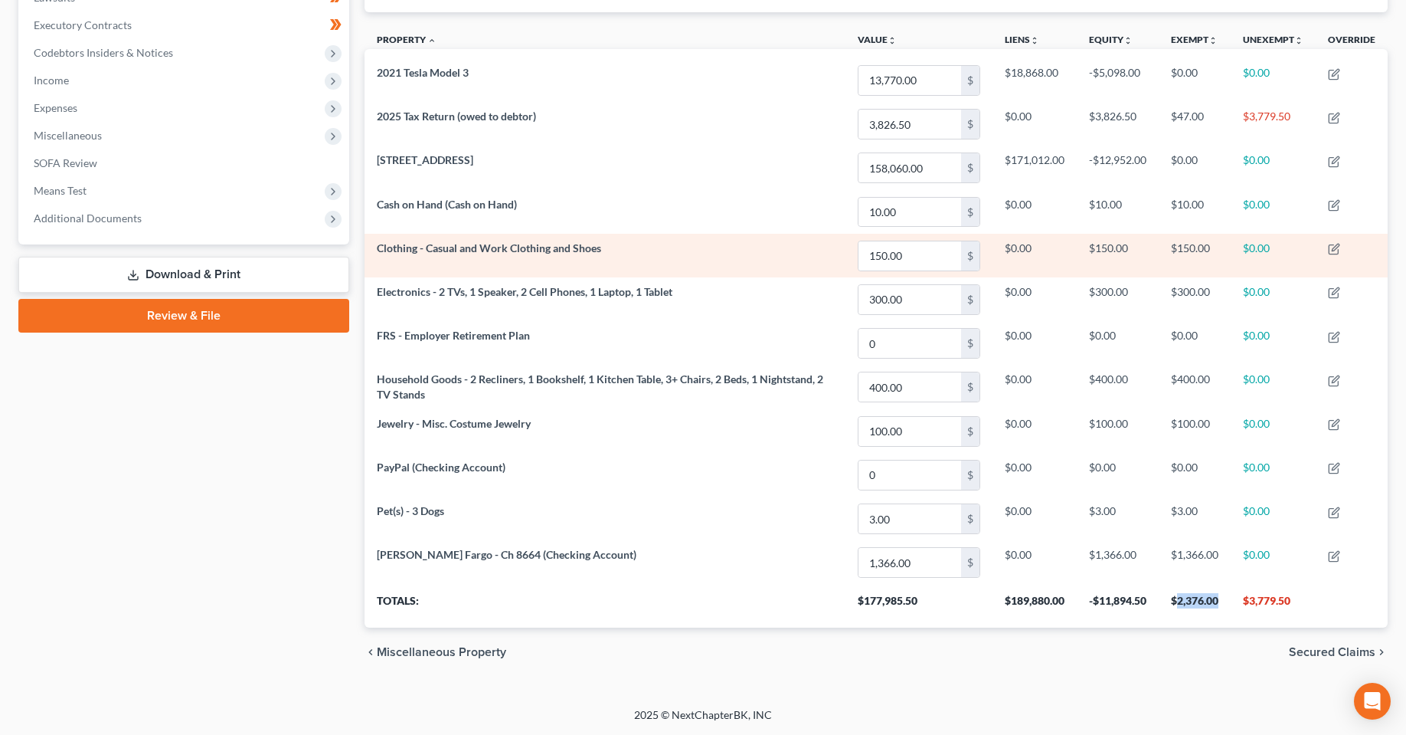
copy th "2,376.00"
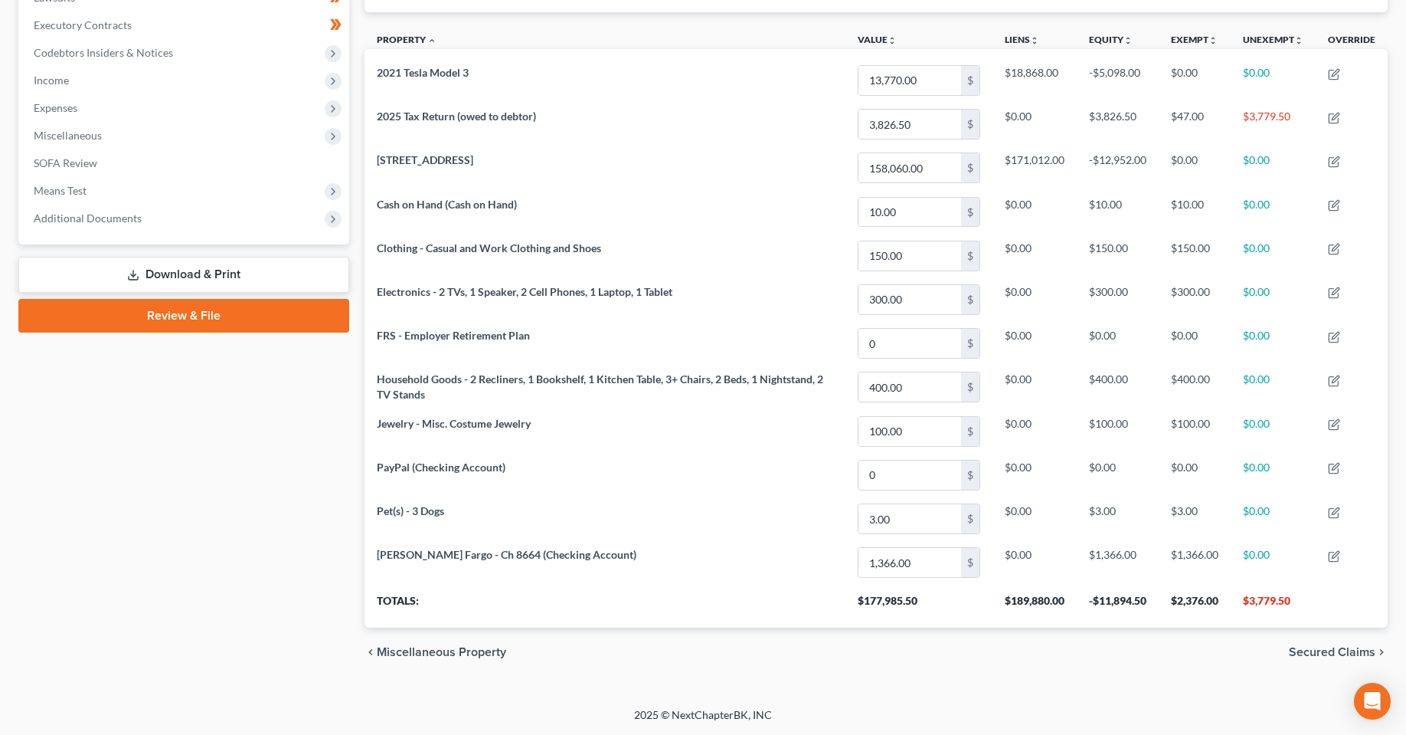
click at [260, 453] on div "Case Dashboard Payments Invoices Payments Payments Credit Report Client Profile" at bounding box center [184, 199] width 346 height 953
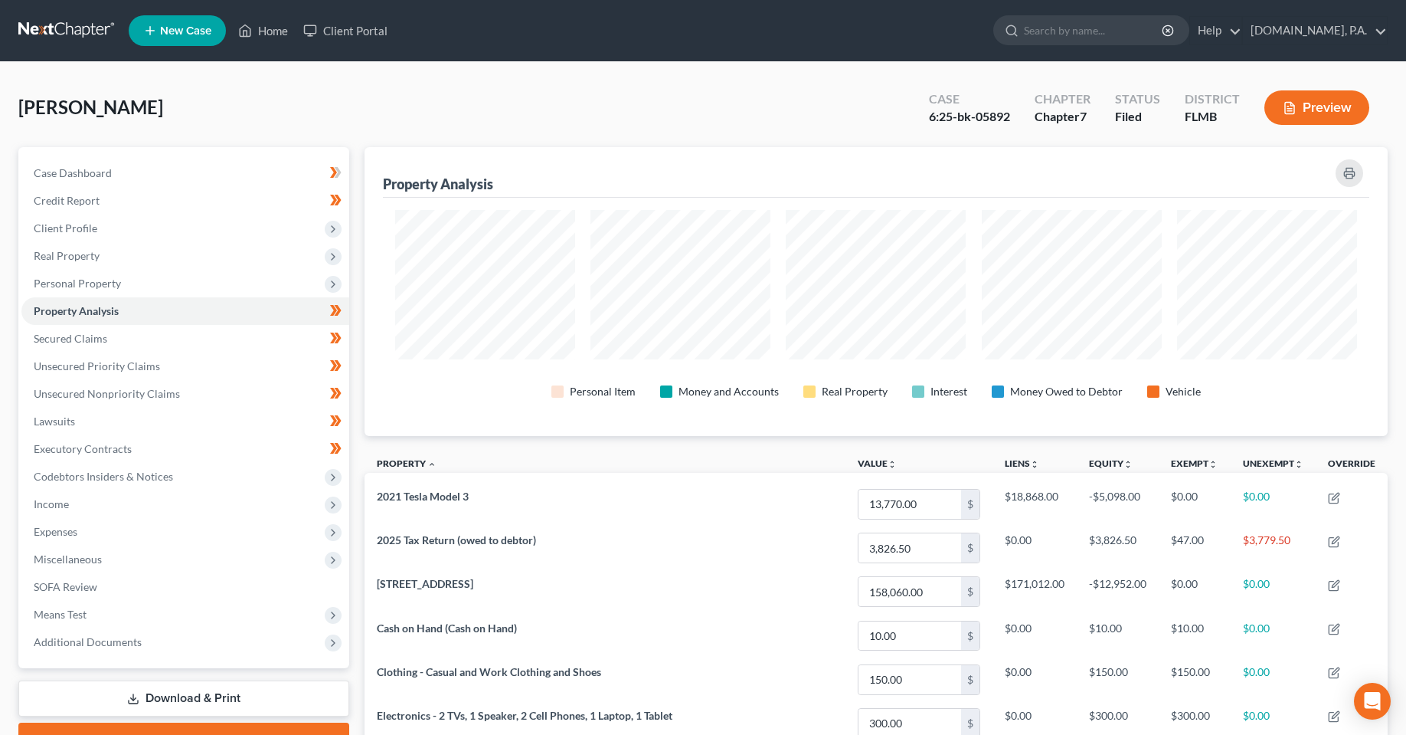
click at [561, 79] on div "Pope, Ann Upgraded Case 6:25-bk-05892 Chapter Chapter 7 Status Filed District F…" at bounding box center [703, 596] width 1406 height 1069
click at [267, 32] on link "Home" at bounding box center [263, 31] width 65 height 28
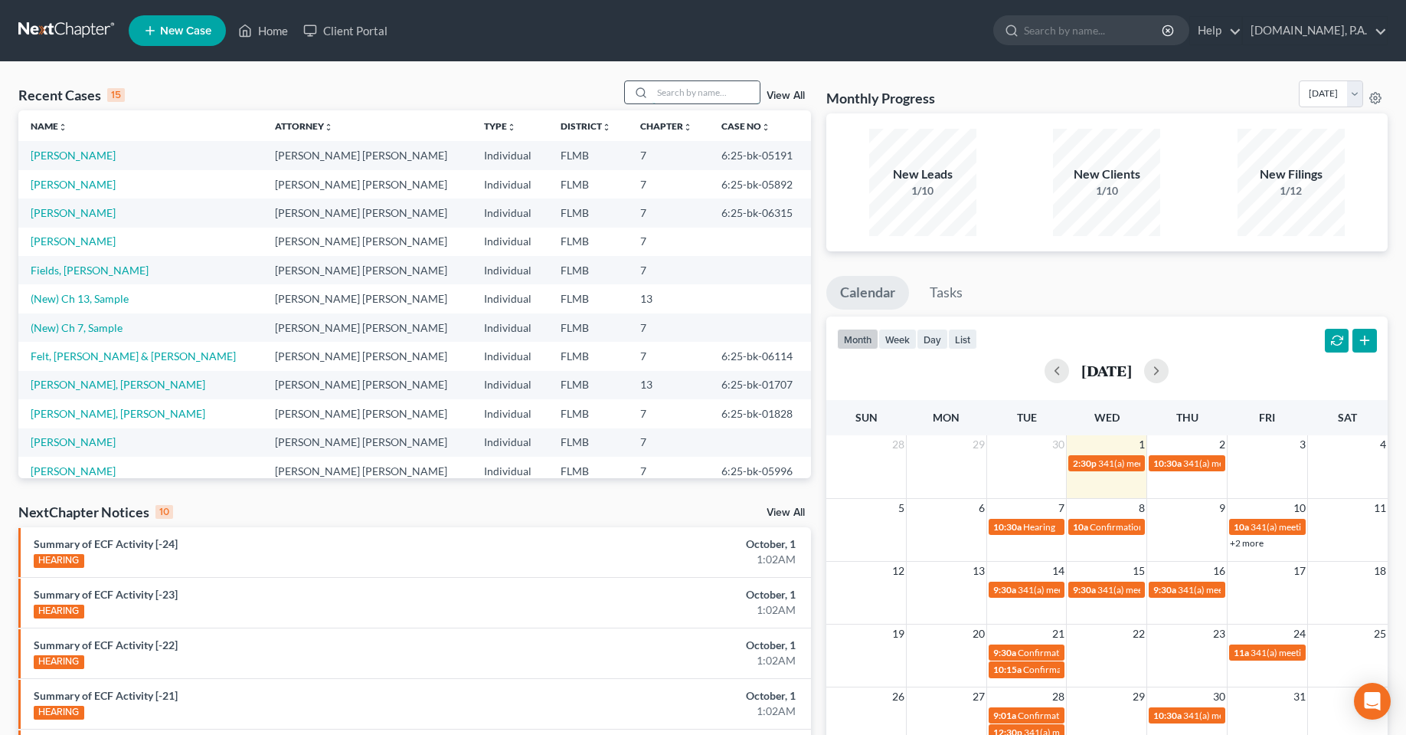
click at [681, 99] on input "search" at bounding box center [706, 92] width 107 height 22
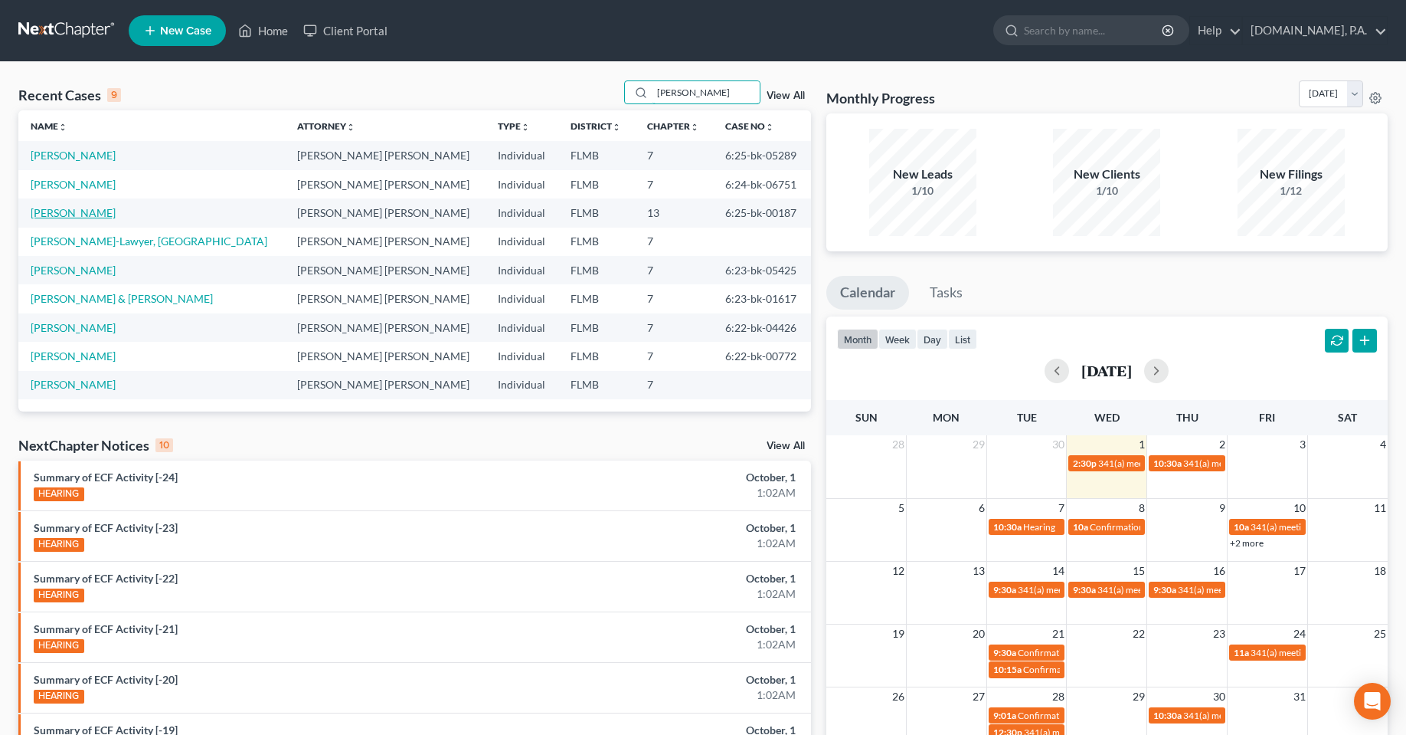
type input "smith"
click at [74, 215] on link "Smith, Stephen" at bounding box center [73, 212] width 85 height 13
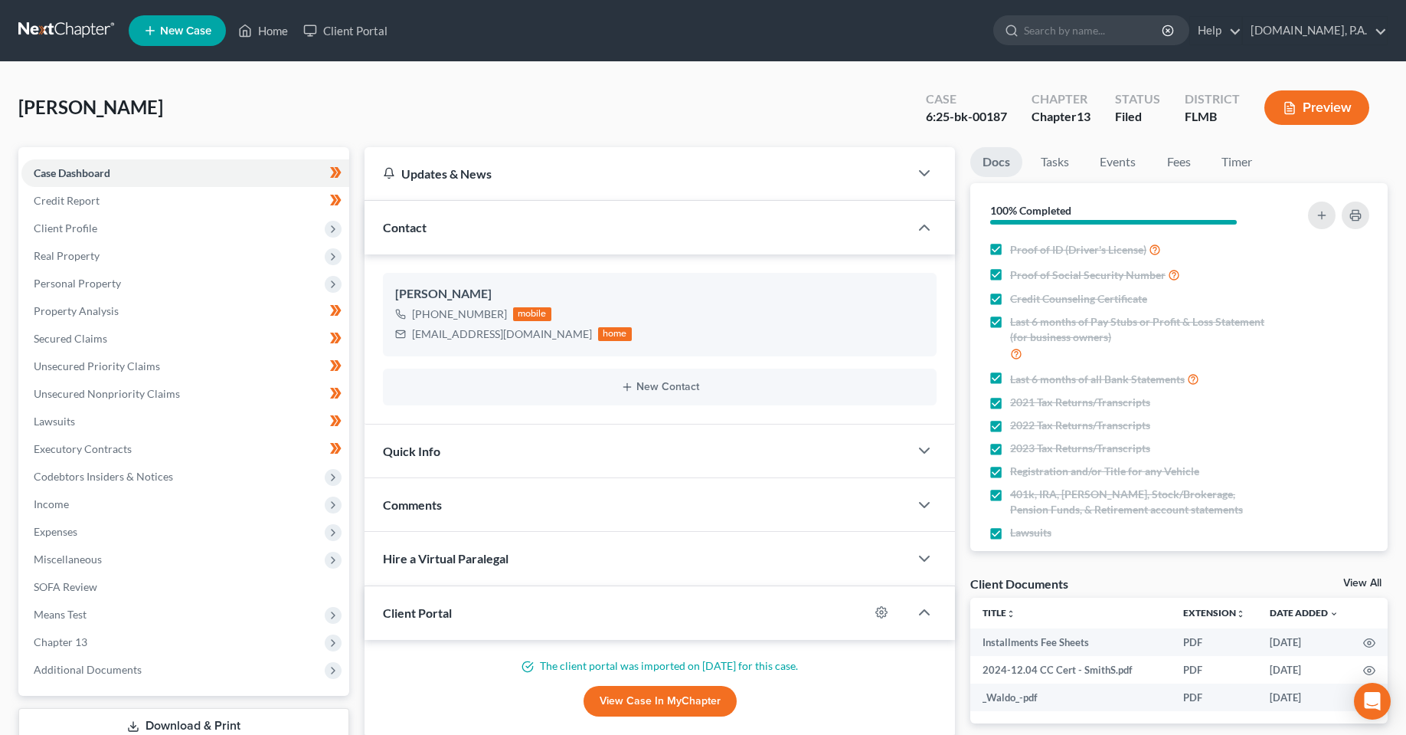
click at [627, 111] on div "Smith, Stephen Upgraded Case 6:25-bk-00187 Chapter Chapter 13 Status Filed Dist…" at bounding box center [703, 113] width 1370 height 67
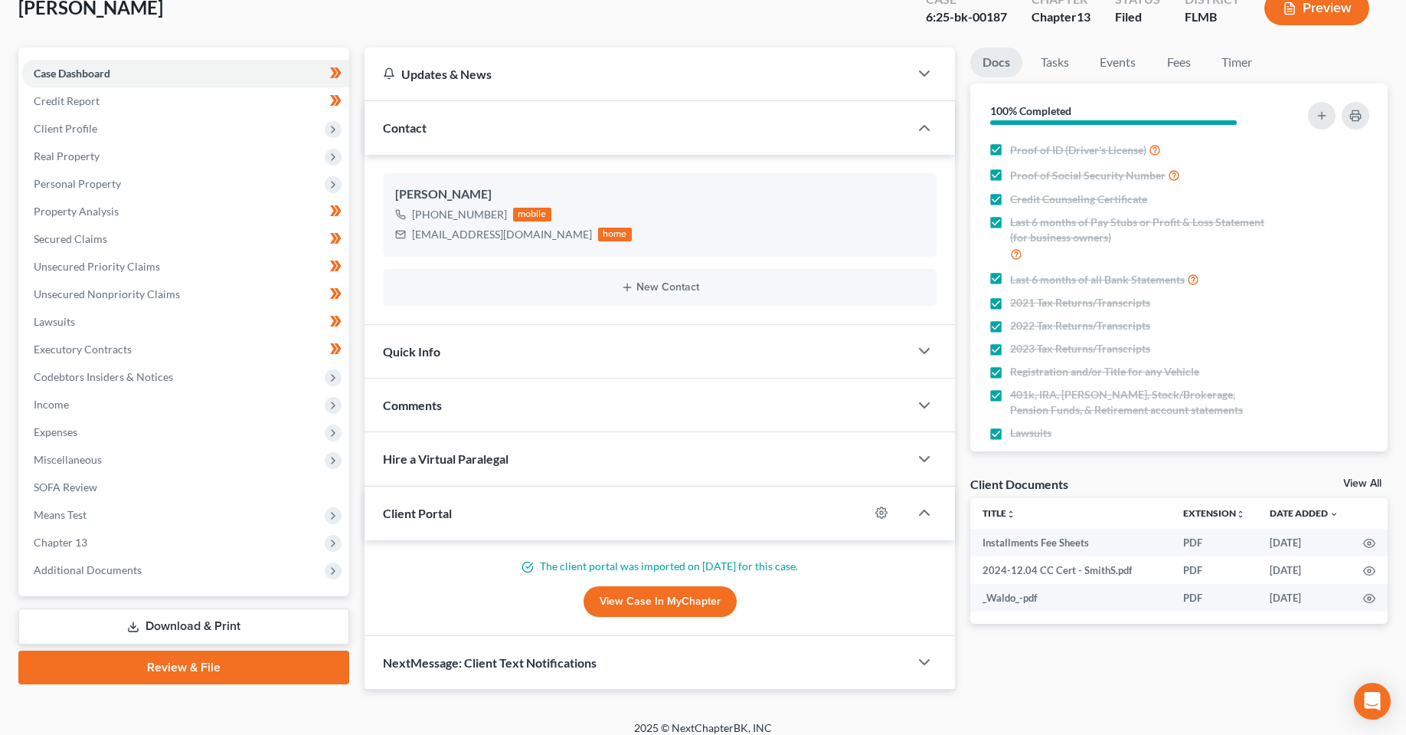
scroll to position [113, 0]
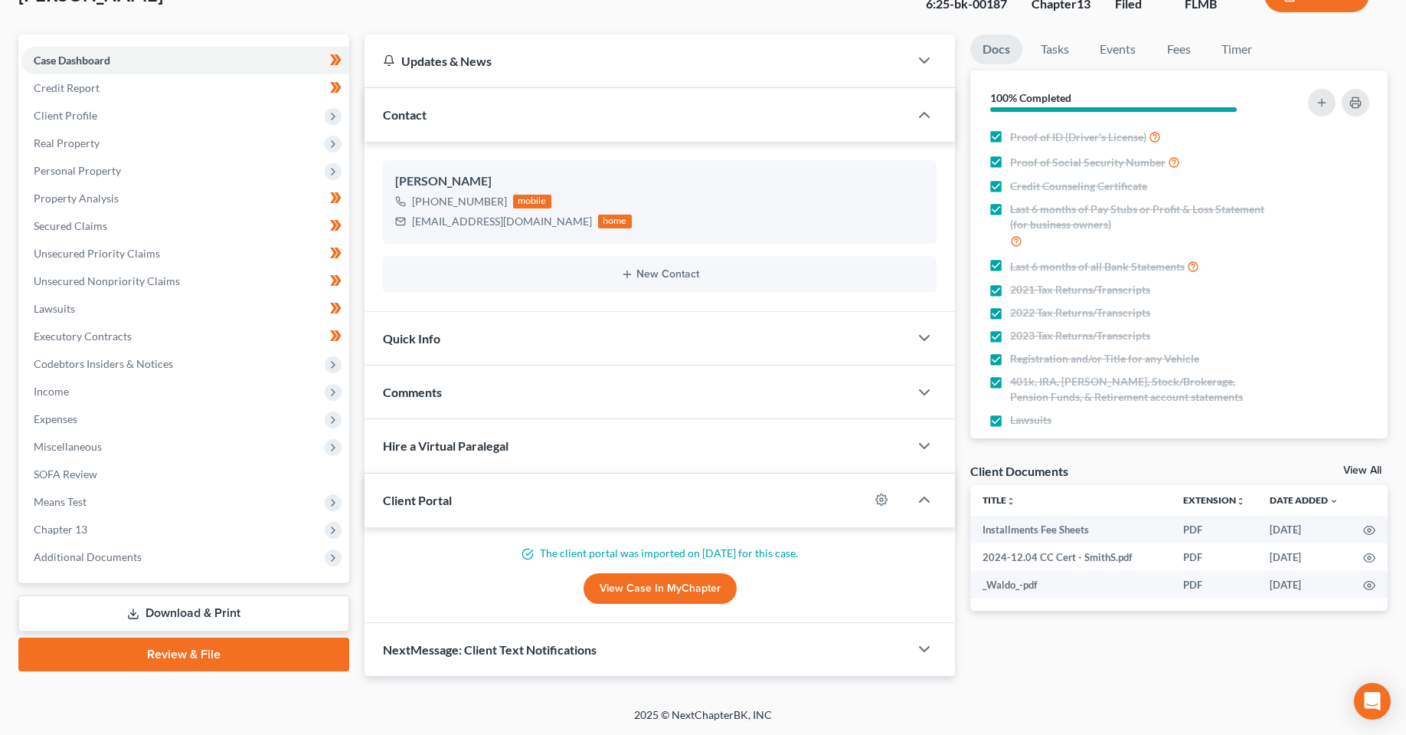
click at [296, 686] on div "Petition Navigation Case Dashboard Payments Invoices Payments Payments Credit R…" at bounding box center [703, 361] width 1370 height 654
drag, startPoint x: 794, startPoint y: 716, endPoint x: 571, endPoint y: 729, distance: 223.3
click at [597, 720] on div "2025 © NextChapterBK, INC" at bounding box center [703, 721] width 873 height 28
click at [517, 734] on div "2025 © NextChapterBK, INC" at bounding box center [703, 721] width 873 height 28
click at [471, 714] on div "2025 © NextChapterBK, INC" at bounding box center [703, 721] width 873 height 28
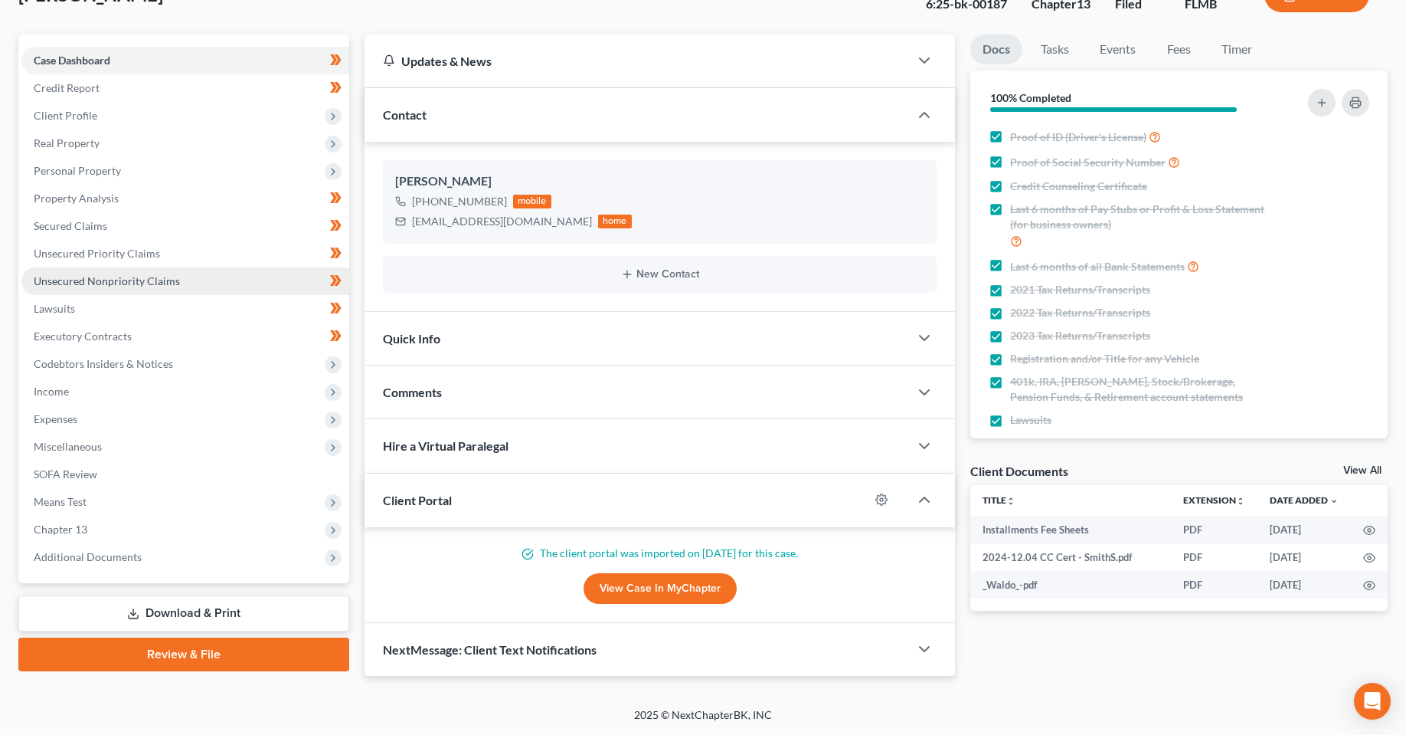
click at [100, 282] on span "Unsecured Nonpriority Claims" at bounding box center [107, 280] width 146 height 13
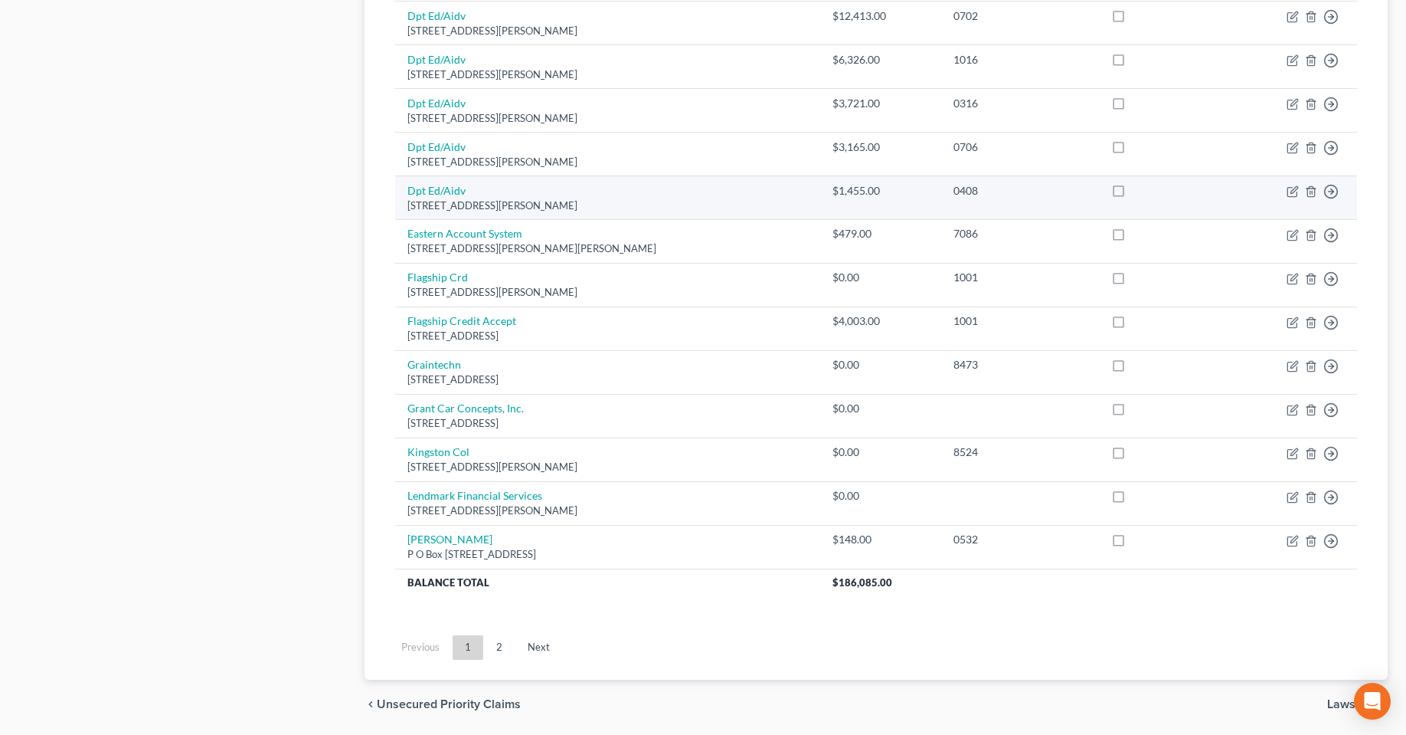
scroll to position [996, 0]
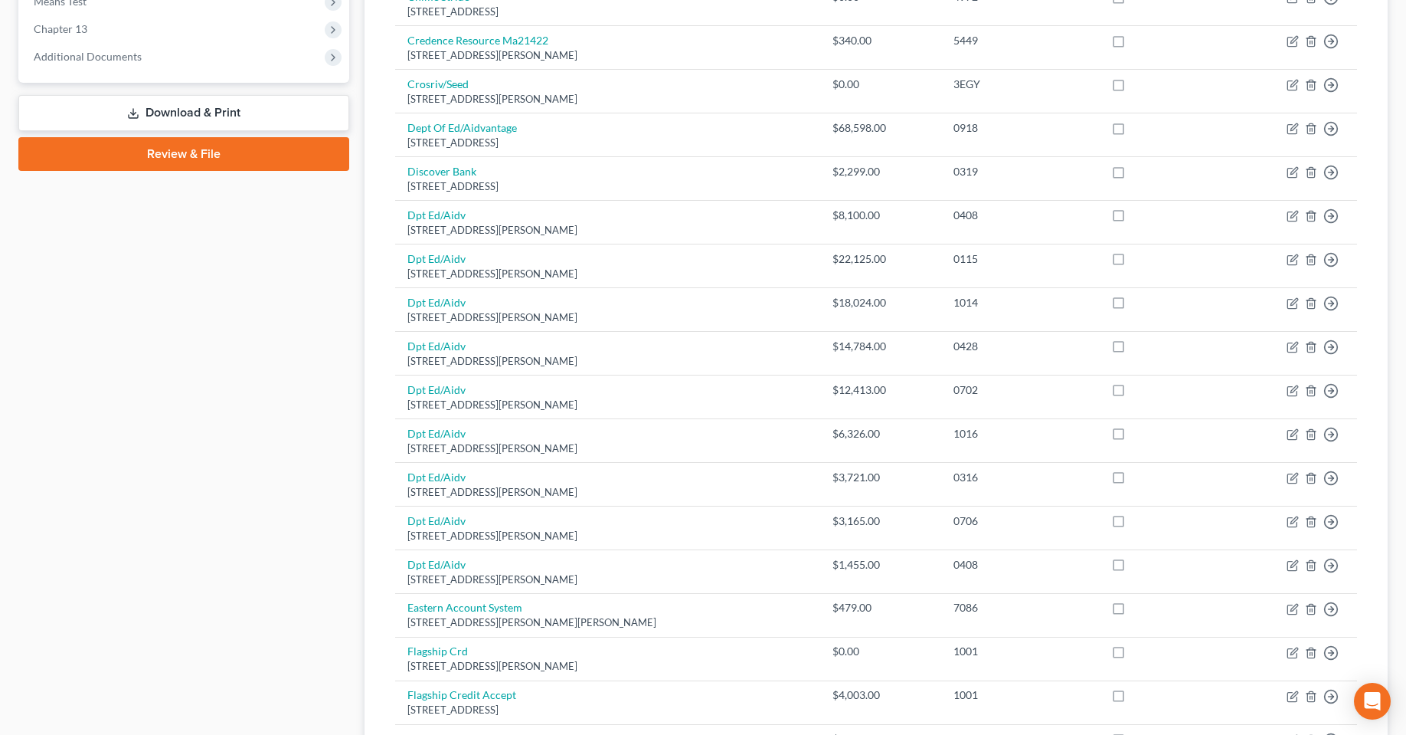
scroll to position [153, 0]
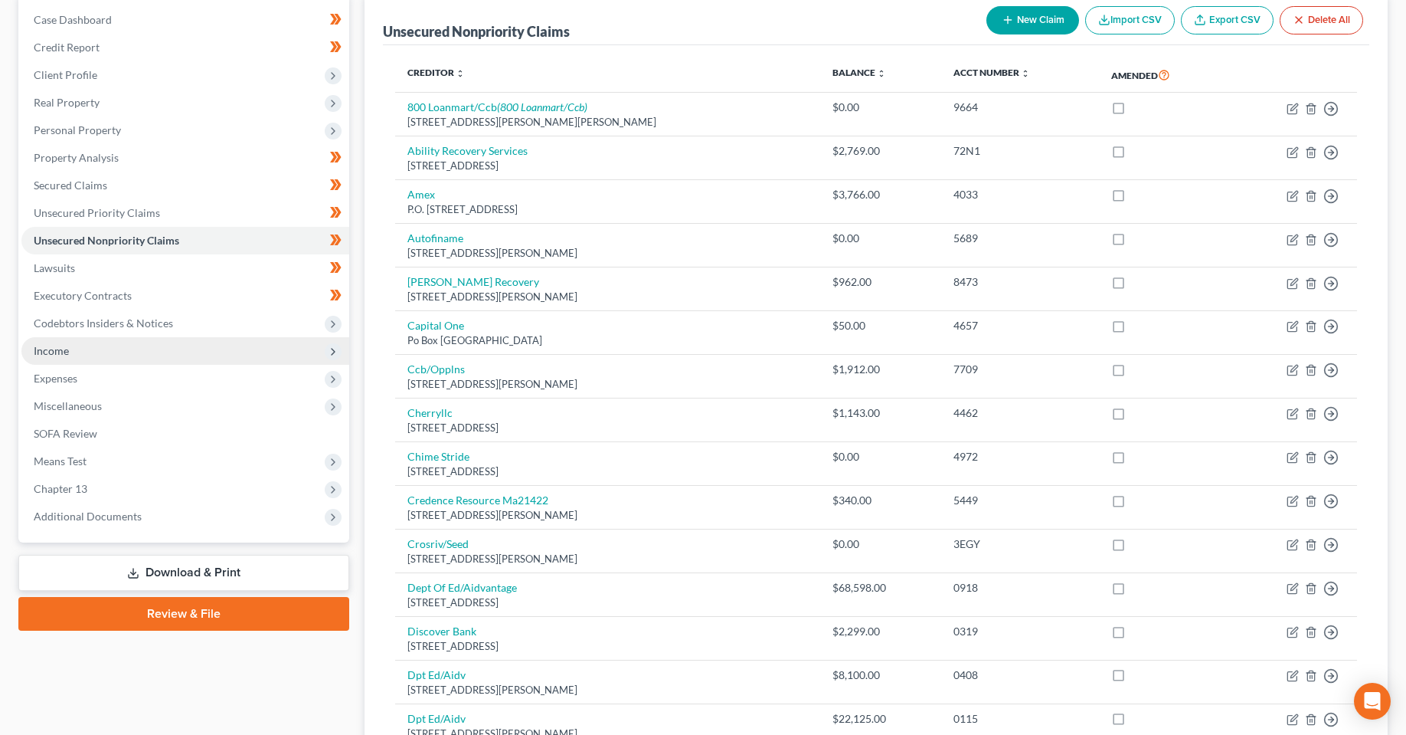
click at [85, 350] on span "Income" at bounding box center [185, 351] width 328 height 28
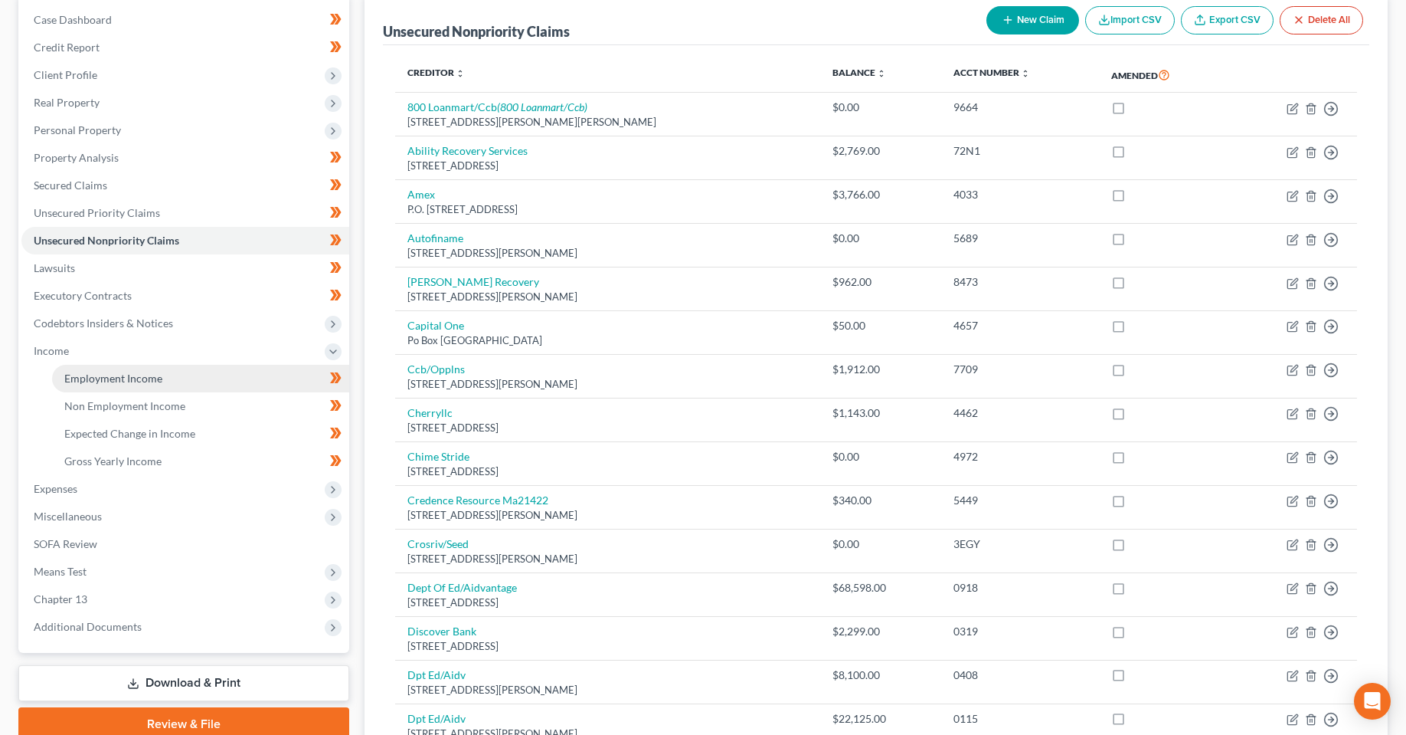
click at [123, 377] on span "Employment Income" at bounding box center [113, 377] width 98 height 13
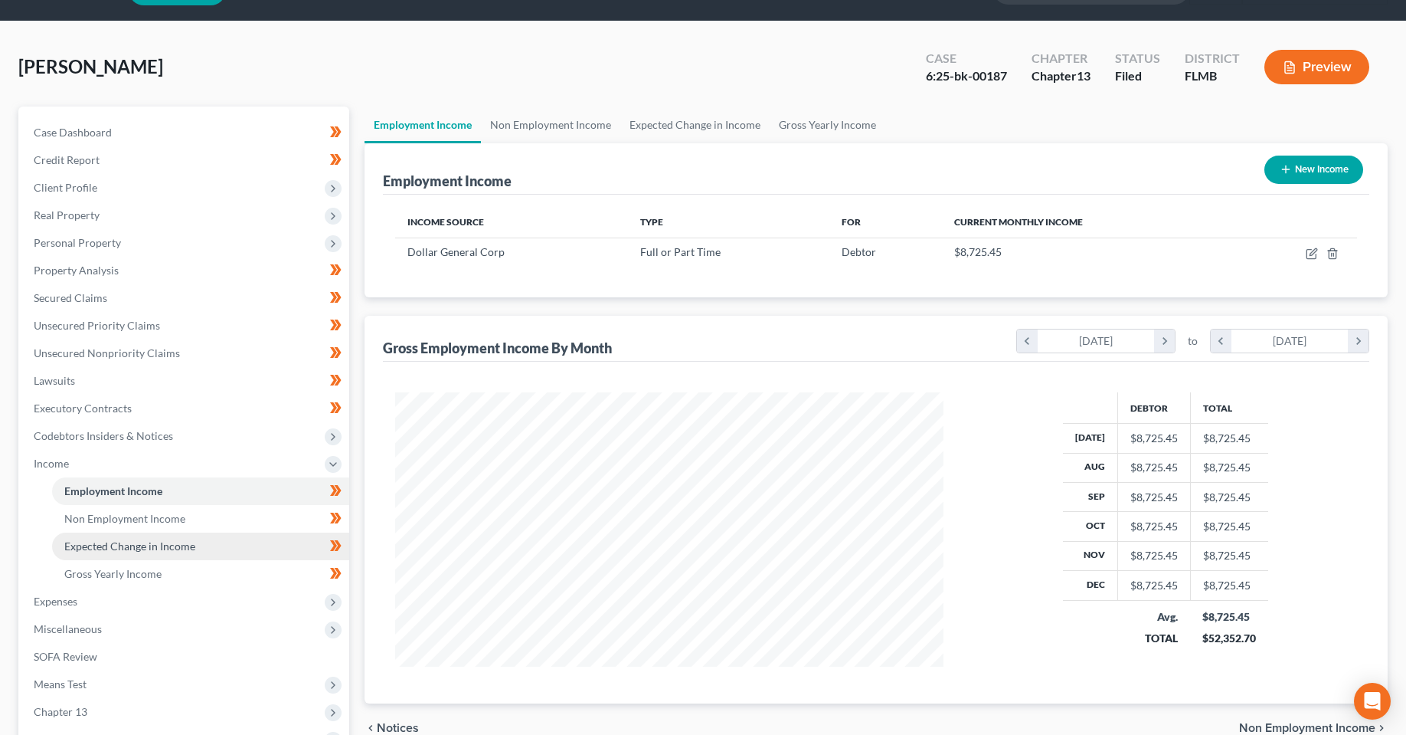
scroll to position [77, 0]
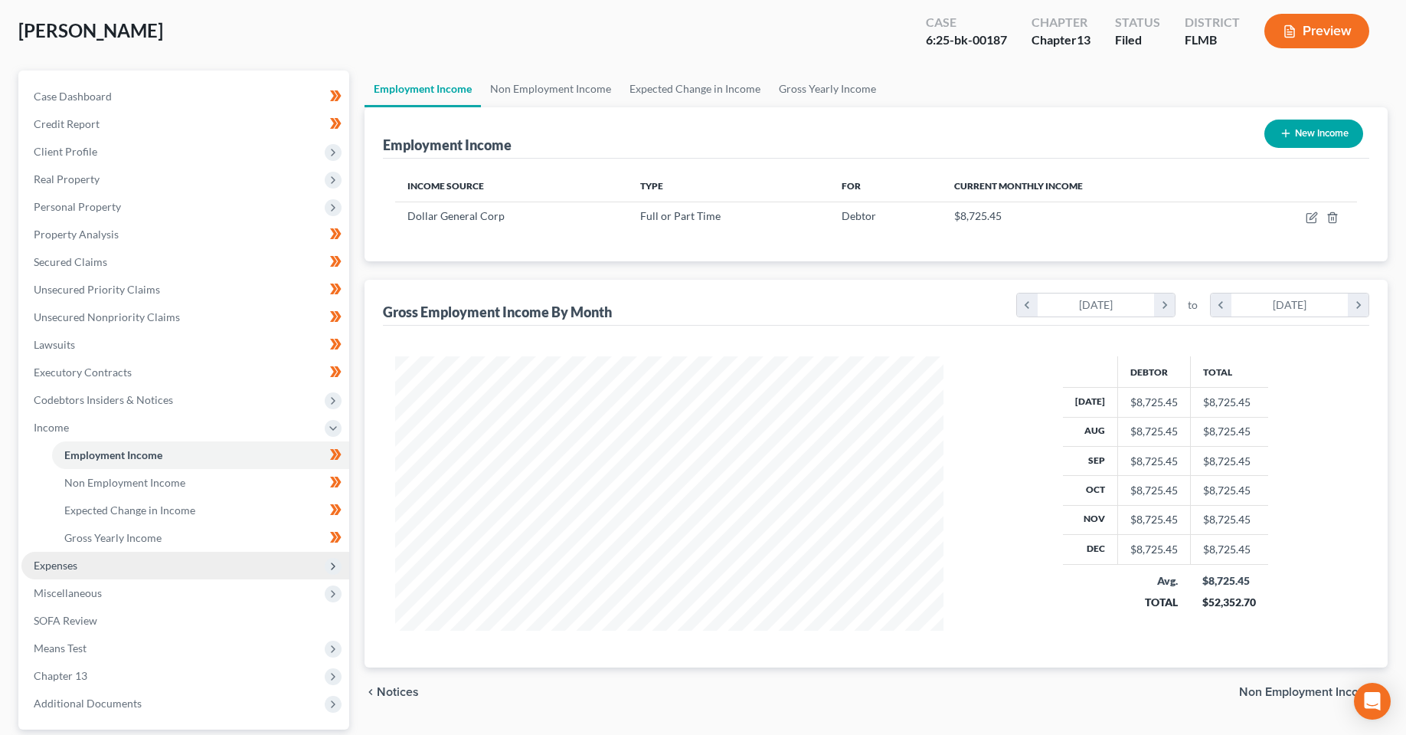
click at [74, 565] on span "Expenses" at bounding box center [56, 564] width 44 height 13
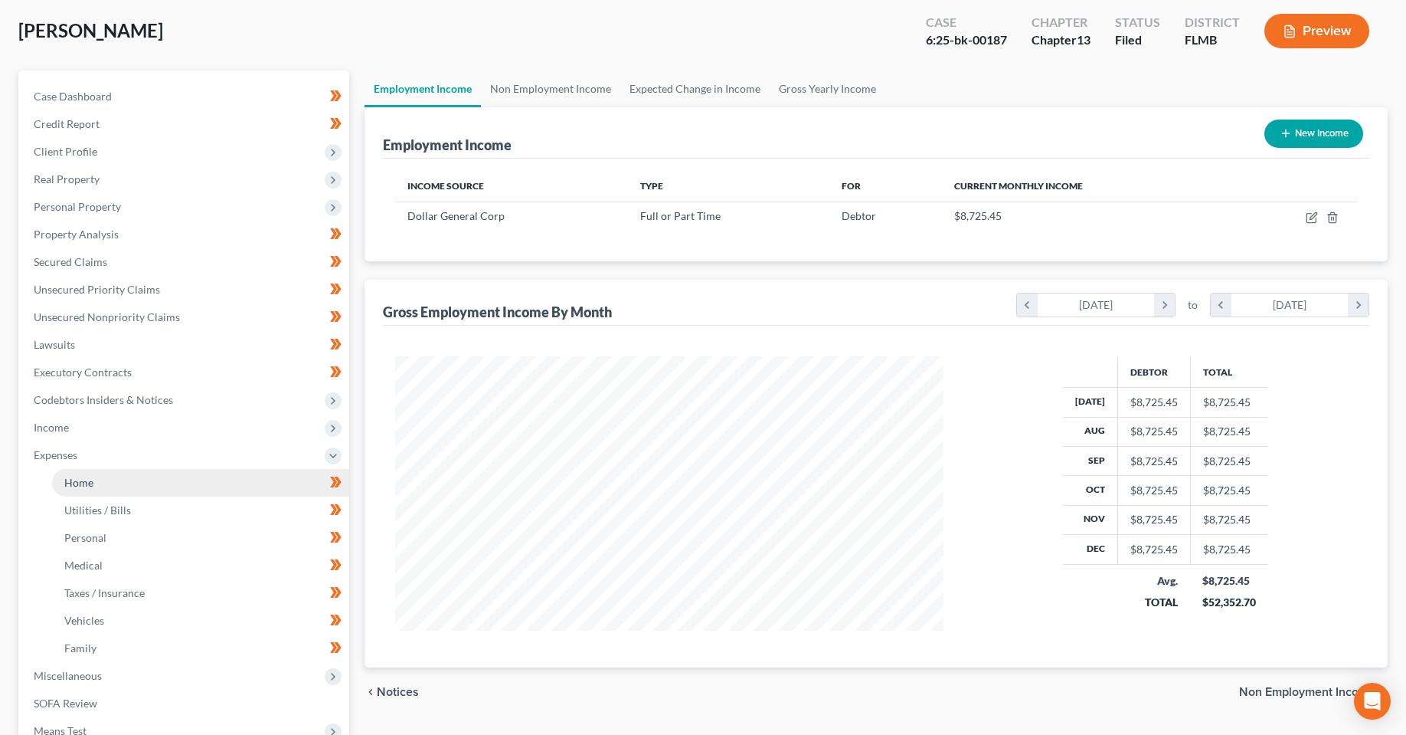
click at [153, 479] on link "Home" at bounding box center [200, 483] width 297 height 28
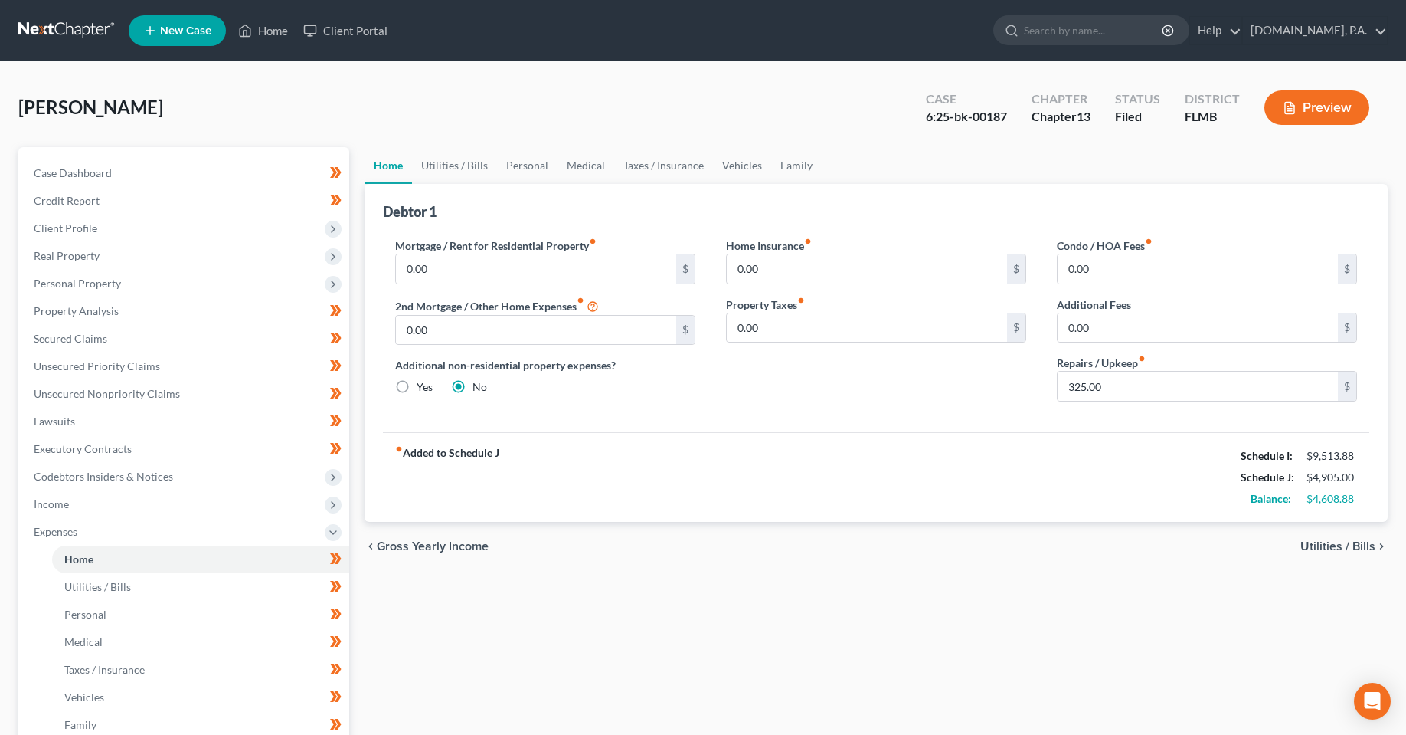
click at [882, 499] on div "fiber_manual_record Added to Schedule J Schedule I: $9,513.88 Schedule J: $4,90…" at bounding box center [876, 477] width 987 height 90
drag, startPoint x: 1334, startPoint y: 505, endPoint x: 1265, endPoint y: 513, distance: 69.4
click at [1290, 507] on div "Balance: $4,608.88" at bounding box center [1299, 498] width 132 height 21
click at [1034, 578] on div "Home Utilities / Bills Personal Medical Taxes / Insurance Vehicles Family Debto…" at bounding box center [876, 562] width 1039 height 830
click at [1054, 496] on div "fiber_manual_record Added to Schedule J Schedule I: $9,513.88 Schedule J: $4,90…" at bounding box center [876, 477] width 987 height 90
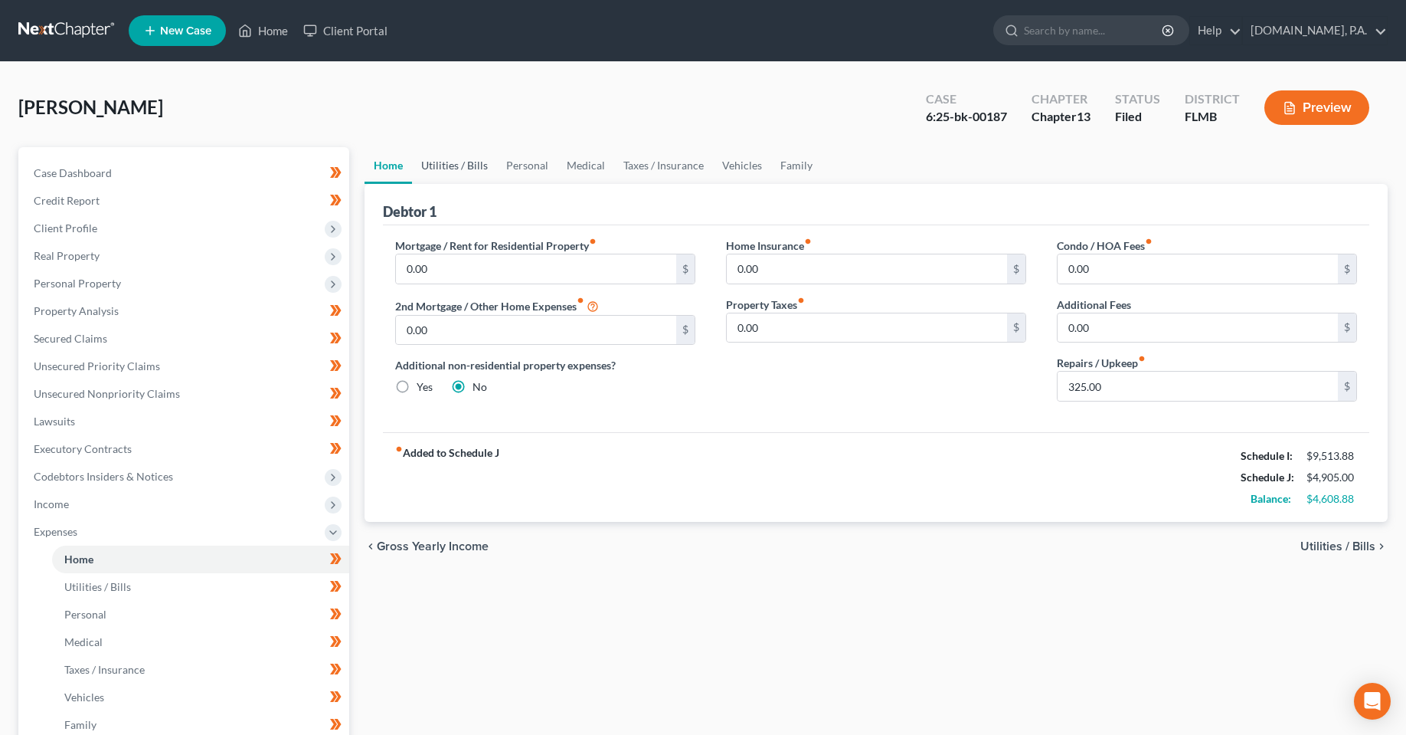
click at [469, 174] on link "Utilities / Bills" at bounding box center [454, 165] width 85 height 37
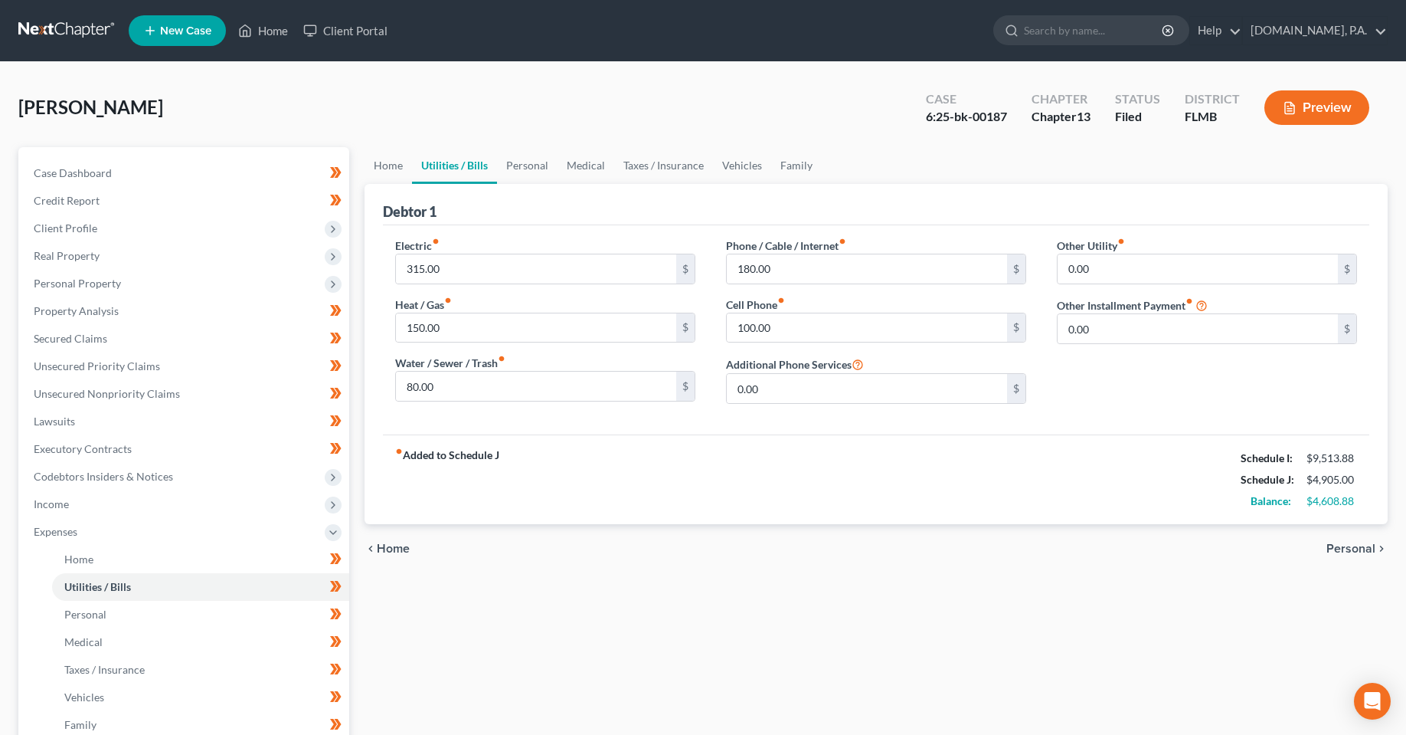
click at [671, 433] on div "Electric fiber_manual_record 315.00 $ Heat / Gas fiber_manual_record 150.00 $ W…" at bounding box center [876, 329] width 987 height 209
click at [600, 629] on div "Home Utilities / Bills Personal Medical Taxes / Insurance Vehicles Family Debto…" at bounding box center [876, 562] width 1039 height 830
click at [270, 27] on link "Home" at bounding box center [263, 31] width 65 height 28
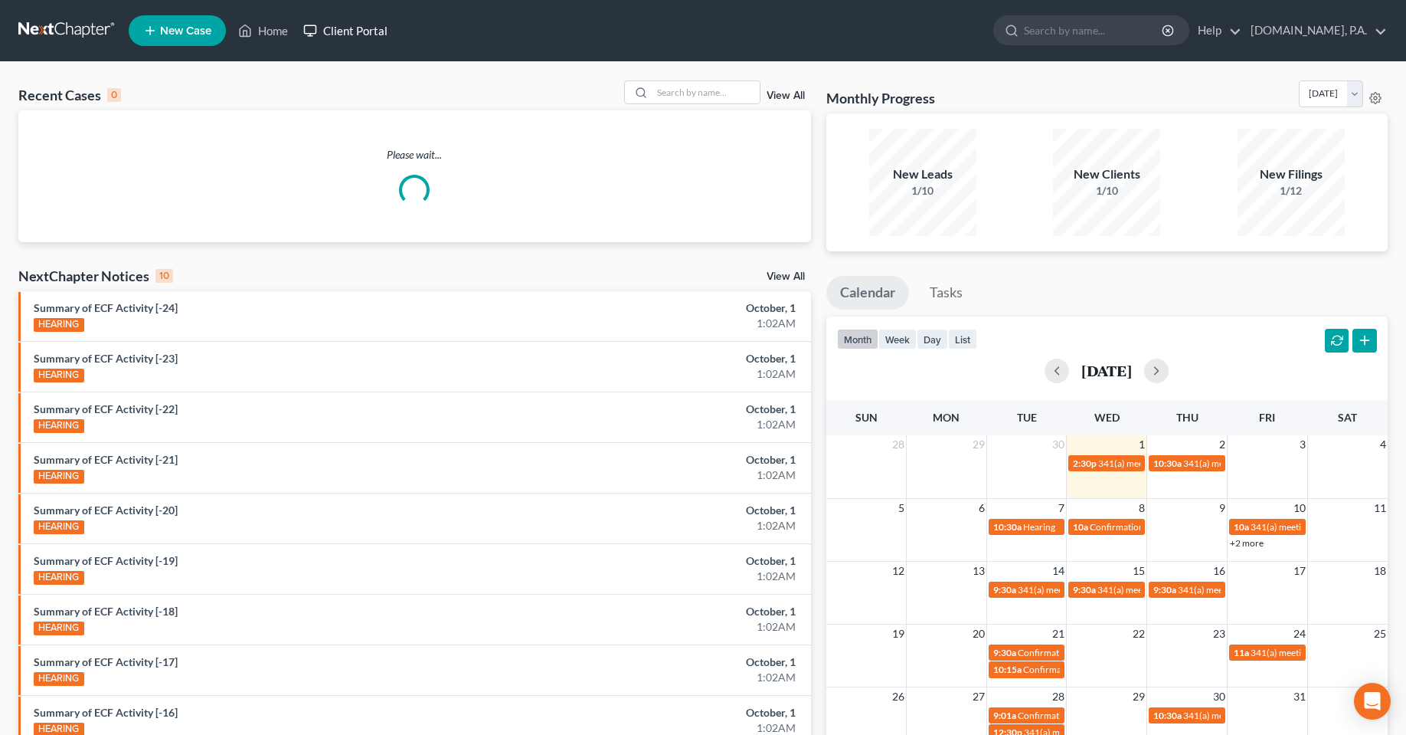
click at [347, 37] on link "Client Portal" at bounding box center [346, 31] width 100 height 28
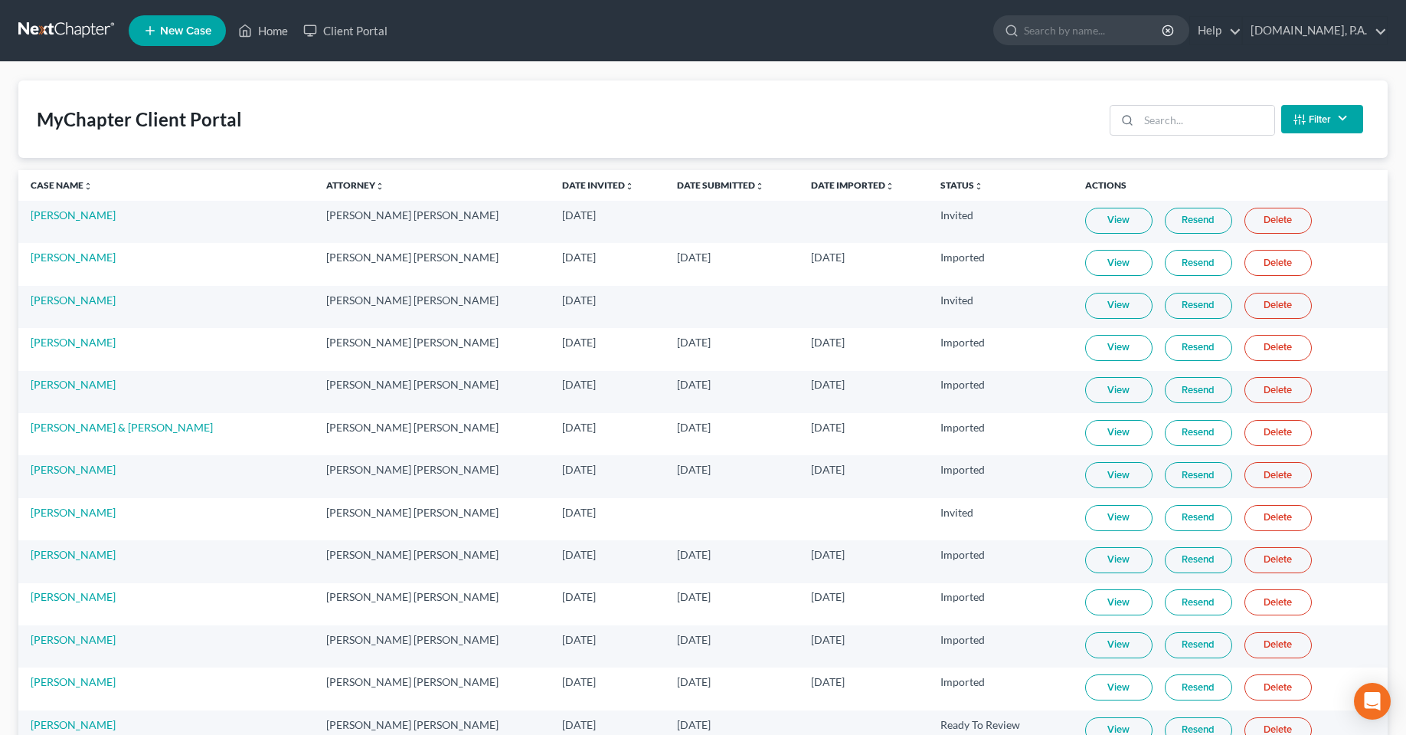
click at [1090, 259] on link "View" at bounding box center [1118, 263] width 67 height 26
